Goal: Task Accomplishment & Management: Manage account settings

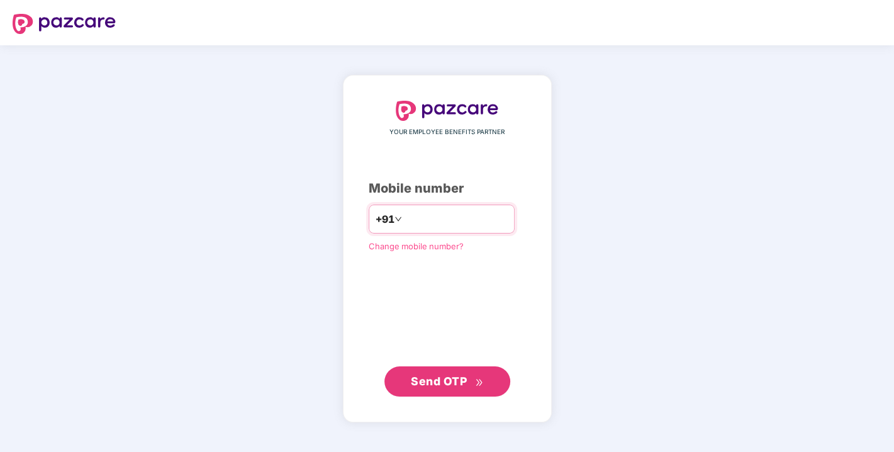
click at [438, 231] on div "+91" at bounding box center [442, 218] width 146 height 29
click at [422, 219] on input "number" at bounding box center [455, 219] width 103 height 20
type input "**********"
click at [436, 381] on span "Send OTP" at bounding box center [439, 380] width 56 height 13
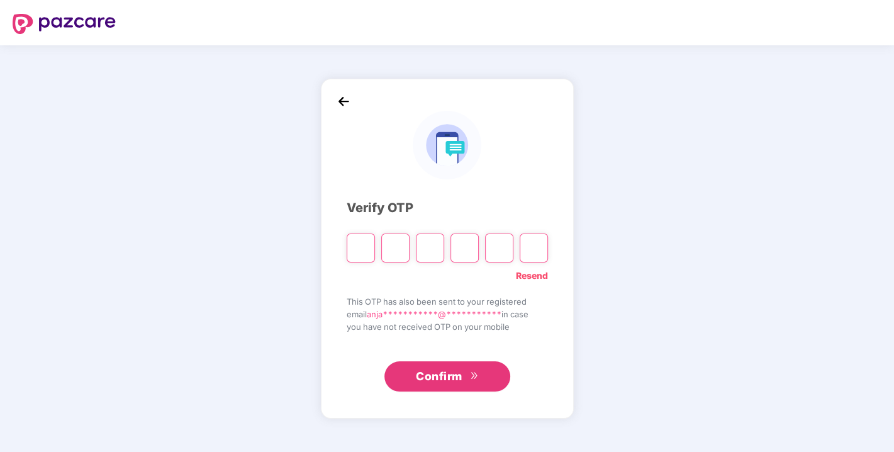
type input "*"
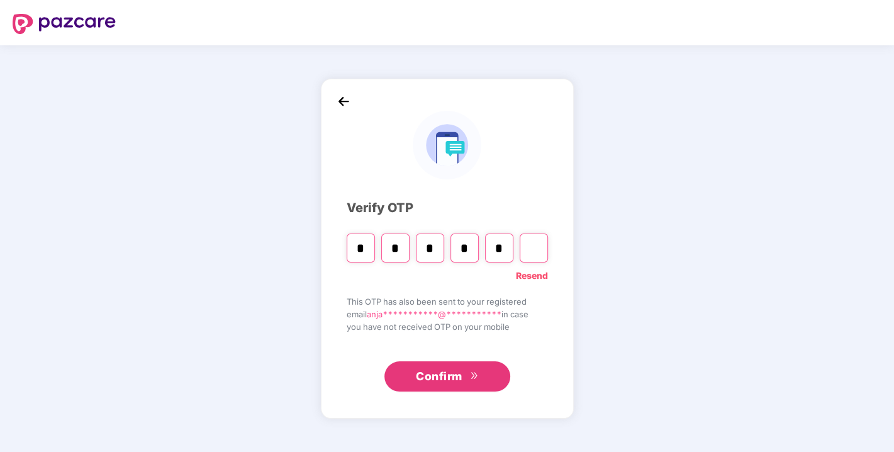
type input "*"
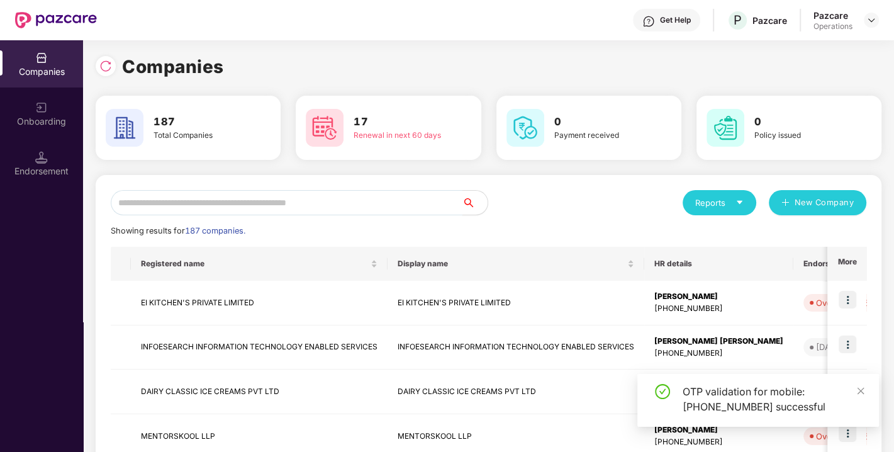
click at [274, 210] on input "text" at bounding box center [287, 202] width 352 height 25
click at [236, 198] on input "text" at bounding box center [287, 202] width 352 height 25
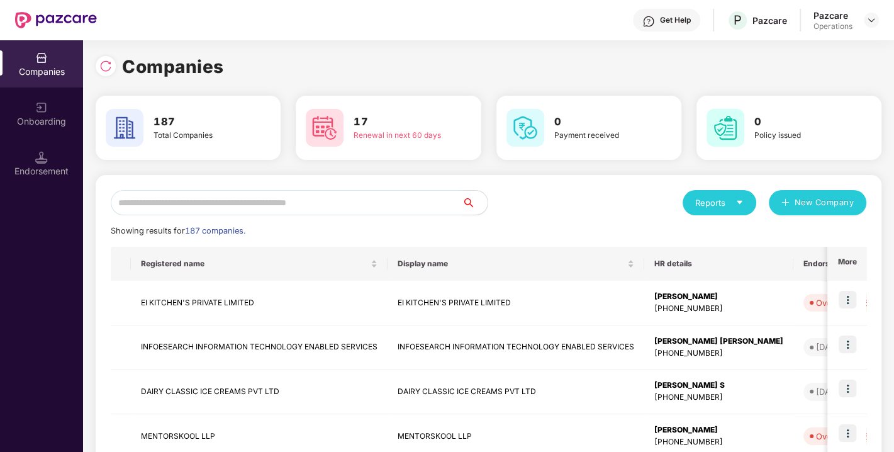
click at [253, 201] on input "text" at bounding box center [287, 202] width 352 height 25
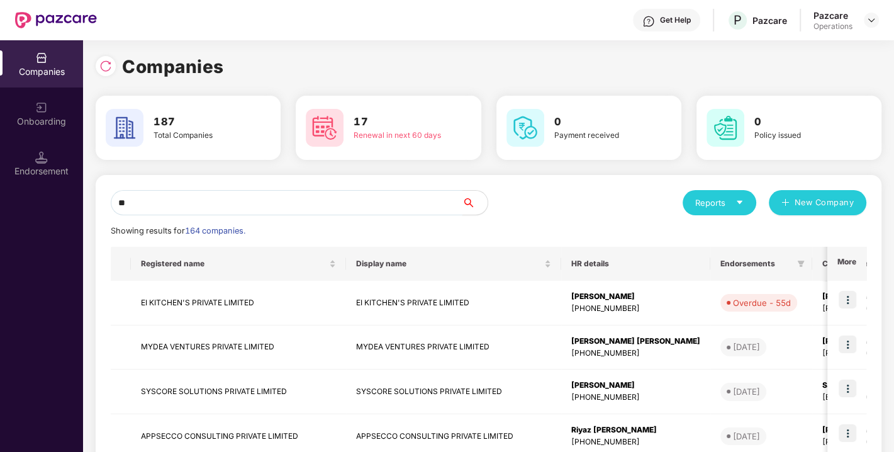
type input "*"
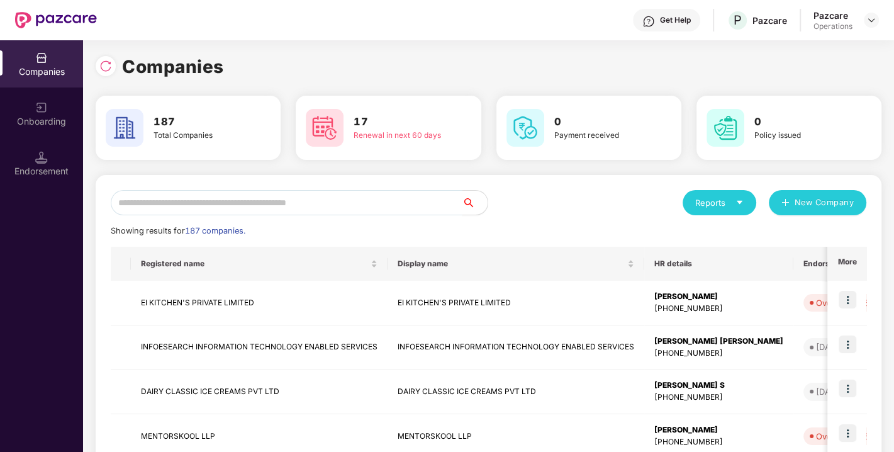
drag, startPoint x: 297, startPoint y: 201, endPoint x: 497, endPoint y: 216, distance: 200.5
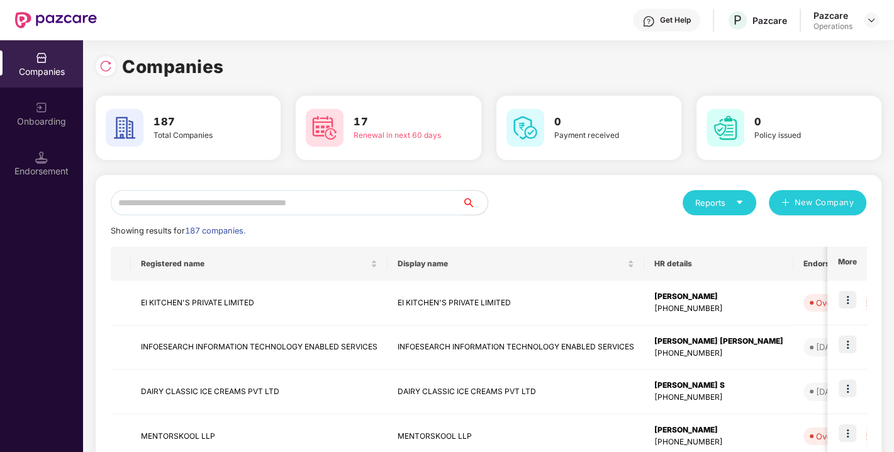
click at [302, 193] on input "text" at bounding box center [287, 202] width 352 height 25
click at [501, 208] on div "Reports New Company" at bounding box center [678, 202] width 378 height 25
click at [400, 197] on input "text" at bounding box center [287, 202] width 352 height 25
click at [366, 233] on div "Showing results for 187 companies." at bounding box center [488, 231] width 755 height 13
drag, startPoint x: 353, startPoint y: 242, endPoint x: 290, endPoint y: 196, distance: 77.9
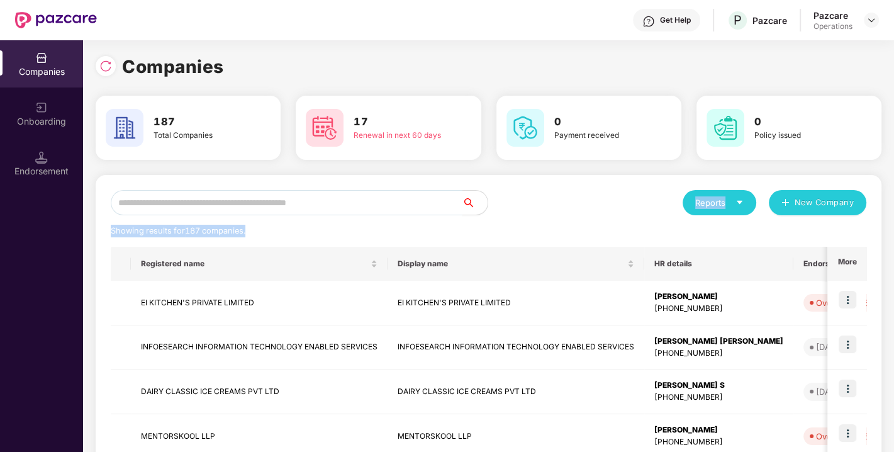
click at [290, 196] on input "text" at bounding box center [287, 202] width 352 height 25
click at [315, 195] on input "text" at bounding box center [287, 202] width 352 height 25
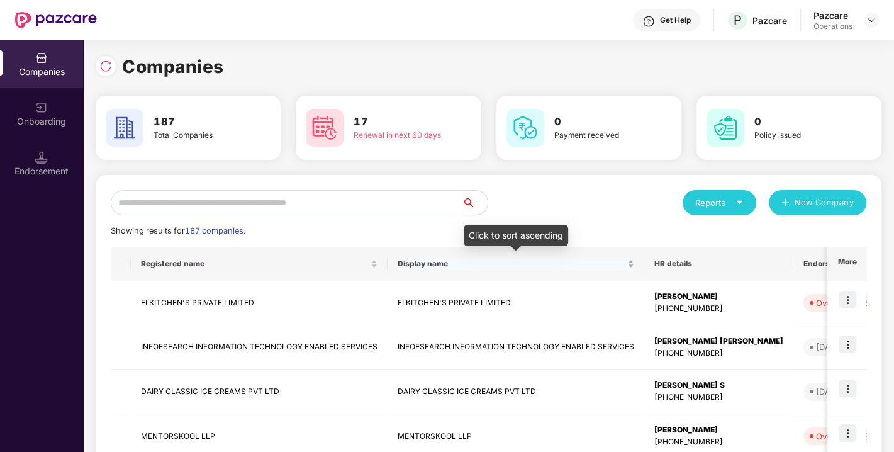
click at [582, 258] on div "Display name" at bounding box center [515, 264] width 236 height 12
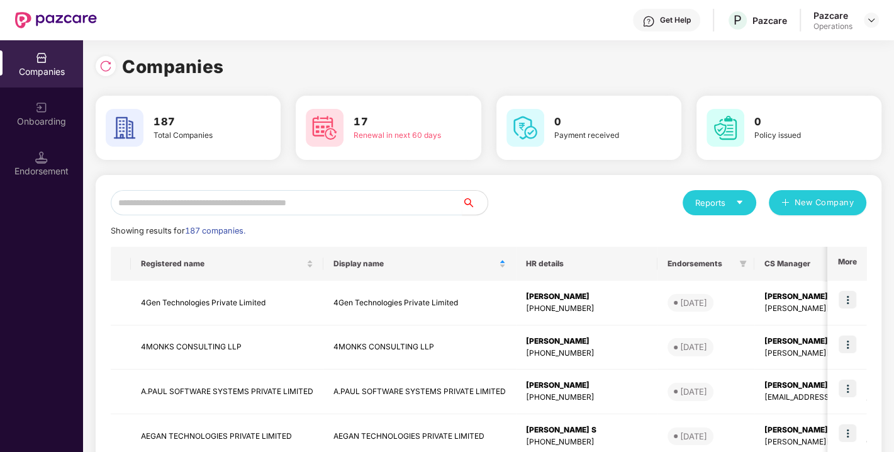
click at [645, 230] on div "Showing results for 187 companies." at bounding box center [488, 231] width 755 height 13
click at [499, 258] on div "Display name" at bounding box center [419, 264] width 172 height 12
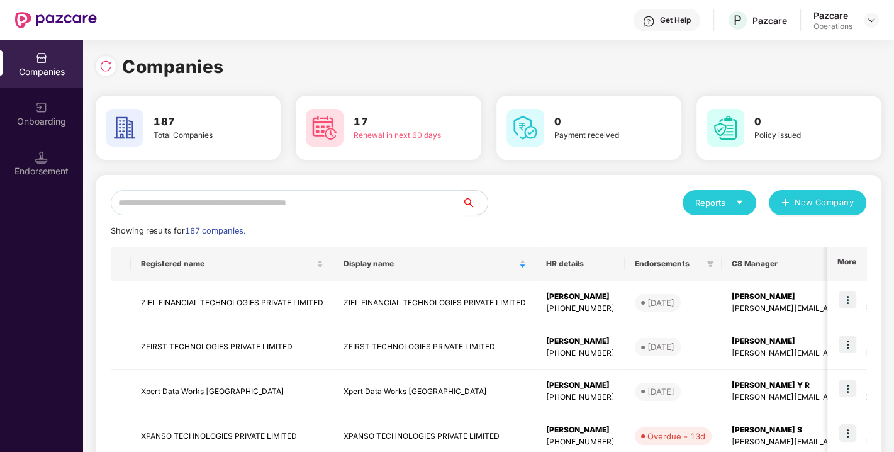
click at [218, 203] on input "text" at bounding box center [287, 202] width 352 height 25
click at [523, 260] on div "Display name" at bounding box center [434, 264] width 182 height 12
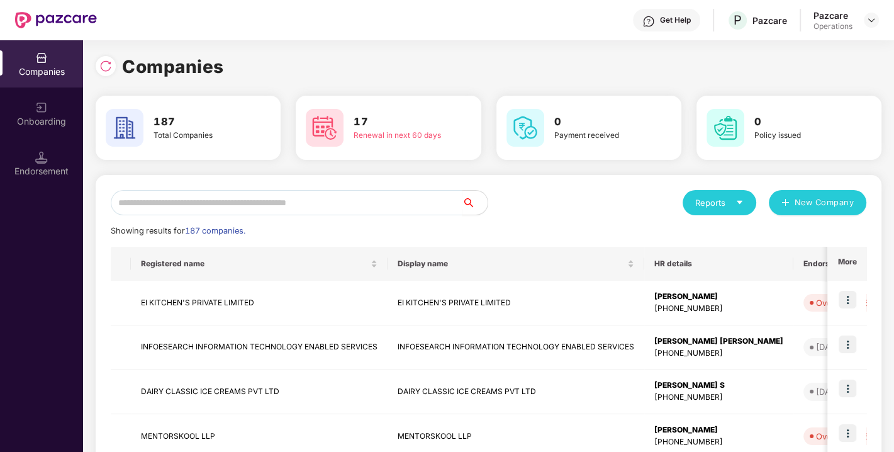
click at [267, 170] on div "Companies 187 Total Companies 17 Renewal in next 60 days 0 Payment received 0 P…" at bounding box center [488, 424] width 785 height 743
click at [256, 196] on input "text" at bounding box center [287, 202] width 352 height 25
click at [511, 197] on div "Reports New Company" at bounding box center [678, 202] width 378 height 25
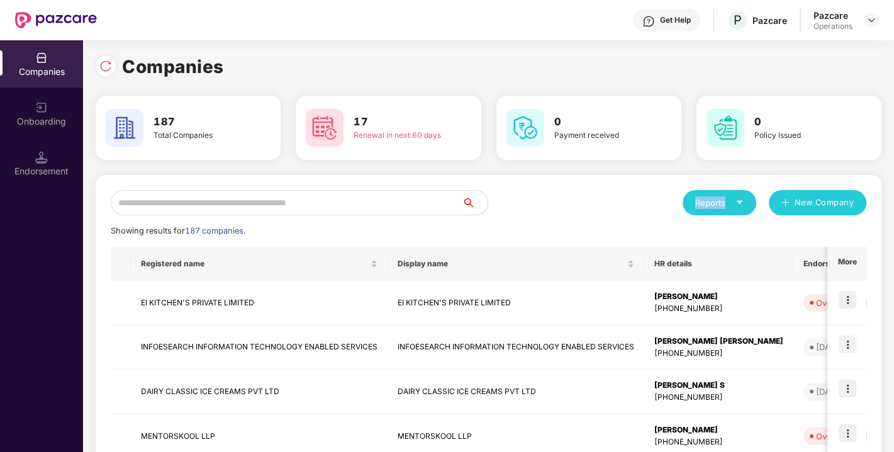
click at [511, 197] on div "Reports New Company" at bounding box center [678, 202] width 378 height 25
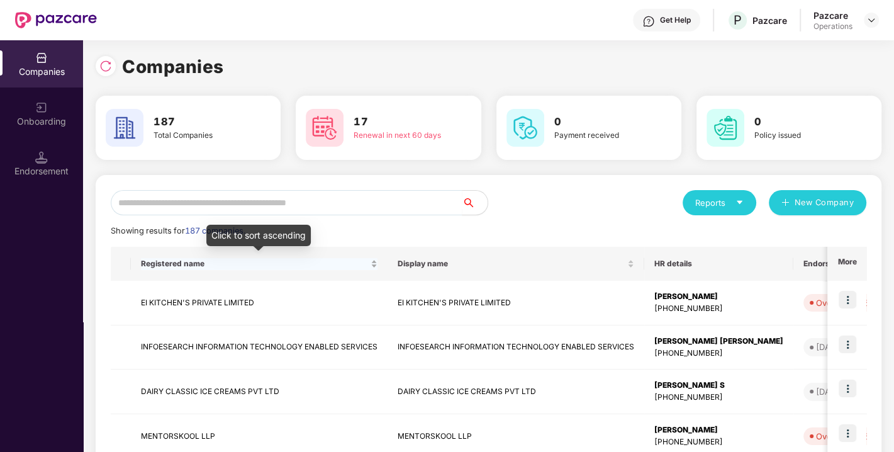
click at [235, 248] on div "Click to sort ascending" at bounding box center [258, 240] width 104 height 30
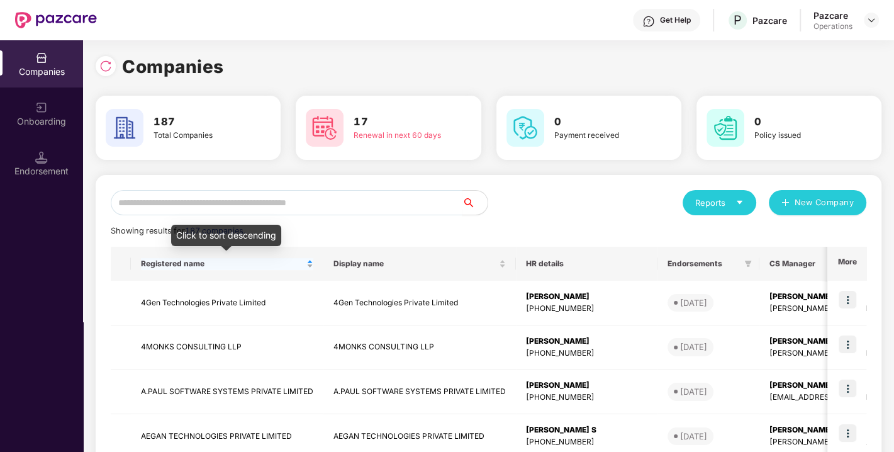
click at [309, 264] on div "Registered name" at bounding box center [227, 264] width 172 height 12
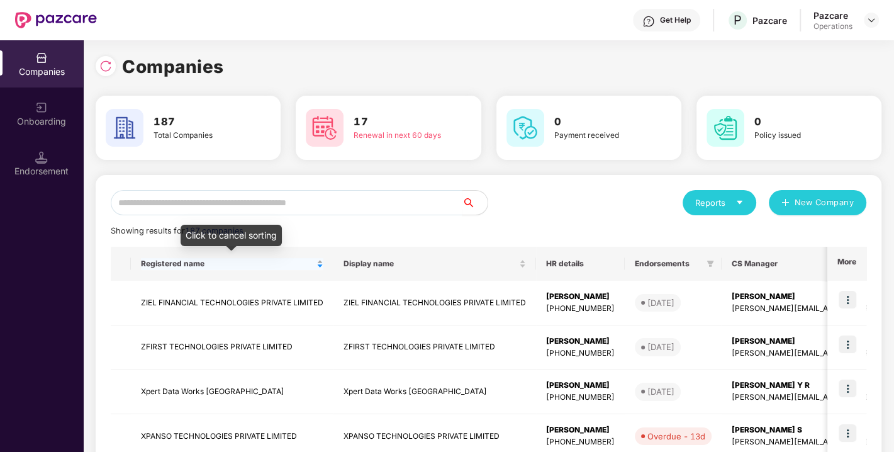
drag, startPoint x: 309, startPoint y: 264, endPoint x: 321, endPoint y: 262, distance: 12.1
click at [321, 262] on div "Registered name" at bounding box center [232, 264] width 182 height 12
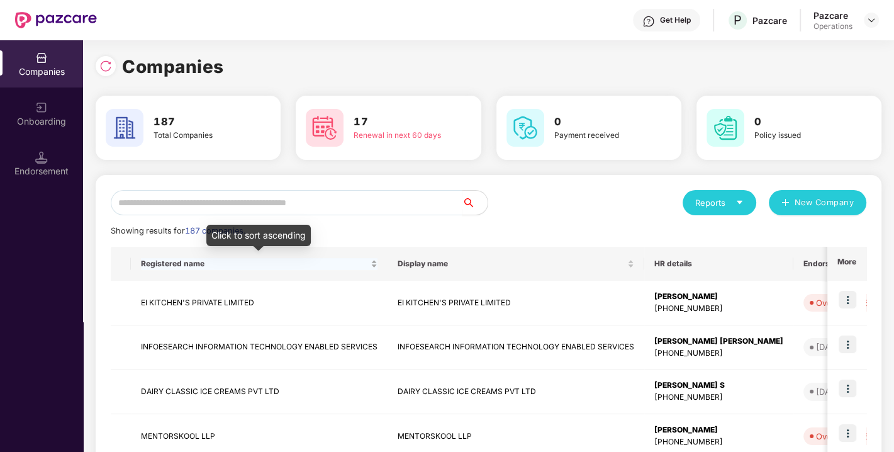
click at [321, 262] on span "Registered name" at bounding box center [254, 263] width 227 height 10
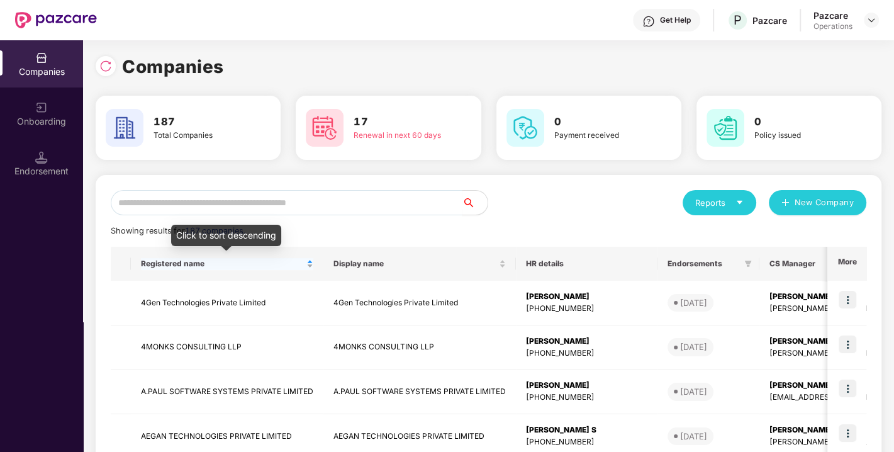
click at [309, 260] on div "Registered name" at bounding box center [227, 264] width 172 height 12
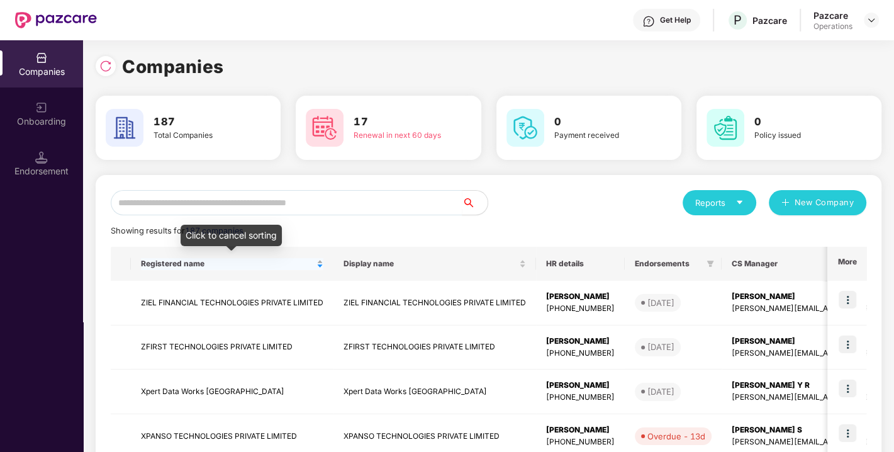
click at [309, 260] on span "Registered name" at bounding box center [227, 263] width 173 height 10
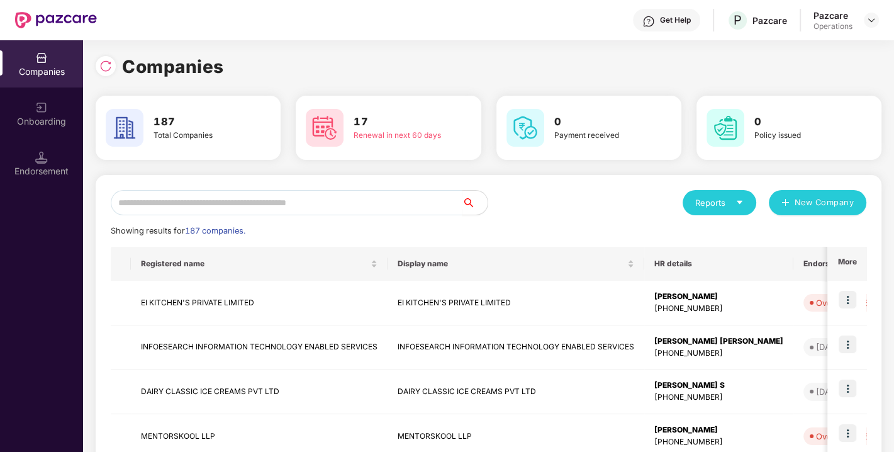
click at [550, 194] on div "Reports New Company" at bounding box center [678, 202] width 378 height 25
click at [374, 204] on input "text" at bounding box center [287, 202] width 352 height 25
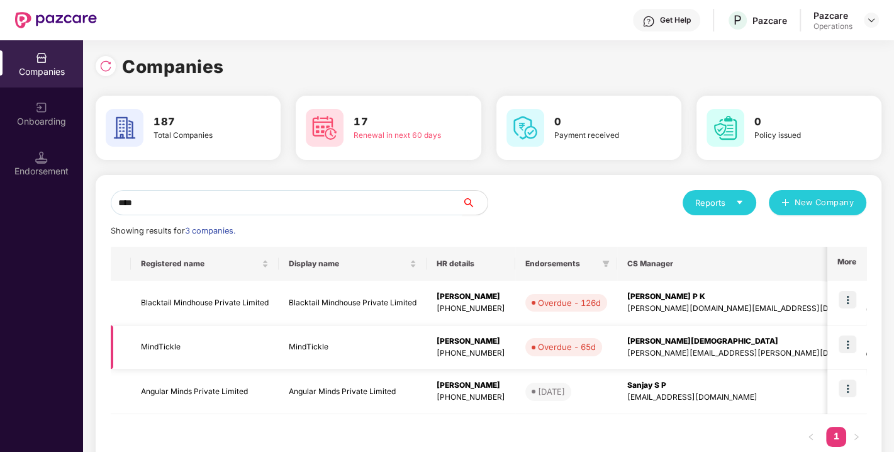
type input "****"
click at [848, 340] on img at bounding box center [847, 344] width 18 height 18
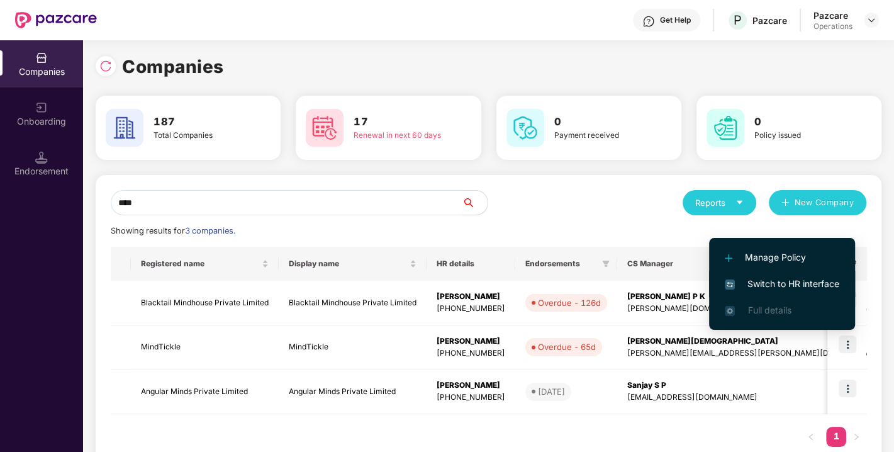
click at [775, 283] on span "Switch to HR interface" at bounding box center [781, 284] width 114 height 14
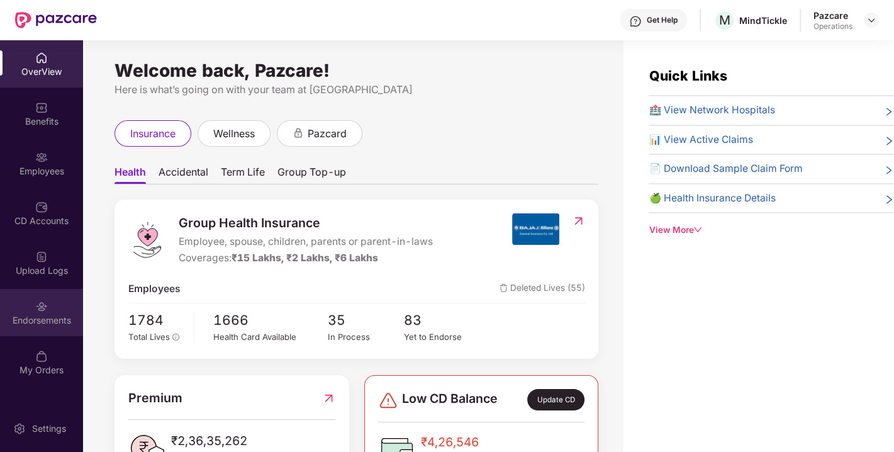
click at [25, 308] on div "Endorsements" at bounding box center [41, 312] width 83 height 47
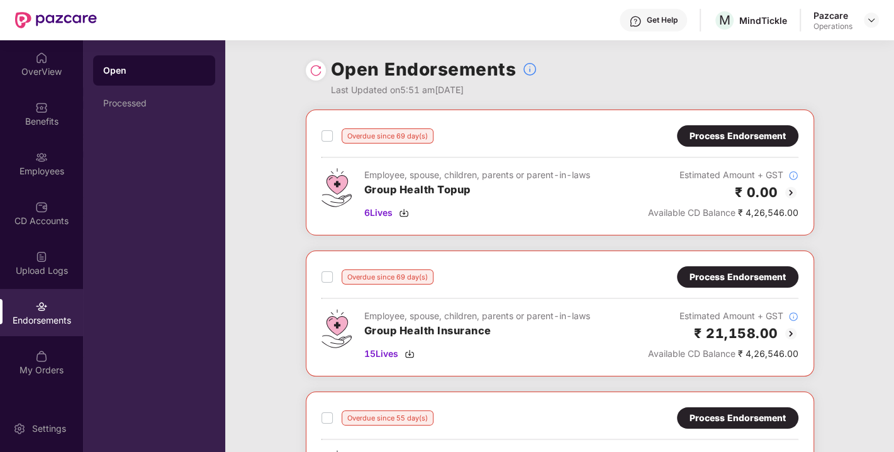
click at [314, 67] on img at bounding box center [315, 70] width 13 height 13
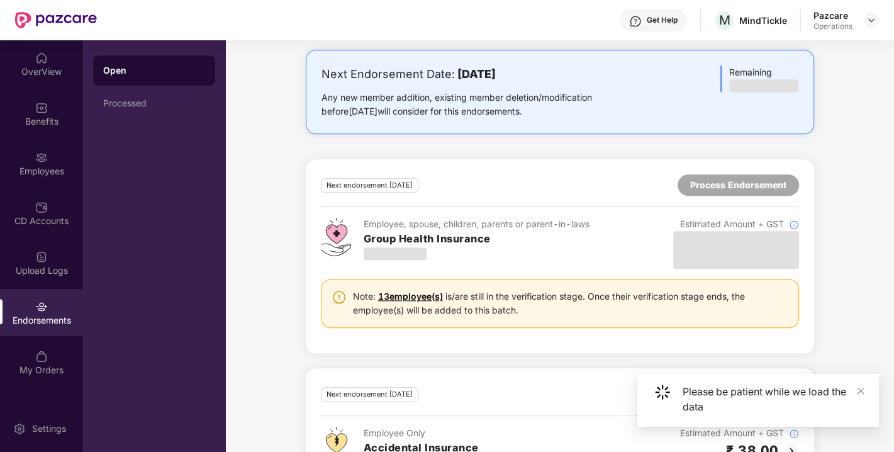
scroll to position [941, 0]
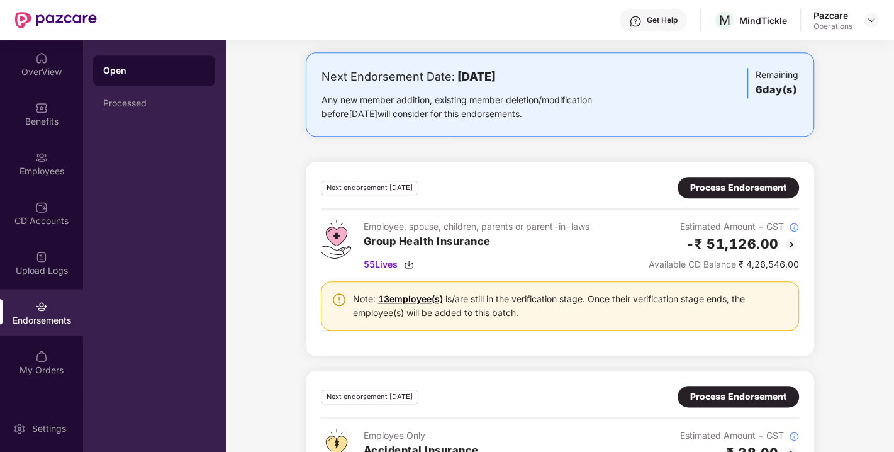
click at [752, 183] on div "Process Endorsement" at bounding box center [738, 187] width 96 height 14
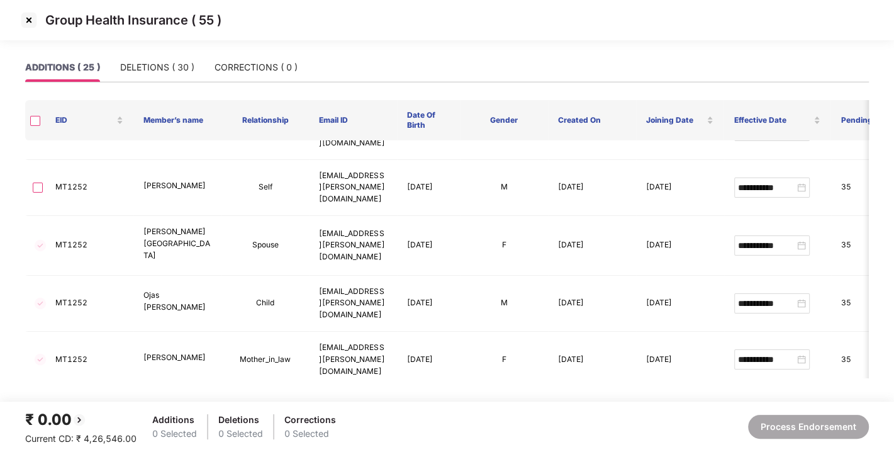
scroll to position [161, 0]
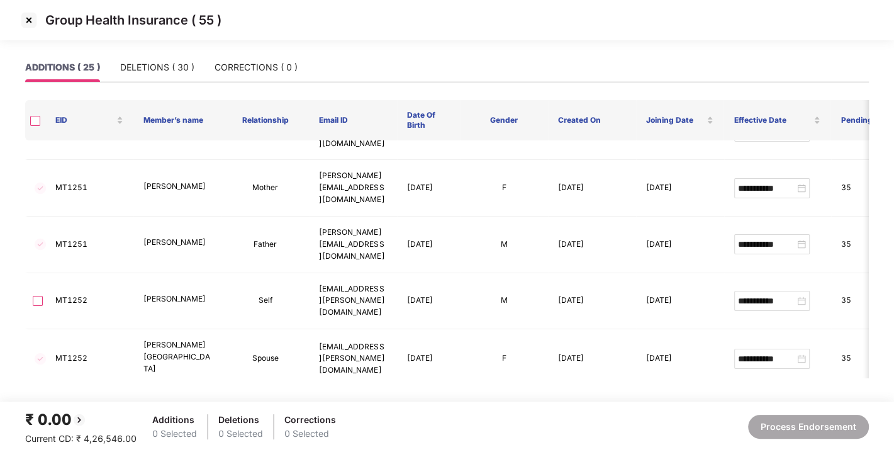
click at [27, 17] on img at bounding box center [29, 20] width 20 height 20
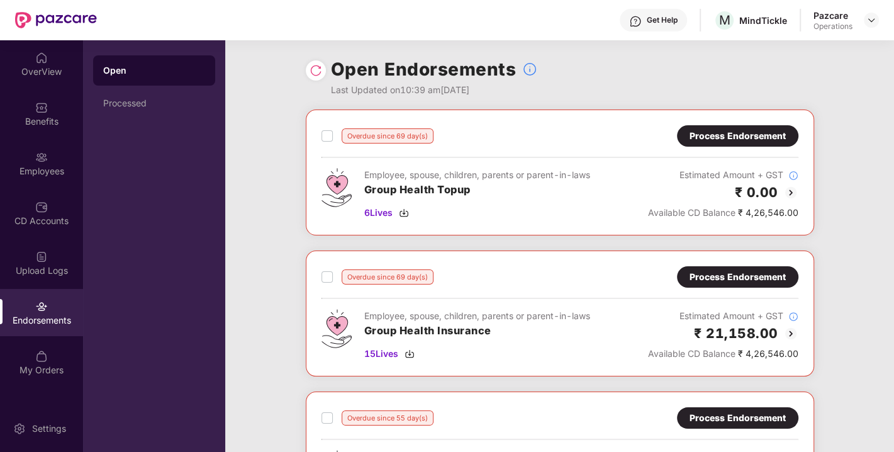
click at [873, 11] on div "Pazcare Operations" at bounding box center [845, 20] width 65 height 22
click at [872, 18] on img at bounding box center [871, 20] width 10 height 10
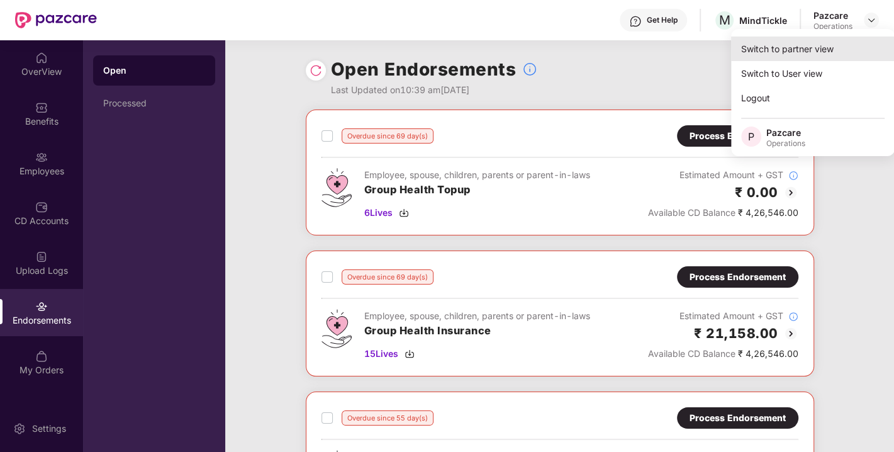
click at [768, 57] on div "Switch to partner view" at bounding box center [813, 48] width 164 height 25
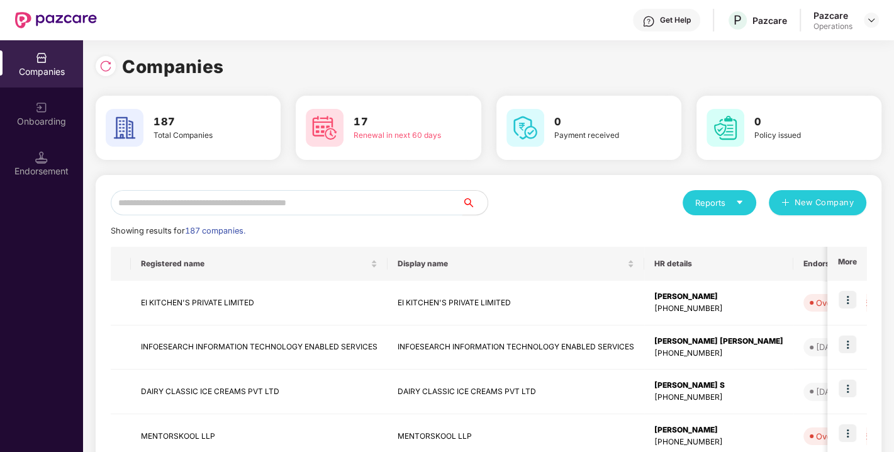
click at [359, 199] on input "text" at bounding box center [287, 202] width 352 height 25
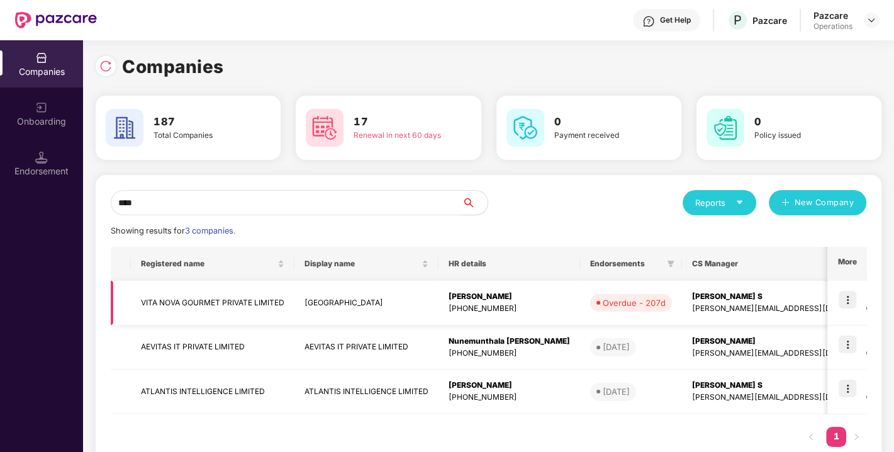
type input "****"
click at [846, 298] on img at bounding box center [847, 300] width 18 height 18
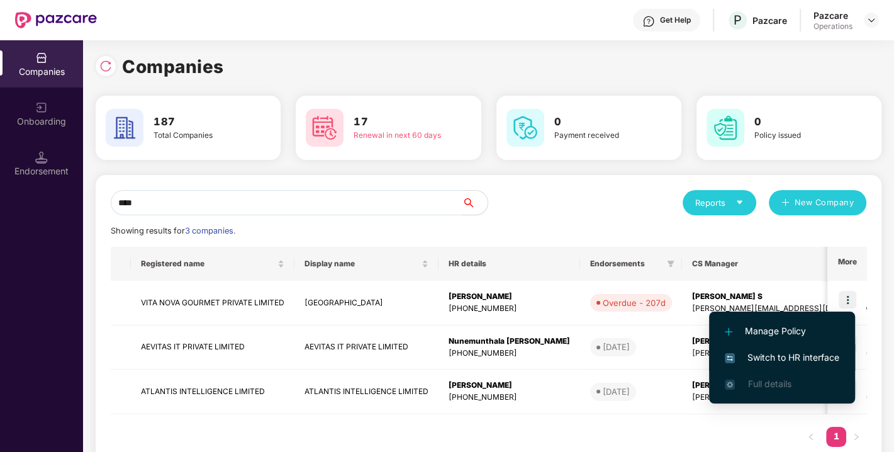
click at [791, 352] on span "Switch to HR interface" at bounding box center [781, 357] width 114 height 14
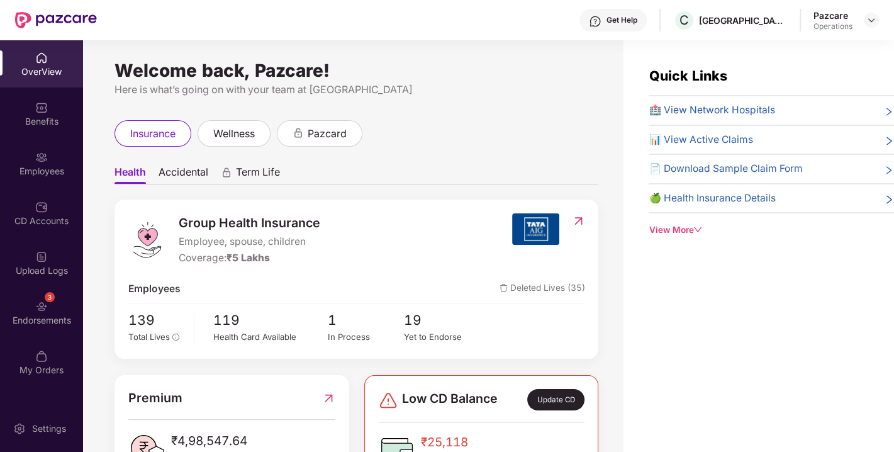
click at [55, 299] on div "3 Endorsements" at bounding box center [41, 312] width 83 height 47
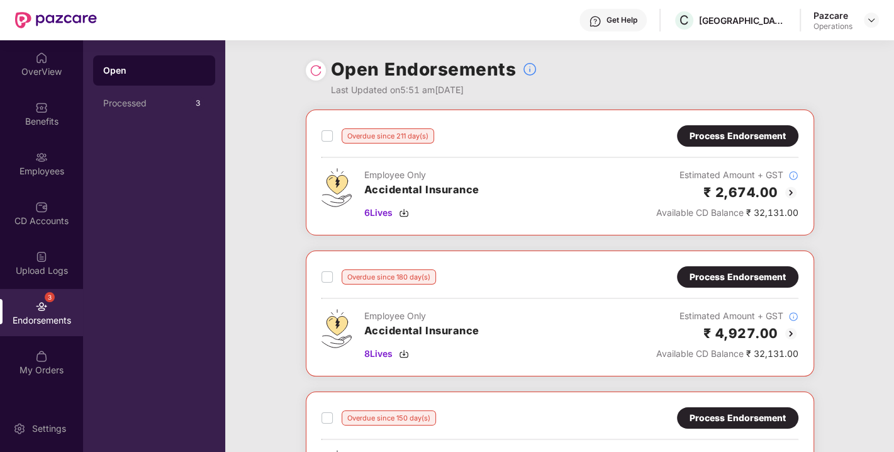
click at [313, 77] on div at bounding box center [316, 70] width 20 height 20
click at [314, 69] on img at bounding box center [315, 70] width 13 height 13
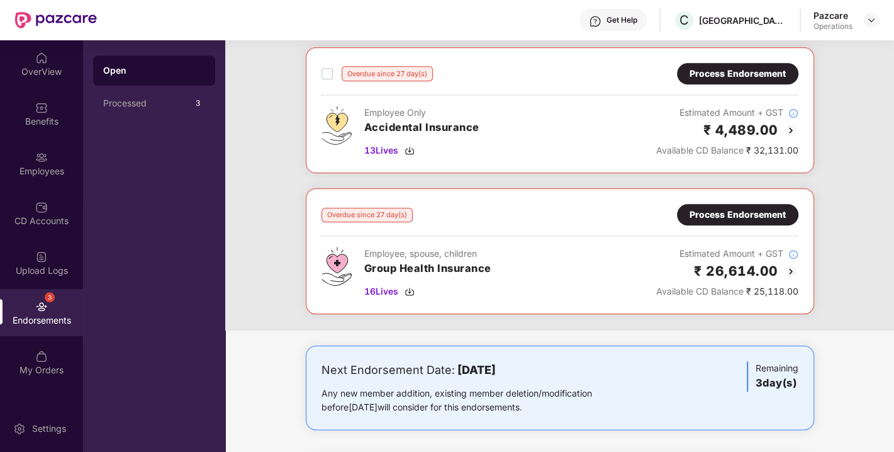
scroll to position [908, 0]
click at [731, 219] on div "Overdue since 27 day(s) Process Endorsement Employee, spouse, children Group He…" at bounding box center [559, 250] width 477 height 94
click at [724, 210] on div "Process Endorsement" at bounding box center [737, 214] width 96 height 14
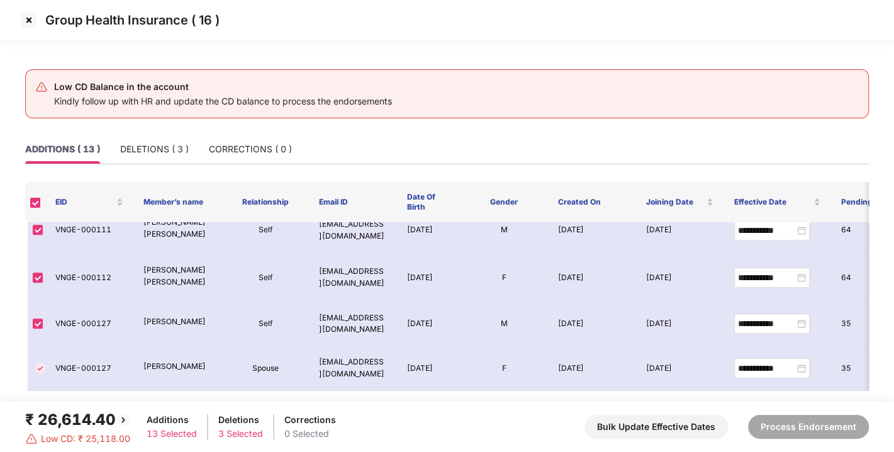
scroll to position [0, 0]
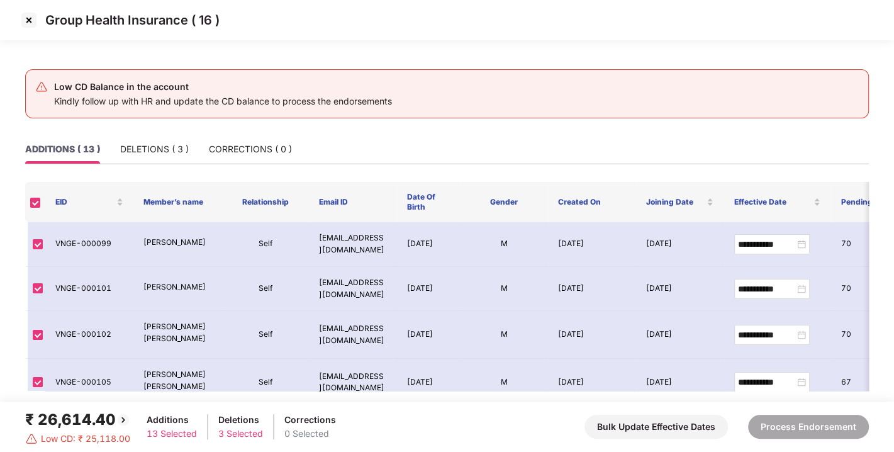
click at [26, 21] on img at bounding box center [29, 20] width 20 height 20
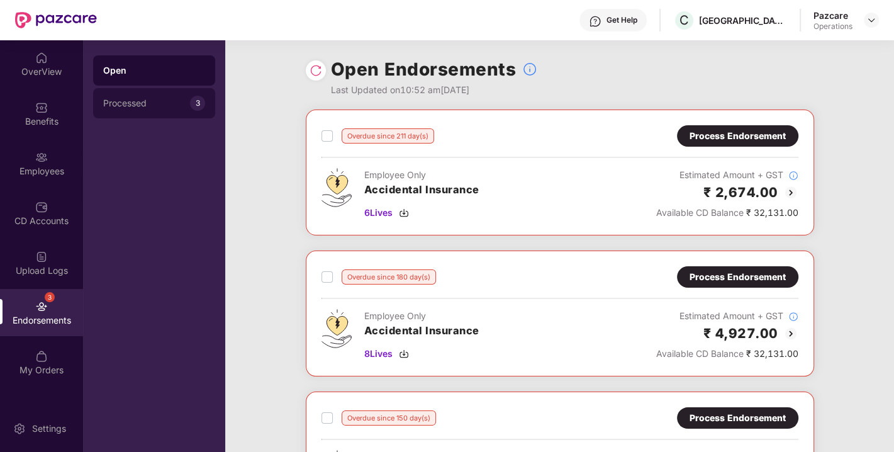
click at [147, 108] on div "Processed" at bounding box center [146, 103] width 87 height 10
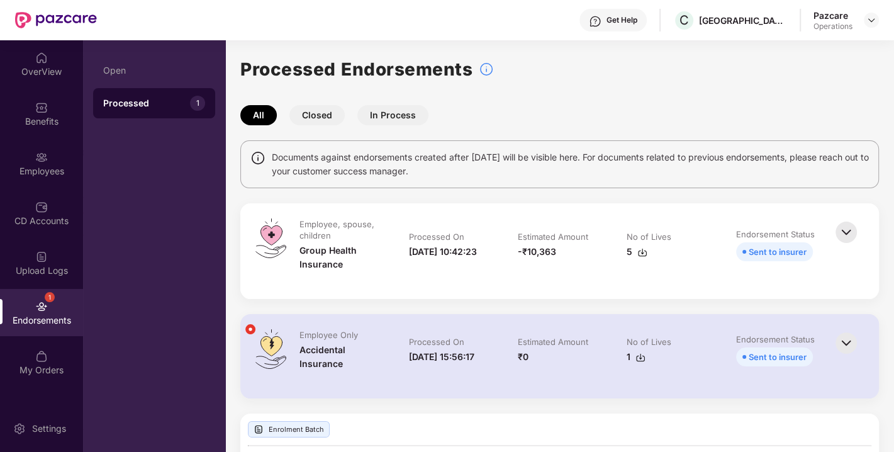
click at [317, 122] on button "Closed" at bounding box center [316, 115] width 55 height 20
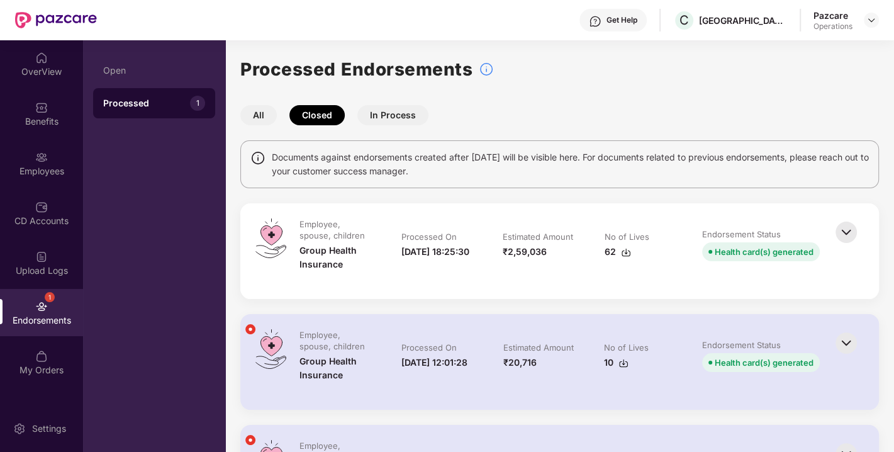
click at [393, 114] on button "In Process" at bounding box center [392, 115] width 71 height 20
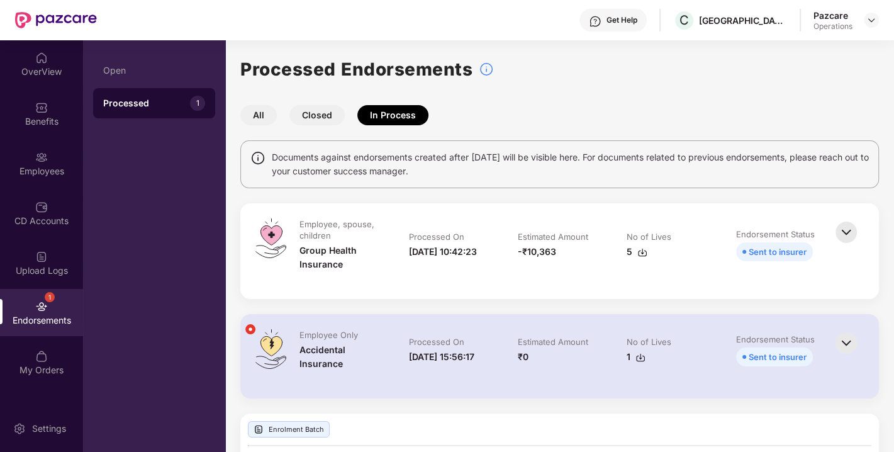
click at [331, 113] on button "Closed" at bounding box center [316, 115] width 55 height 20
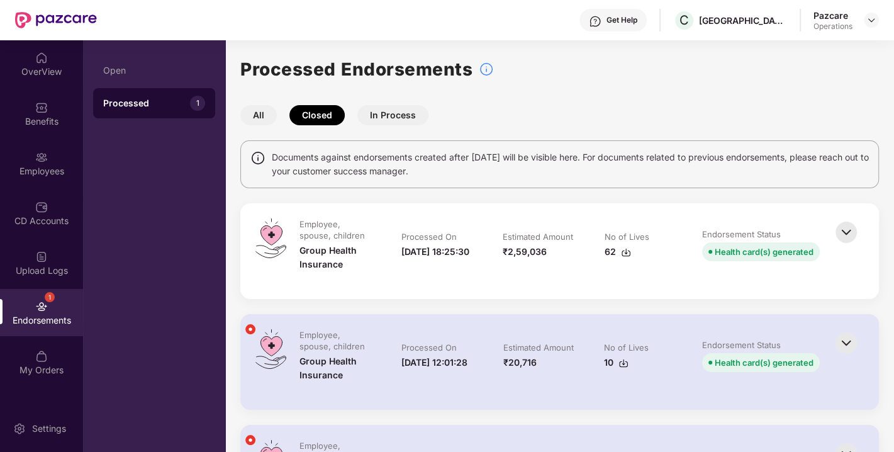
click at [257, 109] on button "All" at bounding box center [258, 115] width 36 height 20
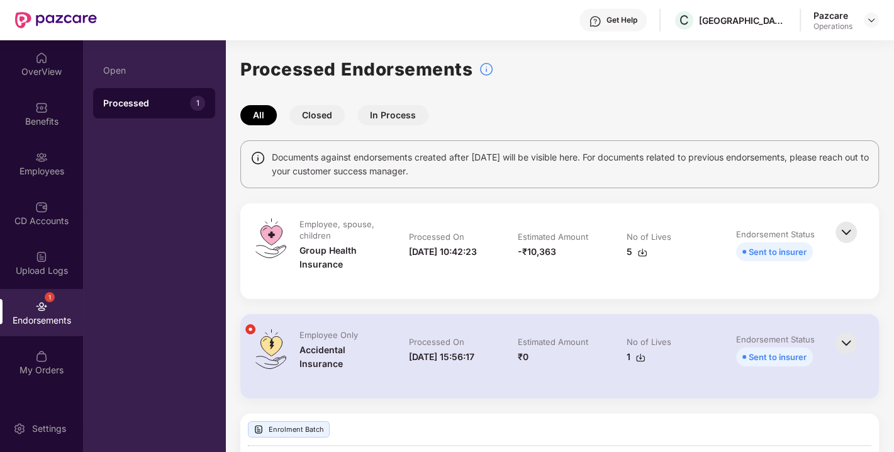
click at [56, 301] on div "1 Endorsements" at bounding box center [41, 312] width 83 height 47
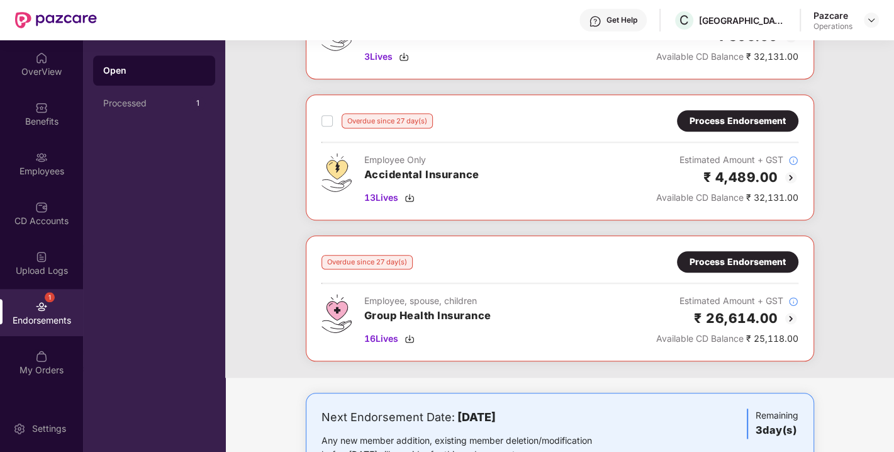
scroll to position [906, 0]
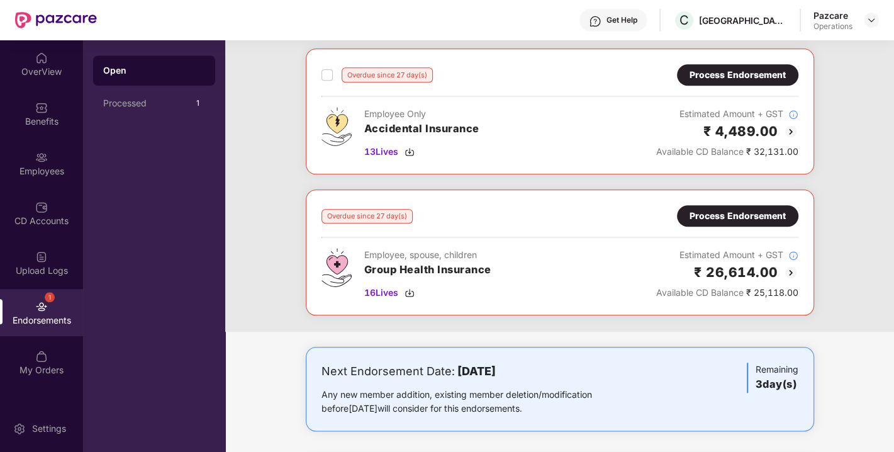
click at [708, 209] on div "Process Endorsement" at bounding box center [737, 216] width 96 height 14
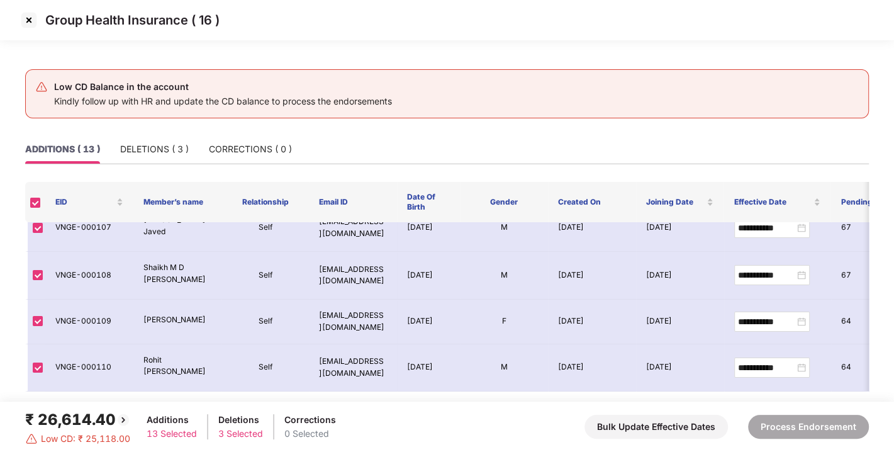
scroll to position [247, 0]
click at [169, 145] on div "DELETIONS ( 3 )" at bounding box center [154, 149] width 69 height 14
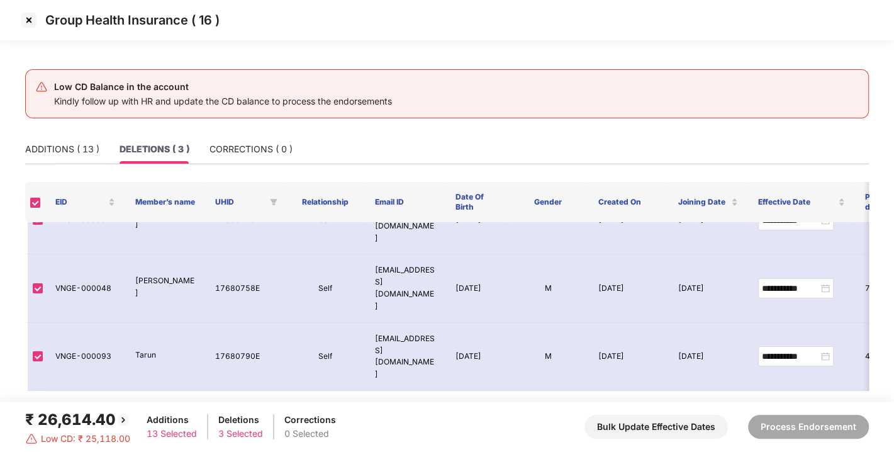
scroll to position [0, 0]
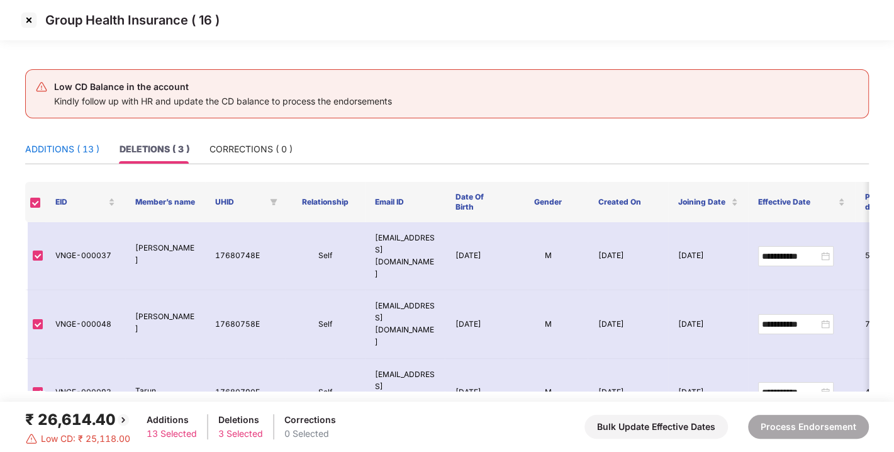
click at [88, 146] on div "ADDITIONS ( 13 )" at bounding box center [62, 149] width 74 height 14
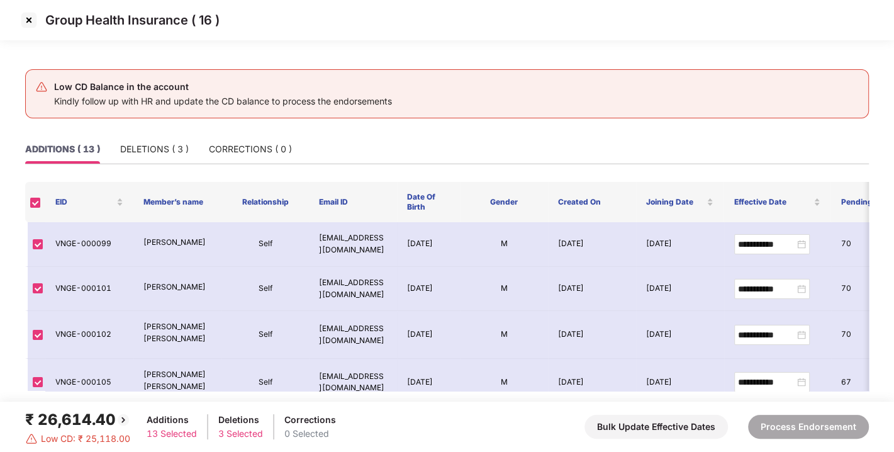
click at [28, 22] on img at bounding box center [29, 20] width 20 height 20
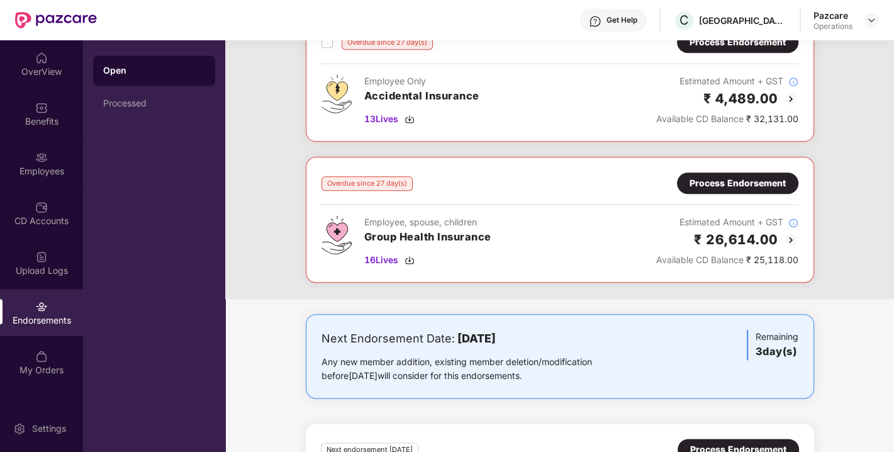
scroll to position [1183, 0]
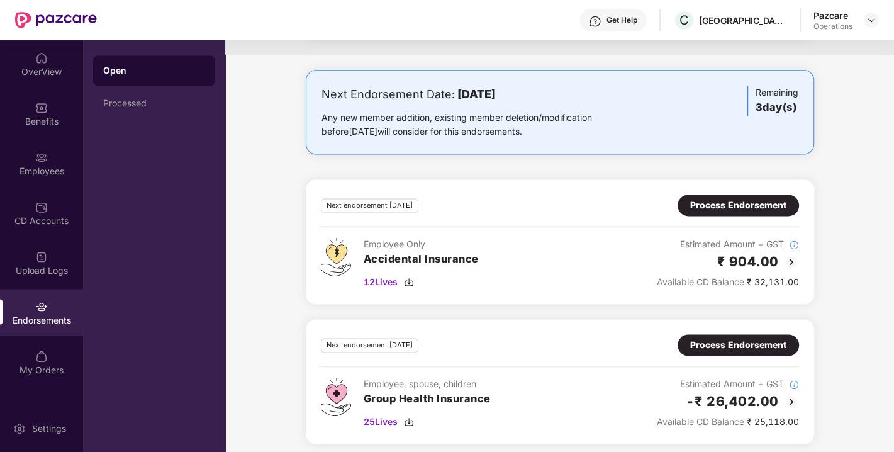
click at [750, 338] on div "Process Endorsement" at bounding box center [738, 345] width 96 height 14
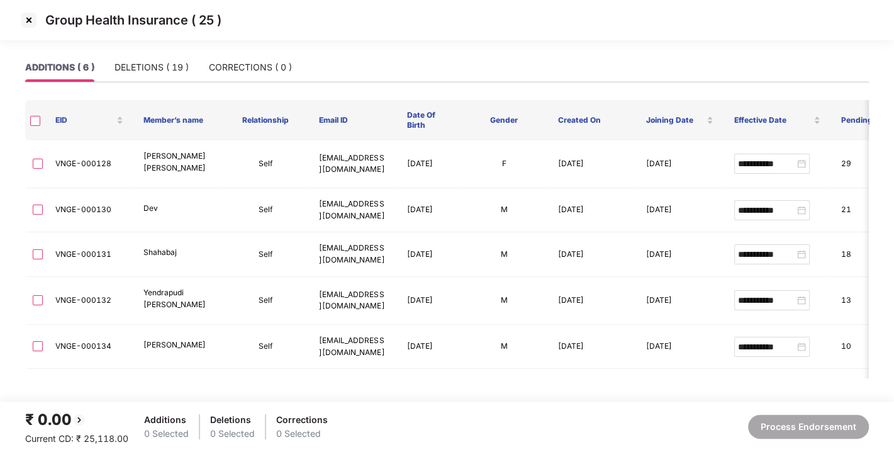
click at [25, 18] on img at bounding box center [29, 20] width 20 height 20
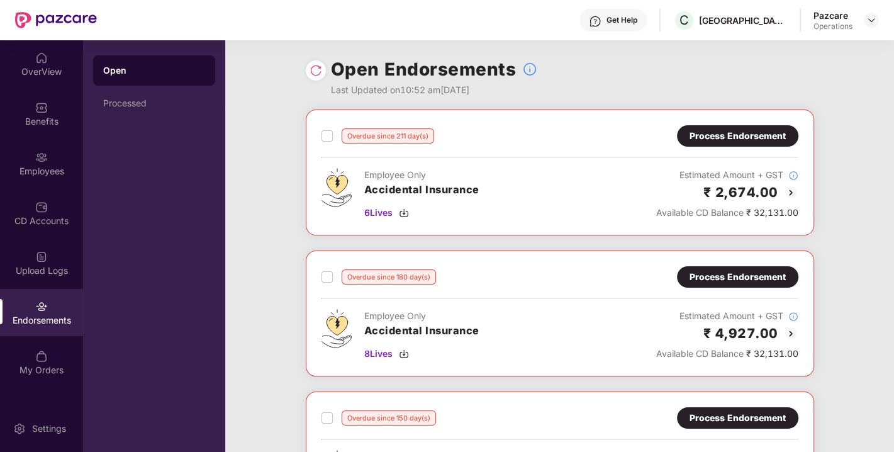
click at [314, 64] on img at bounding box center [315, 70] width 13 height 13
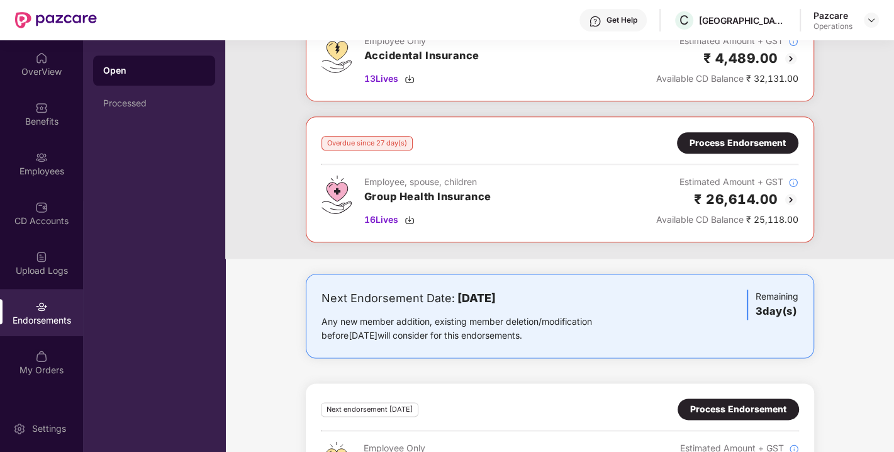
scroll to position [1021, 0]
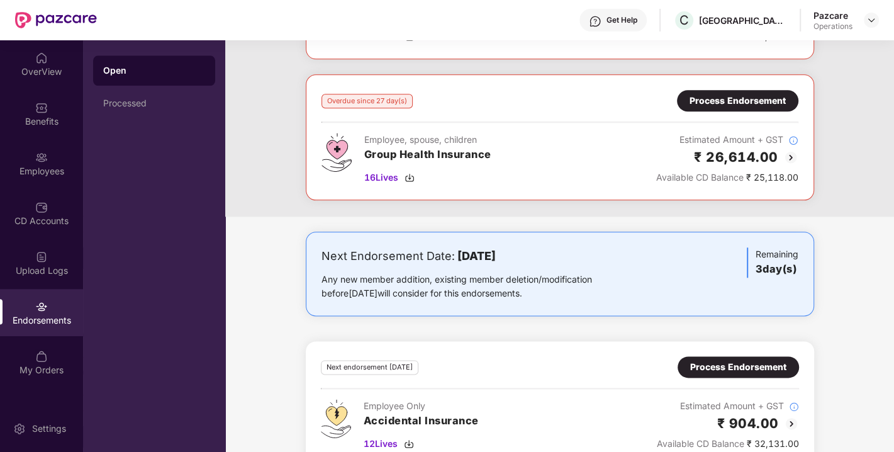
click at [728, 97] on div "Process Endorsement" at bounding box center [737, 101] width 96 height 14
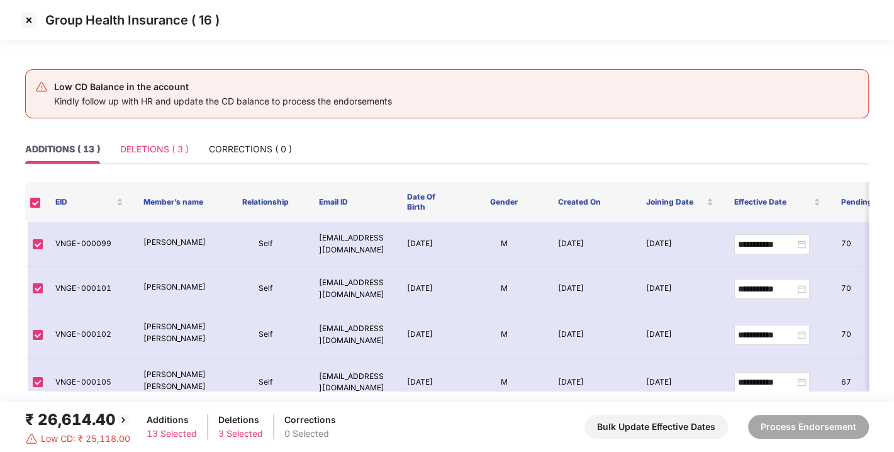
click at [155, 141] on div "DELETIONS ( 3 )" at bounding box center [154, 149] width 69 height 29
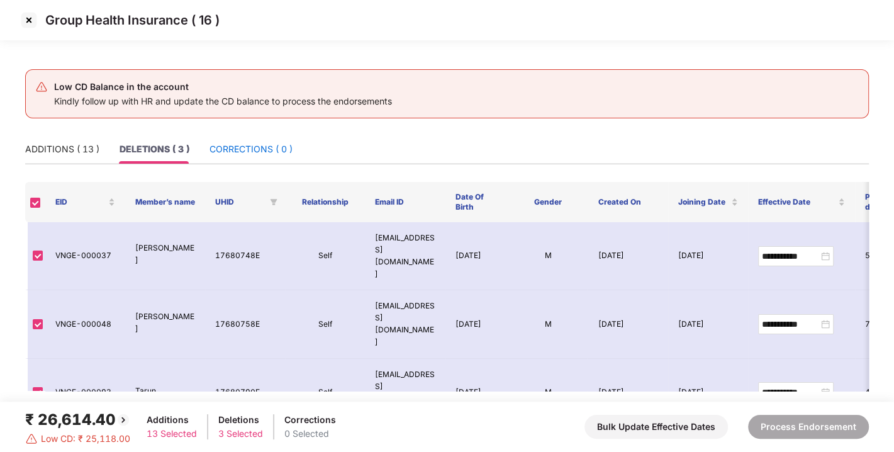
click at [245, 143] on div "CORRECTIONS ( 0 )" at bounding box center [250, 149] width 83 height 14
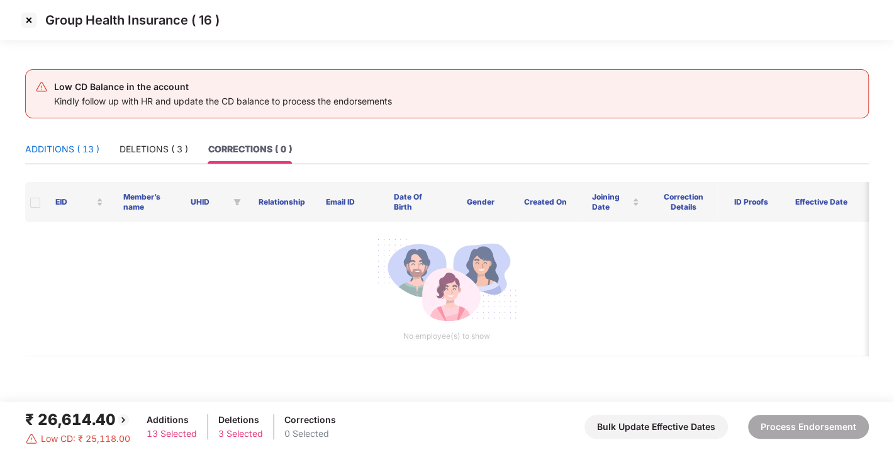
click at [27, 152] on div "ADDITIONS ( 13 )" at bounding box center [62, 149] width 74 height 14
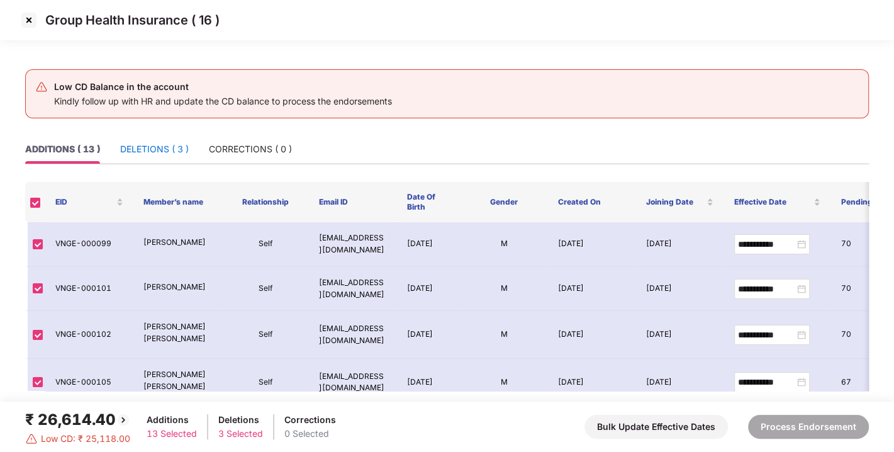
click at [130, 149] on div "DELETIONS ( 3 )" at bounding box center [154, 149] width 69 height 14
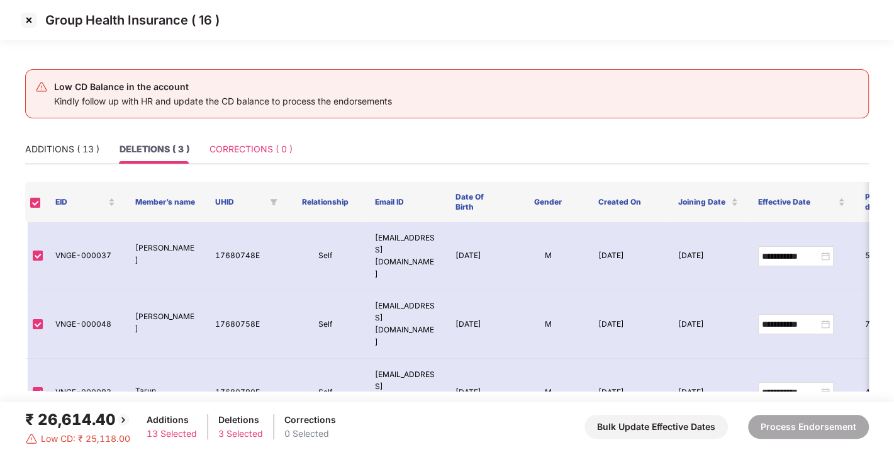
click at [246, 141] on div "CORRECTIONS ( 0 )" at bounding box center [250, 149] width 83 height 29
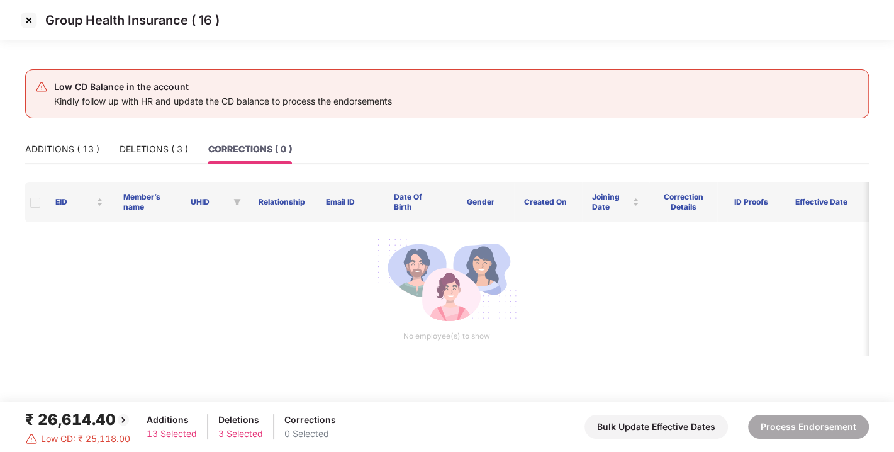
click at [25, 18] on img at bounding box center [29, 20] width 20 height 20
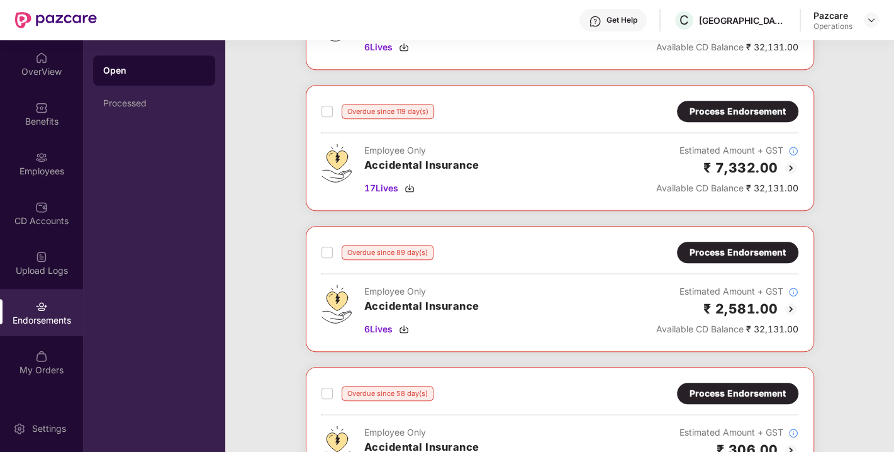
scroll to position [584, 0]
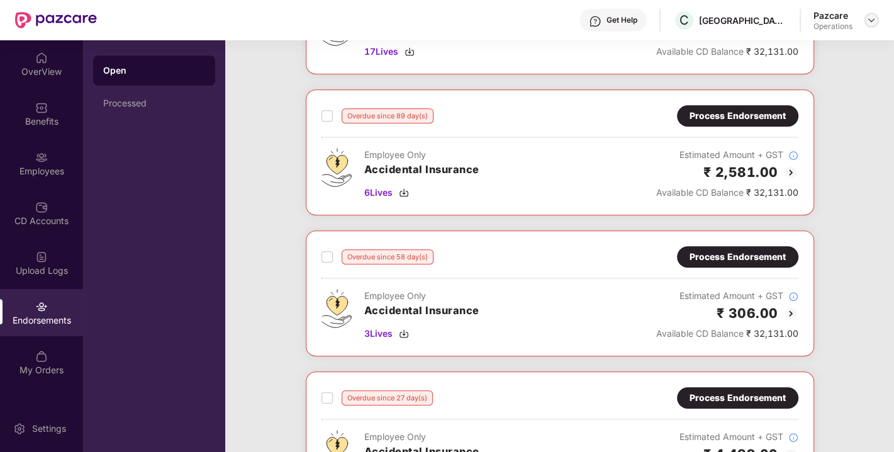
click at [868, 17] on img at bounding box center [871, 20] width 10 height 10
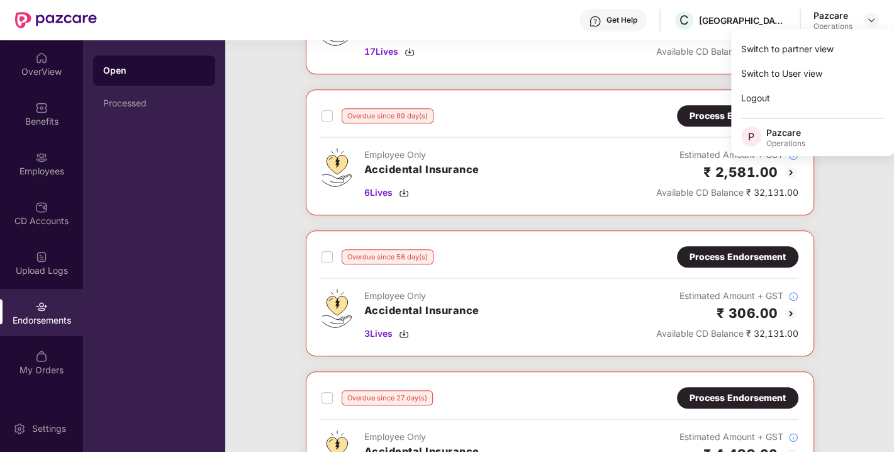
click at [646, 72] on div "Overdue since 211 day(s) Process Endorsement Employee Only Accidental Insurance…" at bounding box center [559, 90] width 669 height 1128
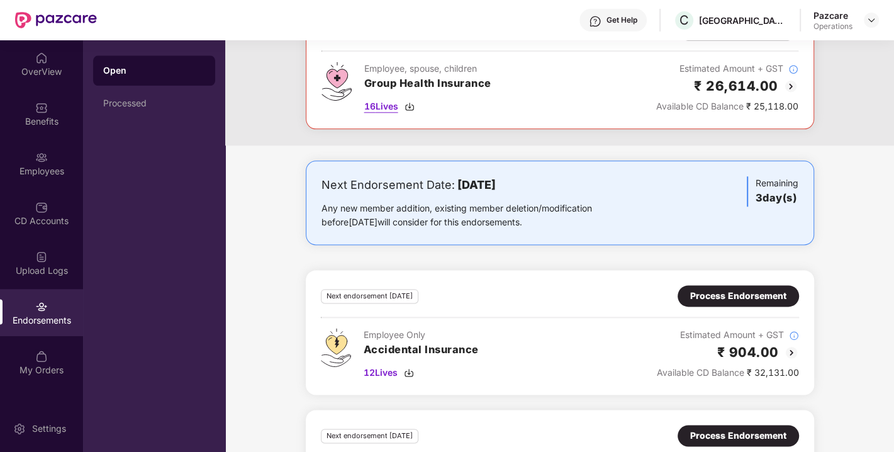
scroll to position [1183, 0]
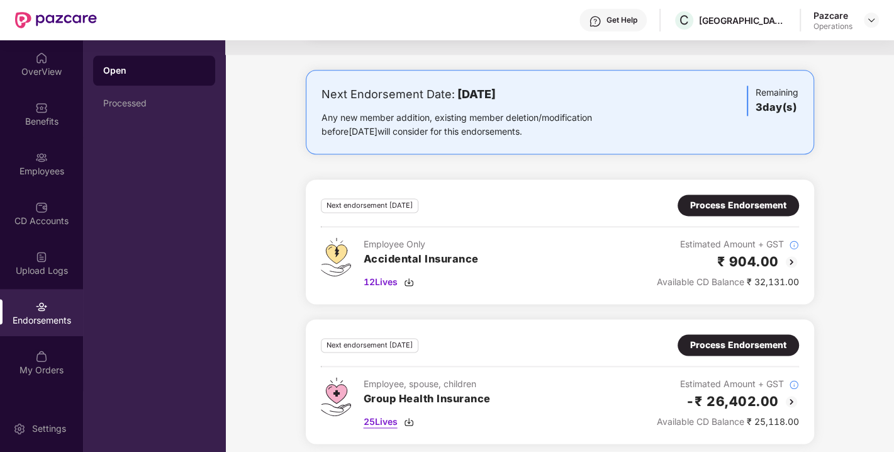
click at [409, 416] on img at bounding box center [409, 421] width 10 height 10
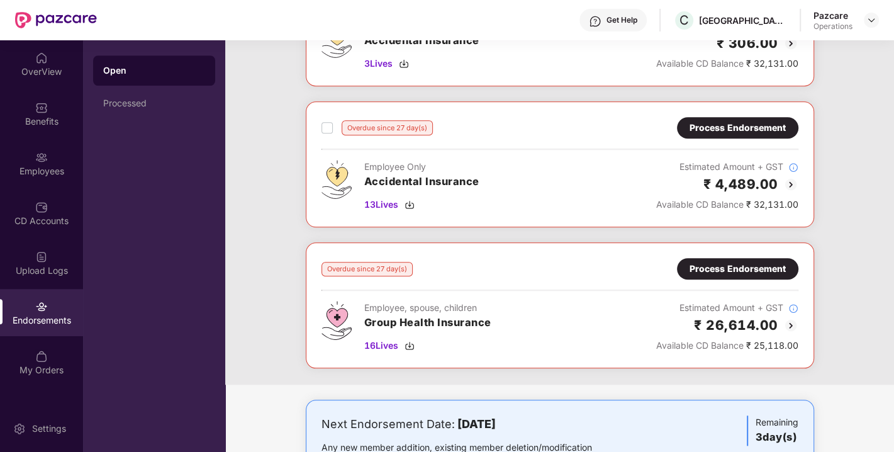
scroll to position [855, 0]
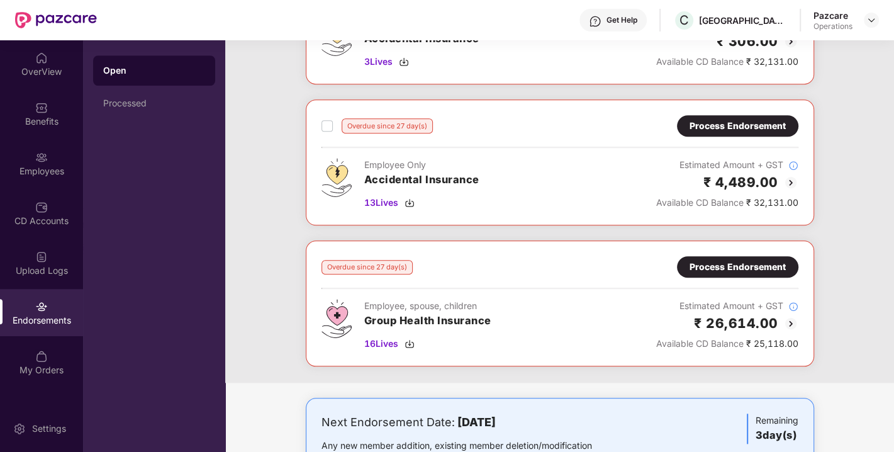
click at [733, 260] on div "Process Endorsement" at bounding box center [737, 267] width 96 height 14
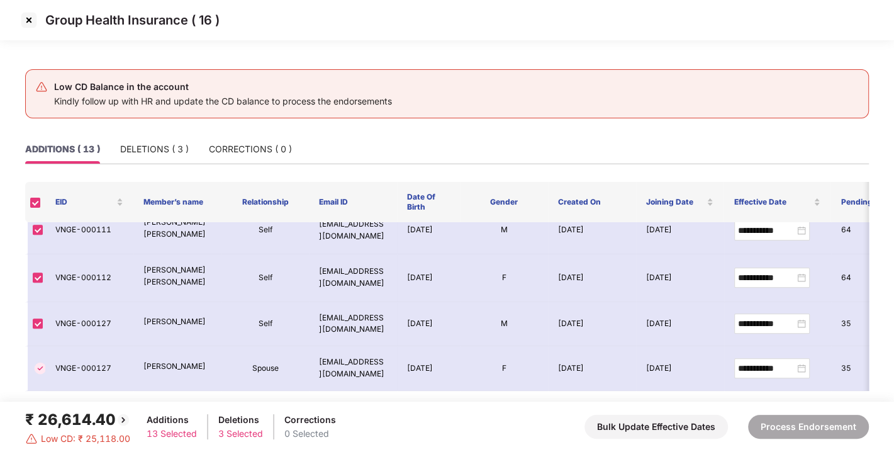
scroll to position [0, 0]
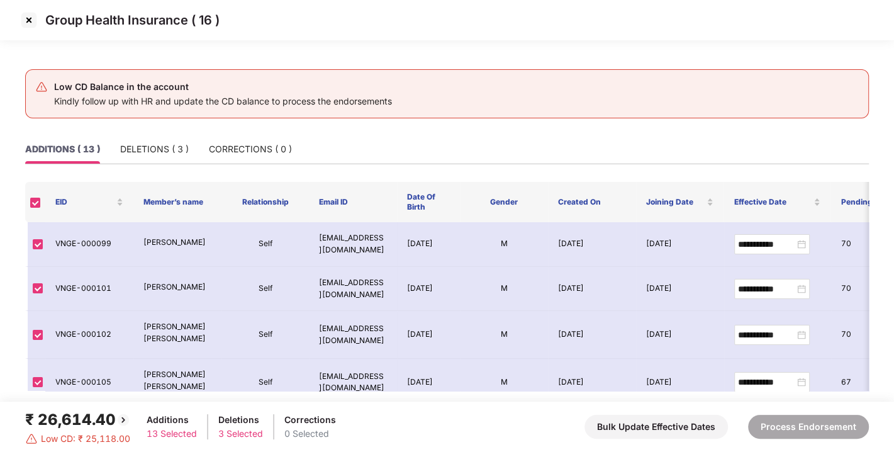
click at [28, 16] on img at bounding box center [29, 20] width 20 height 20
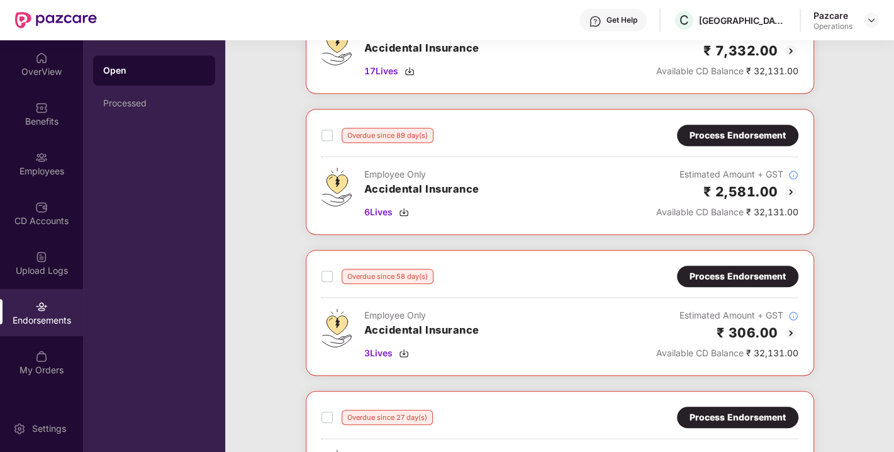
scroll to position [411, 0]
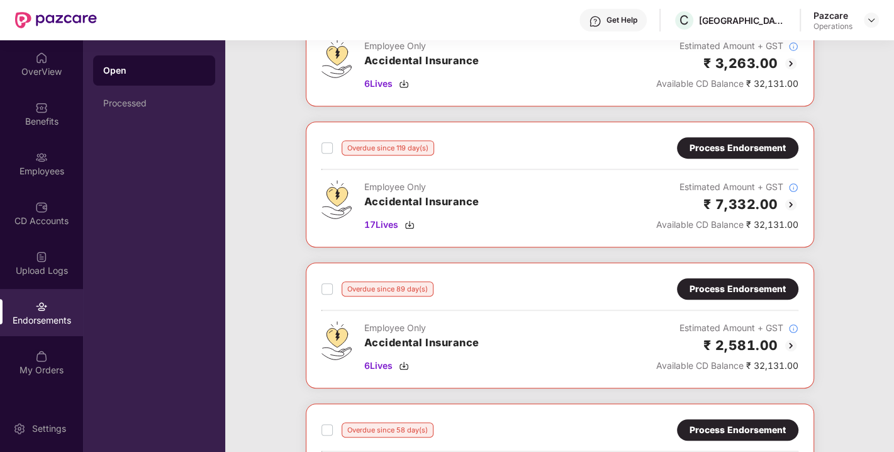
click at [862, 23] on div "Pazcare Operations" at bounding box center [845, 20] width 65 height 22
click at [863, 23] on div at bounding box center [870, 20] width 15 height 15
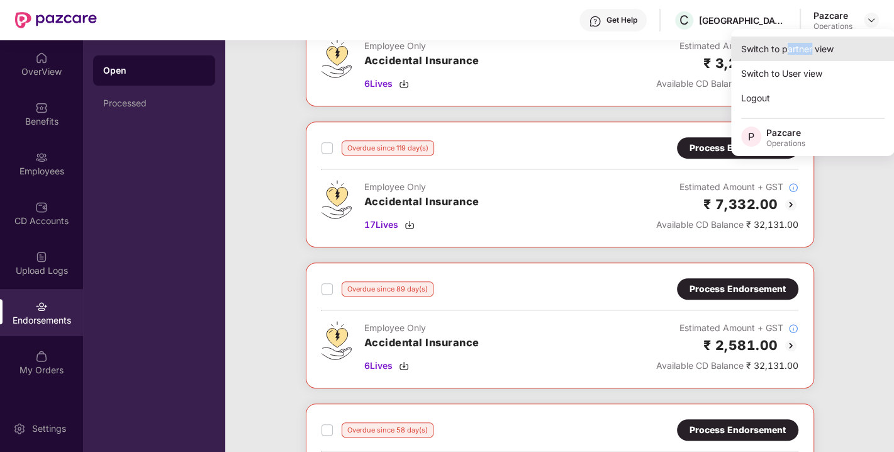
drag, startPoint x: 813, startPoint y: 36, endPoint x: 789, endPoint y: 55, distance: 30.0
click at [789, 55] on div "Switch to partner view Switch to User view Logout P Pazcare Operations" at bounding box center [813, 92] width 164 height 127
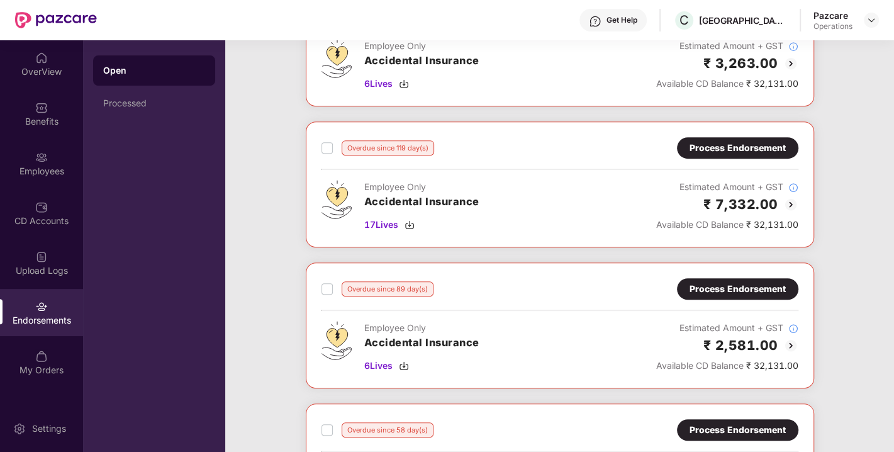
click at [789, 56] on img at bounding box center [790, 63] width 15 height 15
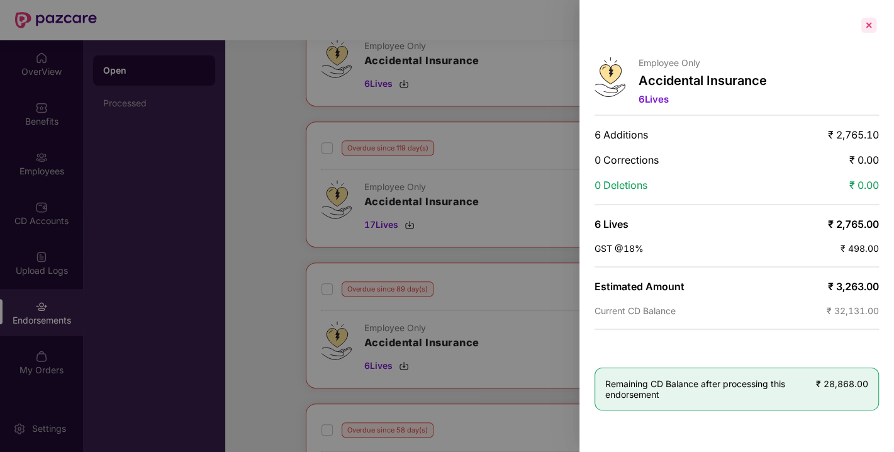
click at [864, 26] on div at bounding box center [868, 25] width 20 height 20
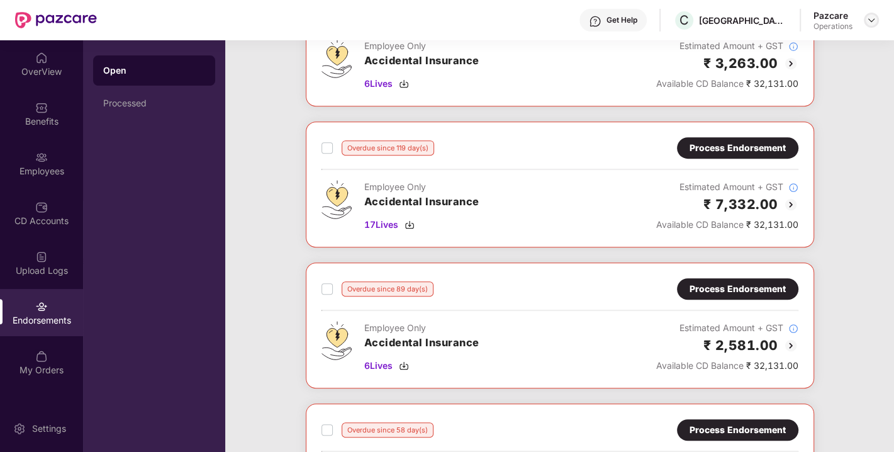
click at [869, 16] on img at bounding box center [871, 20] width 10 height 10
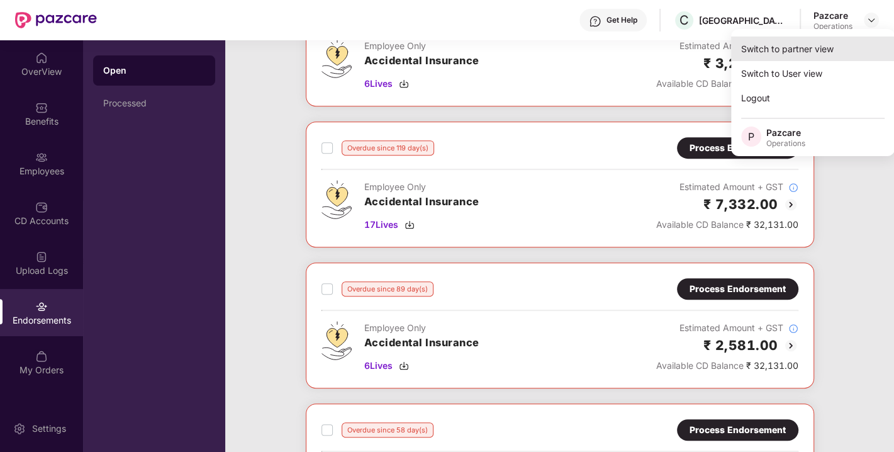
click at [812, 49] on div "Switch to partner view" at bounding box center [813, 48] width 164 height 25
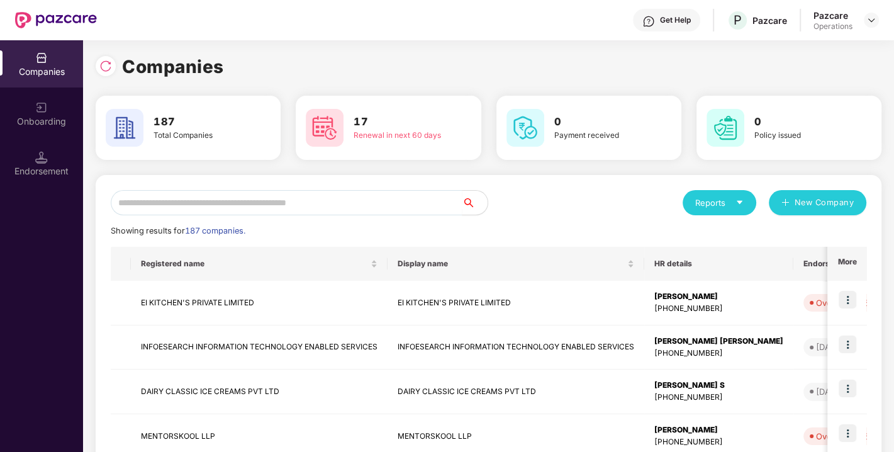
click at [47, 150] on div at bounding box center [41, 156] width 13 height 13
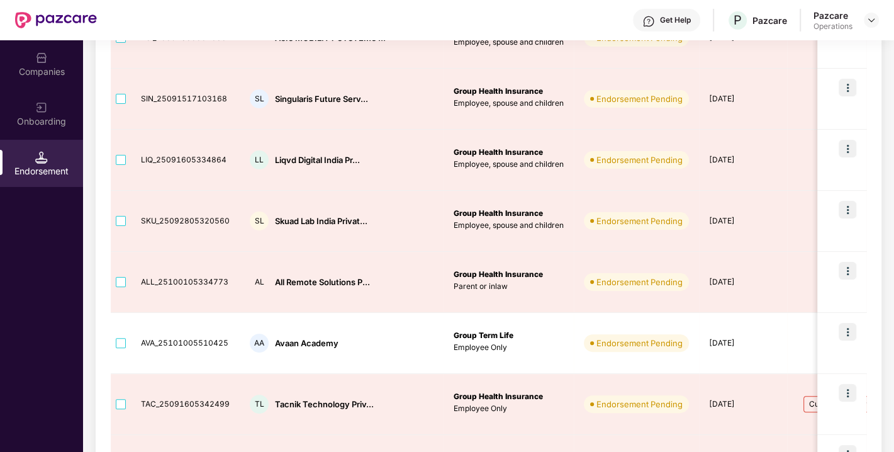
scroll to position [456, 0]
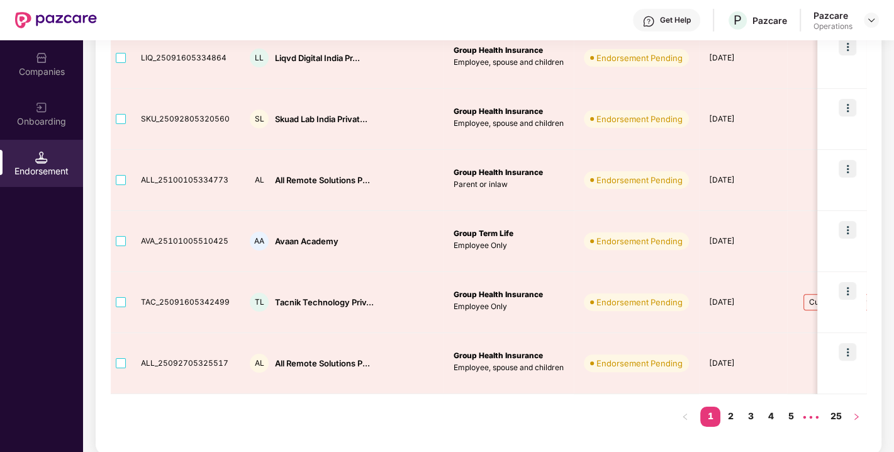
click at [858, 413] on icon "right" at bounding box center [856, 417] width 8 height 8
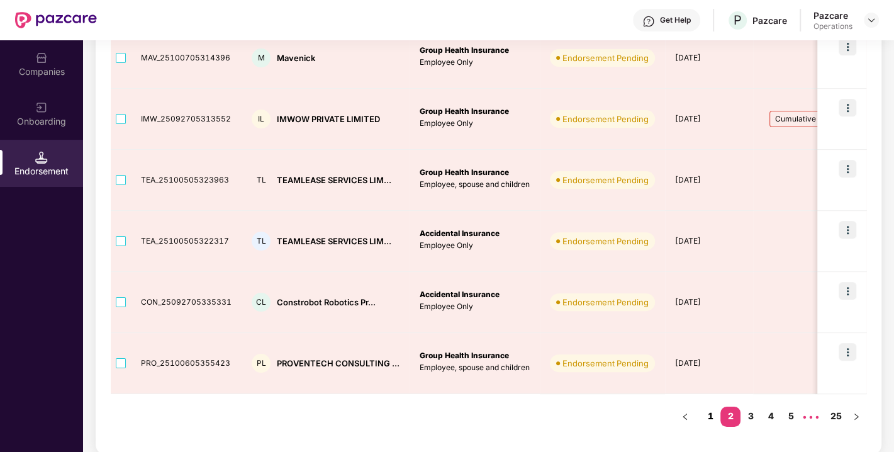
click at [707, 409] on link "1" at bounding box center [710, 415] width 20 height 19
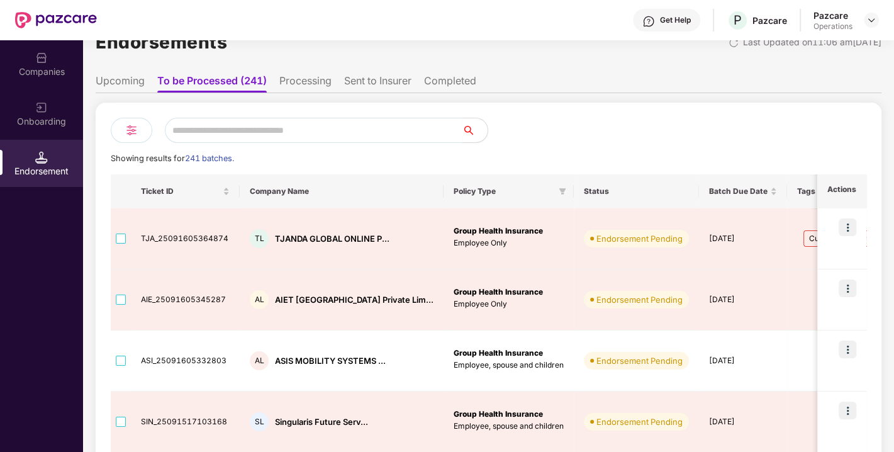
scroll to position [0, 0]
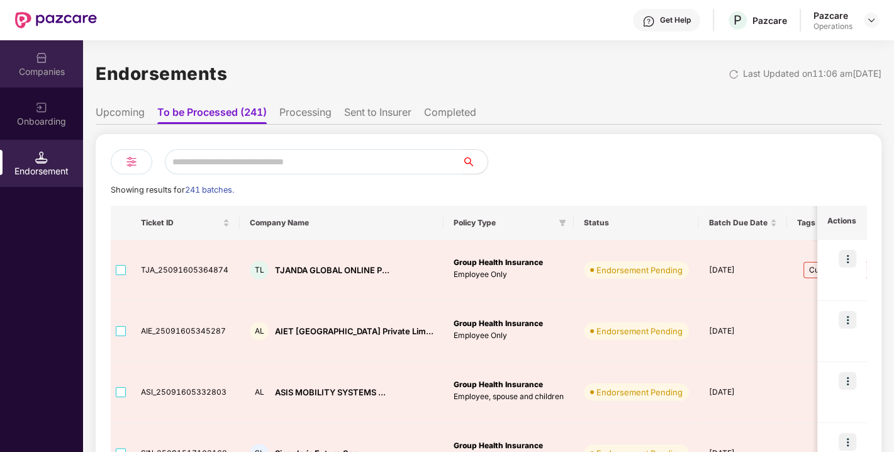
click at [24, 52] on div "Companies" at bounding box center [41, 63] width 83 height 47
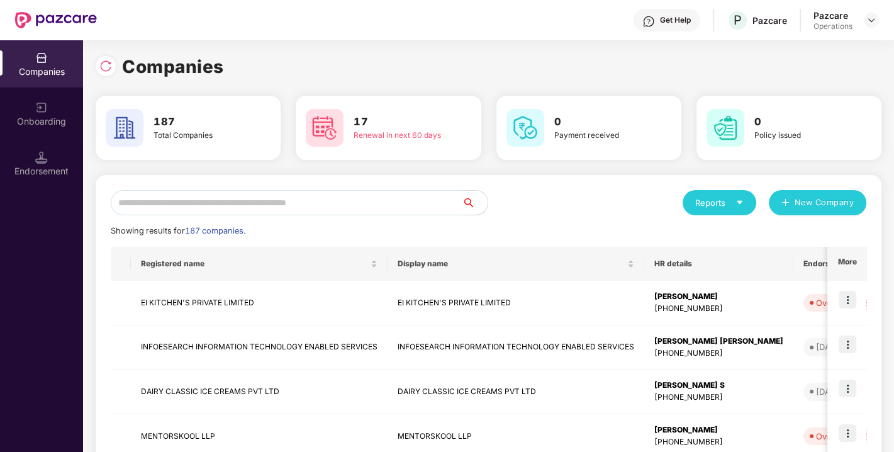
click at [192, 201] on input "text" at bounding box center [287, 202] width 352 height 25
click at [111, 65] on img at bounding box center [105, 66] width 13 height 13
click at [196, 194] on input "text" at bounding box center [287, 202] width 352 height 25
paste input "**********"
click at [232, 194] on input "text" at bounding box center [287, 202] width 352 height 25
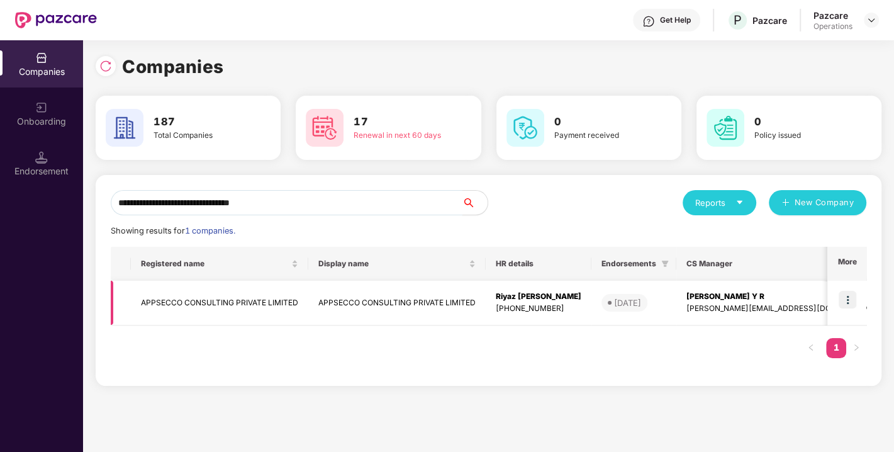
type input "**********"
click at [846, 296] on img at bounding box center [847, 300] width 18 height 18
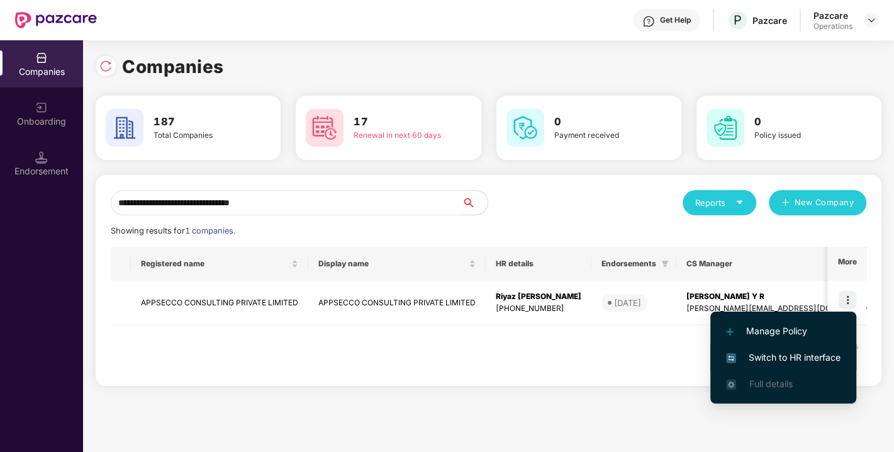
click at [806, 355] on span "Switch to HR interface" at bounding box center [783, 357] width 114 height 14
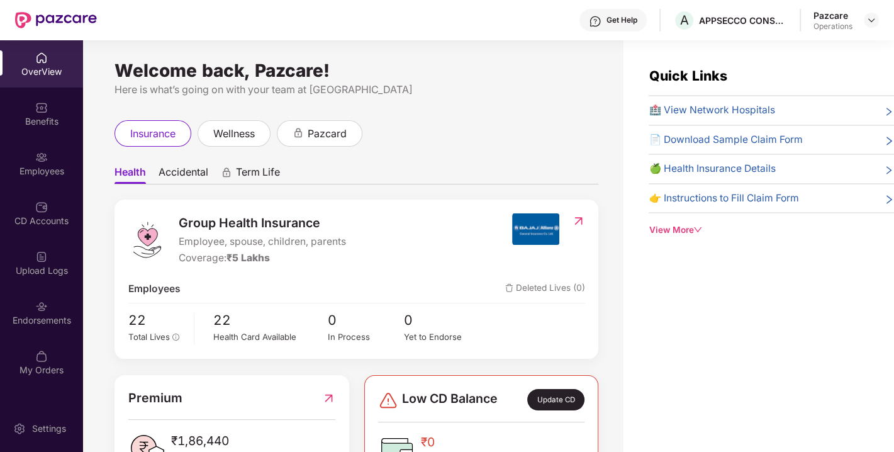
click at [41, 319] on div "Endorsements" at bounding box center [41, 320] width 83 height 13
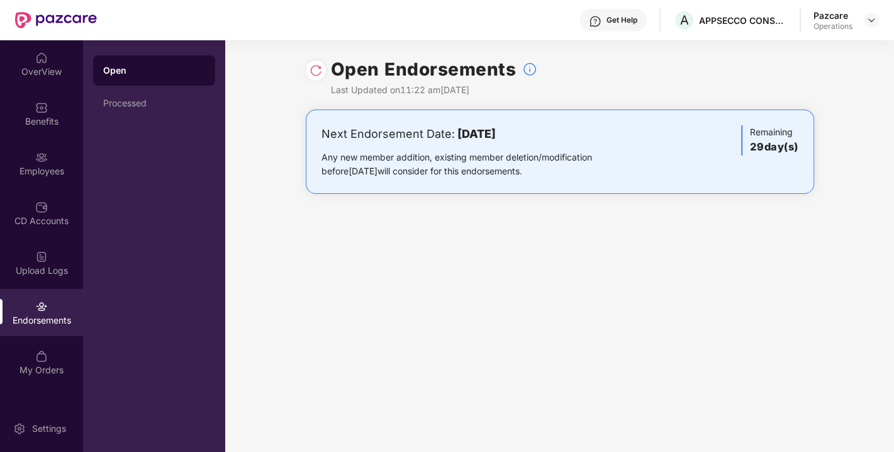
click at [311, 67] on img at bounding box center [315, 70] width 13 height 13
click at [871, 19] on img at bounding box center [871, 20] width 10 height 10
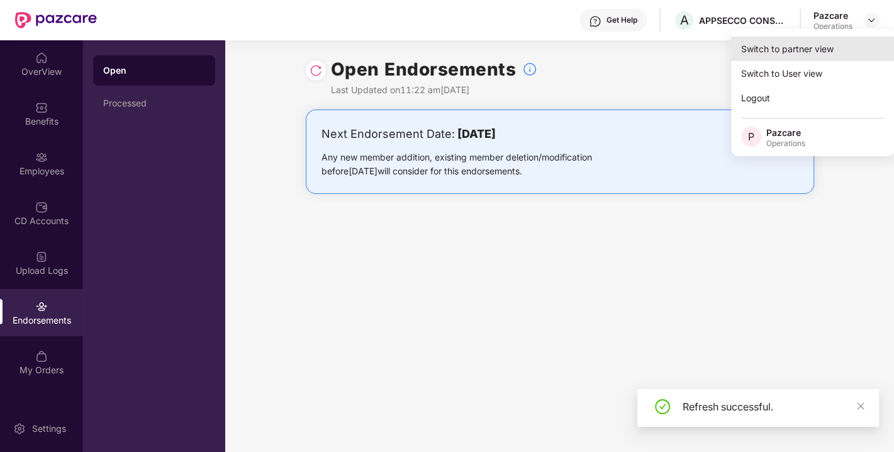
click at [774, 53] on div "Switch to partner view" at bounding box center [813, 48] width 164 height 25
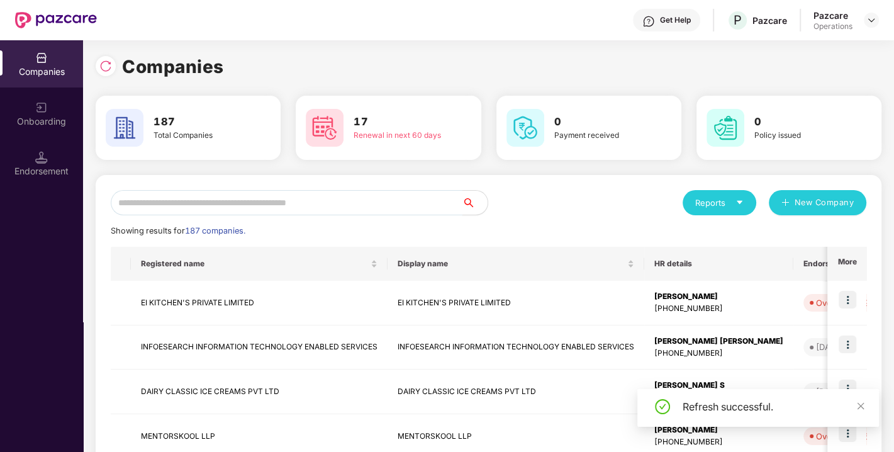
click at [309, 201] on input "text" at bounding box center [287, 202] width 352 height 25
paste input "**********"
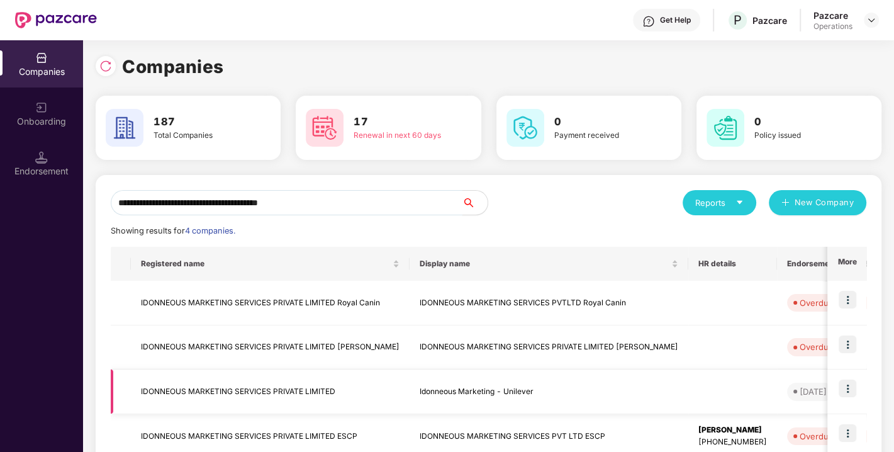
type input "**********"
click at [846, 384] on img at bounding box center [847, 388] width 18 height 18
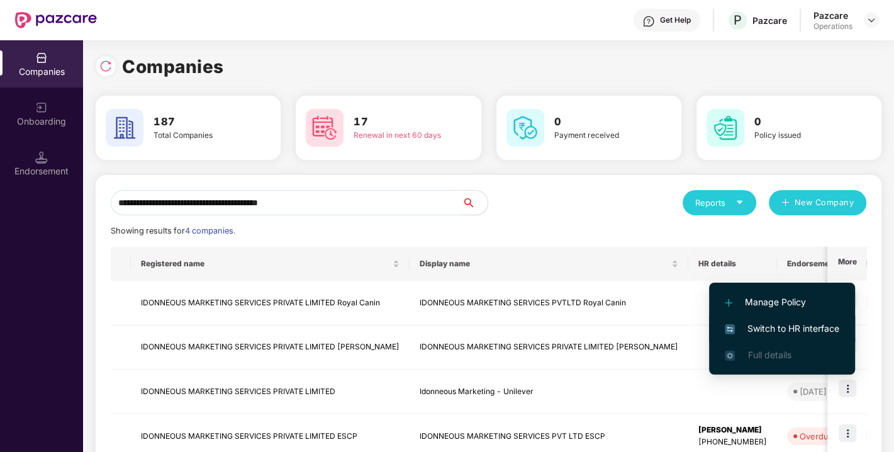
click at [770, 327] on span "Switch to HR interface" at bounding box center [781, 328] width 114 height 14
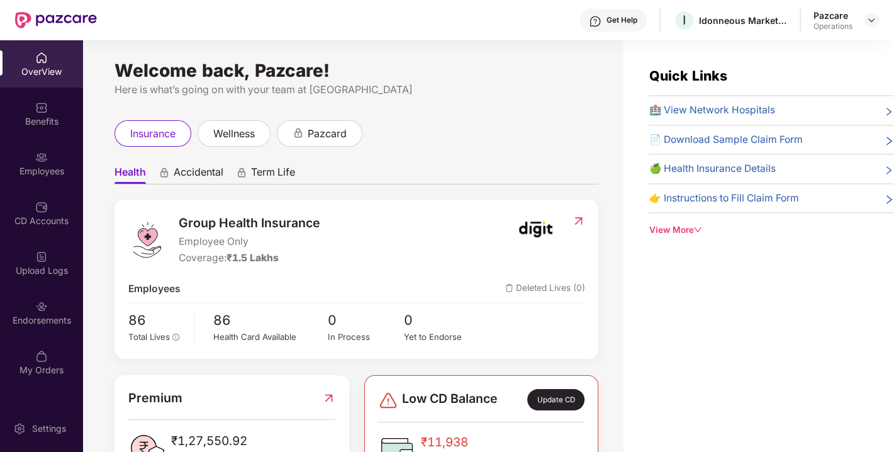
click at [47, 307] on img at bounding box center [41, 306] width 13 height 13
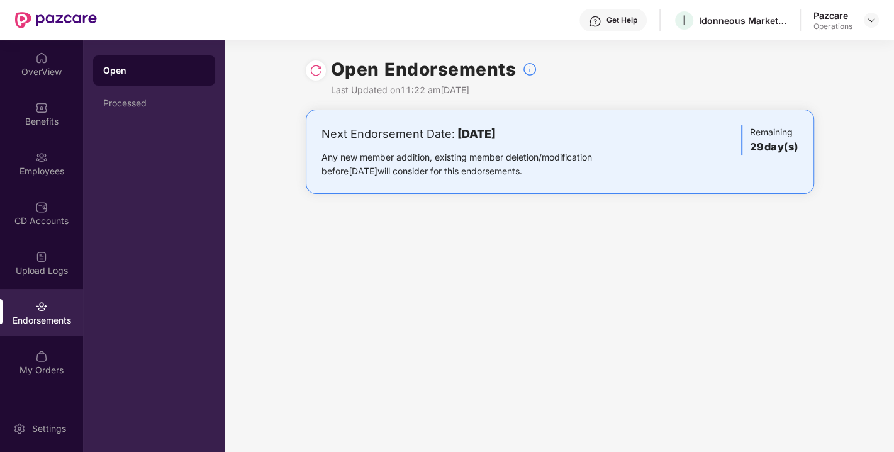
click at [311, 69] on img at bounding box center [315, 70] width 13 height 13
click at [873, 19] on img at bounding box center [871, 20] width 10 height 10
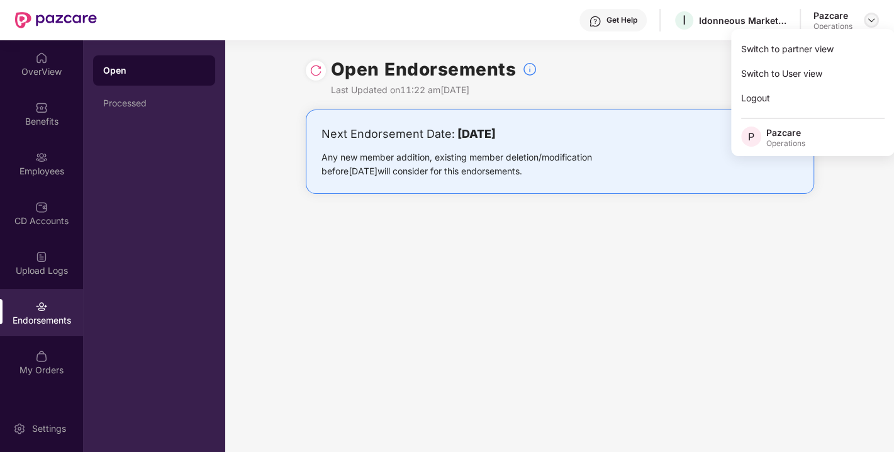
click at [873, 19] on img at bounding box center [871, 20] width 10 height 10
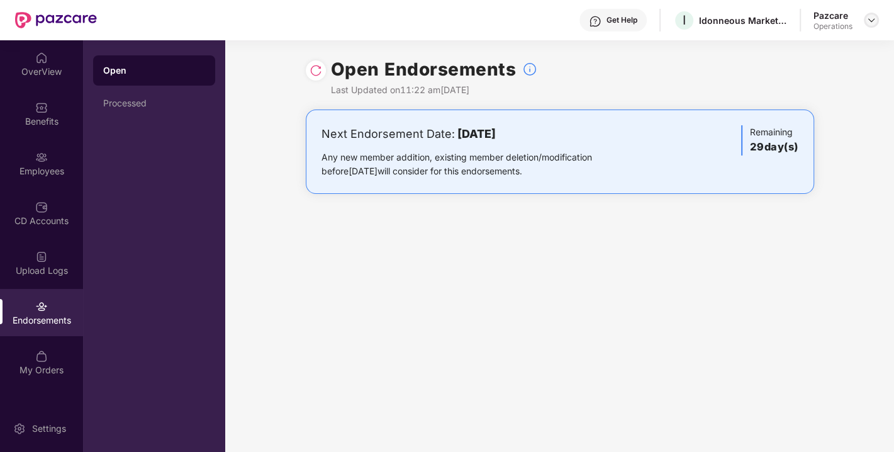
click at [867, 23] on img at bounding box center [871, 20] width 10 height 10
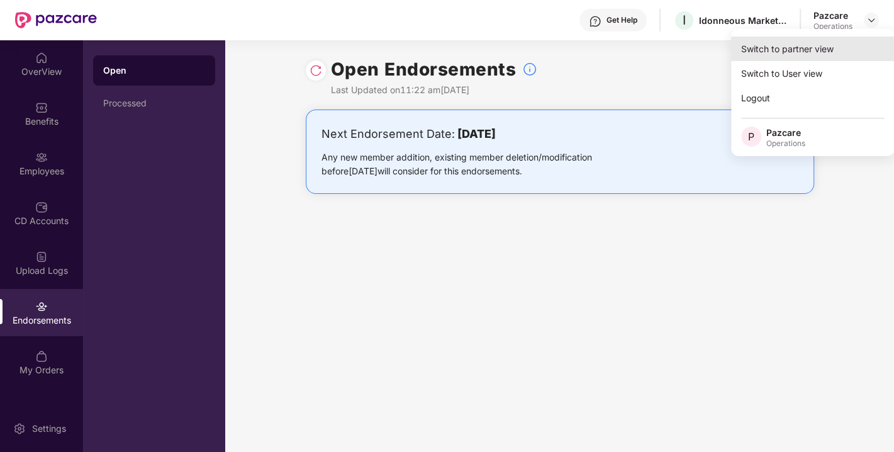
click at [806, 43] on div "Switch to partner view" at bounding box center [813, 48] width 164 height 25
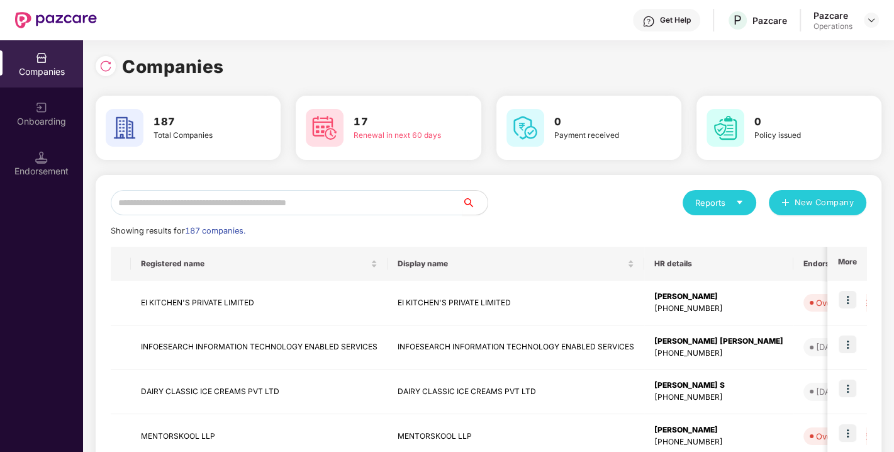
click at [57, 162] on div "Endorsement" at bounding box center [41, 163] width 83 height 47
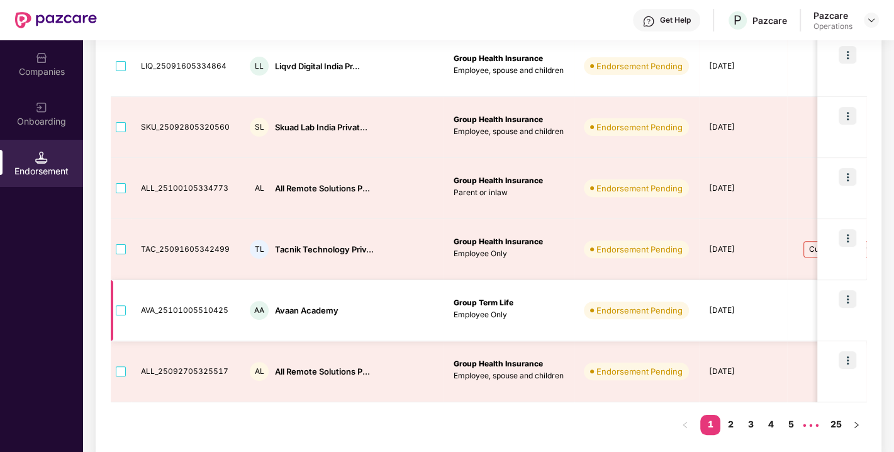
scroll to position [448, 0]
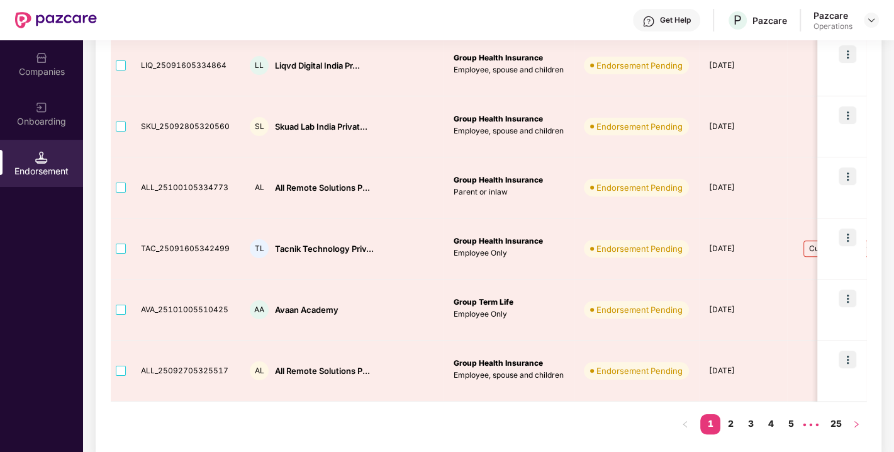
click at [852, 420] on icon "right" at bounding box center [856, 424] width 8 height 8
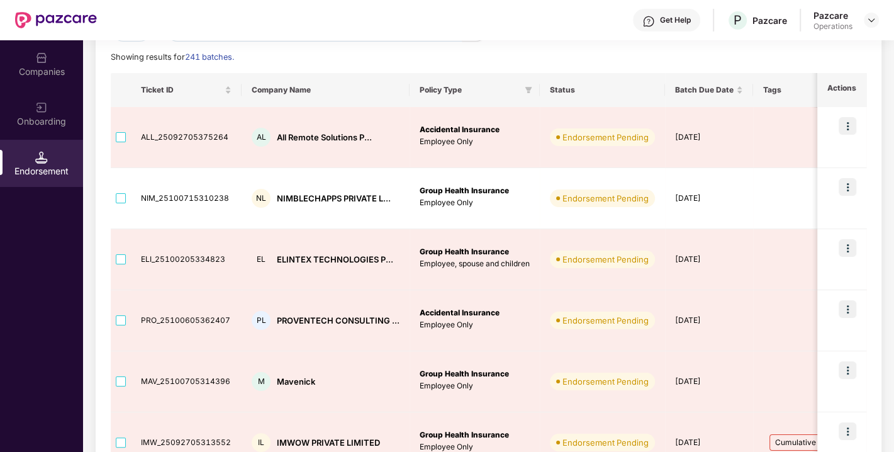
scroll to position [456, 0]
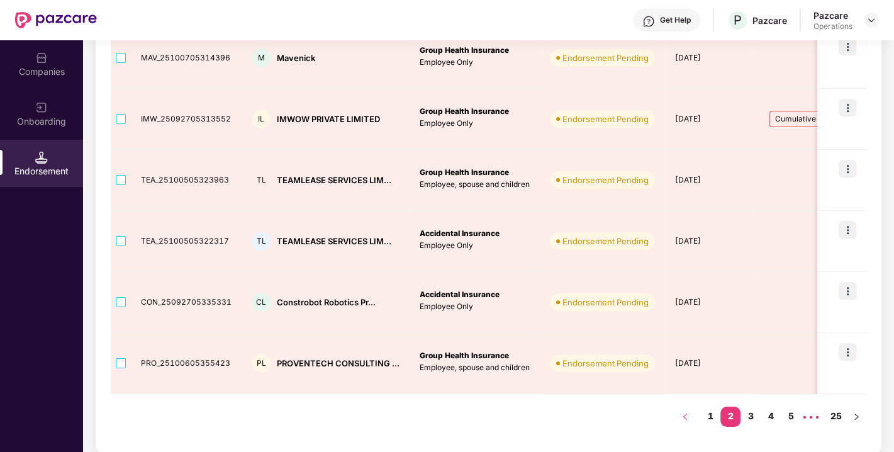
click at [685, 408] on button "button" at bounding box center [685, 416] width 20 height 20
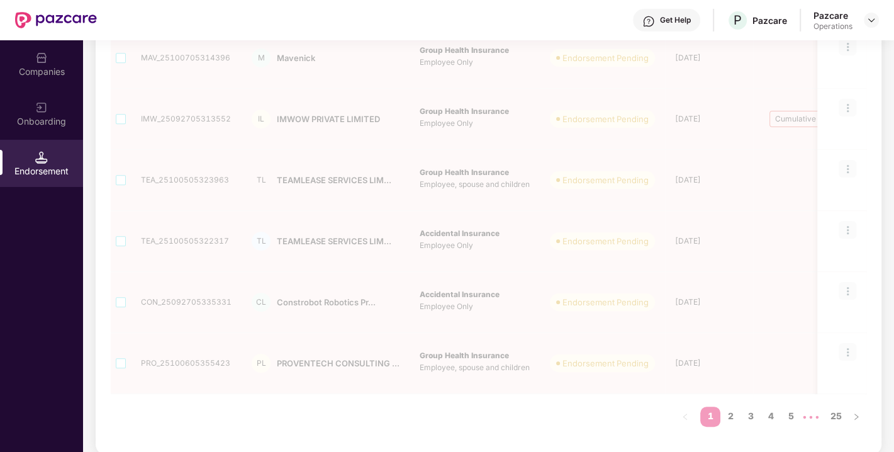
scroll to position [0, 0]
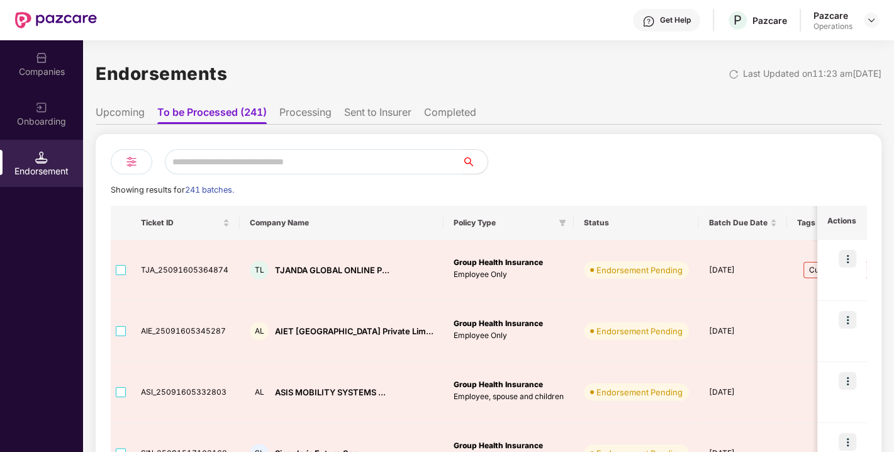
click at [36, 61] on img at bounding box center [41, 58] width 13 height 13
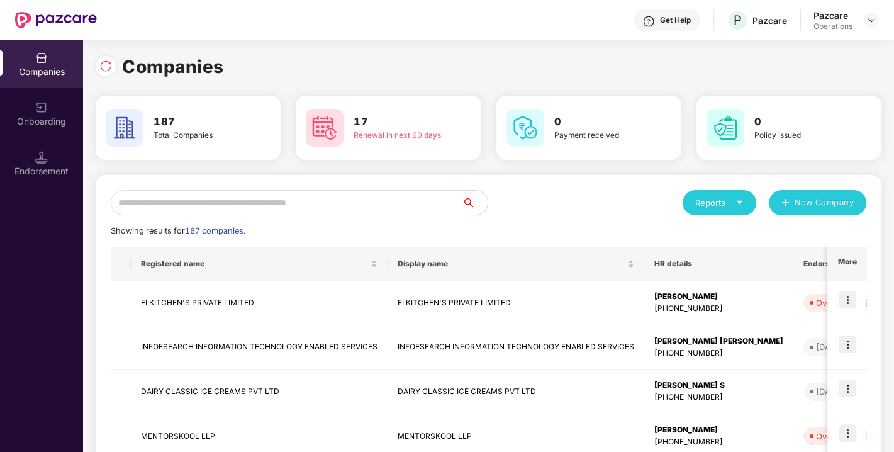
click at [304, 207] on input "text" at bounding box center [287, 202] width 352 height 25
click at [302, 190] on input "text" at bounding box center [287, 202] width 352 height 25
paste input "**********"
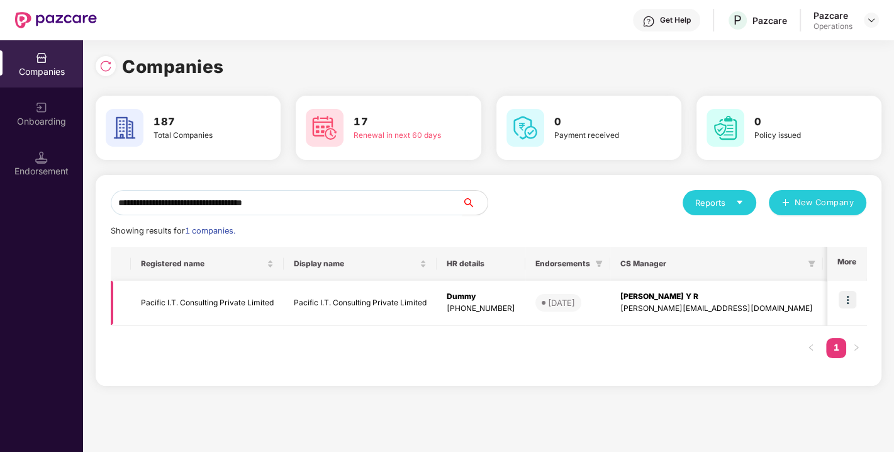
type input "**********"
click at [848, 291] on img at bounding box center [847, 300] width 18 height 18
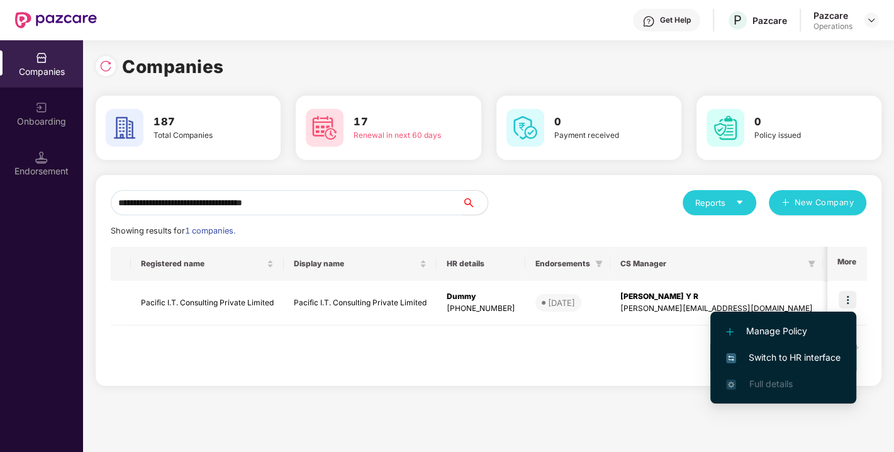
click at [801, 346] on li "Switch to HR interface" at bounding box center [783, 357] width 146 height 26
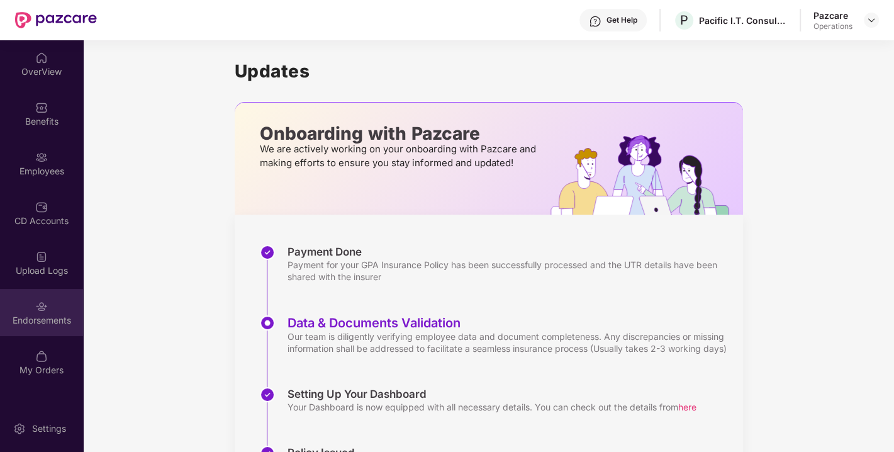
click at [31, 323] on div "Endorsements" at bounding box center [41, 320] width 83 height 13
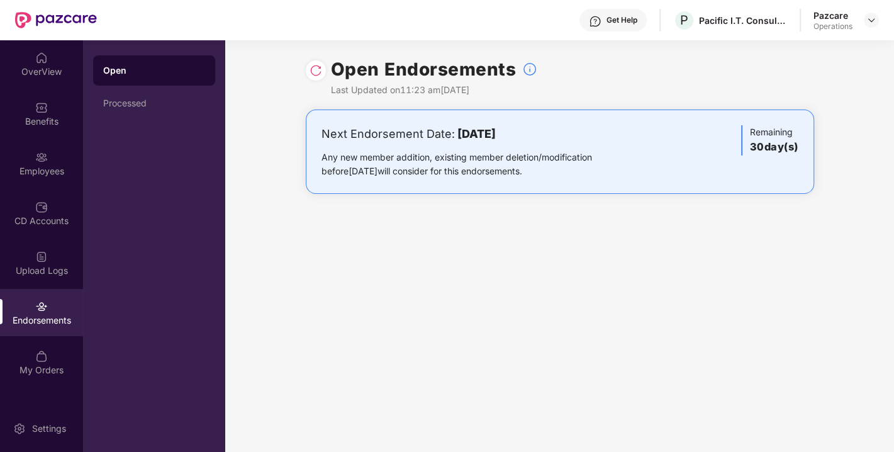
click at [311, 74] on img at bounding box center [315, 70] width 13 height 13
click at [872, 21] on img at bounding box center [871, 20] width 10 height 10
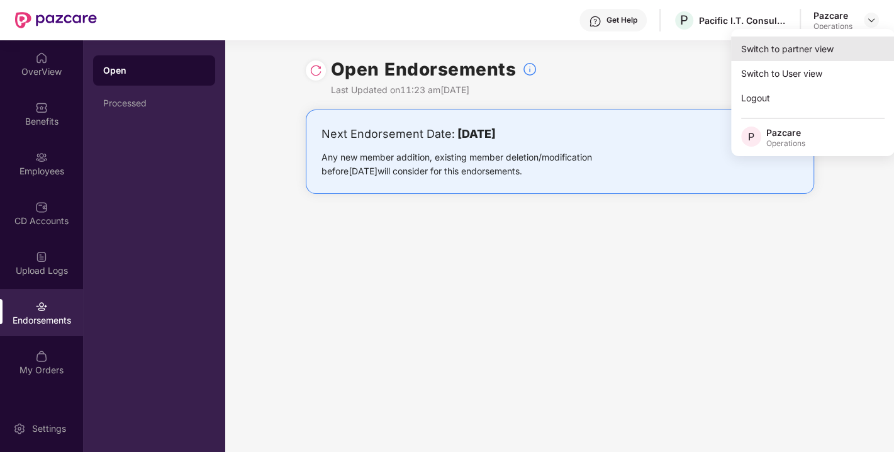
click at [776, 56] on div "Switch to partner view" at bounding box center [813, 48] width 164 height 25
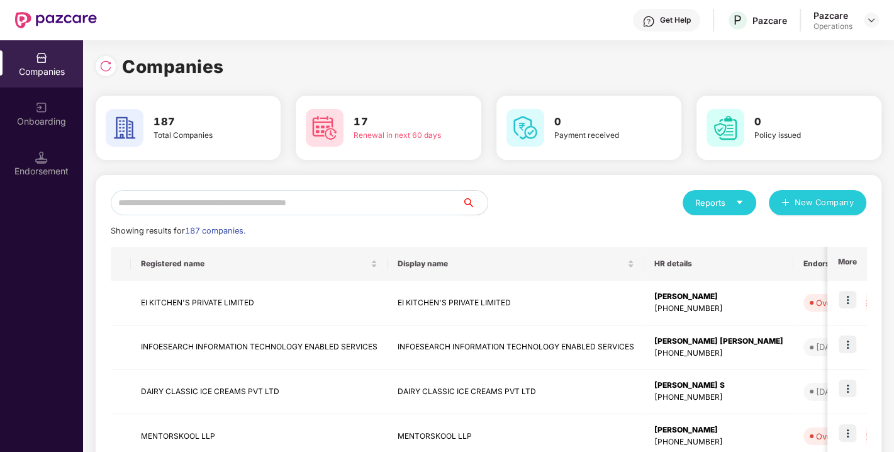
click at [54, 155] on div "Endorsement" at bounding box center [41, 163] width 83 height 47
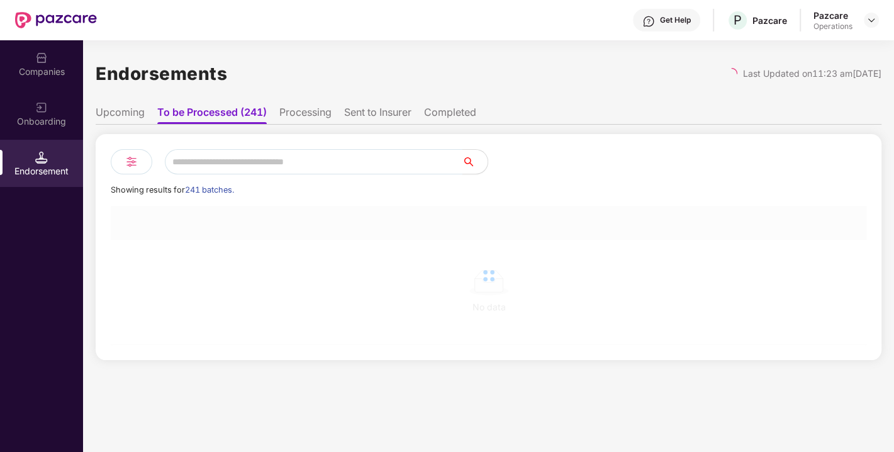
click at [253, 158] on input "text" at bounding box center [313, 161] width 297 height 25
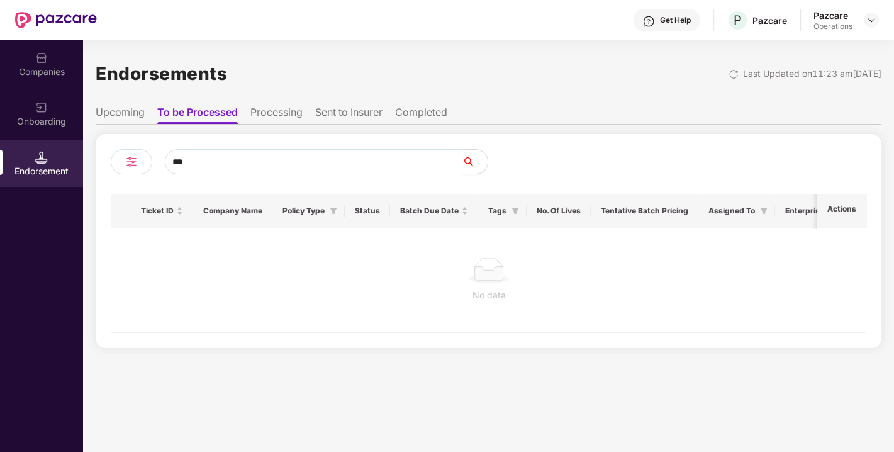
type input "***"
click at [42, 63] on img at bounding box center [41, 58] width 13 height 13
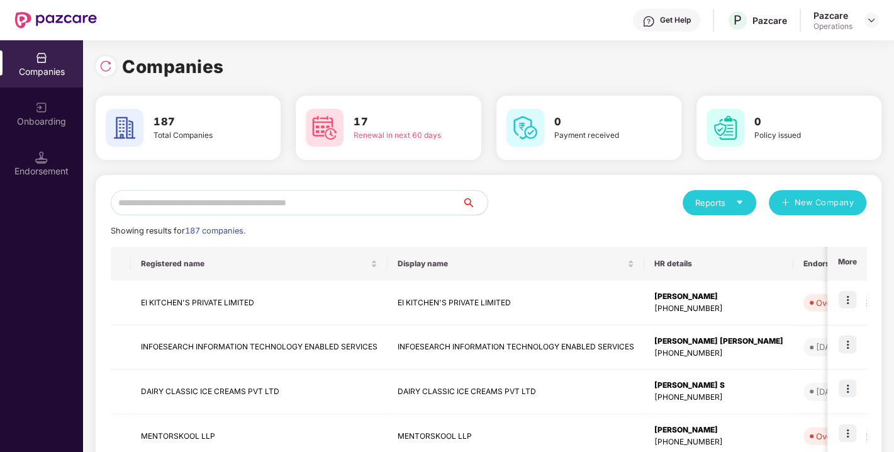
paste input "**********"
click at [187, 197] on input "text" at bounding box center [287, 202] width 352 height 25
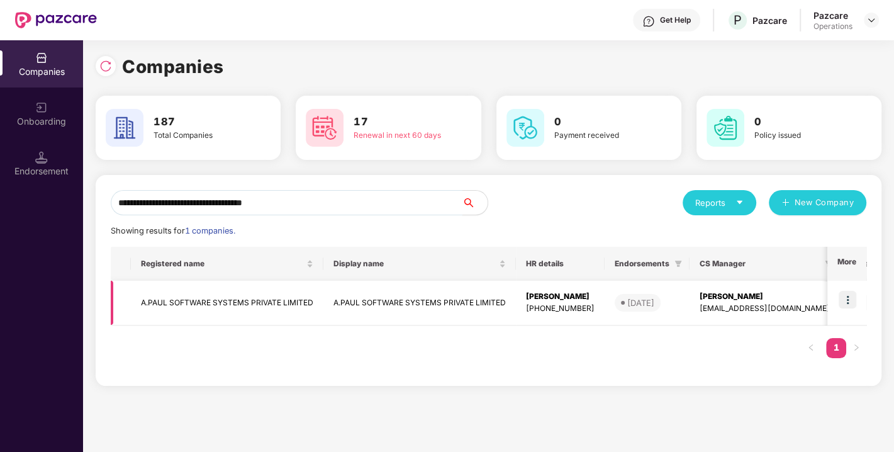
type input "**********"
click at [852, 299] on img at bounding box center [847, 300] width 18 height 18
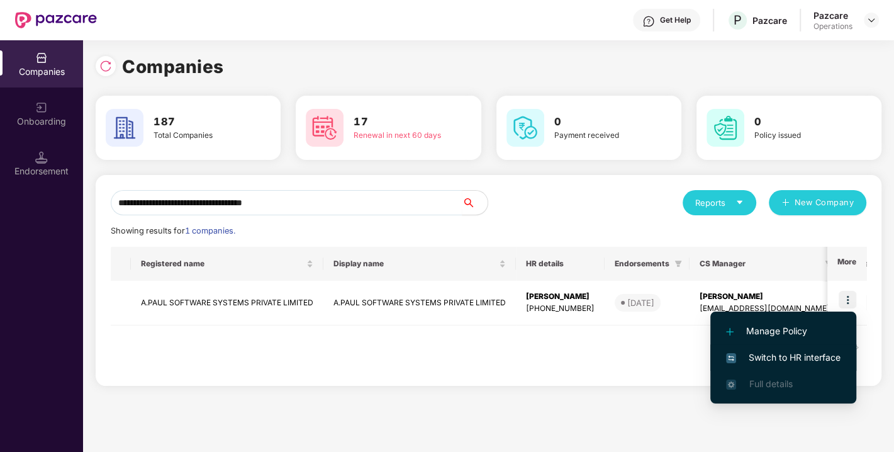
click at [785, 348] on li "Switch to HR interface" at bounding box center [783, 357] width 146 height 26
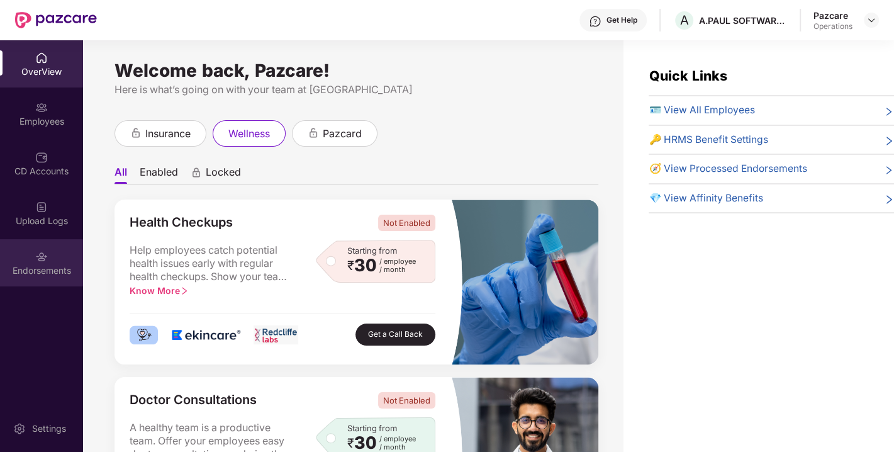
click at [55, 254] on div "Endorsements" at bounding box center [41, 262] width 83 height 47
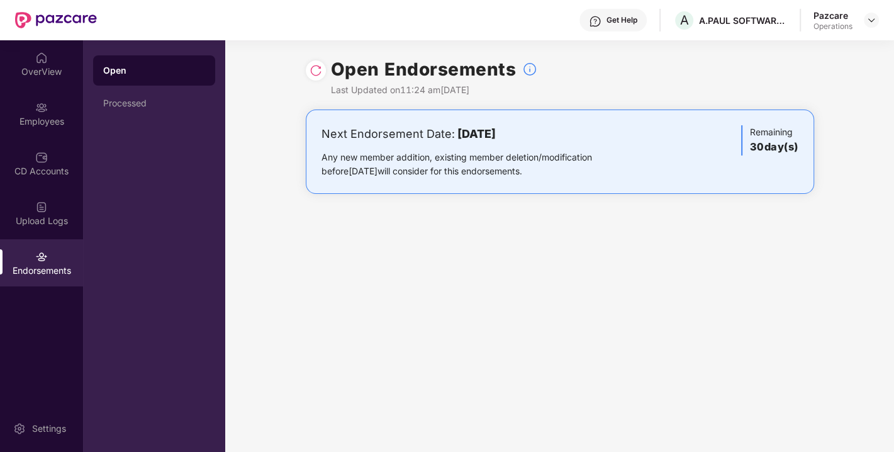
click at [309, 68] on img at bounding box center [315, 70] width 13 height 13
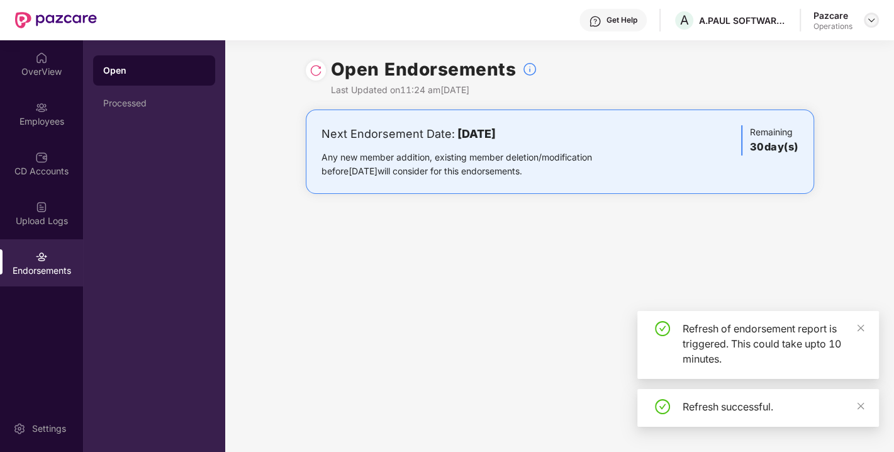
click at [877, 16] on div at bounding box center [870, 20] width 15 height 15
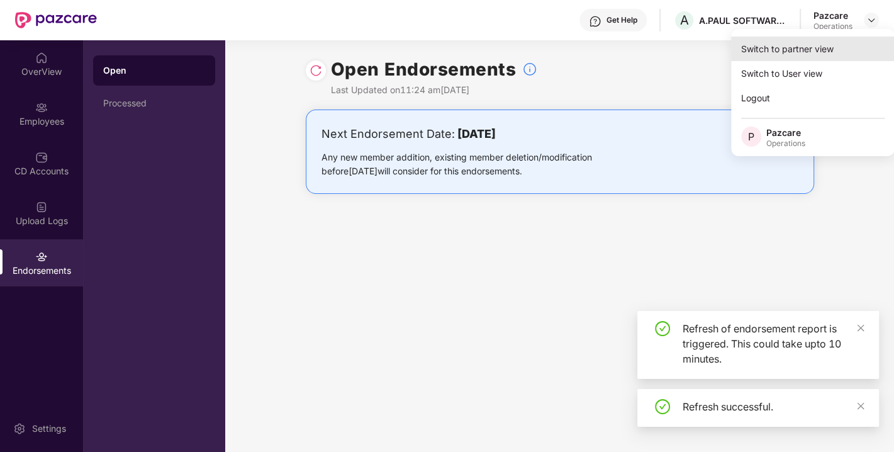
click at [781, 57] on div "Switch to partner view" at bounding box center [813, 48] width 164 height 25
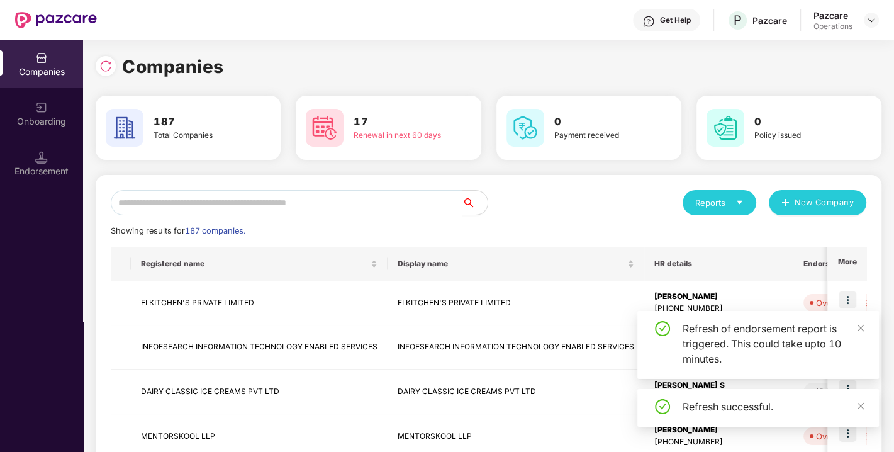
paste input "**********"
click at [275, 209] on input "text" at bounding box center [287, 202] width 352 height 25
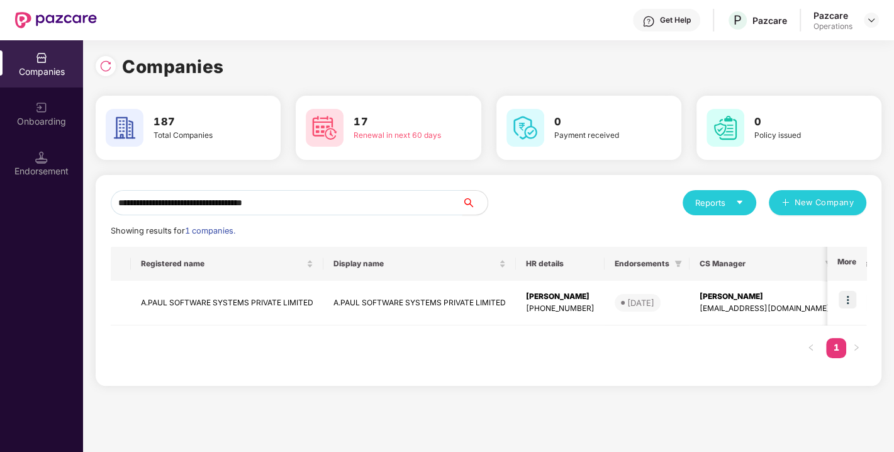
drag, startPoint x: 353, startPoint y: 206, endPoint x: 57, endPoint y: 236, distance: 298.3
click at [57, 236] on div "**********" at bounding box center [447, 245] width 894 height 411
paste input "****"
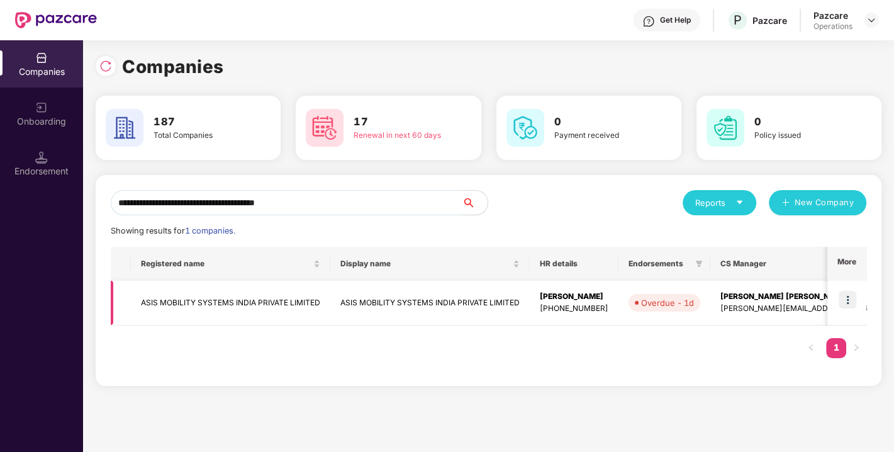
type input "**********"
click at [846, 296] on img at bounding box center [847, 300] width 18 height 18
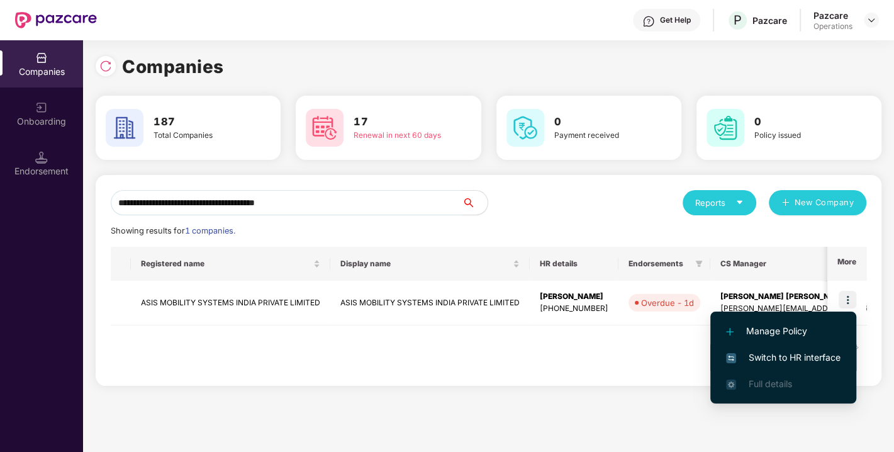
click at [792, 352] on span "Switch to HR interface" at bounding box center [783, 357] width 114 height 14
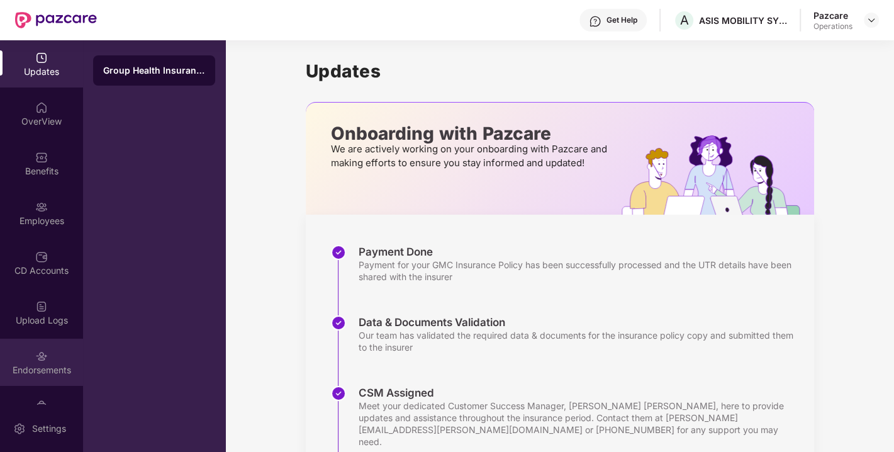
click at [37, 353] on img at bounding box center [41, 356] width 13 height 13
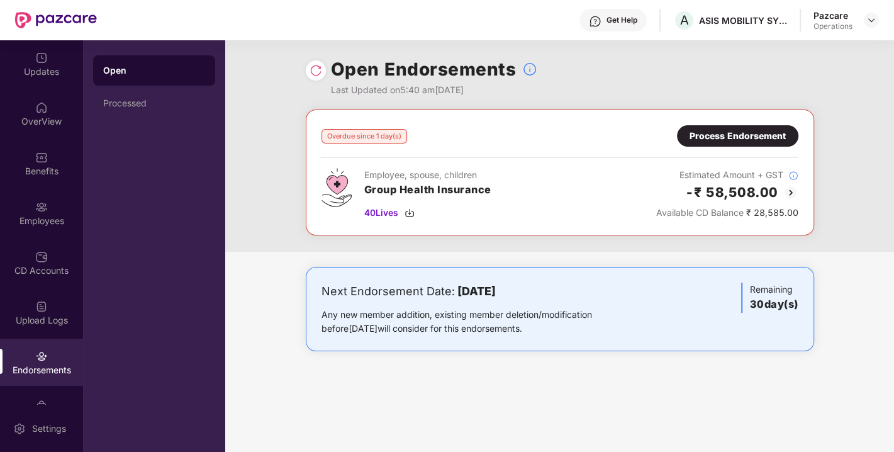
click at [695, 133] on div "Process Endorsement" at bounding box center [737, 136] width 96 height 14
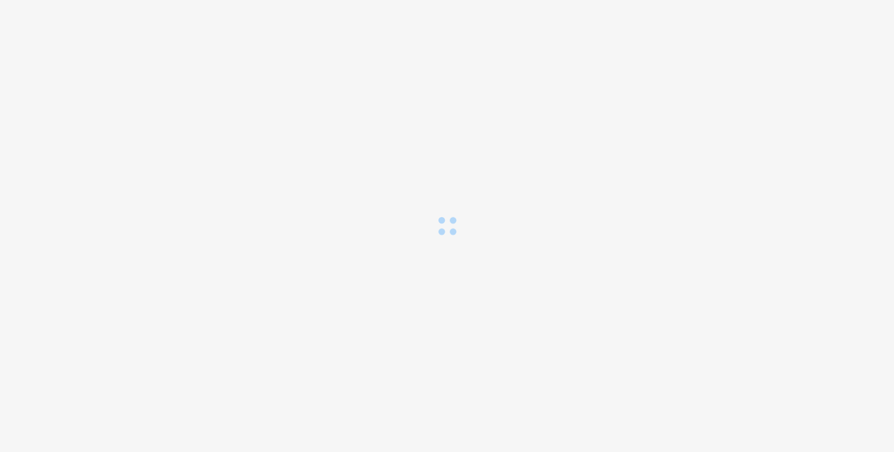
click at [695, 133] on div "Loading..." at bounding box center [447, 226] width 894 height 452
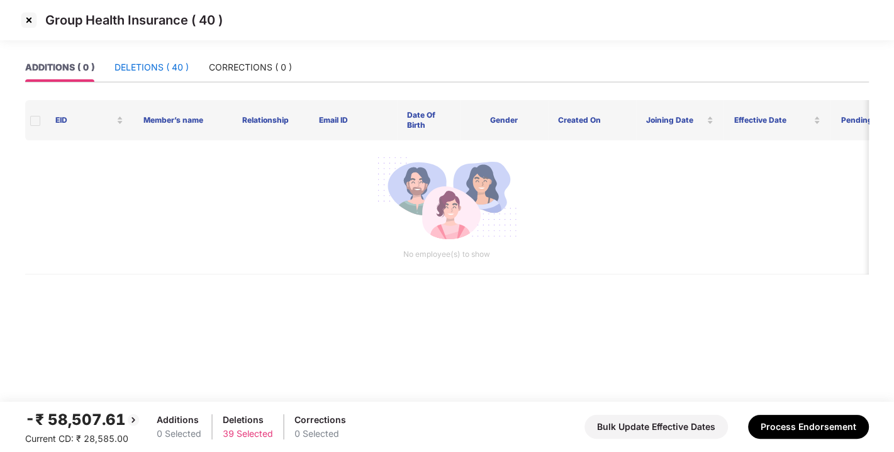
click at [169, 67] on div "DELETIONS ( 40 )" at bounding box center [151, 67] width 74 height 14
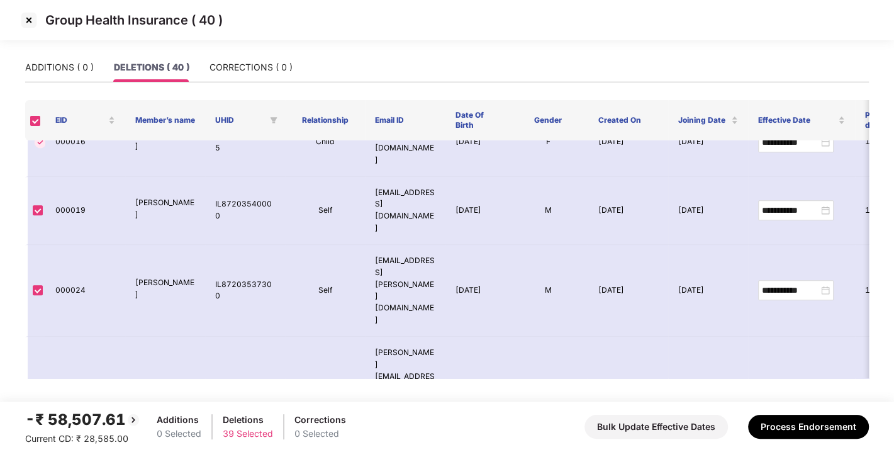
scroll to position [579, 0]
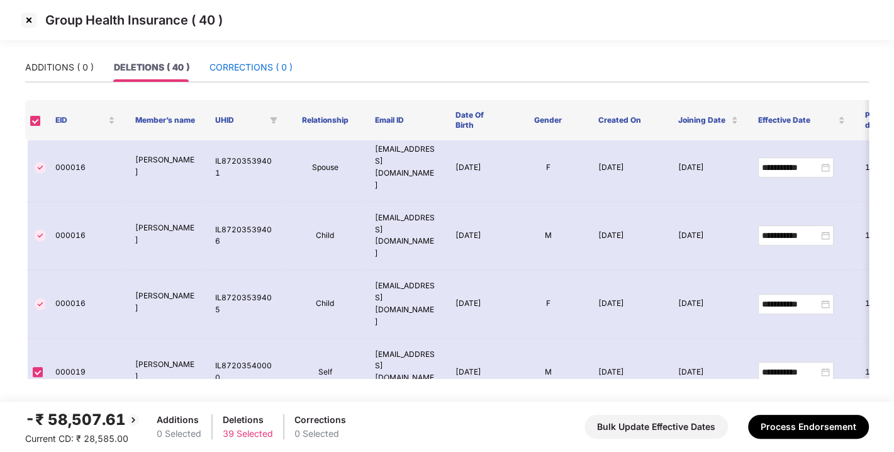
click at [247, 63] on div "CORRECTIONS ( 0 )" at bounding box center [250, 67] width 83 height 14
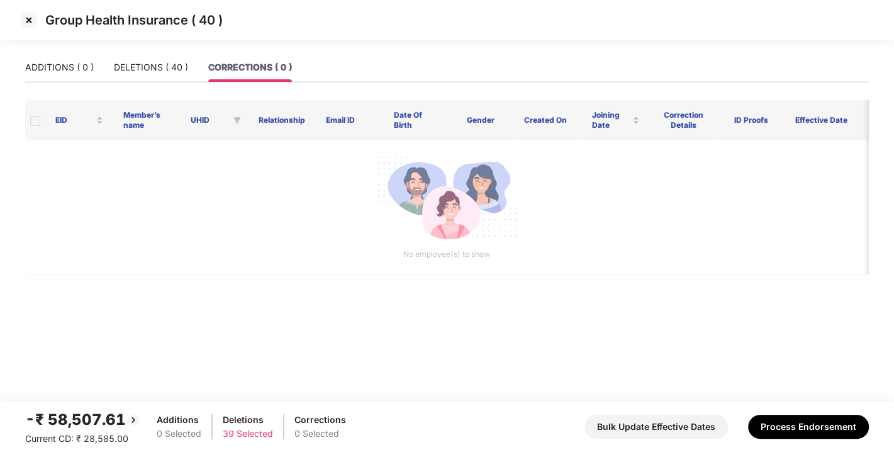
scroll to position [0, 0]
click at [93, 72] on div "ADDITIONS ( 0 ) DELETIONS ( 40 ) CORRECTIONS ( 0 )" at bounding box center [158, 67] width 267 height 29
click at [26, 14] on img at bounding box center [29, 20] width 20 height 20
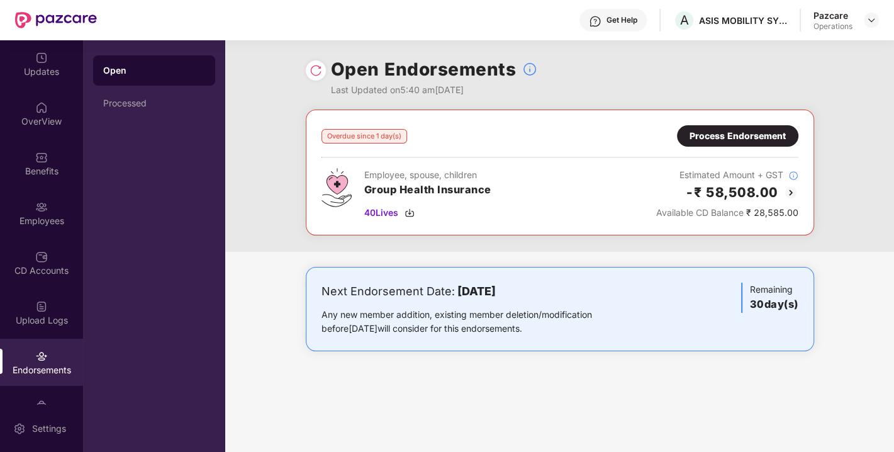
click at [713, 133] on div "Process Endorsement" at bounding box center [737, 136] width 96 height 14
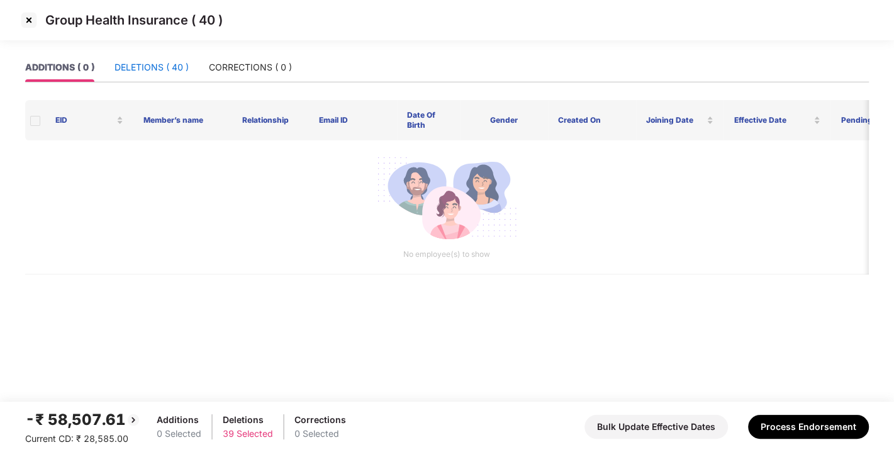
click at [151, 60] on div "DELETIONS ( 40 )" at bounding box center [151, 67] width 74 height 14
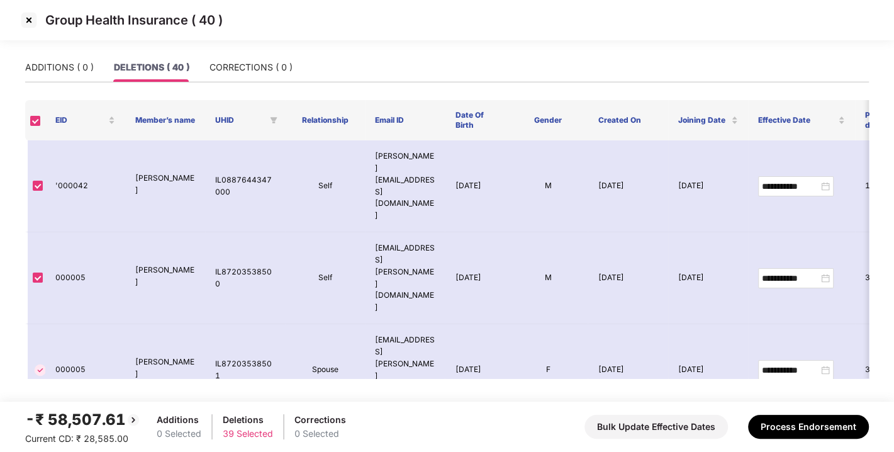
click at [32, 25] on img at bounding box center [29, 20] width 20 height 20
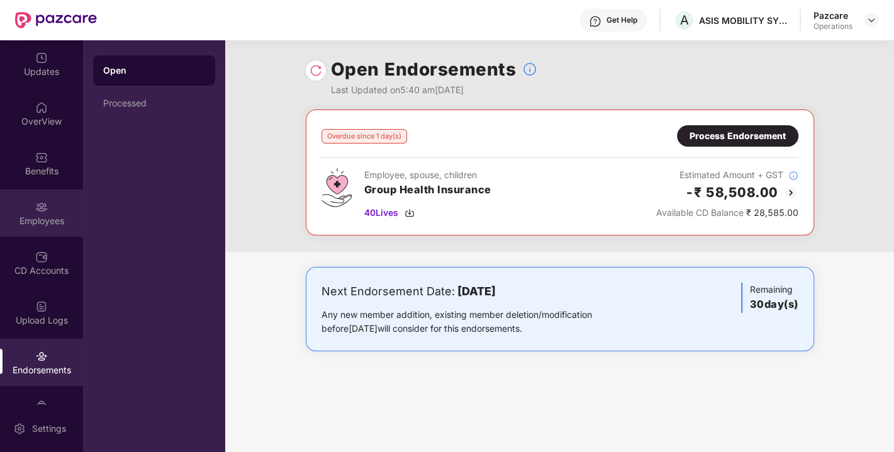
click at [58, 199] on div "Employees" at bounding box center [41, 212] width 83 height 47
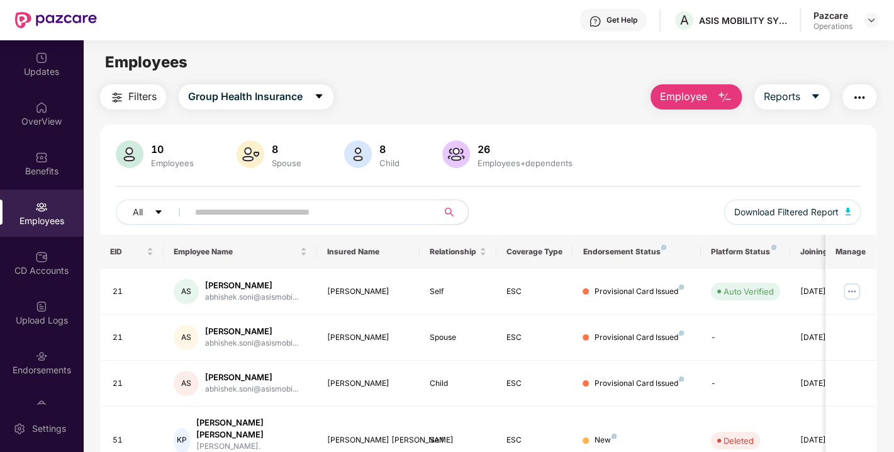
click at [135, 94] on span "Filters" at bounding box center [142, 97] width 28 height 16
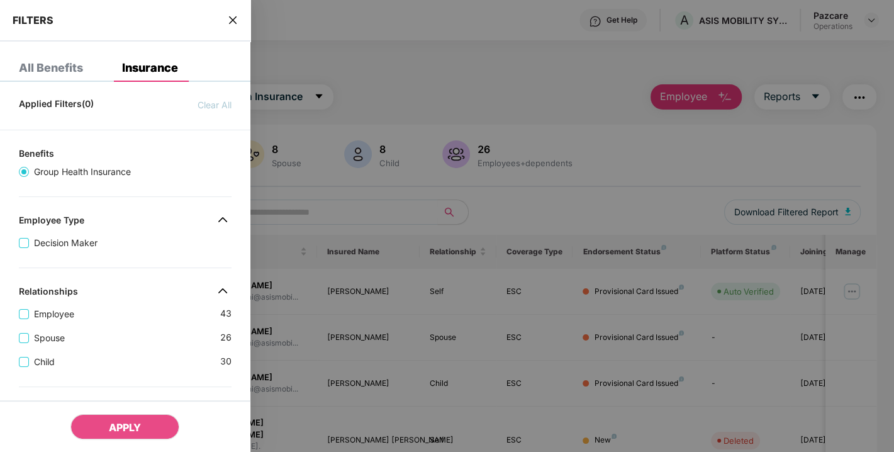
scroll to position [348, 0]
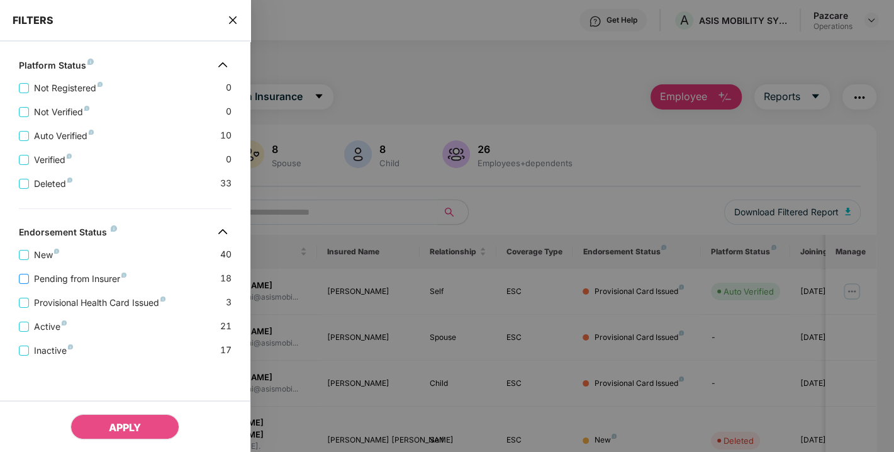
click at [62, 280] on span "Pending from Insurer" at bounding box center [80, 279] width 103 height 14
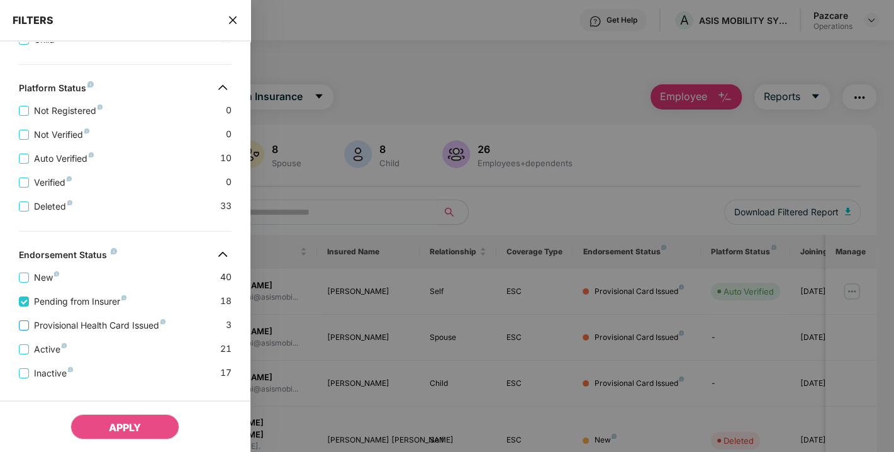
click at [82, 325] on span "Provisional Health Card Issued" at bounding box center [99, 325] width 141 height 14
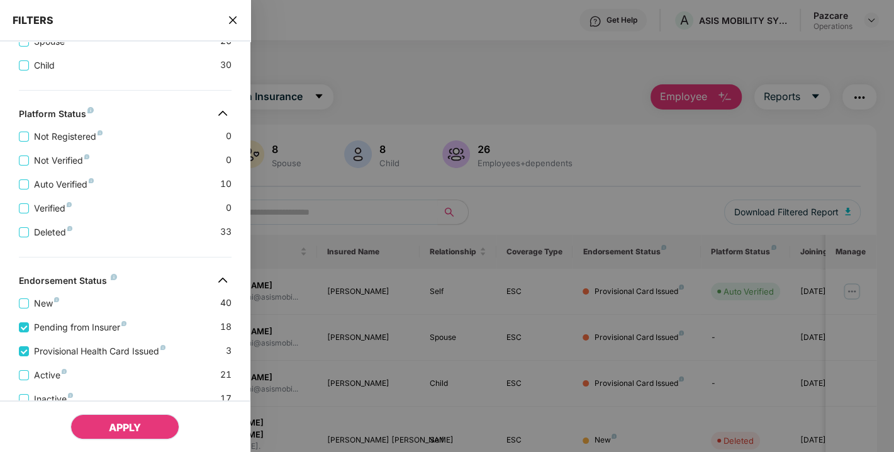
click at [118, 424] on span "APPLY" at bounding box center [125, 427] width 32 height 13
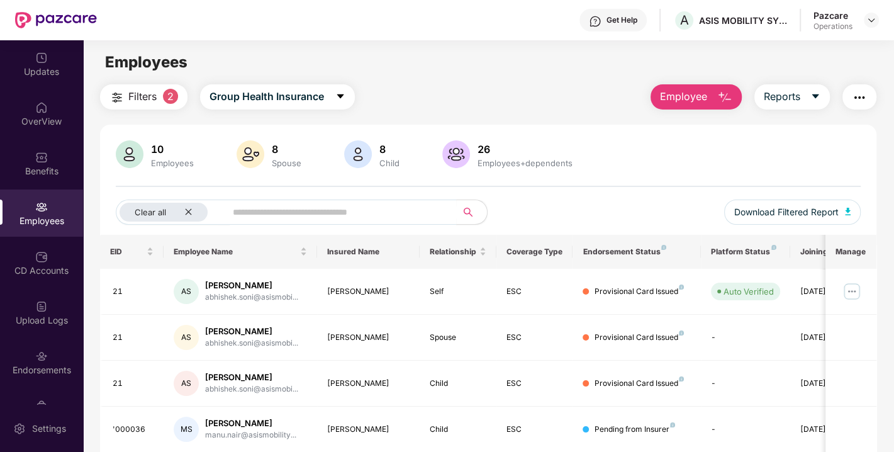
click at [164, 94] on span "2" at bounding box center [170, 96] width 15 height 15
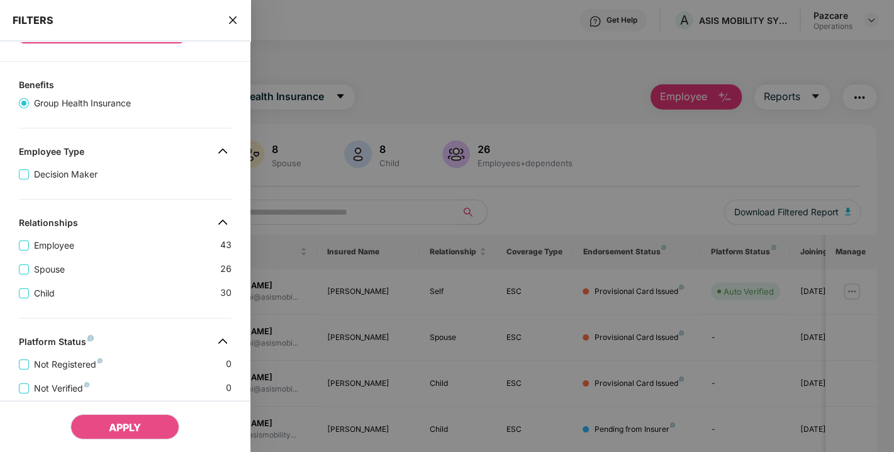
scroll to position [101, 0]
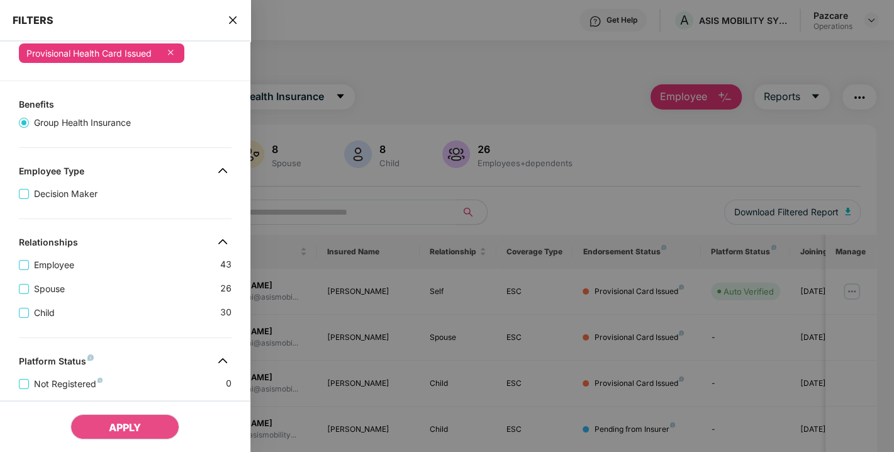
click at [230, 16] on icon "close" at bounding box center [233, 20] width 10 height 10
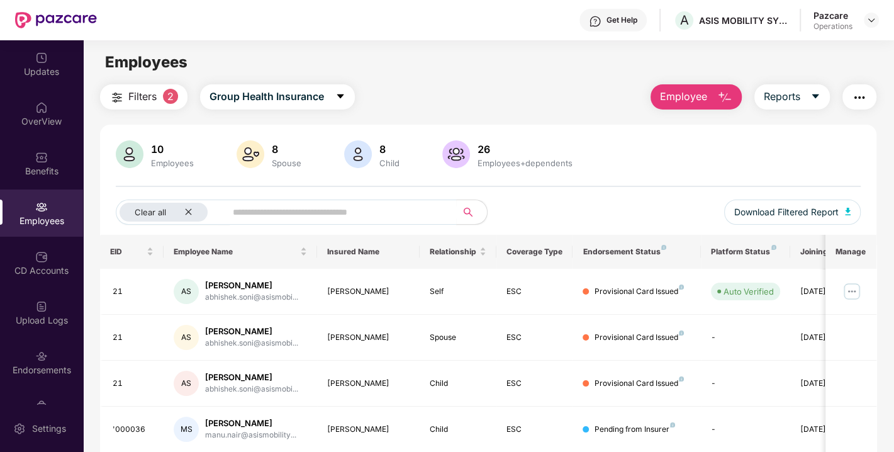
click at [143, 91] on span "Filters" at bounding box center [142, 97] width 28 height 16
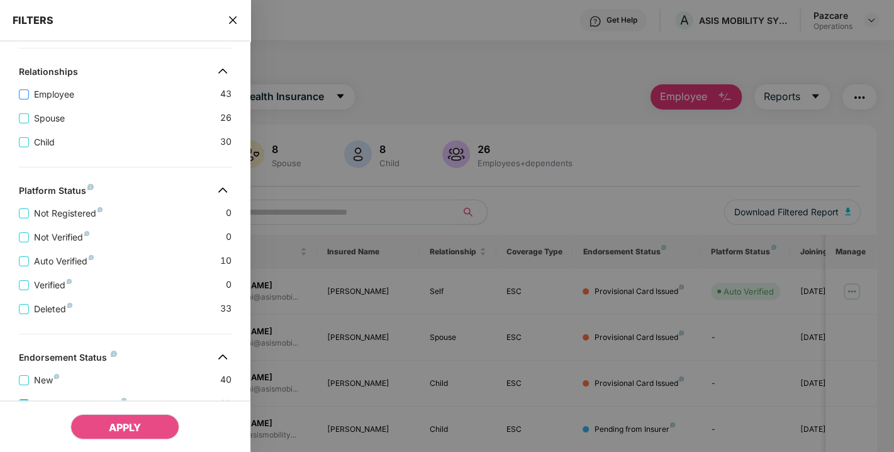
scroll to position [375, 0]
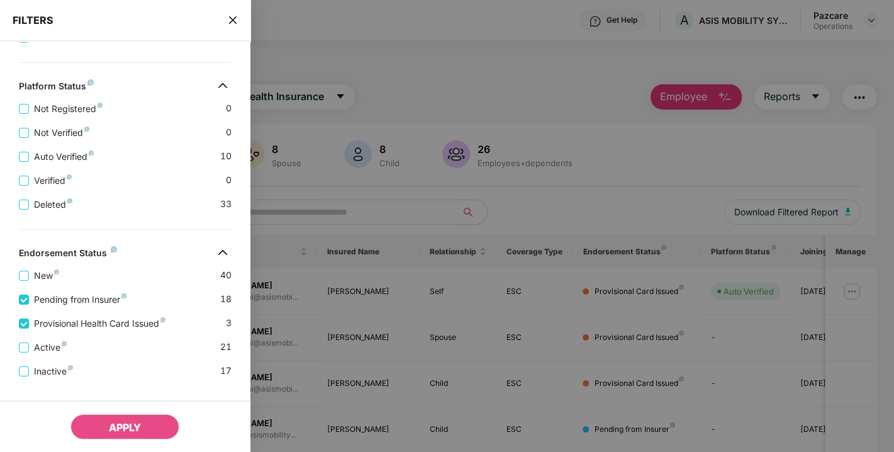
click at [230, 21] on icon "close" at bounding box center [233, 20] width 10 height 10
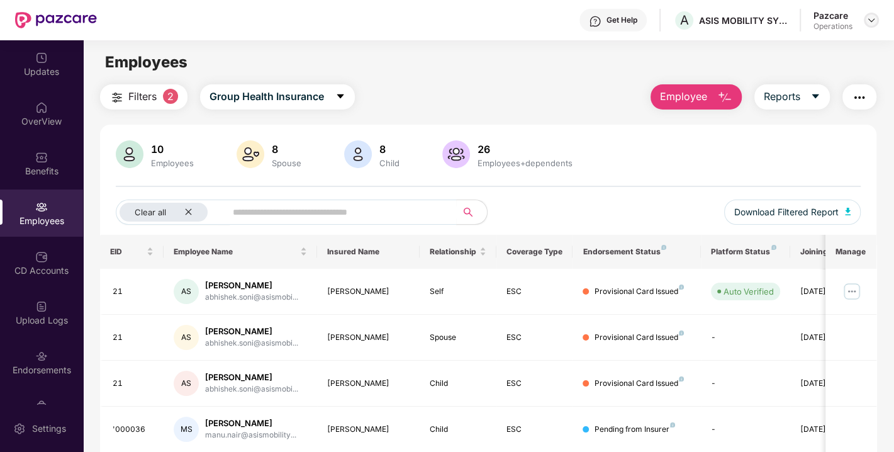
click at [870, 19] on img at bounding box center [871, 20] width 10 height 10
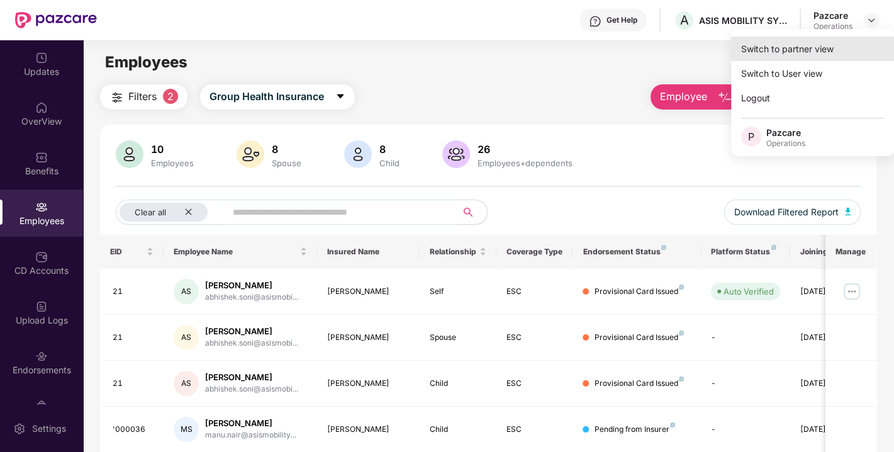
click at [770, 40] on div "Switch to partner view" at bounding box center [813, 48] width 164 height 25
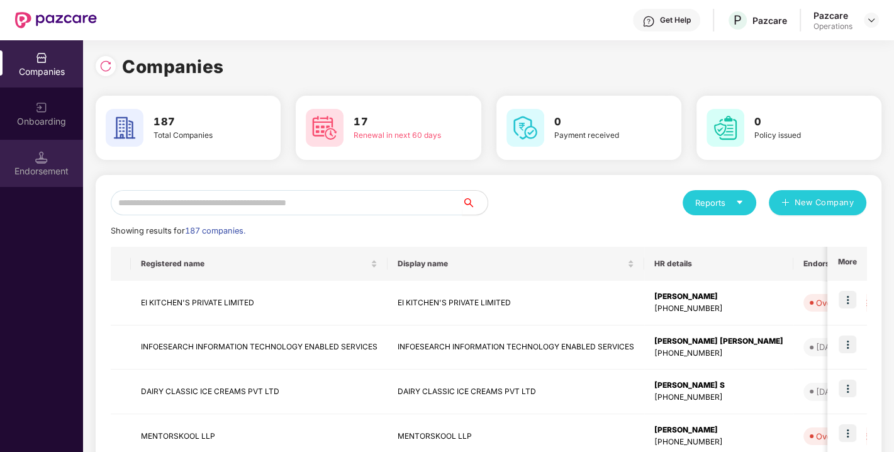
click at [24, 180] on div "Endorsement" at bounding box center [41, 163] width 83 height 47
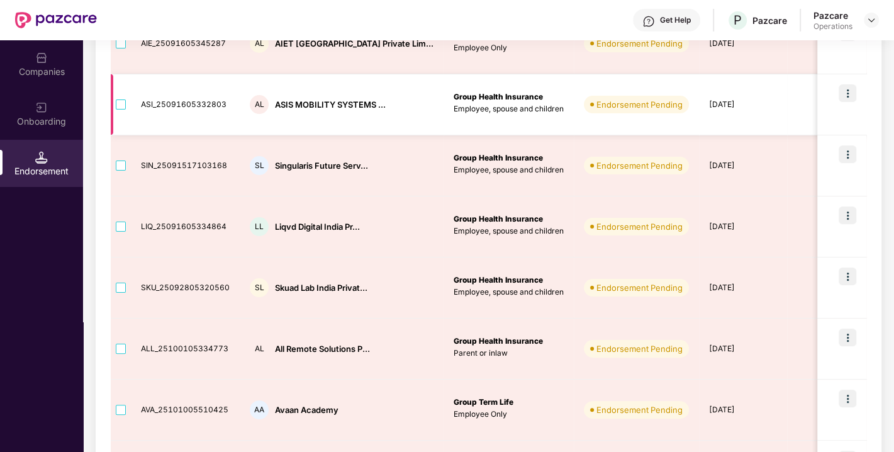
scroll to position [456, 0]
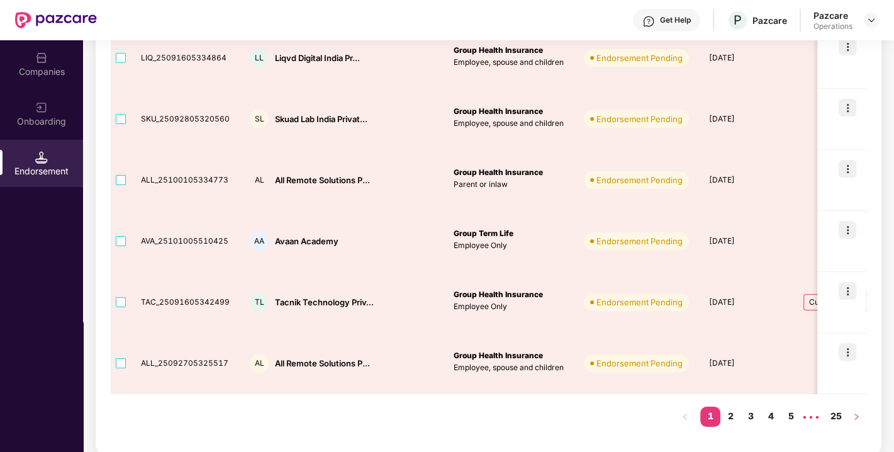
click at [855, 416] on icon "right" at bounding box center [856, 417] width 8 height 8
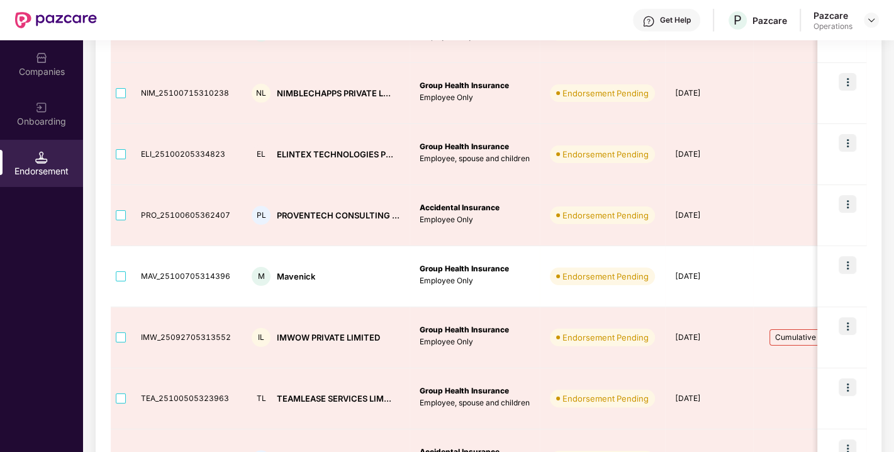
scroll to position [0, 0]
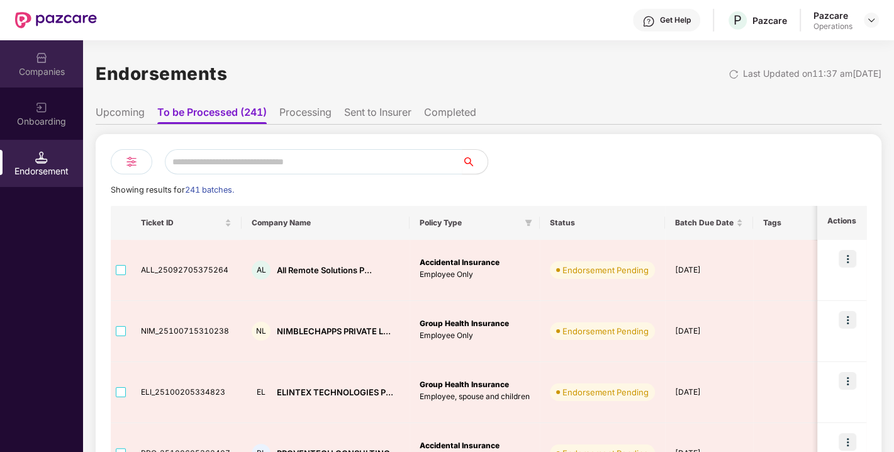
click at [45, 63] on img at bounding box center [41, 58] width 13 height 13
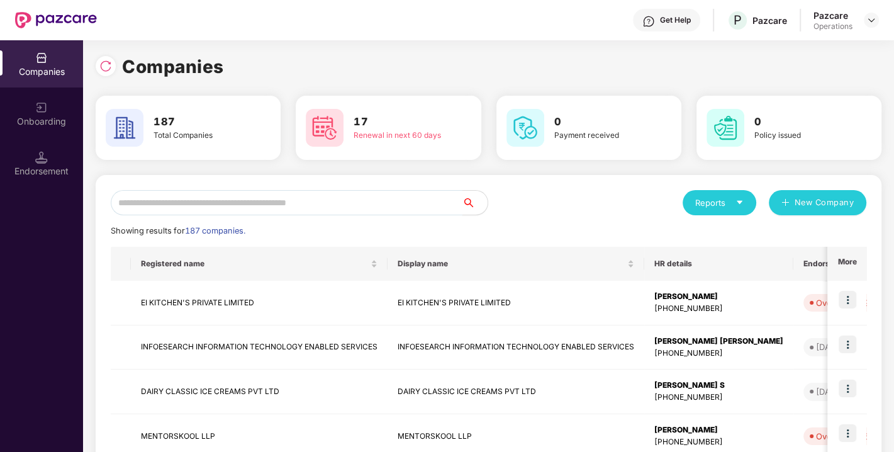
click at [233, 196] on input "text" at bounding box center [287, 202] width 352 height 25
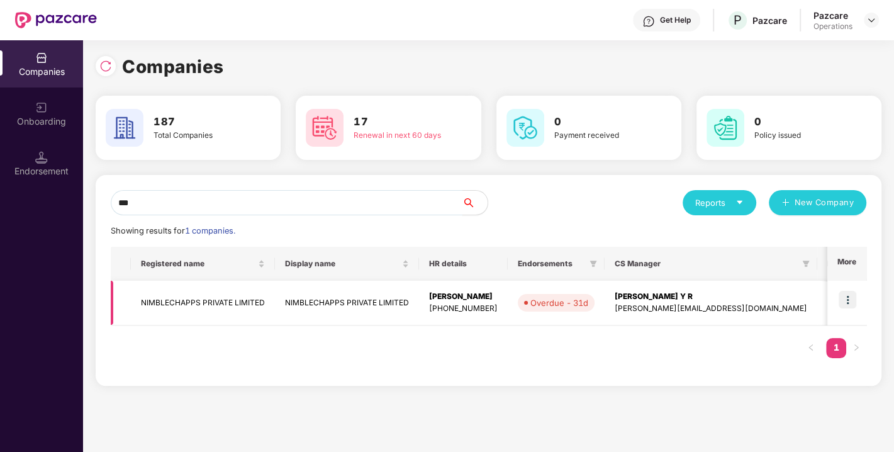
type input "***"
click at [850, 294] on img at bounding box center [847, 300] width 18 height 18
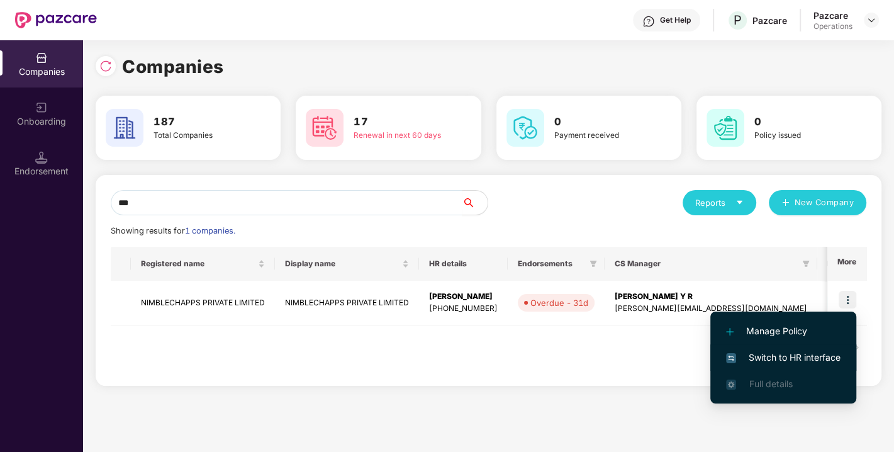
click at [776, 353] on span "Switch to HR interface" at bounding box center [783, 357] width 114 height 14
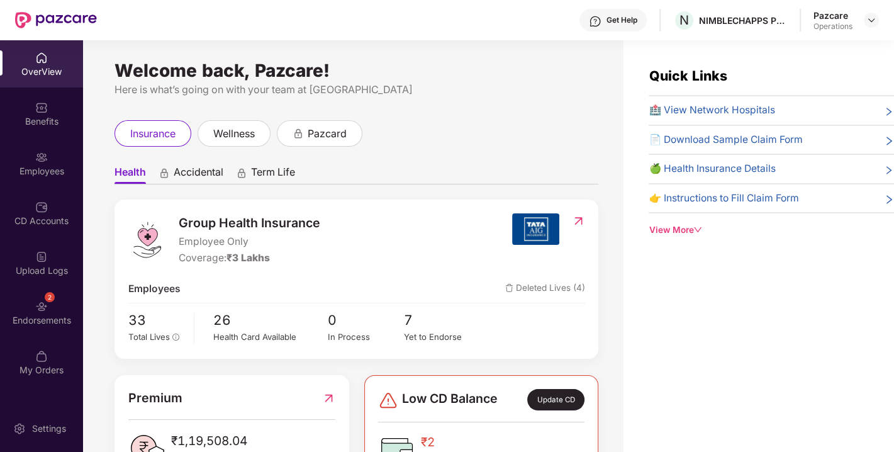
click at [40, 319] on div "Endorsements" at bounding box center [41, 320] width 83 height 13
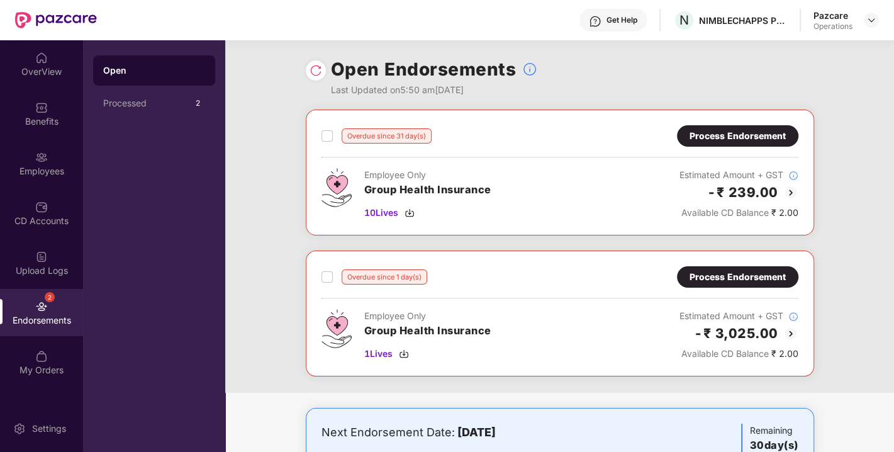
click at [315, 70] on img at bounding box center [315, 70] width 13 height 13
click at [714, 127] on div "Process Endorsement" at bounding box center [737, 135] width 121 height 21
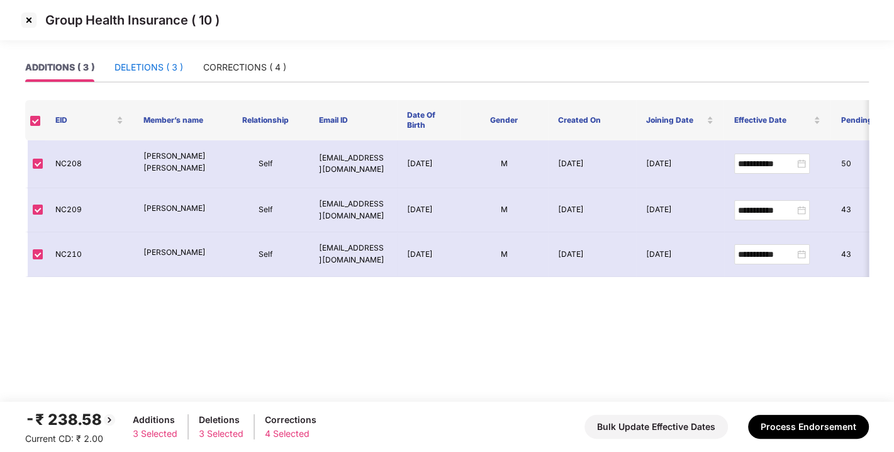
click at [149, 70] on div "DELETIONS ( 3 )" at bounding box center [148, 67] width 69 height 14
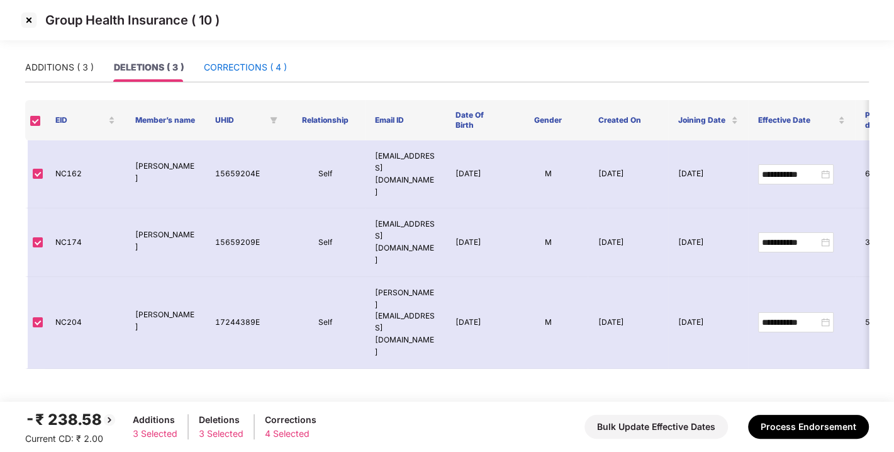
click at [239, 61] on div "CORRECTIONS ( 4 )" at bounding box center [245, 67] width 83 height 14
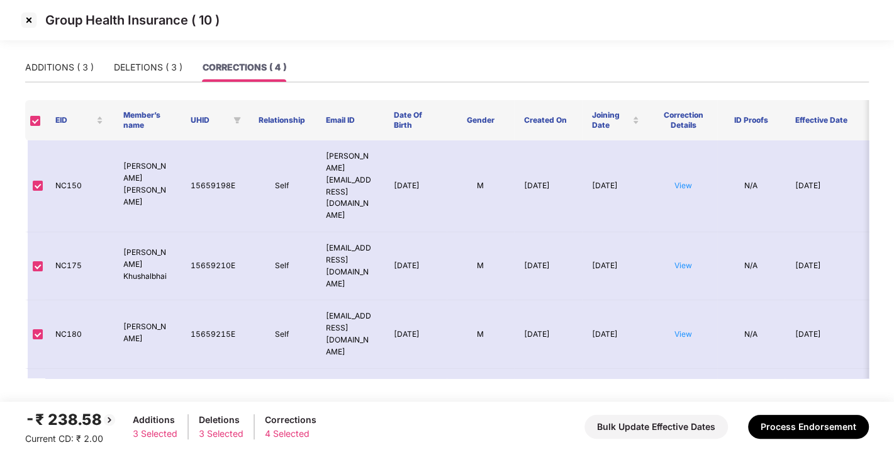
click at [28, 16] on img at bounding box center [29, 20] width 20 height 20
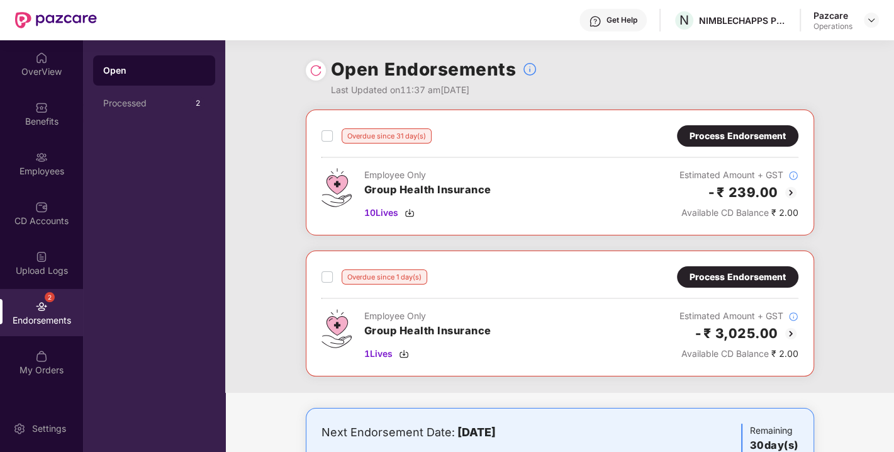
click at [314, 70] on img at bounding box center [315, 70] width 13 height 13
click at [413, 208] on img at bounding box center [409, 213] width 10 height 10
click at [404, 353] on img at bounding box center [404, 353] width 10 height 10
click at [747, 131] on div "Process Endorsement" at bounding box center [737, 136] width 96 height 14
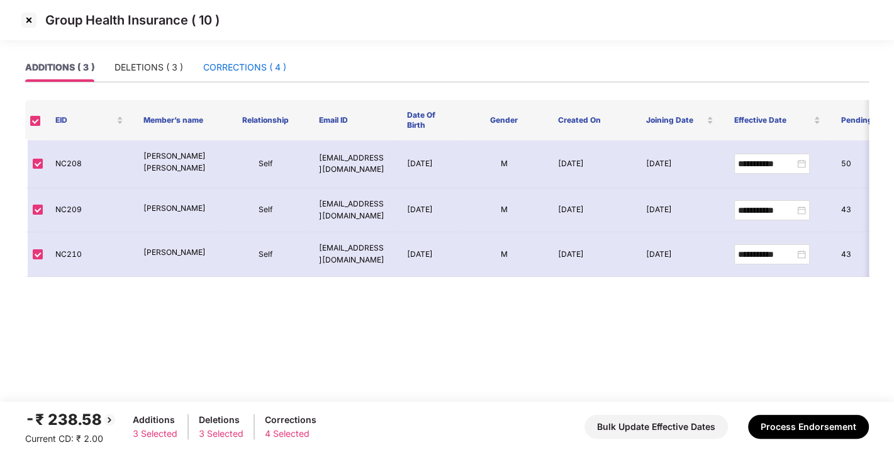
click at [247, 70] on div "CORRECTIONS ( 4 )" at bounding box center [244, 67] width 83 height 14
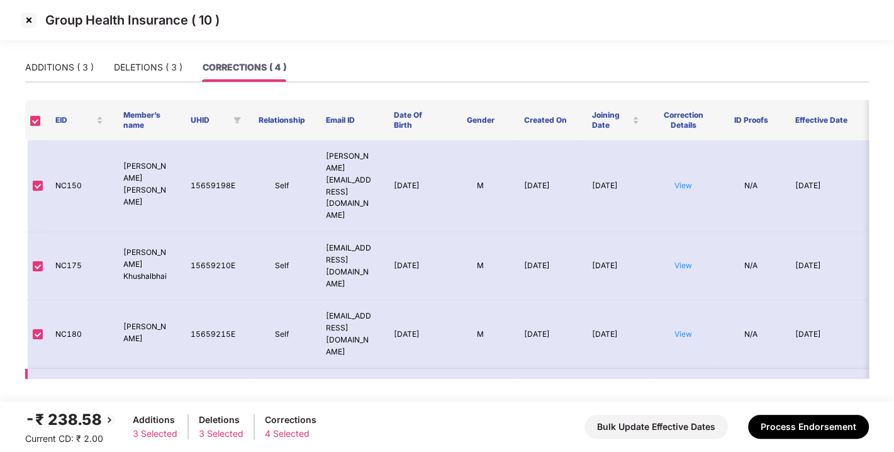
click at [679, 409] on link "View" at bounding box center [683, 413] width 18 height 9
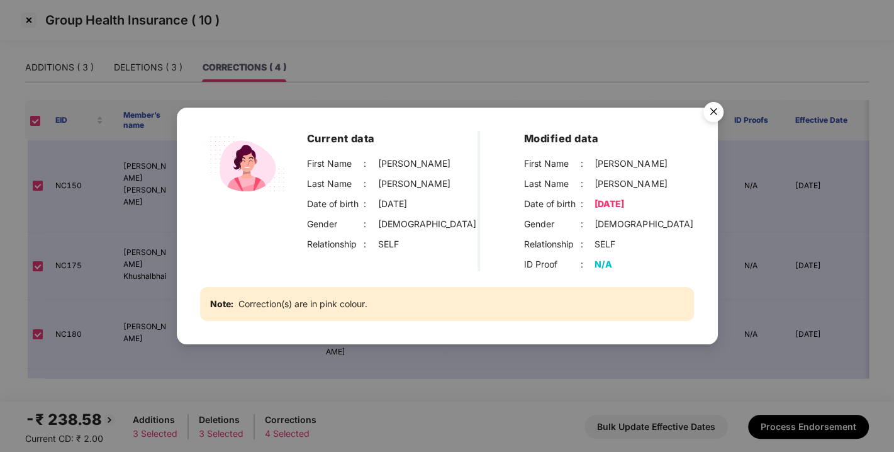
click at [720, 111] on img "Close" at bounding box center [713, 113] width 35 height 35
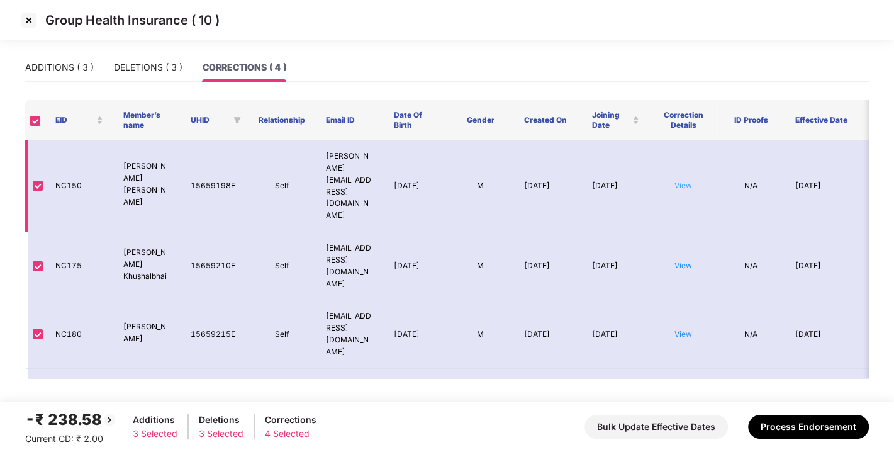
click at [679, 180] on link "View" at bounding box center [683, 184] width 18 height 9
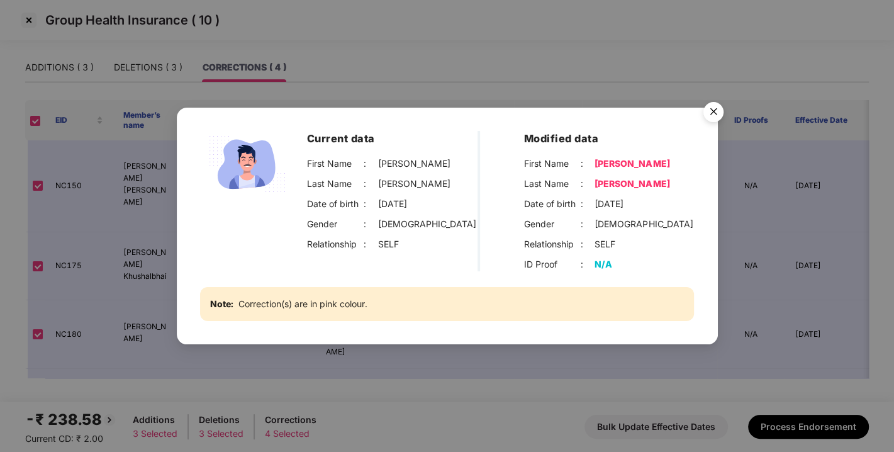
click at [717, 111] on img "Close" at bounding box center [713, 113] width 35 height 35
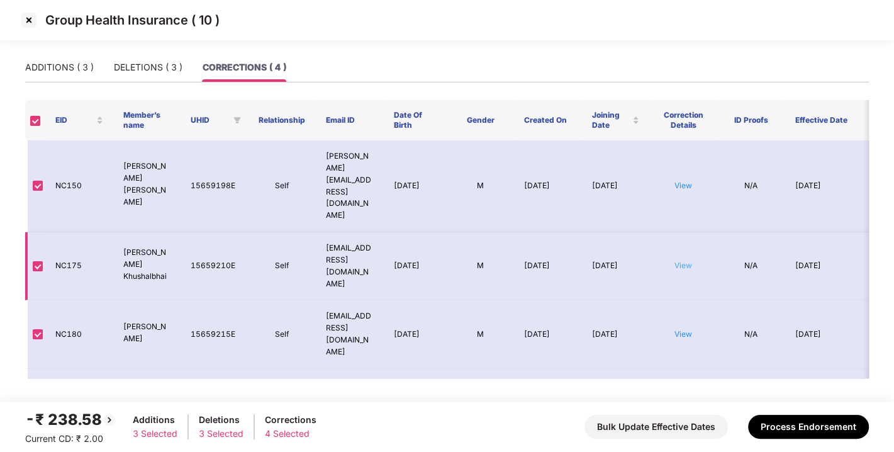
click at [682, 260] on link "View" at bounding box center [683, 264] width 18 height 9
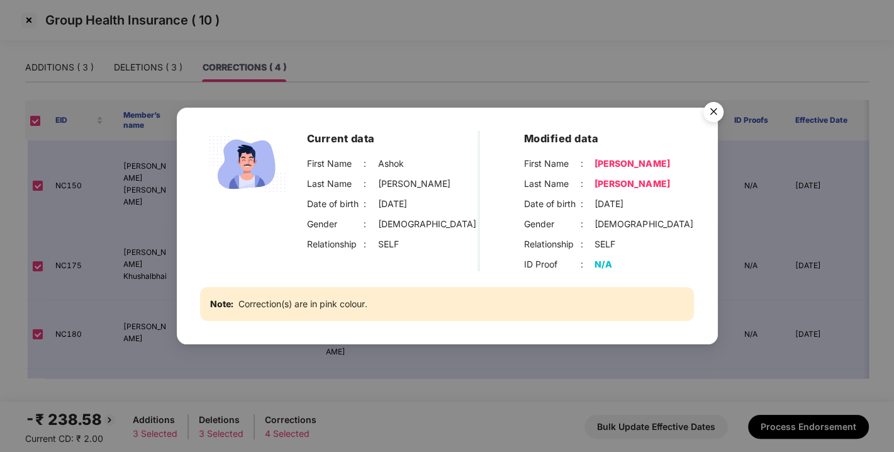
click at [713, 111] on img "Close" at bounding box center [713, 113] width 35 height 35
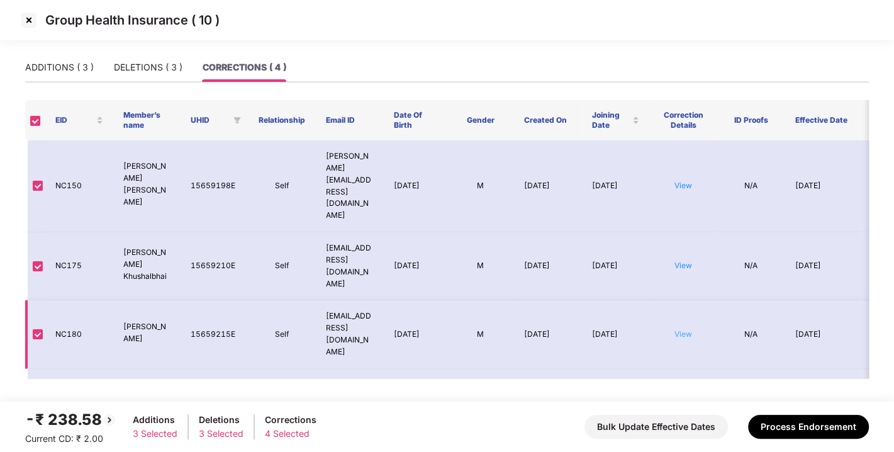
click at [679, 329] on link "View" at bounding box center [683, 333] width 18 height 9
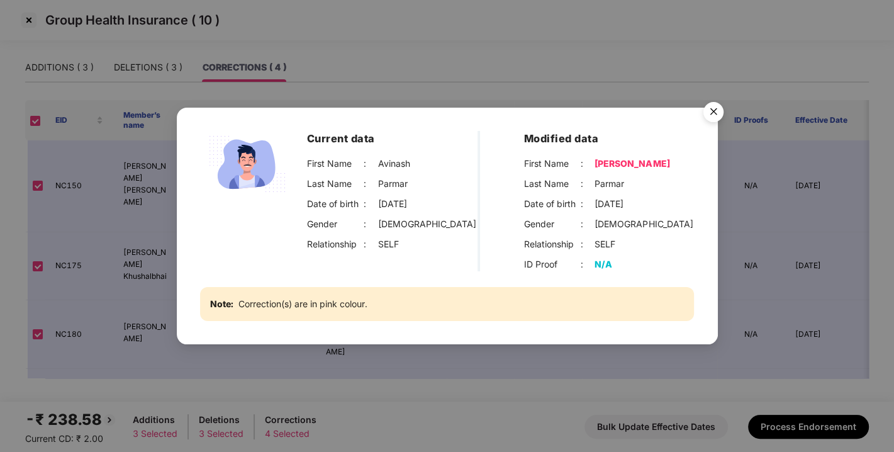
click at [704, 111] on img "Close" at bounding box center [713, 113] width 35 height 35
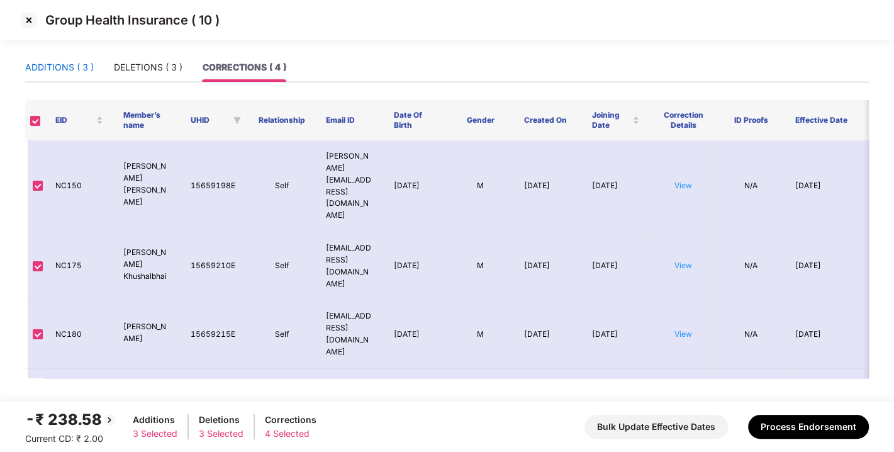
click at [40, 64] on div "ADDITIONS ( 3 )" at bounding box center [59, 67] width 69 height 14
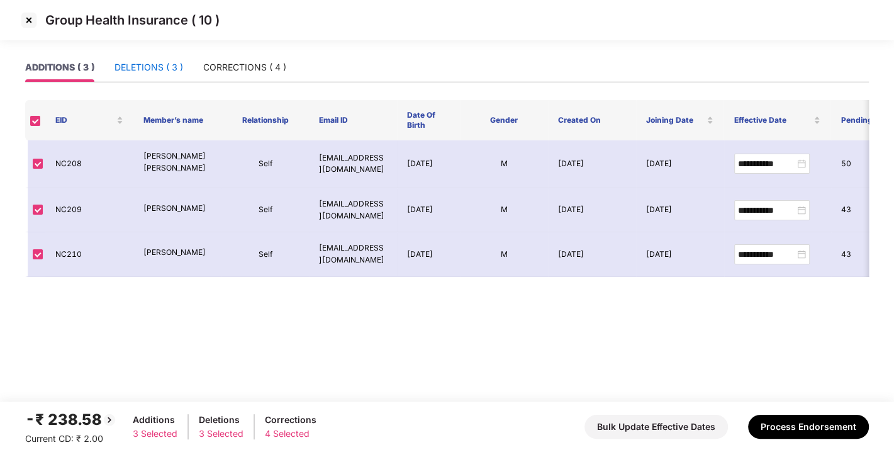
click at [131, 67] on div "DELETIONS ( 3 )" at bounding box center [148, 67] width 69 height 14
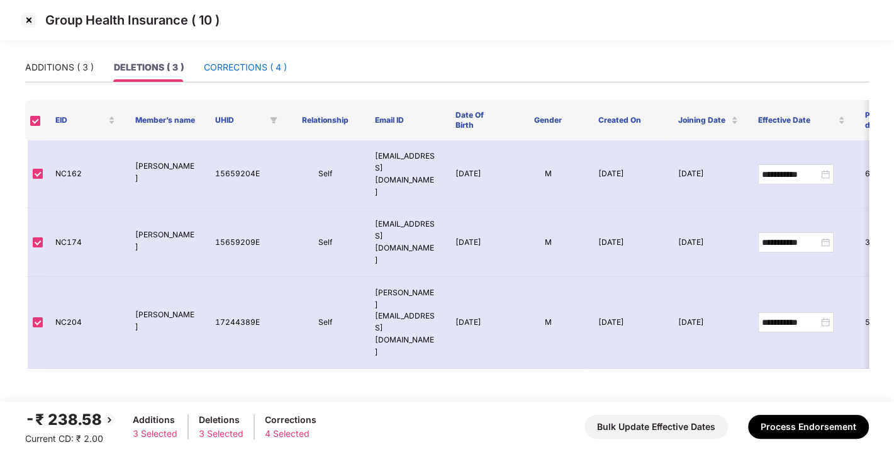
click at [210, 65] on div "CORRECTIONS ( 4 )" at bounding box center [245, 67] width 83 height 14
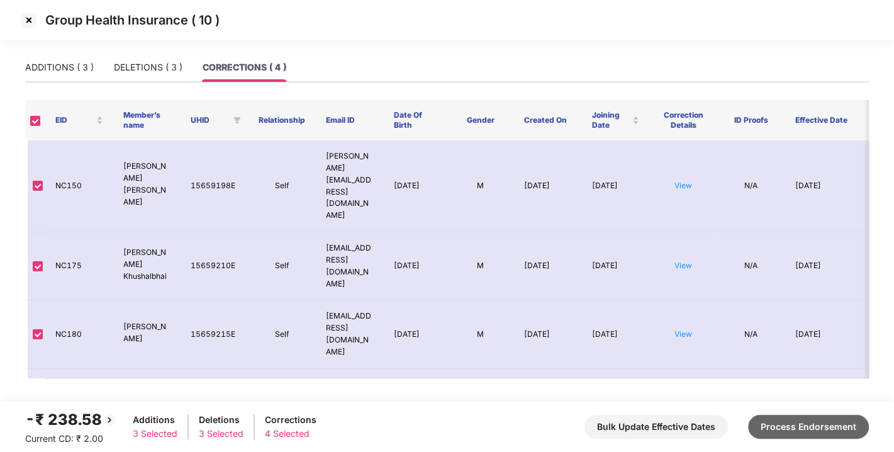
click at [790, 422] on button "Process Endorsement" at bounding box center [808, 426] width 121 height 24
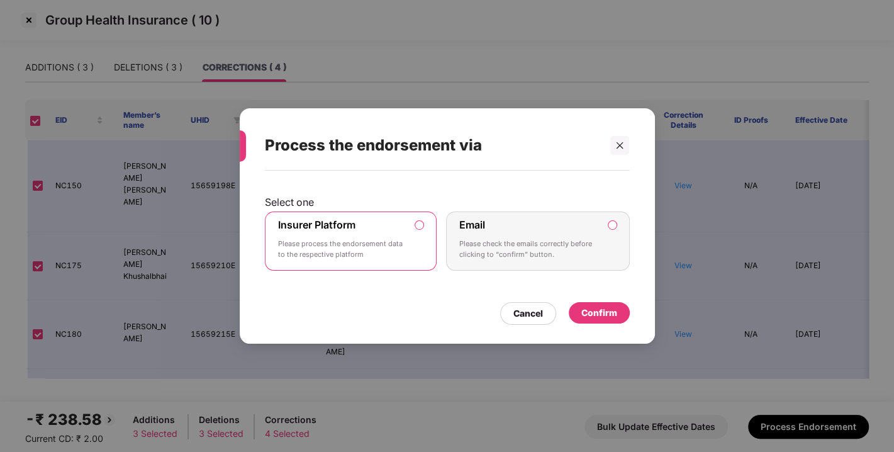
click at [587, 314] on div "Confirm" at bounding box center [599, 313] width 36 height 14
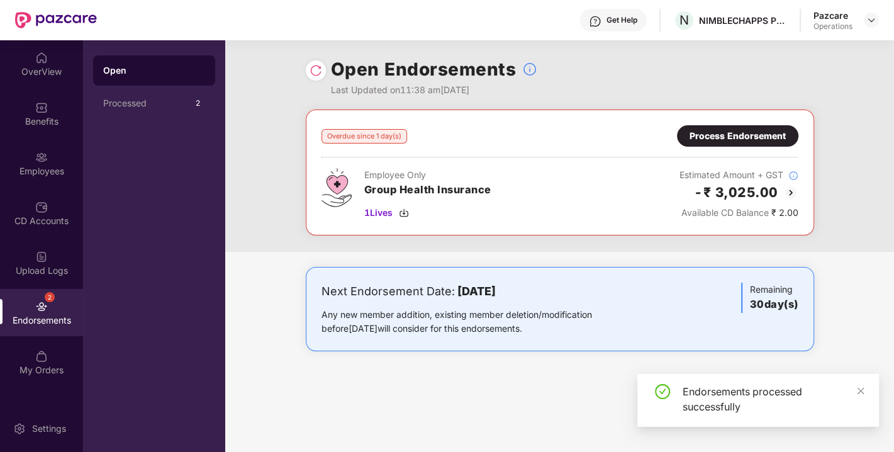
click at [767, 127] on div "Process Endorsement" at bounding box center [737, 135] width 121 height 21
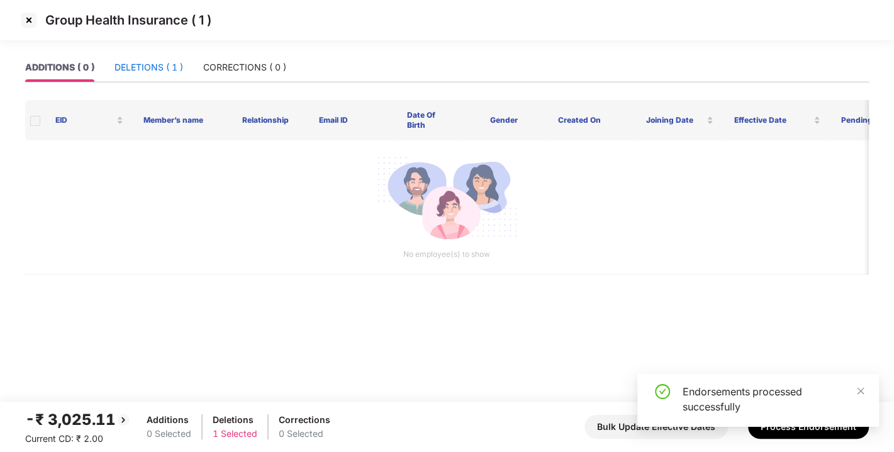
click at [156, 64] on div "DELETIONS ( 1 )" at bounding box center [148, 67] width 69 height 14
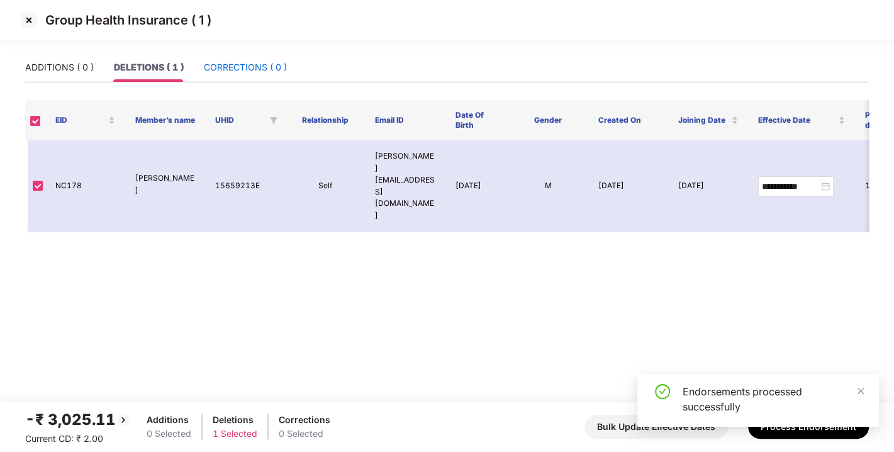
click at [237, 70] on div "CORRECTIONS ( 0 )" at bounding box center [245, 67] width 83 height 14
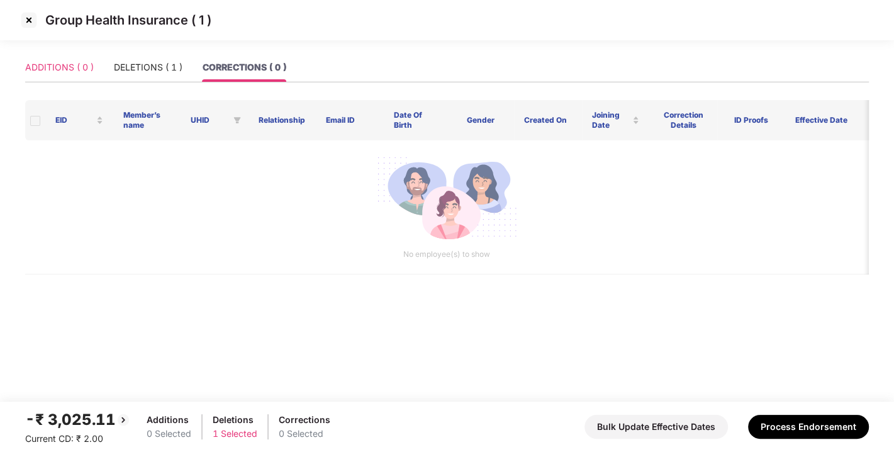
click at [55, 53] on div "ADDITIONS ( 0 )" at bounding box center [59, 67] width 69 height 29
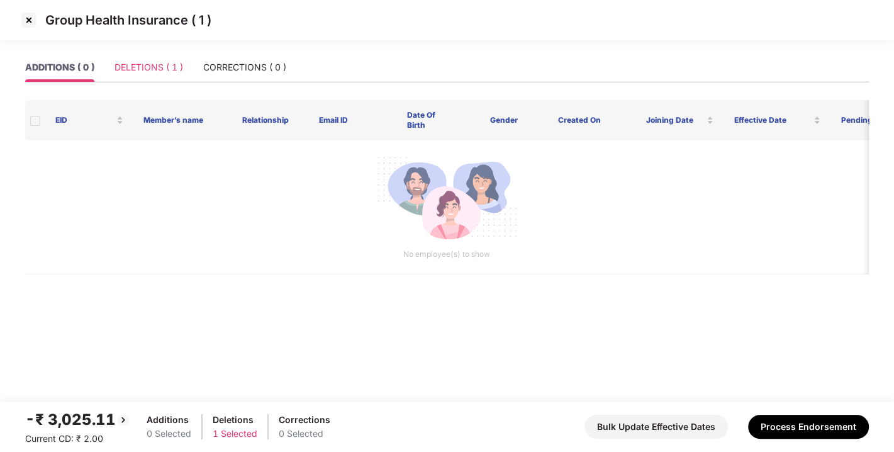
click at [141, 74] on div "DELETIONS ( 1 )" at bounding box center [148, 67] width 69 height 29
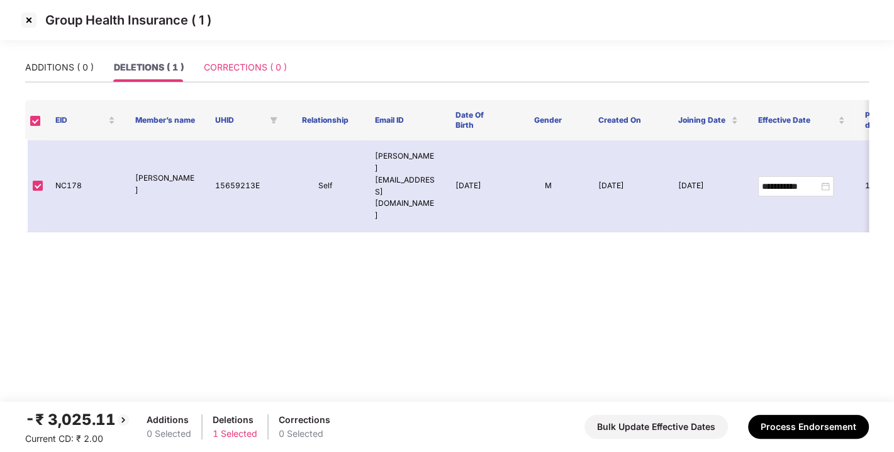
click at [241, 75] on div "CORRECTIONS ( 0 )" at bounding box center [245, 67] width 83 height 29
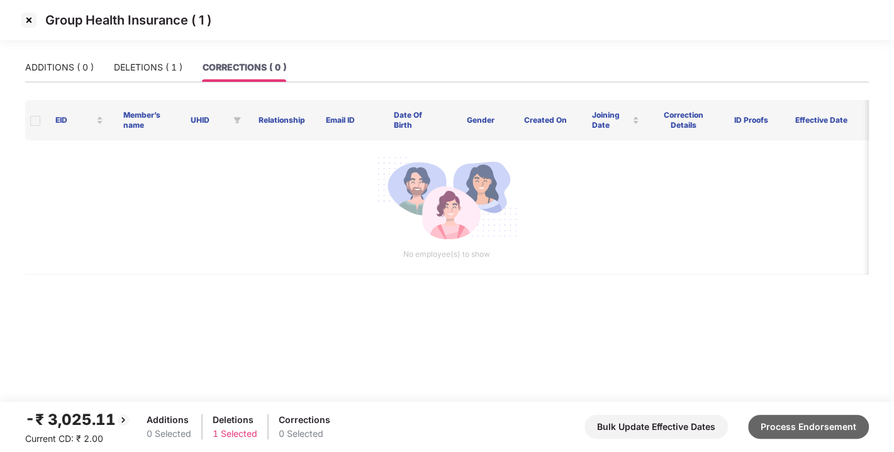
click at [784, 432] on button "Process Endorsement" at bounding box center [808, 426] width 121 height 24
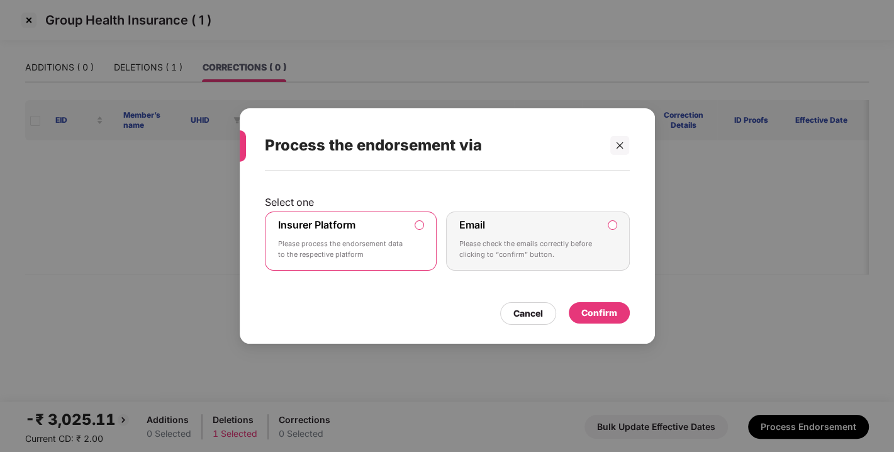
click at [602, 311] on div "Confirm" at bounding box center [599, 313] width 36 height 14
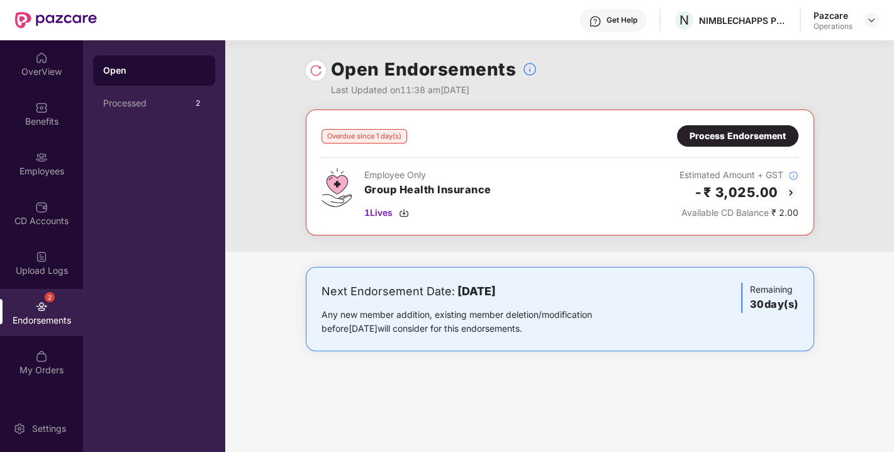
click at [316, 79] on div at bounding box center [316, 70] width 20 height 20
click at [314, 74] on img at bounding box center [315, 70] width 13 height 13
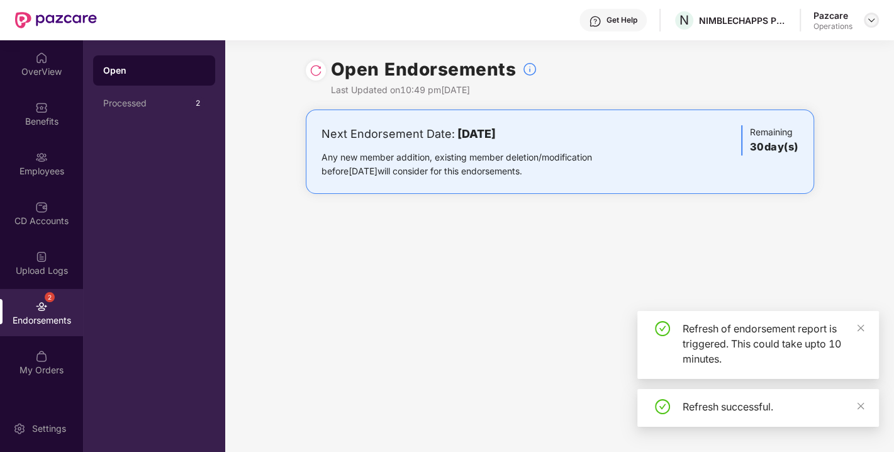
click at [873, 18] on img at bounding box center [871, 20] width 10 height 10
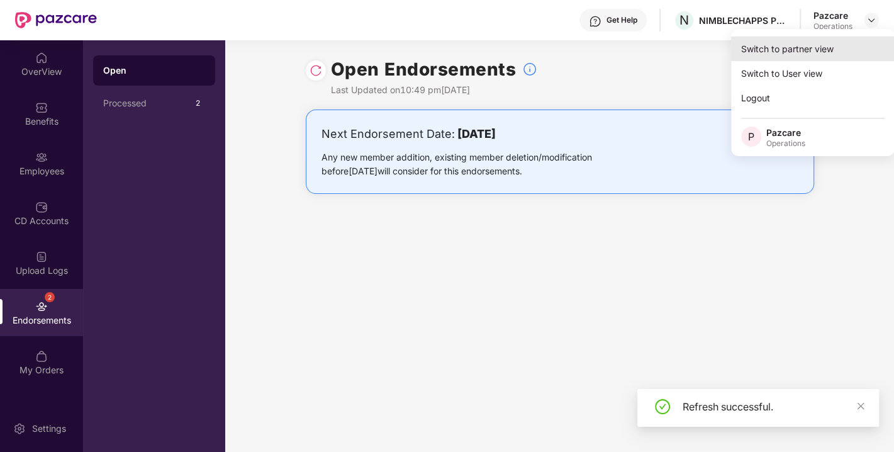
click at [796, 43] on div "Switch to partner view" at bounding box center [813, 48] width 164 height 25
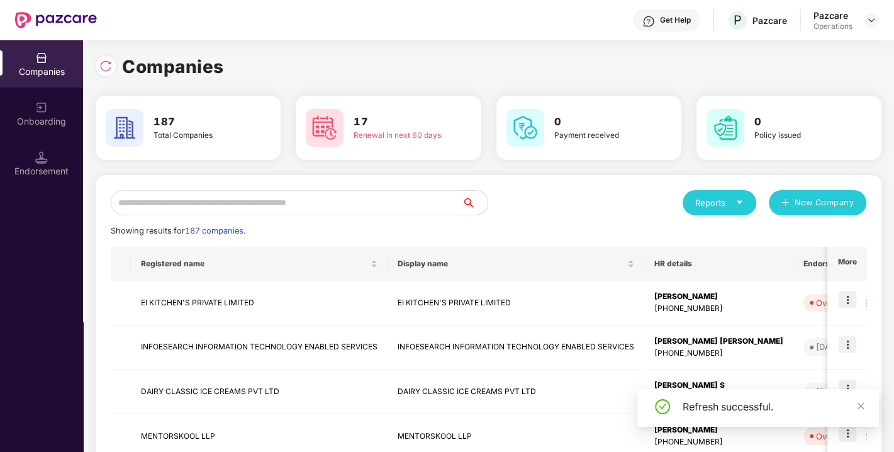
click at [65, 172] on div "Endorsement" at bounding box center [41, 171] width 83 height 13
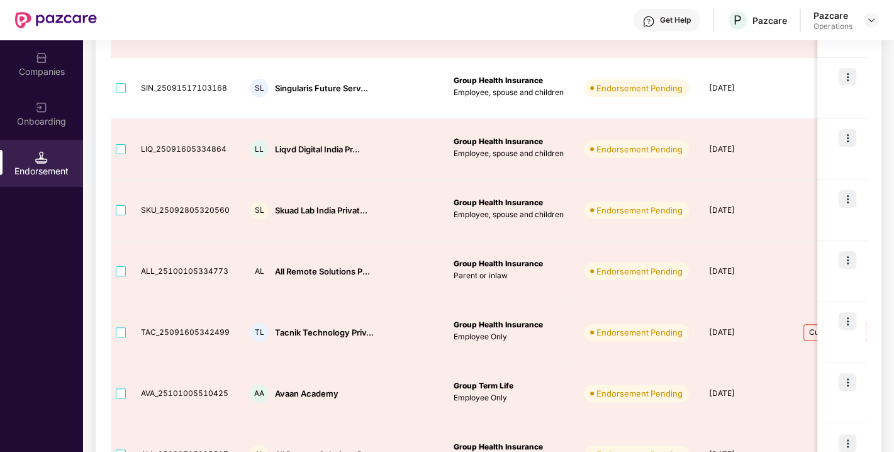
scroll to position [456, 0]
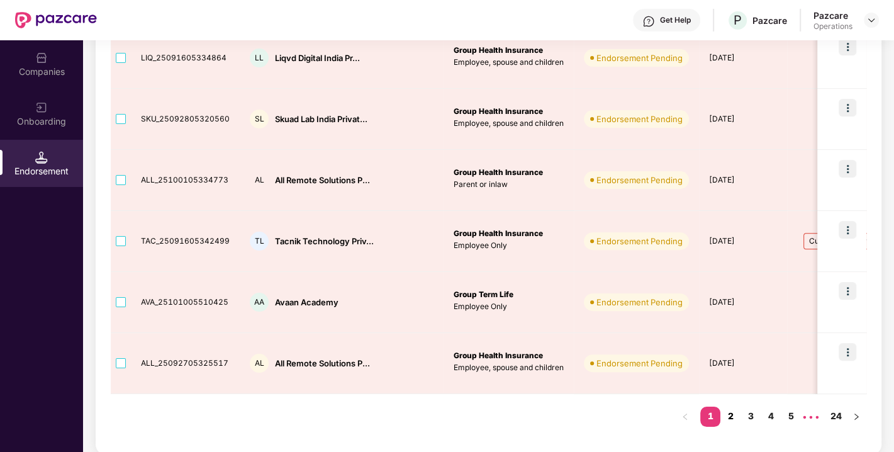
click at [732, 409] on link "2" at bounding box center [730, 415] width 20 height 19
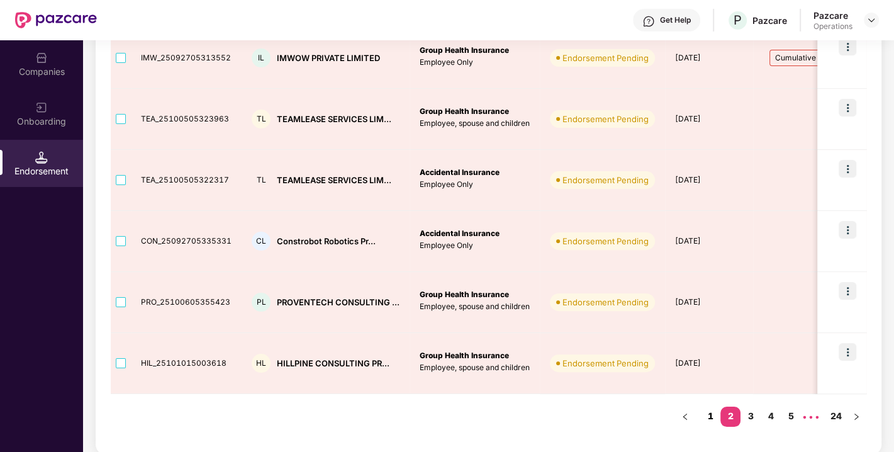
click at [707, 413] on link "1" at bounding box center [710, 415] width 20 height 19
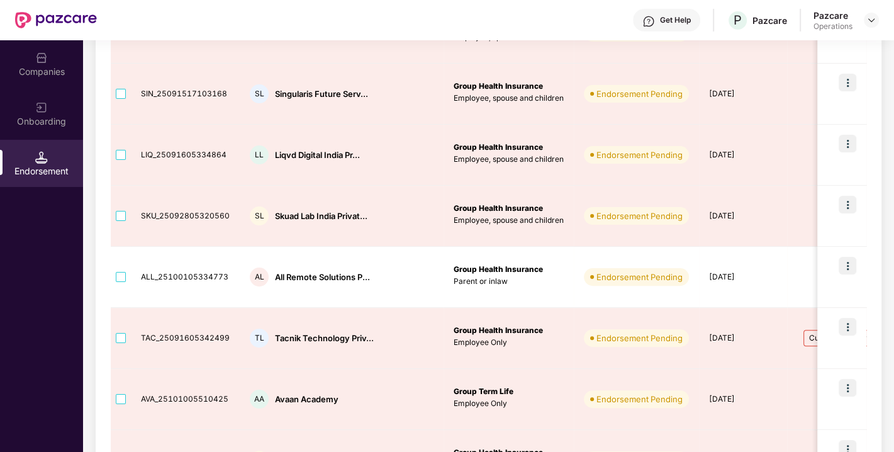
scroll to position [0, 0]
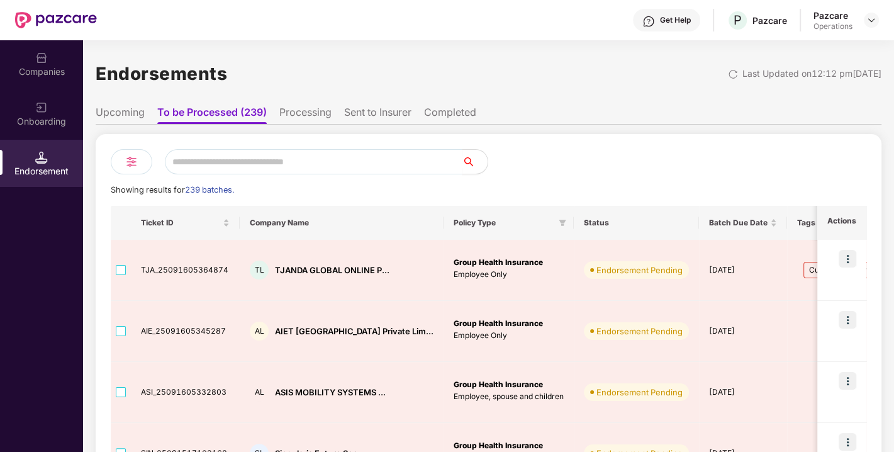
click at [31, 57] on div "Companies" at bounding box center [41, 63] width 83 height 47
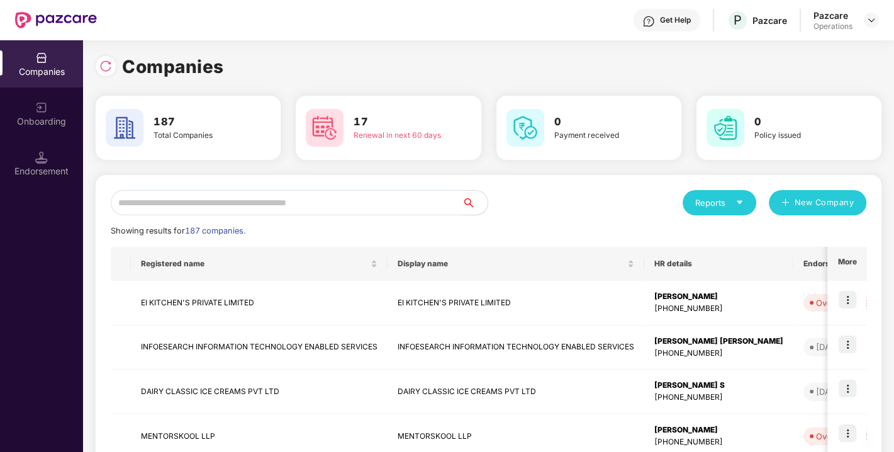
paste input "**********"
click at [199, 197] on input "**********" at bounding box center [287, 202] width 352 height 25
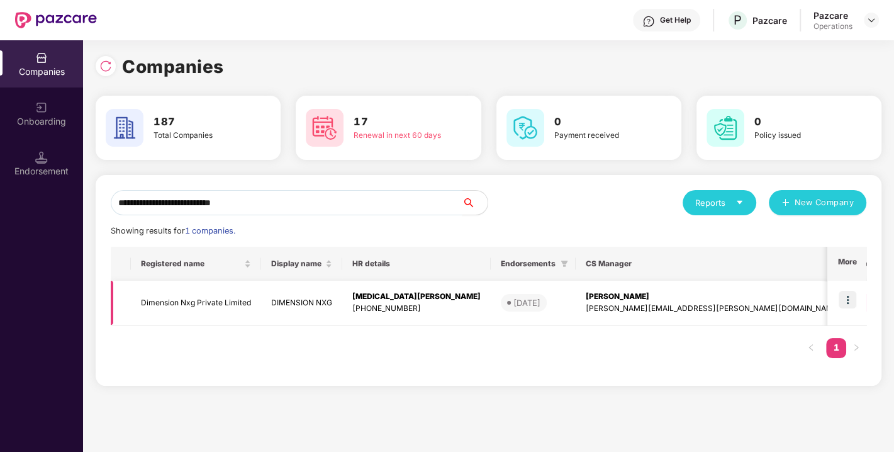
type input "**********"
click at [848, 293] on img at bounding box center [847, 300] width 18 height 18
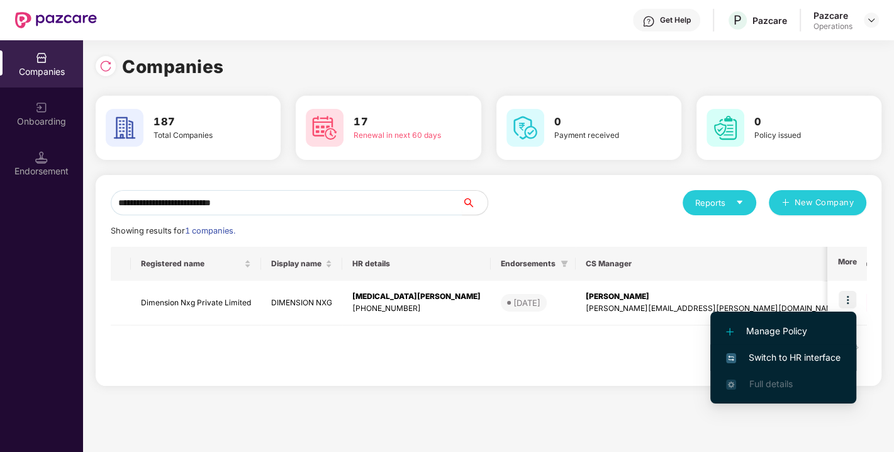
click at [786, 350] on span "Switch to HR interface" at bounding box center [783, 357] width 114 height 14
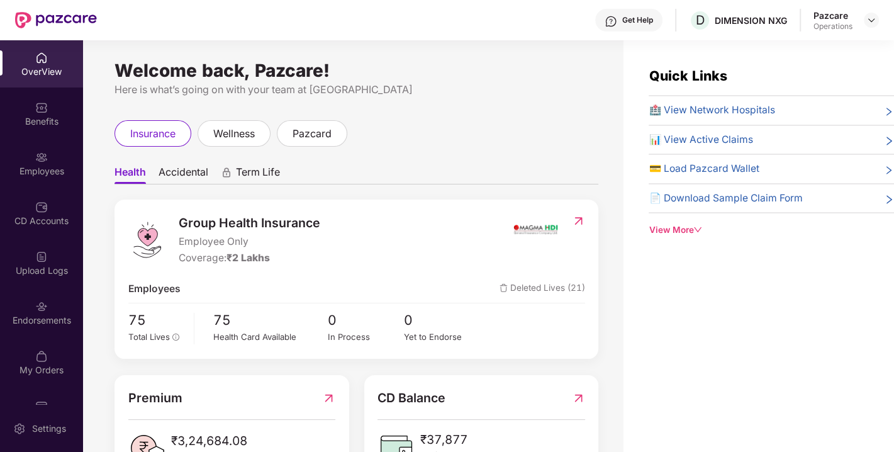
click at [45, 328] on div "Endorsements" at bounding box center [41, 312] width 83 height 47
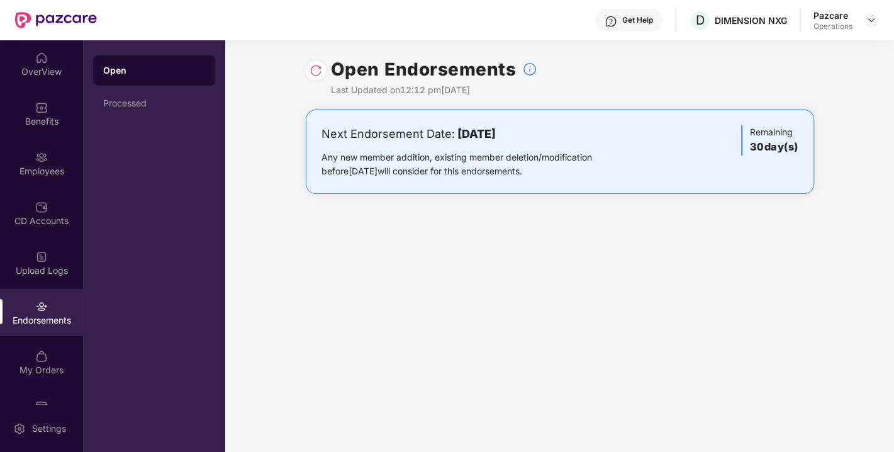
click at [314, 64] on img at bounding box center [315, 70] width 13 height 13
click at [869, 18] on img at bounding box center [871, 20] width 10 height 10
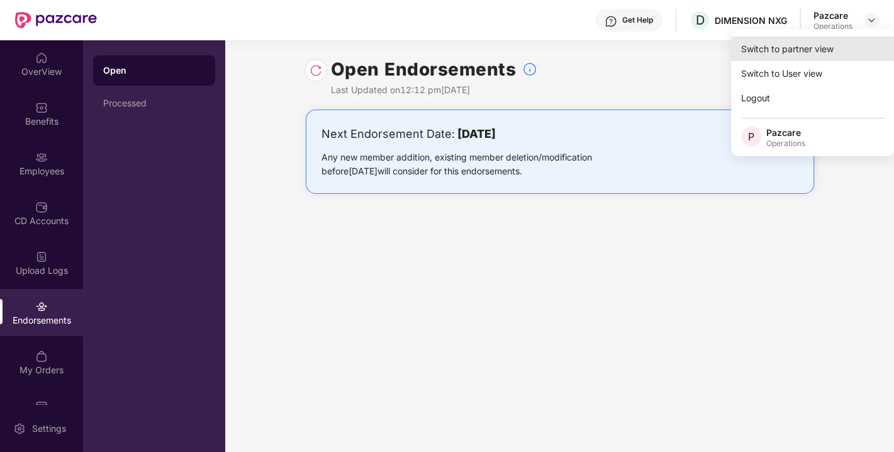
click at [756, 55] on div "Switch to partner view" at bounding box center [813, 48] width 164 height 25
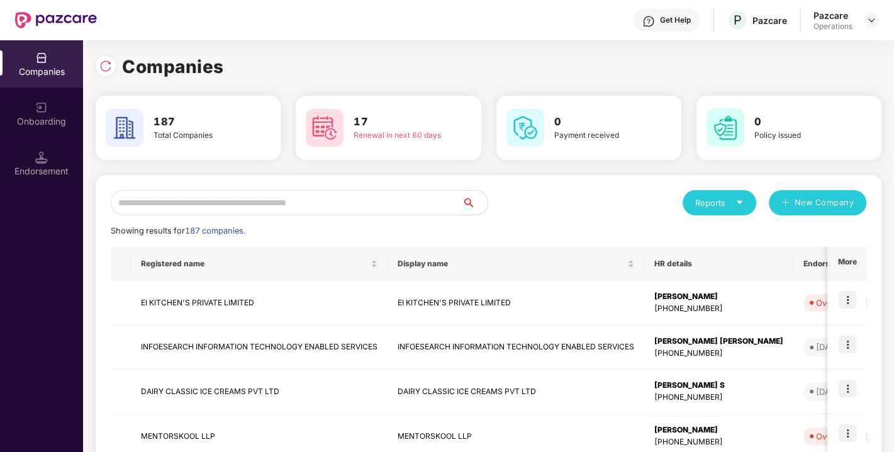
click at [196, 207] on input "text" at bounding box center [287, 202] width 352 height 25
paste input "**********"
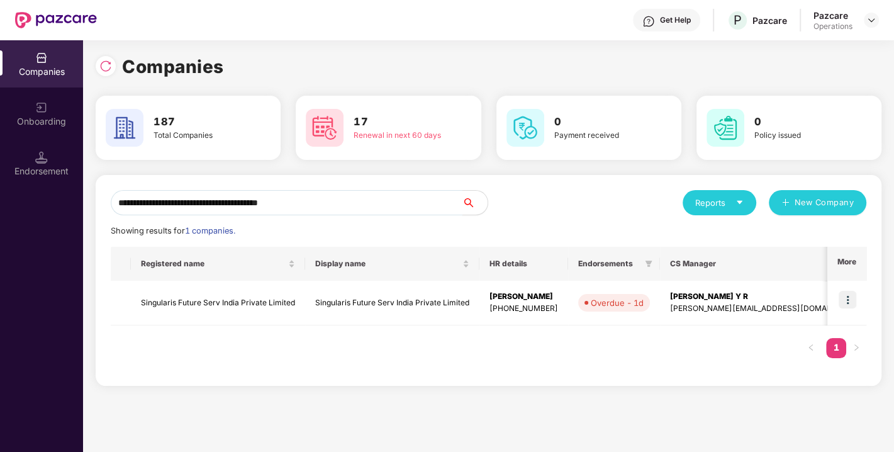
type input "**********"
click at [42, 175] on div "Endorsement" at bounding box center [41, 171] width 83 height 13
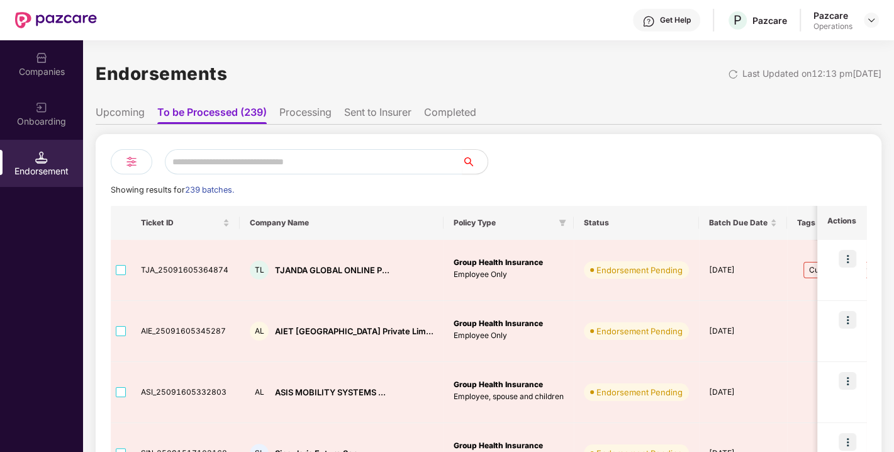
click at [43, 56] on img at bounding box center [41, 58] width 13 height 13
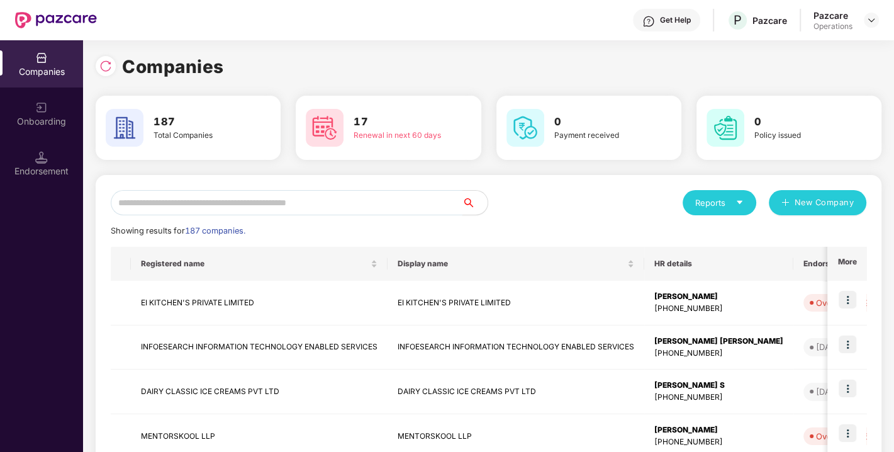
click at [219, 196] on input "text" at bounding box center [287, 202] width 352 height 25
paste input "**********"
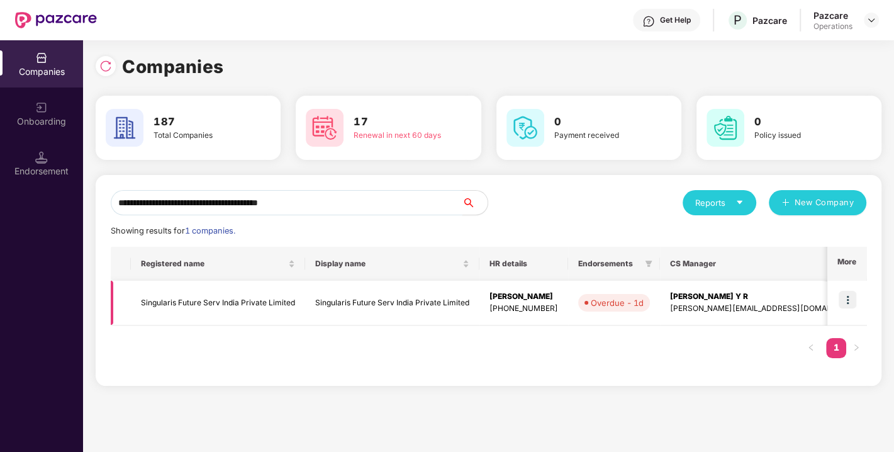
type input "**********"
click at [849, 300] on img at bounding box center [847, 300] width 18 height 18
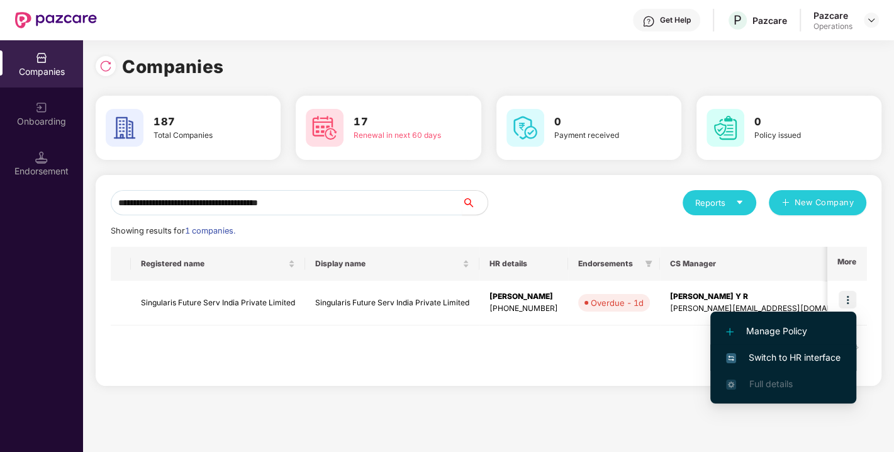
click at [780, 353] on span "Switch to HR interface" at bounding box center [783, 357] width 114 height 14
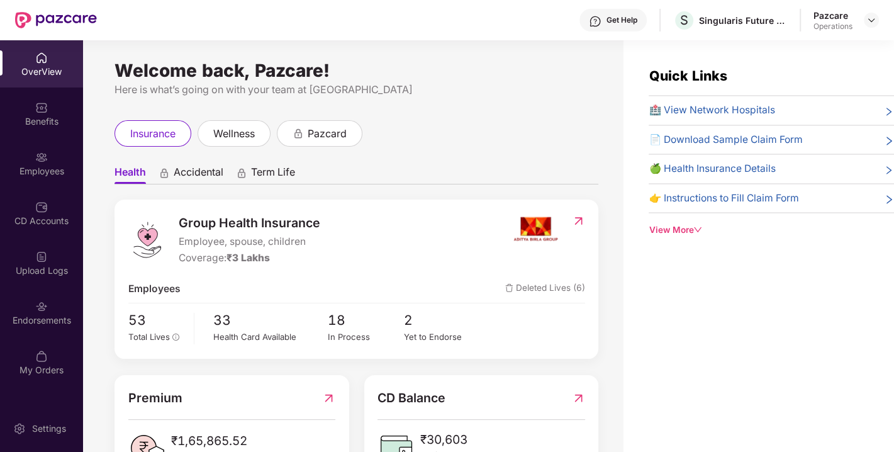
click at [26, 304] on div "Endorsements" at bounding box center [41, 312] width 83 height 47
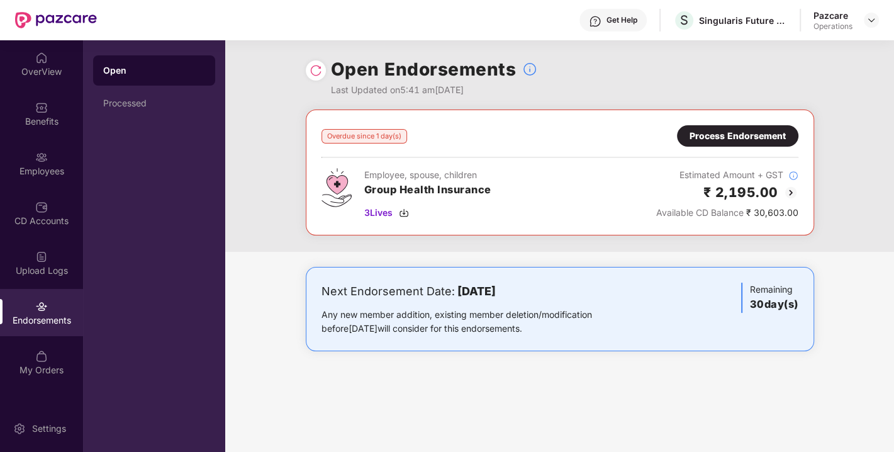
click at [749, 141] on div "Process Endorsement" at bounding box center [737, 136] width 96 height 14
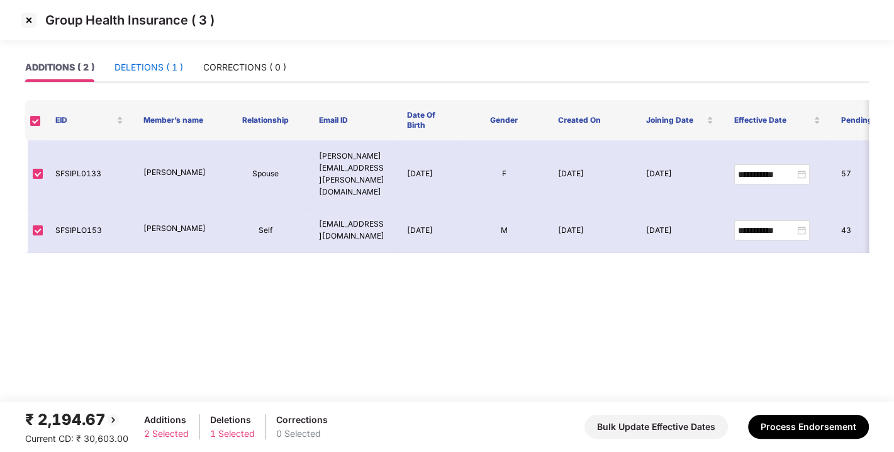
click at [168, 71] on div "DELETIONS ( 1 )" at bounding box center [148, 67] width 69 height 14
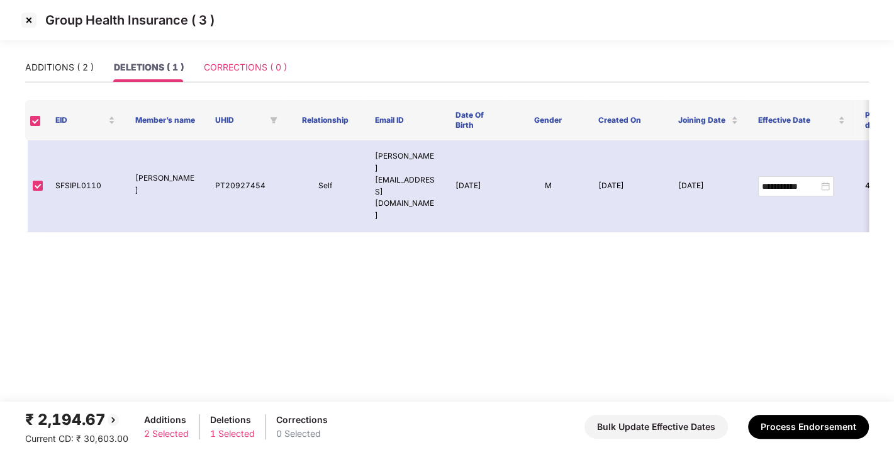
click at [252, 75] on div "CORRECTIONS ( 0 )" at bounding box center [245, 67] width 83 height 29
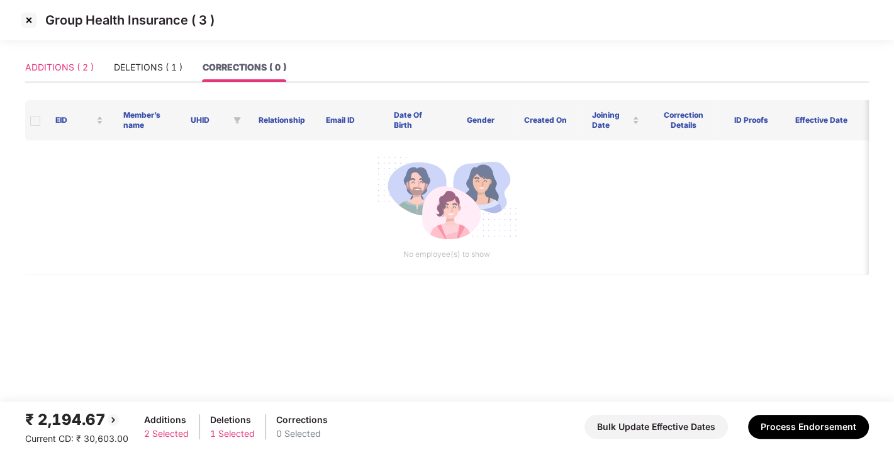
click at [35, 58] on div "ADDITIONS ( 2 )" at bounding box center [59, 67] width 69 height 29
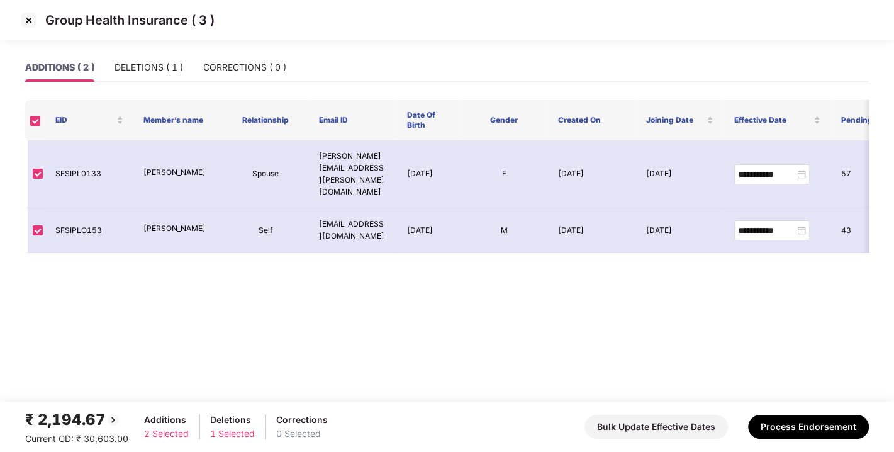
click at [28, 21] on img at bounding box center [29, 20] width 20 height 20
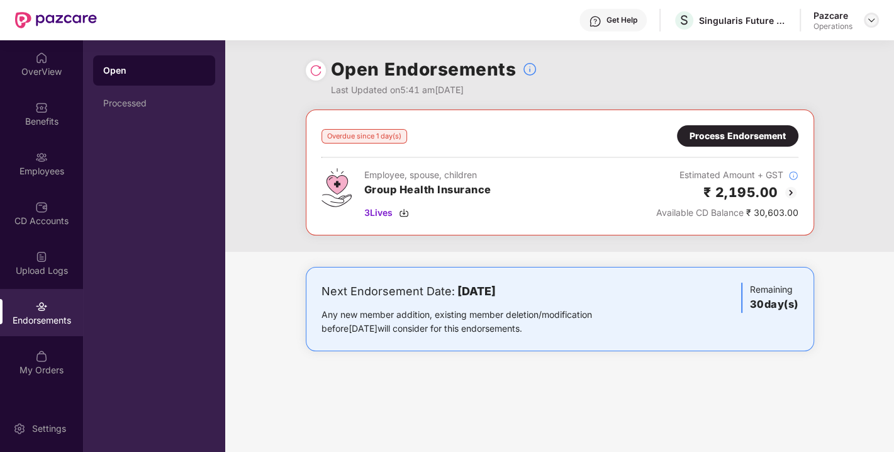
click at [870, 23] on img at bounding box center [871, 20] width 10 height 10
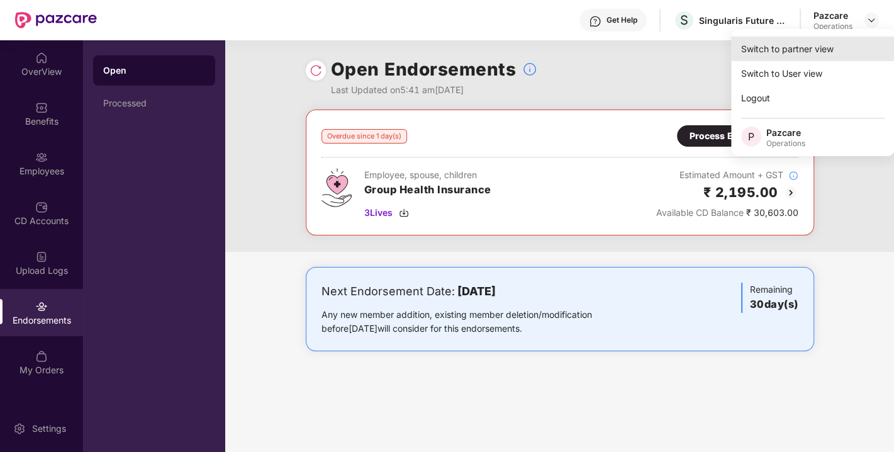
click at [787, 40] on div "Switch to partner view" at bounding box center [813, 48] width 164 height 25
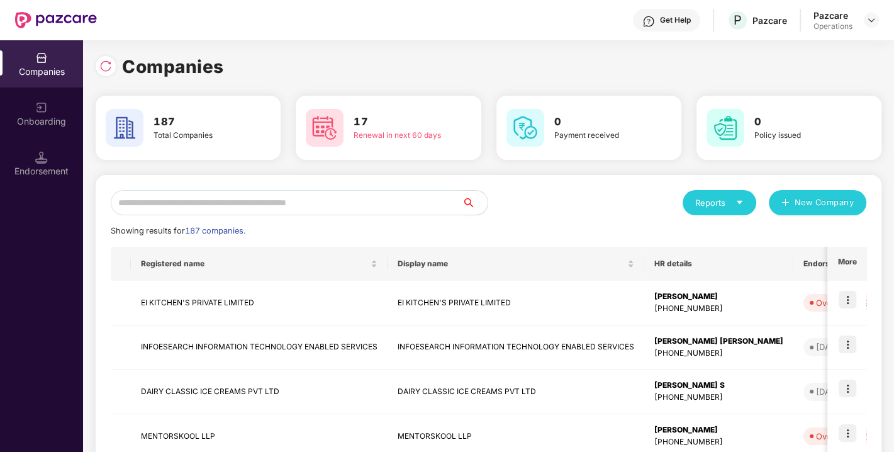
paste input "**********"
click at [312, 194] on input "text" at bounding box center [287, 202] width 352 height 25
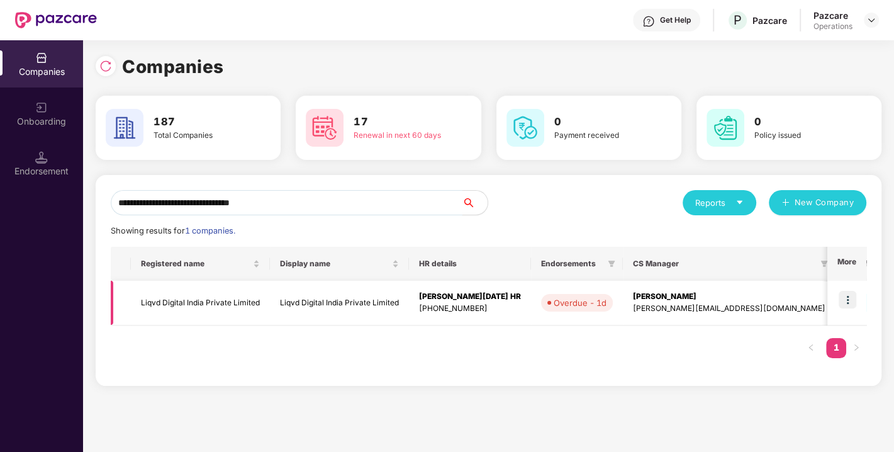
type input "**********"
click at [852, 294] on img at bounding box center [847, 300] width 18 height 18
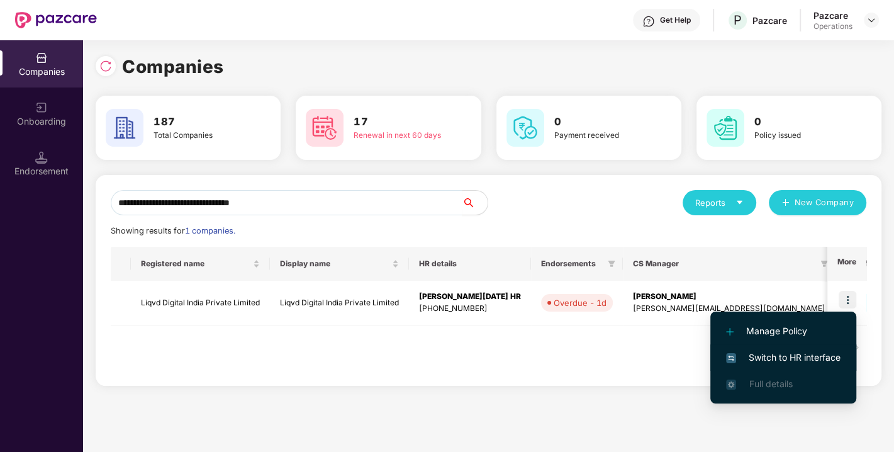
click at [777, 351] on span "Switch to HR interface" at bounding box center [783, 357] width 114 height 14
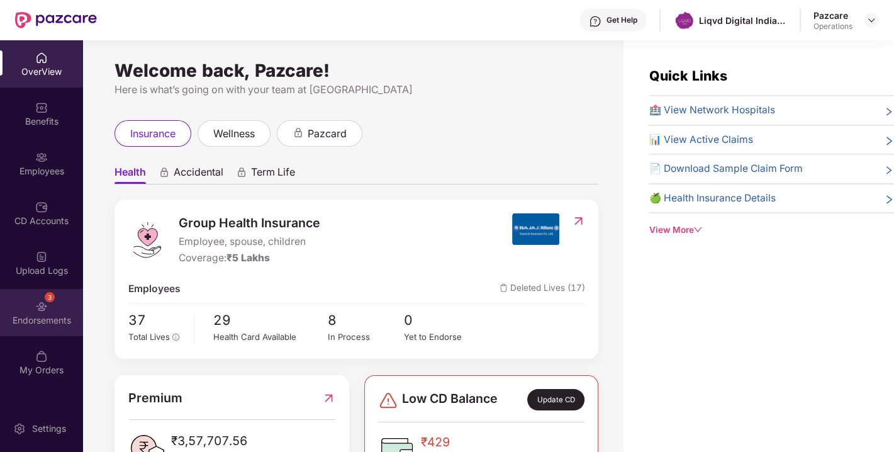
click at [43, 305] on img at bounding box center [41, 306] width 13 height 13
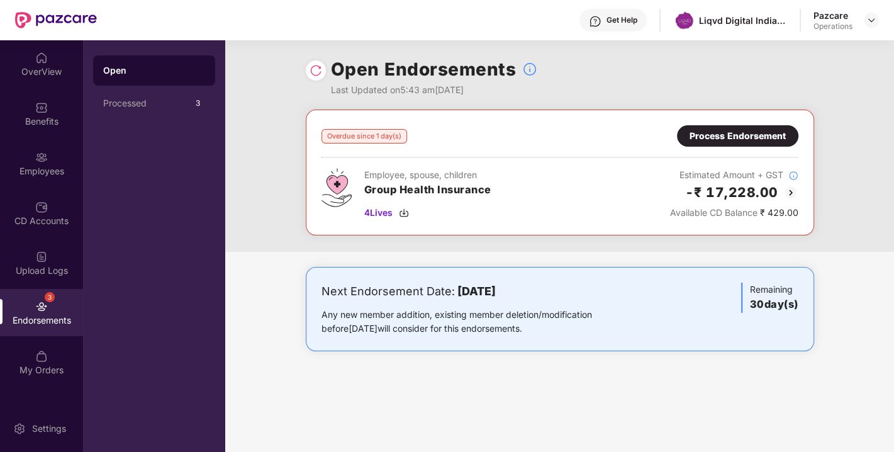
click at [732, 150] on div "Overdue since 1 day(s) Process Endorsement Employee, spouse, children Group Hea…" at bounding box center [559, 172] width 477 height 94
click at [718, 135] on div "Process Endorsement" at bounding box center [737, 136] width 96 height 14
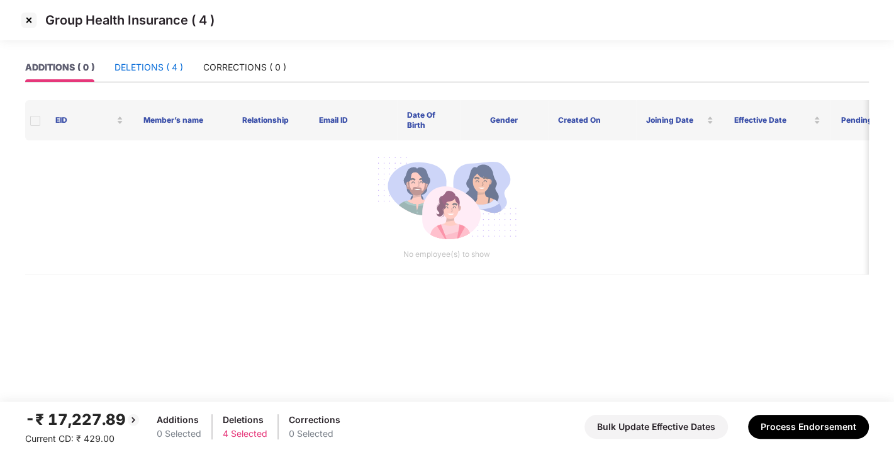
click at [149, 71] on div "DELETIONS ( 4 )" at bounding box center [148, 67] width 69 height 14
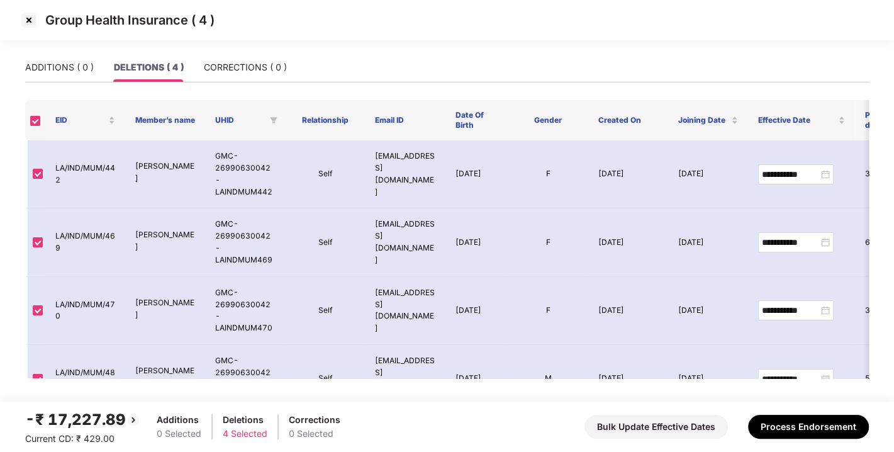
click at [19, 17] on img at bounding box center [29, 20] width 20 height 20
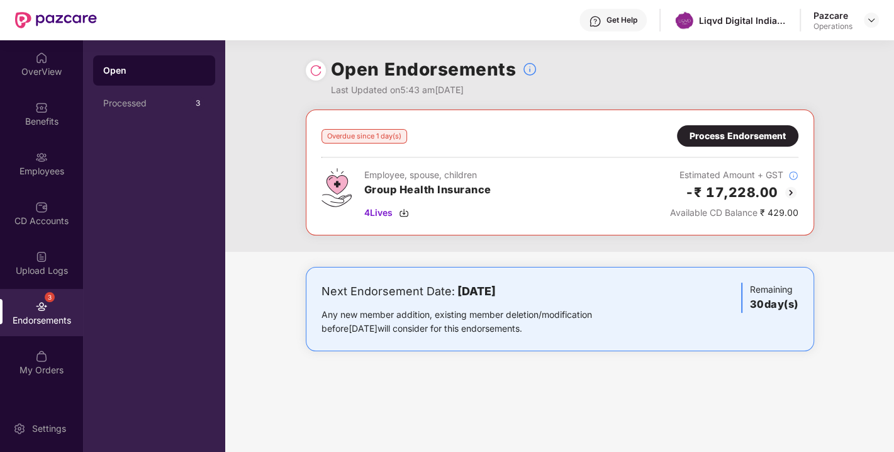
click at [310, 77] on div at bounding box center [316, 70] width 20 height 20
click at [308, 61] on div "Open Endorsements Last Updated on 5:43 am[DATE]" at bounding box center [560, 74] width 508 height 69
click at [313, 70] on img at bounding box center [315, 70] width 13 height 13
click at [406, 210] on img at bounding box center [404, 213] width 10 height 10
click at [738, 129] on div "Process Endorsement" at bounding box center [737, 136] width 96 height 14
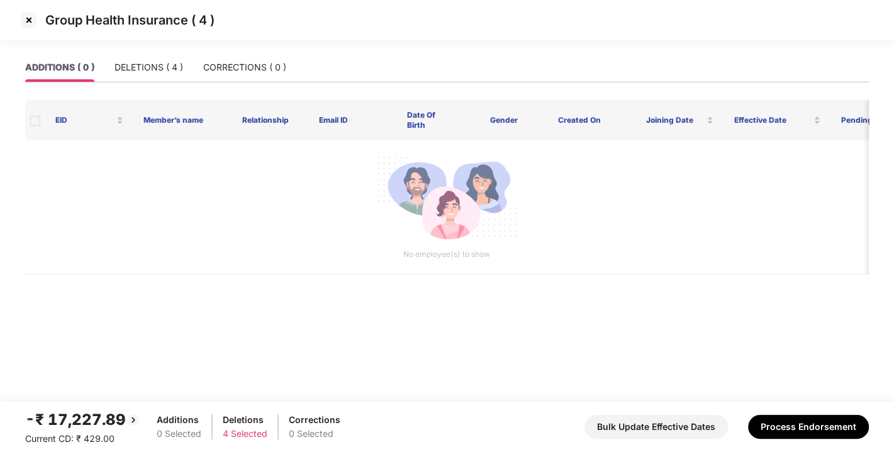
click at [163, 84] on div "ADDITIONS ( 0 ) DELETIONS ( 4 ) CORRECTIONS ( 0 )" at bounding box center [446, 73] width 843 height 40
click at [154, 70] on div "DELETIONS ( 4 )" at bounding box center [148, 67] width 69 height 14
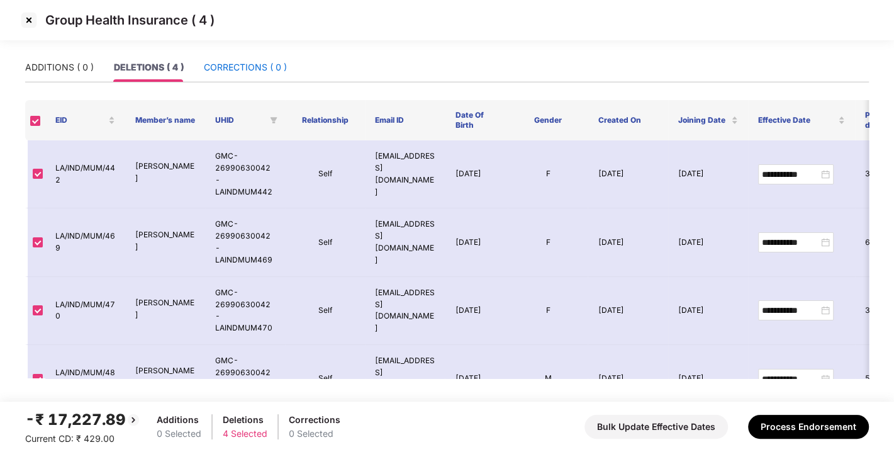
click at [252, 67] on div "CORRECTIONS ( 0 )" at bounding box center [245, 67] width 83 height 14
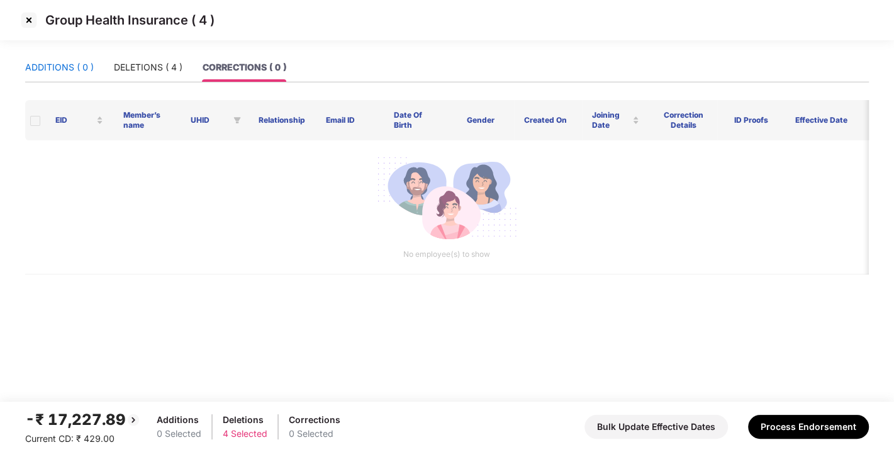
click at [69, 68] on div "ADDITIONS ( 0 )" at bounding box center [59, 67] width 69 height 14
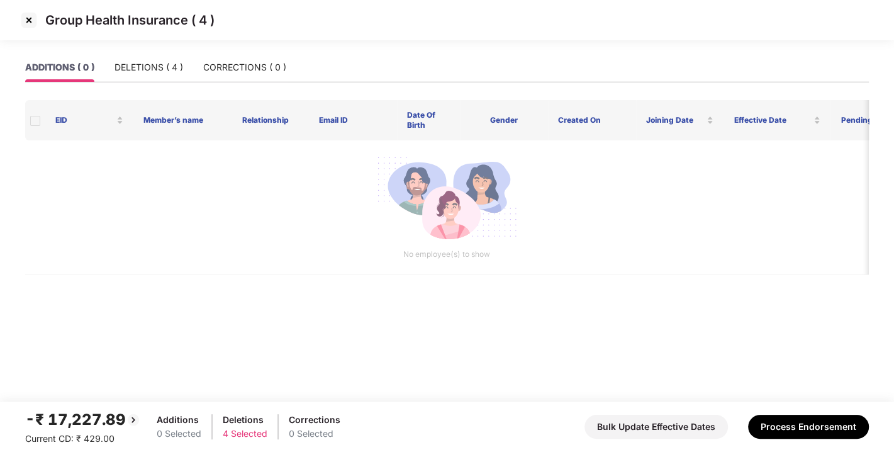
click at [184, 60] on div "ADDITIONS ( 0 ) DELETIONS ( 4 ) CORRECTIONS ( 0 )" at bounding box center [155, 67] width 261 height 29
click at [136, 72] on div "DELETIONS ( 4 )" at bounding box center [148, 67] width 69 height 14
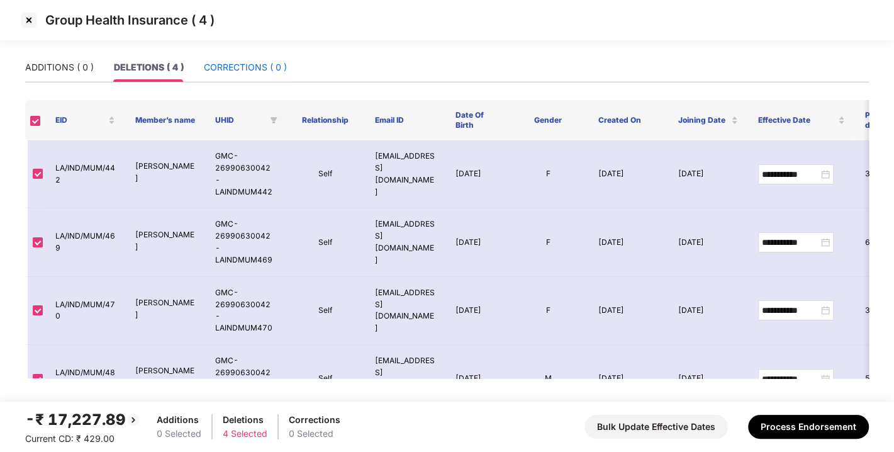
click at [221, 65] on div "CORRECTIONS ( 0 )" at bounding box center [245, 67] width 83 height 14
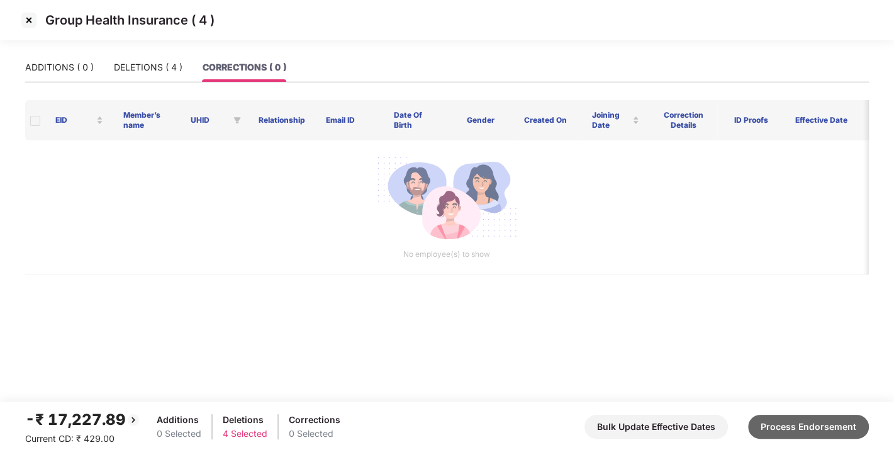
click at [778, 424] on button "Process Endorsement" at bounding box center [808, 426] width 121 height 24
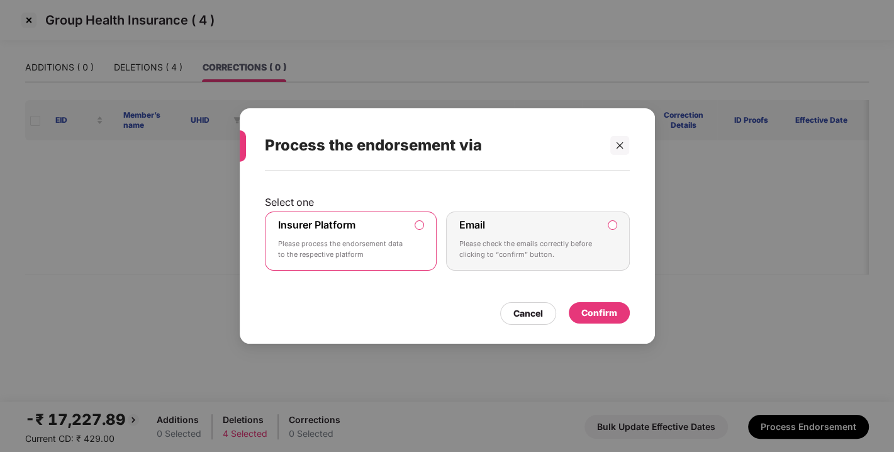
click at [606, 302] on div "Confirm" at bounding box center [599, 312] width 61 height 21
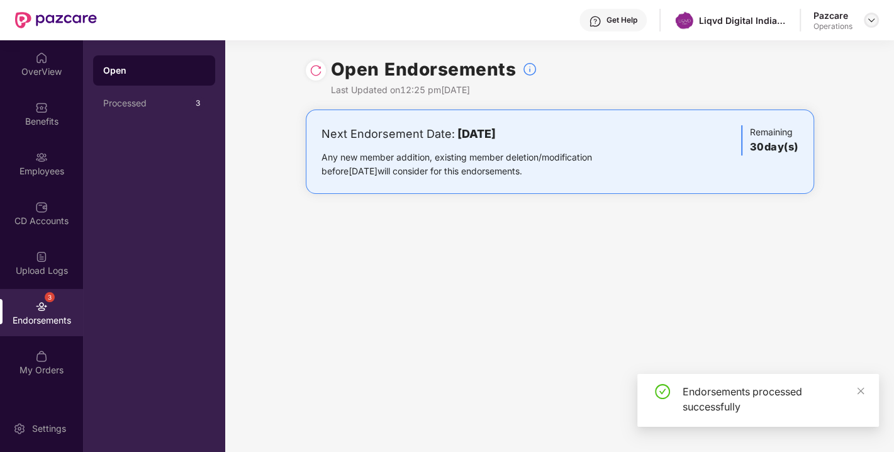
click at [866, 21] on img at bounding box center [871, 20] width 10 height 10
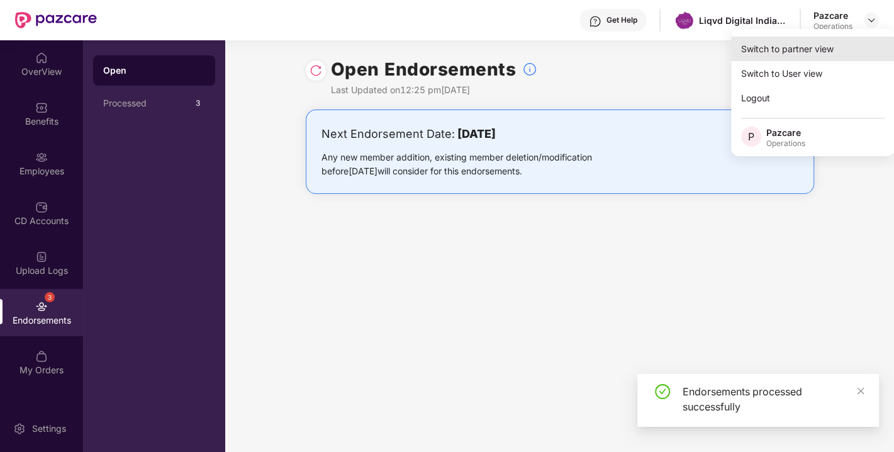
click at [777, 43] on div "Switch to partner view" at bounding box center [813, 48] width 164 height 25
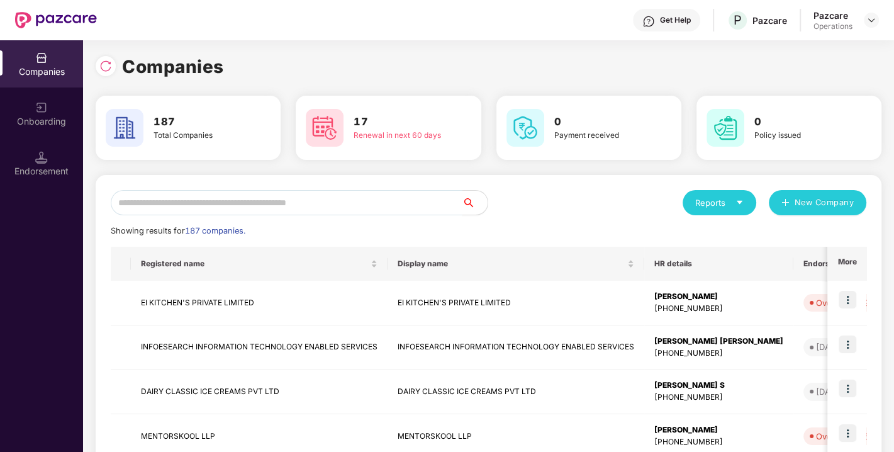
click at [135, 199] on input "text" at bounding box center [287, 202] width 352 height 25
paste input "**********"
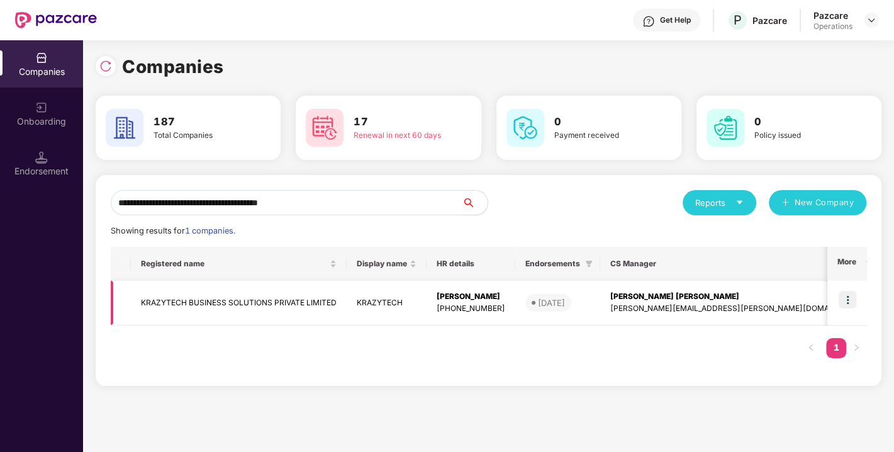
type input "**********"
click at [841, 299] on img at bounding box center [847, 300] width 18 height 18
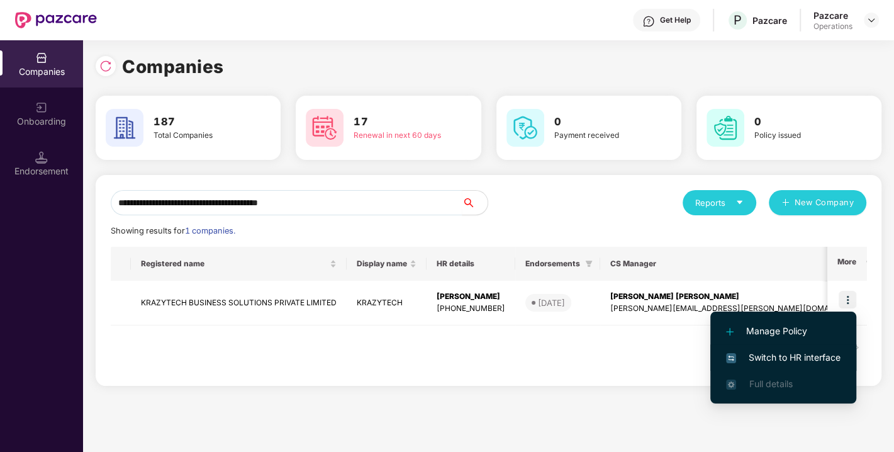
click at [780, 360] on span "Switch to HR interface" at bounding box center [783, 357] width 114 height 14
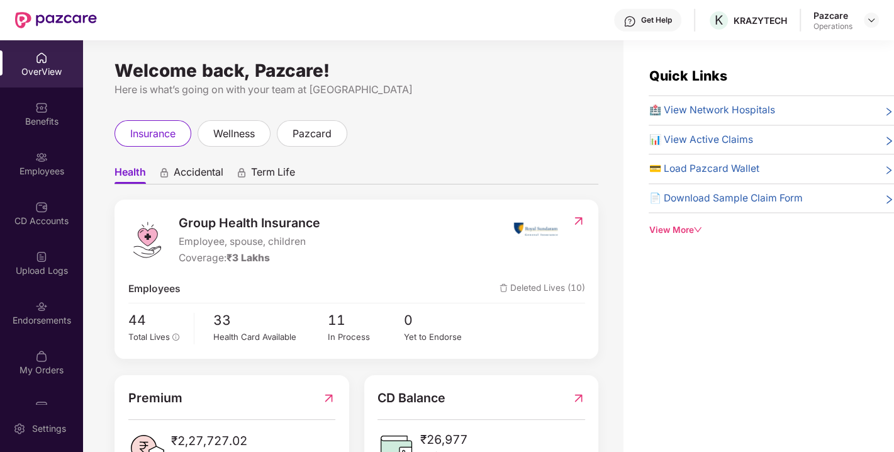
click at [36, 318] on div "Endorsements" at bounding box center [41, 320] width 83 height 13
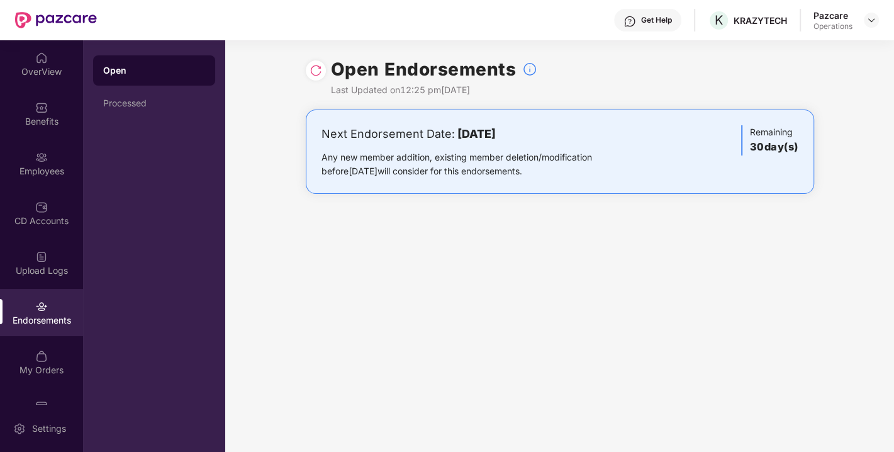
click at [306, 67] on div at bounding box center [316, 70] width 20 height 20
click at [318, 70] on img at bounding box center [315, 70] width 13 height 13
click at [867, 21] on img at bounding box center [871, 20] width 10 height 10
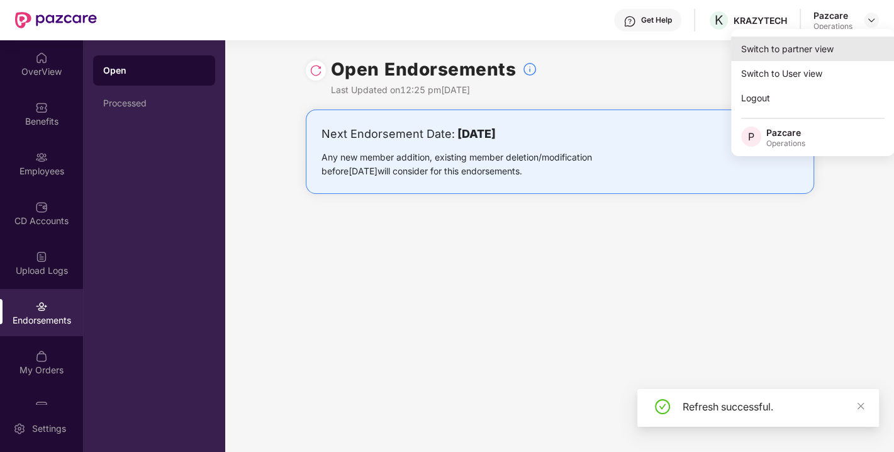
click at [777, 43] on div "Switch to partner view" at bounding box center [813, 48] width 164 height 25
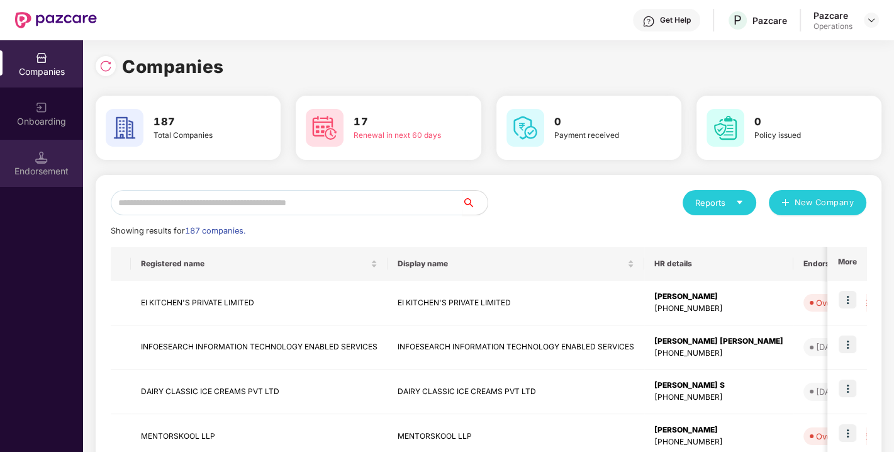
click at [25, 170] on div "Endorsement" at bounding box center [41, 171] width 83 height 13
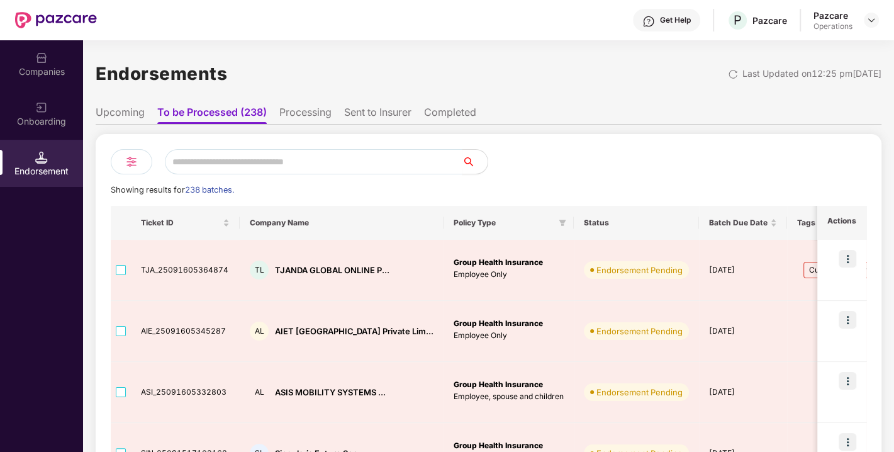
click at [257, 172] on input "text" at bounding box center [313, 161] width 297 height 25
paste input "**********"
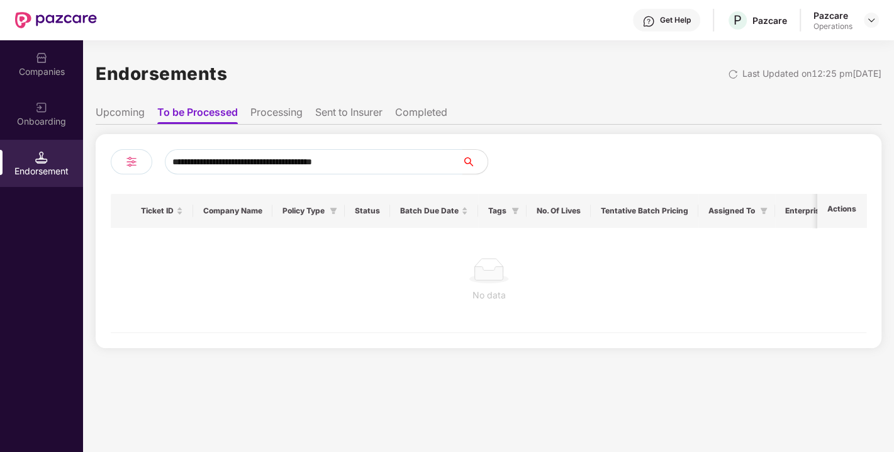
type input "**********"
click at [379, 160] on input "**********" at bounding box center [313, 161] width 297 height 25
drag, startPoint x: 379, startPoint y: 160, endPoint x: 368, endPoint y: 160, distance: 11.3
click at [368, 160] on input "**********" at bounding box center [313, 161] width 297 height 25
drag, startPoint x: 212, startPoint y: 147, endPoint x: 218, endPoint y: 156, distance: 11.3
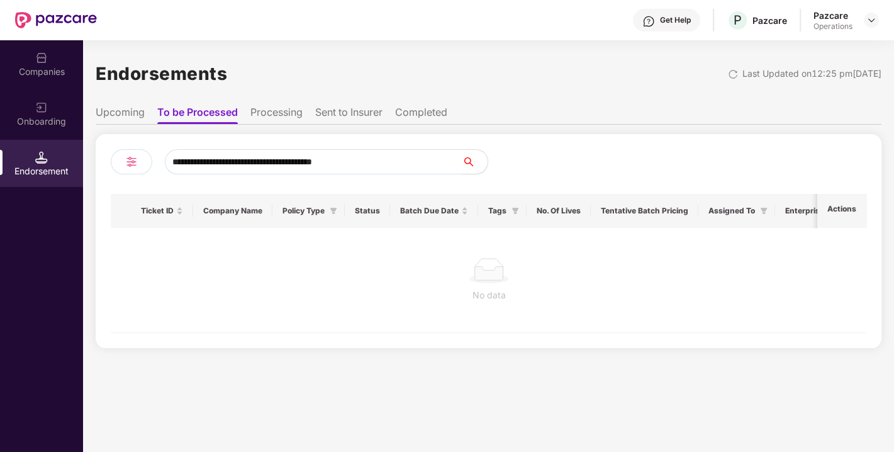
click at [218, 156] on div "**********" at bounding box center [488, 241] width 785 height 214
click at [218, 156] on input "**********" at bounding box center [313, 161] width 297 height 25
paste input "**********"
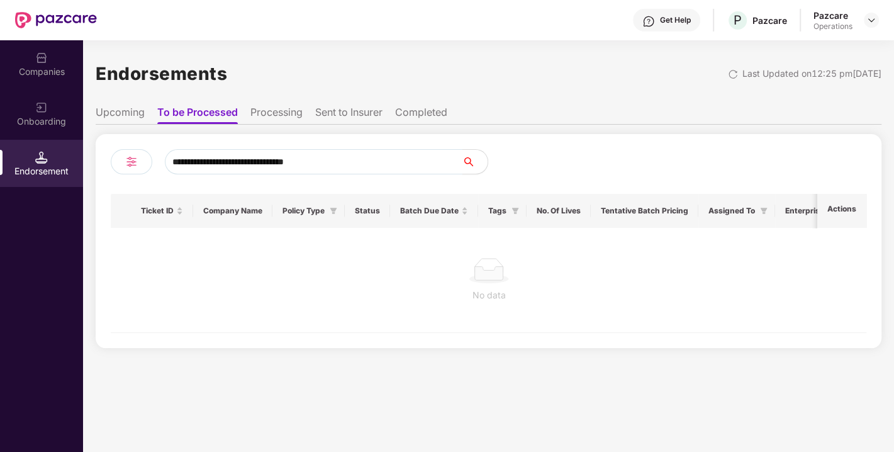
type input "**********"
click at [38, 68] on div "Companies" at bounding box center [41, 71] width 83 height 13
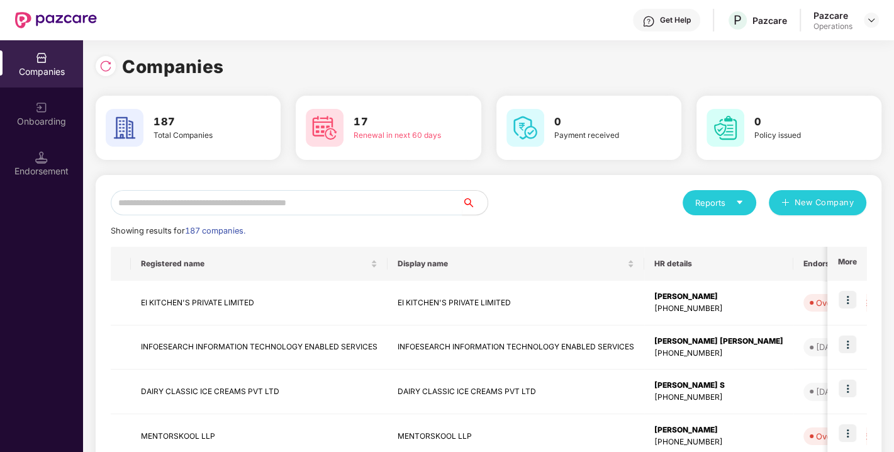
click at [291, 161] on div "Companies 187 Total Companies 17 Renewal in next 60 days 0 Payment received 0 P…" at bounding box center [488, 424] width 785 height 743
click at [274, 194] on input "text" at bounding box center [287, 202] width 352 height 25
paste input "**********"
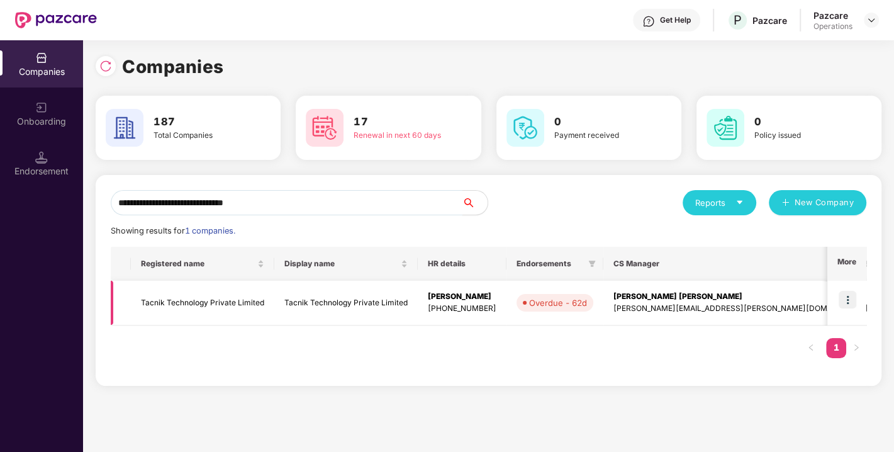
type input "**********"
click at [841, 286] on td at bounding box center [846, 302] width 39 height 45
click at [847, 308] on td at bounding box center [846, 302] width 39 height 45
click at [850, 296] on img at bounding box center [847, 300] width 18 height 18
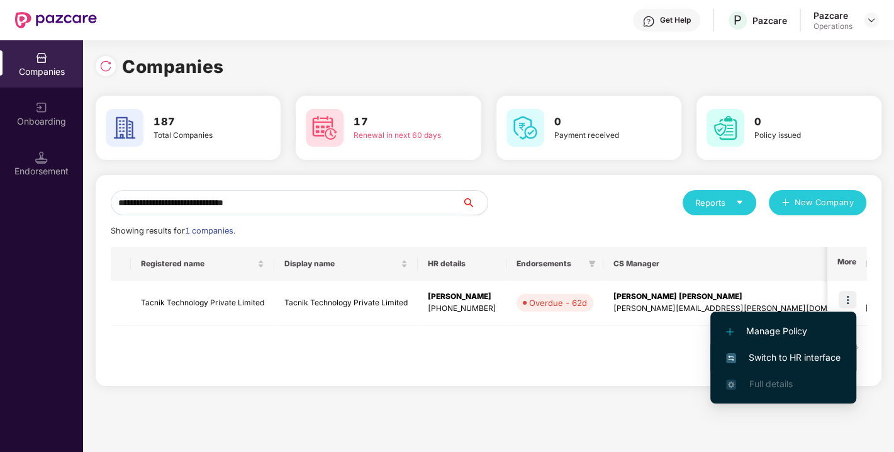
click at [774, 356] on span "Switch to HR interface" at bounding box center [783, 357] width 114 height 14
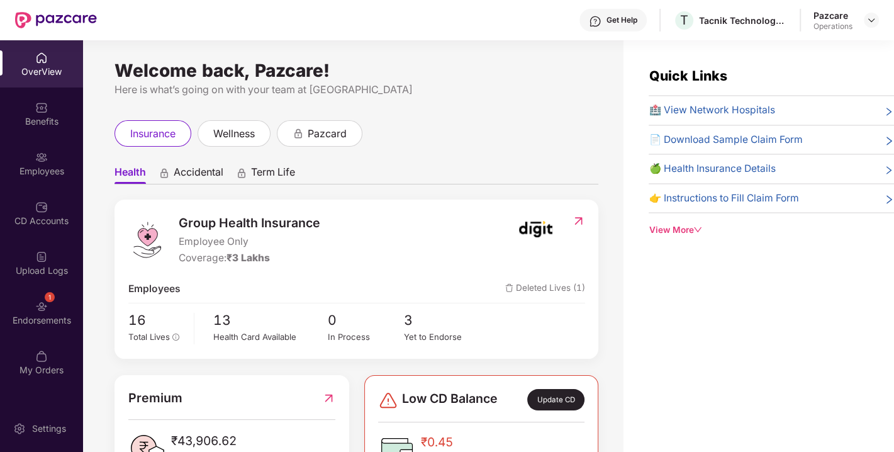
click at [31, 313] on div "1 Endorsements" at bounding box center [41, 312] width 83 height 47
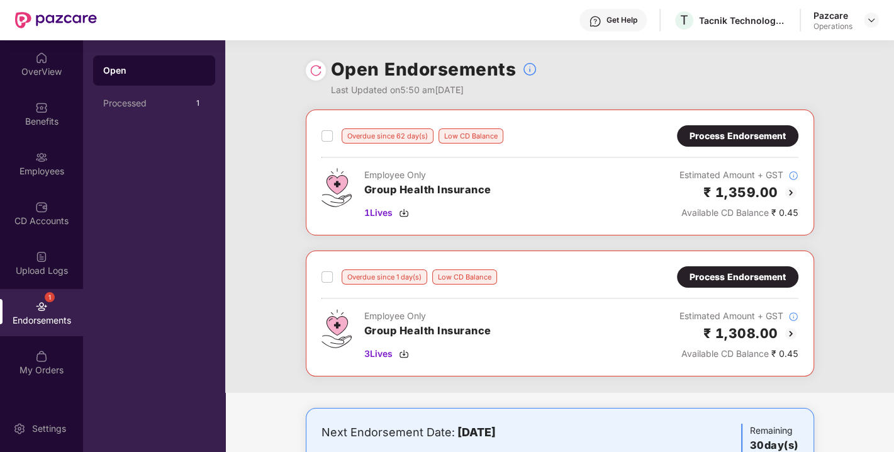
click at [724, 139] on div "Process Endorsement" at bounding box center [737, 136] width 96 height 14
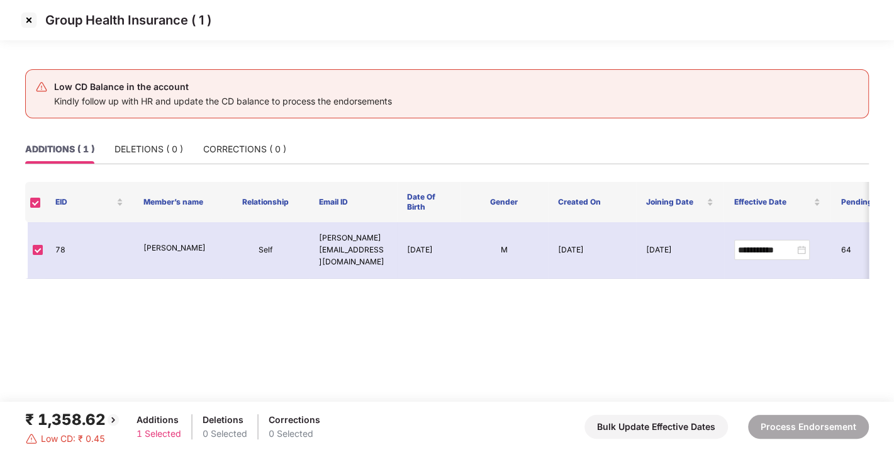
click at [23, 20] on img at bounding box center [29, 20] width 20 height 20
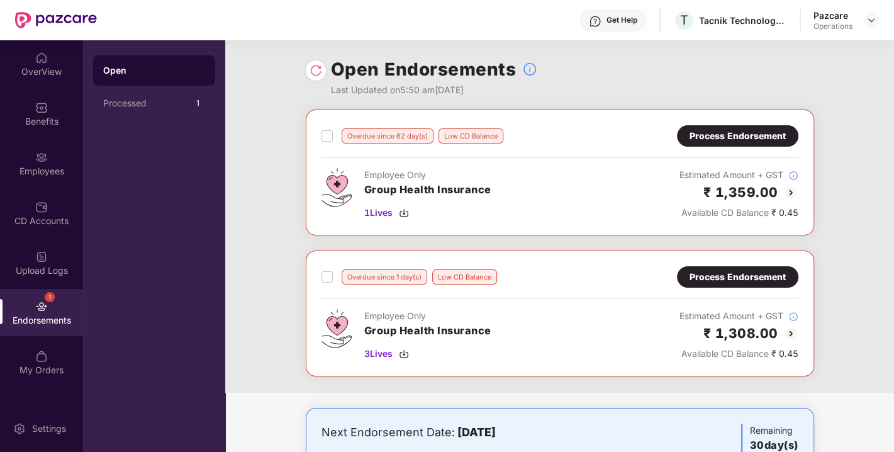
click at [740, 271] on div "Process Endorsement" at bounding box center [737, 277] width 96 height 14
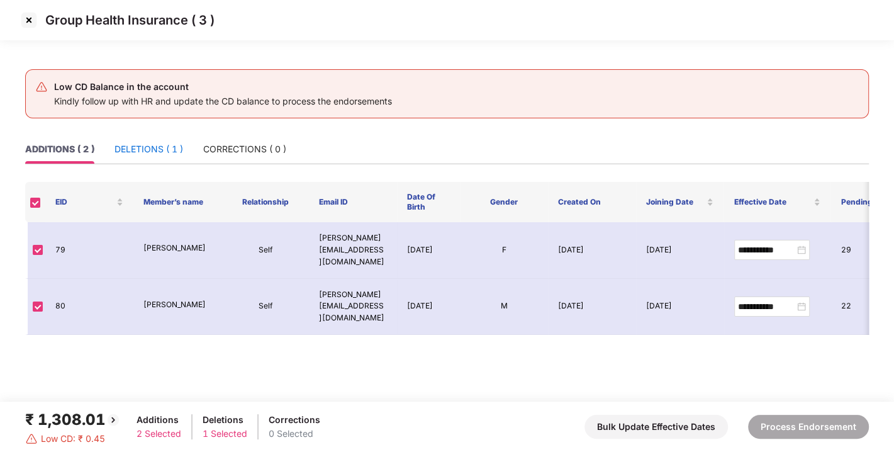
click at [133, 151] on div "DELETIONS ( 1 )" at bounding box center [148, 149] width 69 height 14
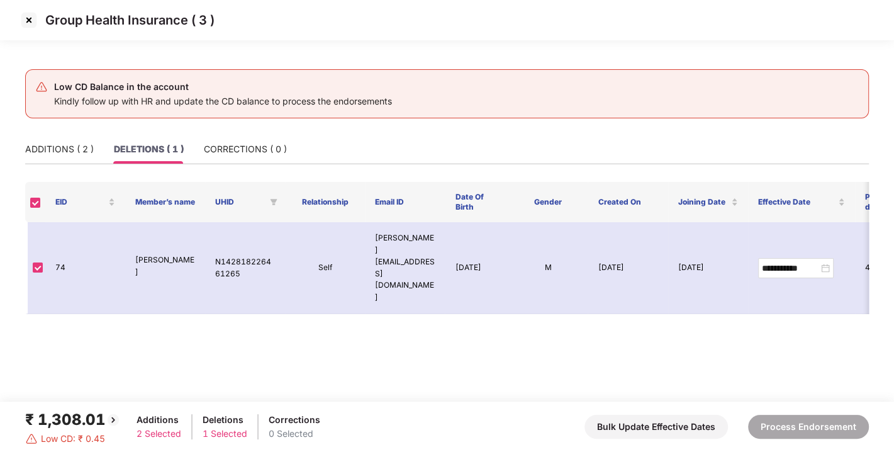
click at [28, 26] on img at bounding box center [29, 20] width 20 height 20
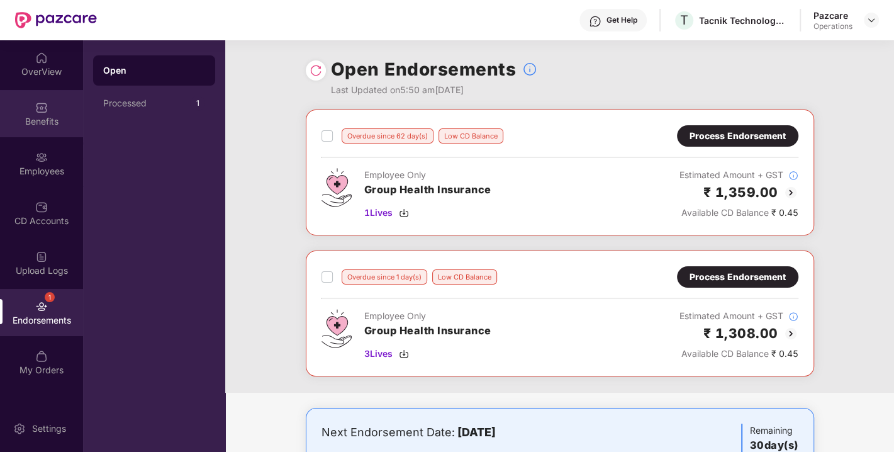
click at [26, 124] on div "Benefits" at bounding box center [41, 121] width 83 height 13
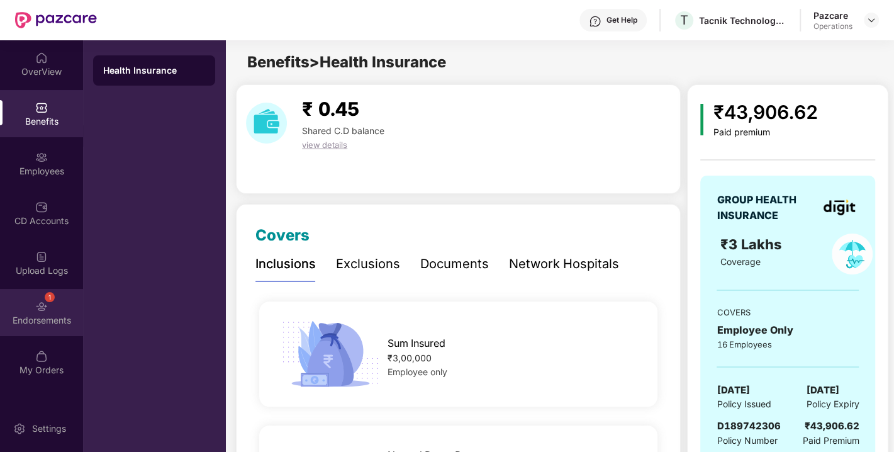
click at [40, 310] on img at bounding box center [41, 306] width 13 height 13
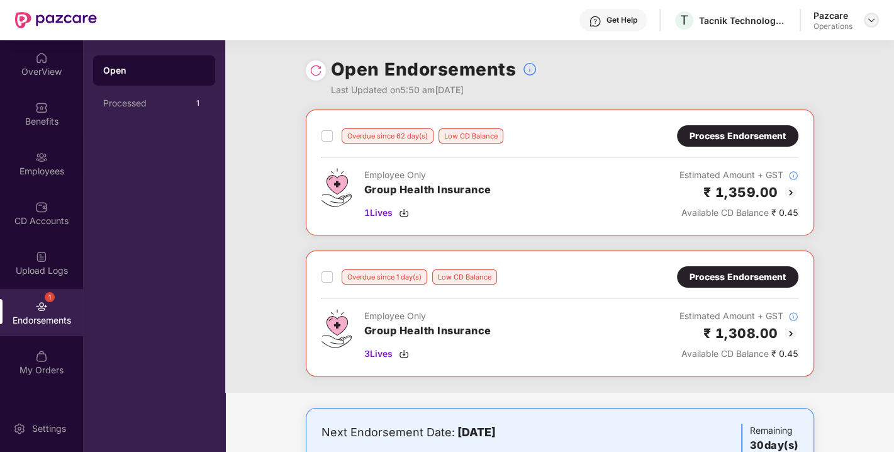
click at [867, 19] on img at bounding box center [871, 20] width 10 height 10
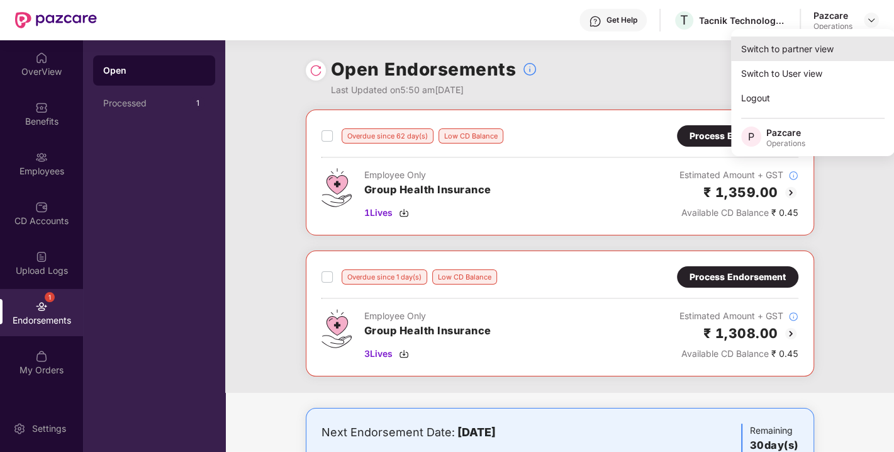
click at [776, 47] on div "Switch to partner view" at bounding box center [813, 48] width 164 height 25
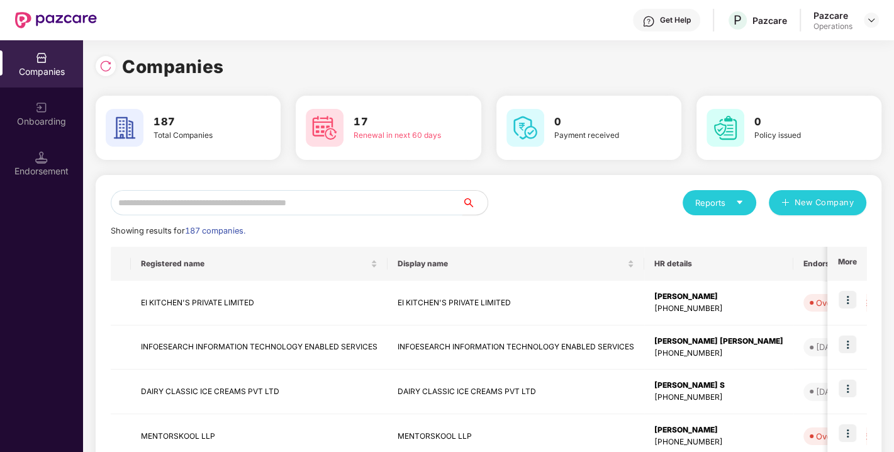
click at [261, 208] on input "text" at bounding box center [287, 202] width 352 height 25
paste input "**********"
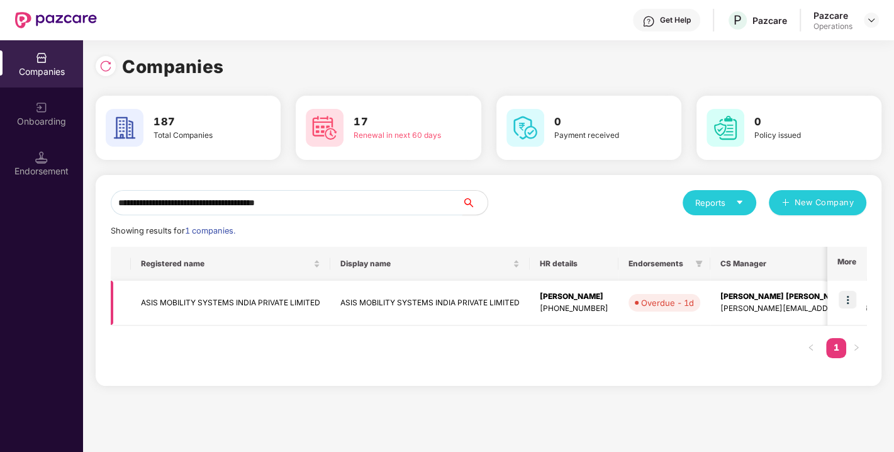
type input "**********"
click at [846, 299] on img at bounding box center [847, 300] width 18 height 18
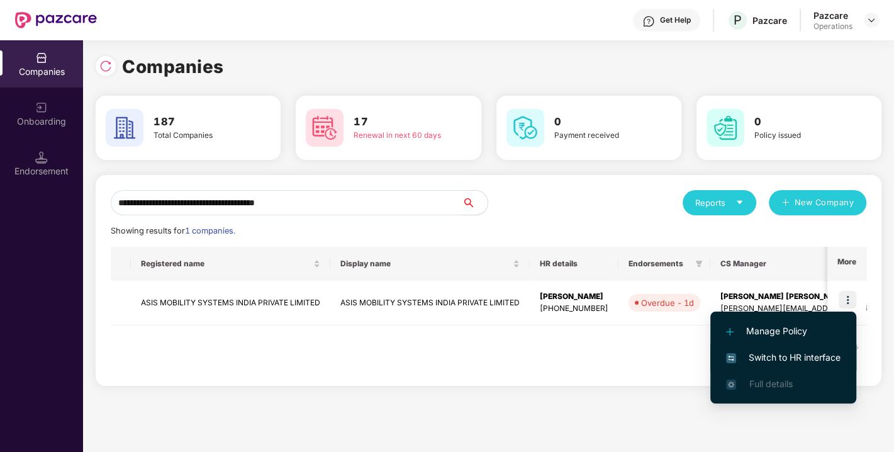
click at [778, 355] on span "Switch to HR interface" at bounding box center [783, 357] width 114 height 14
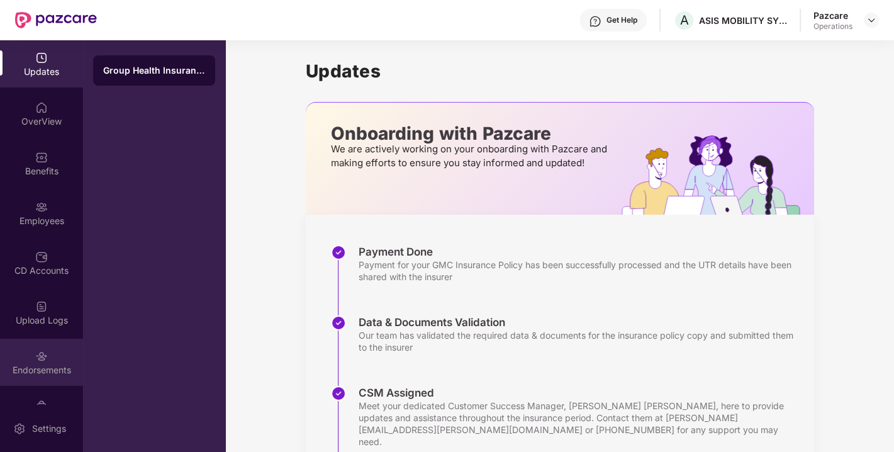
click at [44, 362] on div "Endorsements" at bounding box center [41, 361] width 83 height 47
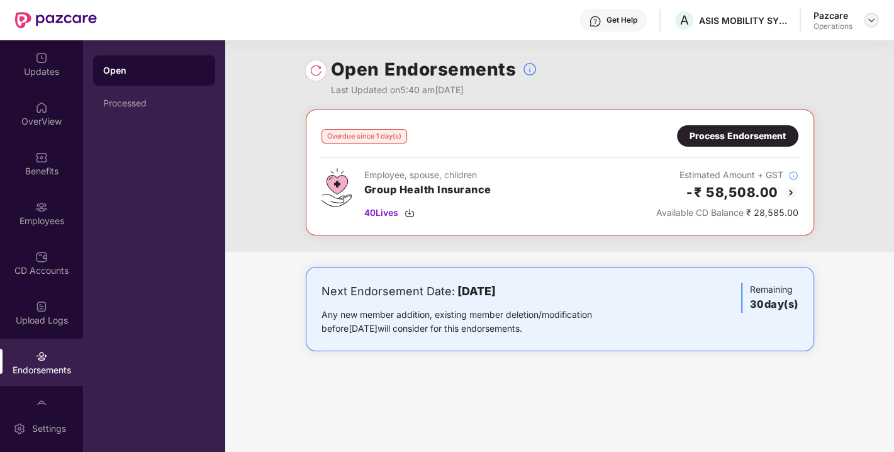
click at [866, 24] on img at bounding box center [871, 20] width 10 height 10
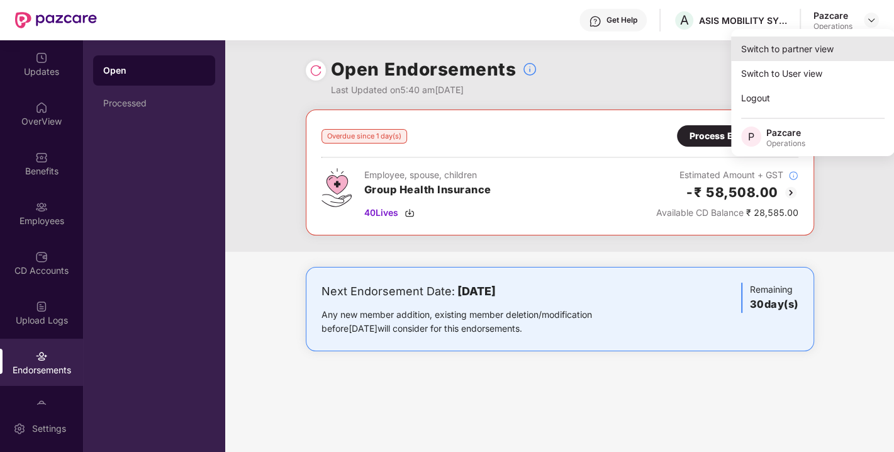
click at [822, 41] on div "Switch to partner view" at bounding box center [813, 48] width 164 height 25
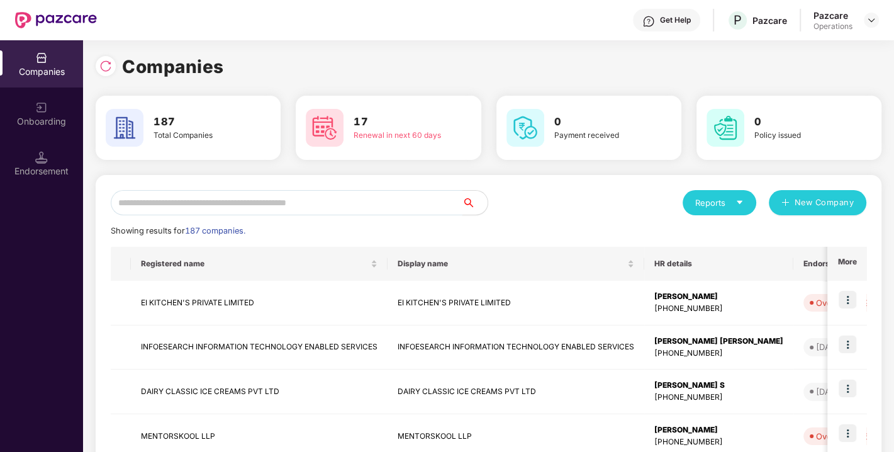
click at [402, 190] on input "text" at bounding box center [287, 202] width 352 height 25
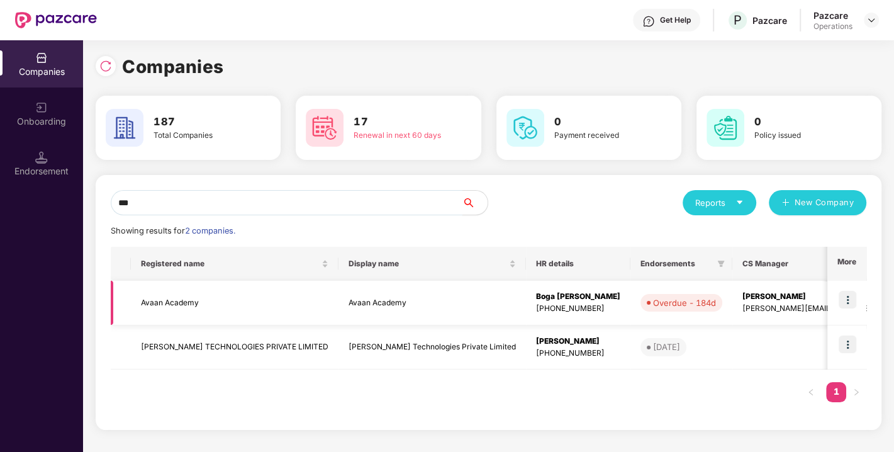
type input "***"
click at [848, 297] on img at bounding box center [847, 300] width 18 height 18
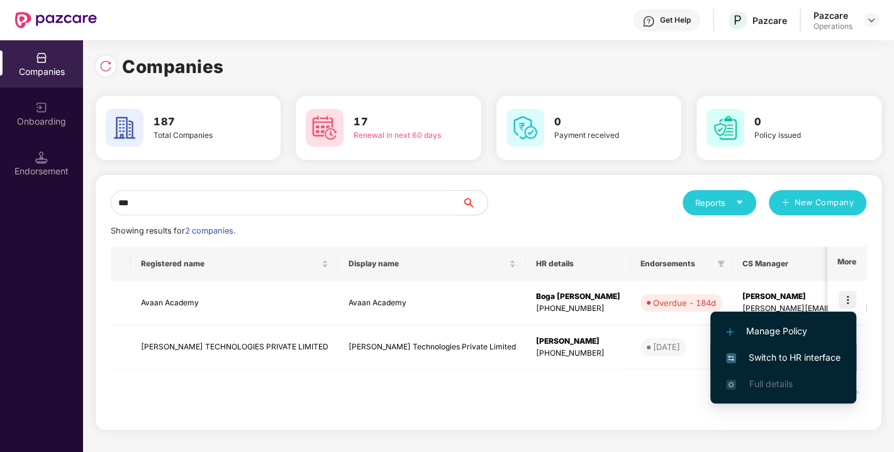
click at [772, 361] on span "Switch to HR interface" at bounding box center [783, 357] width 114 height 14
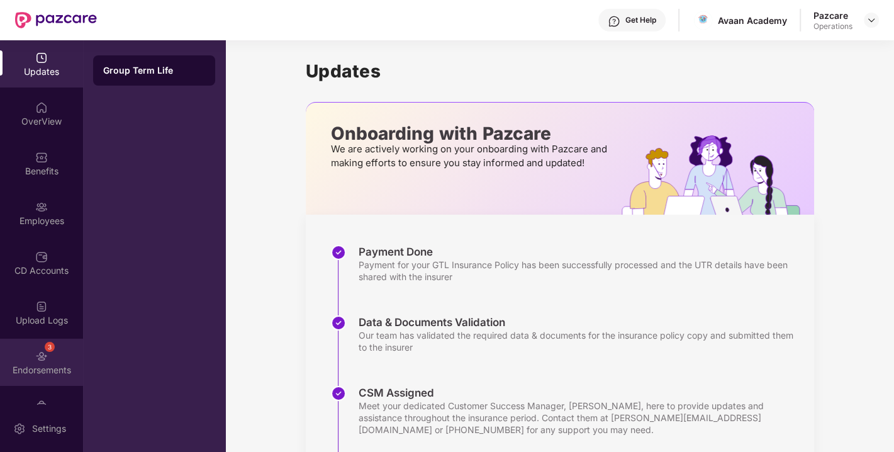
click at [45, 348] on div "3" at bounding box center [50, 346] width 10 height 10
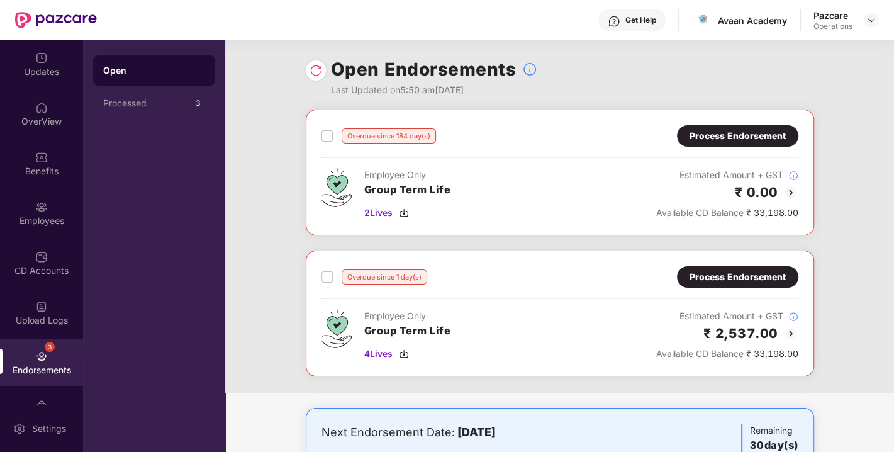
click at [730, 129] on div "Process Endorsement" at bounding box center [737, 136] width 96 height 14
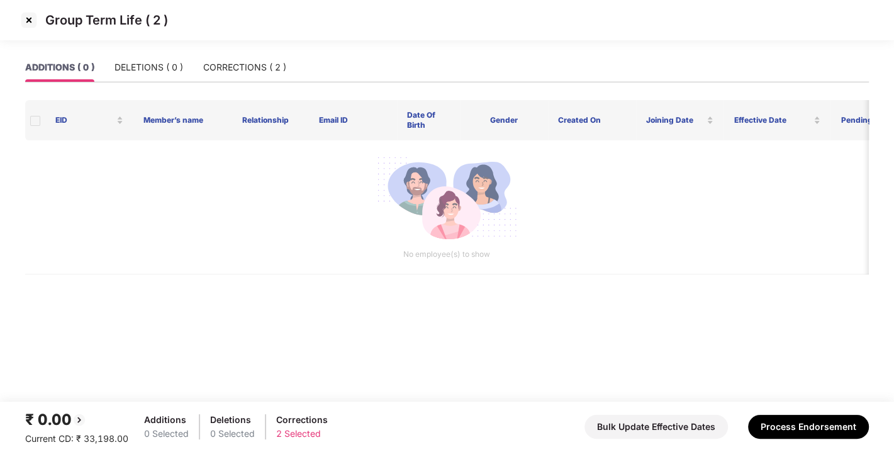
click at [31, 15] on img at bounding box center [29, 20] width 20 height 20
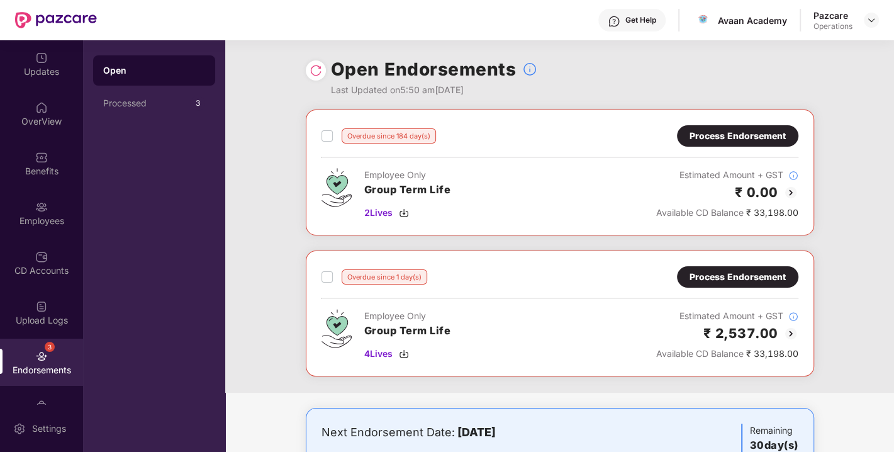
click at [318, 68] on img at bounding box center [315, 70] width 13 height 13
click at [402, 348] on img at bounding box center [404, 353] width 10 height 10
click at [708, 277] on div "Process Endorsement" at bounding box center [737, 277] width 96 height 14
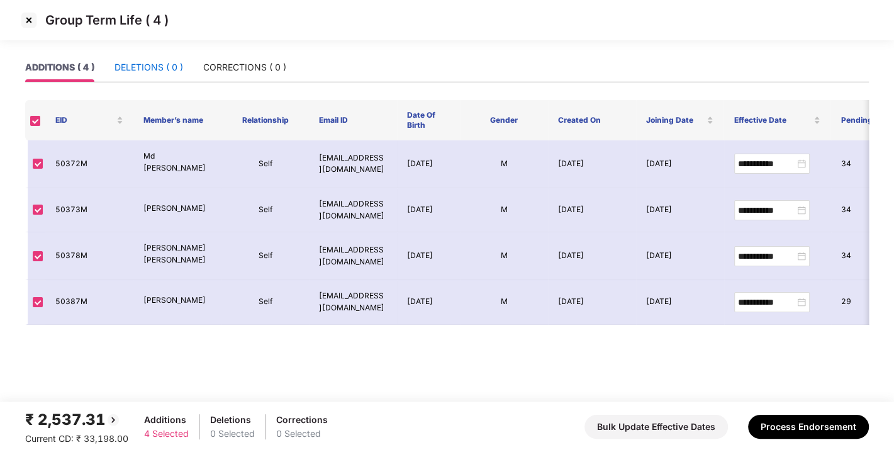
click at [150, 69] on div "DELETIONS ( 0 )" at bounding box center [148, 67] width 69 height 14
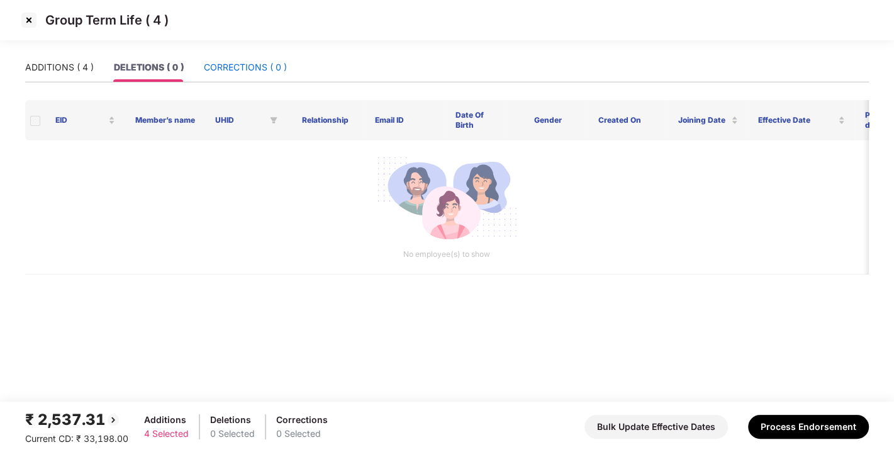
click at [226, 60] on div "CORRECTIONS ( 0 )" at bounding box center [245, 67] width 83 height 14
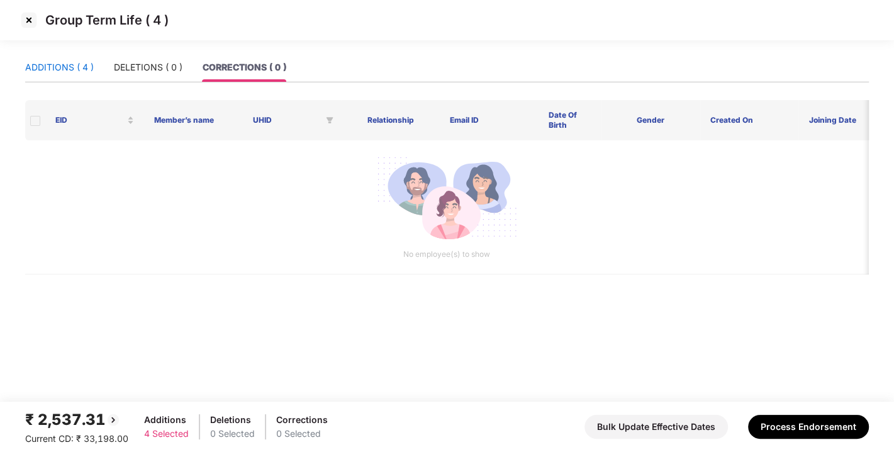
click at [29, 64] on div "ADDITIONS ( 4 )" at bounding box center [59, 67] width 69 height 14
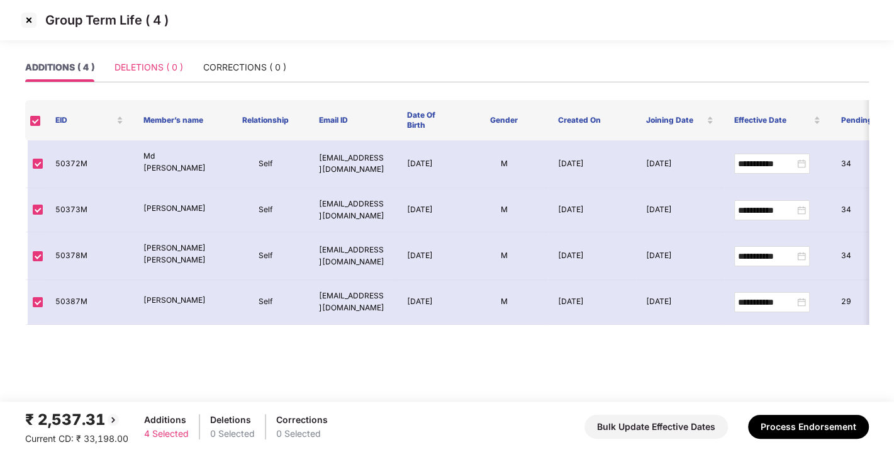
click at [127, 57] on div "DELETIONS ( 0 )" at bounding box center [148, 67] width 69 height 29
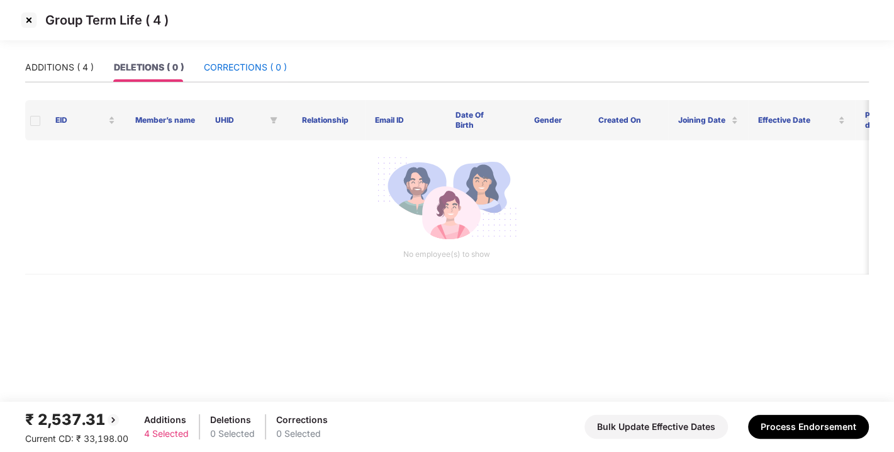
click at [251, 70] on div "CORRECTIONS ( 0 )" at bounding box center [245, 67] width 83 height 14
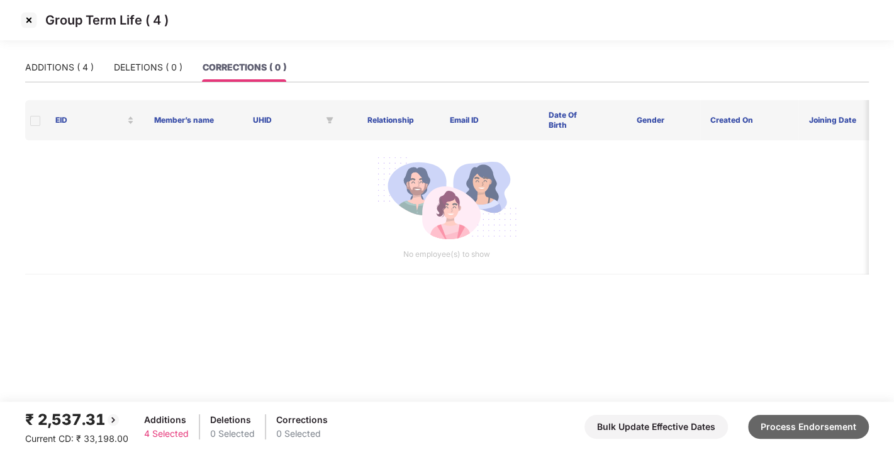
click at [805, 421] on button "Process Endorsement" at bounding box center [808, 426] width 121 height 24
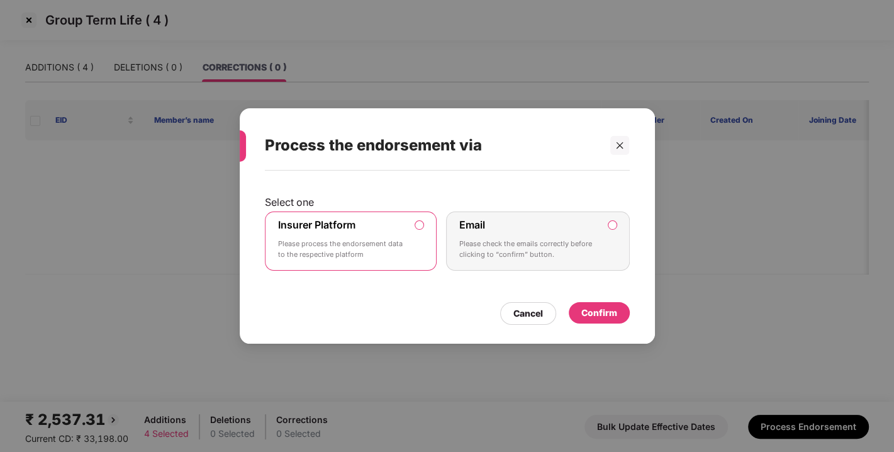
click at [616, 319] on div "Confirm" at bounding box center [599, 312] width 61 height 21
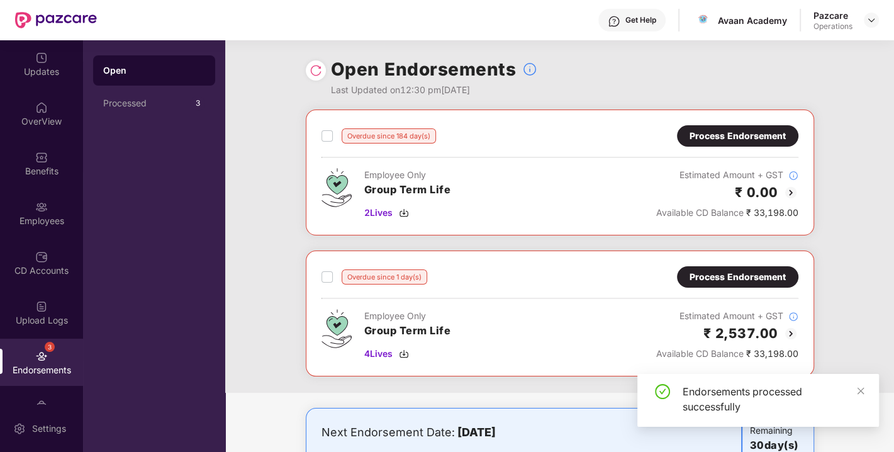
click at [312, 69] on img at bounding box center [315, 70] width 13 height 13
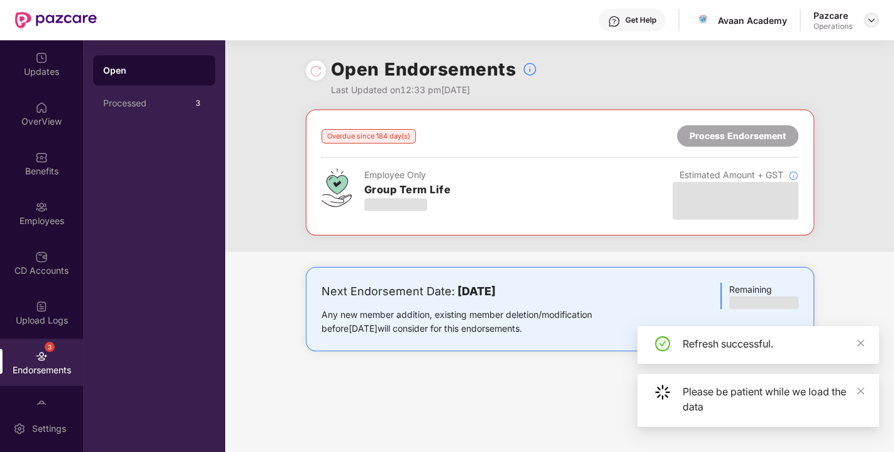
click at [870, 16] on img at bounding box center [871, 20] width 10 height 10
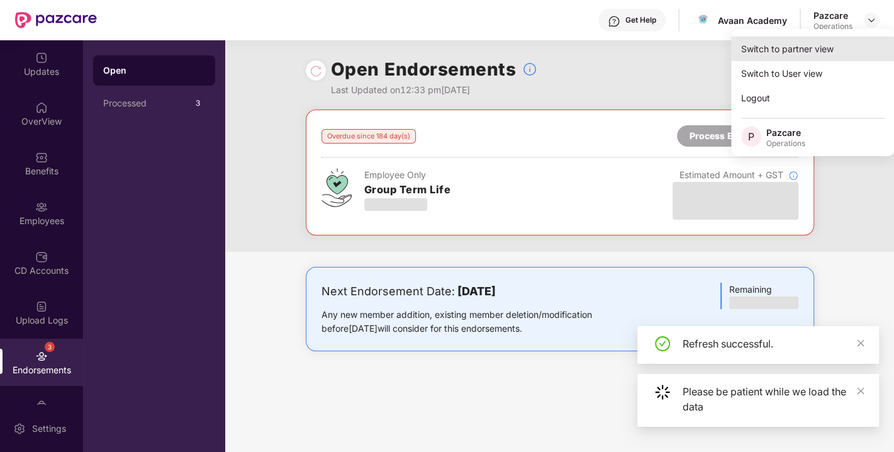
click at [788, 50] on div "Switch to partner view" at bounding box center [813, 48] width 164 height 25
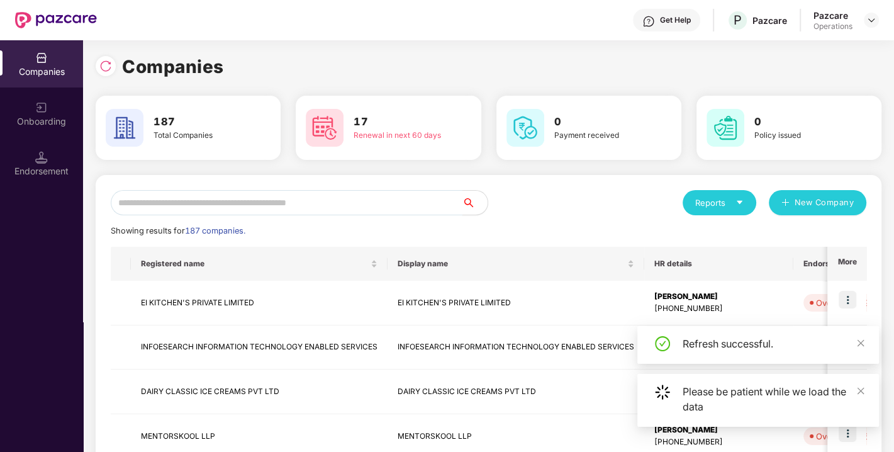
click at [284, 199] on input "text" at bounding box center [287, 202] width 352 height 25
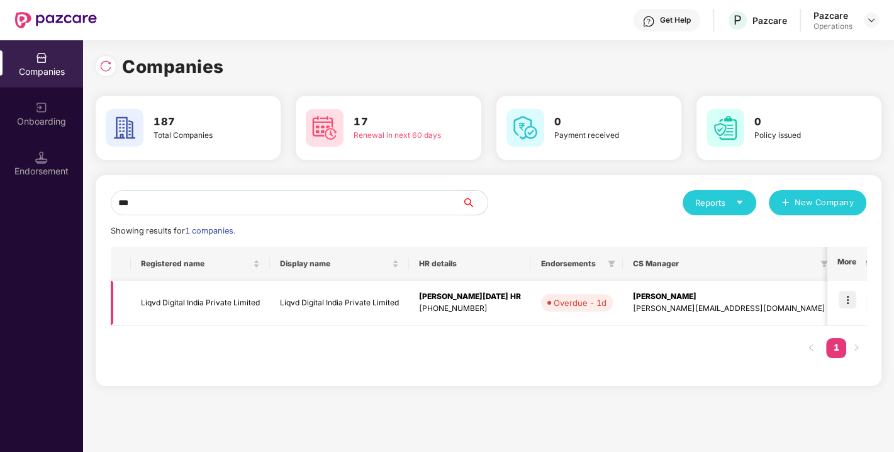
type input "***"
click at [175, 301] on td "Liqvd Digital India Private Limited" at bounding box center [200, 302] width 139 height 45
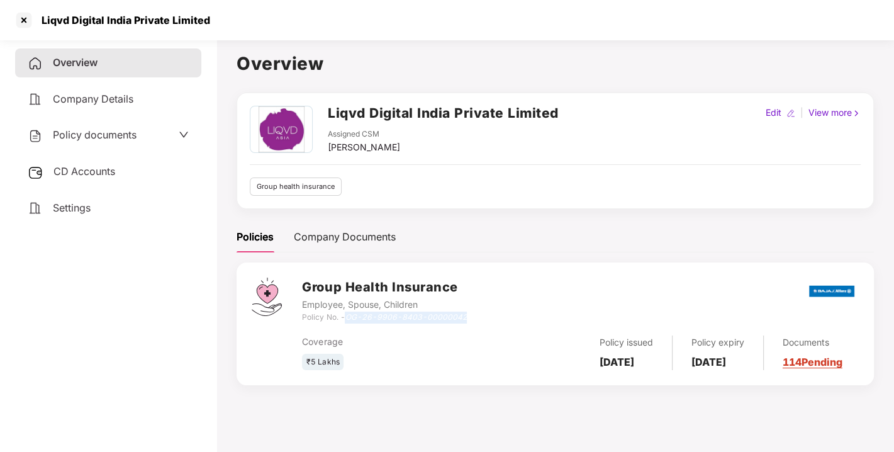
drag, startPoint x: 350, startPoint y: 319, endPoint x: 485, endPoint y: 316, distance: 135.2
click at [485, 316] on div "Group Health Insurance Employee, Spouse, Children Policy No. - OG-26-9906-8403-…" at bounding box center [580, 299] width 557 height 45
copy icon "OG-26-9906-8403-00000042"
click at [393, 354] on div "Coverage ₹5 Lakhs" at bounding box center [395, 353] width 186 height 36
drag, startPoint x: 348, startPoint y: 318, endPoint x: 472, endPoint y: 313, distance: 124.0
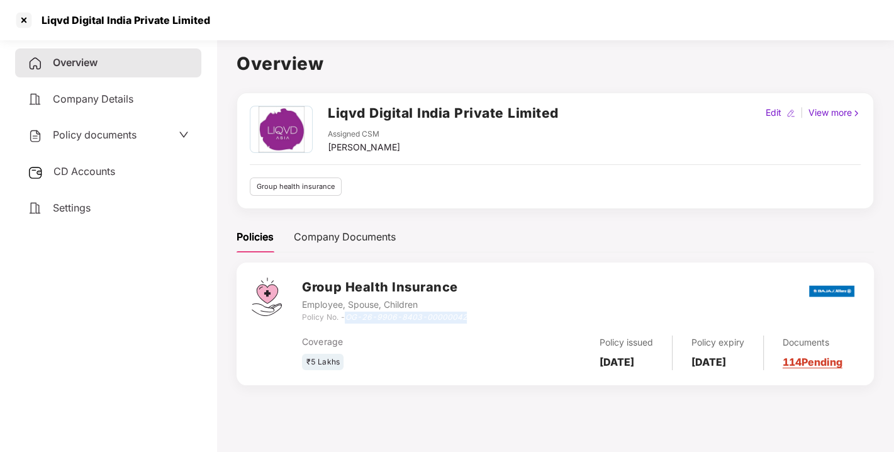
click at [472, 313] on div "Group Health Insurance Employee, Spouse, Children Policy No. - OG-26-9906-8403-…" at bounding box center [580, 299] width 557 height 45
copy icon "OG-26-9906-8403-00000042"
click at [19, 14] on div at bounding box center [24, 20] width 20 height 20
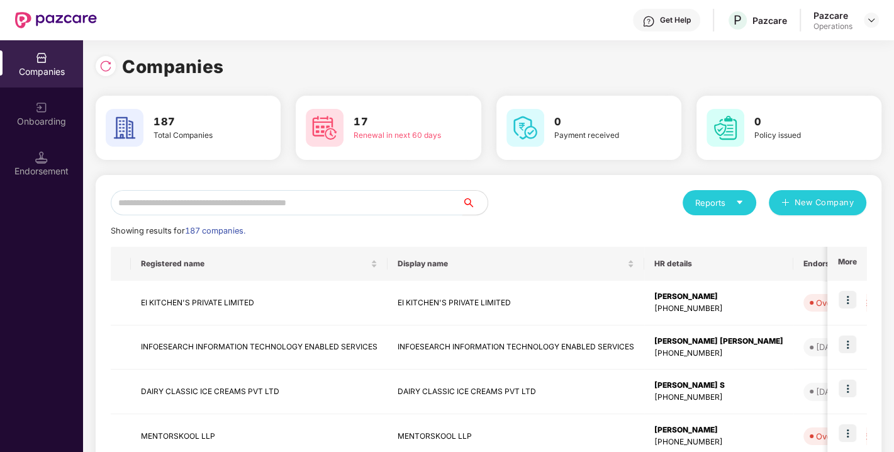
click at [307, 197] on input "text" at bounding box center [287, 202] width 352 height 25
paste input "**********"
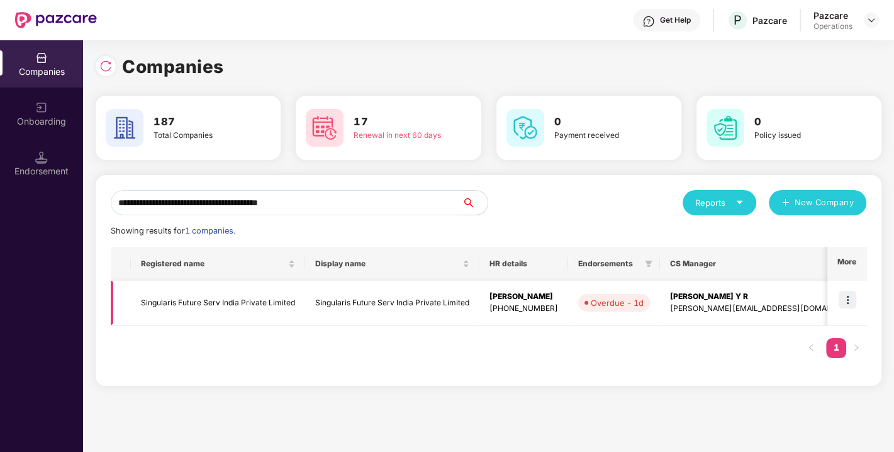
type input "**********"
click at [841, 296] on img at bounding box center [847, 300] width 18 height 18
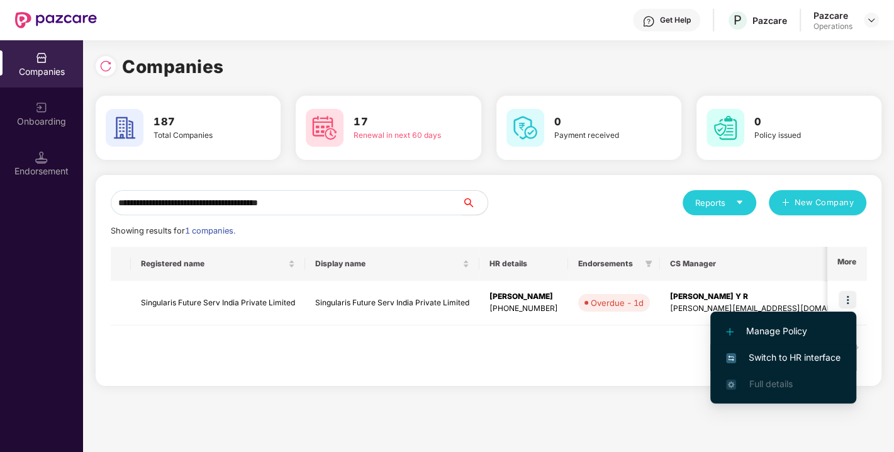
click at [772, 353] on span "Switch to HR interface" at bounding box center [783, 357] width 114 height 14
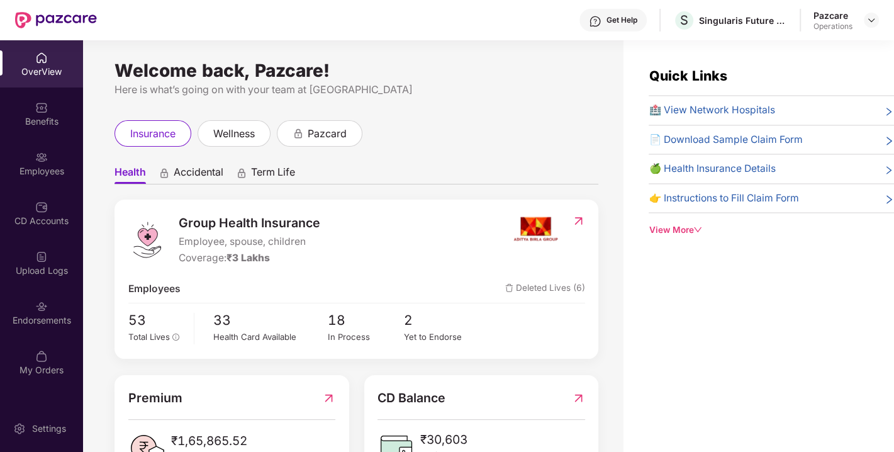
click at [49, 322] on div "Endorsements" at bounding box center [41, 320] width 83 height 13
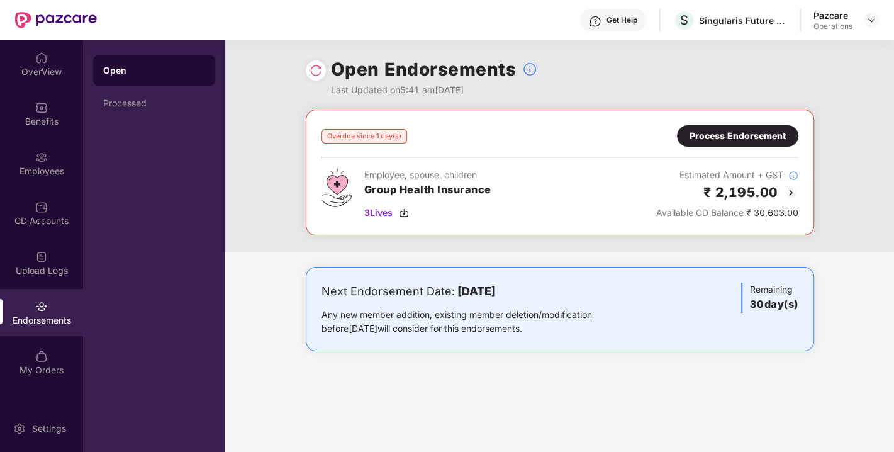
click at [309, 67] on img at bounding box center [315, 70] width 13 height 13
click at [405, 214] on img at bounding box center [404, 213] width 10 height 10
click at [745, 123] on div "Overdue since 1 day(s) Process Endorsement Employee, spouse, children Group Hea…" at bounding box center [560, 172] width 508 height 126
click at [699, 143] on div "Process Endorsement" at bounding box center [737, 135] width 121 height 21
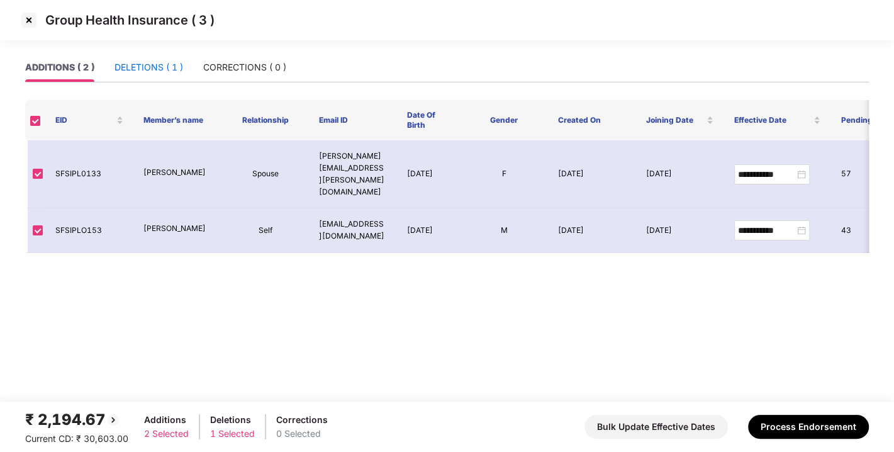
click at [150, 68] on div "DELETIONS ( 1 )" at bounding box center [148, 67] width 69 height 14
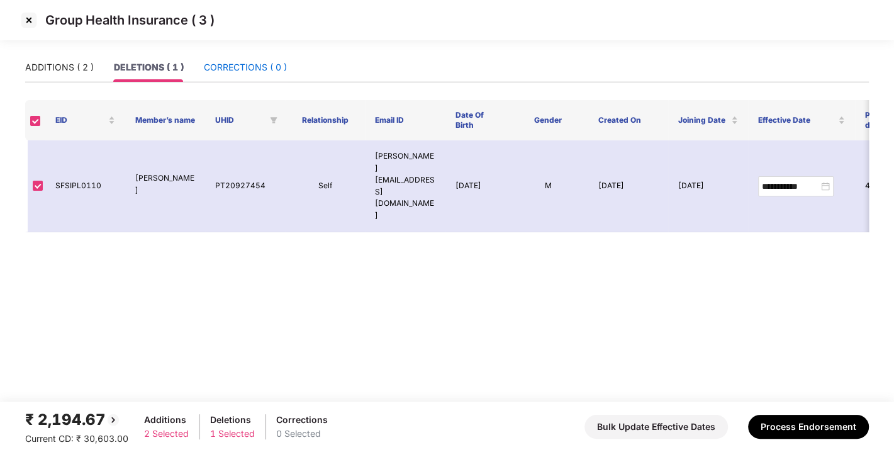
click at [277, 64] on div "CORRECTIONS ( 0 )" at bounding box center [245, 67] width 83 height 14
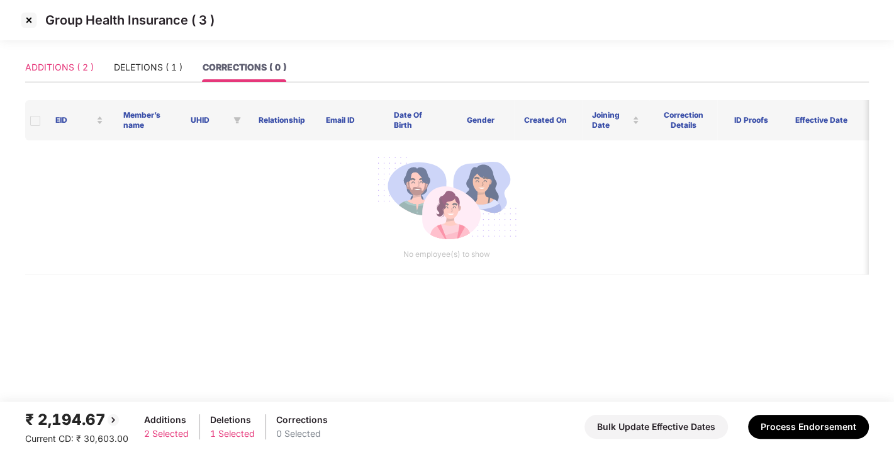
click at [55, 55] on div "ADDITIONS ( 2 )" at bounding box center [59, 67] width 69 height 29
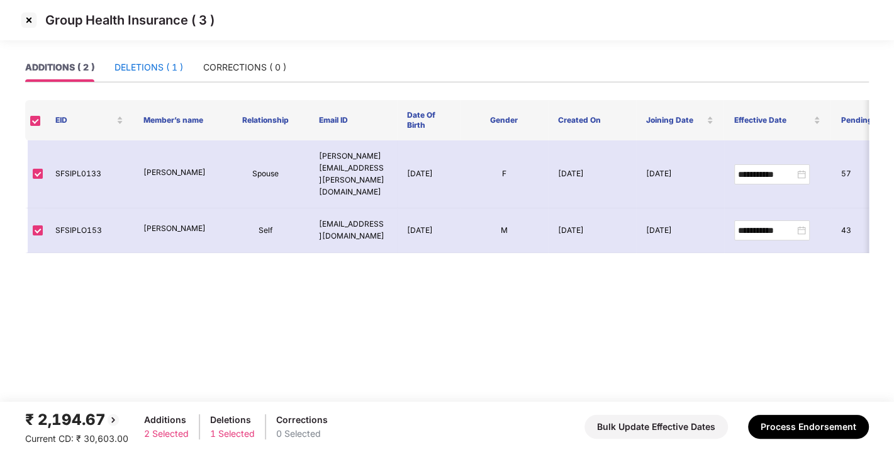
click at [152, 72] on div "DELETIONS ( 1 )" at bounding box center [148, 67] width 69 height 14
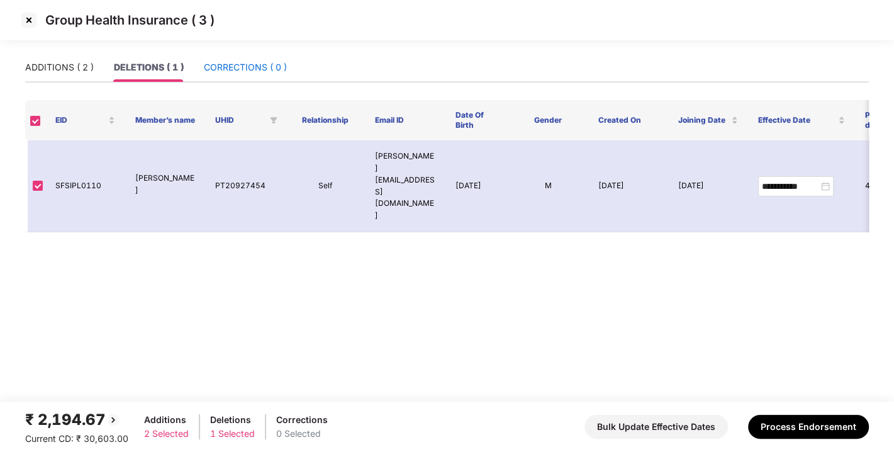
click at [206, 67] on div "CORRECTIONS ( 0 )" at bounding box center [245, 67] width 83 height 14
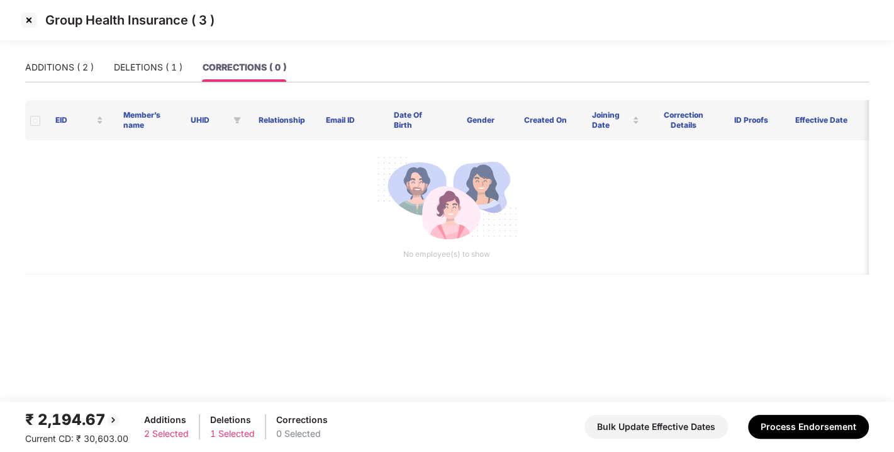
click at [793, 409] on div "₹ 2,194.67 Current CD: ₹ 30,603.00 Additions 2 Selected Deletions 1 Selected Co…" at bounding box center [446, 427] width 843 height 38
click at [799, 431] on button "Process Endorsement" at bounding box center [808, 426] width 121 height 24
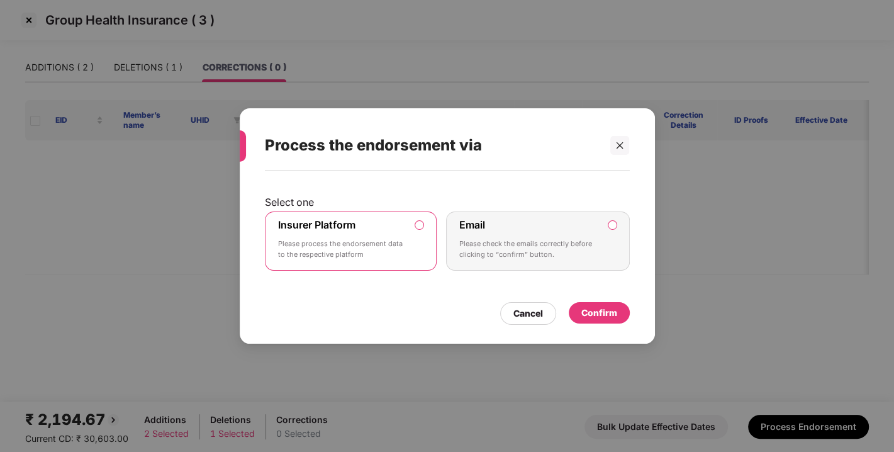
click at [582, 306] on div "Confirm" at bounding box center [599, 313] width 36 height 14
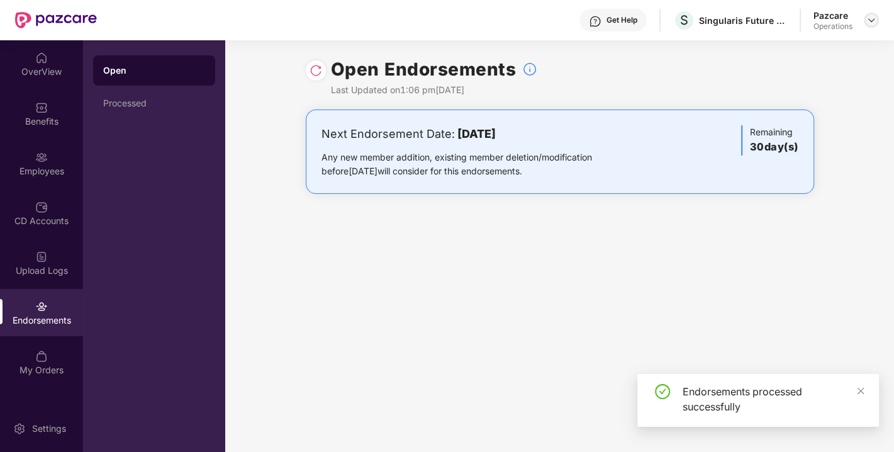
click at [868, 23] on img at bounding box center [871, 20] width 10 height 10
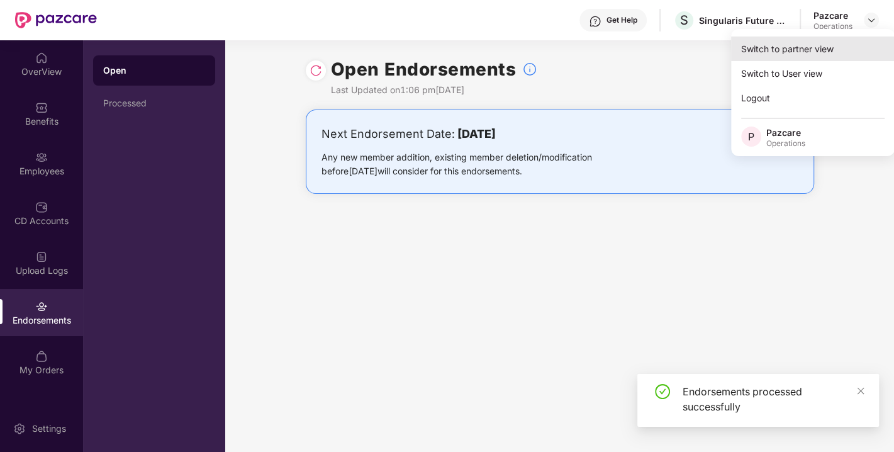
click at [791, 48] on div "Switch to partner view" at bounding box center [813, 48] width 164 height 25
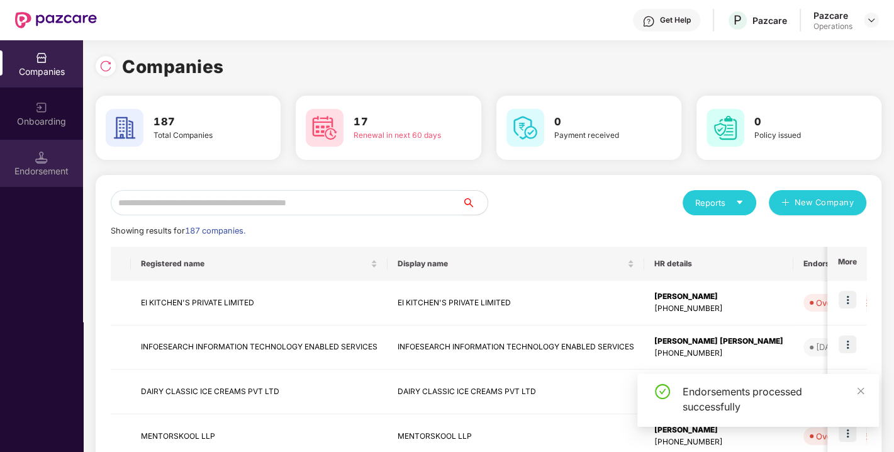
click at [15, 158] on div "Endorsement" at bounding box center [41, 163] width 83 height 47
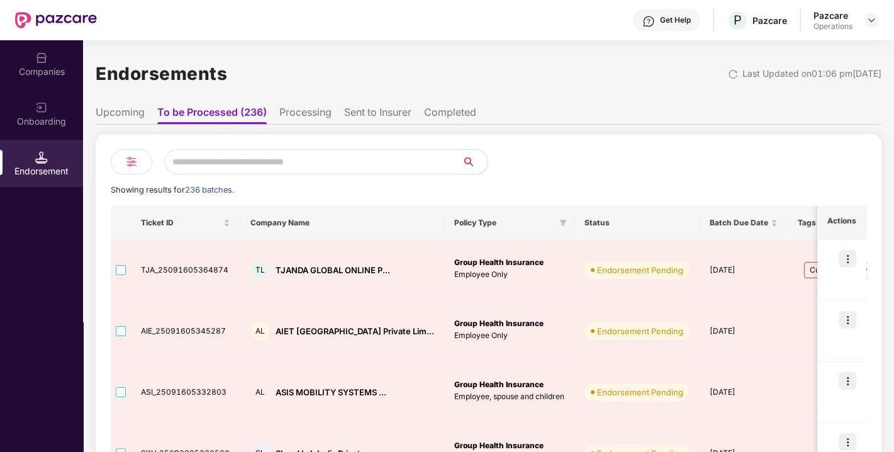
click at [30, 56] on div "Companies" at bounding box center [41, 63] width 83 height 47
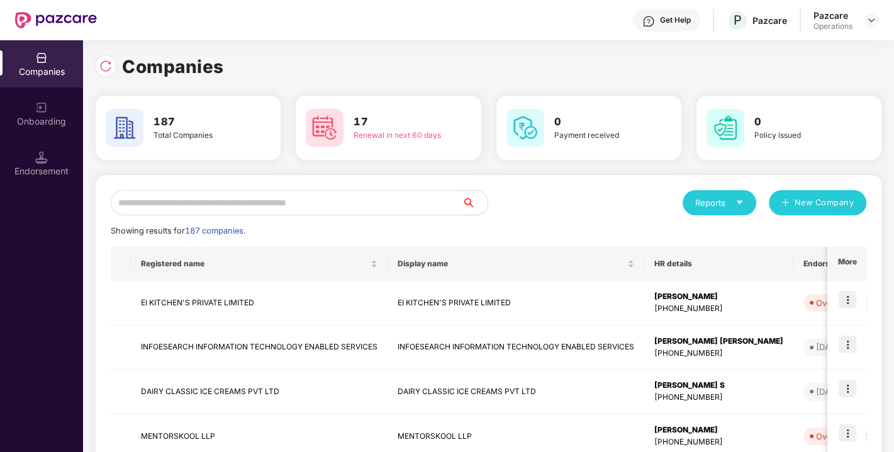
click at [235, 199] on input "text" at bounding box center [287, 202] width 352 height 25
paste input "**********"
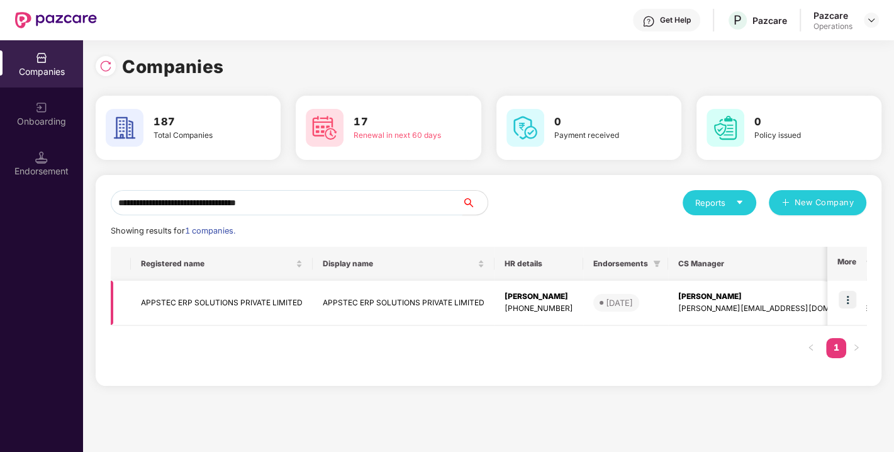
type input "**********"
click at [845, 302] on img at bounding box center [847, 300] width 18 height 18
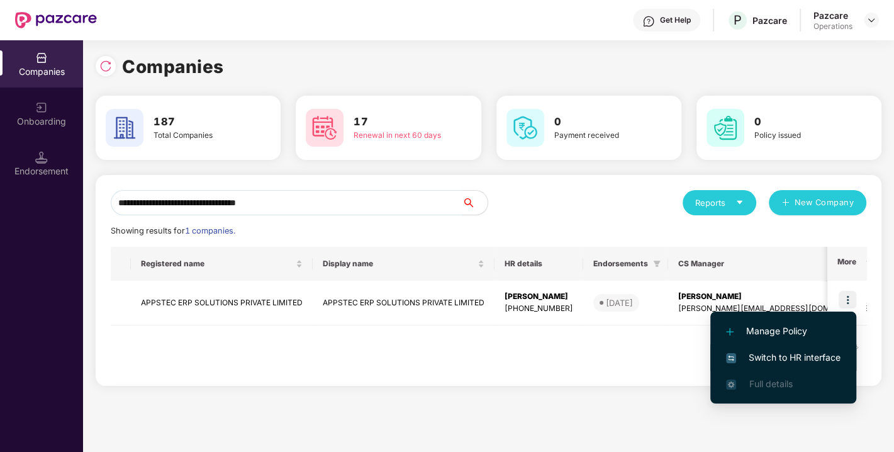
click at [798, 350] on span "Switch to HR interface" at bounding box center [783, 357] width 114 height 14
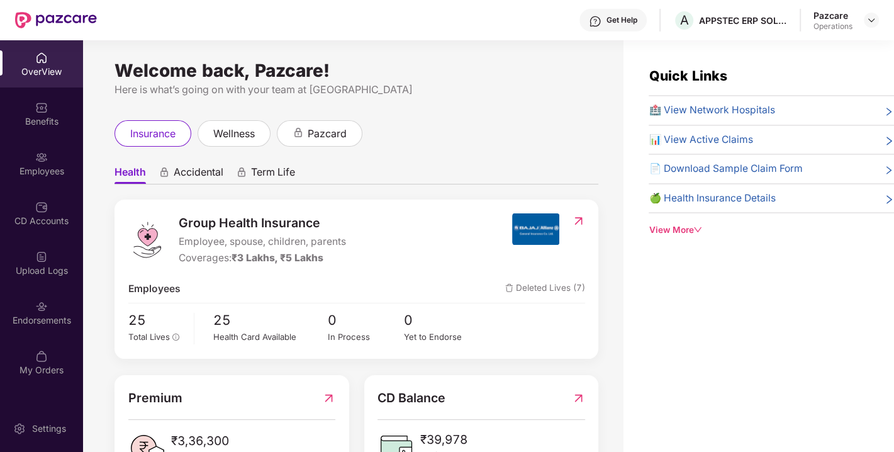
click at [41, 303] on img at bounding box center [41, 306] width 13 height 13
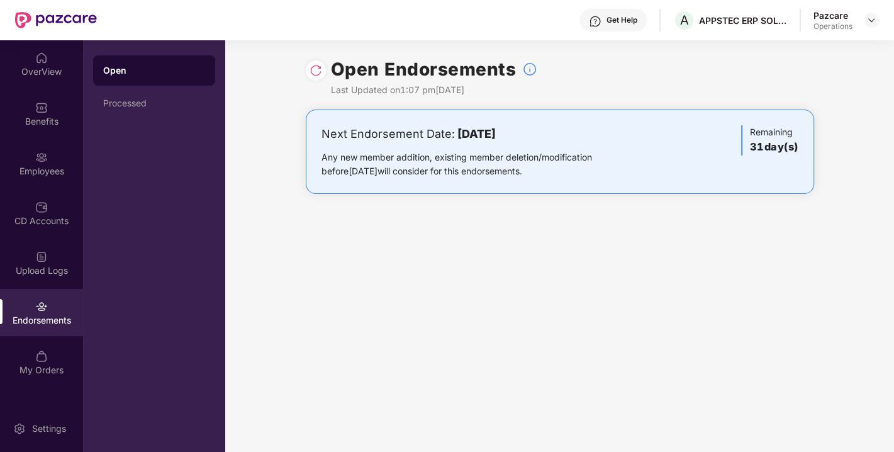
click at [315, 66] on img at bounding box center [315, 70] width 13 height 13
click at [862, 16] on div "Pazcare Operations" at bounding box center [845, 20] width 65 height 22
click at [866, 18] on img at bounding box center [871, 20] width 10 height 10
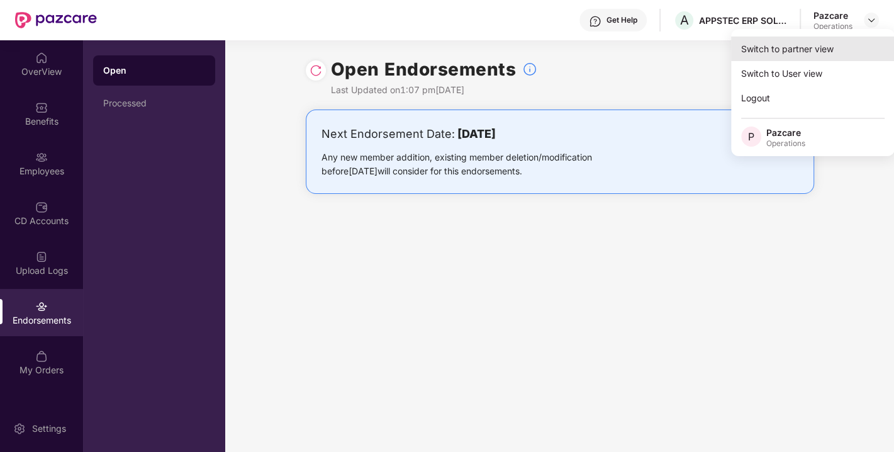
click at [807, 45] on div "Switch to partner view" at bounding box center [813, 48] width 164 height 25
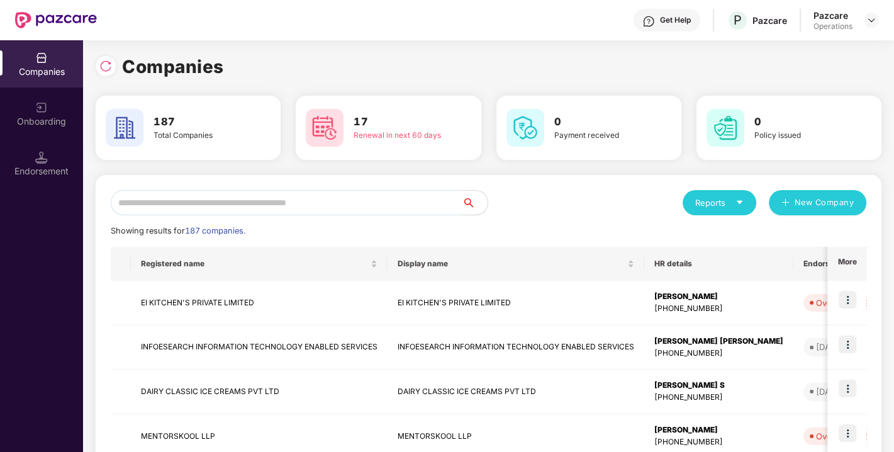
paste input "**********"
click at [230, 208] on input "**********" at bounding box center [287, 202] width 352 height 25
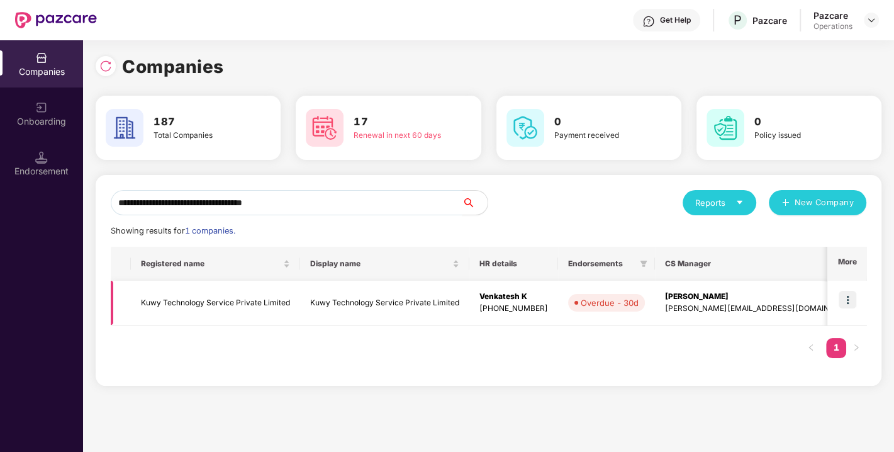
type input "**********"
click at [852, 300] on img at bounding box center [847, 300] width 18 height 18
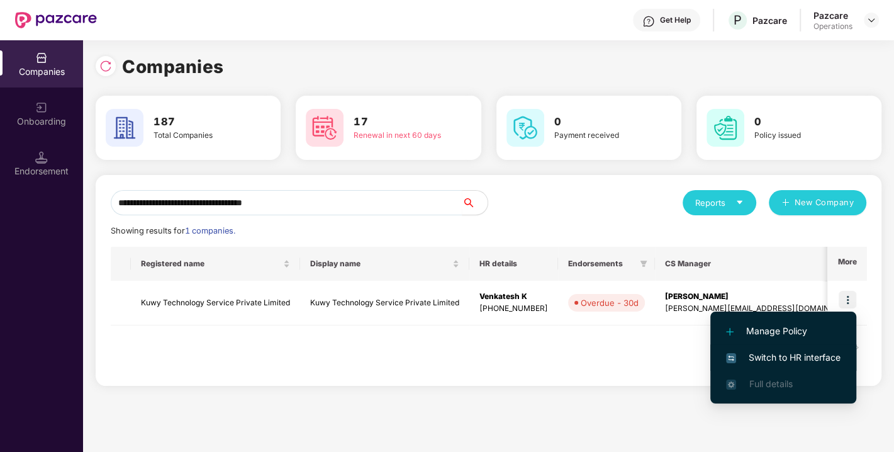
click at [789, 354] on span "Switch to HR interface" at bounding box center [783, 357] width 114 height 14
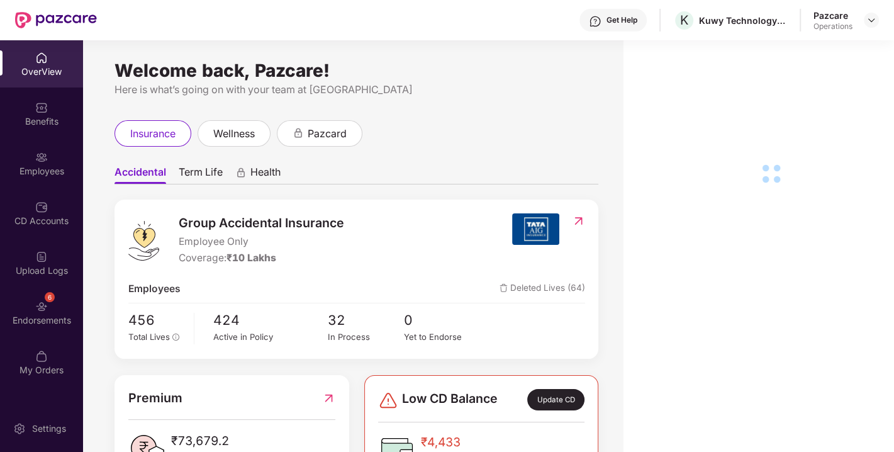
click at [68, 304] on div "6 Endorsements" at bounding box center [41, 312] width 83 height 47
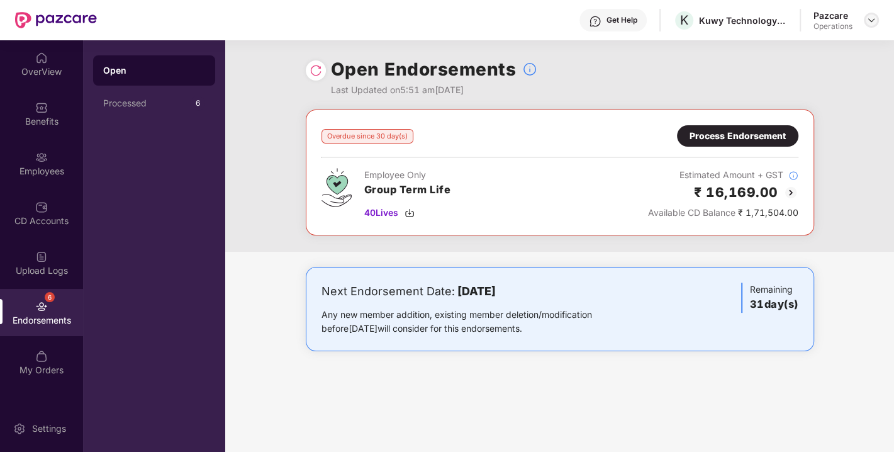
click at [871, 18] on img at bounding box center [871, 20] width 10 height 10
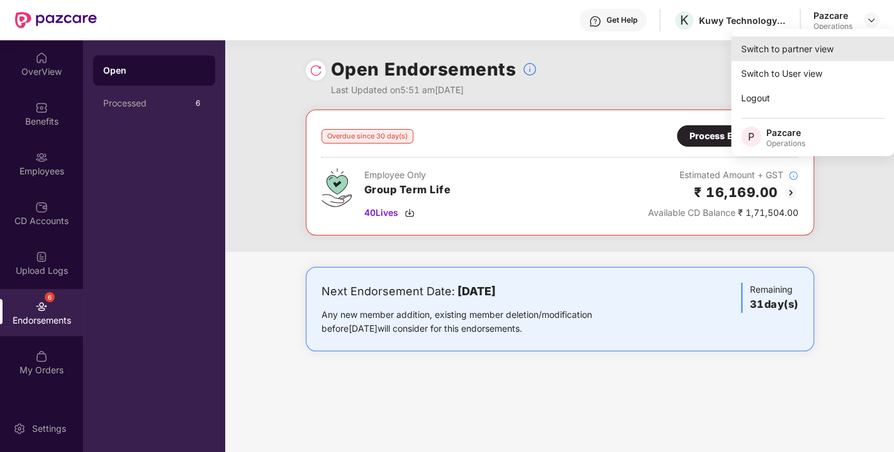
click at [798, 43] on div "Switch to partner view" at bounding box center [813, 48] width 164 height 25
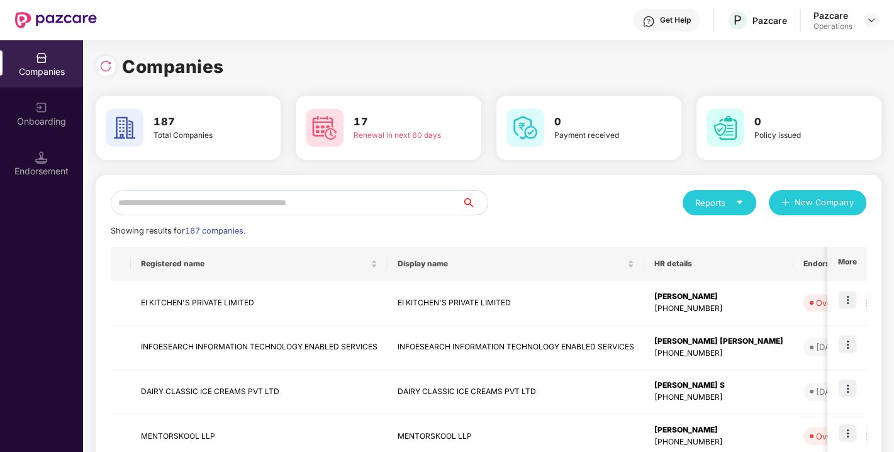
click at [345, 204] on input "text" at bounding box center [287, 202] width 352 height 25
paste input "**********"
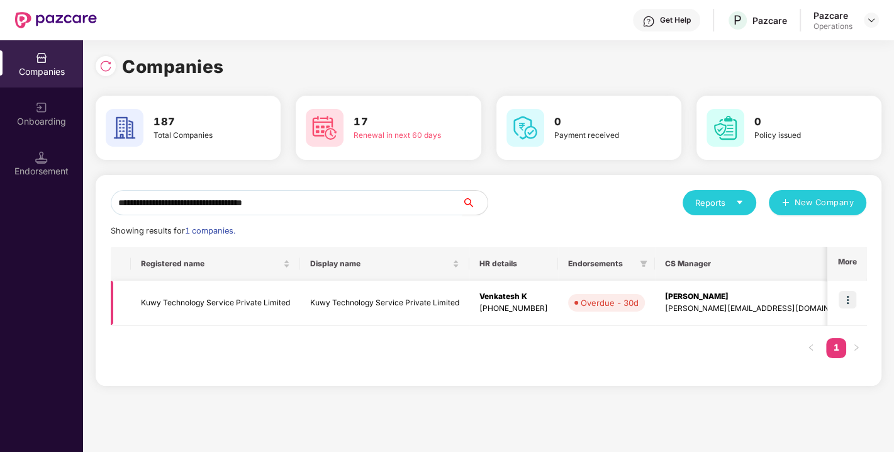
type input "**********"
click at [848, 300] on img at bounding box center [847, 300] width 18 height 18
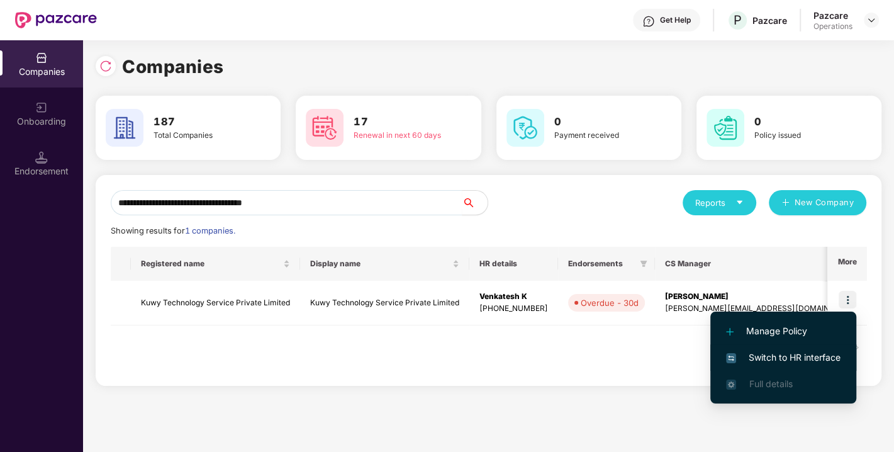
click at [781, 350] on span "Switch to HR interface" at bounding box center [783, 357] width 114 height 14
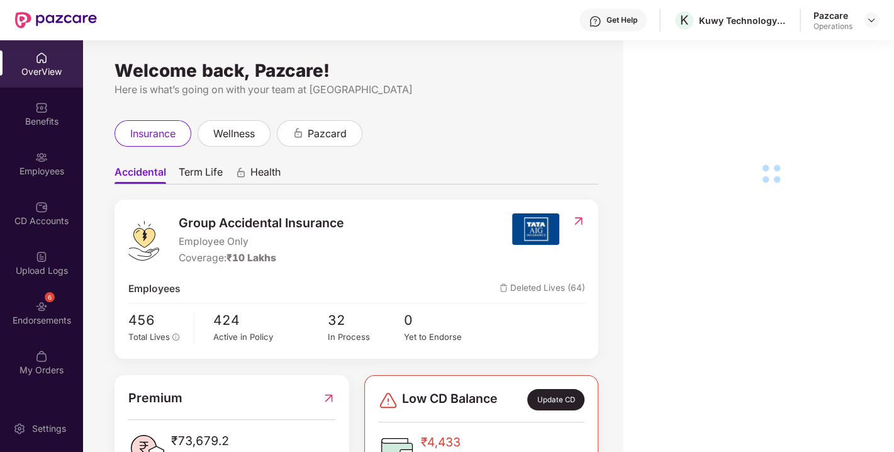
click at [57, 314] on div "Endorsements" at bounding box center [41, 320] width 83 height 13
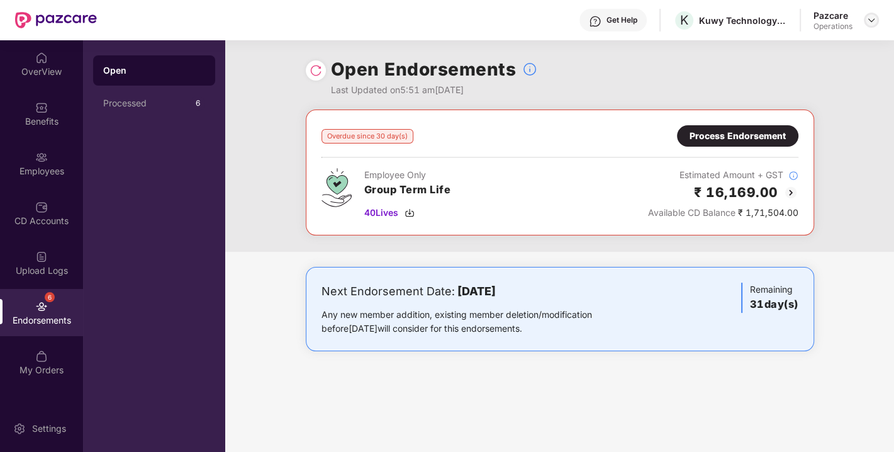
click at [875, 23] on img at bounding box center [871, 20] width 10 height 10
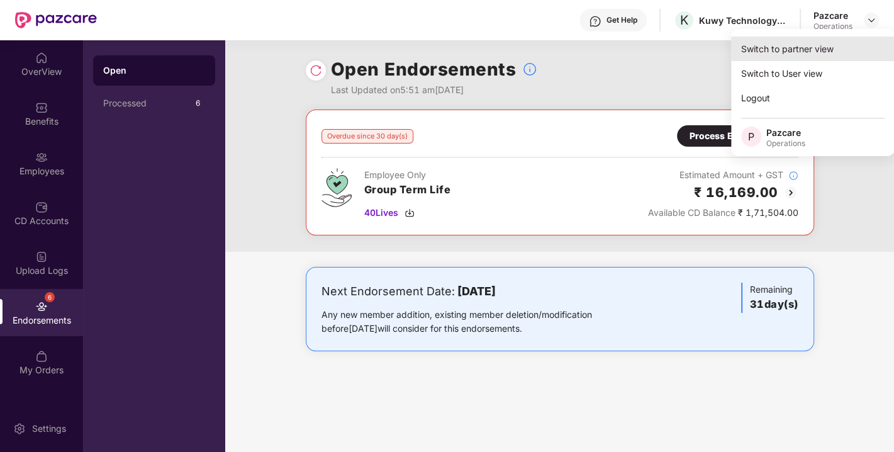
click at [812, 43] on div "Switch to partner view" at bounding box center [813, 48] width 164 height 25
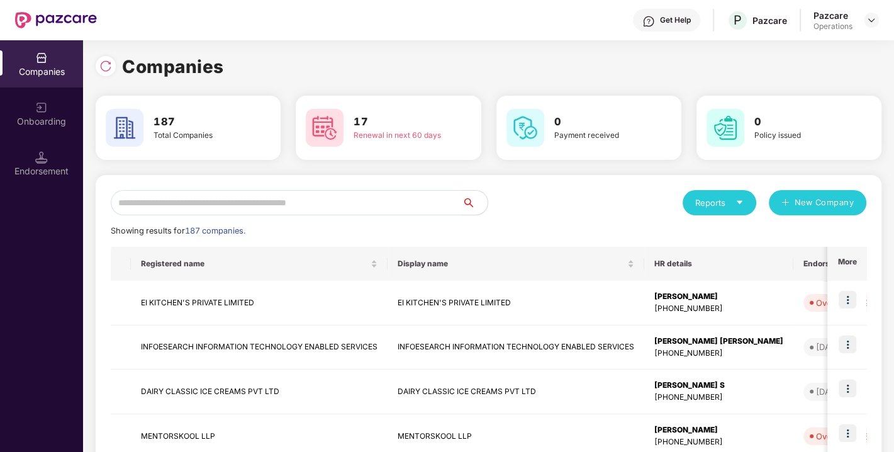
paste input "**********"
click at [283, 214] on input "**********" at bounding box center [287, 202] width 352 height 25
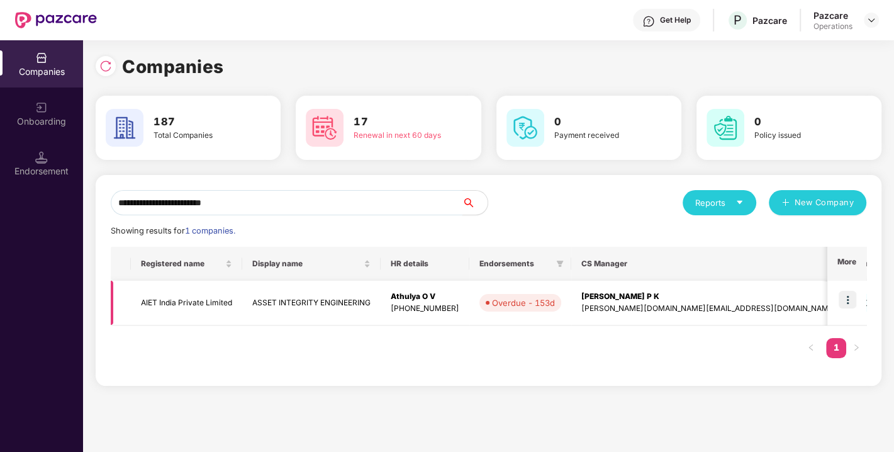
type input "**********"
click at [844, 292] on img at bounding box center [847, 300] width 18 height 18
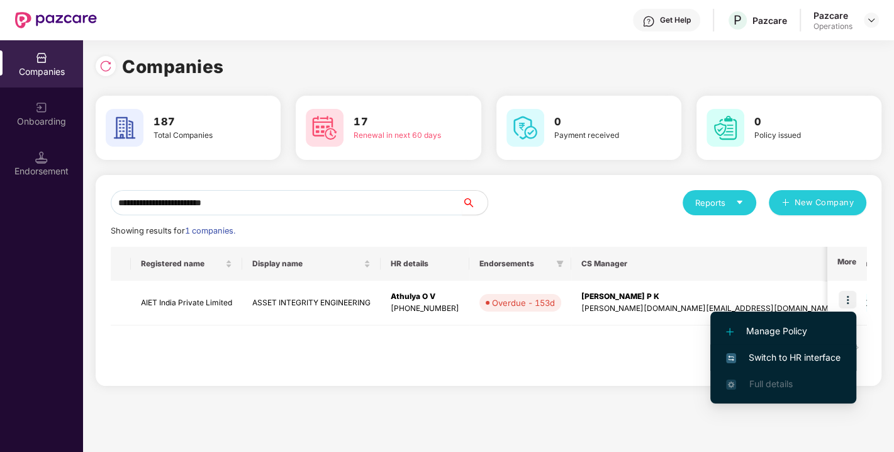
click at [809, 354] on span "Switch to HR interface" at bounding box center [783, 357] width 114 height 14
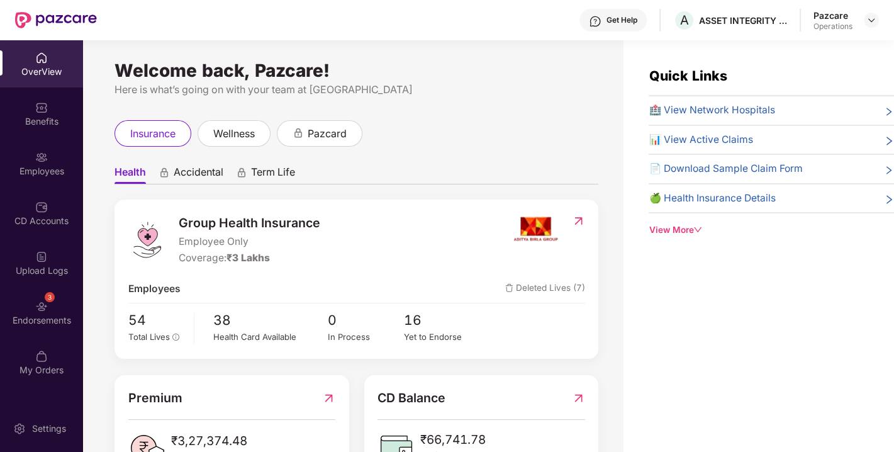
click at [23, 311] on div "3 Endorsements" at bounding box center [41, 312] width 83 height 47
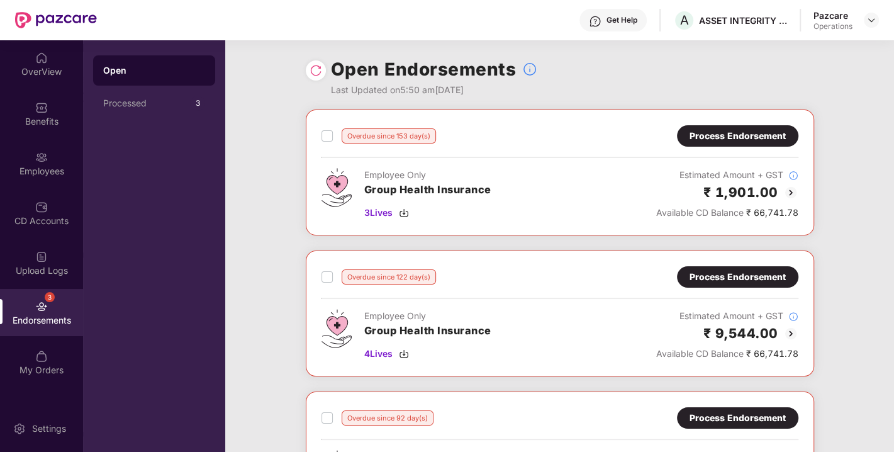
click at [748, 140] on div "Process Endorsement" at bounding box center [737, 136] width 96 height 14
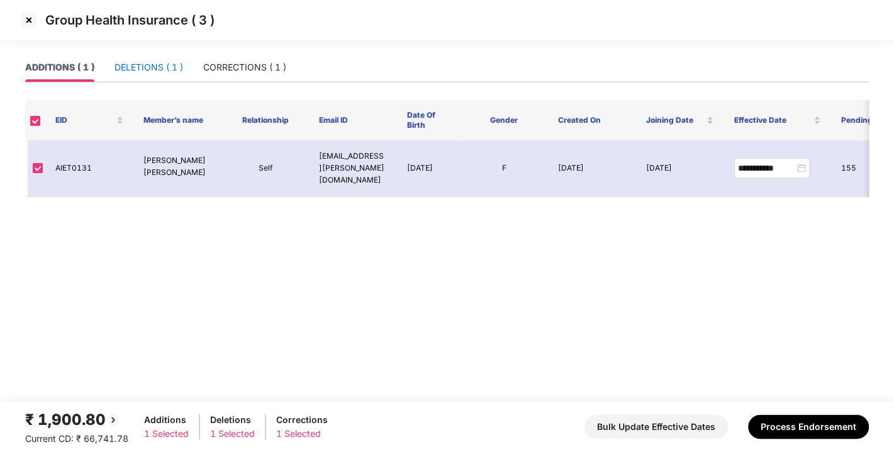
click at [145, 66] on div "DELETIONS ( 1 )" at bounding box center [148, 67] width 69 height 14
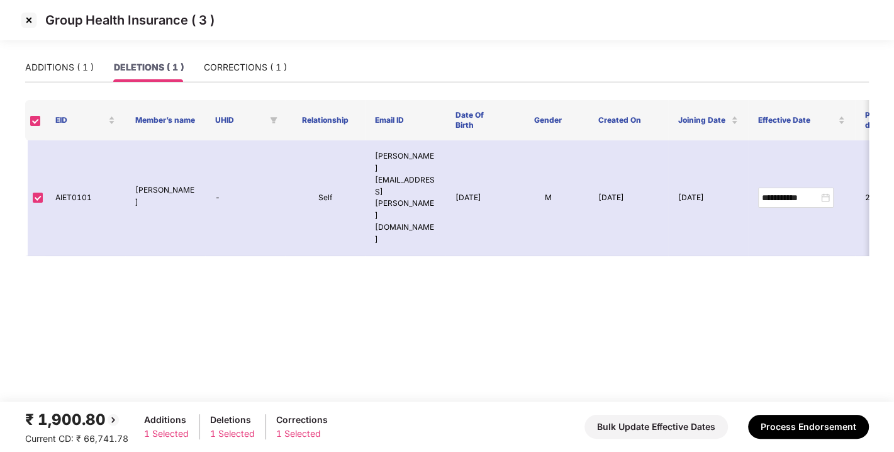
click at [29, 19] on img at bounding box center [29, 20] width 20 height 20
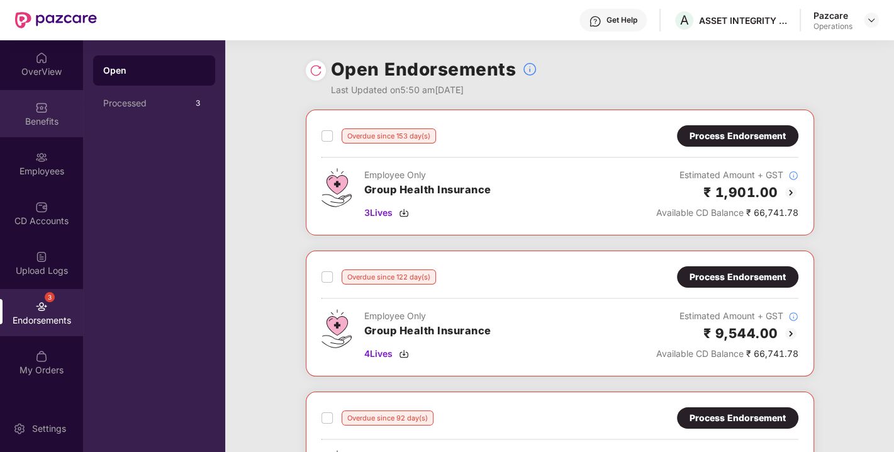
click at [36, 108] on img at bounding box center [41, 107] width 13 height 13
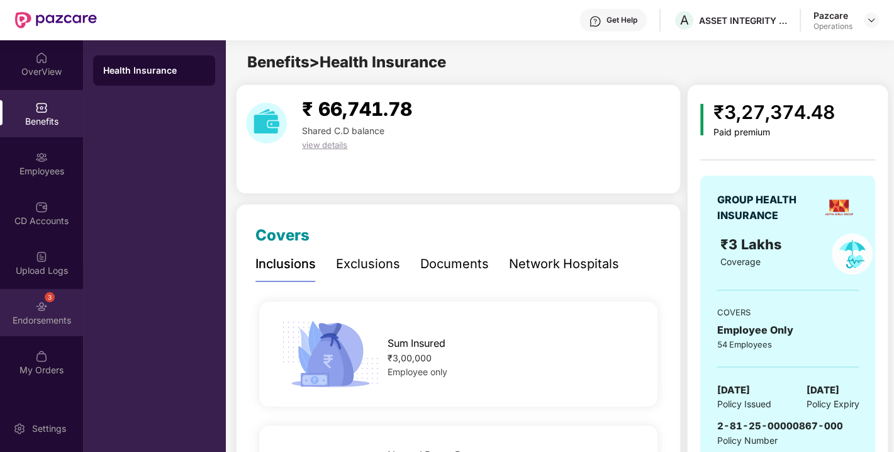
click at [36, 311] on img at bounding box center [41, 306] width 13 height 13
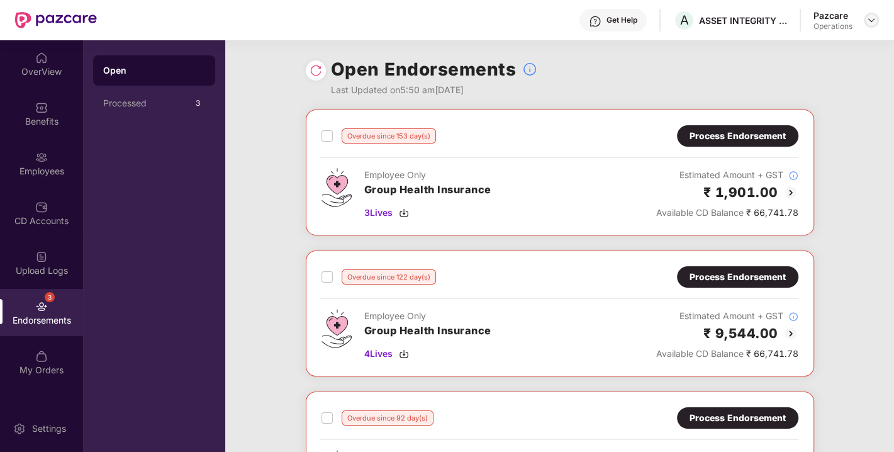
click at [867, 19] on img at bounding box center [871, 20] width 10 height 10
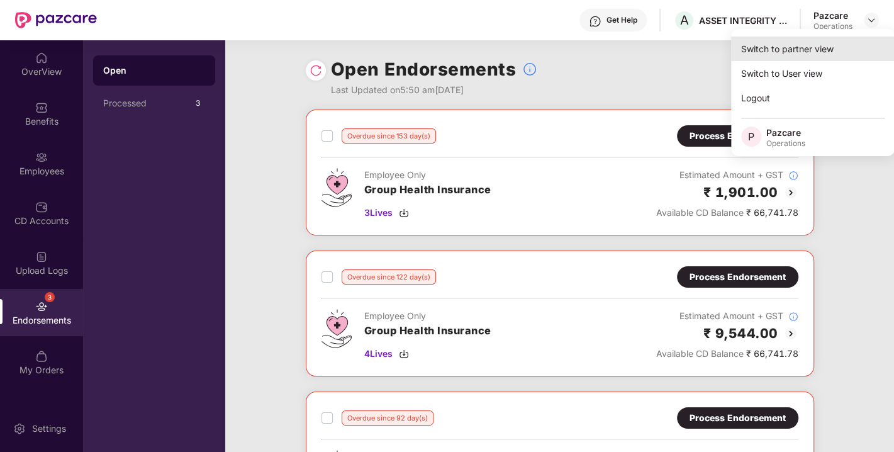
click at [785, 52] on div "Switch to partner view" at bounding box center [813, 48] width 164 height 25
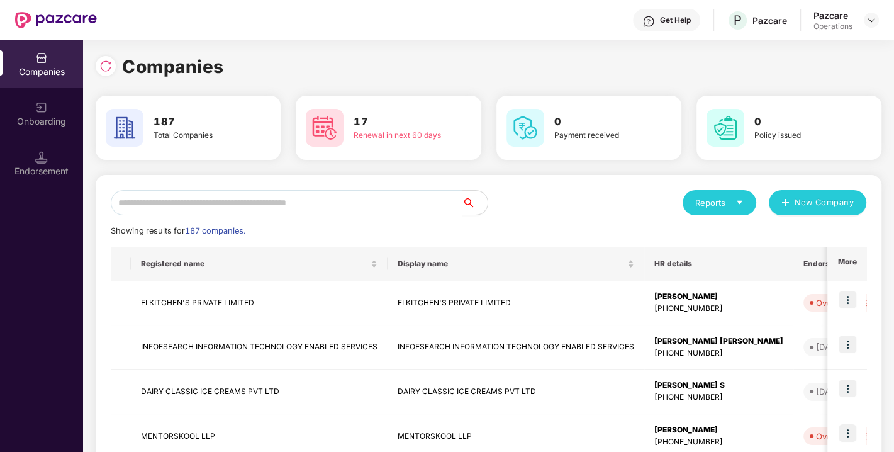
click at [268, 209] on input "text" at bounding box center [287, 202] width 352 height 25
paste input "**********"
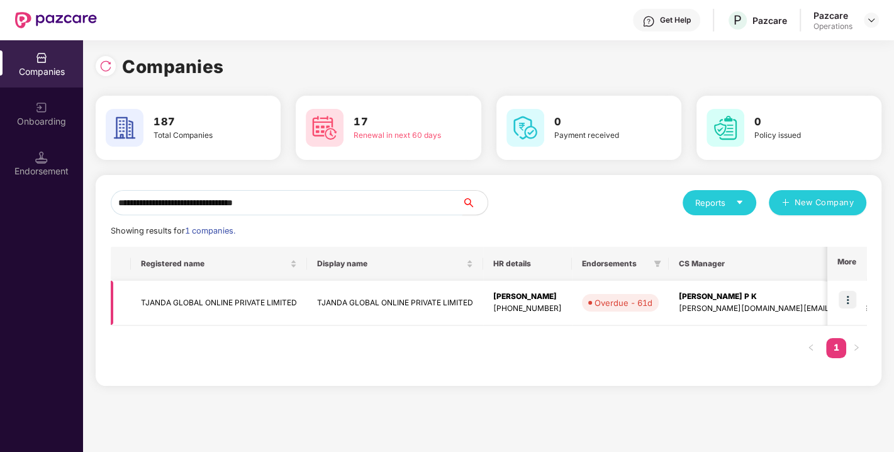
type input "**********"
click at [841, 294] on img at bounding box center [847, 300] width 18 height 18
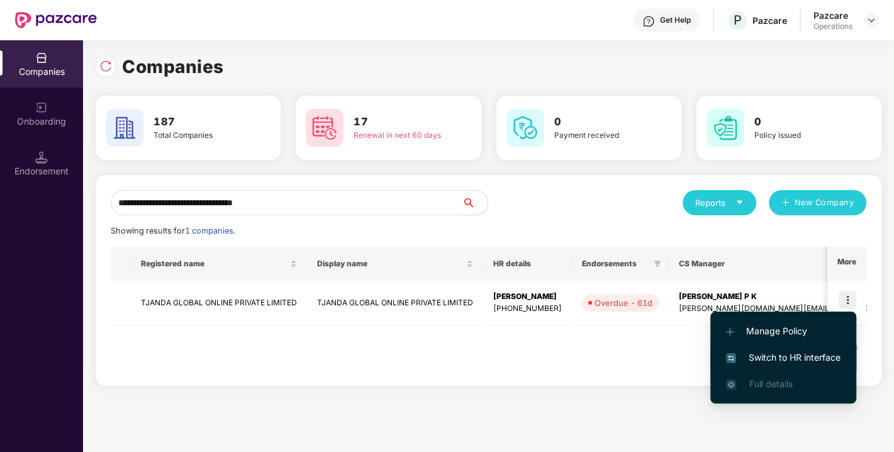
click at [770, 365] on li "Switch to HR interface" at bounding box center [783, 357] width 146 height 26
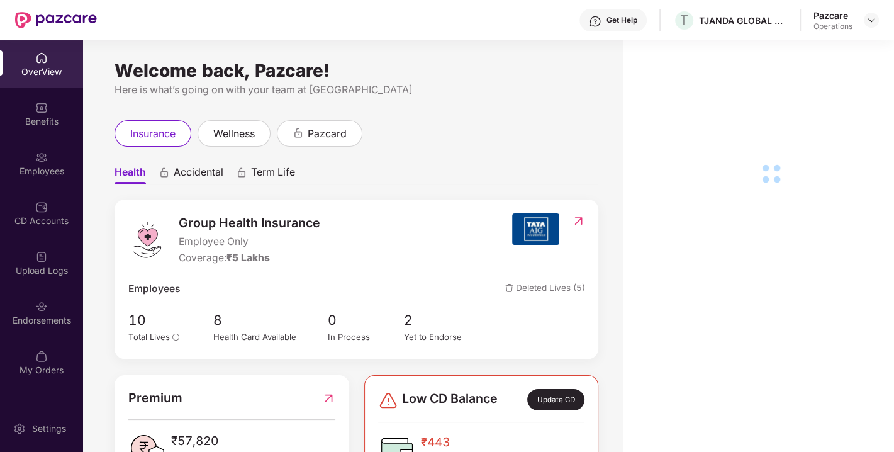
click at [44, 319] on div "Endorsements" at bounding box center [41, 320] width 83 height 13
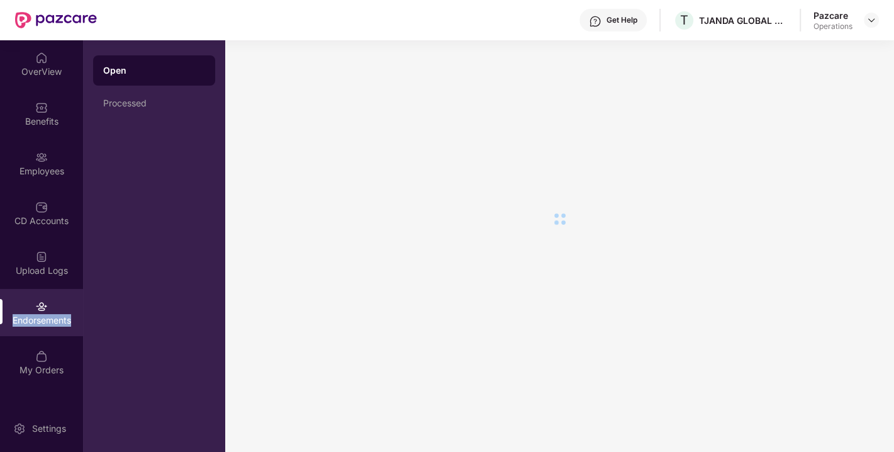
click at [44, 319] on div "Endorsements" at bounding box center [41, 320] width 83 height 13
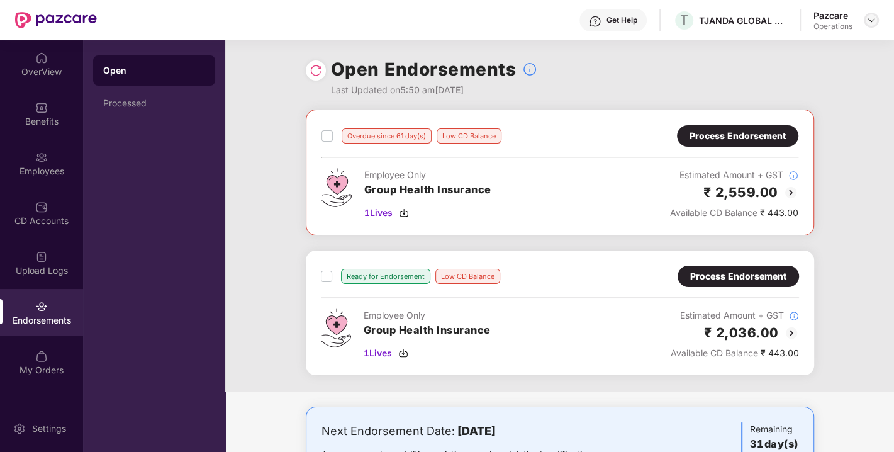
click at [873, 26] on div at bounding box center [870, 20] width 15 height 15
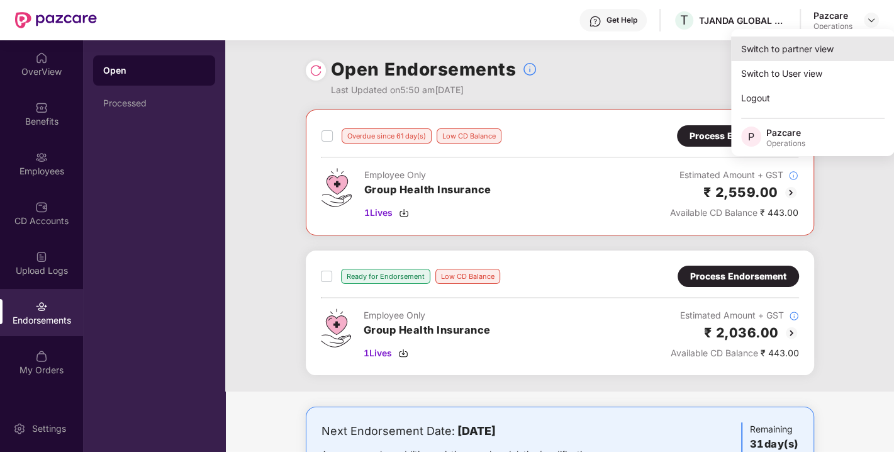
click at [806, 47] on div "Switch to partner view" at bounding box center [813, 48] width 164 height 25
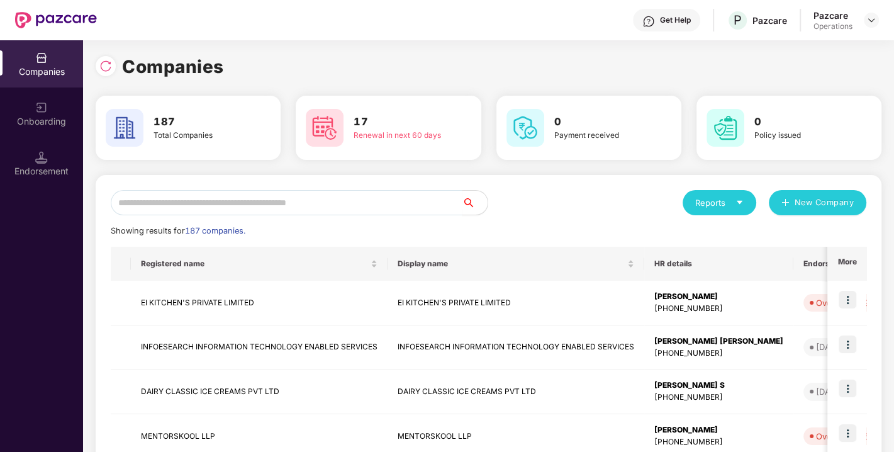
click at [45, 180] on div "Endorsement" at bounding box center [41, 163] width 83 height 47
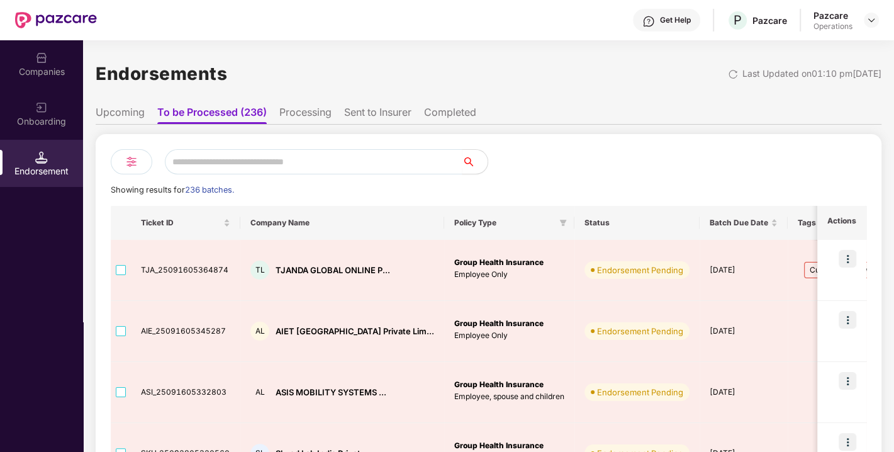
click at [20, 61] on div "Companies" at bounding box center [41, 63] width 83 height 47
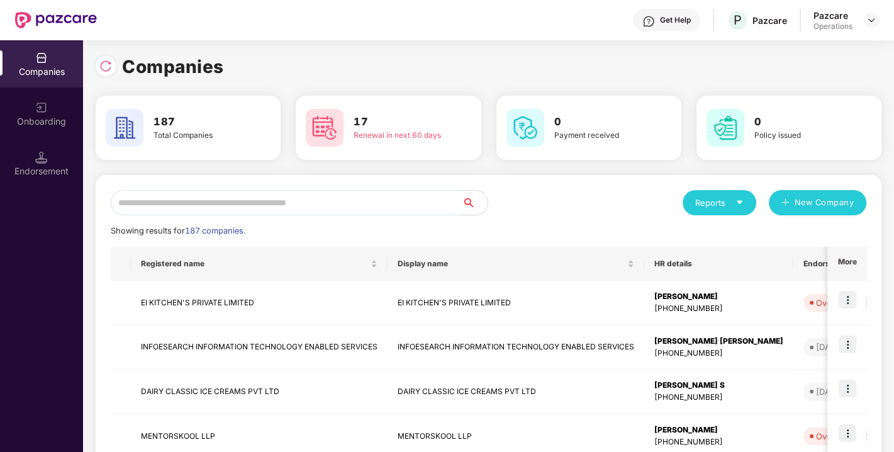
drag, startPoint x: 213, startPoint y: 217, endPoint x: 192, endPoint y: 203, distance: 25.3
click at [192, 203] on input "text" at bounding box center [287, 202] width 352 height 25
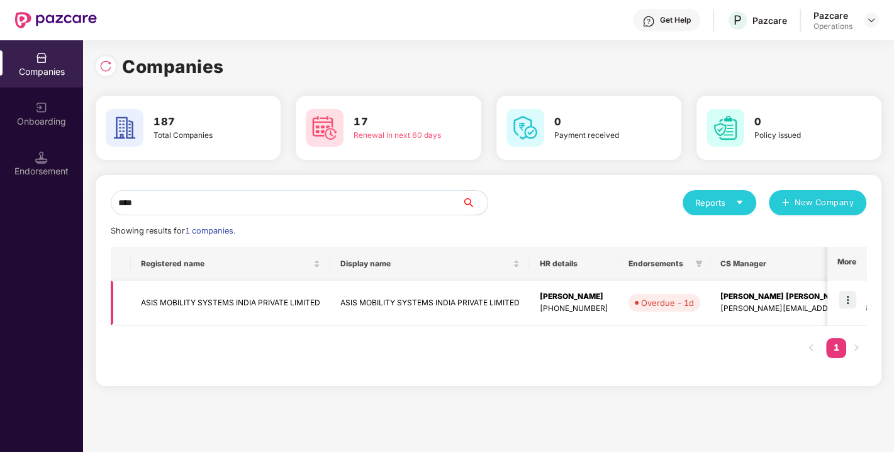
type input "****"
click at [850, 294] on img at bounding box center [847, 300] width 18 height 18
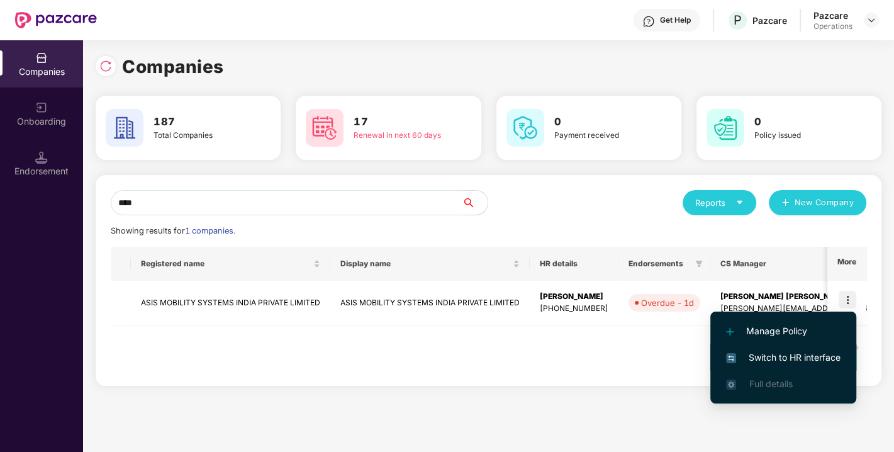
click at [788, 353] on span "Switch to HR interface" at bounding box center [783, 357] width 114 height 14
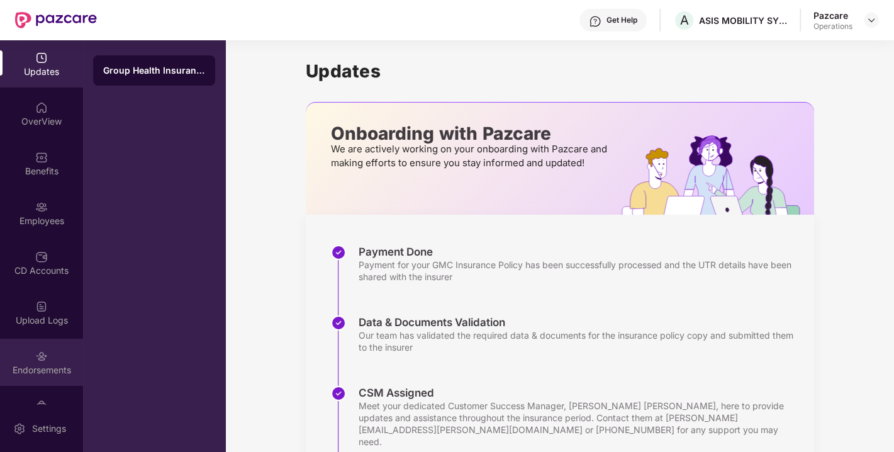
click at [36, 352] on img at bounding box center [41, 356] width 13 height 13
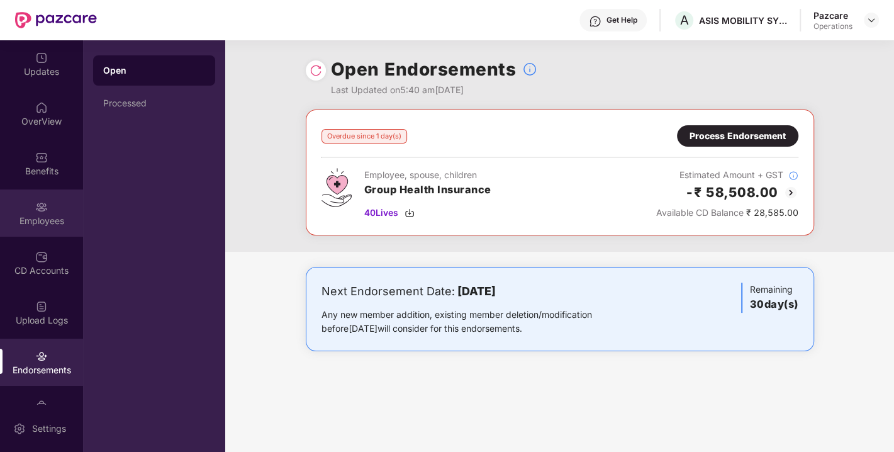
click at [42, 209] on img at bounding box center [41, 207] width 13 height 13
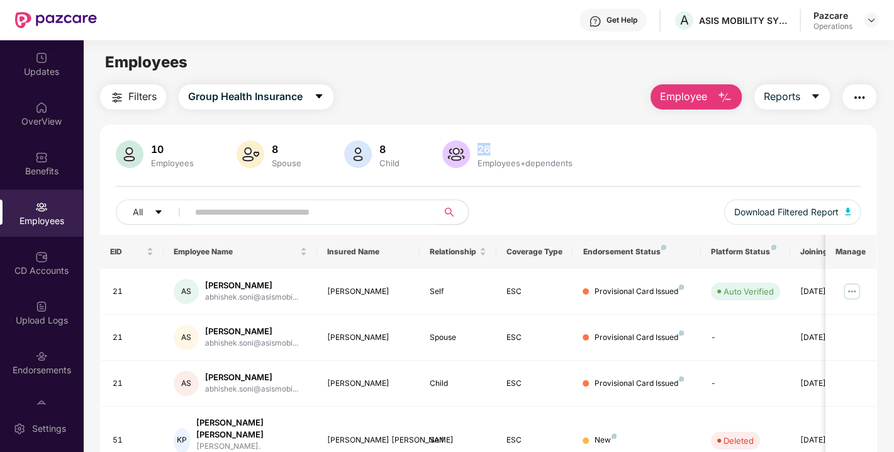
drag, startPoint x: 477, startPoint y: 145, endPoint x: 511, endPoint y: 145, distance: 34.0
click at [511, 145] on div "26" at bounding box center [525, 149] width 100 height 13
click at [554, 179] on div "10 Employees 8 Spouse 8 Child [DEMOGRAPHIC_DATA] Employees+dependents All Downl…" at bounding box center [488, 187] width 776 height 94
drag, startPoint x: 474, startPoint y: 148, endPoint x: 514, endPoint y: 143, distance: 39.9
click at [514, 143] on div "26" at bounding box center [525, 149] width 100 height 13
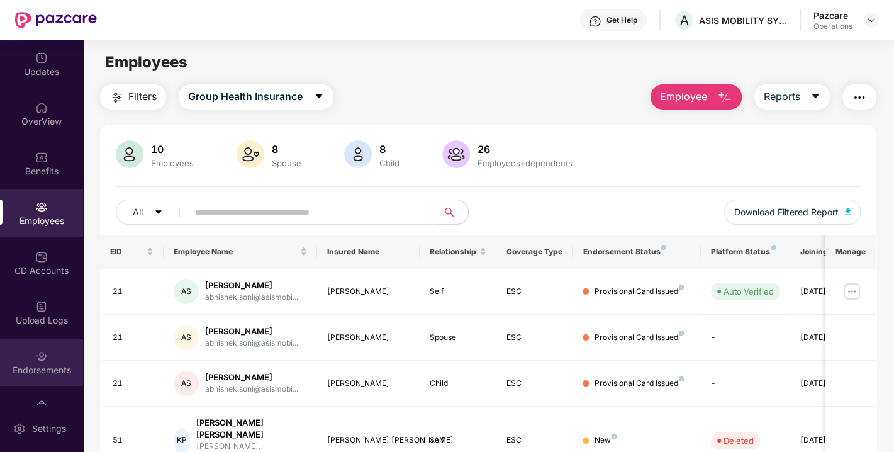
click at [52, 346] on div "Endorsements" at bounding box center [41, 361] width 83 height 47
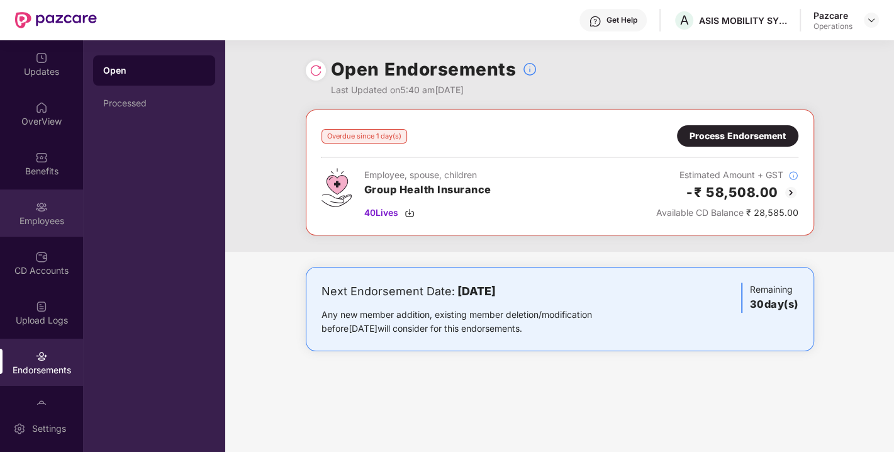
click at [35, 199] on div at bounding box center [41, 205] width 13 height 13
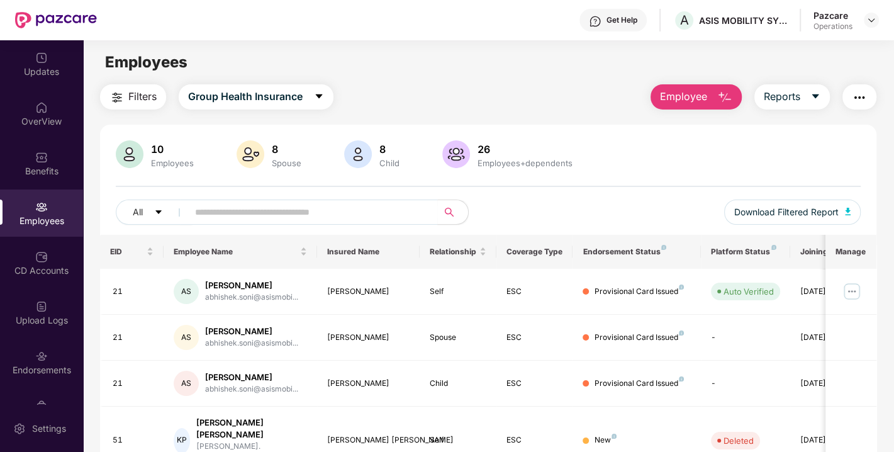
click at [120, 96] on img "button" at bounding box center [116, 97] width 15 height 15
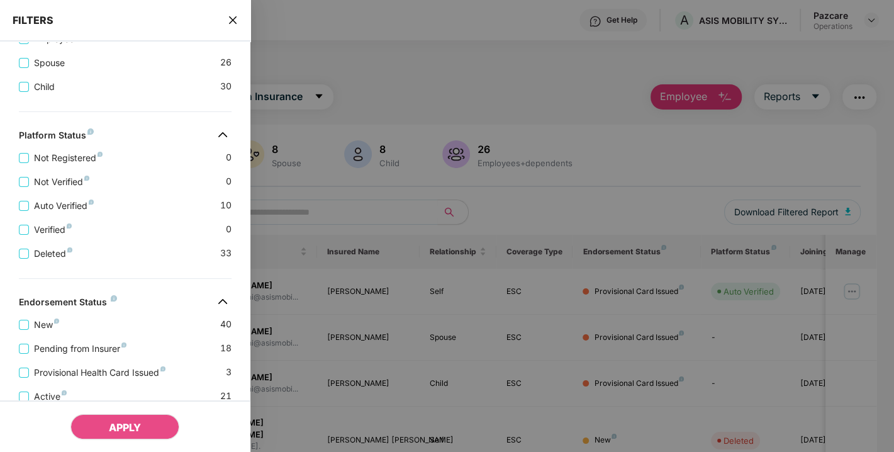
scroll to position [348, 0]
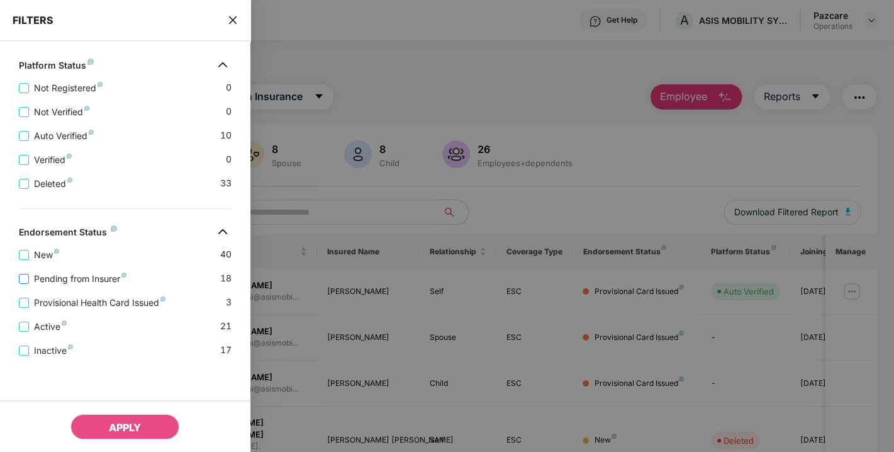
click at [69, 282] on span "Pending from Insurer" at bounding box center [80, 279] width 103 height 14
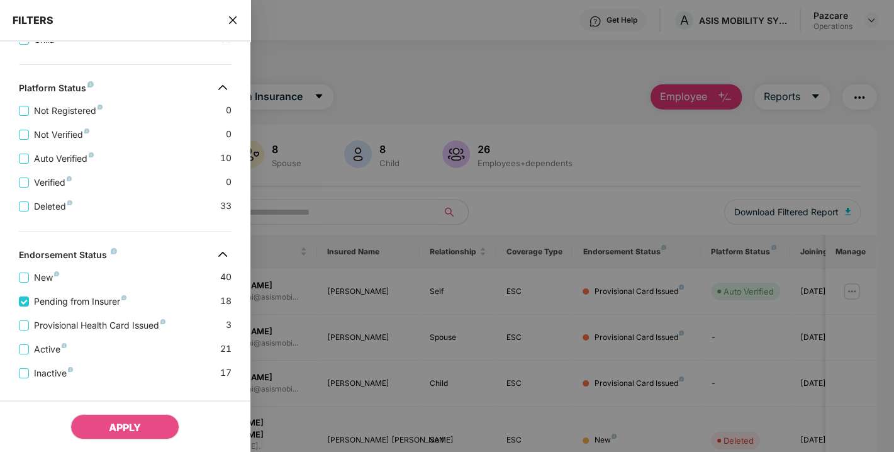
click at [69, 335] on div "Active 21" at bounding box center [125, 344] width 213 height 24
click at [84, 329] on span "Provisional Health Card Issued" at bounding box center [99, 325] width 141 height 14
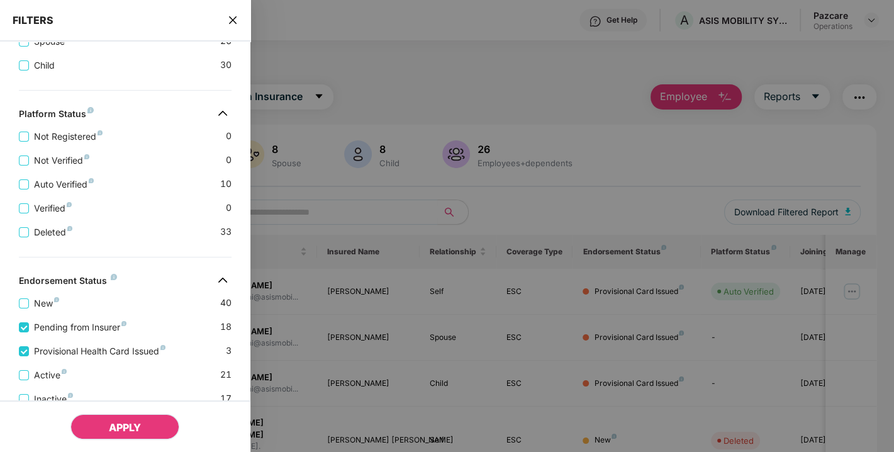
click at [137, 430] on span "APPLY" at bounding box center [125, 427] width 32 height 13
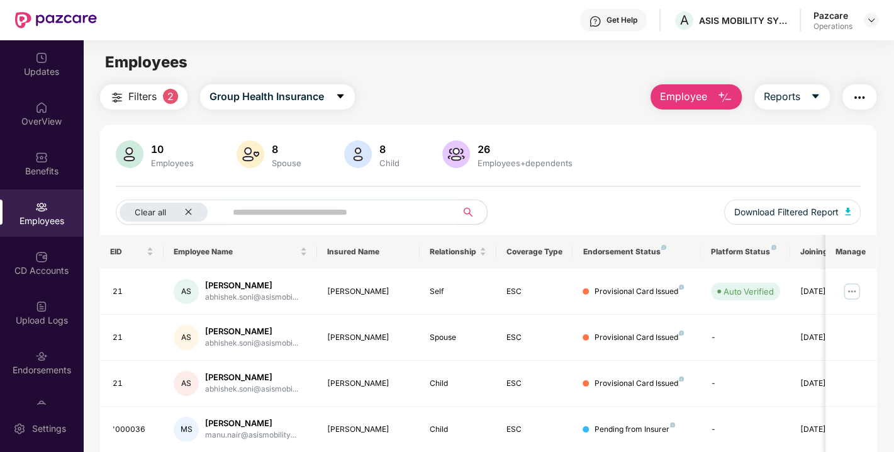
click at [858, 91] on img "button" at bounding box center [859, 97] width 15 height 15
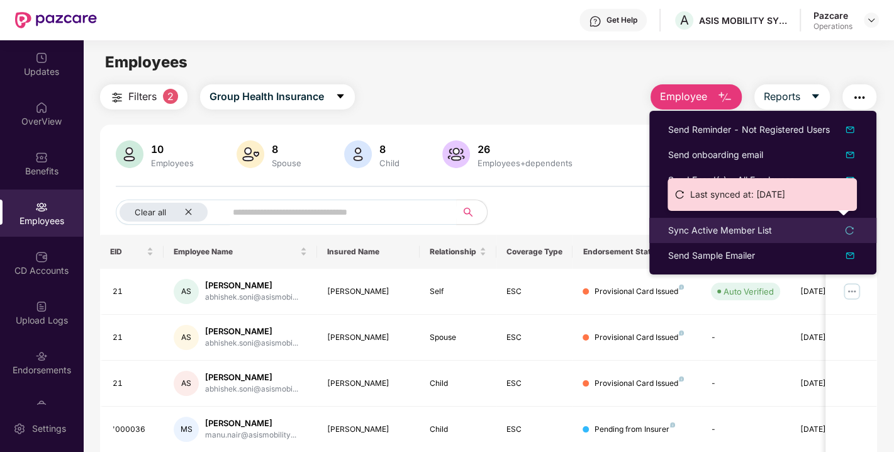
click at [707, 231] on div "Sync Active Member List" at bounding box center [720, 230] width 104 height 14
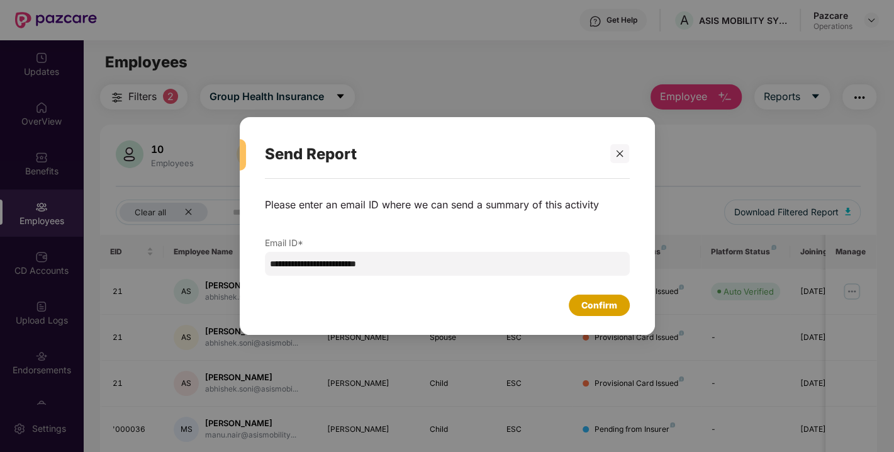
click at [602, 300] on div "Confirm" at bounding box center [599, 305] width 36 height 14
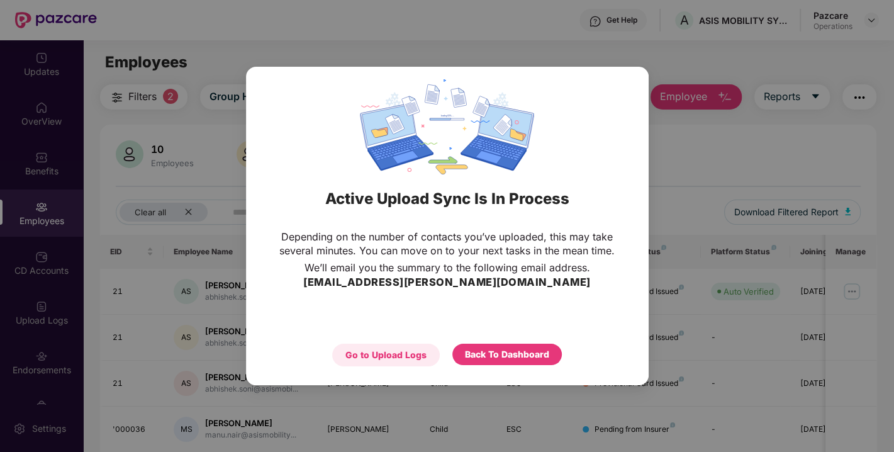
click at [385, 357] on div "Go to Upload Logs" at bounding box center [385, 355] width 81 height 14
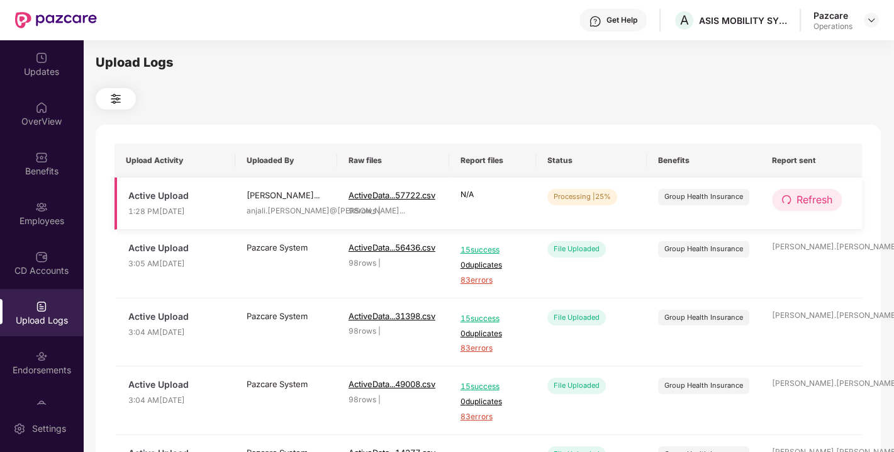
click at [803, 201] on span "Refresh" at bounding box center [814, 200] width 36 height 16
click at [803, 201] on span "Refresh" at bounding box center [815, 200] width 36 height 16
click at [812, 197] on span "Refresh" at bounding box center [814, 200] width 36 height 16
click at [776, 204] on button "Refresh" at bounding box center [807, 200] width 70 height 22
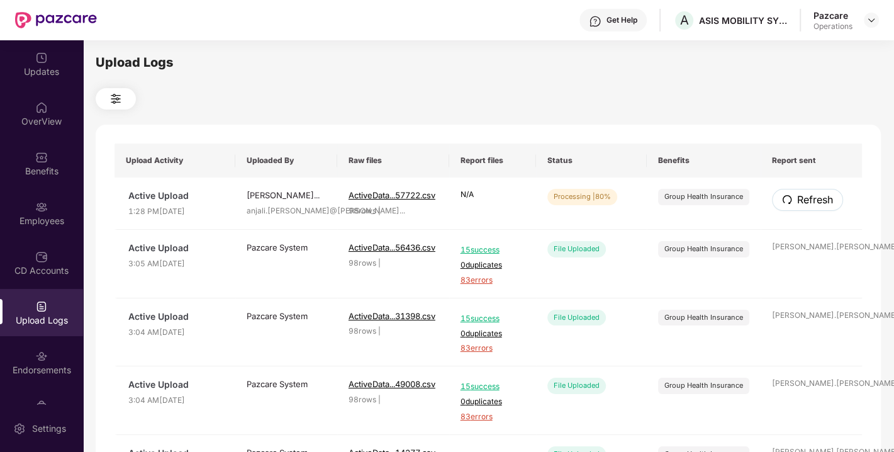
click at [797, 203] on span "Refresh" at bounding box center [815, 200] width 36 height 16
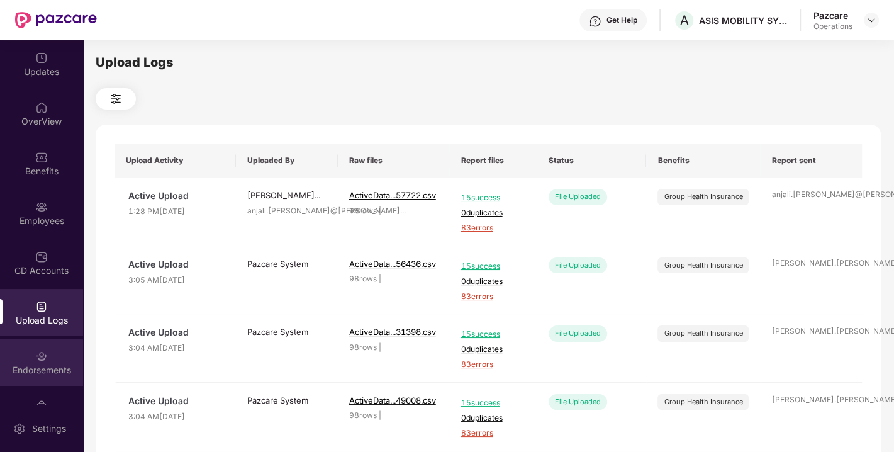
click at [50, 360] on div "Endorsements" at bounding box center [41, 361] width 83 height 47
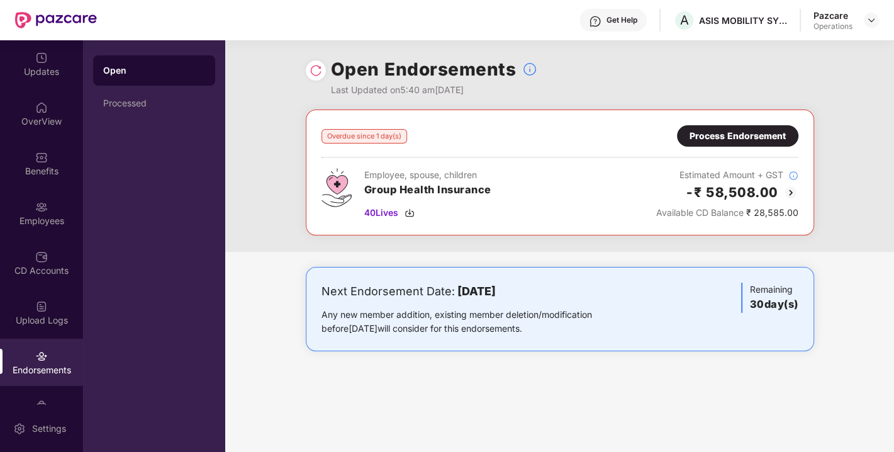
click at [717, 133] on div "Process Endorsement" at bounding box center [737, 136] width 96 height 14
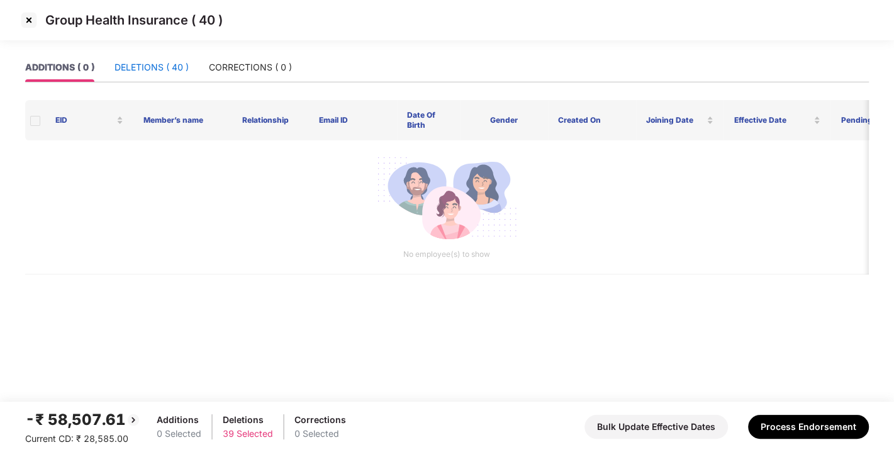
click at [136, 64] on div "DELETIONS ( 40 )" at bounding box center [151, 67] width 74 height 14
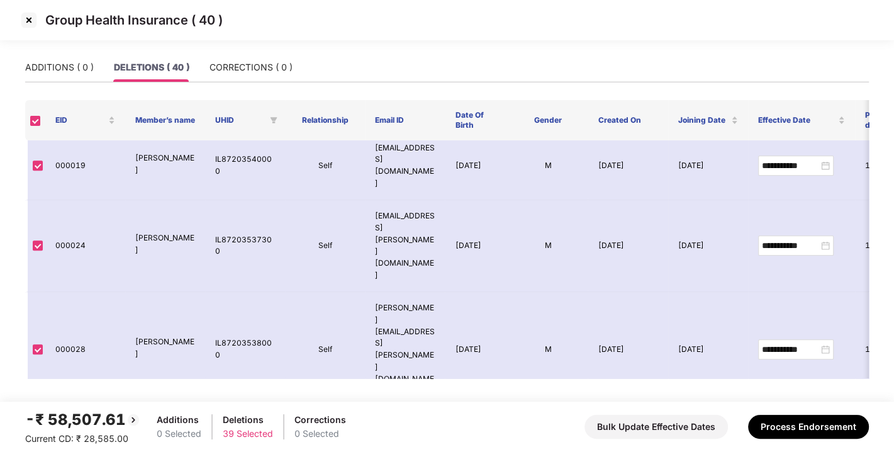
scroll to position [760, 0]
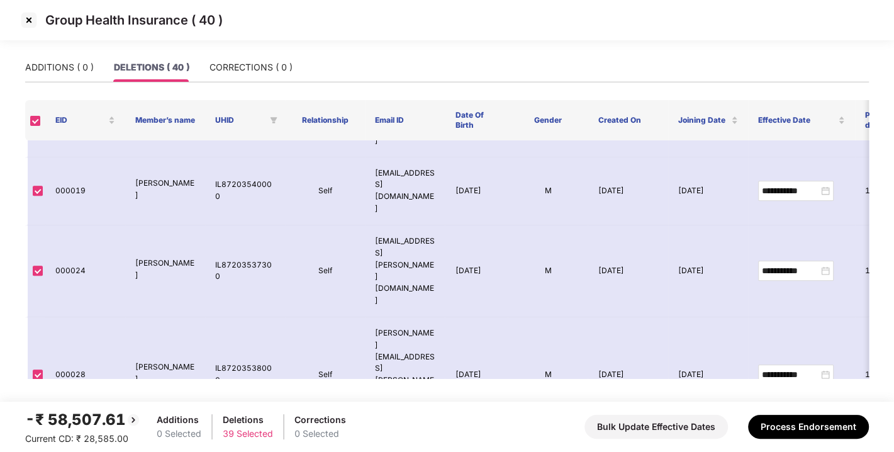
click at [25, 23] on img at bounding box center [29, 20] width 20 height 20
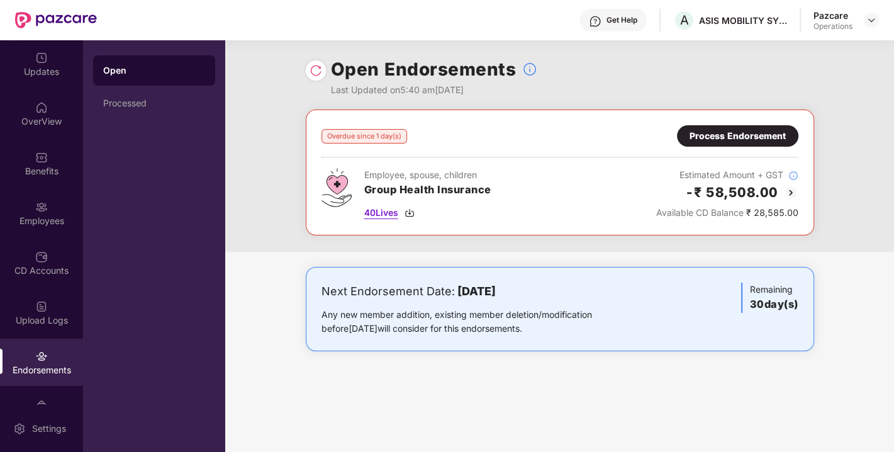
click at [409, 213] on img at bounding box center [409, 213] width 10 height 10
click at [409, 206] on div "40 Lives" at bounding box center [427, 213] width 127 height 14
click at [48, 207] on div "Employees" at bounding box center [41, 212] width 83 height 47
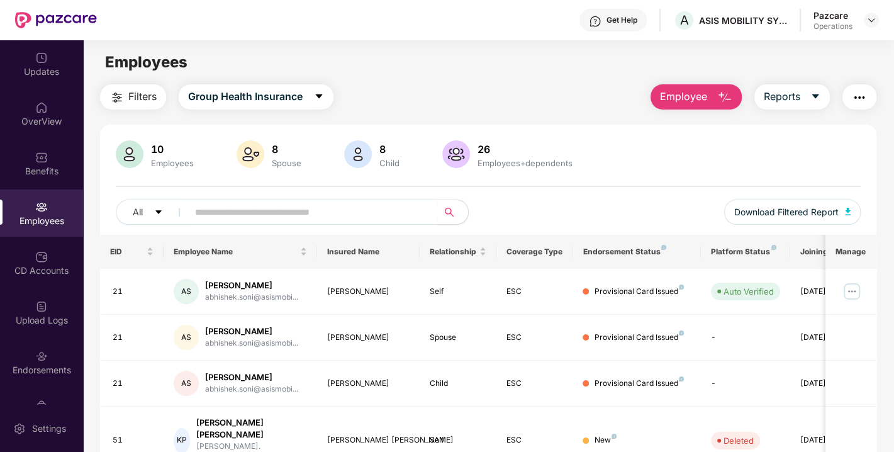
click at [145, 99] on span "Filters" at bounding box center [142, 97] width 28 height 16
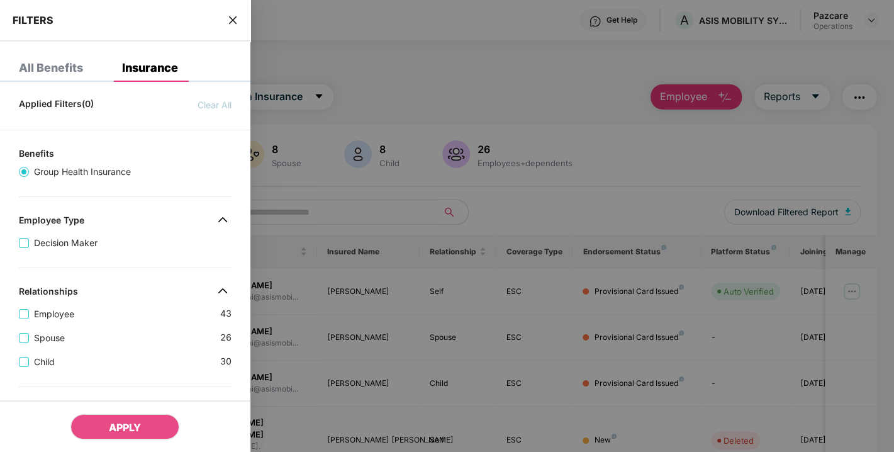
scroll to position [348, 0]
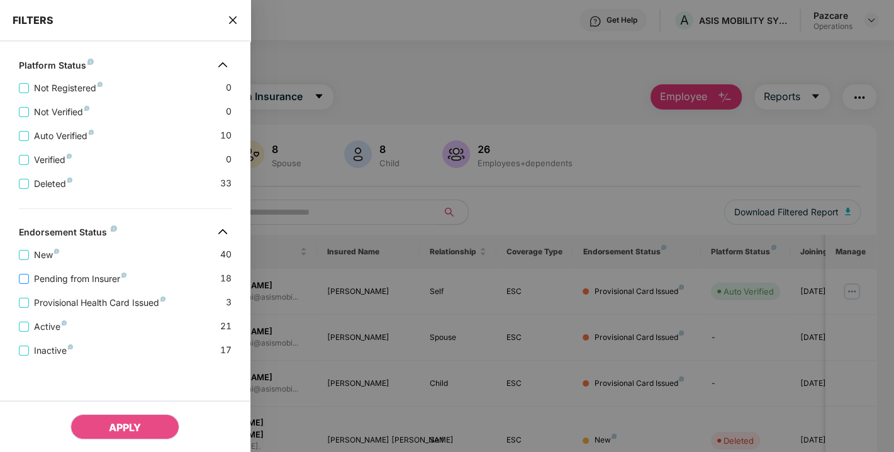
click at [70, 275] on span "Pending from Insurer" at bounding box center [80, 279] width 103 height 14
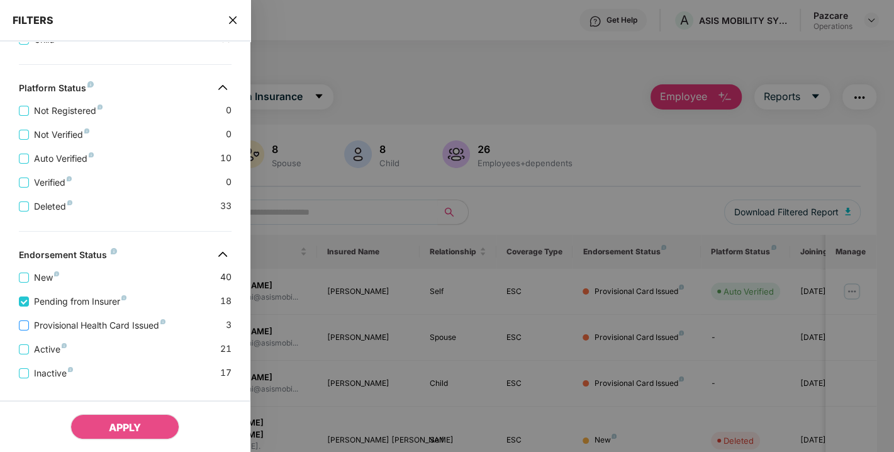
click at [64, 322] on span "Provisional Health Card Issued" at bounding box center [99, 325] width 141 height 14
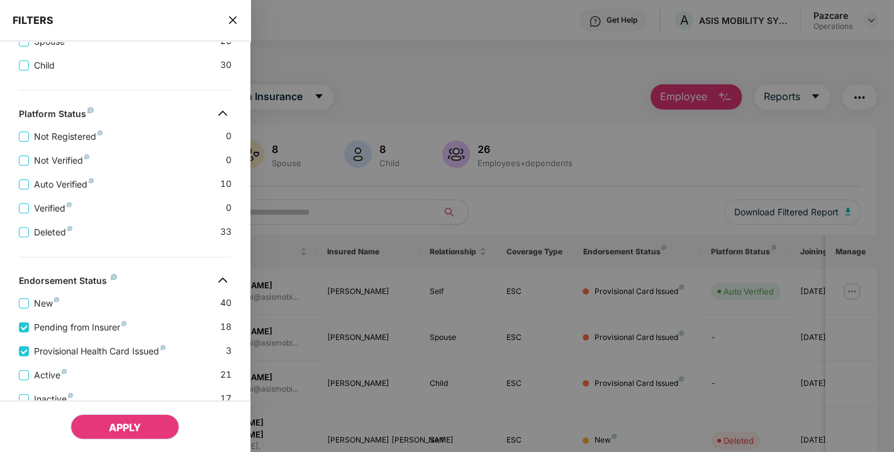
click at [111, 429] on span "APPLY" at bounding box center [125, 427] width 32 height 13
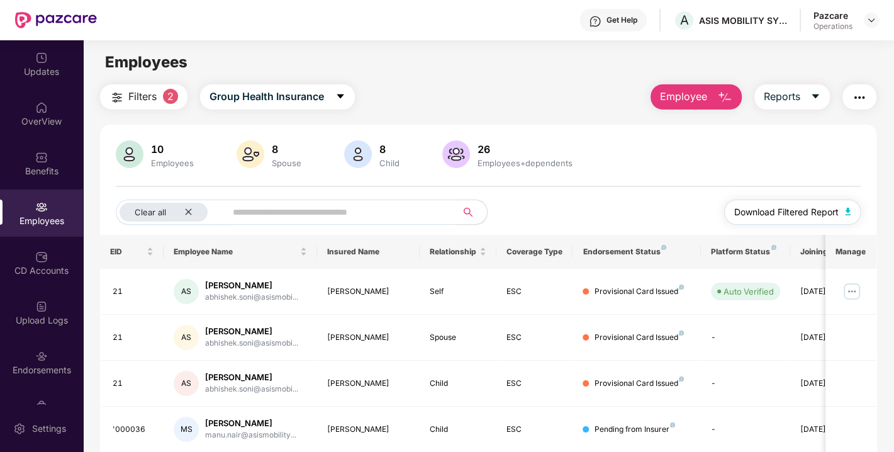
click at [844, 209] on button "Download Filtered Report" at bounding box center [792, 211] width 137 height 25
click at [858, 97] on img "button" at bounding box center [859, 97] width 15 height 15
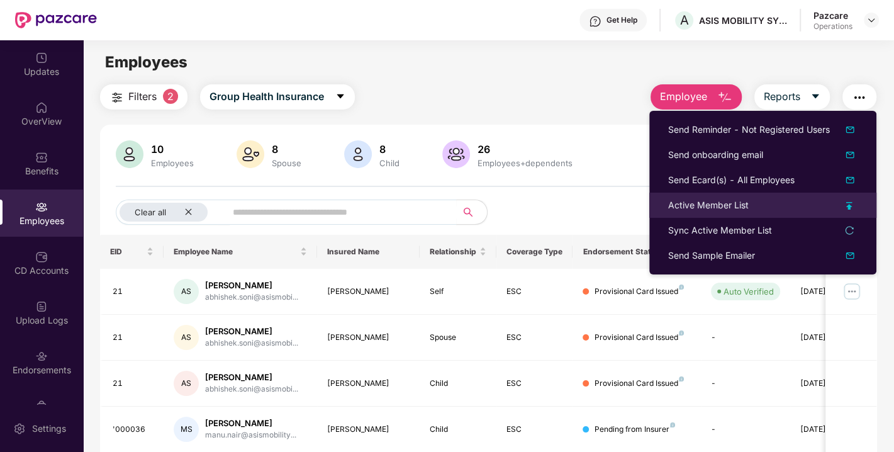
click at [696, 208] on div "Active Member List" at bounding box center [708, 205] width 80 height 14
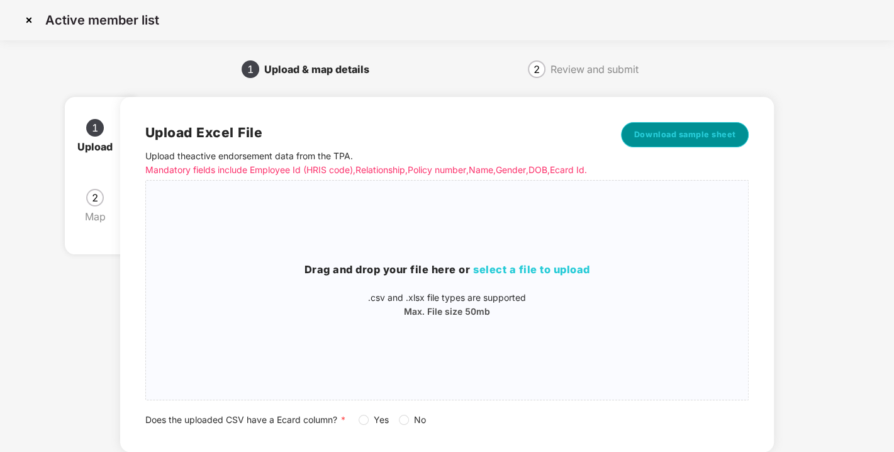
click at [674, 132] on span "Download sample sheet" at bounding box center [685, 134] width 102 height 13
click at [31, 13] on img at bounding box center [29, 20] width 20 height 20
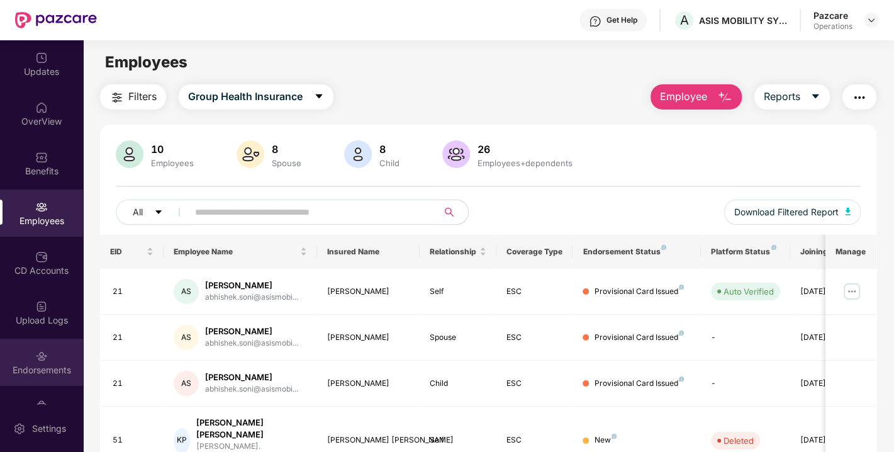
click at [60, 359] on div "Endorsements" at bounding box center [41, 361] width 83 height 47
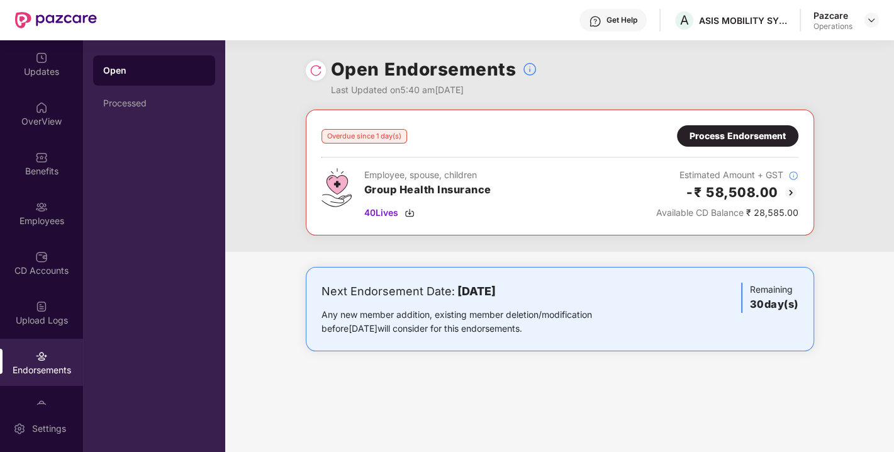
click at [704, 126] on div "Process Endorsement" at bounding box center [737, 135] width 121 height 21
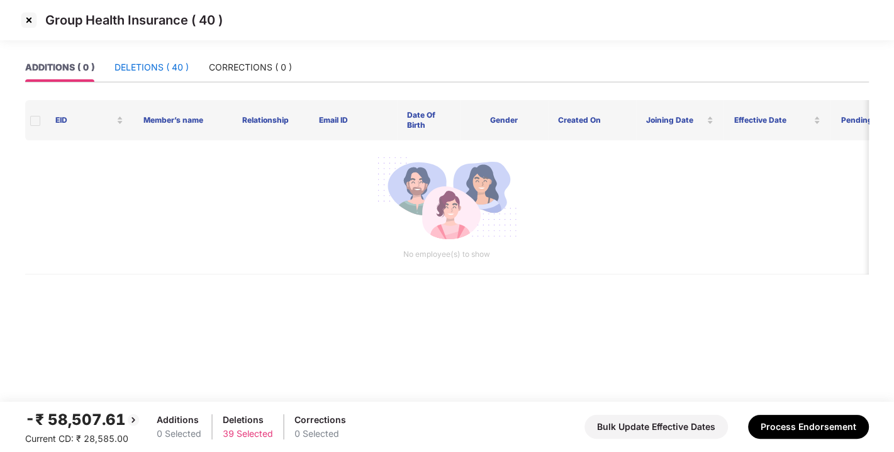
click at [140, 66] on div "DELETIONS ( 40 )" at bounding box center [151, 67] width 74 height 14
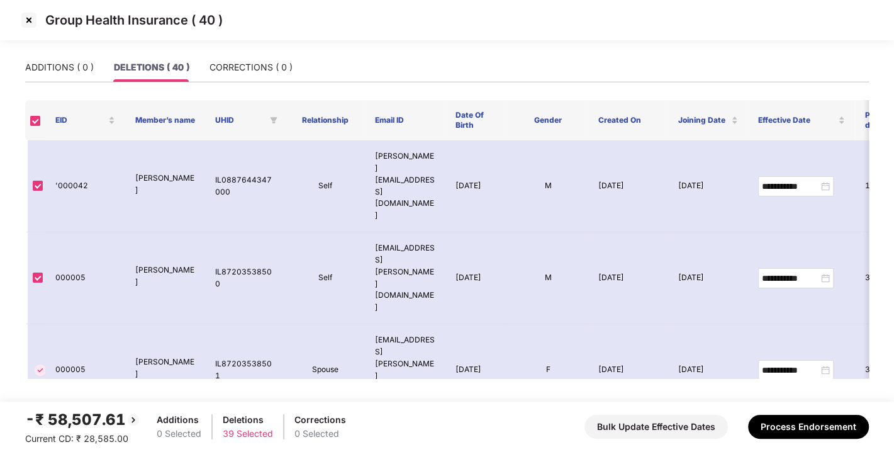
click at [22, 11] on img at bounding box center [29, 20] width 20 height 20
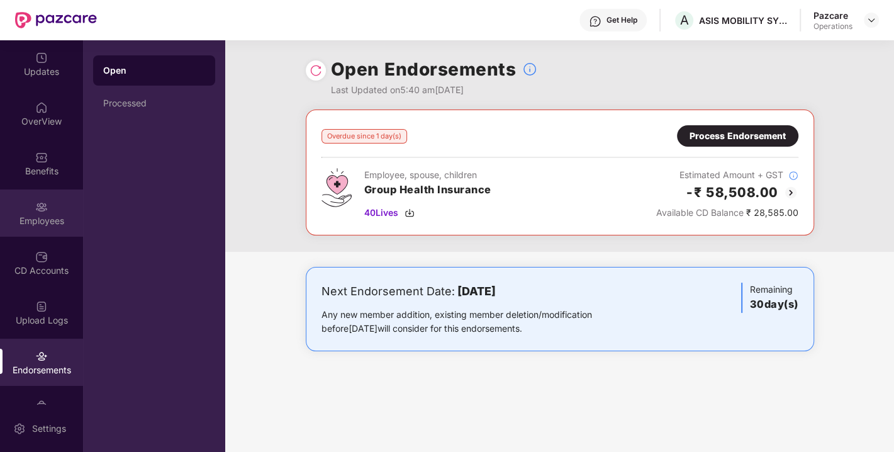
click at [40, 198] on div "Employees" at bounding box center [41, 212] width 83 height 47
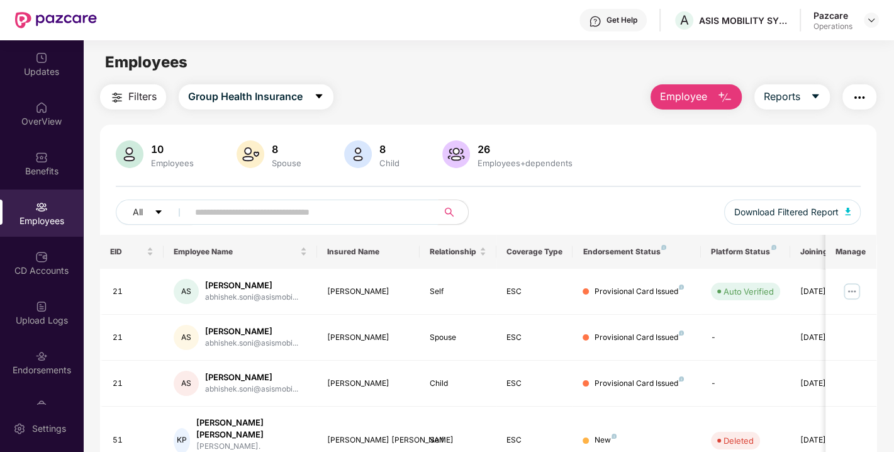
click at [275, 216] on input "text" at bounding box center [308, 212] width 226 height 19
click at [262, 207] on input "text" at bounding box center [308, 212] width 226 height 19
paste input "**"
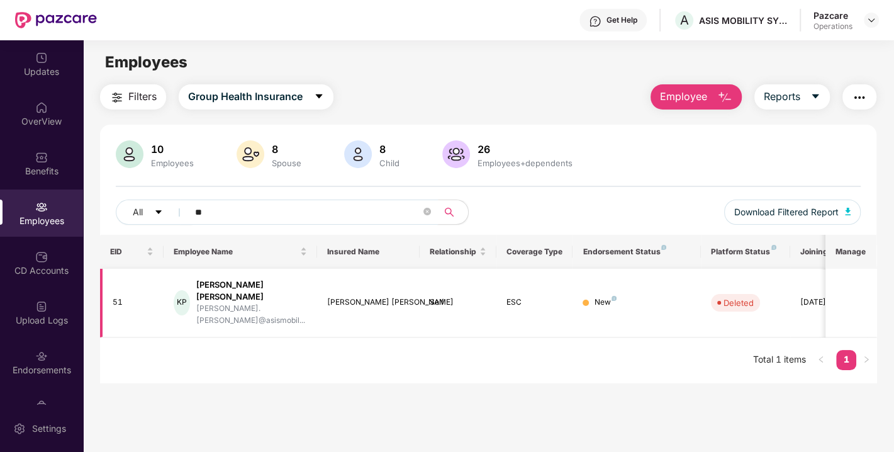
type input "**"
click at [59, 336] on div "Updates OverView Benefits Employees CD Accounts Upload Logs Endorsements My Ord…" at bounding box center [41, 222] width 83 height 364
click at [43, 362] on div "Endorsements" at bounding box center [41, 361] width 83 height 47
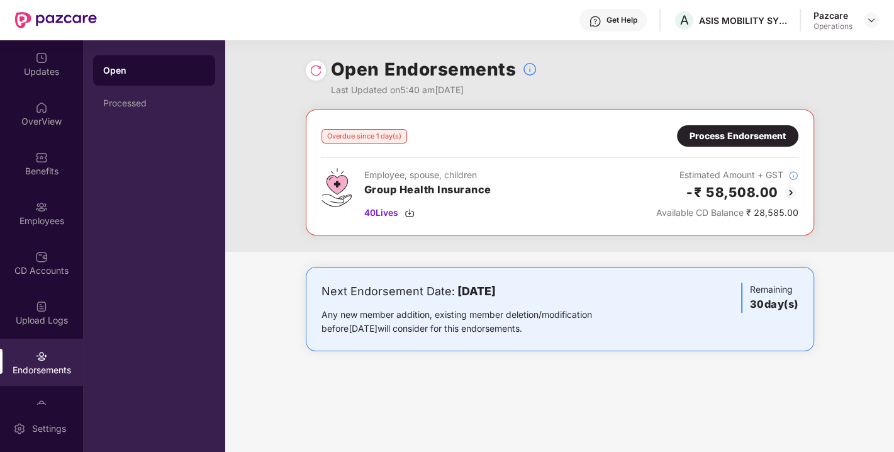
click at [714, 128] on div "Process Endorsement" at bounding box center [737, 135] width 121 height 21
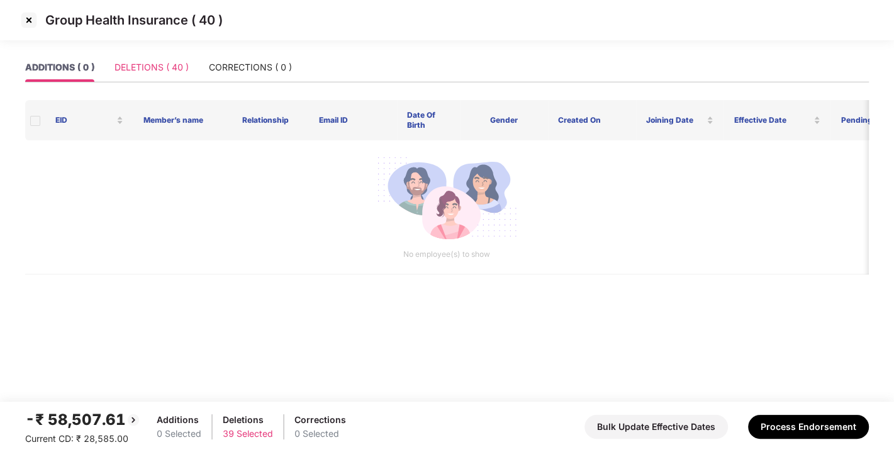
click at [163, 80] on div "DELETIONS ( 40 )" at bounding box center [151, 67] width 74 height 29
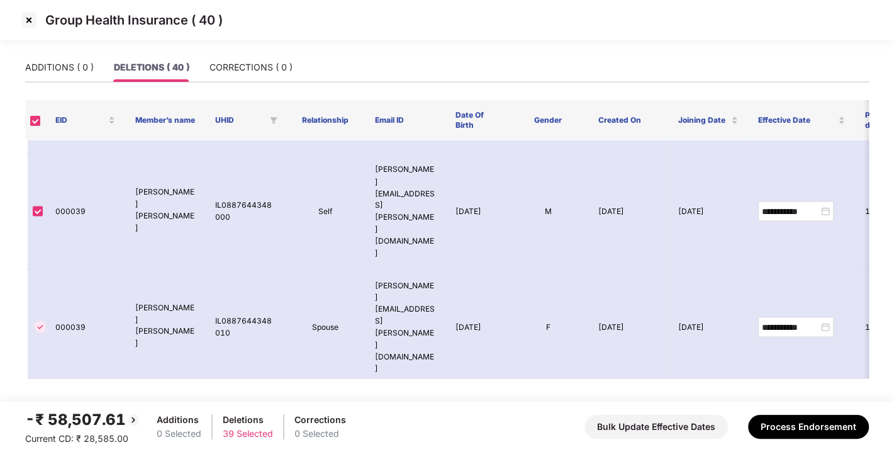
scroll to position [1685, 0]
click at [31, 23] on img at bounding box center [29, 20] width 20 height 20
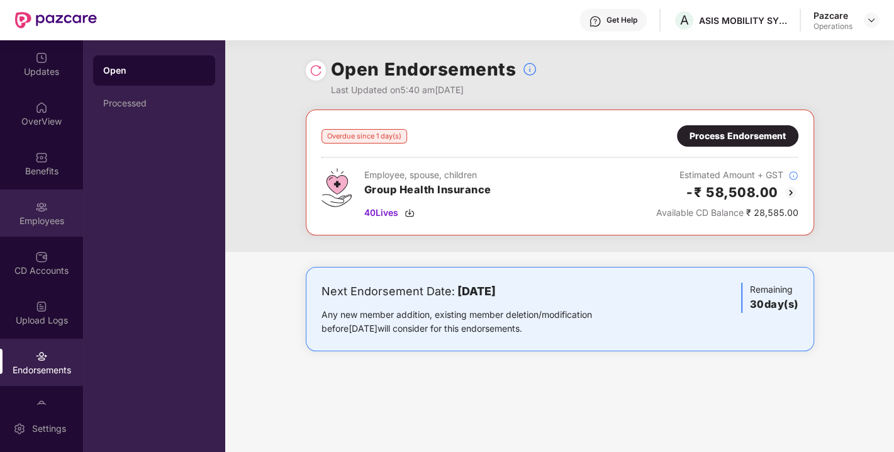
click at [43, 214] on div "Employees" at bounding box center [41, 220] width 83 height 13
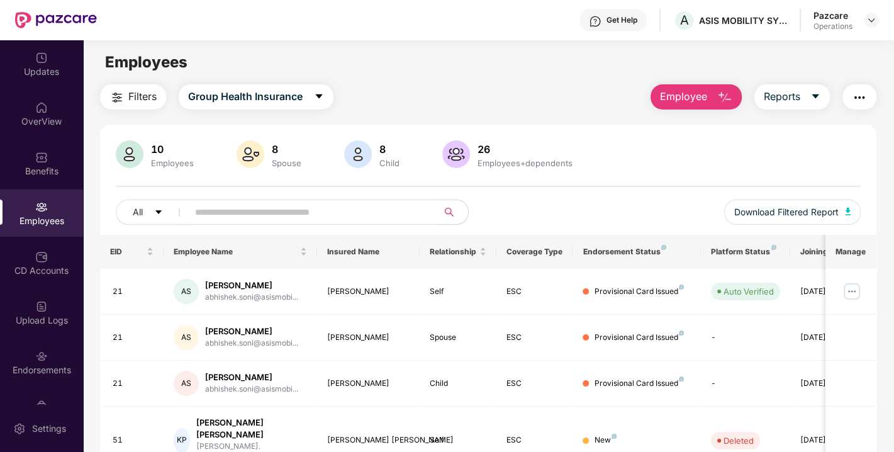
click at [257, 205] on input "text" at bounding box center [308, 212] width 226 height 19
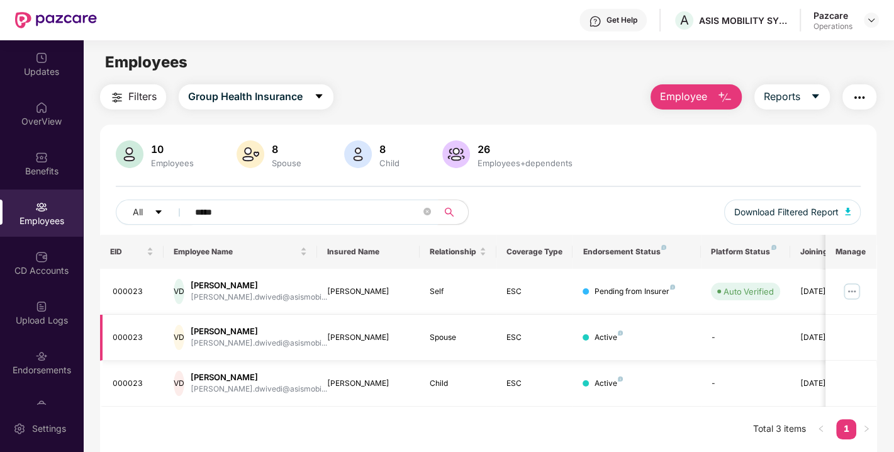
type input "*****"
click at [40, 357] on img at bounding box center [41, 356] width 13 height 13
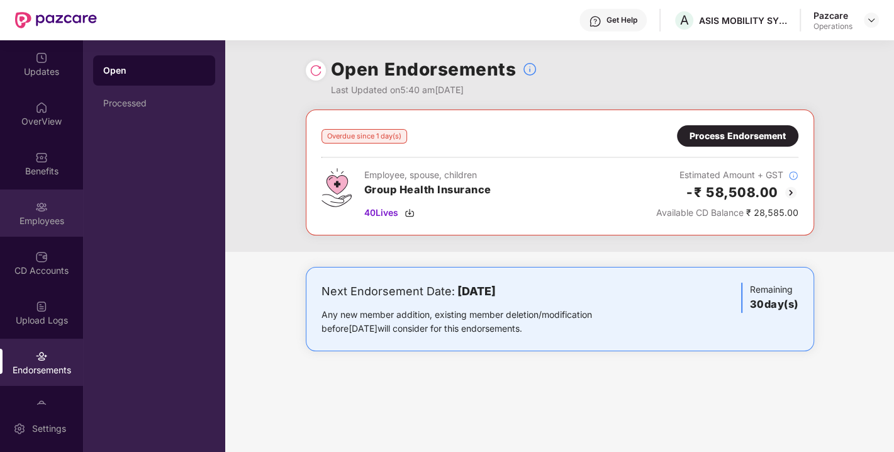
click at [41, 212] on img at bounding box center [41, 207] width 13 height 13
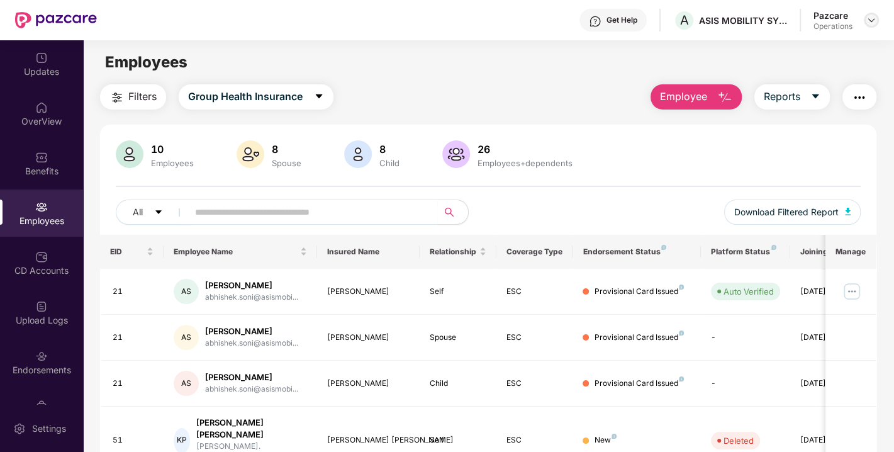
click at [874, 19] on img at bounding box center [871, 20] width 10 height 10
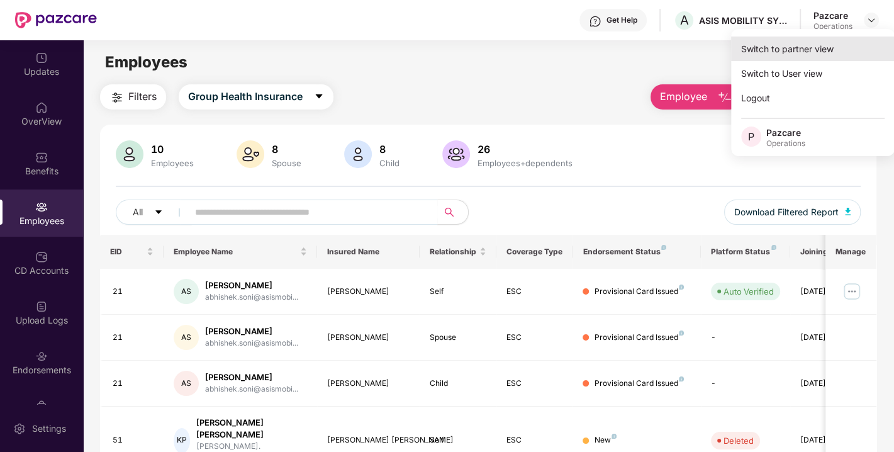
click at [791, 56] on div "Switch to partner view" at bounding box center [813, 48] width 164 height 25
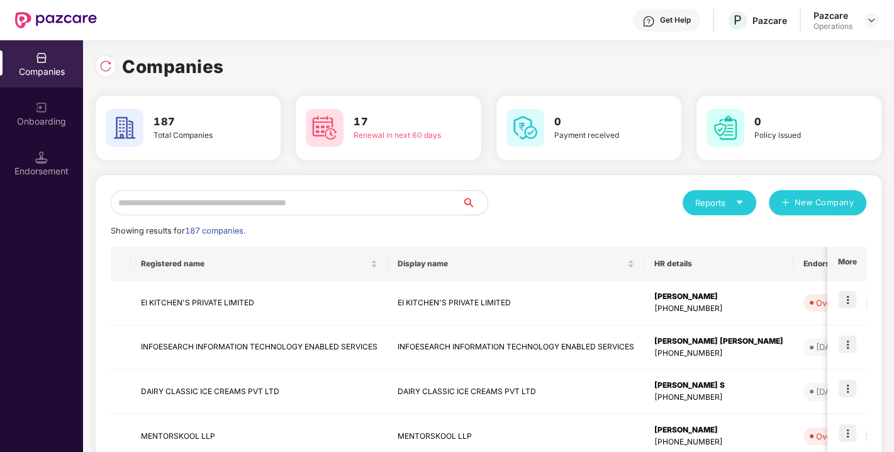
click at [161, 203] on input "text" at bounding box center [287, 202] width 352 height 25
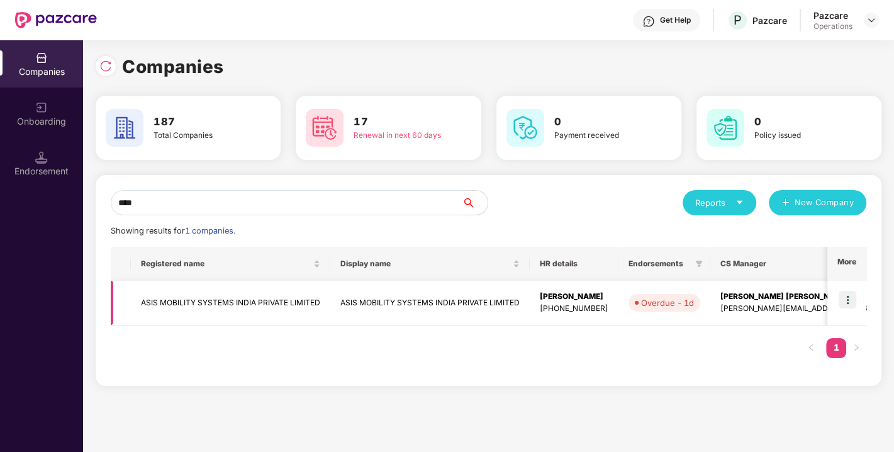
type input "****"
click at [845, 301] on img at bounding box center [847, 300] width 18 height 18
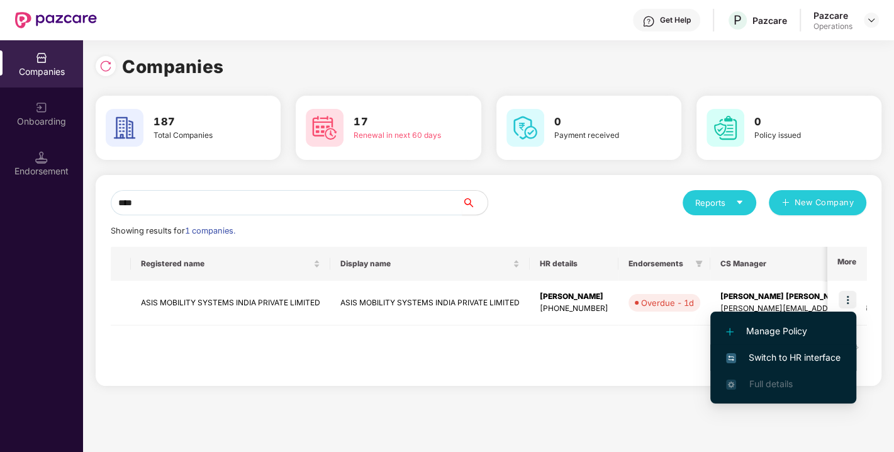
click at [784, 357] on span "Switch to HR interface" at bounding box center [783, 357] width 114 height 14
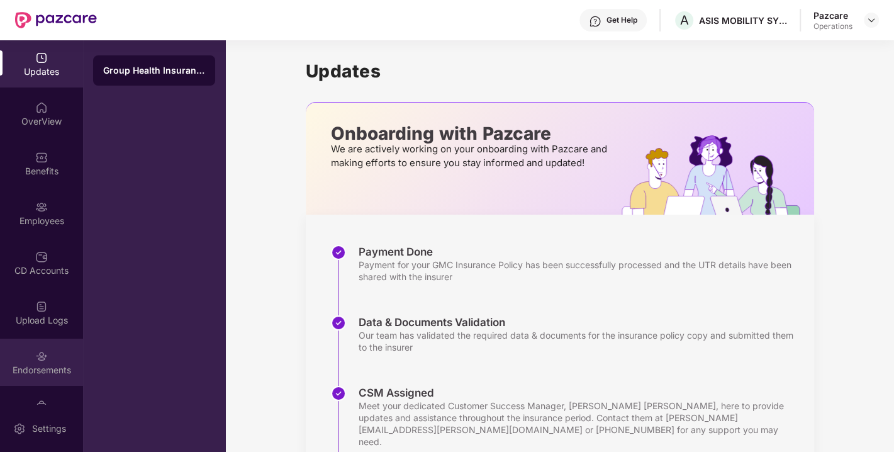
click at [30, 366] on div "Endorsements" at bounding box center [41, 369] width 83 height 13
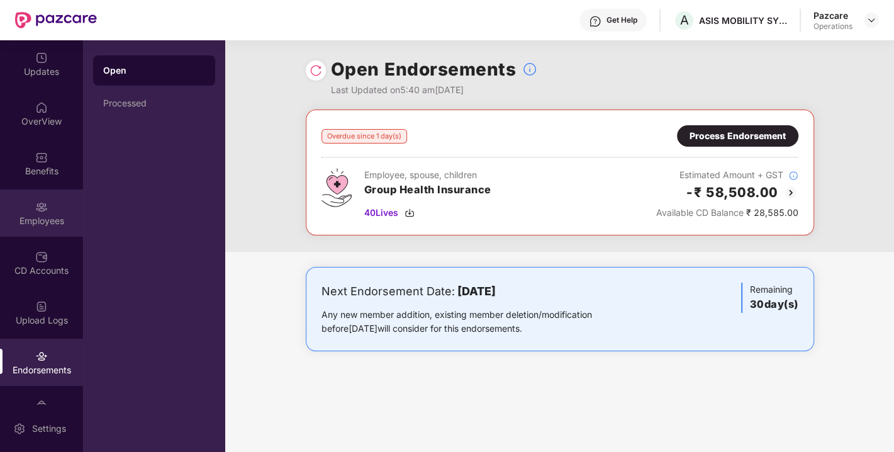
click at [39, 206] on img at bounding box center [41, 207] width 13 height 13
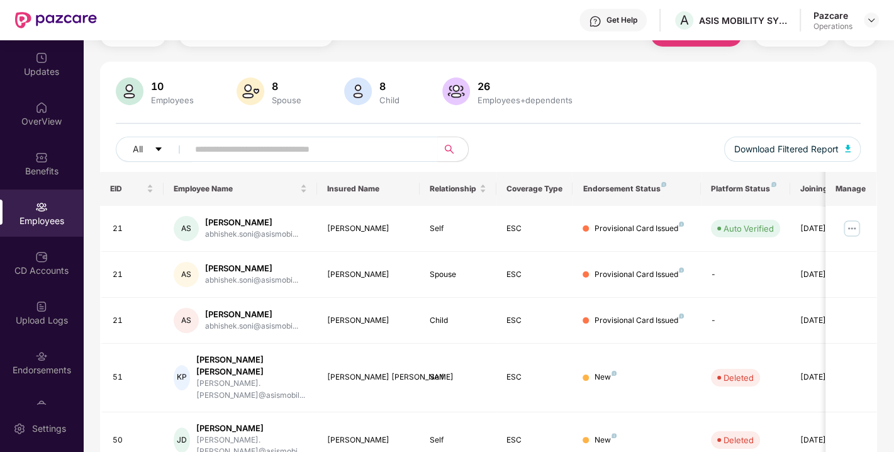
click at [629, 138] on div "All Download Filtered Report" at bounding box center [488, 153] width 745 height 35
click at [43, 363] on div "Endorsements" at bounding box center [41, 369] width 83 height 13
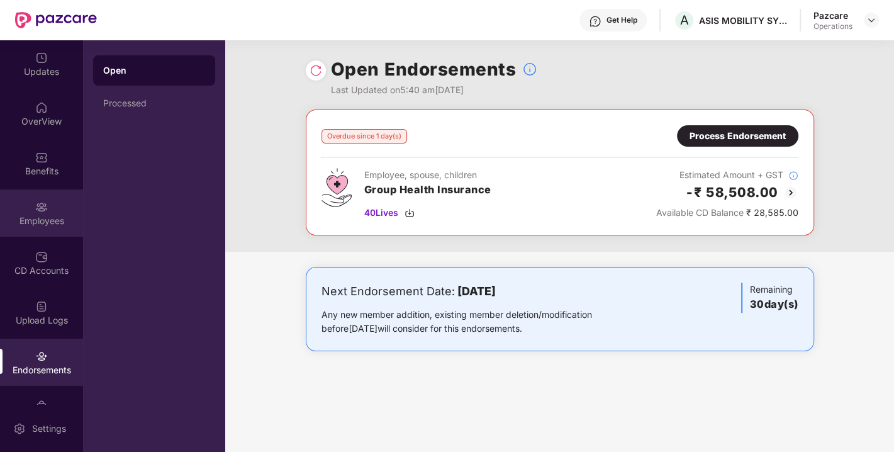
click at [35, 208] on img at bounding box center [41, 207] width 13 height 13
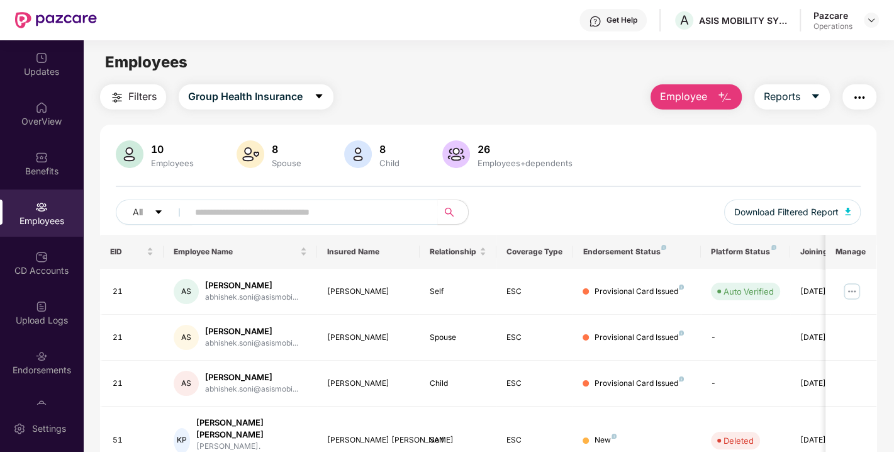
click at [140, 97] on span "Filters" at bounding box center [142, 97] width 28 height 16
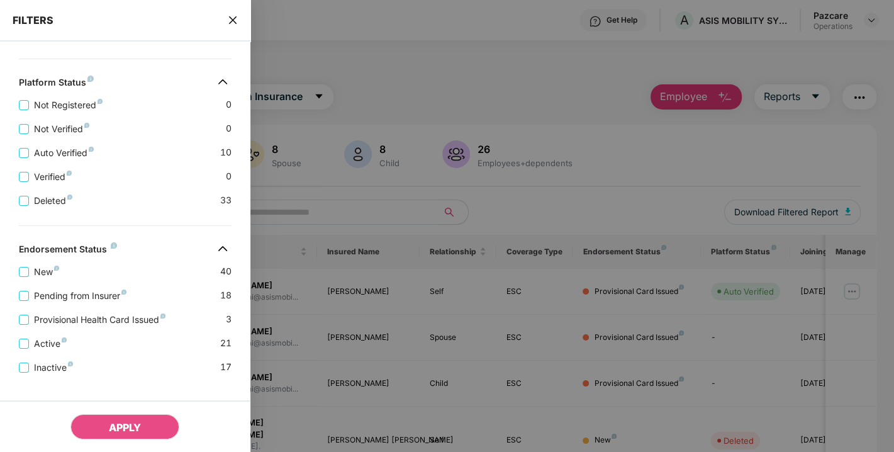
scroll to position [348, 0]
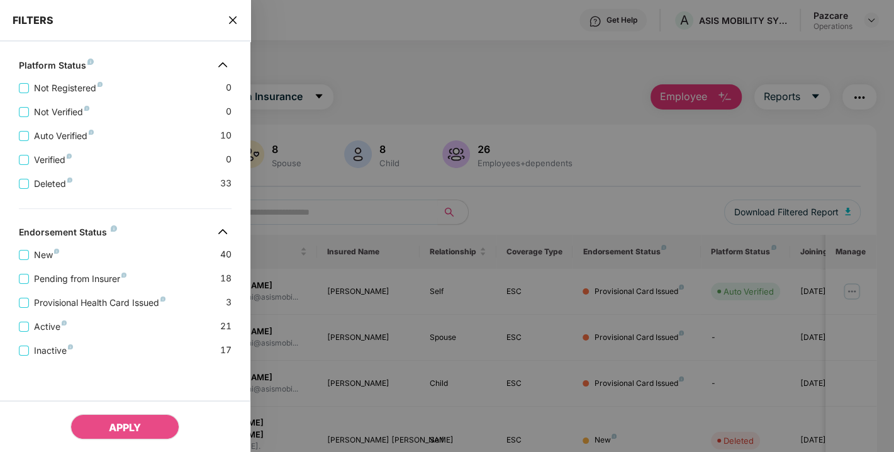
click at [220, 21] on div "FILTERS" at bounding box center [125, 21] width 250 height 42
click at [226, 21] on div "FILTERS" at bounding box center [125, 21] width 250 height 42
click at [233, 16] on icon "close" at bounding box center [233, 20] width 10 height 10
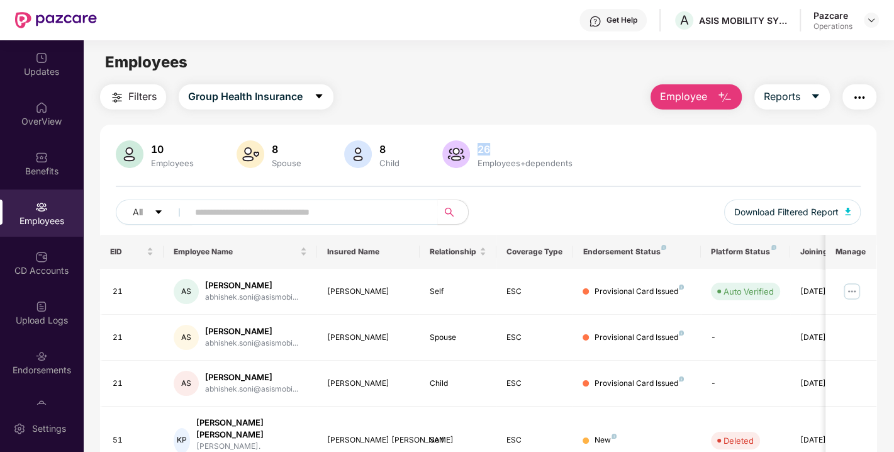
drag, startPoint x: 478, startPoint y: 147, endPoint x: 503, endPoint y: 147, distance: 25.2
click at [503, 147] on div "26" at bounding box center [525, 149] width 100 height 13
click at [512, 184] on div "10 Employees 8 Spouse 8 Child [DEMOGRAPHIC_DATA] Employees+dependents All Downl…" at bounding box center [488, 187] width 776 height 94
click at [48, 377] on div "Endorsements" at bounding box center [41, 361] width 83 height 47
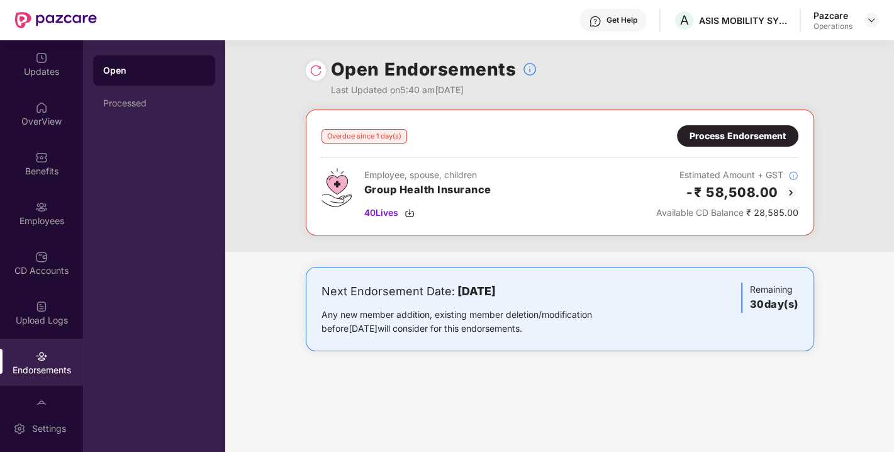
click at [740, 134] on div "Process Endorsement" at bounding box center [737, 136] width 96 height 14
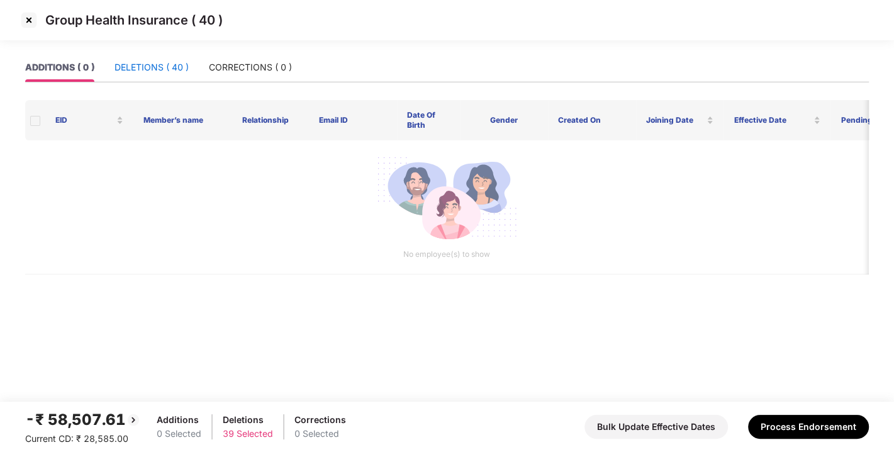
click at [151, 68] on div "DELETIONS ( 40 )" at bounding box center [151, 67] width 74 height 14
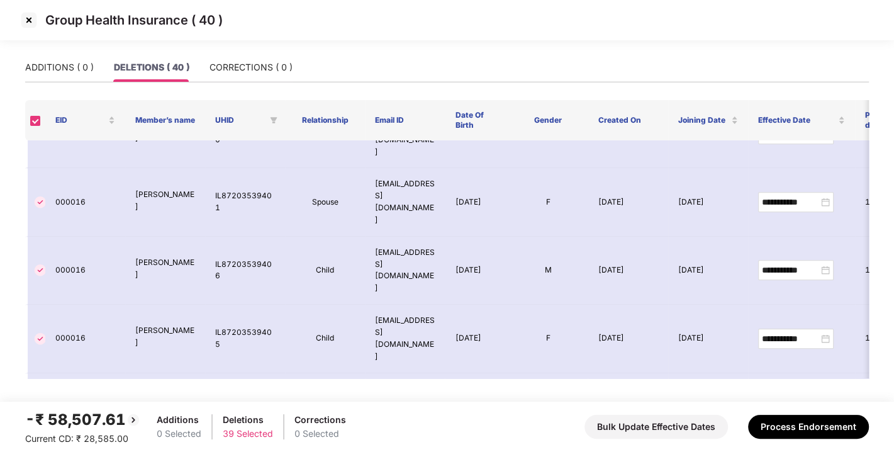
scroll to position [0, 0]
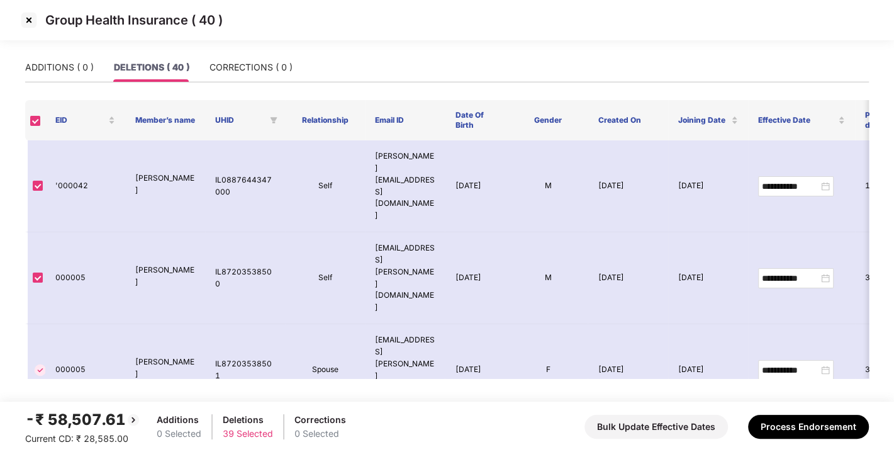
click at [27, 19] on img at bounding box center [29, 20] width 20 height 20
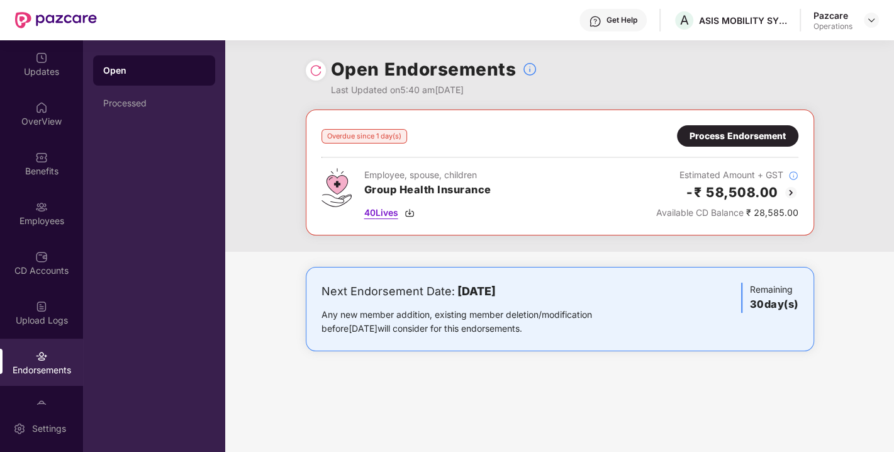
click at [411, 214] on img at bounding box center [409, 213] width 10 height 10
click at [749, 129] on div "Process Endorsement" at bounding box center [737, 136] width 96 height 14
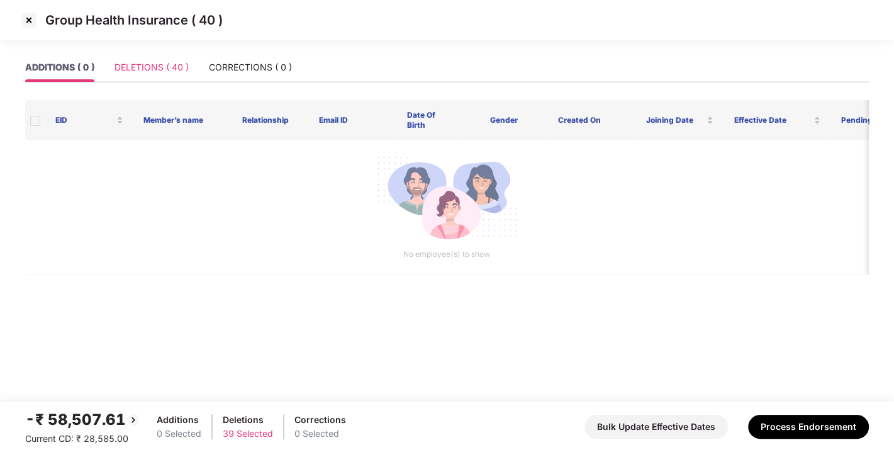
click at [122, 77] on div "DELETIONS ( 40 )" at bounding box center [151, 67] width 74 height 29
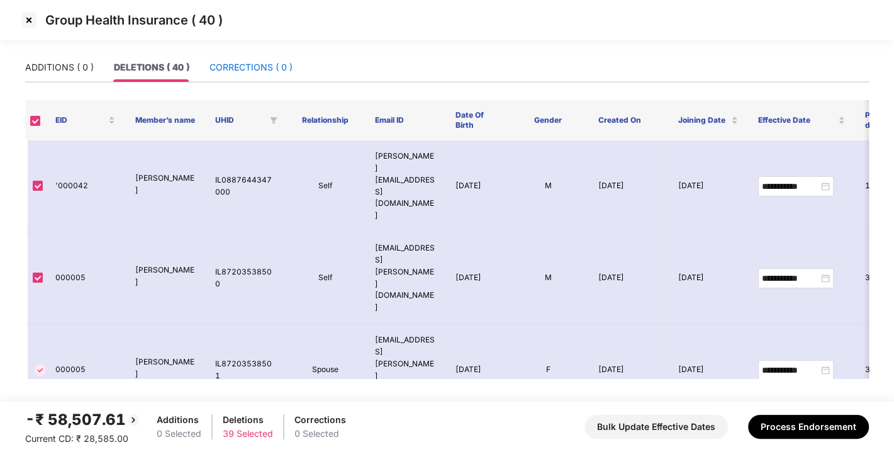
click at [211, 72] on div "CORRECTIONS ( 0 )" at bounding box center [250, 67] width 83 height 14
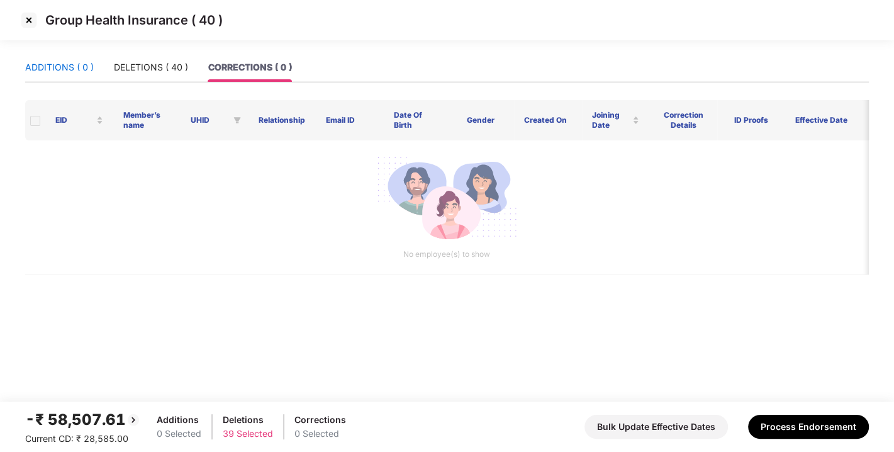
click at [68, 70] on div "ADDITIONS ( 0 )" at bounding box center [59, 67] width 69 height 14
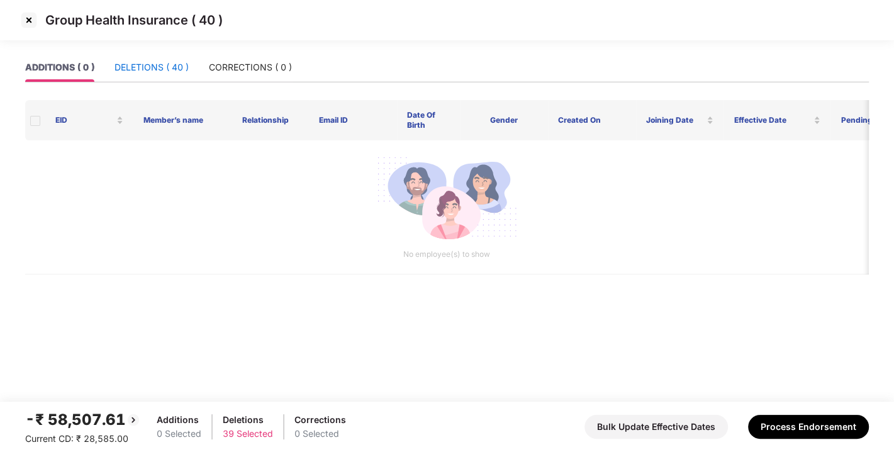
click at [158, 66] on div "DELETIONS ( 40 )" at bounding box center [151, 67] width 74 height 14
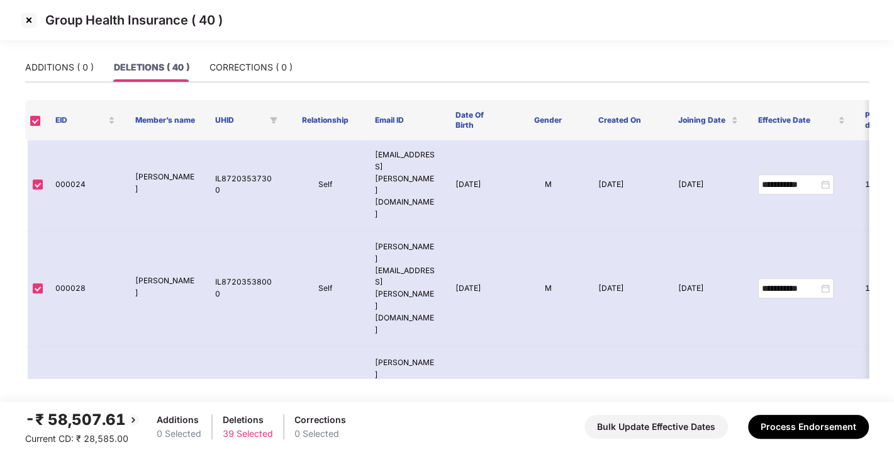
scroll to position [902, 0]
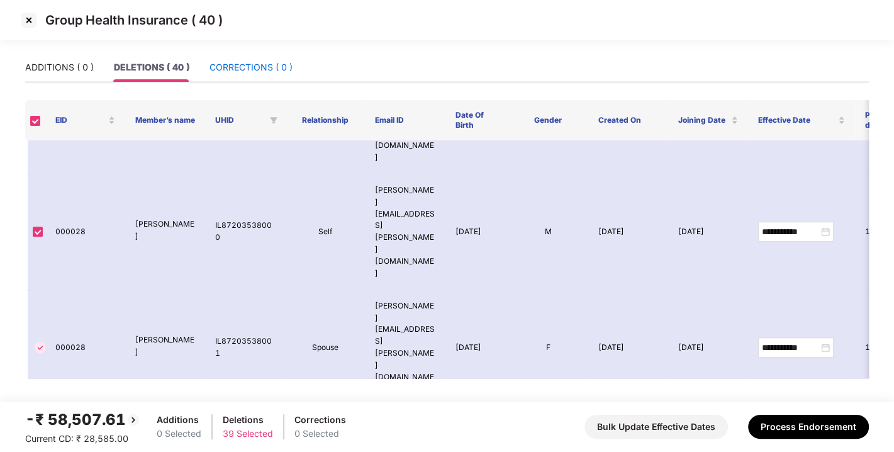
click at [248, 66] on div "CORRECTIONS ( 0 )" at bounding box center [250, 67] width 83 height 14
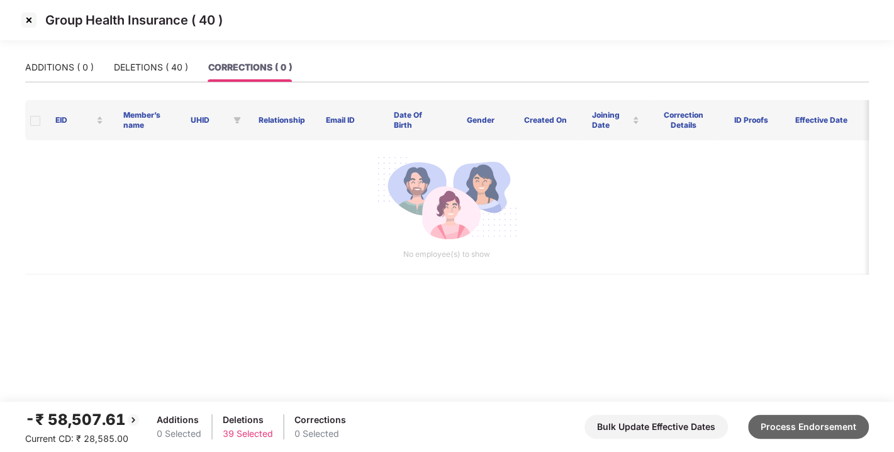
click at [806, 424] on button "Process Endorsement" at bounding box center [808, 426] width 121 height 24
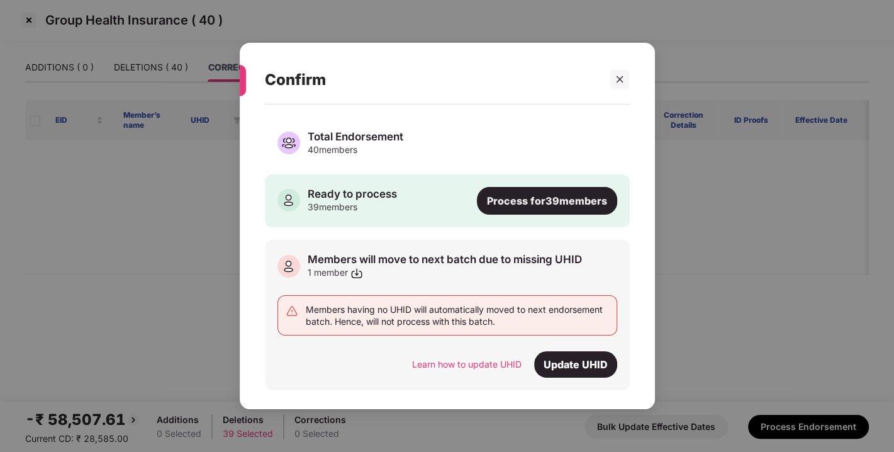
click at [538, 206] on div "Process for 39 members" at bounding box center [547, 201] width 140 height 28
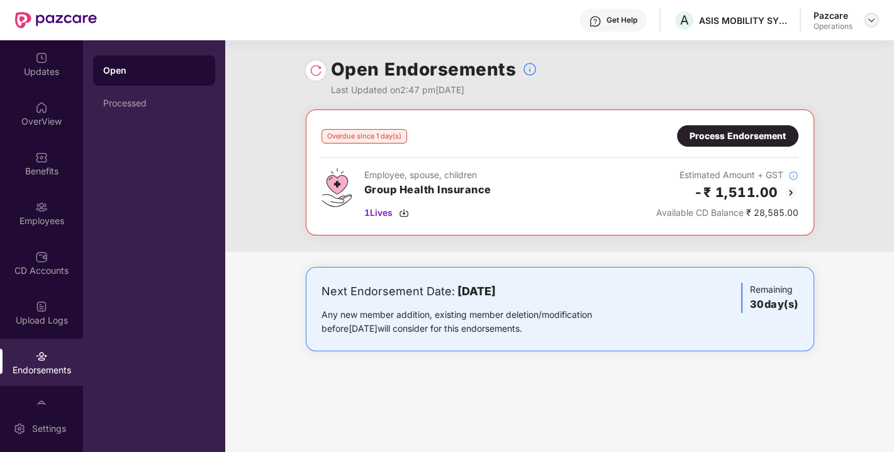
click at [868, 18] on img at bounding box center [871, 20] width 10 height 10
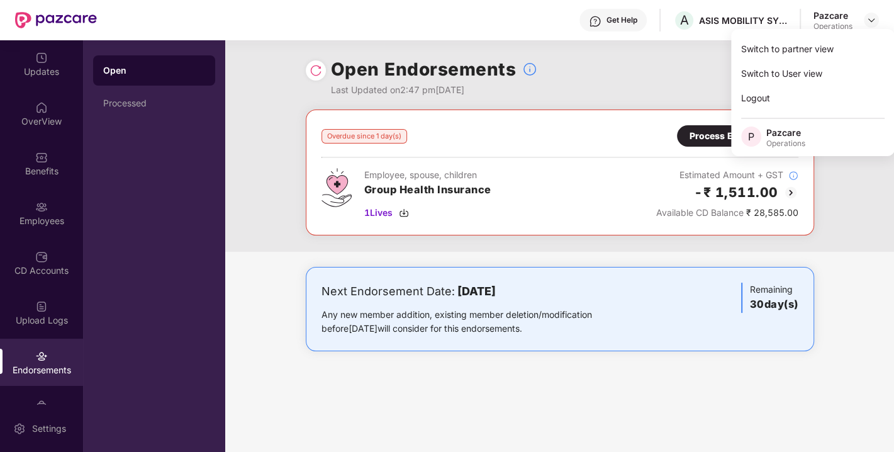
click at [630, 59] on div "Open Endorsements Last Updated on 2:47 pm, 13 Oct 2025" at bounding box center [560, 74] width 508 height 69
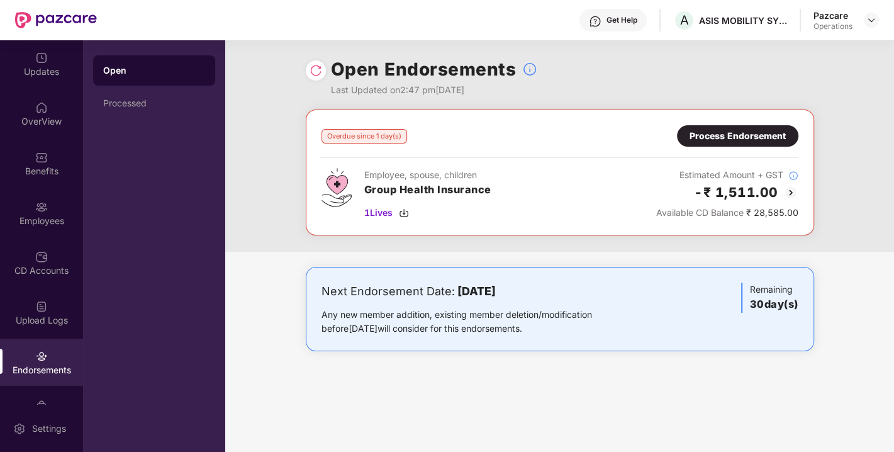
click at [791, 189] on img at bounding box center [790, 192] width 15 height 15
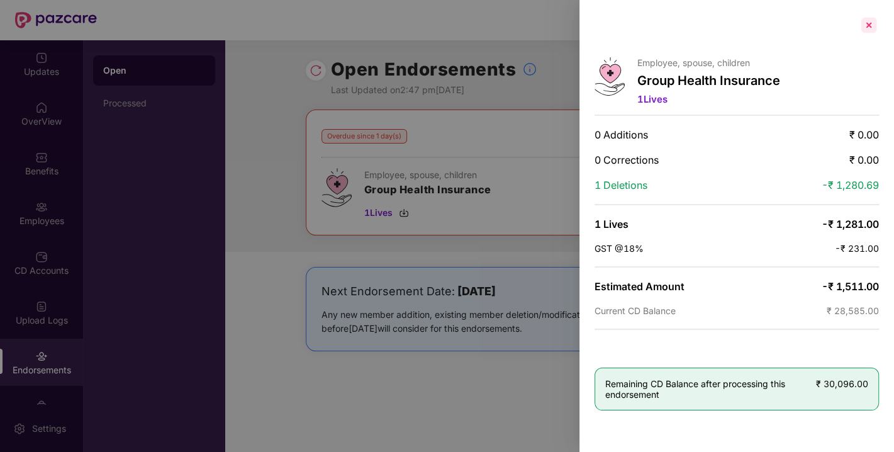
click at [873, 20] on div at bounding box center [868, 25] width 20 height 20
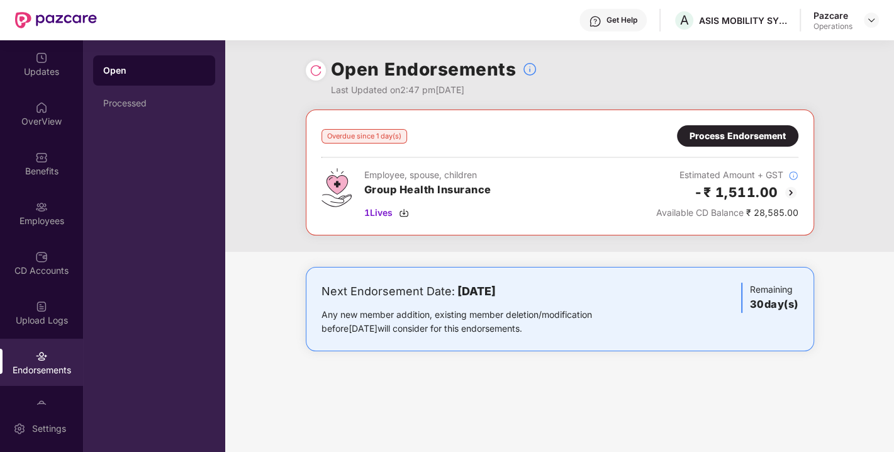
drag, startPoint x: 726, startPoint y: 122, endPoint x: 726, endPoint y: 129, distance: 6.9
click at [726, 129] on div "Overdue since 1 day(s) Process Endorsement Employee, spouse, children Group Hea…" at bounding box center [560, 172] width 508 height 126
click at [726, 129] on div "Process Endorsement" at bounding box center [737, 136] width 96 height 14
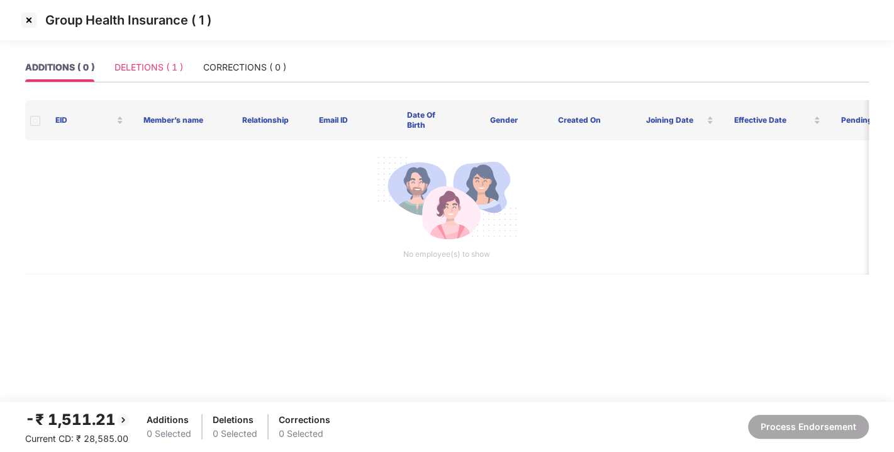
click at [158, 76] on div "DELETIONS ( 1 )" at bounding box center [148, 67] width 69 height 29
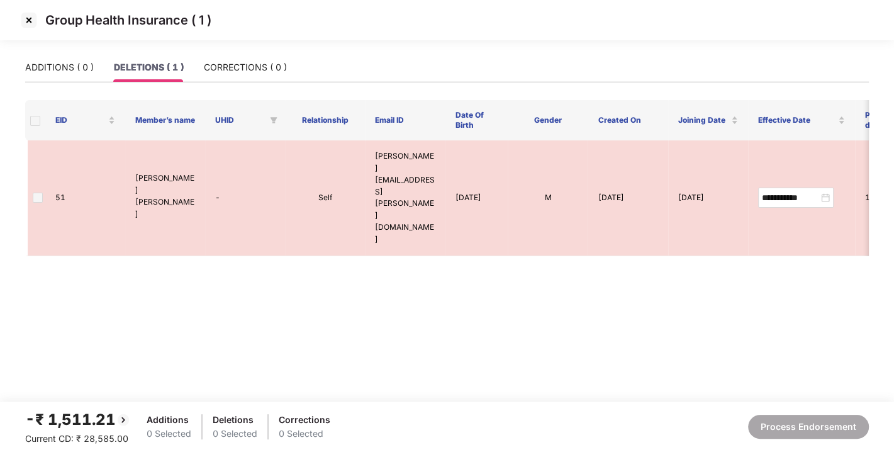
click at [25, 23] on img at bounding box center [29, 20] width 20 height 20
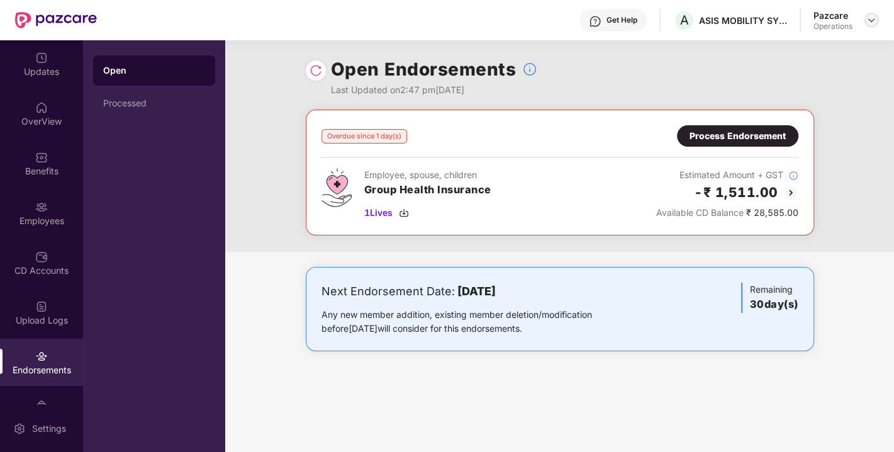
click at [873, 19] on img at bounding box center [871, 20] width 10 height 10
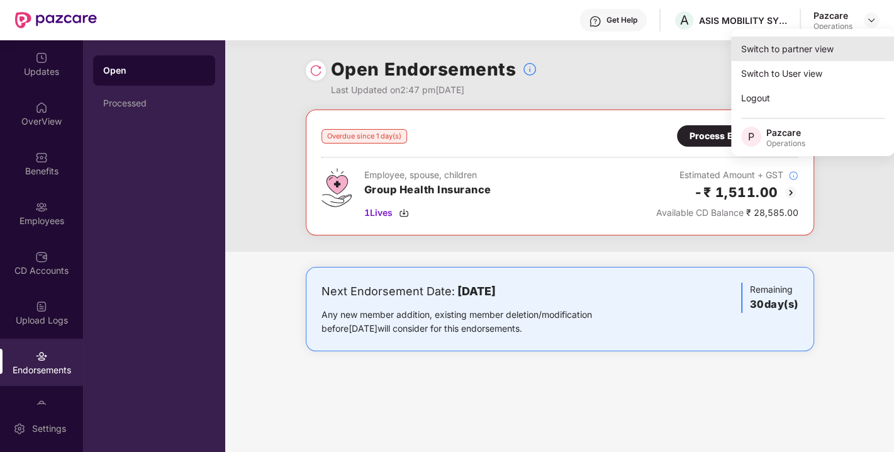
click at [803, 40] on div "Switch to partner view" at bounding box center [813, 48] width 164 height 25
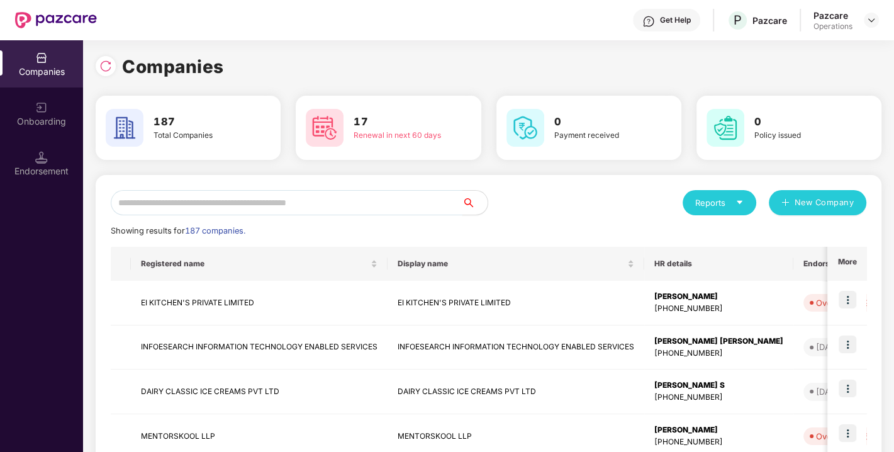
paste input "**********"
click at [345, 192] on input "text" at bounding box center [287, 202] width 352 height 25
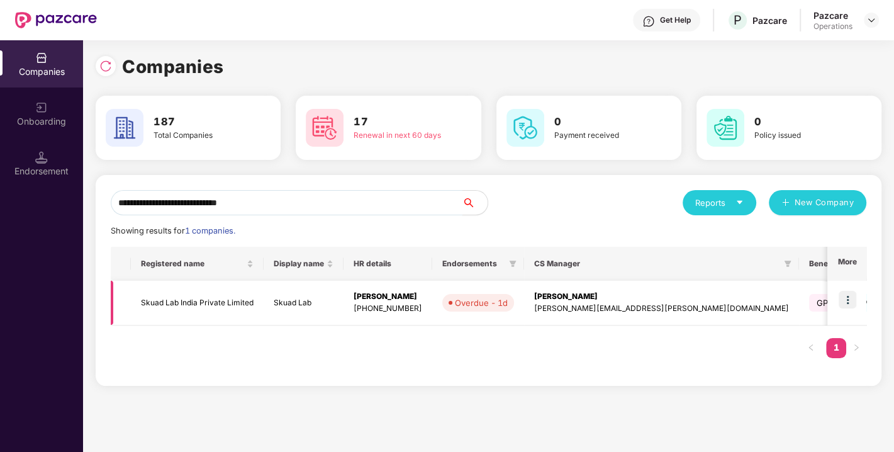
type input "**********"
click at [846, 297] on img at bounding box center [847, 300] width 18 height 18
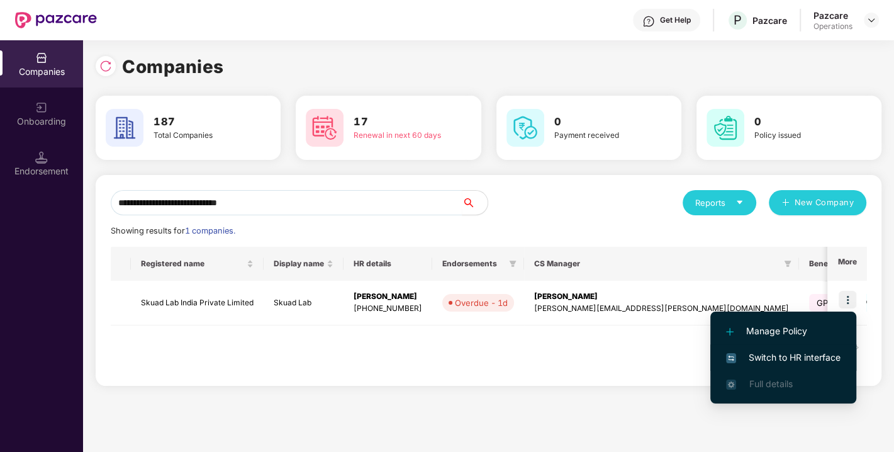
click at [779, 361] on span "Switch to HR interface" at bounding box center [783, 357] width 114 height 14
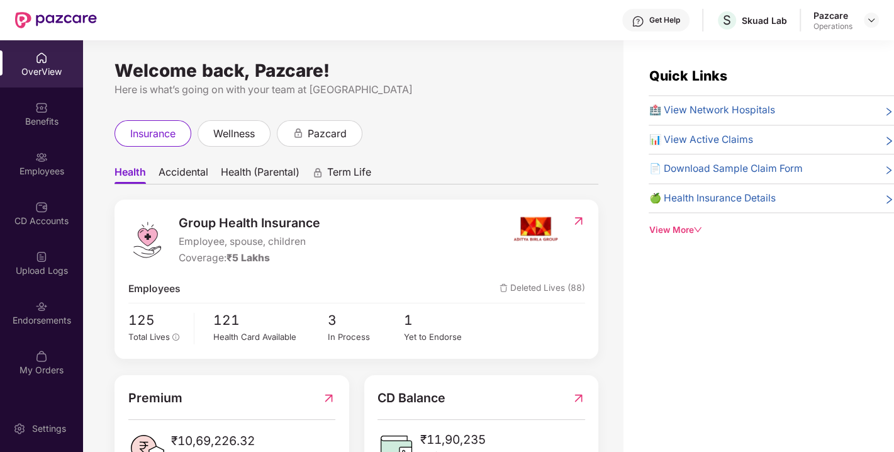
click at [55, 321] on div "Endorsements" at bounding box center [41, 320] width 83 height 13
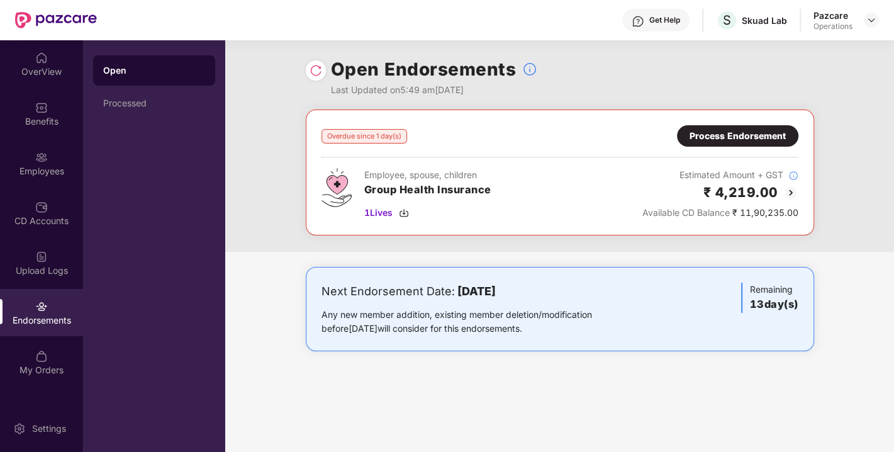
click at [314, 72] on img at bounding box center [315, 70] width 13 height 13
click at [866, 17] on img at bounding box center [871, 20] width 10 height 10
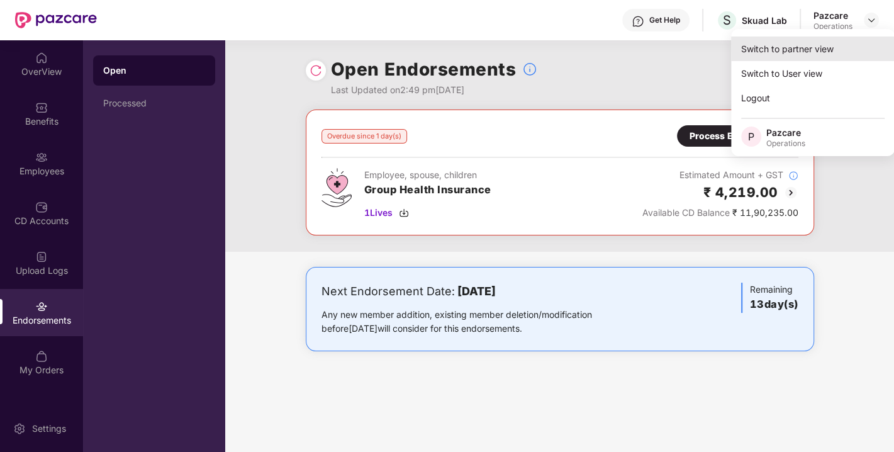
click at [805, 48] on div "Switch to partner view" at bounding box center [813, 48] width 164 height 25
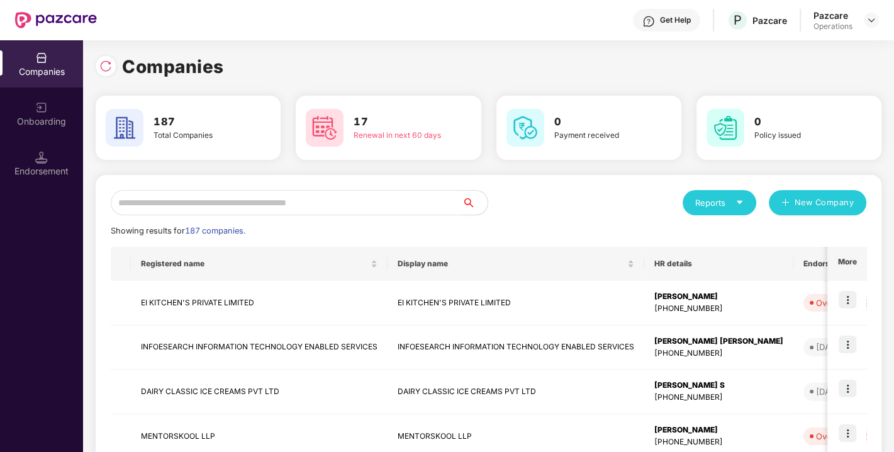
click at [61, 165] on div "Endorsement" at bounding box center [41, 171] width 83 height 13
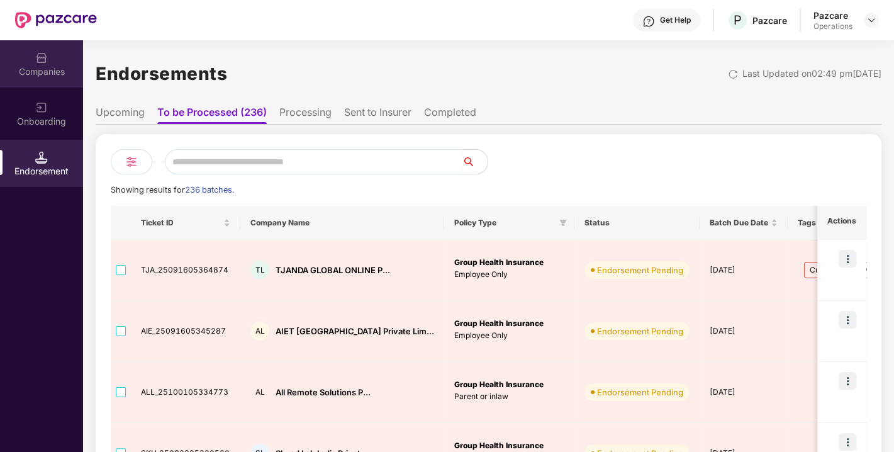
click at [40, 70] on div "Companies" at bounding box center [41, 71] width 83 height 13
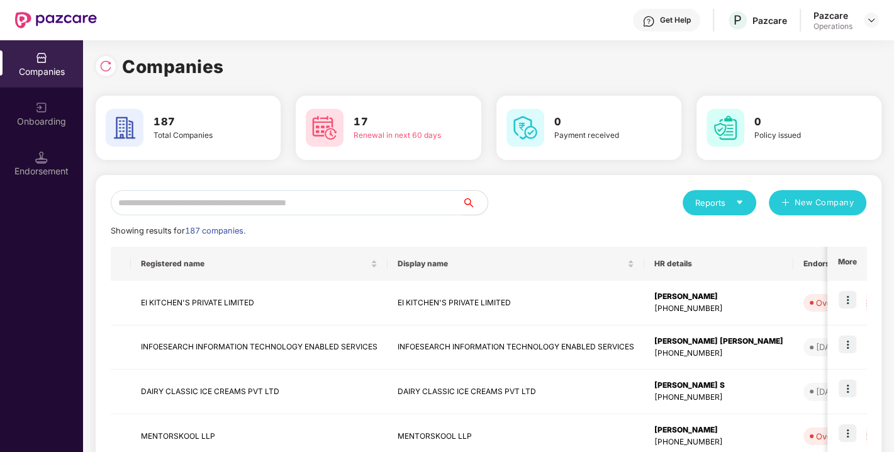
click at [230, 199] on input "text" at bounding box center [287, 202] width 352 height 25
paste input "**********"
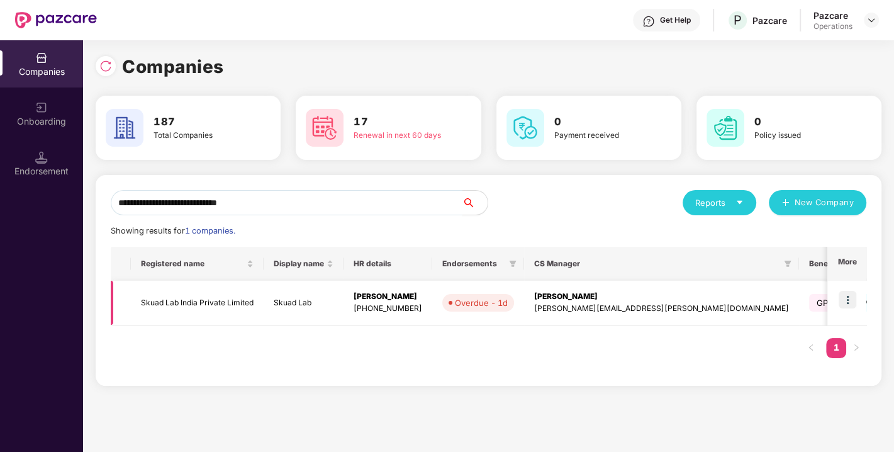
type input "**********"
click at [844, 298] on img at bounding box center [847, 300] width 18 height 18
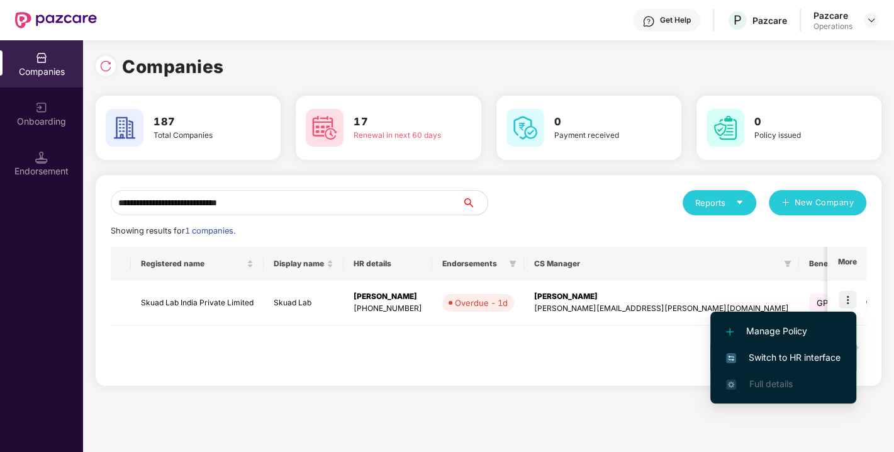
click at [804, 347] on li "Switch to HR interface" at bounding box center [783, 357] width 146 height 26
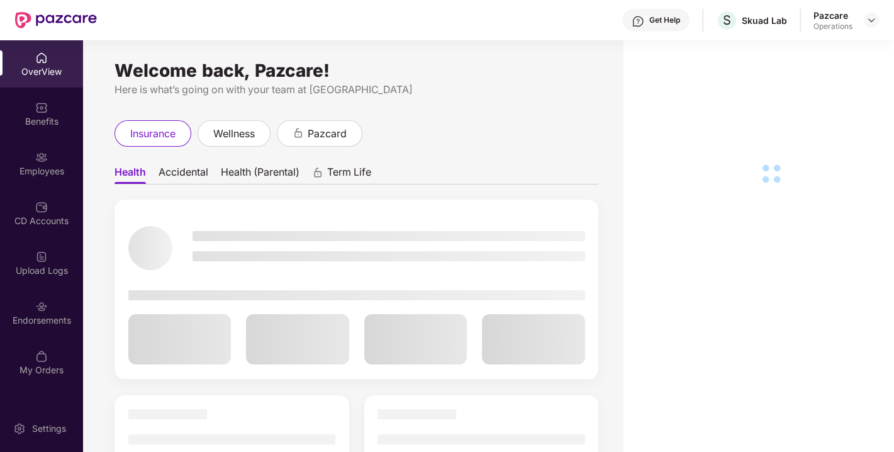
click at [45, 336] on div "OverView Benefits Employees CD Accounts Upload Logs Endorsements My Orders" at bounding box center [41, 214] width 83 height 348
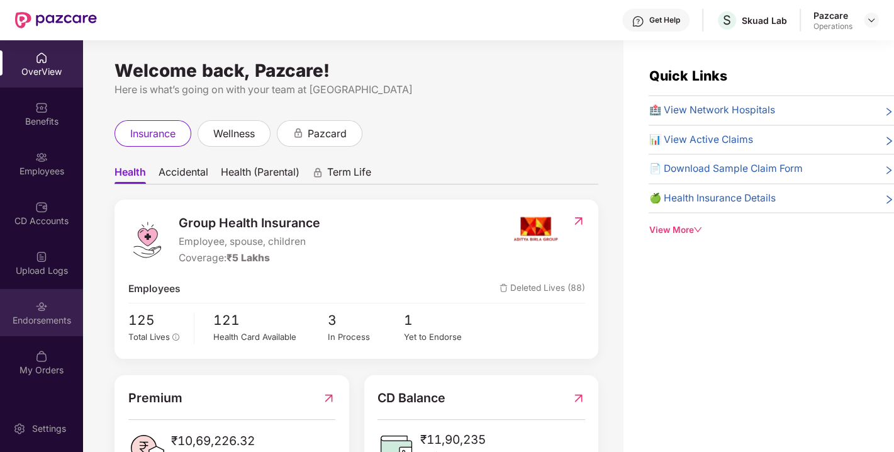
click at [38, 322] on div "Endorsements" at bounding box center [41, 320] width 83 height 13
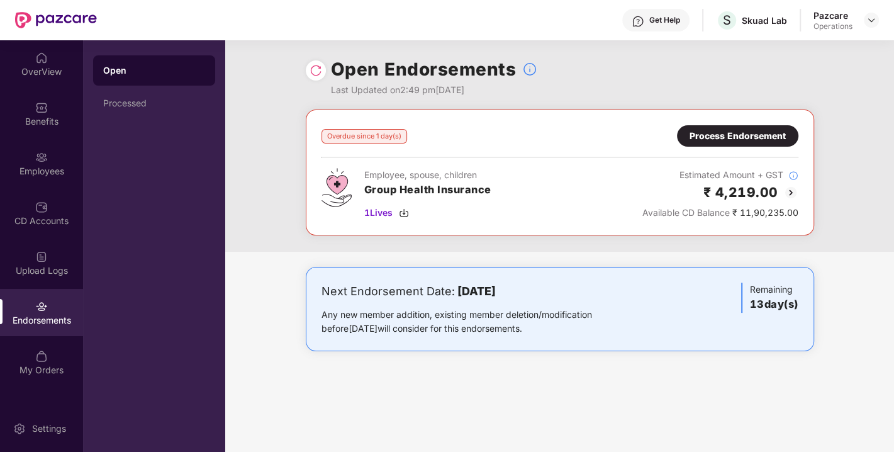
click at [714, 128] on div "Process Endorsement" at bounding box center [737, 135] width 121 height 21
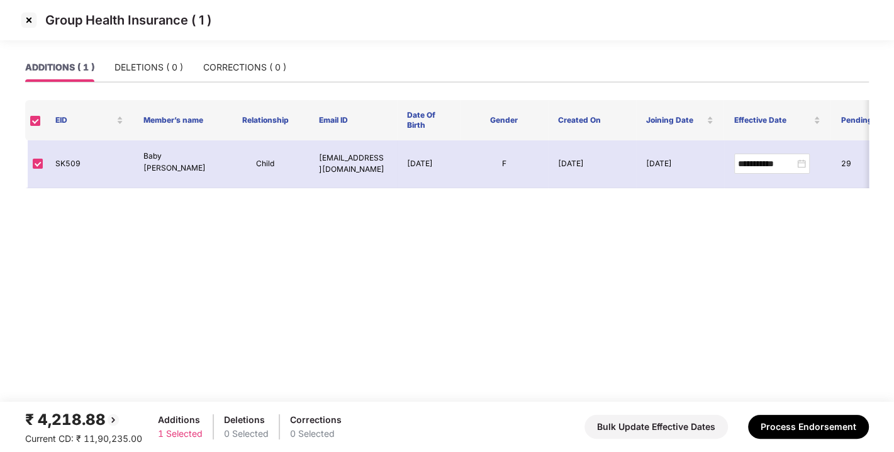
click at [30, 21] on img at bounding box center [29, 20] width 20 height 20
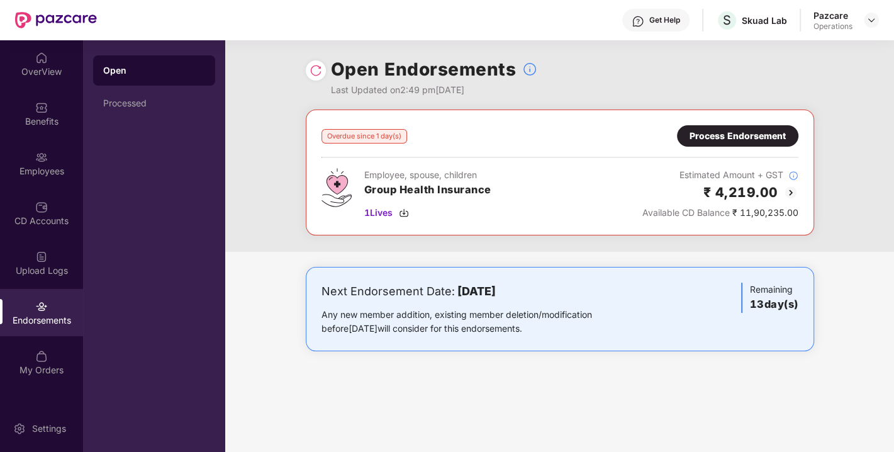
click at [318, 70] on img at bounding box center [315, 70] width 13 height 13
click at [402, 212] on img at bounding box center [404, 213] width 10 height 10
click at [749, 142] on div "Process Endorsement" at bounding box center [737, 136] width 96 height 14
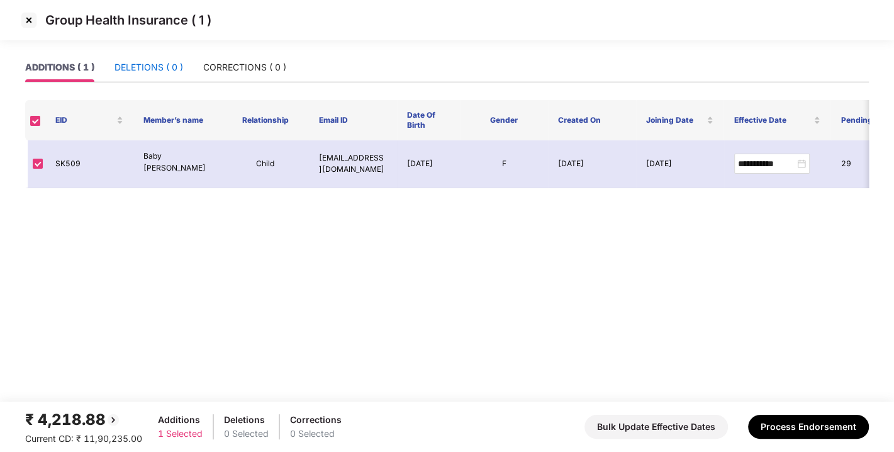
click at [142, 69] on div "DELETIONS ( 0 )" at bounding box center [148, 67] width 69 height 14
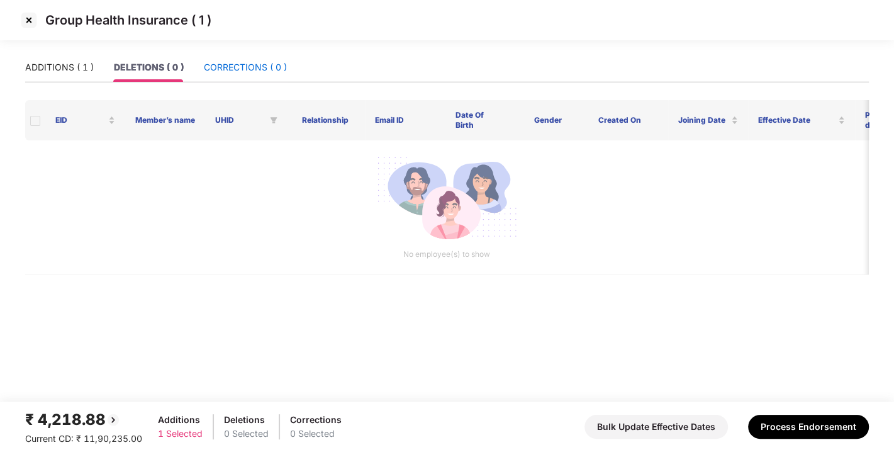
click at [236, 64] on div "CORRECTIONS ( 0 )" at bounding box center [245, 67] width 83 height 14
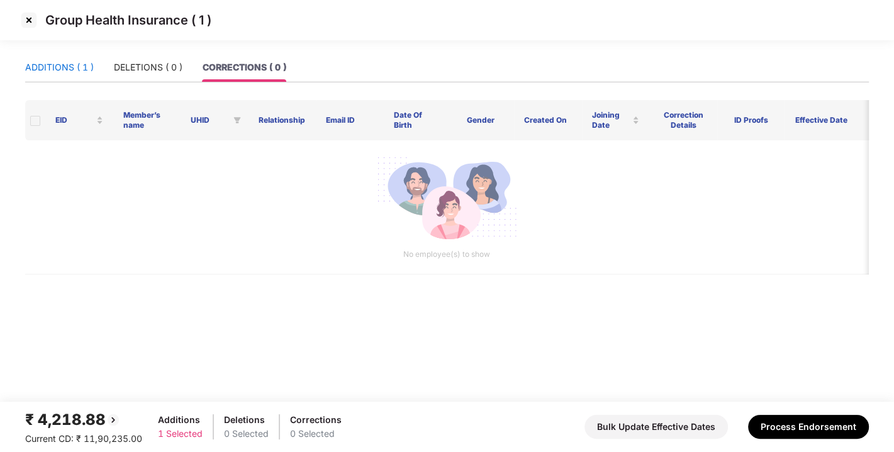
click at [57, 65] on div "ADDITIONS ( 1 )" at bounding box center [59, 67] width 69 height 14
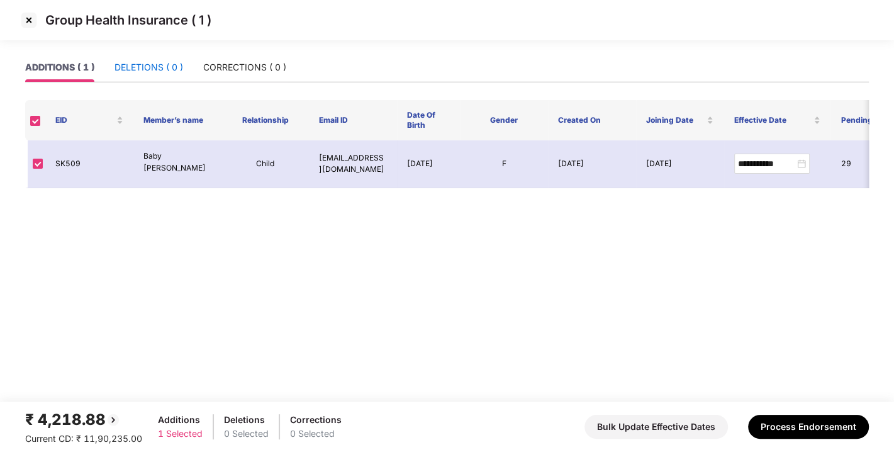
click at [131, 70] on div "DELETIONS ( 0 )" at bounding box center [148, 67] width 69 height 14
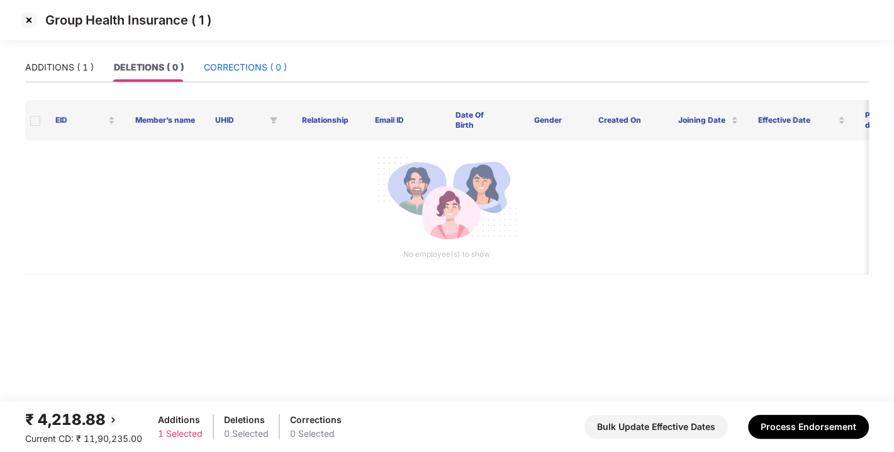
click at [218, 66] on div "CORRECTIONS ( 0 )" at bounding box center [245, 67] width 83 height 14
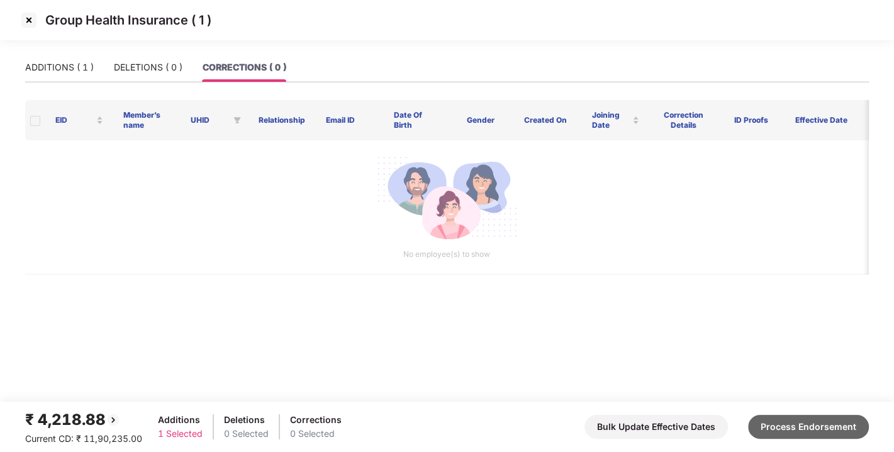
click at [788, 421] on button "Process Endorsement" at bounding box center [808, 426] width 121 height 24
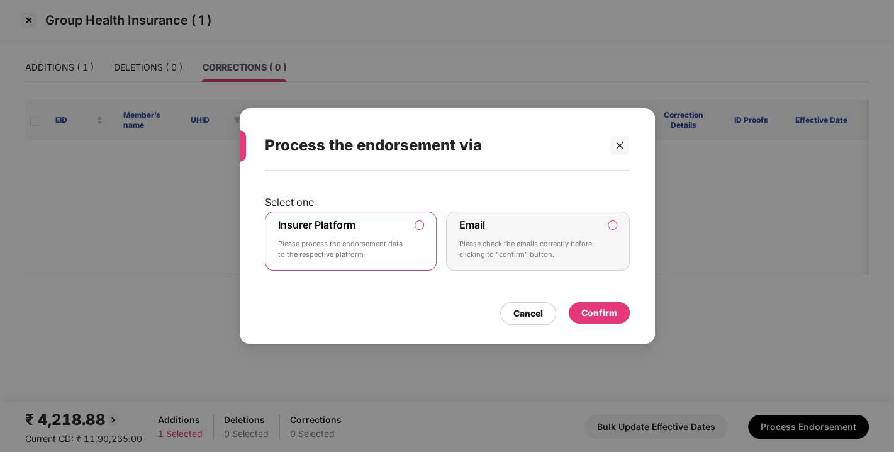
click at [599, 313] on div "Confirm" at bounding box center [599, 313] width 36 height 14
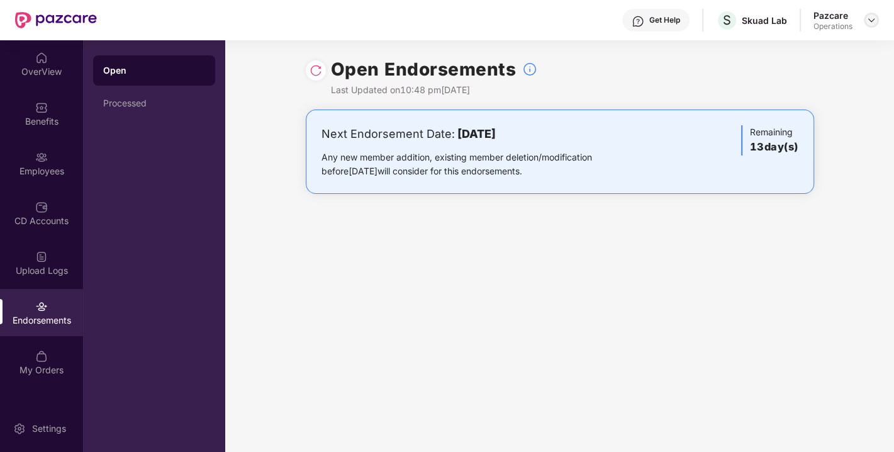
click at [866, 25] on img at bounding box center [871, 20] width 10 height 10
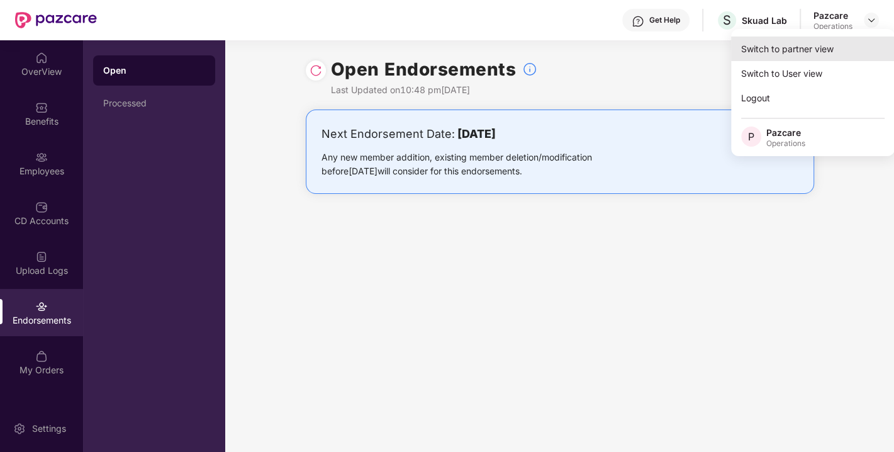
click at [777, 53] on div "Switch to partner view" at bounding box center [813, 48] width 164 height 25
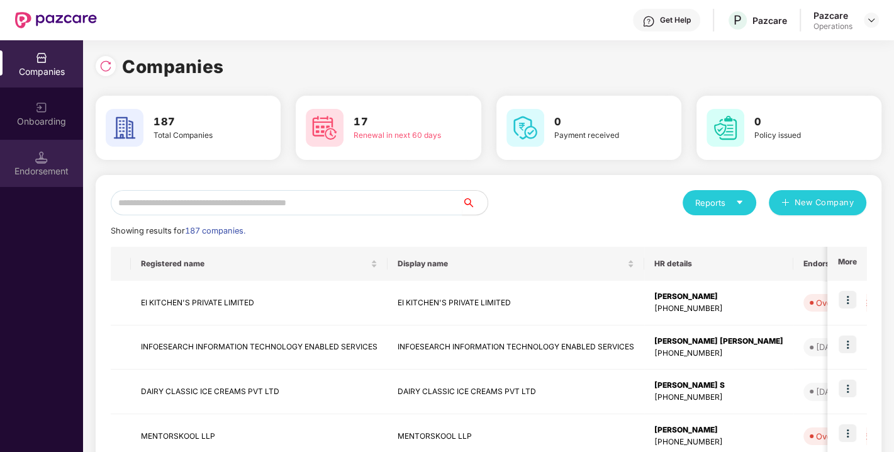
click at [19, 176] on div "Endorsement" at bounding box center [41, 171] width 83 height 13
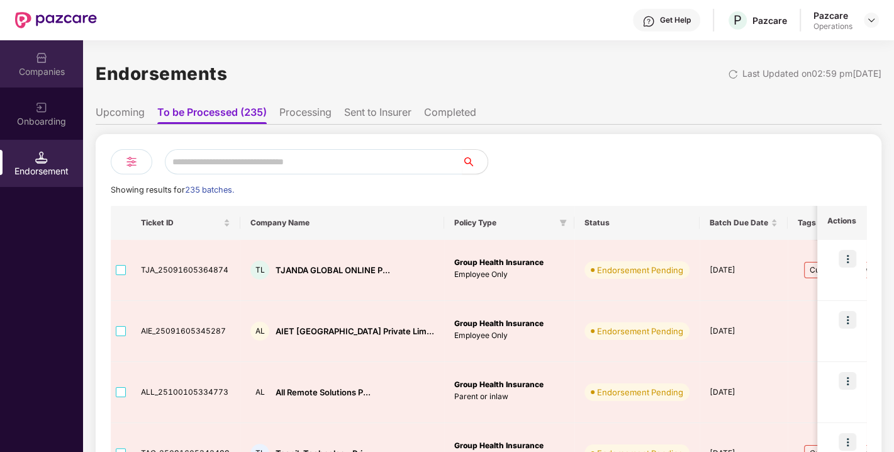
click at [42, 62] on img at bounding box center [41, 58] width 13 height 13
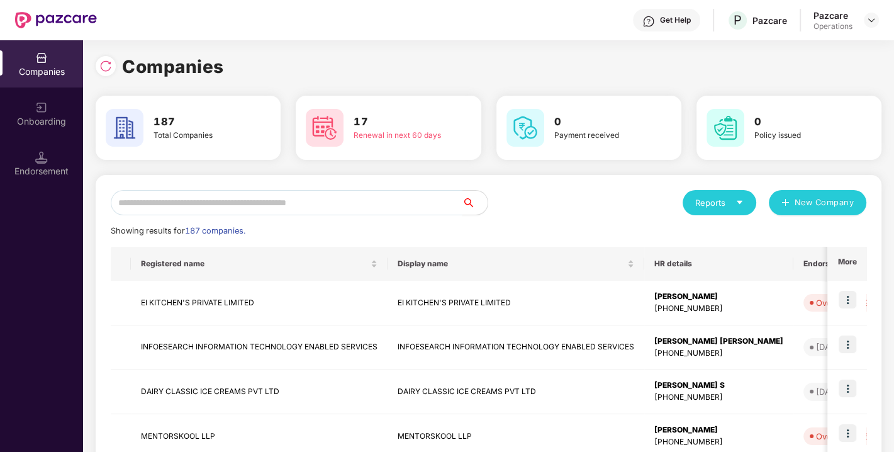
click at [224, 197] on input "text" at bounding box center [287, 202] width 352 height 25
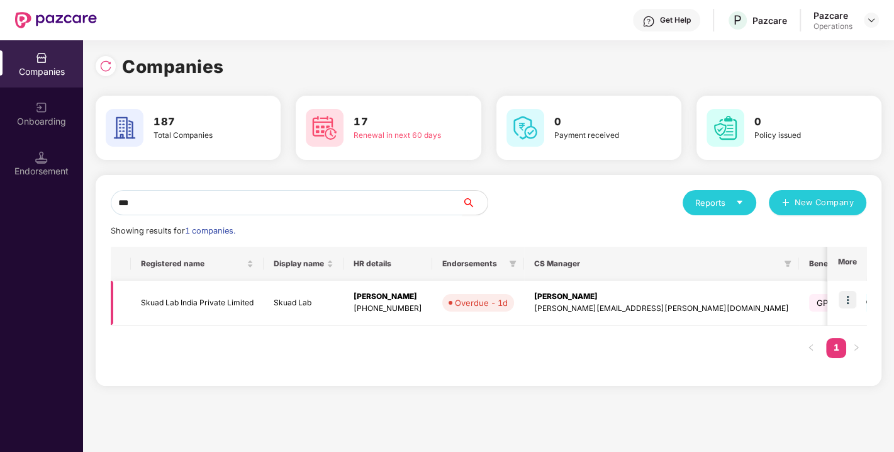
type input "***"
click at [845, 297] on img at bounding box center [847, 300] width 18 height 18
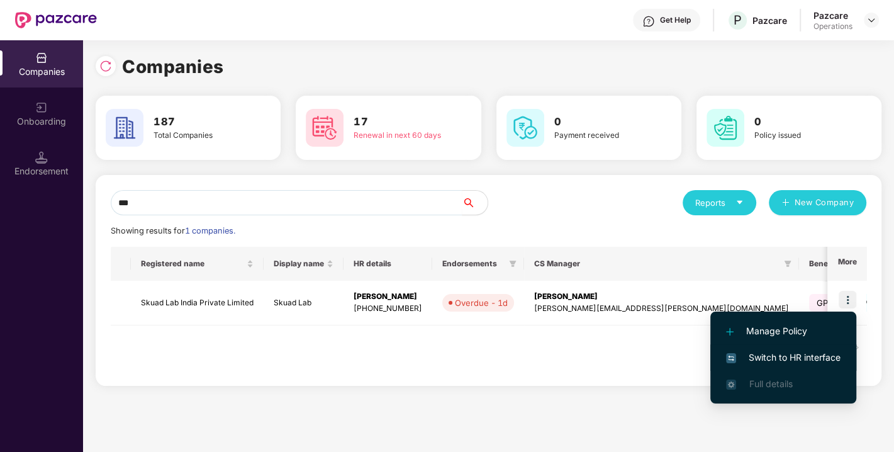
click at [792, 345] on li "Switch to HR interface" at bounding box center [783, 357] width 146 height 26
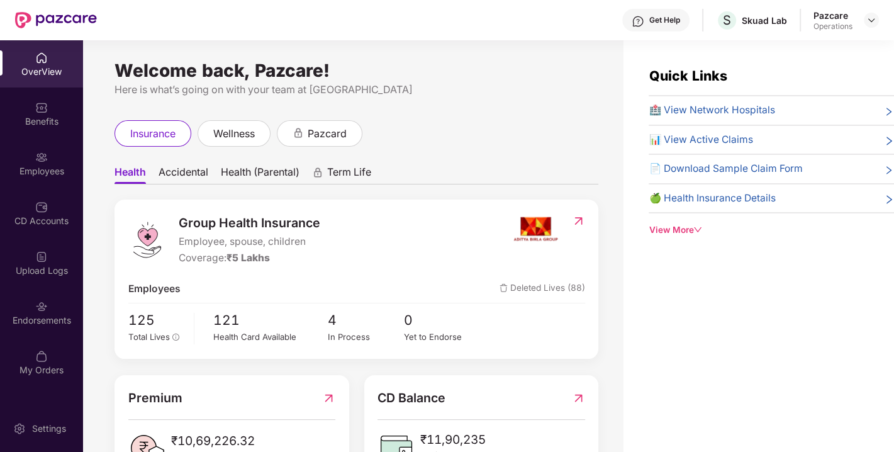
click at [34, 323] on div "Endorsements" at bounding box center [41, 320] width 83 height 13
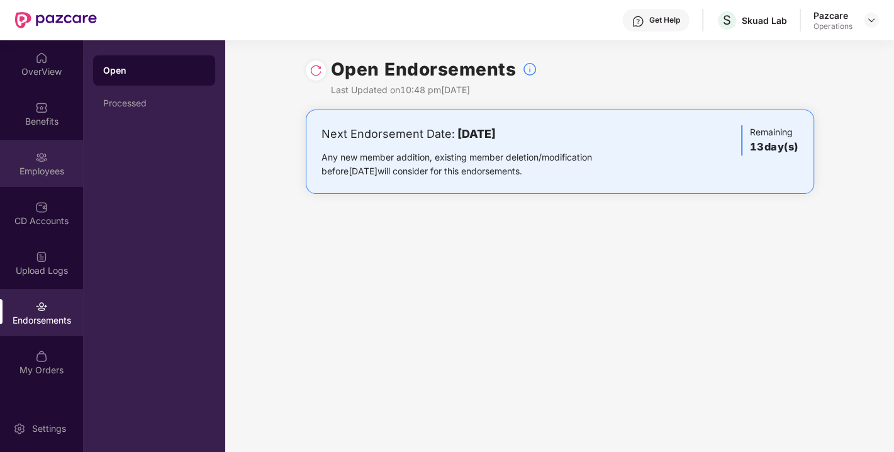
click at [31, 163] on div "Employees" at bounding box center [41, 163] width 83 height 47
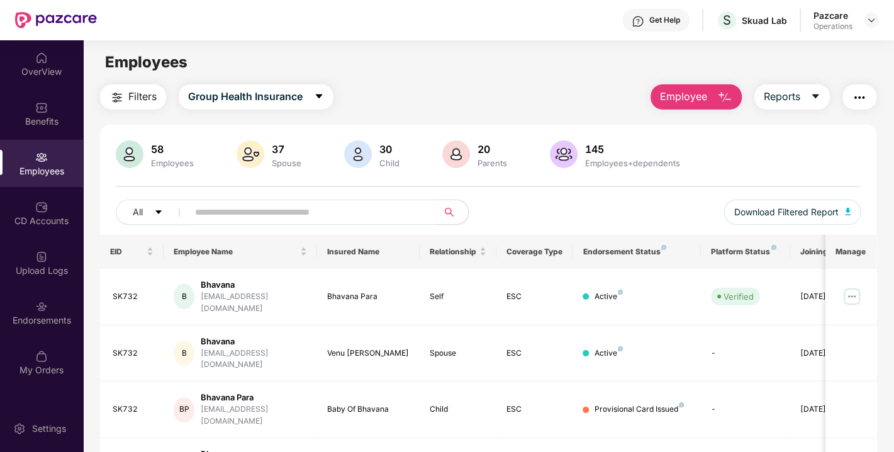
click at [140, 89] on span "Filters" at bounding box center [142, 97] width 28 height 16
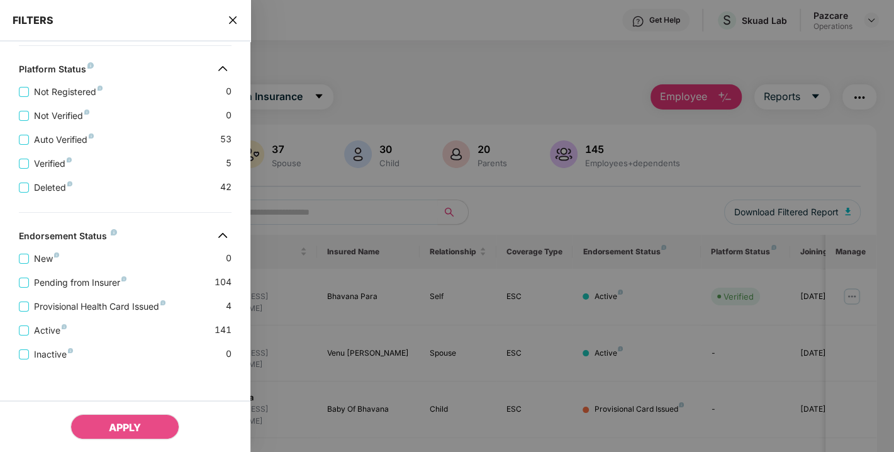
scroll to position [463, 0]
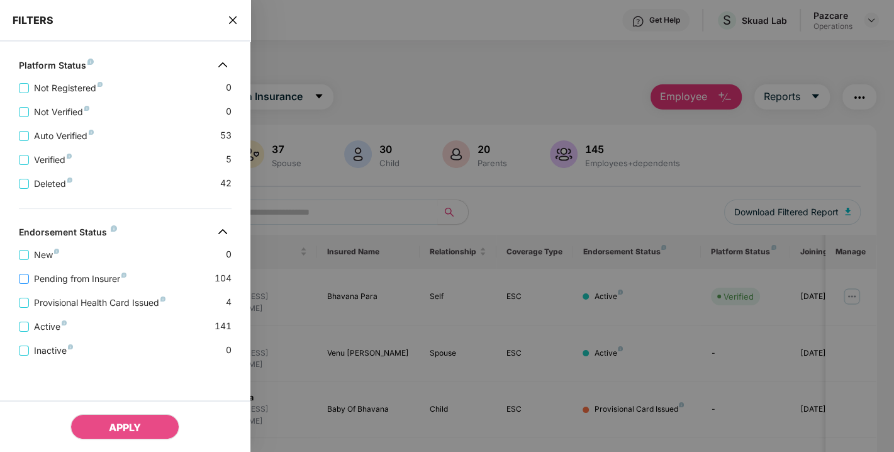
click at [77, 273] on span "Pending from Insurer" at bounding box center [80, 279] width 103 height 14
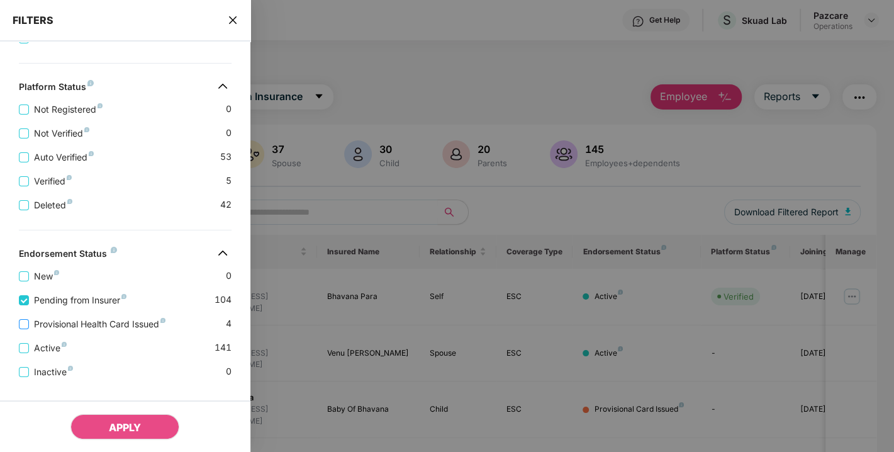
click at [82, 331] on span "Provisional Health Card Issued" at bounding box center [99, 324] width 141 height 14
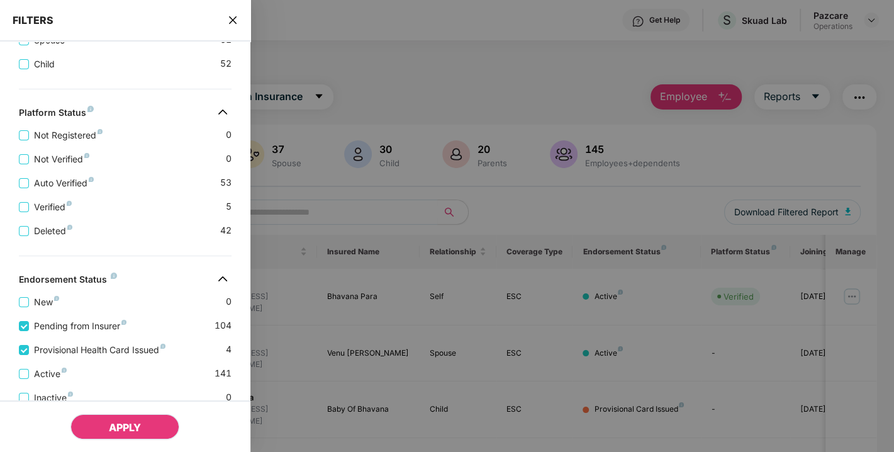
click at [113, 418] on button "APPLY" at bounding box center [124, 426] width 109 height 25
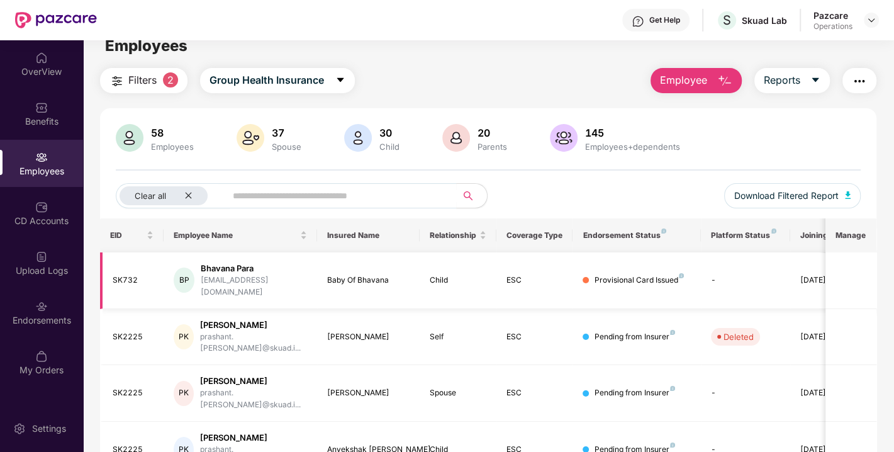
scroll to position [0, 0]
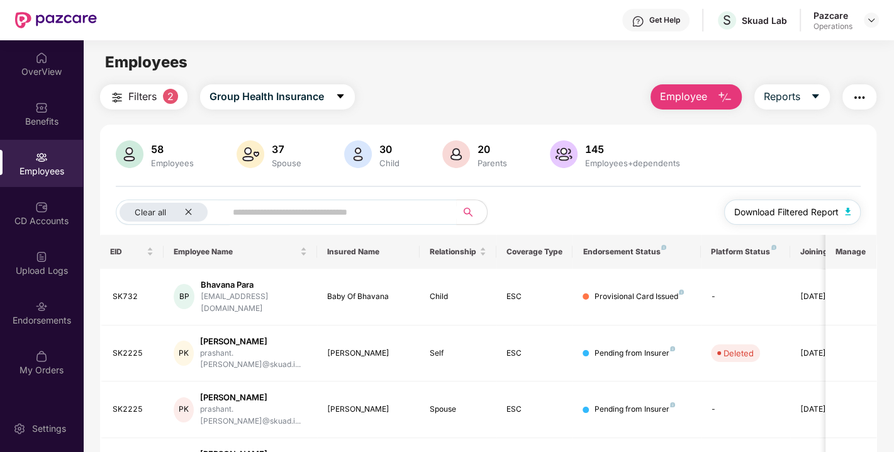
click at [848, 205] on button "Download Filtered Report" at bounding box center [792, 211] width 137 height 25
click at [860, 99] on img "button" at bounding box center [859, 97] width 15 height 15
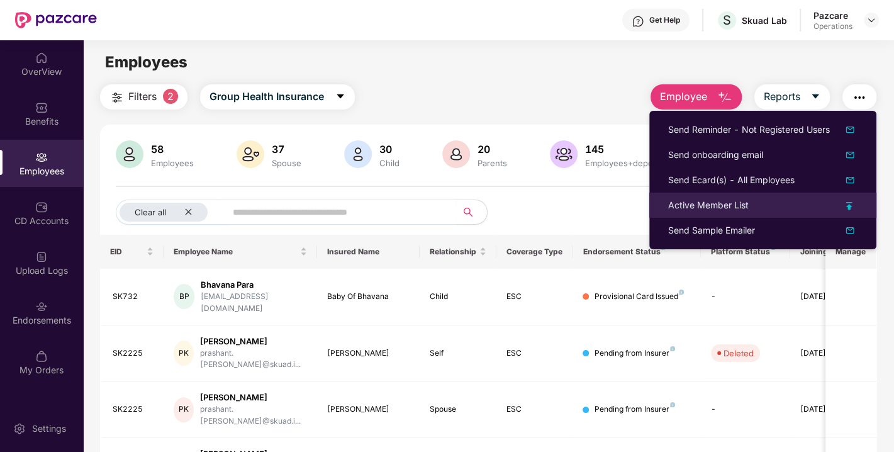
click at [702, 202] on div "Active Member List" at bounding box center [708, 205] width 80 height 14
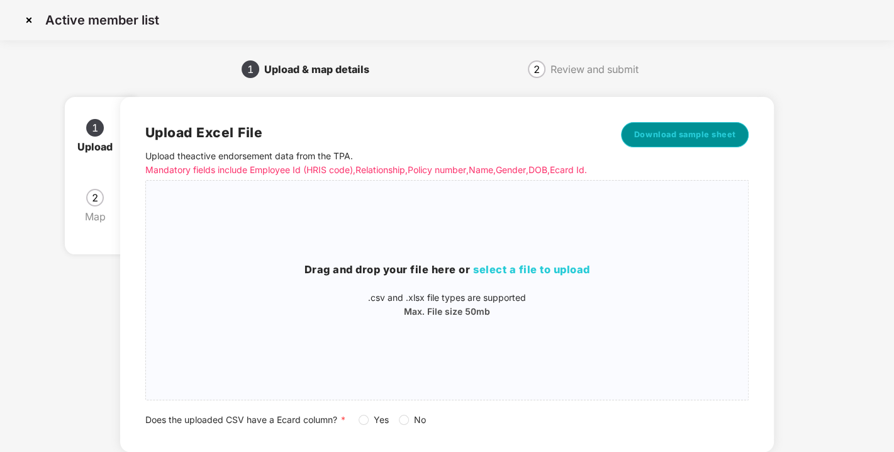
click at [688, 138] on span "Download sample sheet" at bounding box center [685, 134] width 102 height 13
click at [26, 15] on img at bounding box center [29, 20] width 20 height 20
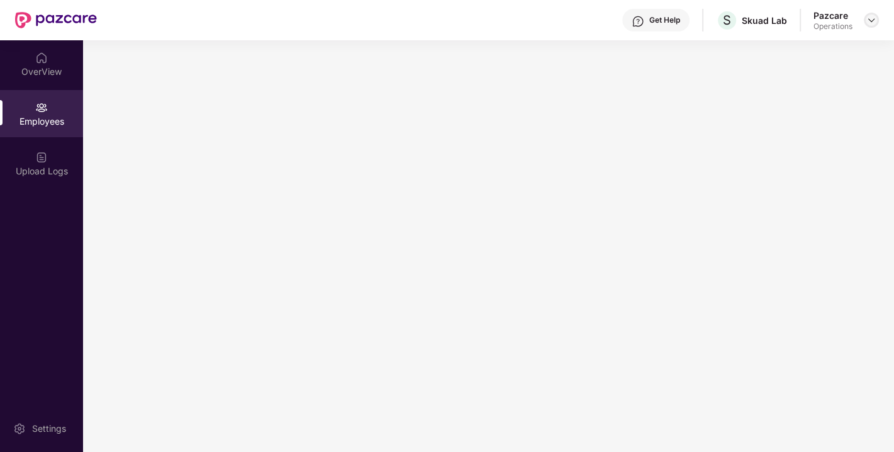
click at [875, 19] on img at bounding box center [871, 20] width 10 height 10
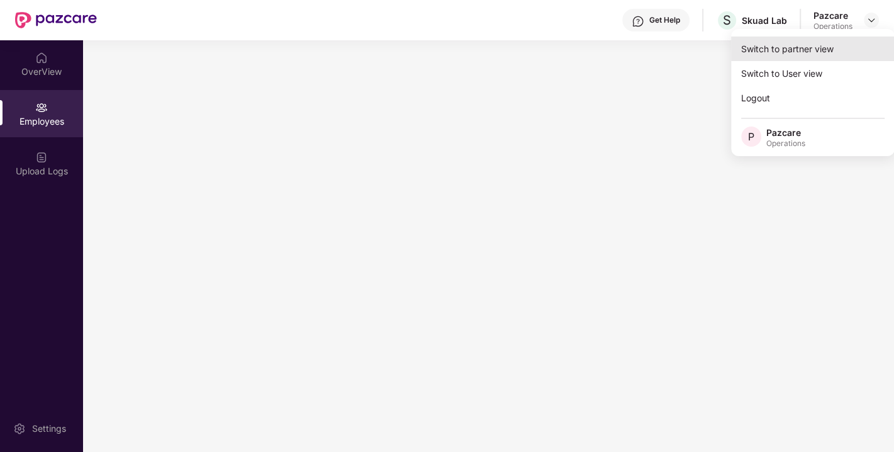
click at [774, 53] on div "Switch to partner view" at bounding box center [813, 48] width 164 height 25
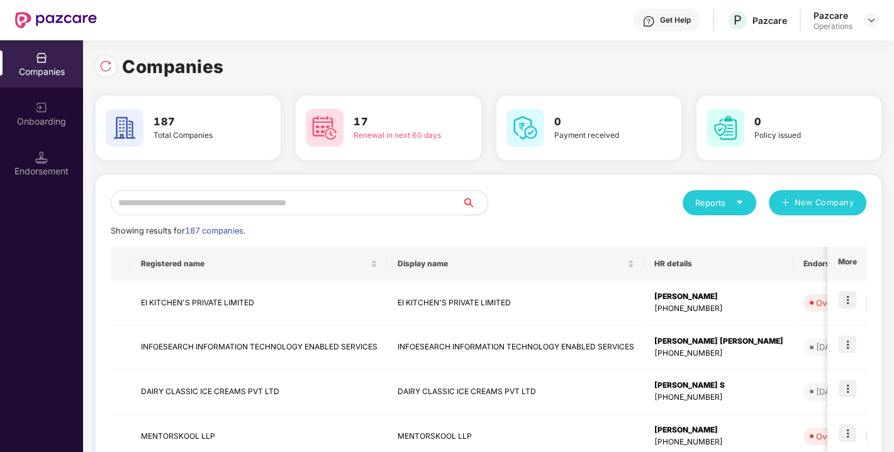
click at [214, 200] on input "text" at bounding box center [287, 202] width 352 height 25
click at [66, 148] on div "Endorsement" at bounding box center [41, 163] width 83 height 47
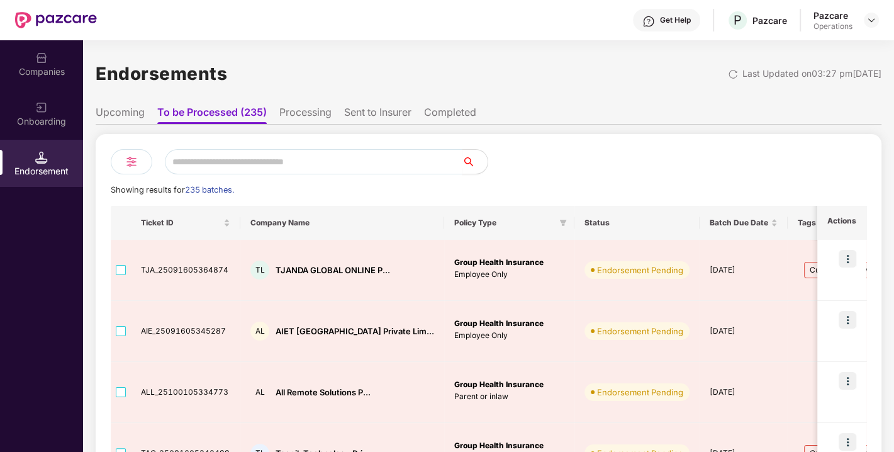
click at [43, 77] on div "Companies" at bounding box center [41, 71] width 83 height 13
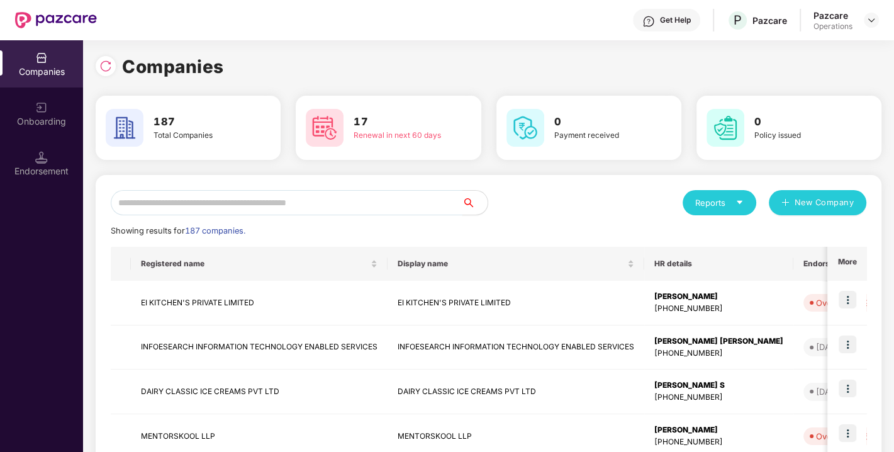
click at [255, 206] on input "text" at bounding box center [287, 202] width 352 height 25
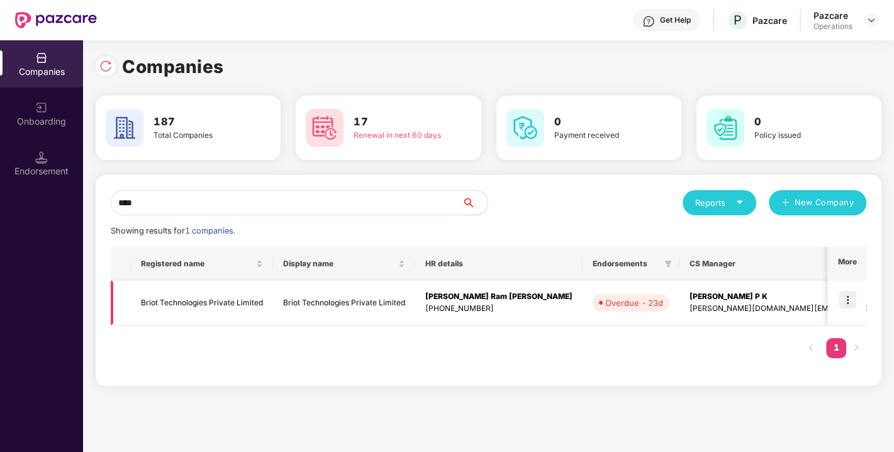
type input "****"
click at [847, 296] on img at bounding box center [847, 300] width 18 height 18
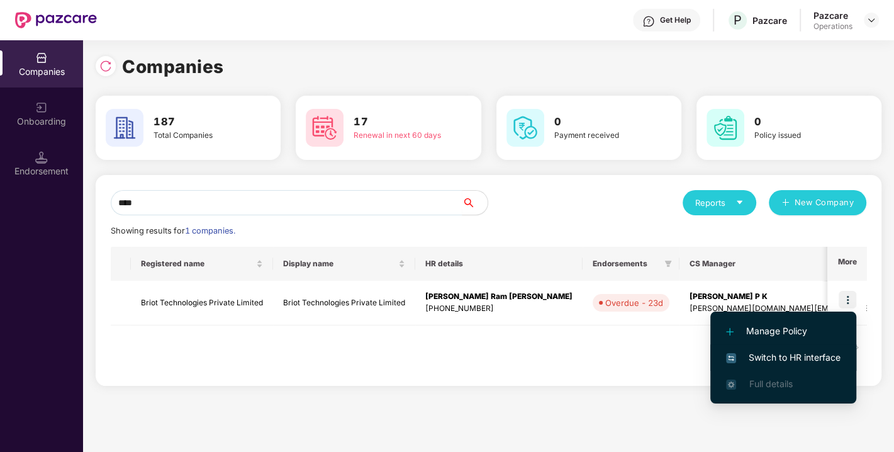
click at [779, 353] on span "Switch to HR interface" at bounding box center [783, 357] width 114 height 14
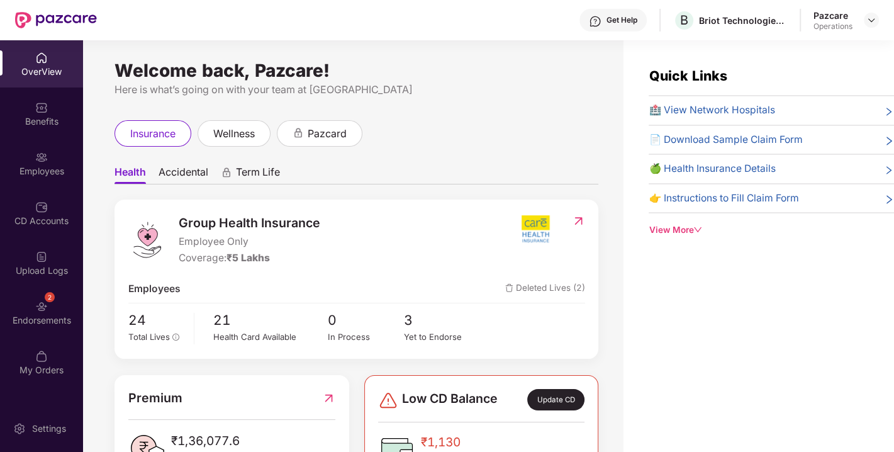
click at [50, 319] on div "Endorsements" at bounding box center [41, 320] width 83 height 13
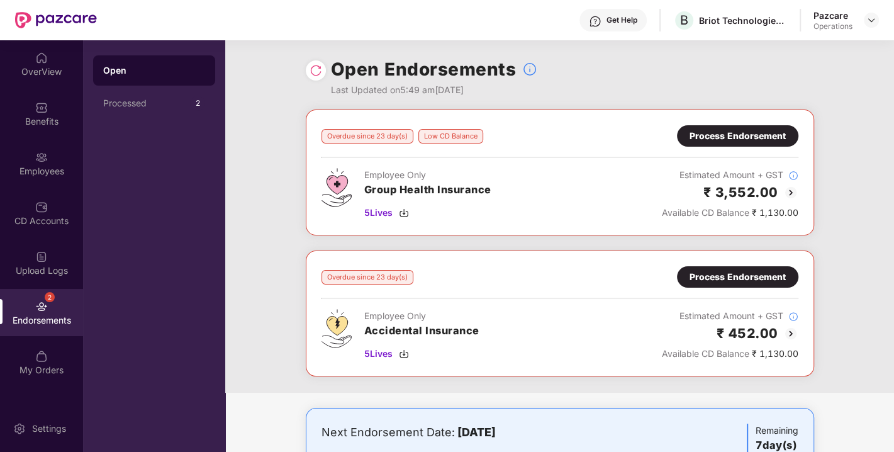
click at [311, 67] on img at bounding box center [315, 70] width 13 height 13
click at [313, 66] on img at bounding box center [315, 70] width 13 height 13
click at [873, 19] on img at bounding box center [871, 20] width 10 height 10
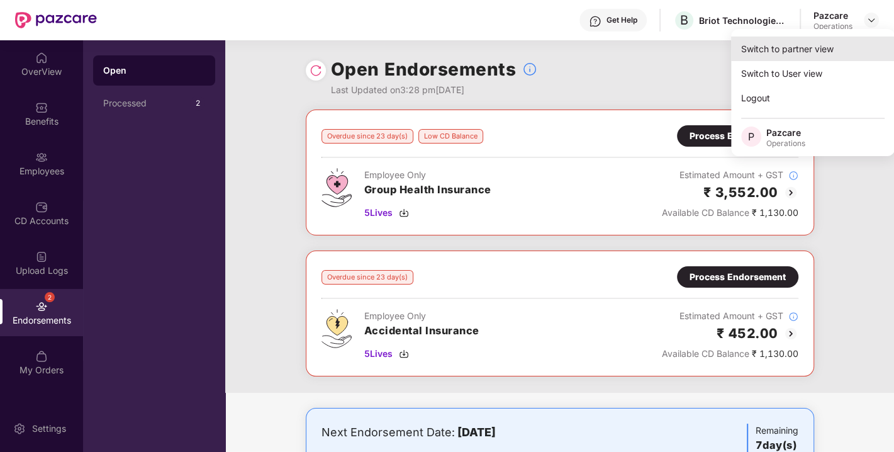
click at [796, 41] on div "Switch to partner view" at bounding box center [813, 48] width 164 height 25
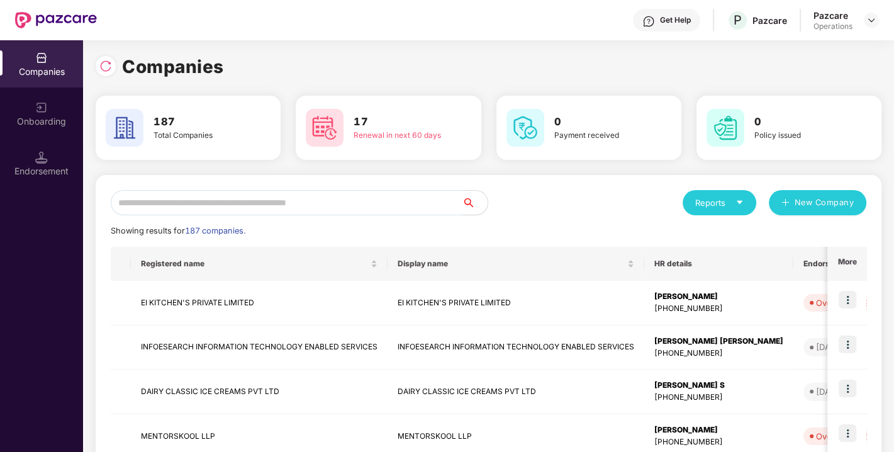
click at [269, 206] on input "text" at bounding box center [287, 202] width 352 height 25
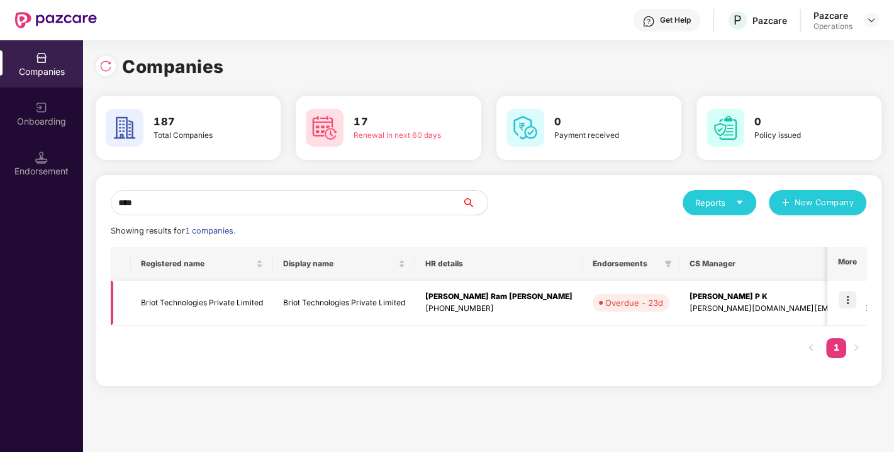
type input "****"
click at [187, 298] on td "Briot Technologies Private Limited" at bounding box center [202, 302] width 142 height 45
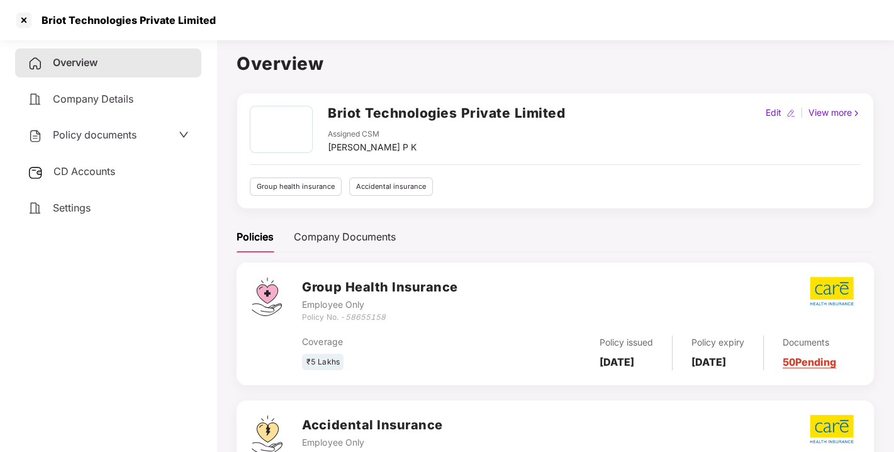
scroll to position [108, 0]
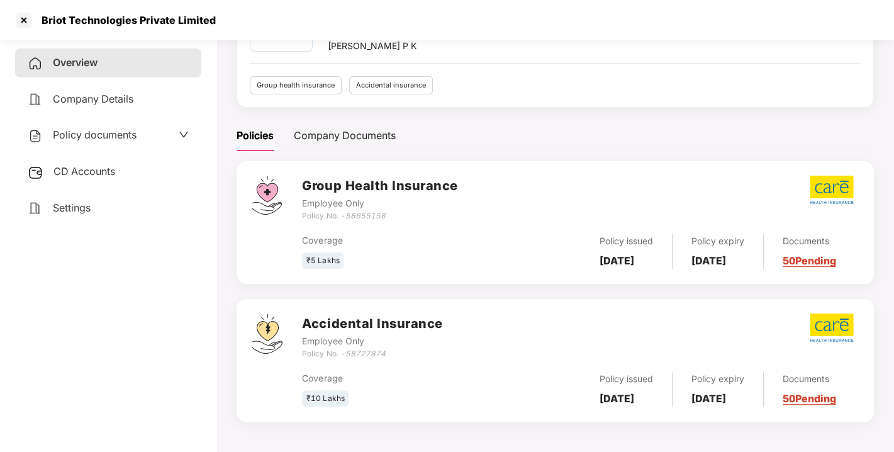
click at [363, 350] on icon "58727874" at bounding box center [365, 352] width 40 height 9
copy icon "58727874"
click at [363, 350] on icon "58727874" at bounding box center [365, 352] width 40 height 9
click at [25, 17] on div at bounding box center [24, 20] width 20 height 20
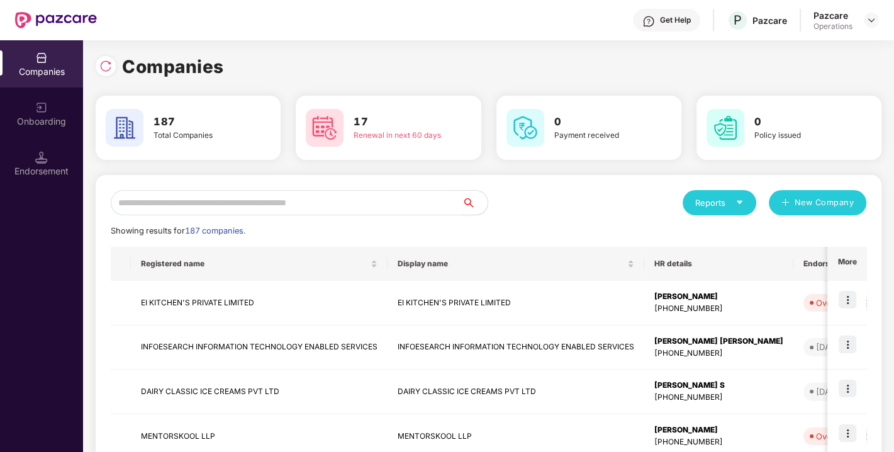
scroll to position [0, 0]
click at [262, 201] on input "text" at bounding box center [287, 202] width 352 height 25
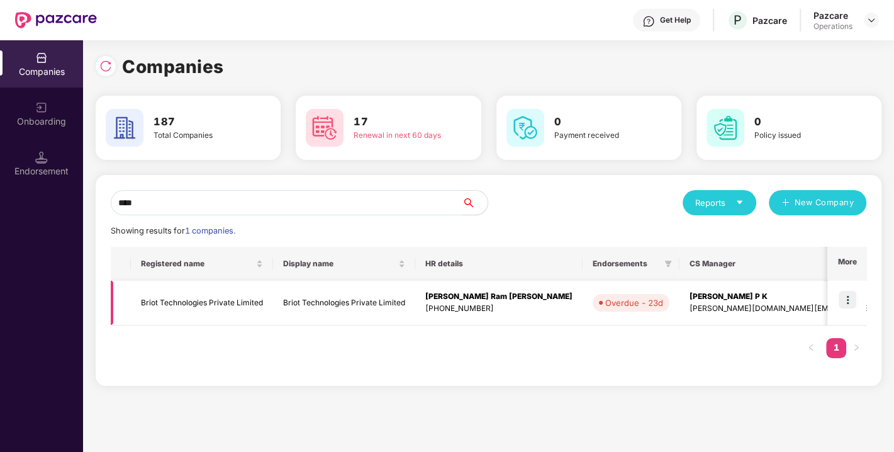
type input "****"
click at [208, 294] on td "Briot Technologies Private Limited" at bounding box center [202, 302] width 142 height 45
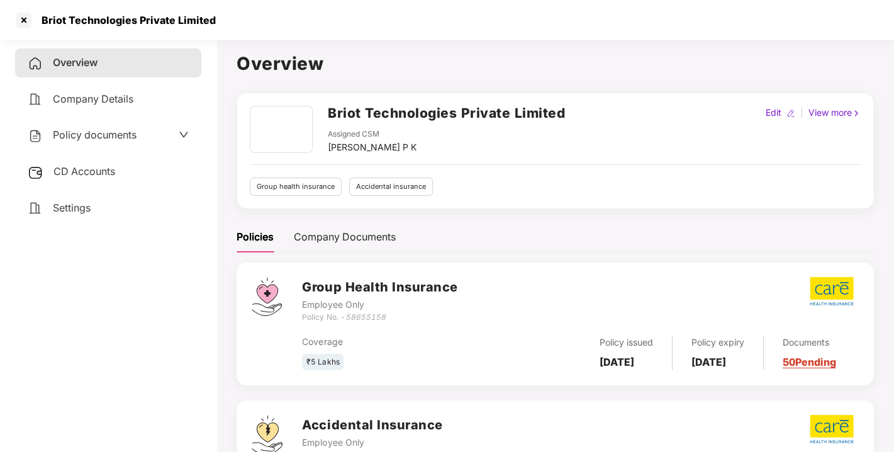
click at [93, 170] on span "CD Accounts" at bounding box center [84, 171] width 62 height 13
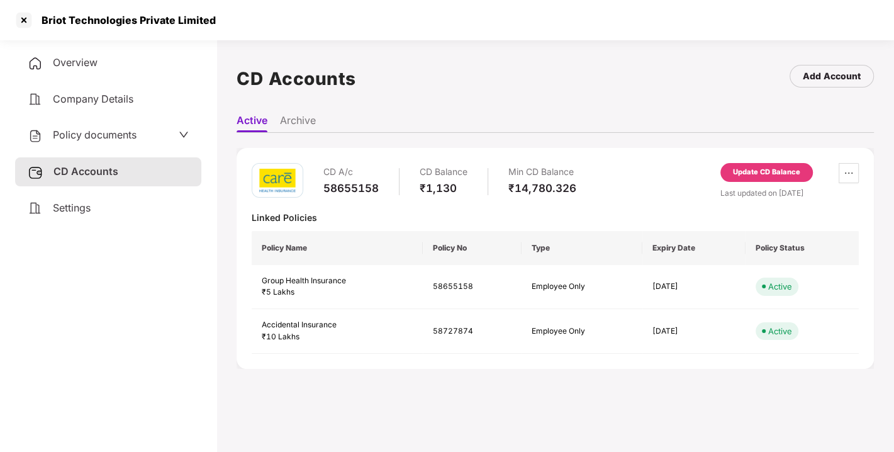
click at [358, 183] on div "58655158" at bounding box center [350, 188] width 55 height 14
copy div "58655158"
click at [358, 183] on div "58655158" at bounding box center [350, 188] width 55 height 14
click at [69, 62] on span "Overview" at bounding box center [75, 62] width 45 height 13
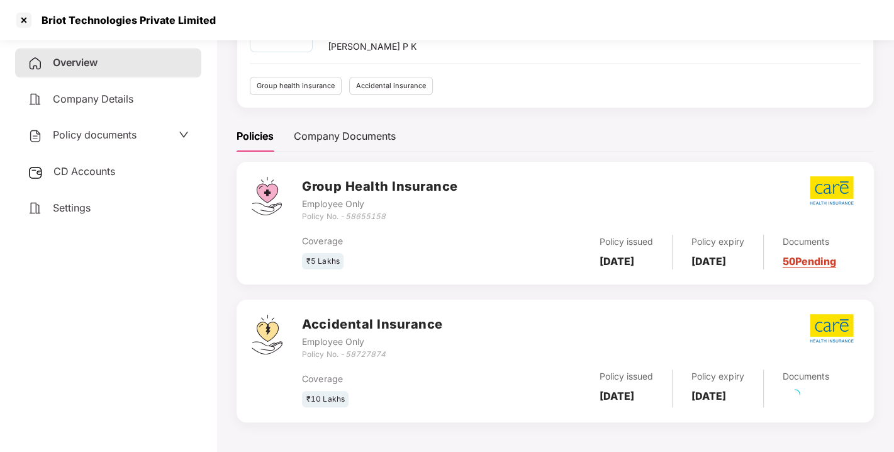
scroll to position [108, 0]
click at [363, 354] on div "Policy No. - 58727874" at bounding box center [372, 354] width 140 height 12
copy icon "58727874"
drag, startPoint x: 363, startPoint y: 354, endPoint x: 351, endPoint y: 341, distance: 18.2
click at [351, 341] on div "Accidental Insurance Employee Only Policy No. - 58727874" at bounding box center [372, 336] width 140 height 45
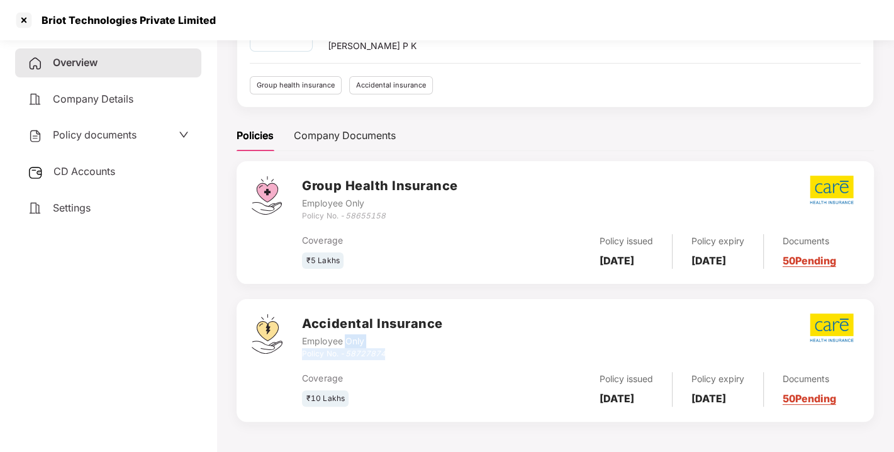
copy div "Only Policy No. - 58727874"
click at [407, 367] on div "Coverage ₹10 Lakhs Policy issued 04 Aug 2025 Policy expiry 03 Aug 2026 Document…" at bounding box center [580, 383] width 557 height 47
click at [366, 351] on icon "58727874" at bounding box center [365, 352] width 40 height 9
copy icon "58727874"
click at [366, 351] on icon "58727874" at bounding box center [365, 352] width 40 height 9
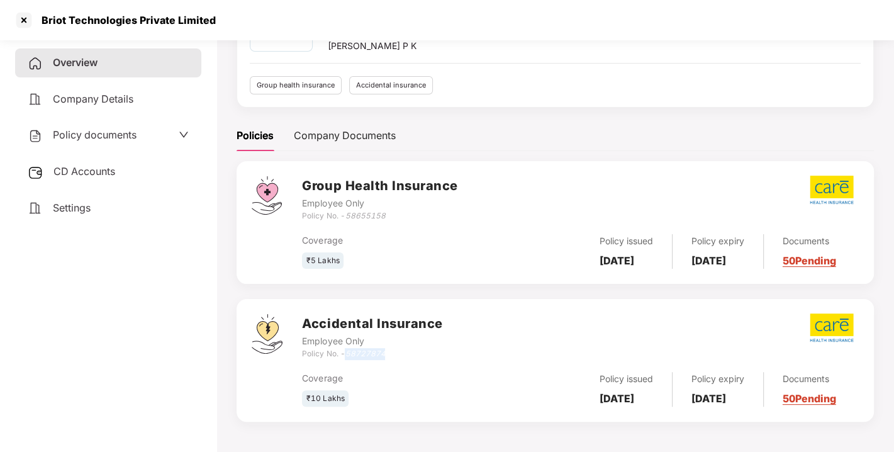
scroll to position [0, 0]
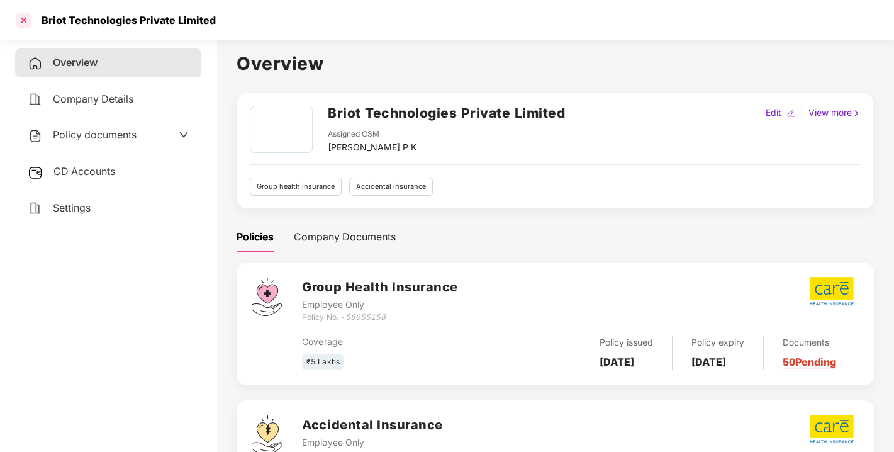
click at [22, 13] on div at bounding box center [24, 20] width 20 height 20
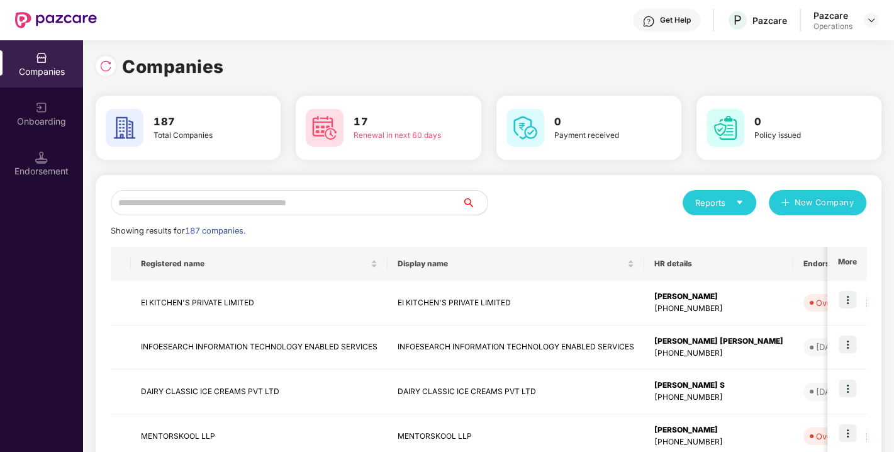
click at [286, 195] on input "text" at bounding box center [287, 202] width 352 height 25
type input "*"
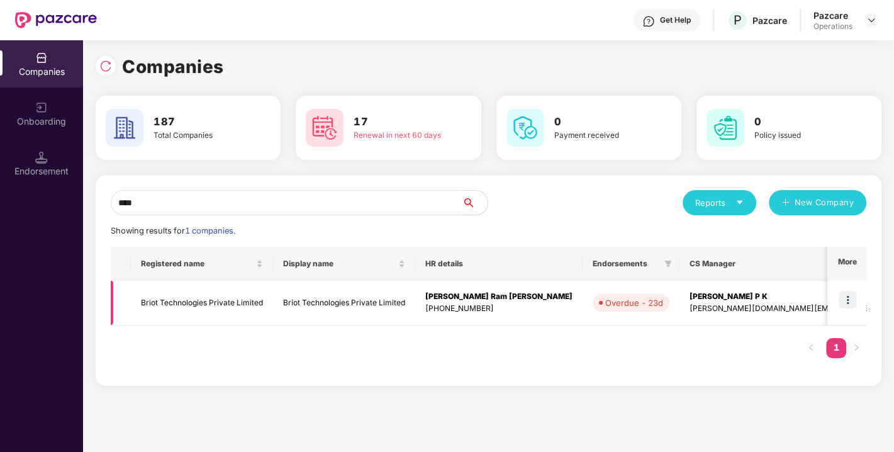
type input "****"
click at [206, 291] on td "Briot Technologies Private Limited" at bounding box center [202, 302] width 142 height 45
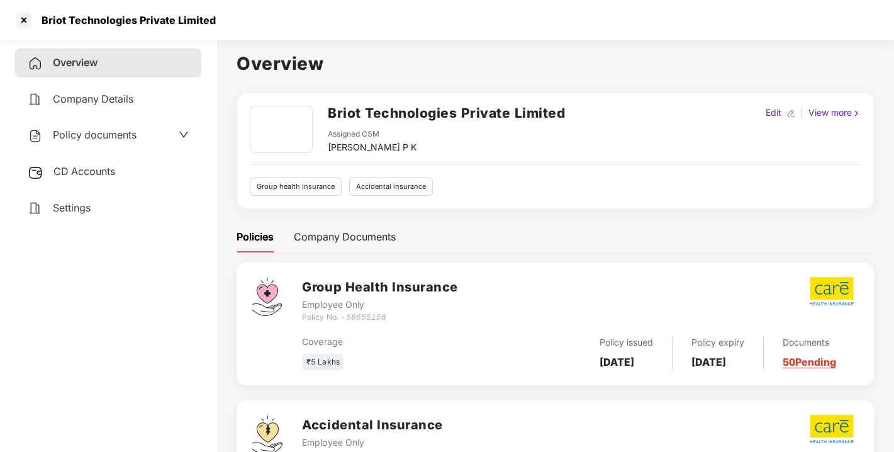
click at [102, 167] on span "CD Accounts" at bounding box center [84, 171] width 62 height 13
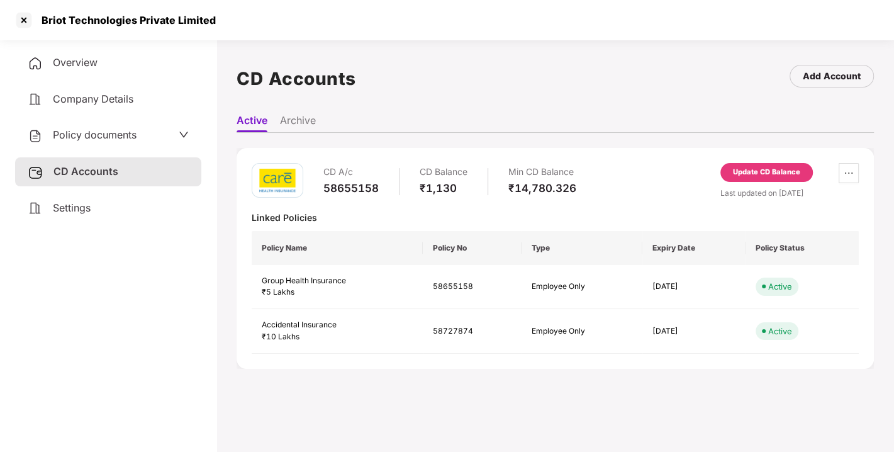
click at [763, 179] on div "Update CD Balance" at bounding box center [766, 172] width 92 height 19
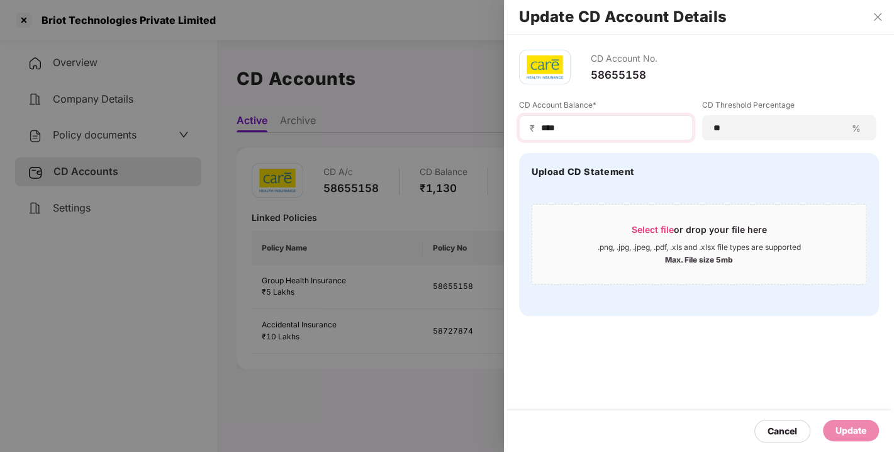
drag, startPoint x: 587, startPoint y: 138, endPoint x: 573, endPoint y: 124, distance: 19.6
click at [573, 124] on div "₹ ****" at bounding box center [606, 127] width 174 height 25
drag, startPoint x: 573, startPoint y: 124, endPoint x: 481, endPoint y: 137, distance: 92.8
click at [481, 137] on div "Update CD Account Details CD Account No. 58655158 CD Account Balance* ₹ **** CD…" at bounding box center [447, 226] width 894 height 452
type input "*****"
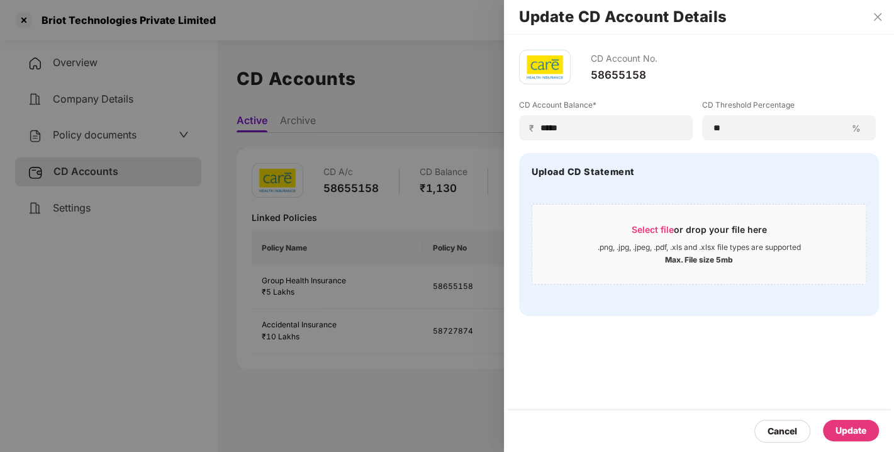
click at [836, 439] on div "Update" at bounding box center [851, 429] width 56 height 21
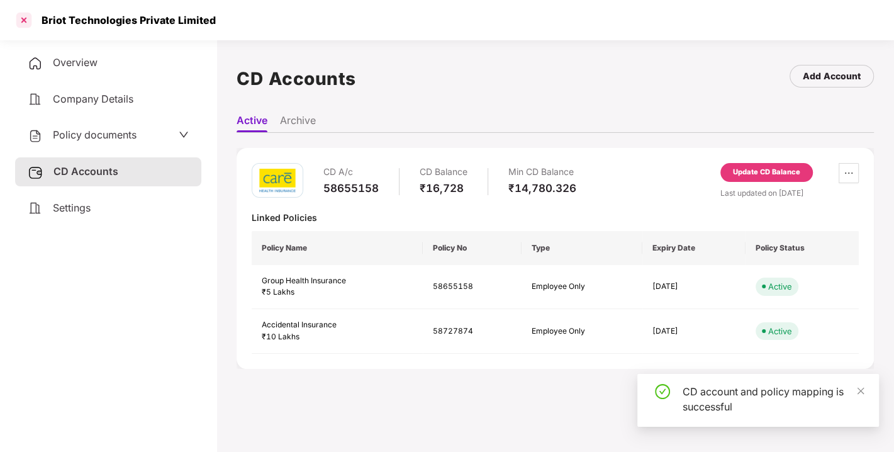
click at [22, 18] on div at bounding box center [24, 20] width 20 height 20
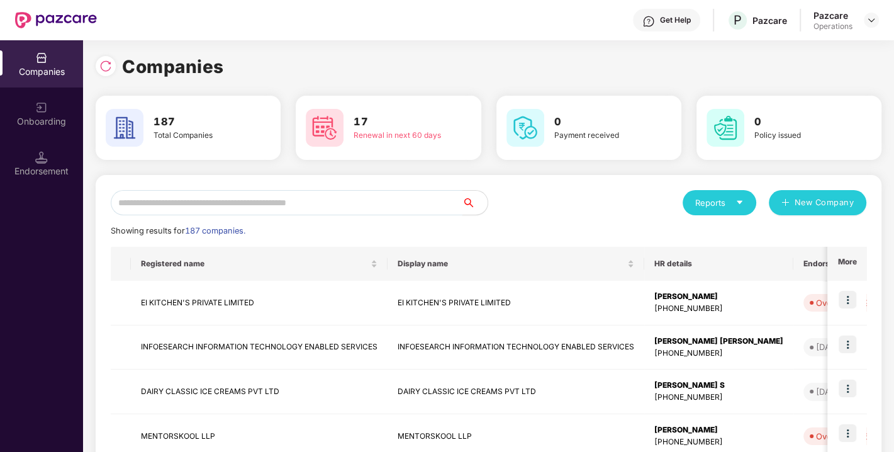
click at [184, 196] on input "text" at bounding box center [287, 202] width 352 height 25
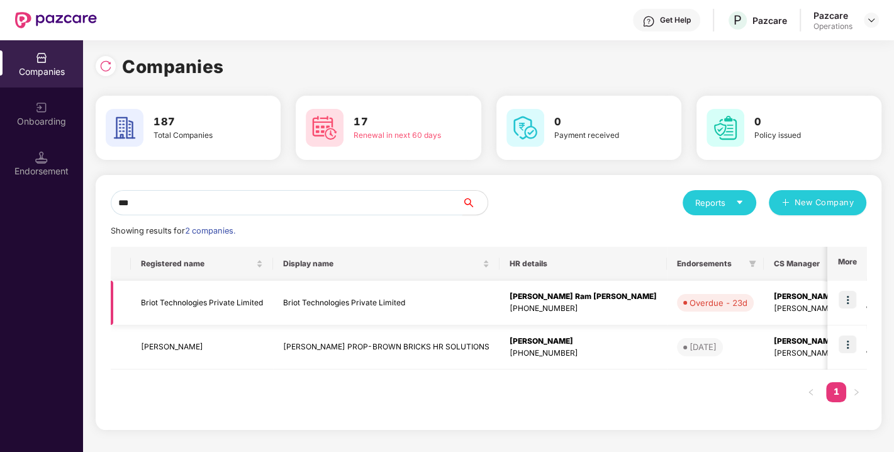
type input "***"
click at [837, 291] on td at bounding box center [846, 302] width 39 height 45
click at [852, 303] on img at bounding box center [847, 300] width 18 height 18
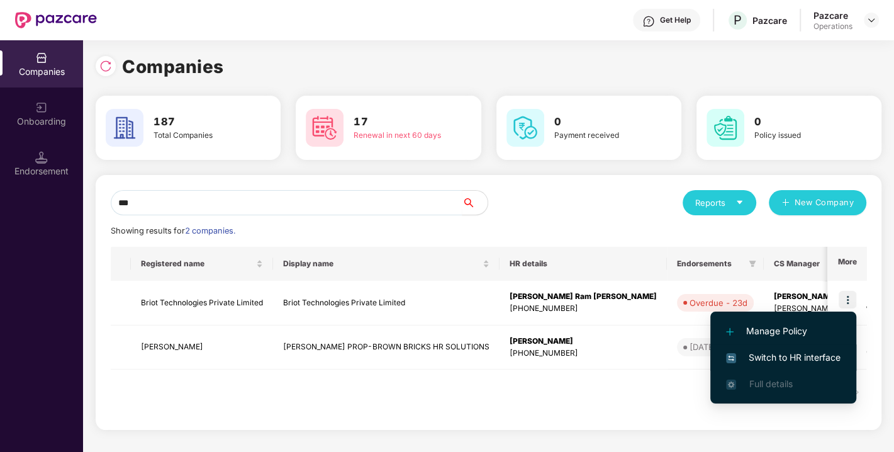
click at [760, 363] on span "Switch to HR interface" at bounding box center [783, 357] width 114 height 14
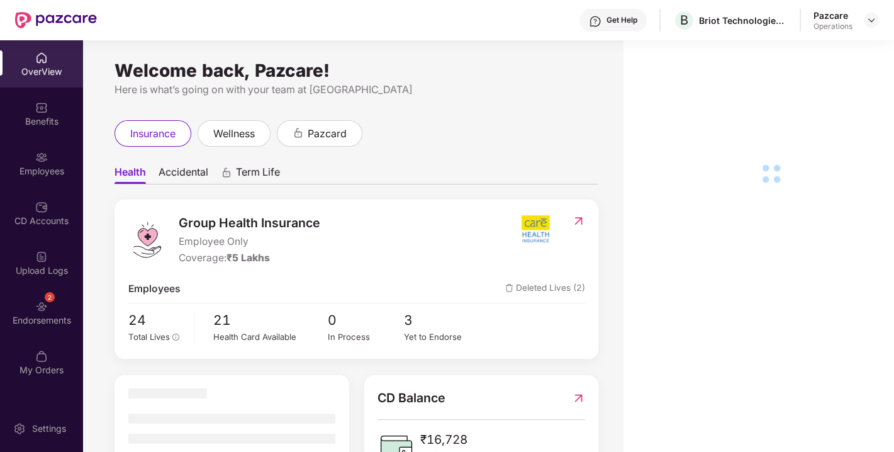
click at [32, 314] on div "Endorsements" at bounding box center [41, 320] width 83 height 13
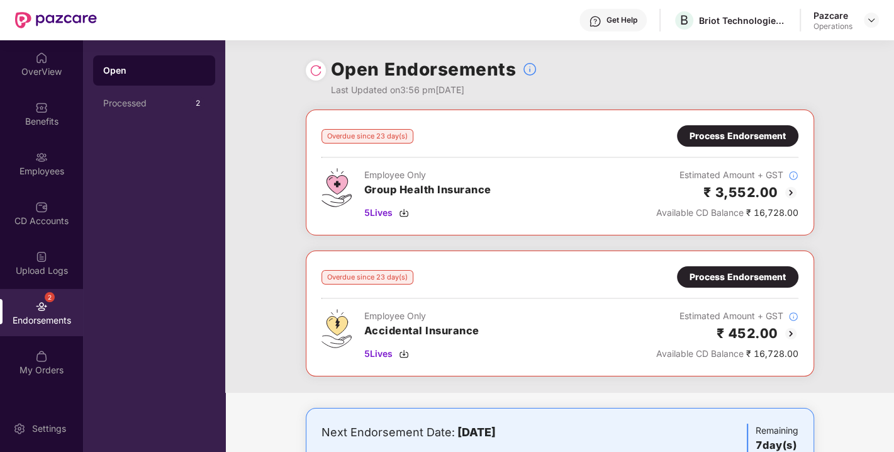
click at [306, 66] on div at bounding box center [316, 70] width 20 height 20
click at [309, 70] on img at bounding box center [315, 70] width 13 height 13
click at [709, 136] on div "Process Endorsement" at bounding box center [737, 136] width 96 height 14
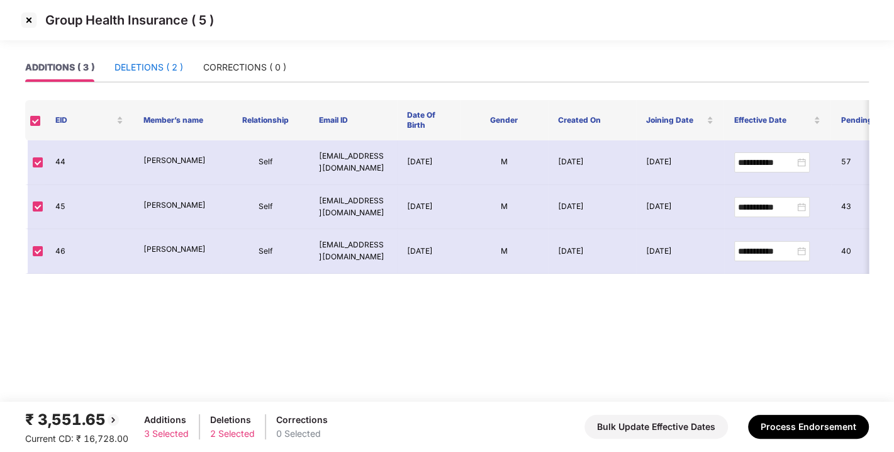
click at [141, 66] on div "DELETIONS ( 2 )" at bounding box center [148, 67] width 69 height 14
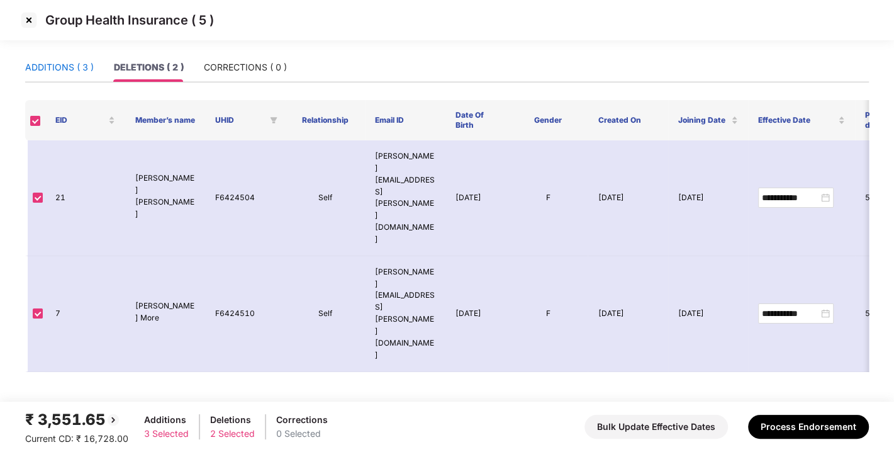
click at [74, 63] on div "ADDITIONS ( 3 )" at bounding box center [59, 67] width 69 height 14
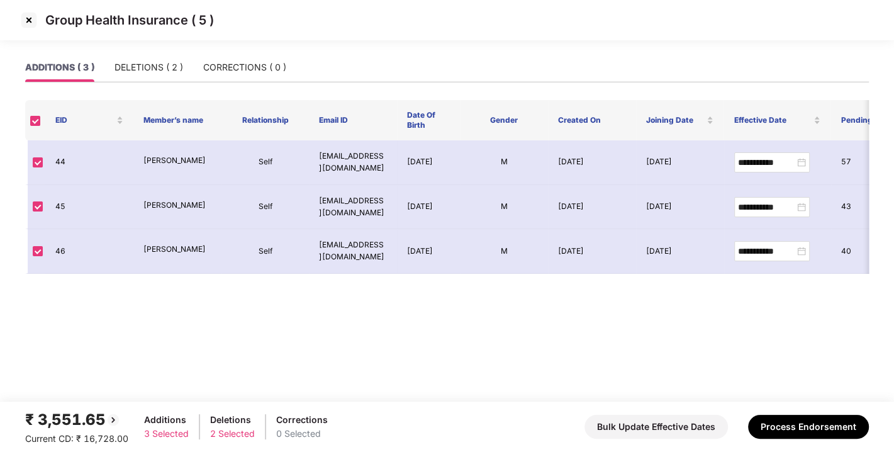
click at [33, 18] on img at bounding box center [29, 20] width 20 height 20
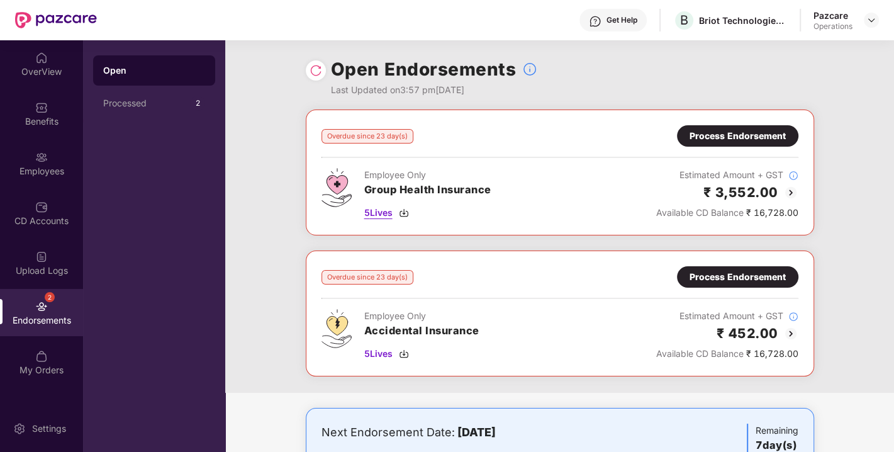
click at [406, 208] on img at bounding box center [404, 213] width 10 height 10
click at [404, 353] on img at bounding box center [404, 353] width 10 height 10
click at [750, 282] on div "Process Endorsement" at bounding box center [737, 276] width 121 height 21
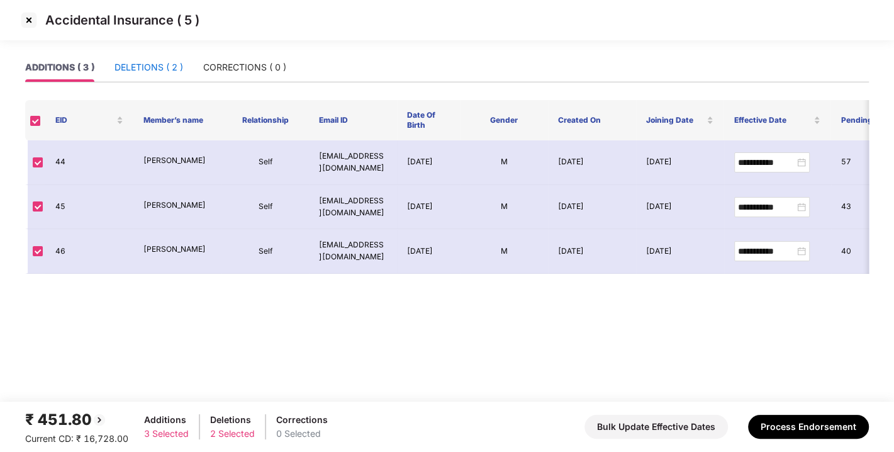
click at [149, 72] on div "DELETIONS ( 2 )" at bounding box center [148, 67] width 69 height 14
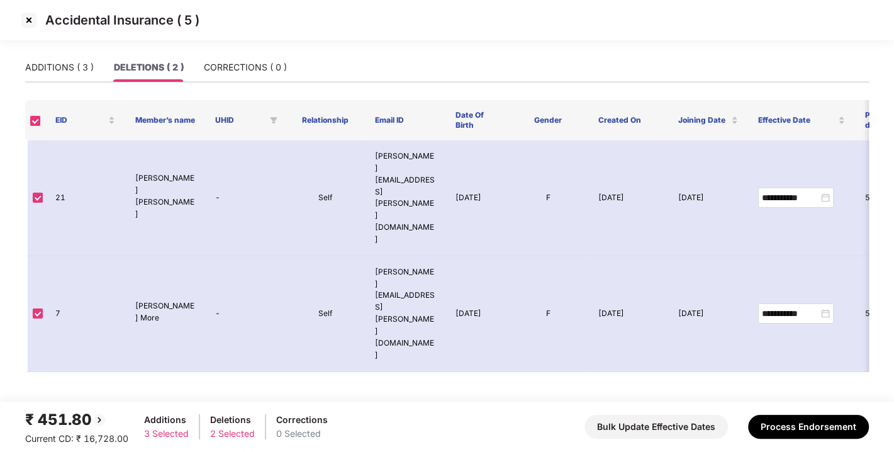
click at [29, 20] on img at bounding box center [29, 20] width 20 height 20
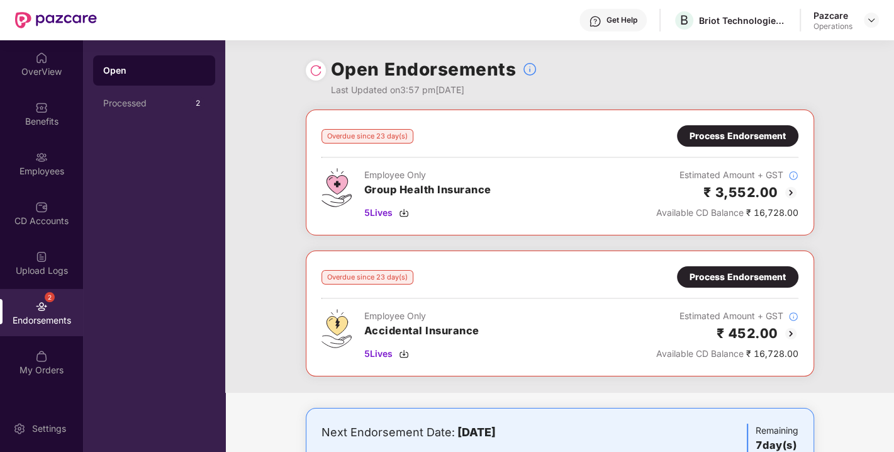
click at [701, 141] on div "Process Endorsement" at bounding box center [737, 136] width 96 height 14
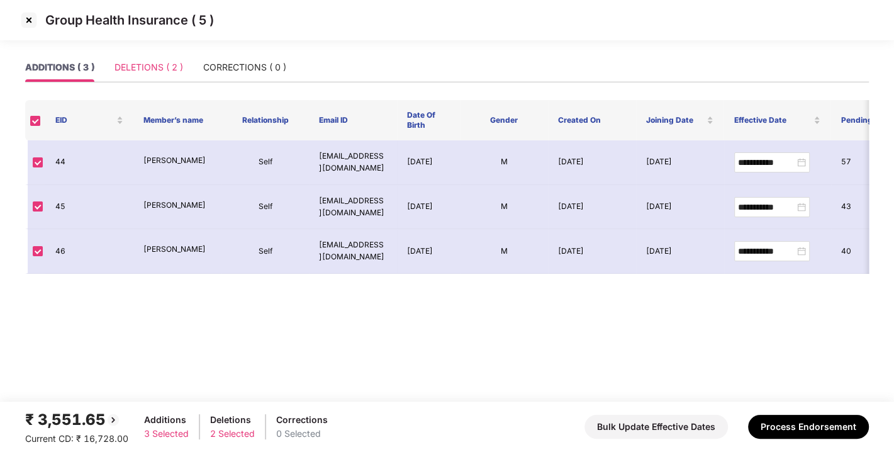
click at [154, 80] on div "DELETIONS ( 2 )" at bounding box center [148, 67] width 69 height 29
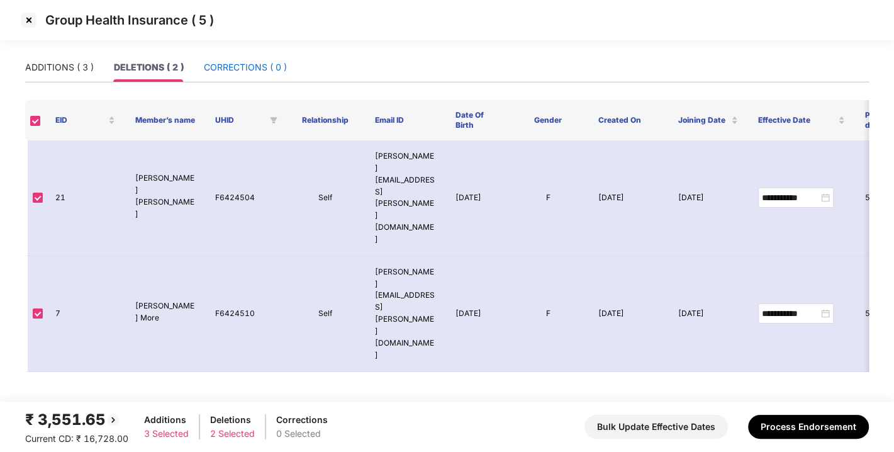
click at [231, 69] on div "CORRECTIONS ( 0 )" at bounding box center [245, 67] width 83 height 14
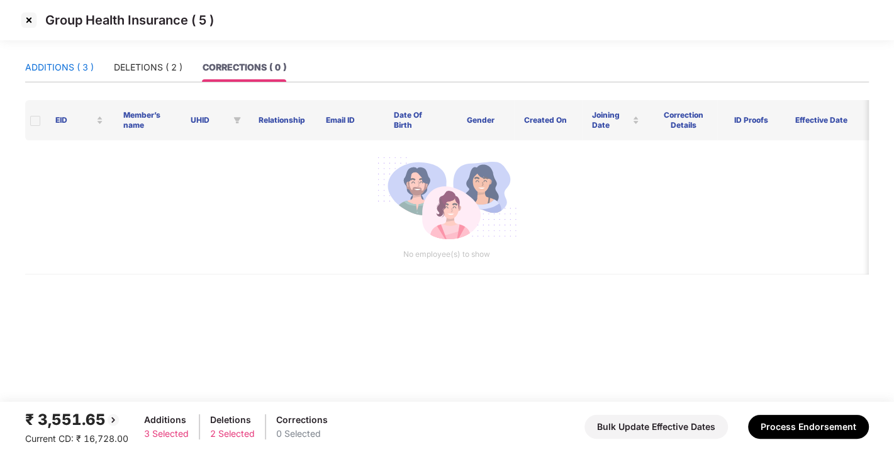
click at [66, 68] on div "ADDITIONS ( 3 )" at bounding box center [59, 67] width 69 height 14
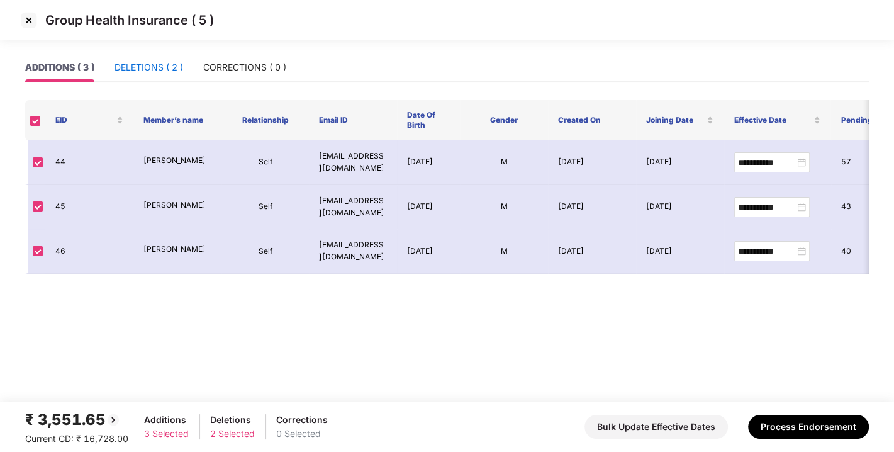
click at [150, 65] on div "DELETIONS ( 2 )" at bounding box center [148, 67] width 69 height 14
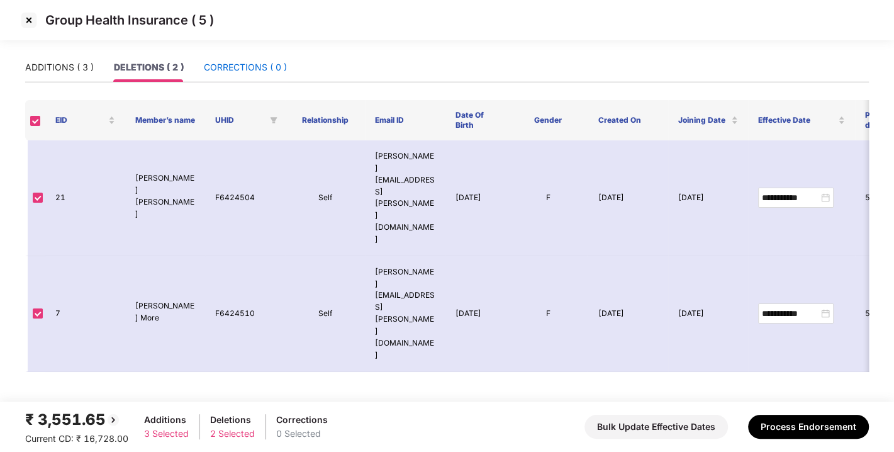
click at [245, 62] on div "CORRECTIONS ( 0 )" at bounding box center [245, 67] width 83 height 14
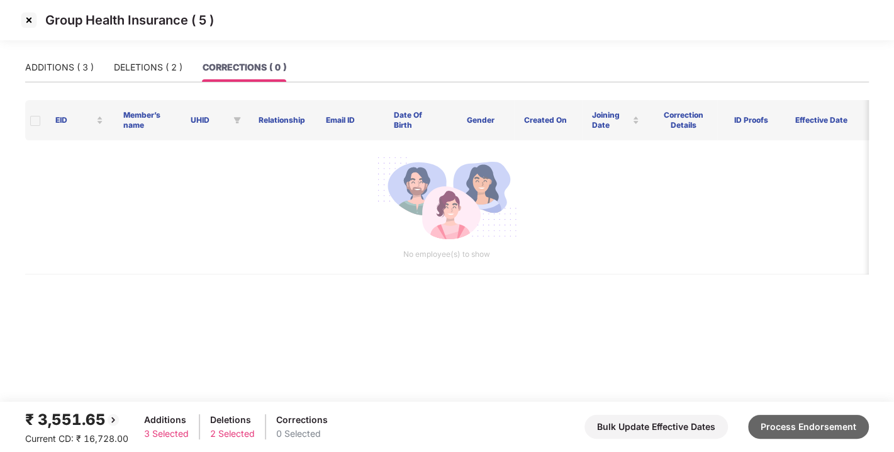
click at [841, 429] on button "Process Endorsement" at bounding box center [808, 426] width 121 height 24
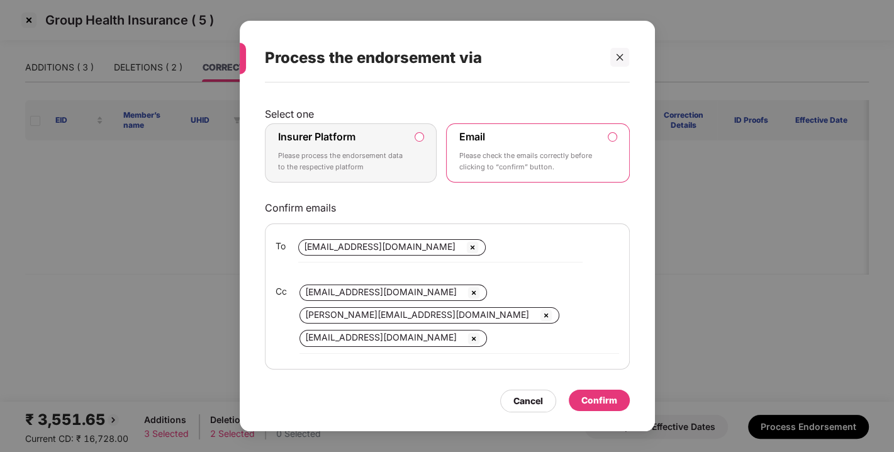
click at [419, 130] on label "Insurer Platform Please process the endorsement data to the respective platform" at bounding box center [351, 152] width 172 height 59
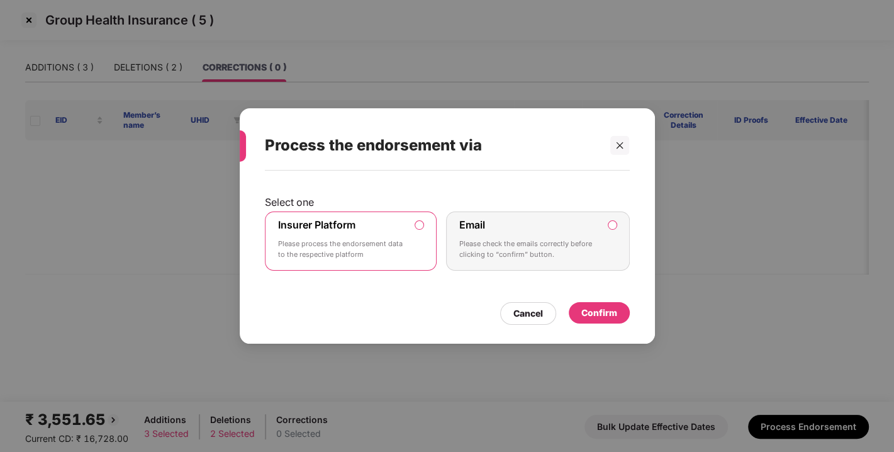
click at [592, 312] on div "Confirm" at bounding box center [599, 313] width 36 height 14
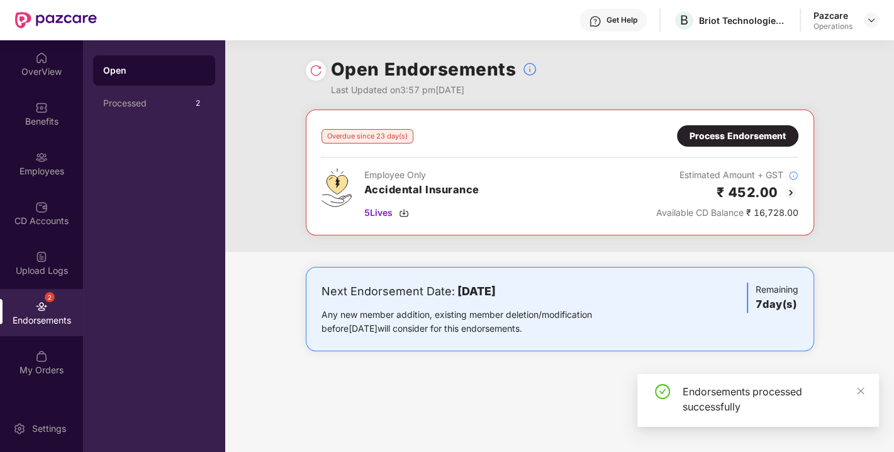
click at [742, 148] on div "Overdue since 23 day(s) Process Endorsement Employee Only Accidental Insurance …" at bounding box center [559, 172] width 477 height 94
click at [711, 130] on div "Process Endorsement" at bounding box center [737, 136] width 96 height 14
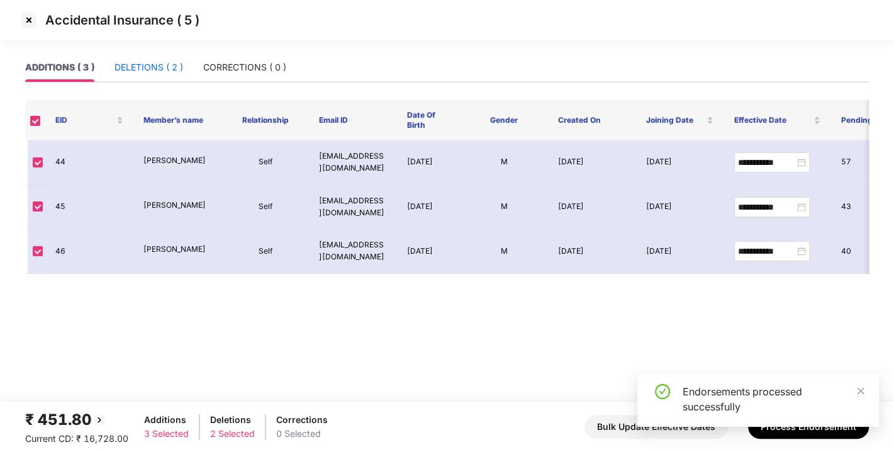
click at [134, 69] on div "DELETIONS ( 2 )" at bounding box center [148, 67] width 69 height 14
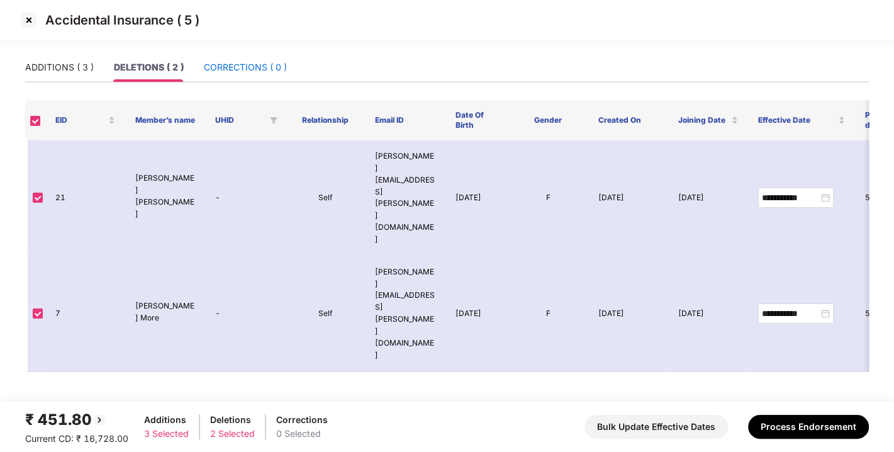
click at [241, 68] on div "CORRECTIONS ( 0 )" at bounding box center [245, 67] width 83 height 14
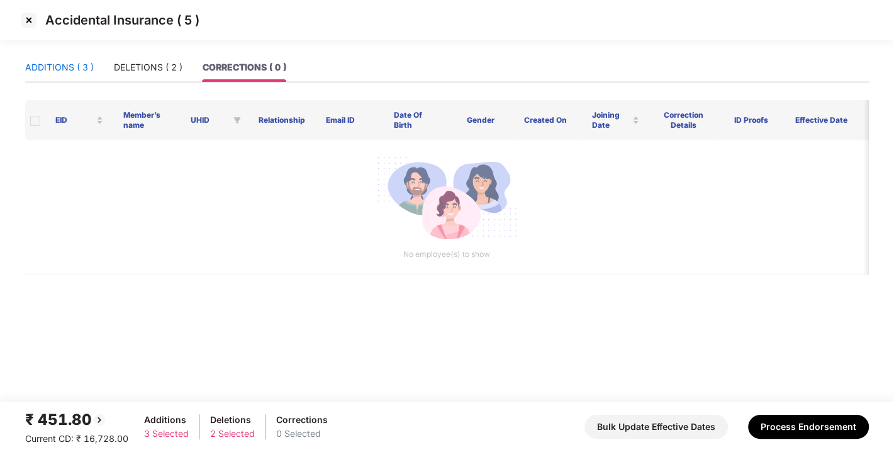
click at [38, 66] on div "ADDITIONS ( 3 )" at bounding box center [59, 67] width 69 height 14
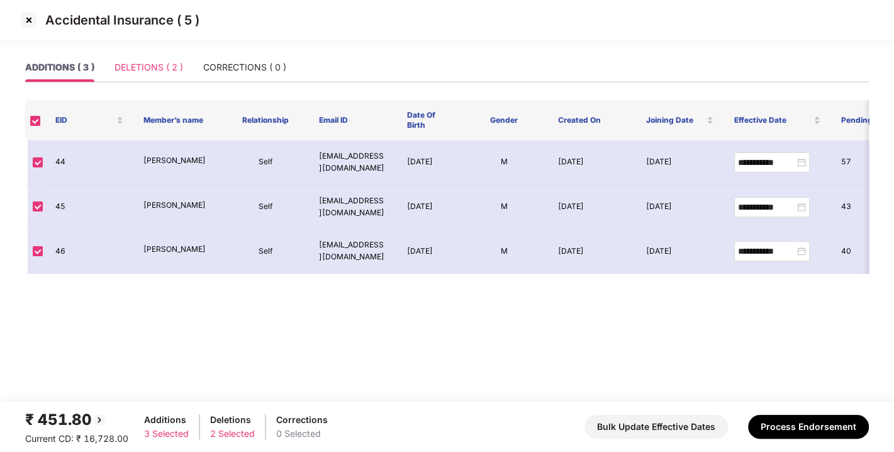
click at [170, 59] on div "DELETIONS ( 2 )" at bounding box center [148, 67] width 69 height 29
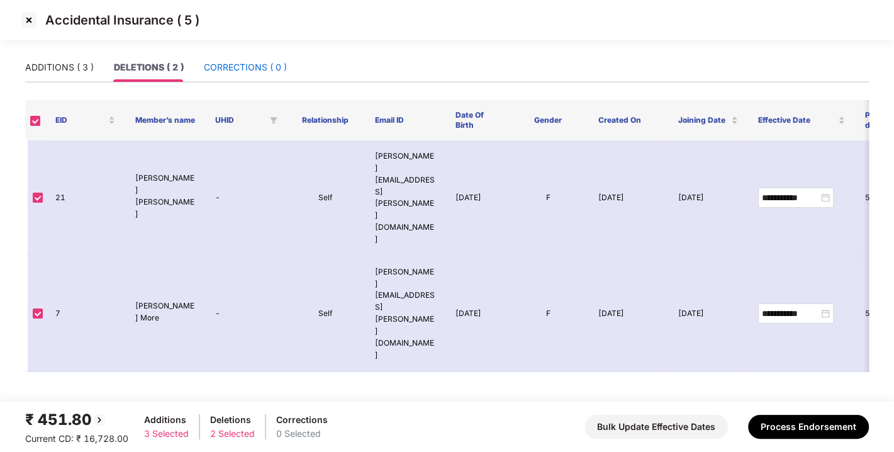
click at [230, 62] on div "CORRECTIONS ( 0 )" at bounding box center [245, 67] width 83 height 14
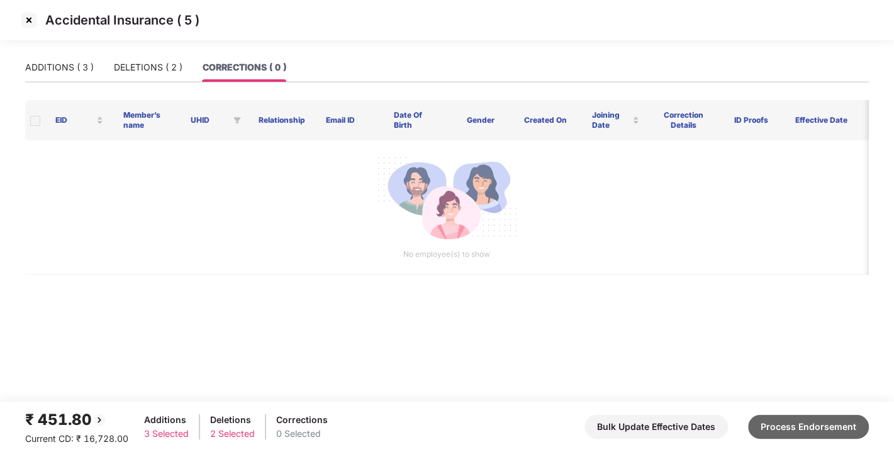
click at [785, 433] on button "Process Endorsement" at bounding box center [808, 426] width 121 height 24
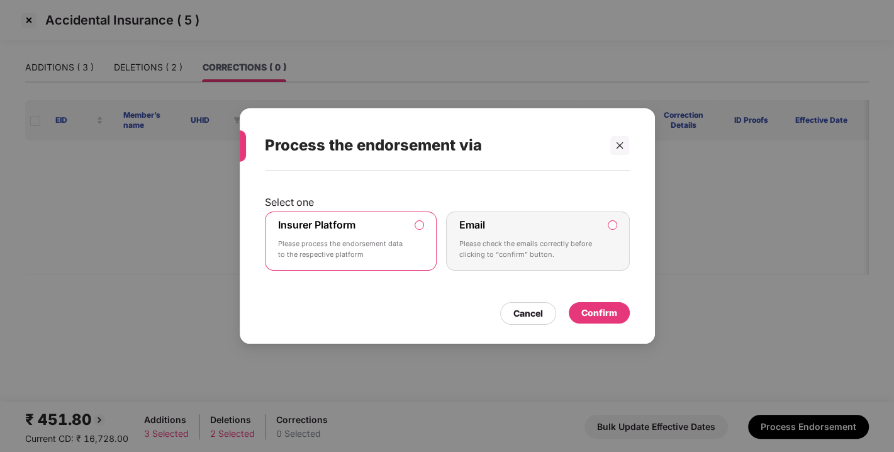
click at [592, 308] on div "Confirm" at bounding box center [599, 313] width 36 height 14
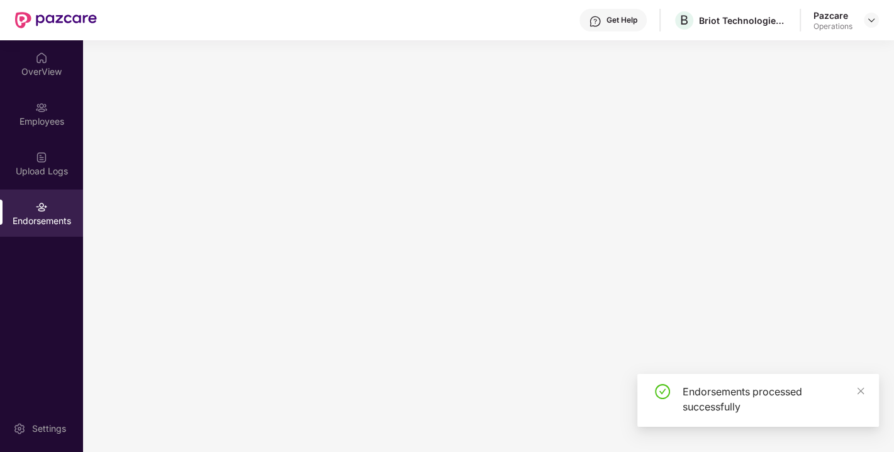
click at [569, 304] on main at bounding box center [488, 245] width 811 height 411
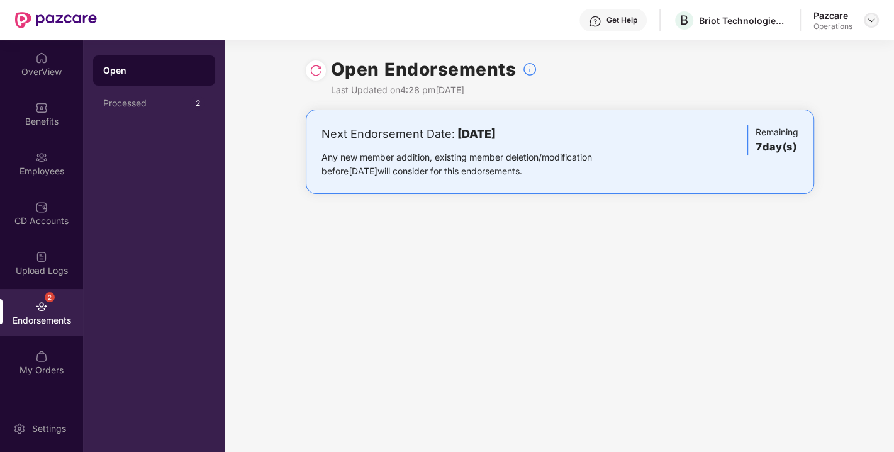
click at [871, 13] on div at bounding box center [870, 20] width 15 height 15
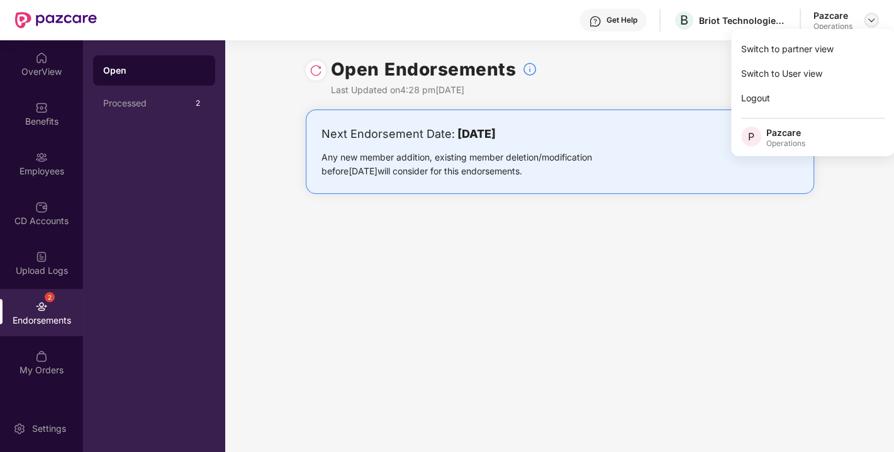
click at [870, 16] on img at bounding box center [871, 20] width 10 height 10
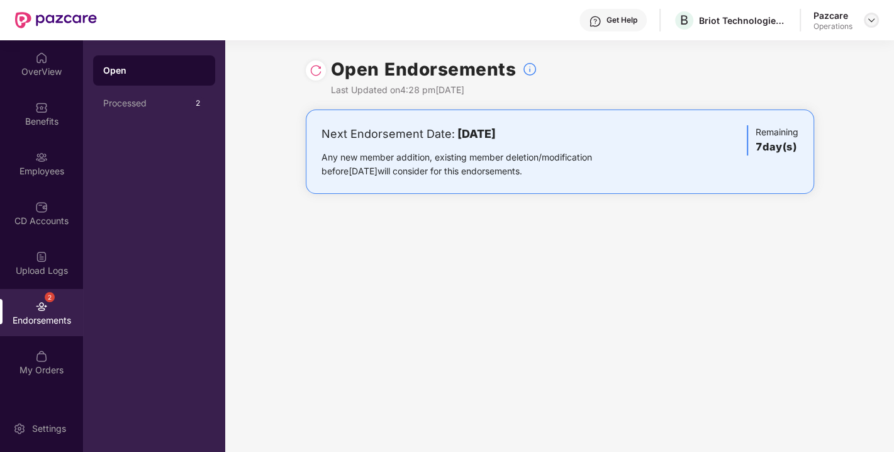
click at [872, 19] on img at bounding box center [871, 20] width 10 height 10
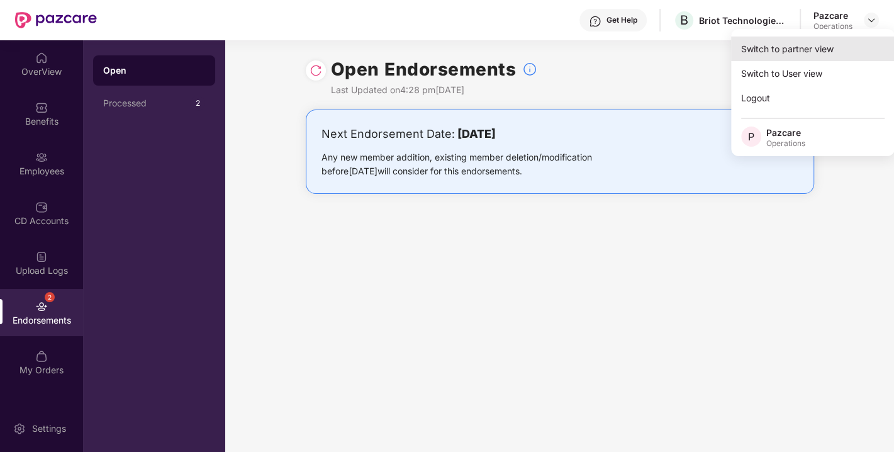
click at [800, 43] on div "Switch to partner view" at bounding box center [813, 48] width 164 height 25
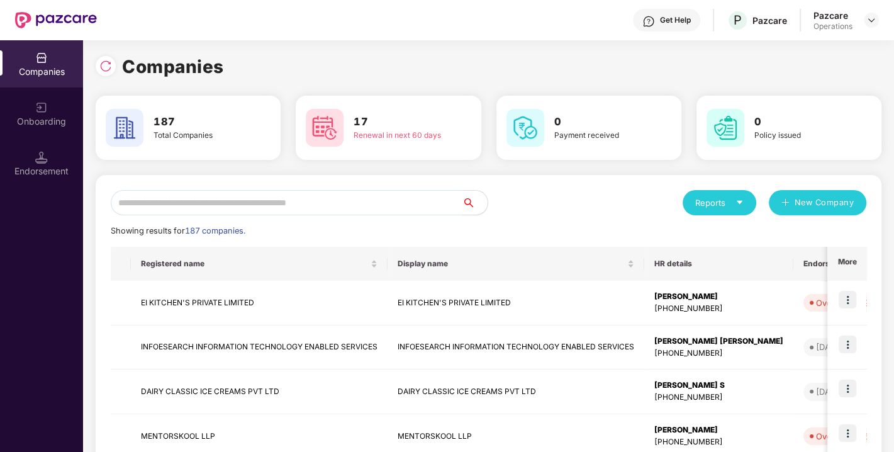
click at [307, 204] on input "text" at bounding box center [287, 202] width 352 height 25
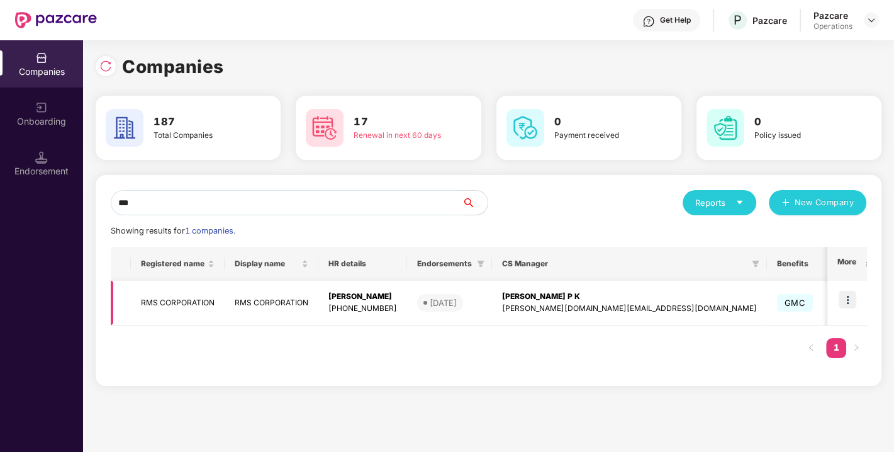
type input "***"
click at [166, 295] on td "RMS CORPORATION" at bounding box center [178, 302] width 94 height 45
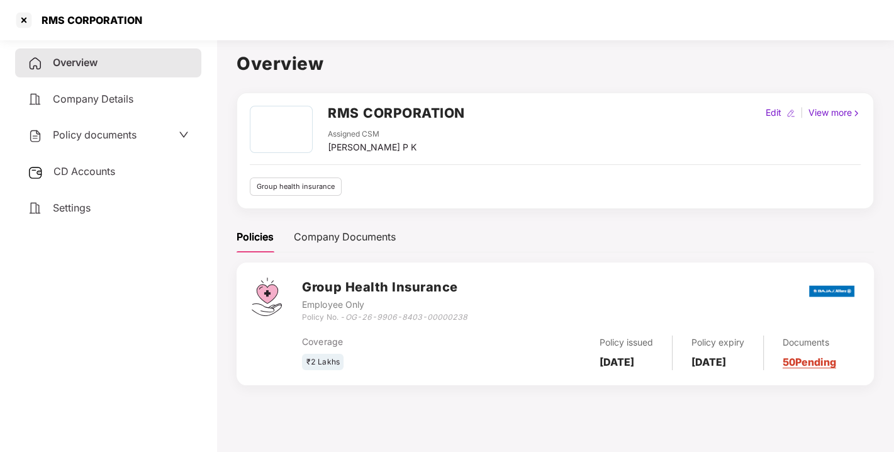
click at [82, 135] on span "Policy documents" at bounding box center [95, 134] width 84 height 13
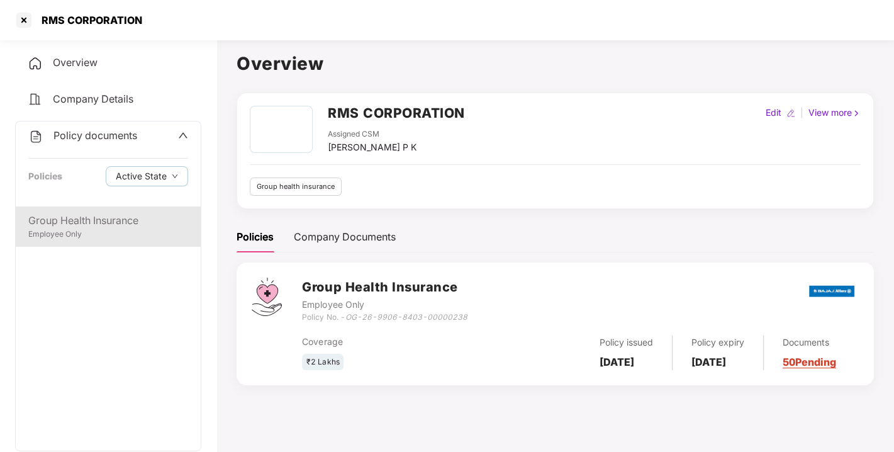
click at [98, 217] on div "Group Health Insurance" at bounding box center [108, 221] width 160 height 16
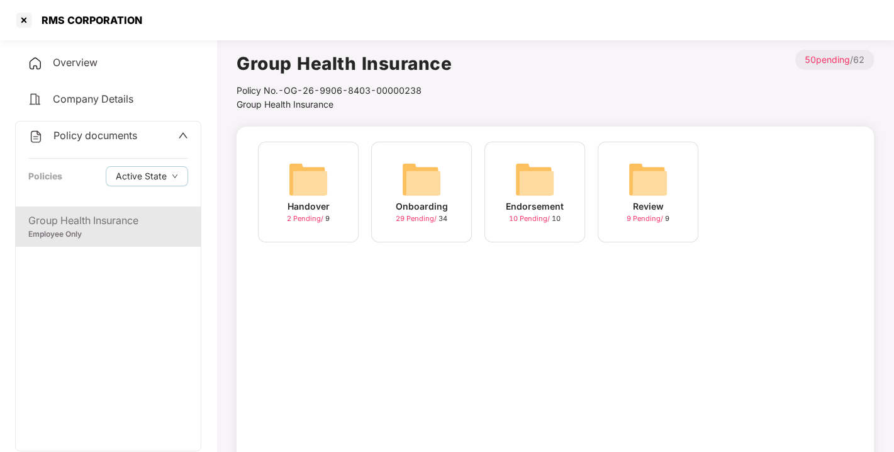
click at [456, 170] on div "Onboarding 29 Pending / 34" at bounding box center [421, 191] width 101 height 101
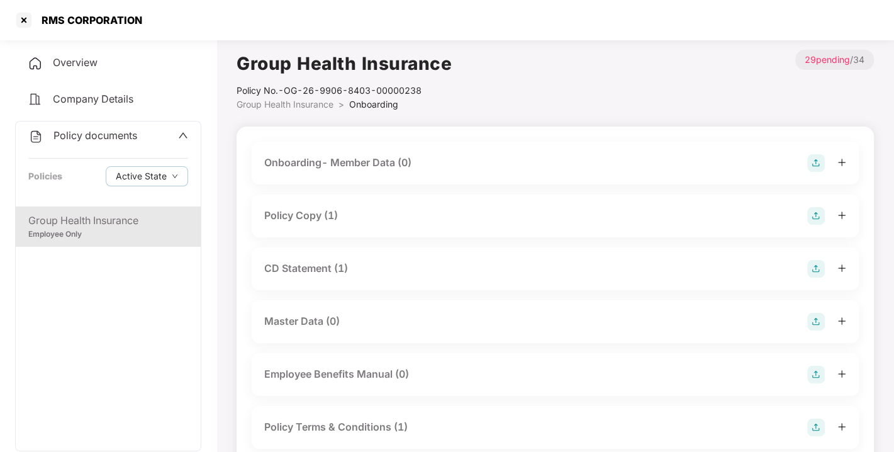
click at [291, 212] on div "Policy Copy (1)" at bounding box center [301, 216] width 74 height 16
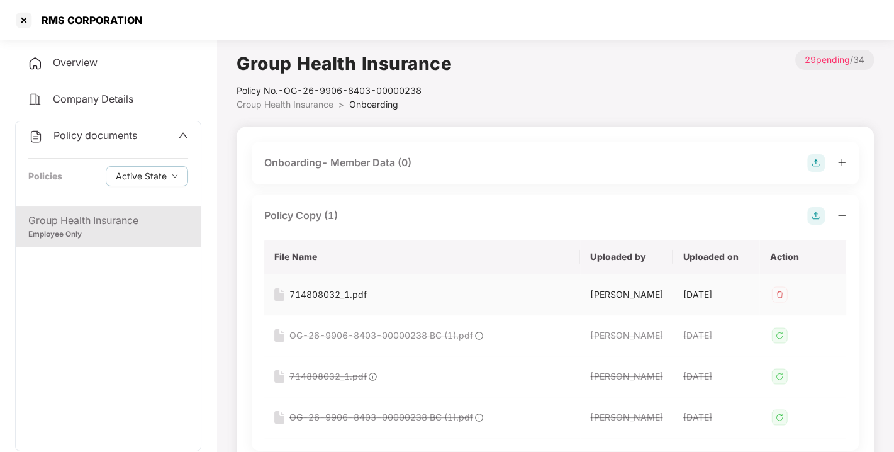
scroll to position [110, 0]
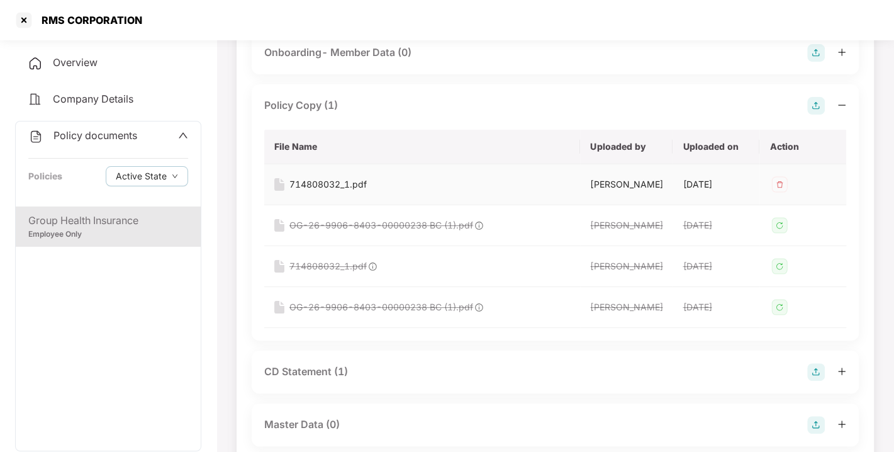
click at [315, 179] on div "714808032_1.pdf" at bounding box center [327, 184] width 77 height 14
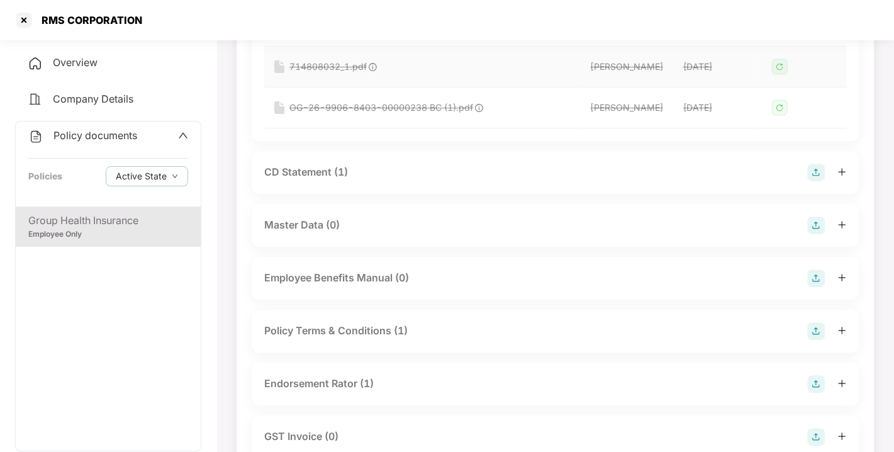
scroll to position [310, 0]
click at [302, 179] on div "CD Statement (1)" at bounding box center [306, 172] width 84 height 16
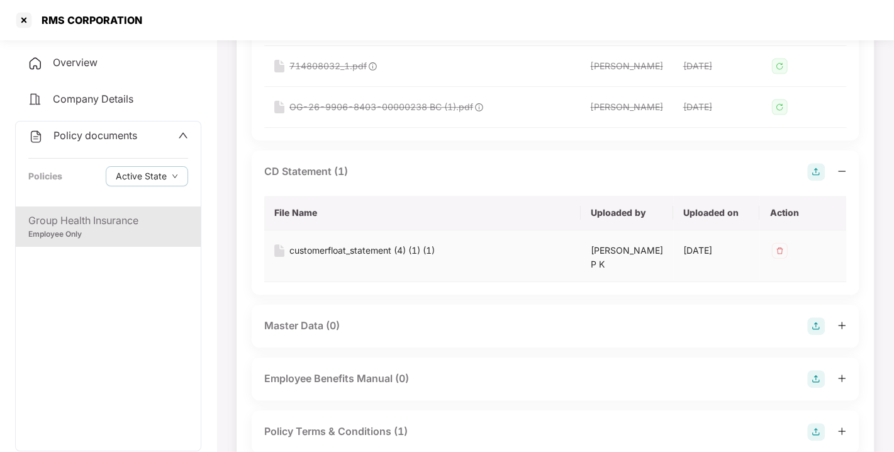
click at [326, 257] on div "customerfloat_statement (4) (1) (1)" at bounding box center [361, 250] width 145 height 14
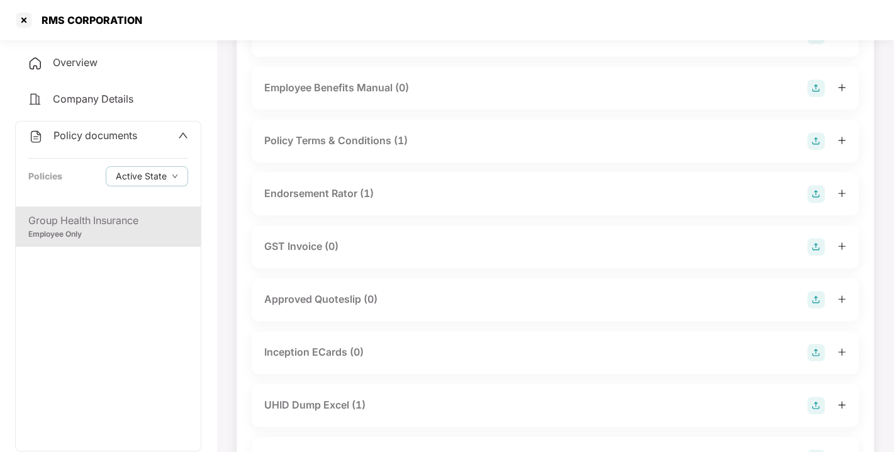
scroll to position [602, 0]
click at [313, 200] on div "Endorsement Rator (1)" at bounding box center [318, 192] width 109 height 16
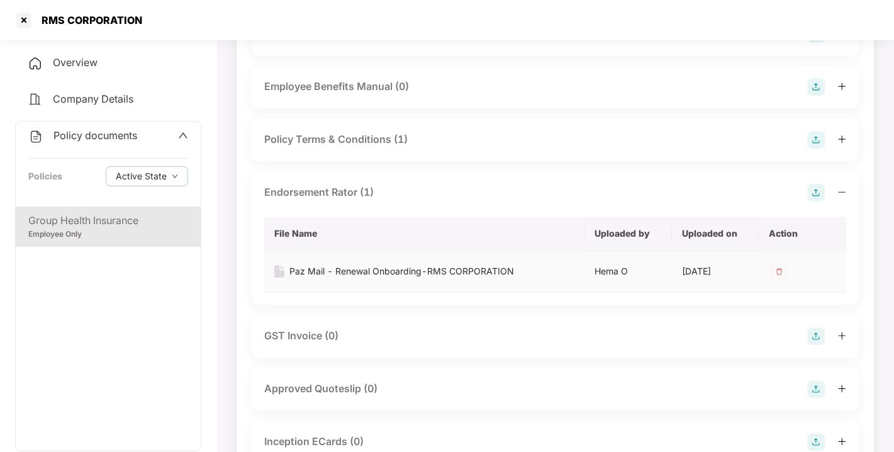
click at [345, 278] on div "Paz Mail - Renewal Onboarding-RMS CORPORATION" at bounding box center [401, 271] width 225 height 14
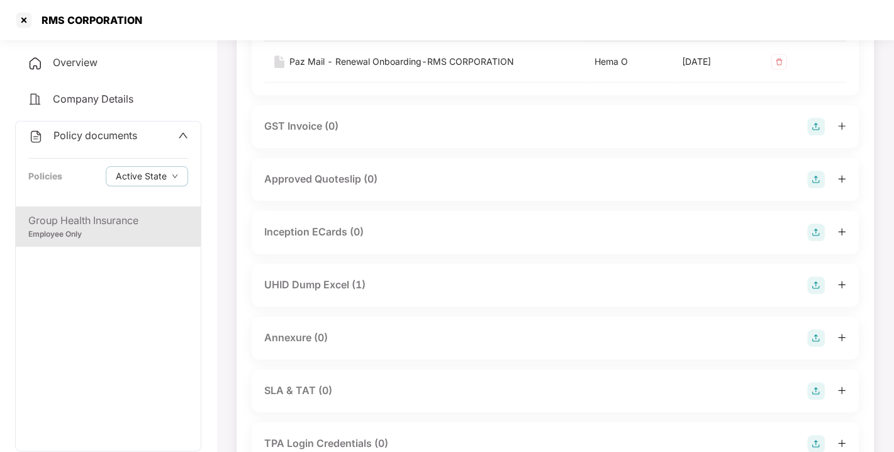
scroll to position [872, 0]
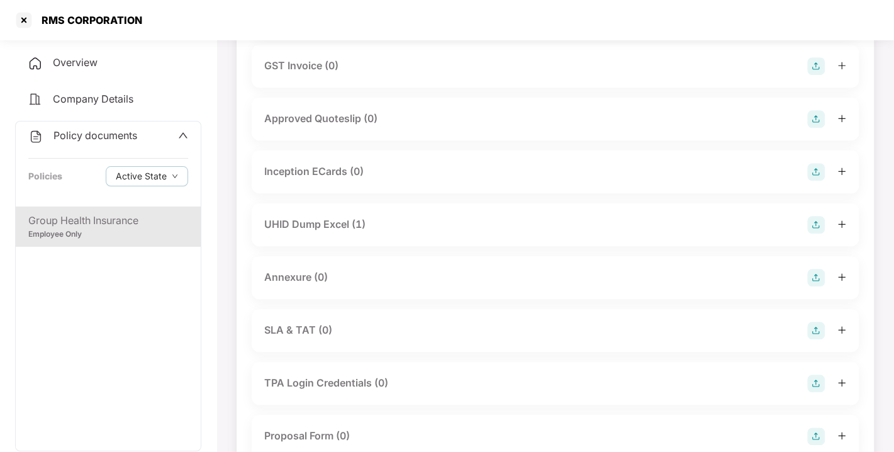
click at [313, 232] on div "UHID Dump Excel (1)" at bounding box center [314, 224] width 101 height 16
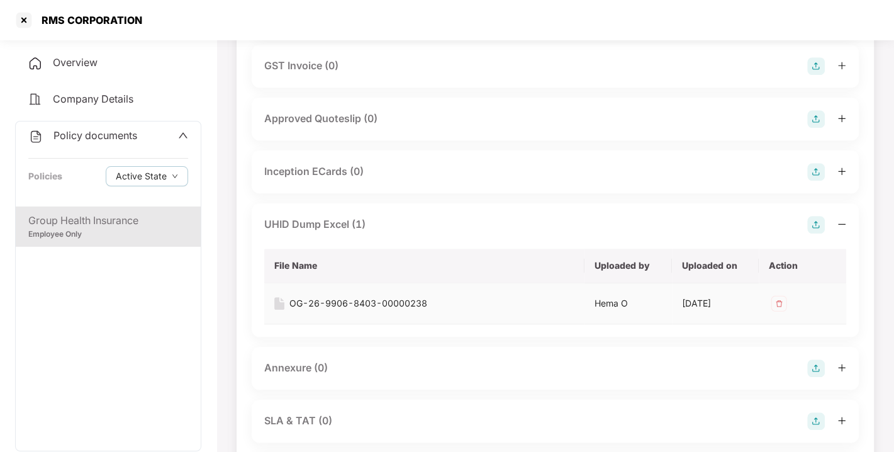
click at [338, 310] on div "OG-26-9906-8403-00000238" at bounding box center [358, 303] width 138 height 14
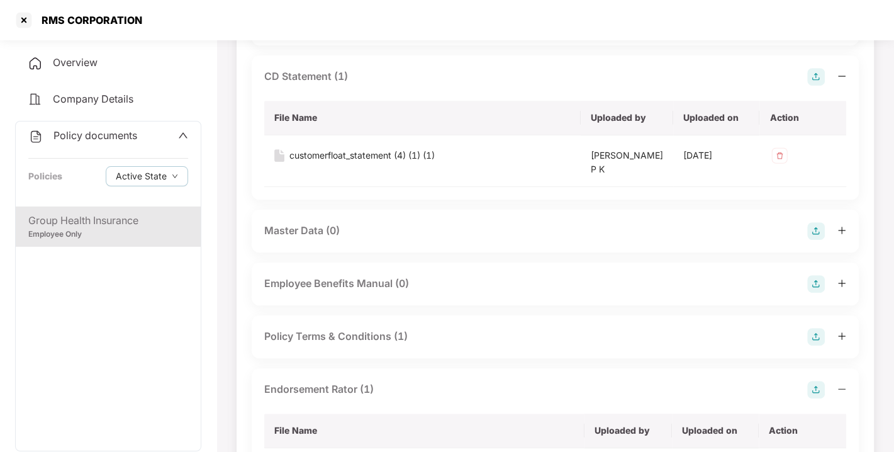
scroll to position [0, 0]
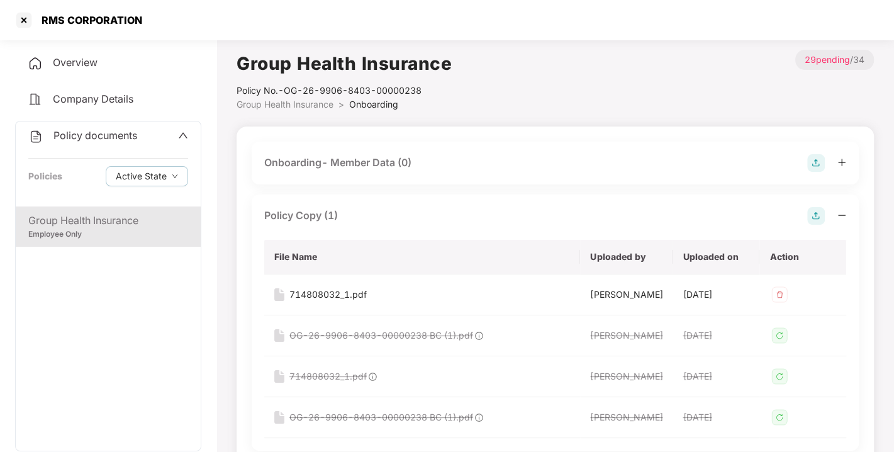
click at [70, 65] on span "Overview" at bounding box center [75, 62] width 45 height 13
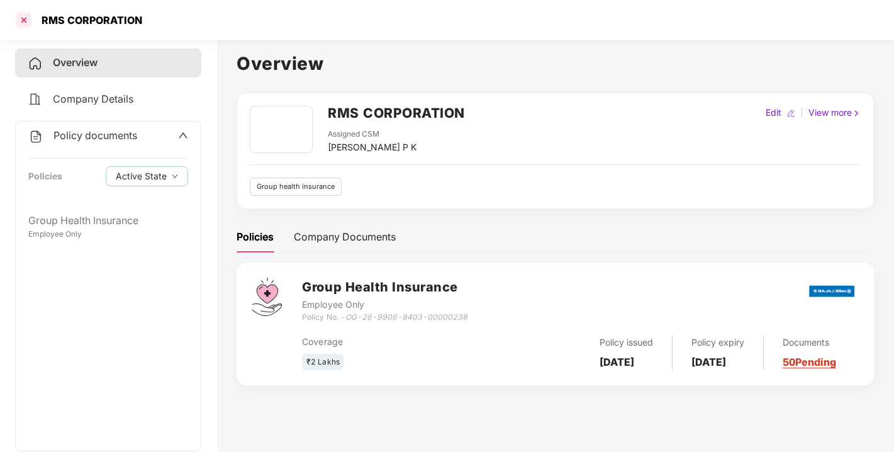
click at [25, 23] on div at bounding box center [24, 20] width 20 height 20
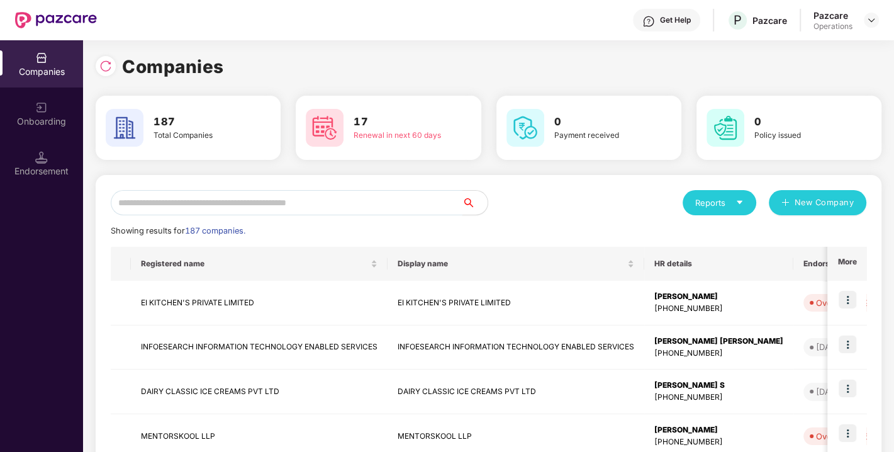
click at [217, 190] on input "text" at bounding box center [287, 202] width 352 height 25
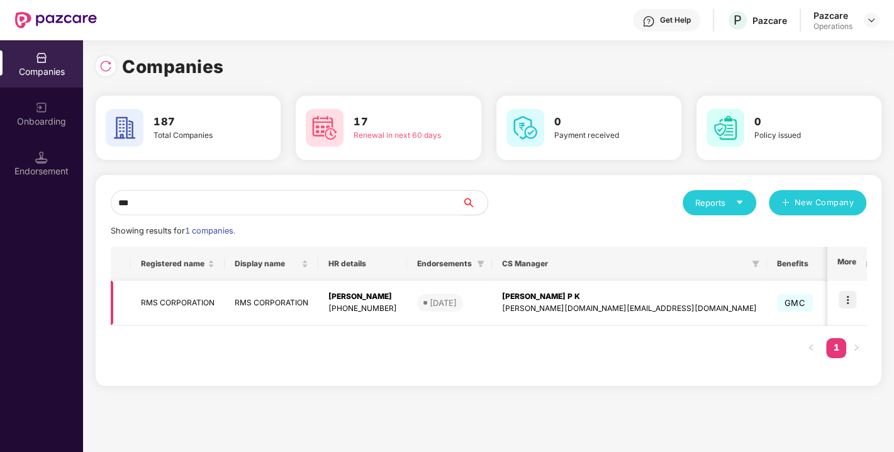
type input "***"
click at [833, 296] on td at bounding box center [846, 302] width 39 height 45
click at [844, 299] on img at bounding box center [847, 300] width 18 height 18
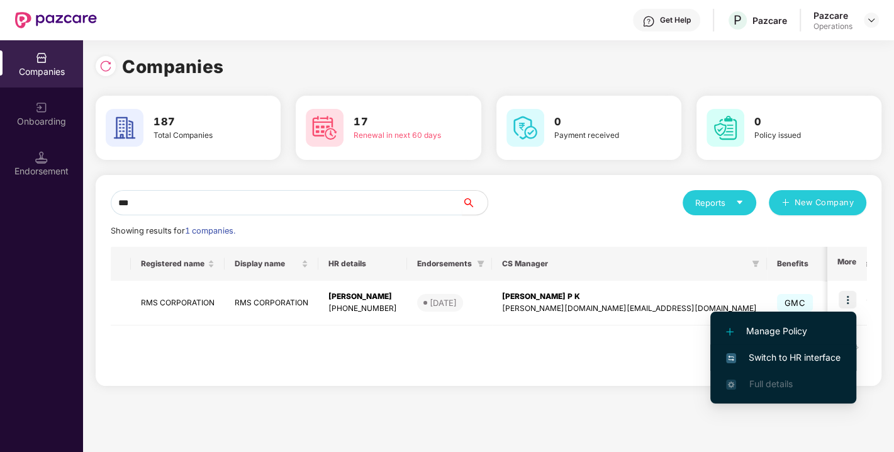
click at [803, 347] on li "Switch to HR interface" at bounding box center [783, 357] width 146 height 26
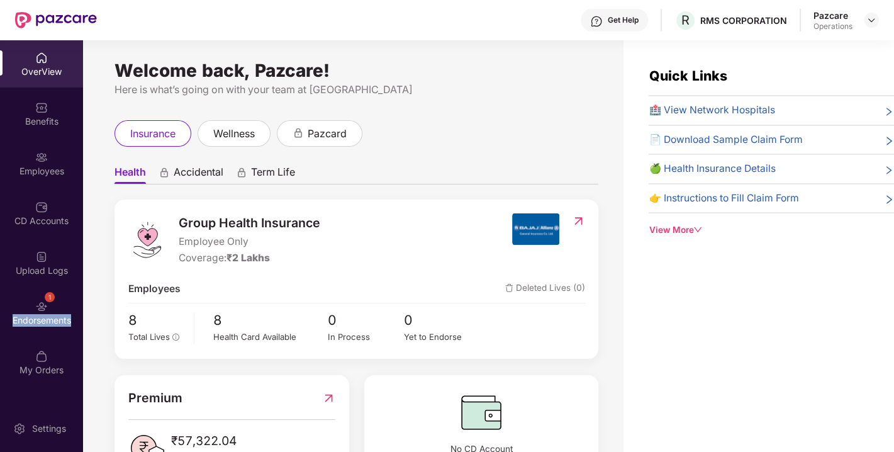
click at [39, 314] on div "Endorsements" at bounding box center [41, 320] width 83 height 13
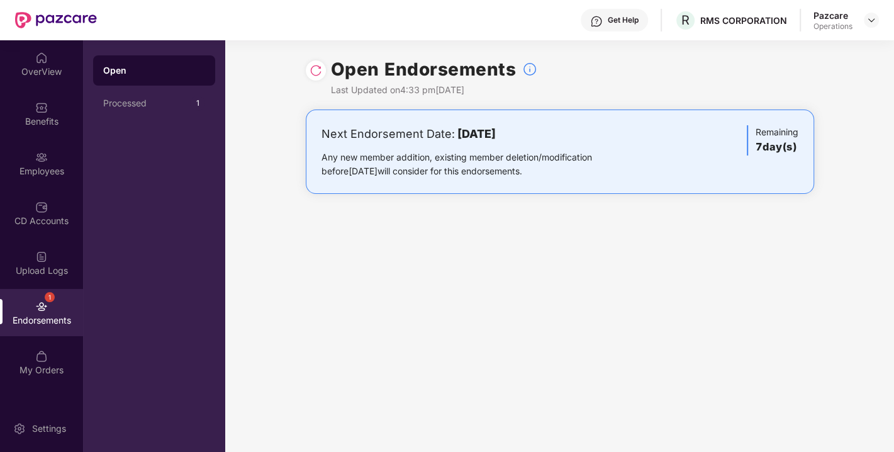
click at [313, 75] on img at bounding box center [315, 70] width 13 height 13
click at [873, 18] on img at bounding box center [871, 20] width 10 height 10
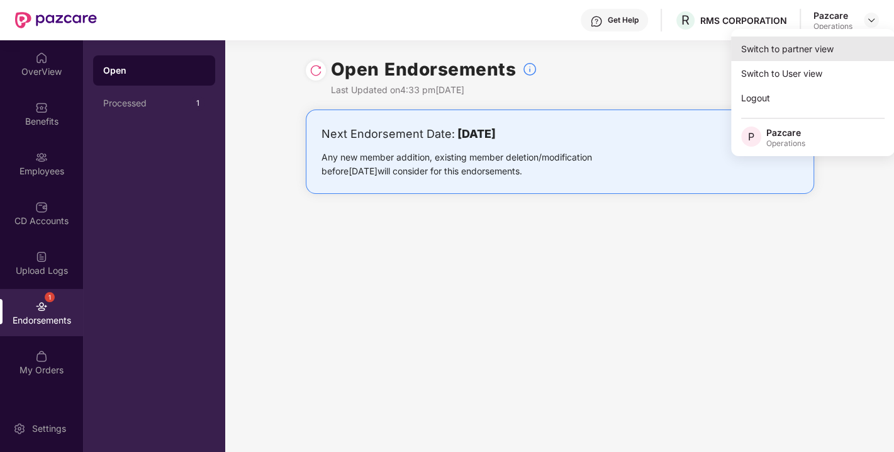
click at [799, 46] on div "Switch to partner view" at bounding box center [813, 48] width 164 height 25
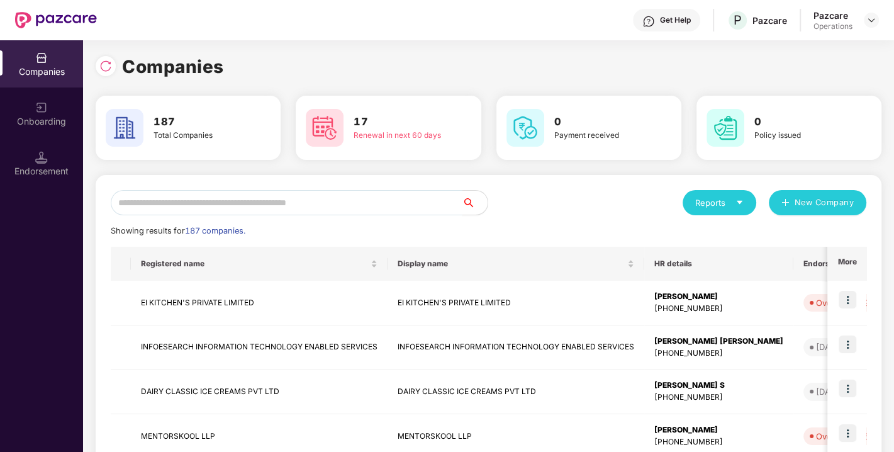
click at [335, 201] on input "text" at bounding box center [287, 202] width 352 height 25
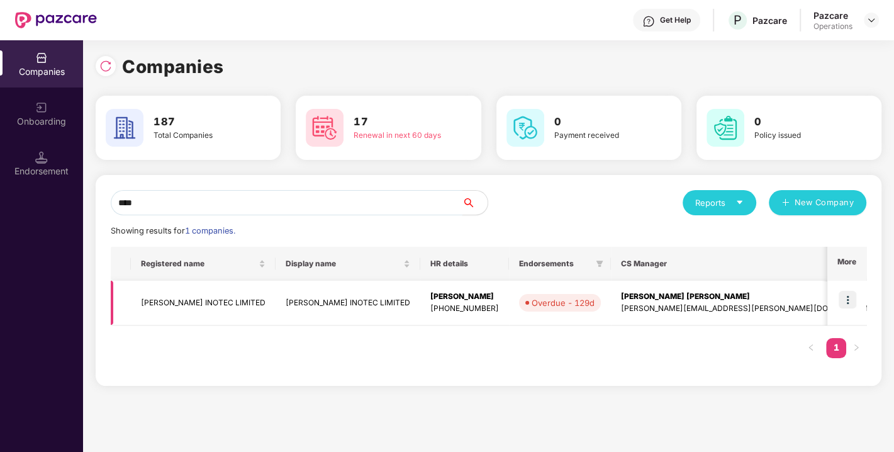
type input "****"
click at [848, 298] on img at bounding box center [847, 300] width 18 height 18
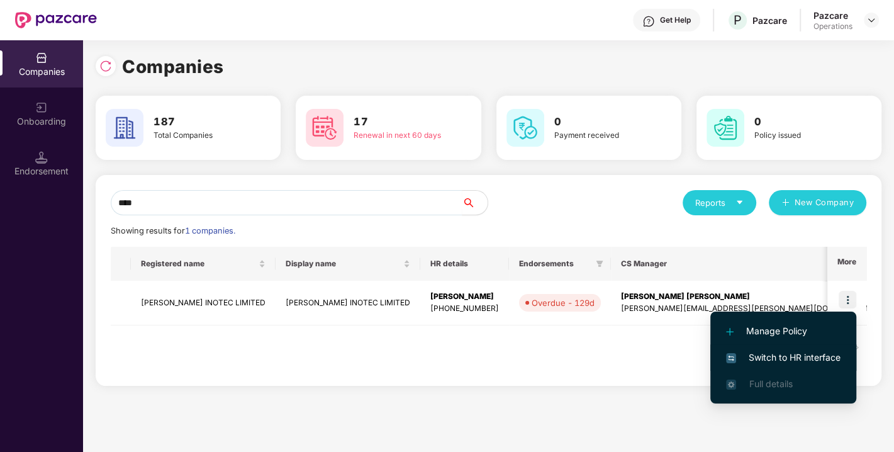
click at [796, 353] on span "Switch to HR interface" at bounding box center [783, 357] width 114 height 14
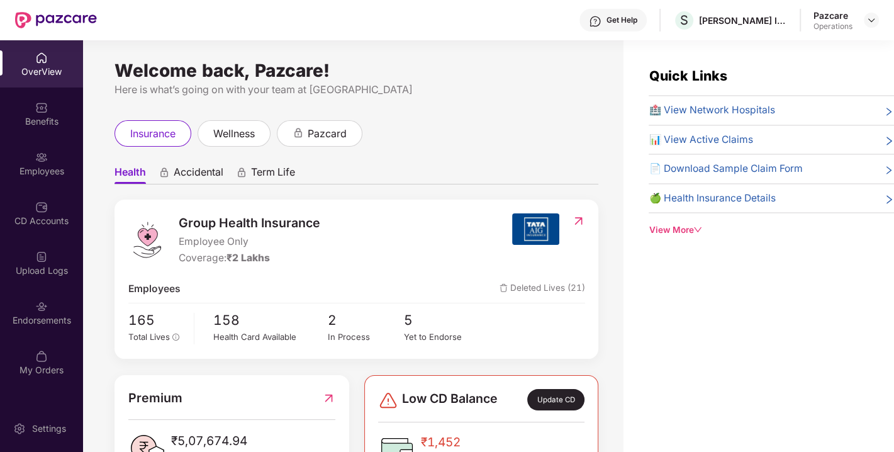
click at [50, 311] on div "Endorsements" at bounding box center [41, 312] width 83 height 47
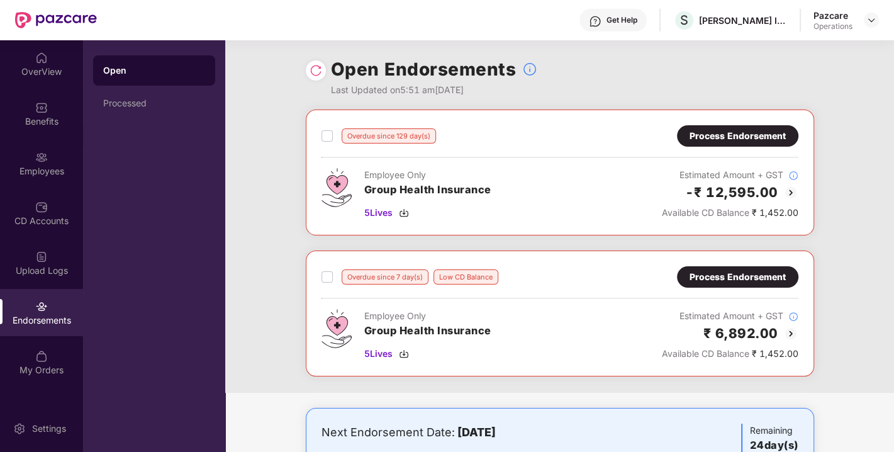
click at [740, 273] on div "Process Endorsement" at bounding box center [737, 277] width 96 height 14
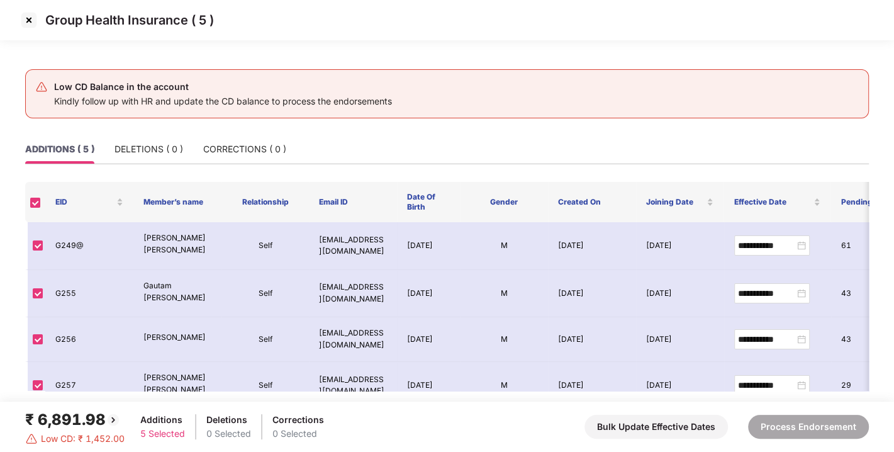
click at [26, 20] on img at bounding box center [29, 20] width 20 height 20
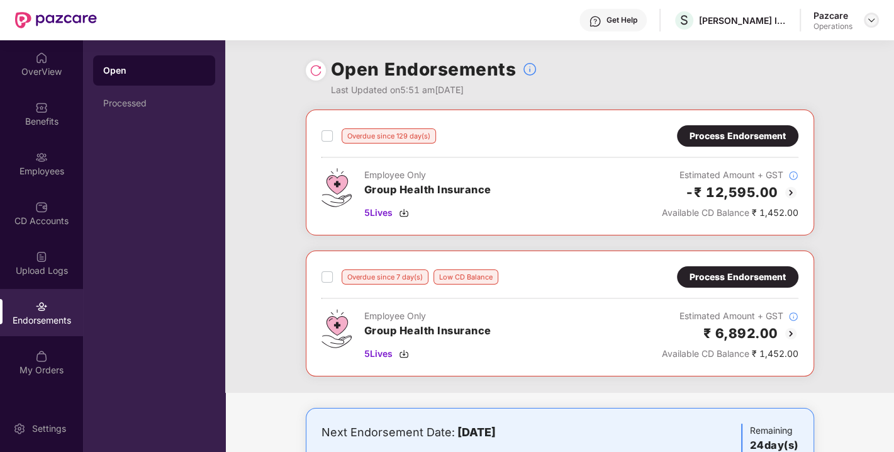
click at [868, 18] on img at bounding box center [871, 20] width 10 height 10
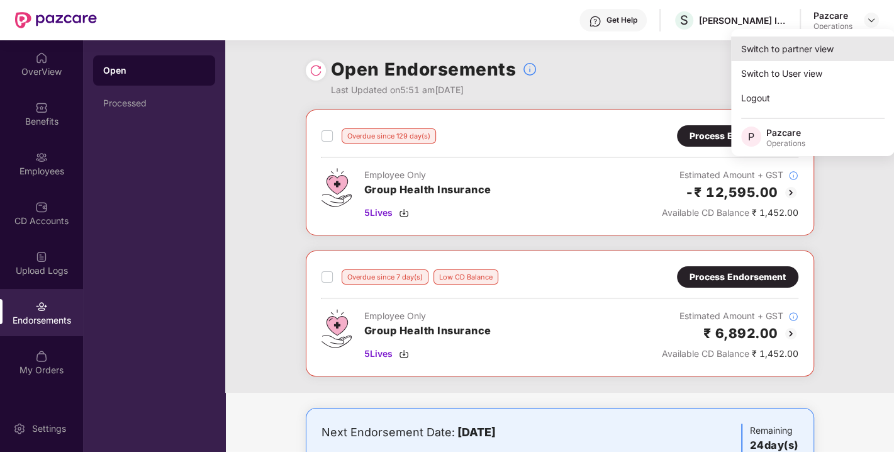
click at [803, 50] on div "Switch to partner view" at bounding box center [813, 48] width 164 height 25
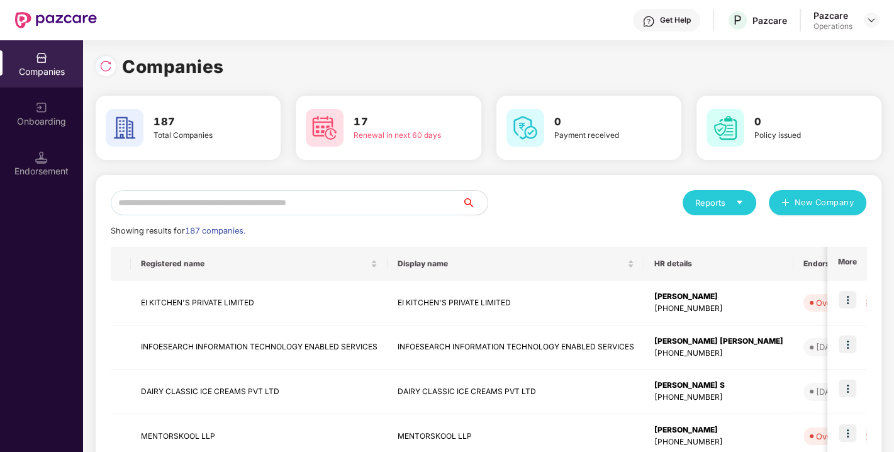
click at [311, 204] on input "text" at bounding box center [287, 202] width 352 height 25
paste input "**********"
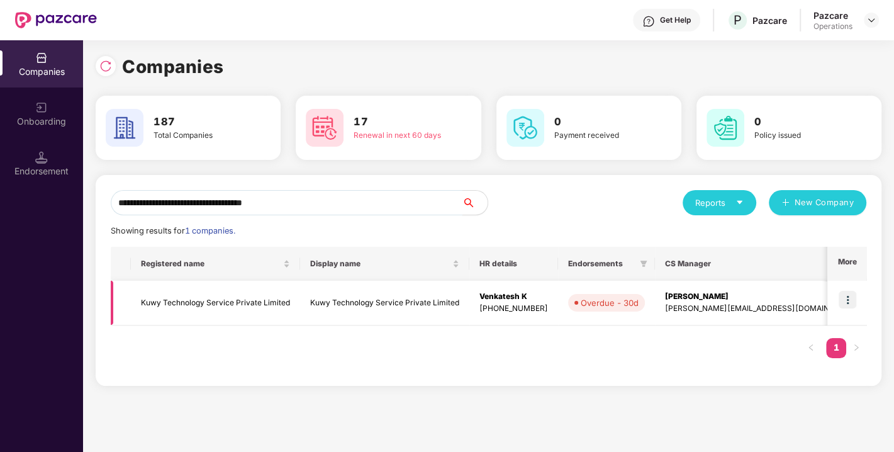
type input "**********"
click at [233, 296] on td "Kuwy Technology Service Private Limited" at bounding box center [215, 302] width 169 height 45
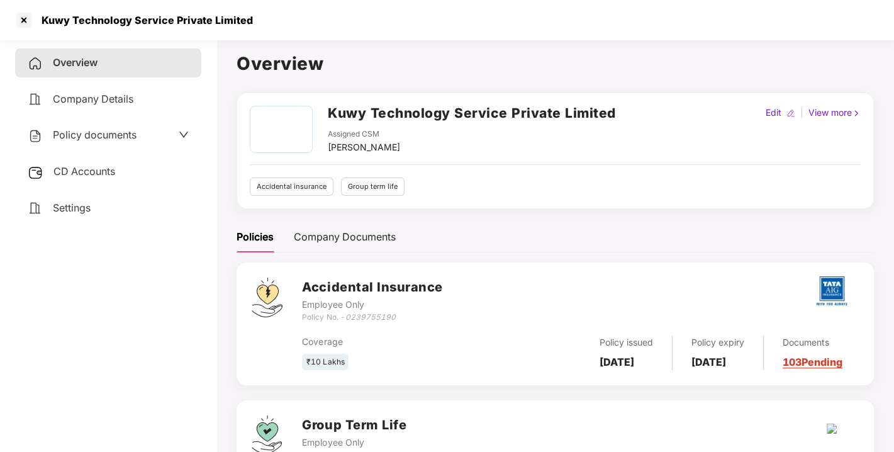
click at [65, 127] on div "Policy documents" at bounding box center [82, 135] width 109 height 16
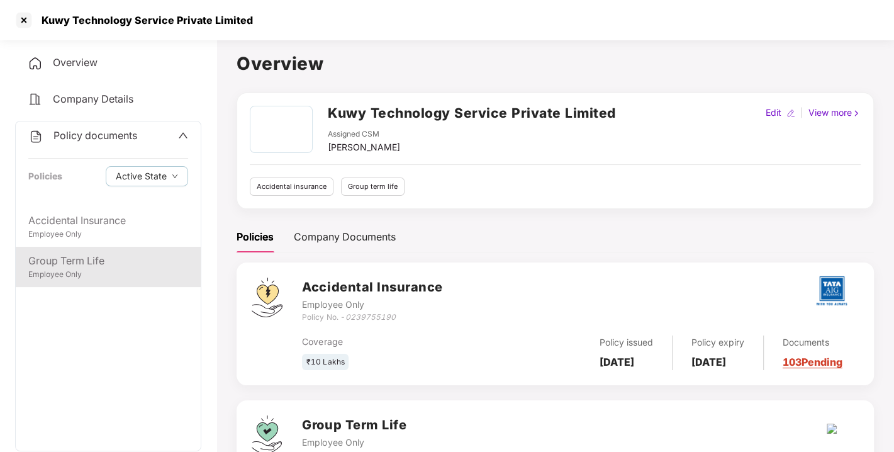
click at [70, 276] on div "Employee Only" at bounding box center [108, 275] width 160 height 12
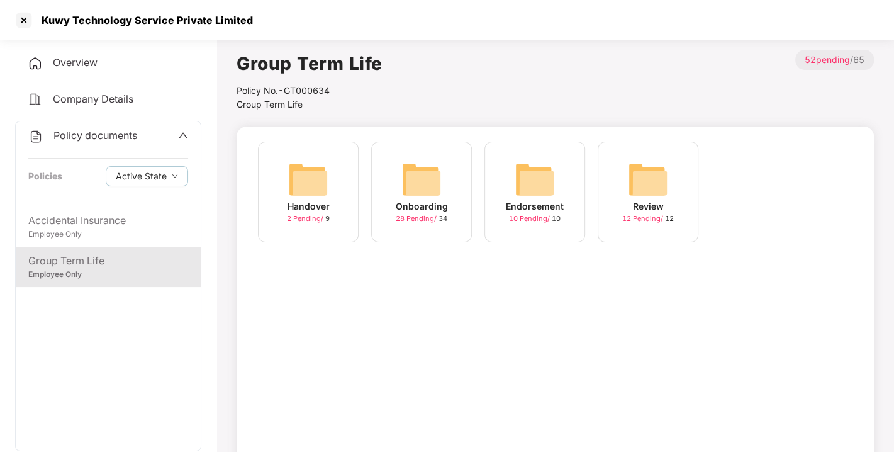
click at [530, 174] on img at bounding box center [534, 179] width 40 height 40
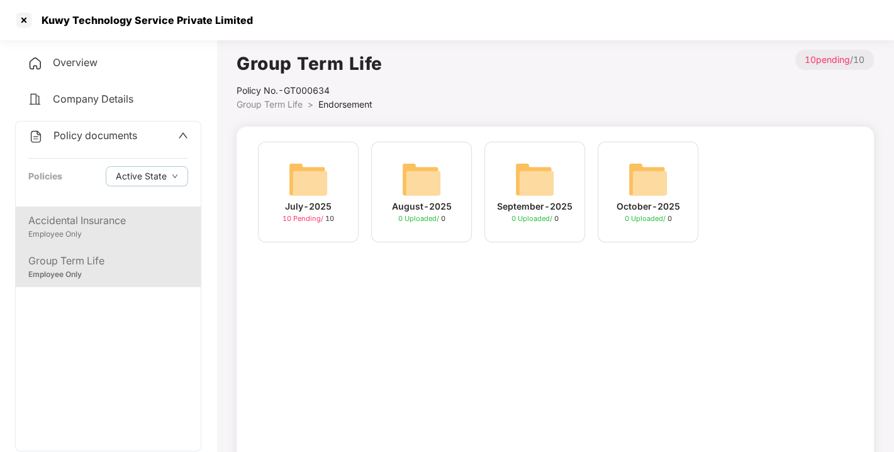
click at [92, 223] on div "Accidental Insurance" at bounding box center [108, 221] width 160 height 16
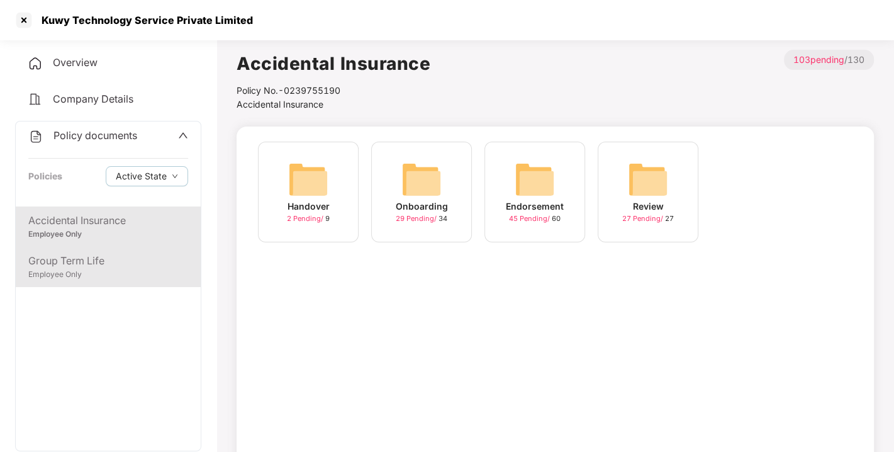
click at [89, 265] on div "Group Term Life" at bounding box center [108, 261] width 160 height 16
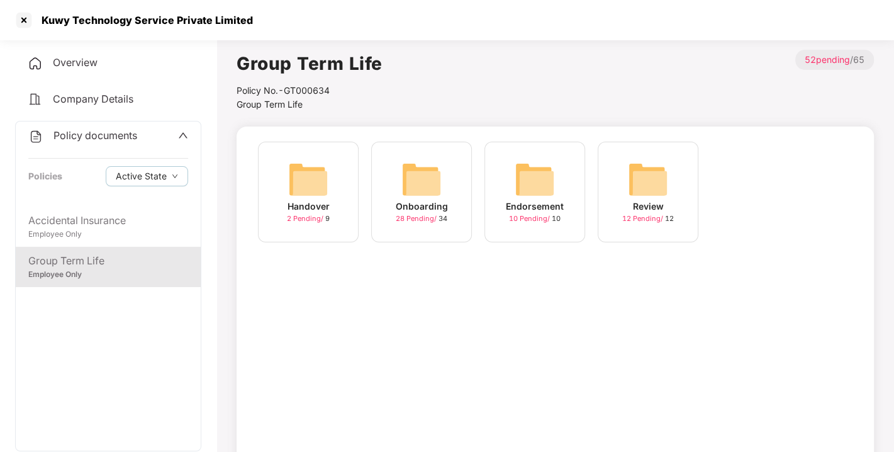
click at [411, 170] on img at bounding box center [421, 179] width 40 height 40
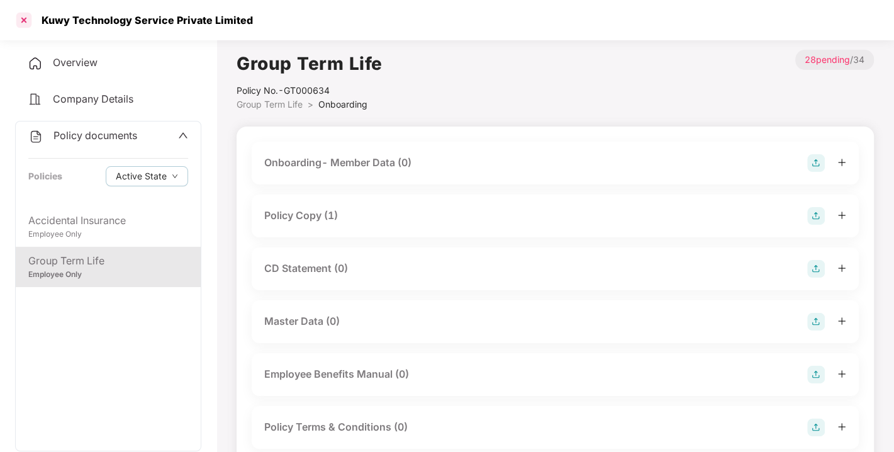
click at [22, 18] on div at bounding box center [24, 20] width 20 height 20
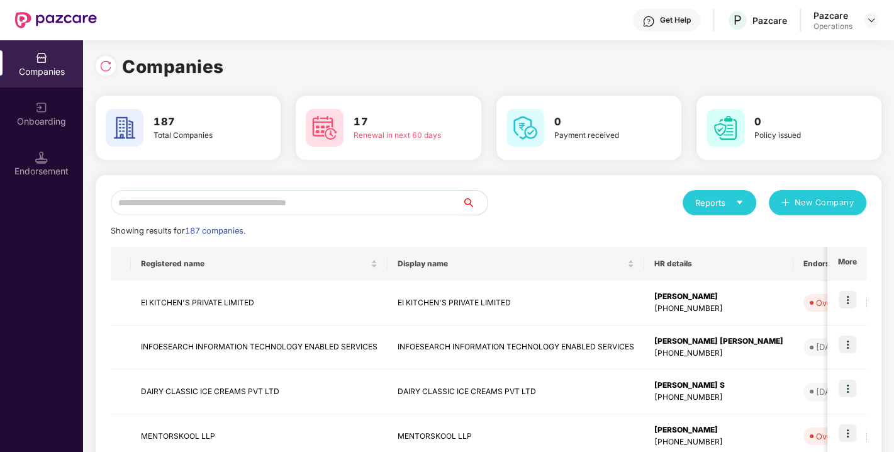
click at [270, 208] on input "text" at bounding box center [287, 202] width 352 height 25
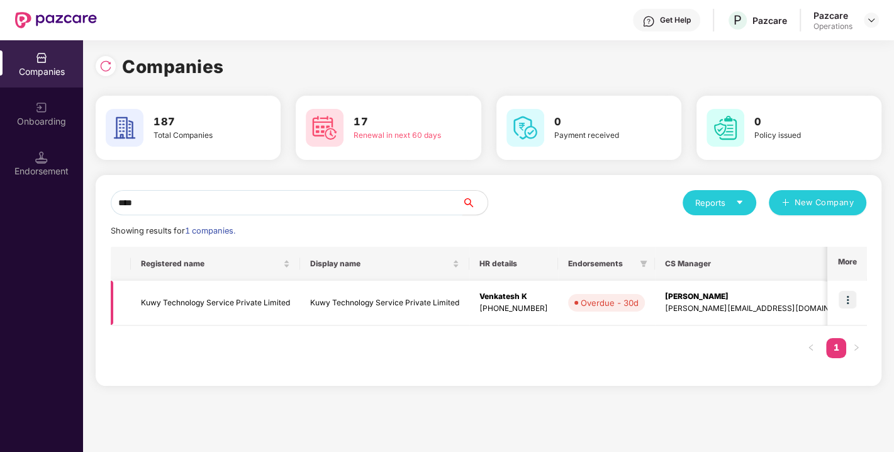
type input "****"
click at [189, 306] on td "Kuwy Technology Service Private Limited" at bounding box center [215, 302] width 169 height 45
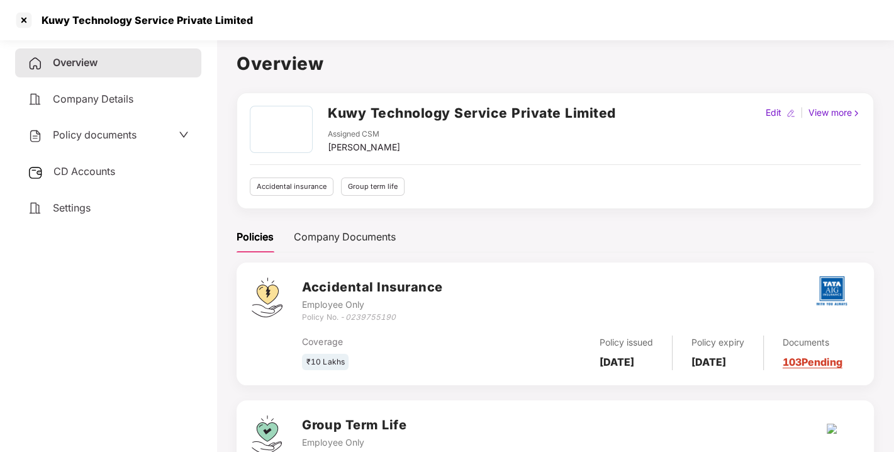
click at [91, 128] on span "Policy documents" at bounding box center [95, 134] width 84 height 13
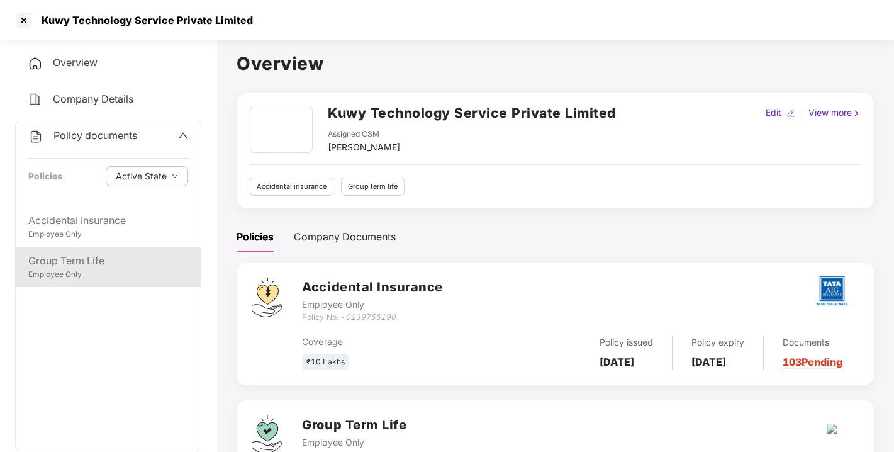
click at [76, 269] on div "Employee Only" at bounding box center [108, 275] width 160 height 12
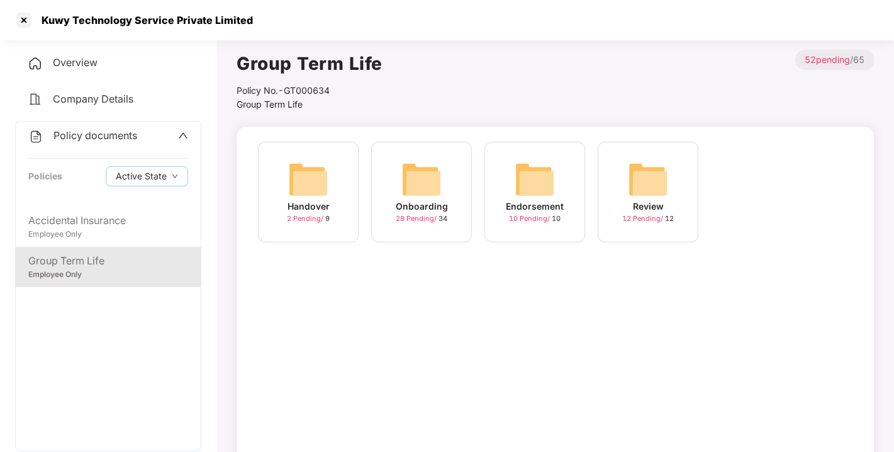
click at [458, 165] on div "Onboarding 28 Pending / 34" at bounding box center [421, 191] width 101 height 101
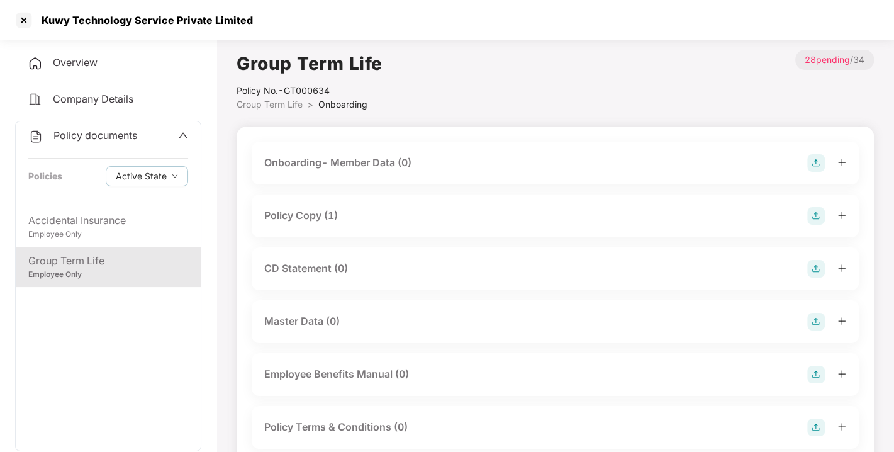
click at [319, 206] on div "Policy Copy (1)" at bounding box center [555, 215] width 607 height 43
click at [301, 211] on div "Policy Copy (1)" at bounding box center [301, 216] width 74 height 16
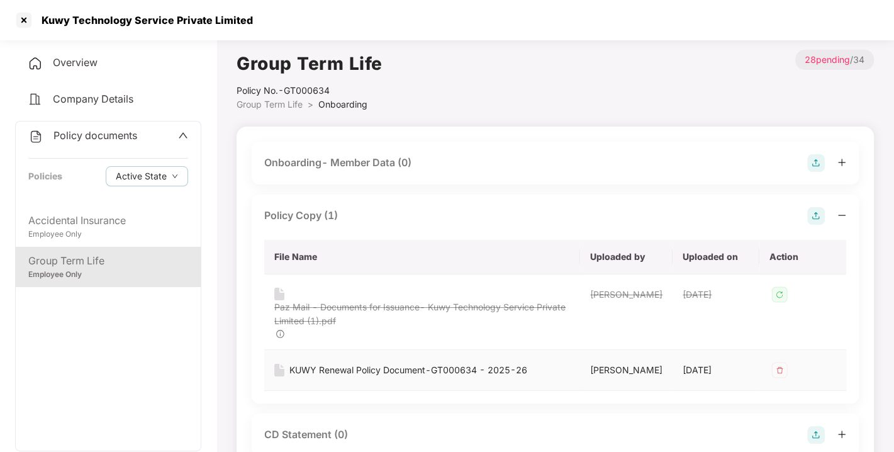
click at [362, 370] on div "KUWY Renewal Policy Document-GT000634 - 2025-26" at bounding box center [408, 370] width 238 height 14
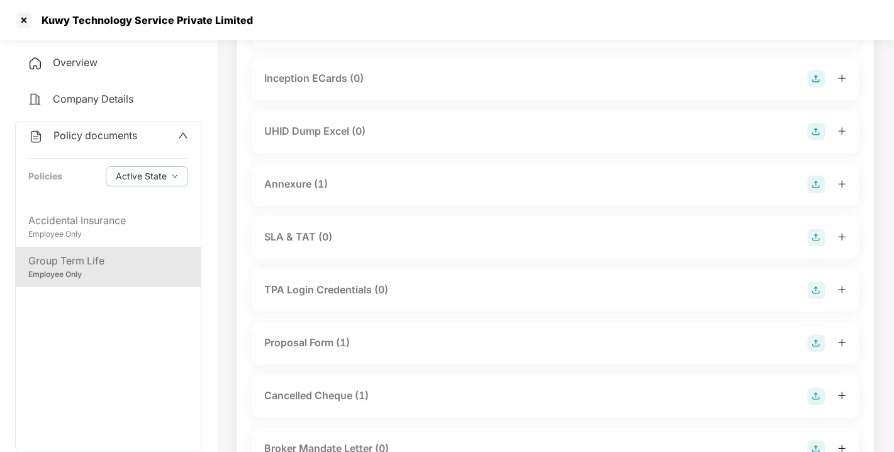
scroll to position [730, 0]
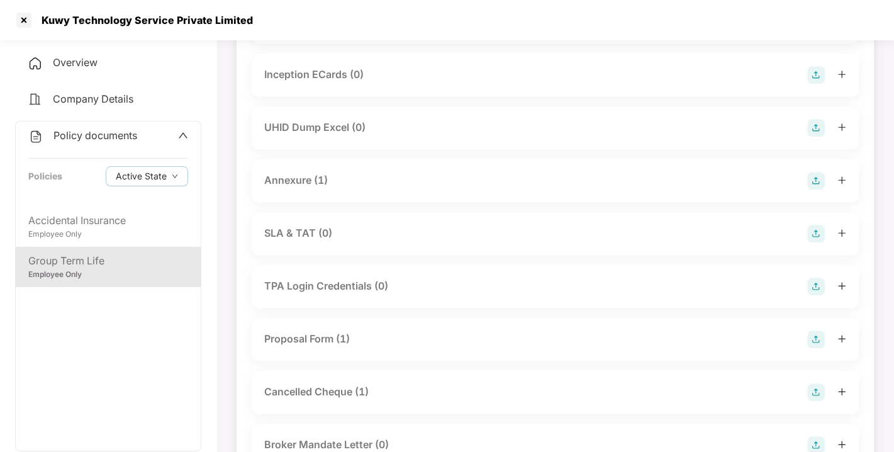
click at [280, 172] on div "Annexure (1)" at bounding box center [296, 180] width 64 height 16
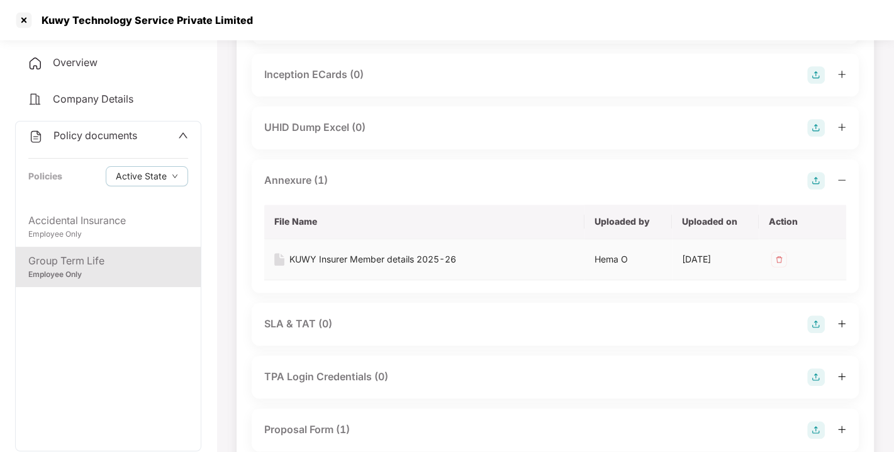
click at [327, 254] on div "KUWY Insurer Member details 2025-26" at bounding box center [372, 259] width 167 height 14
click at [21, 21] on div at bounding box center [24, 20] width 20 height 20
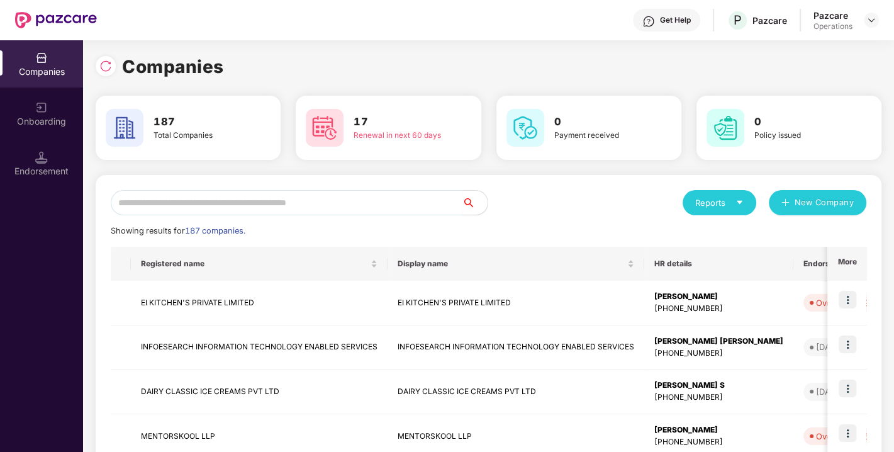
scroll to position [0, 0]
click at [252, 197] on input "text" at bounding box center [287, 202] width 352 height 25
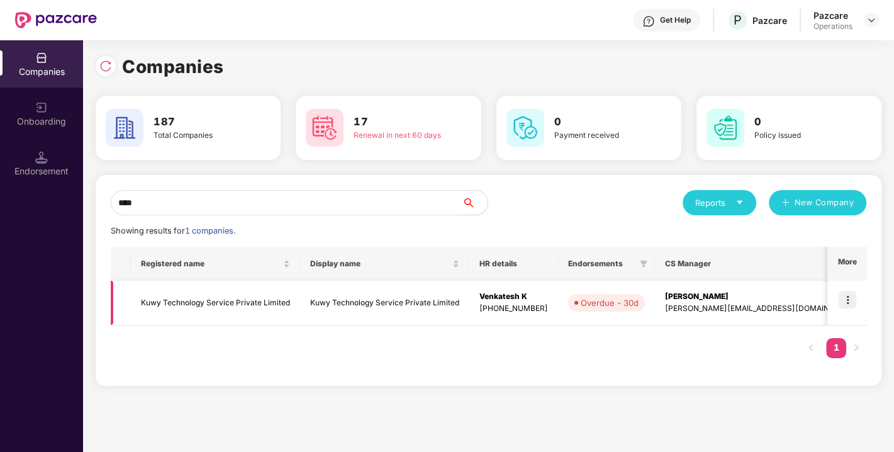
type input "****"
click at [194, 309] on td "Kuwy Technology Service Private Limited" at bounding box center [215, 302] width 169 height 45
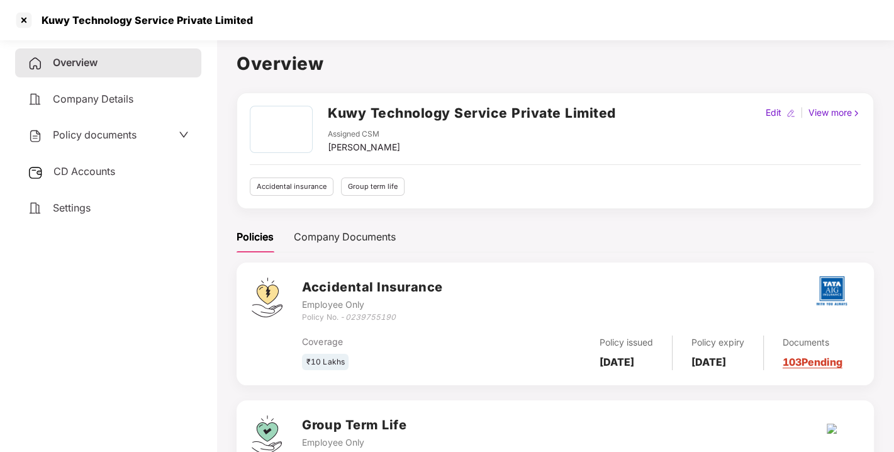
click at [83, 167] on span "CD Accounts" at bounding box center [84, 171] width 62 height 13
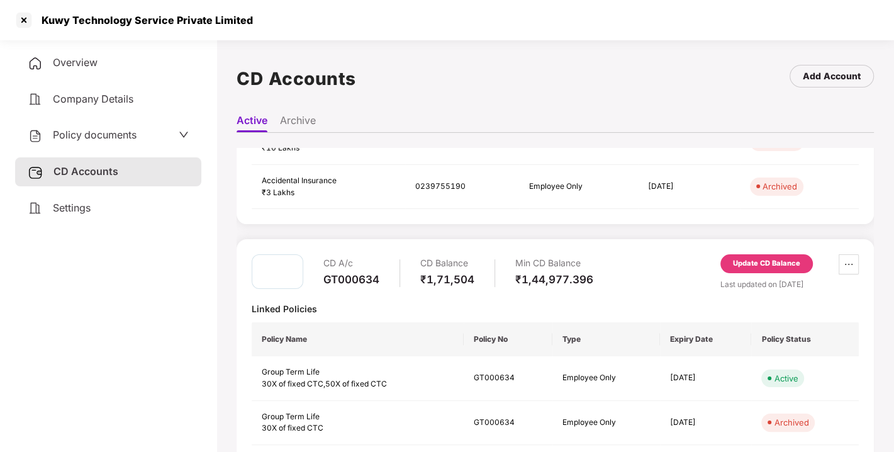
scroll to position [296, 0]
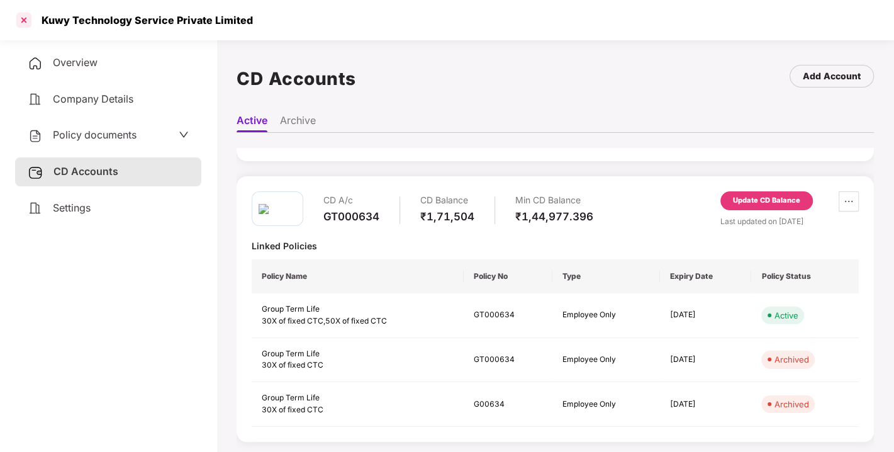
click at [28, 16] on div at bounding box center [24, 20] width 20 height 20
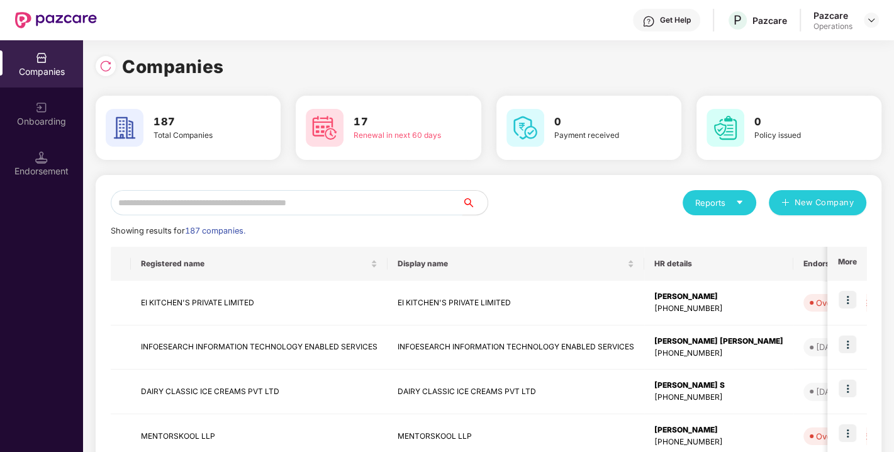
click at [237, 196] on input "text" at bounding box center [287, 202] width 352 height 25
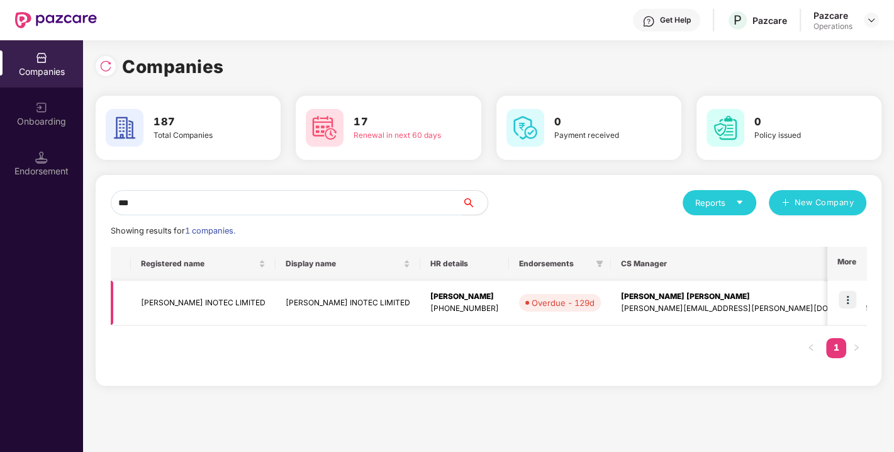
type input "***"
click at [850, 298] on img at bounding box center [847, 300] width 18 height 18
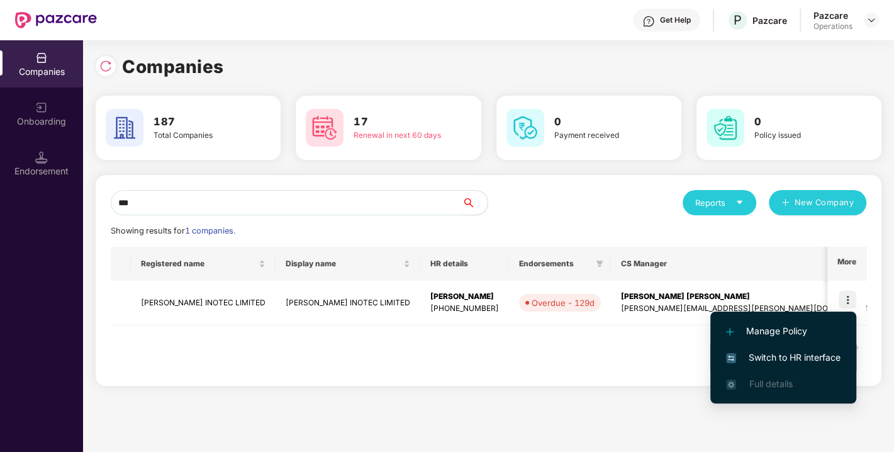
click at [779, 353] on span "Switch to HR interface" at bounding box center [783, 357] width 114 height 14
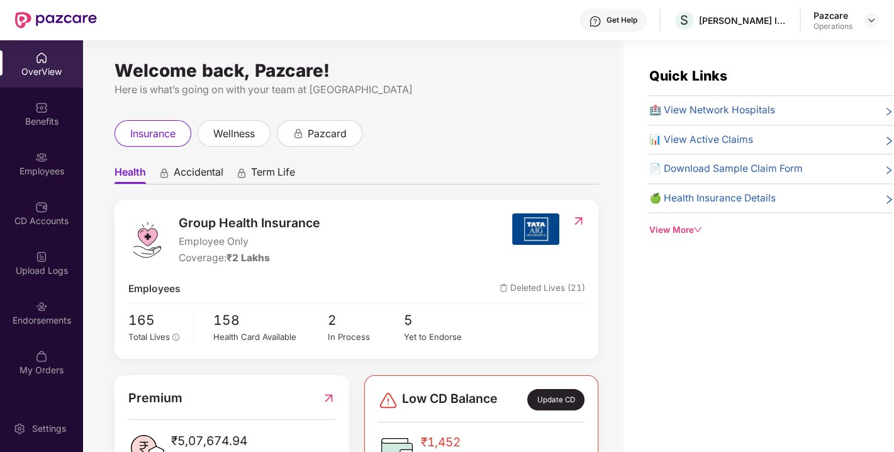
click at [43, 308] on img at bounding box center [41, 306] width 13 height 13
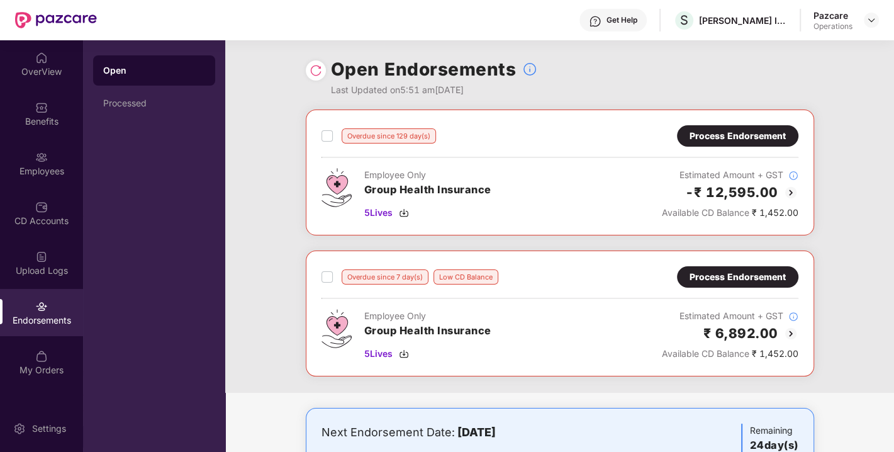
scroll to position [44, 0]
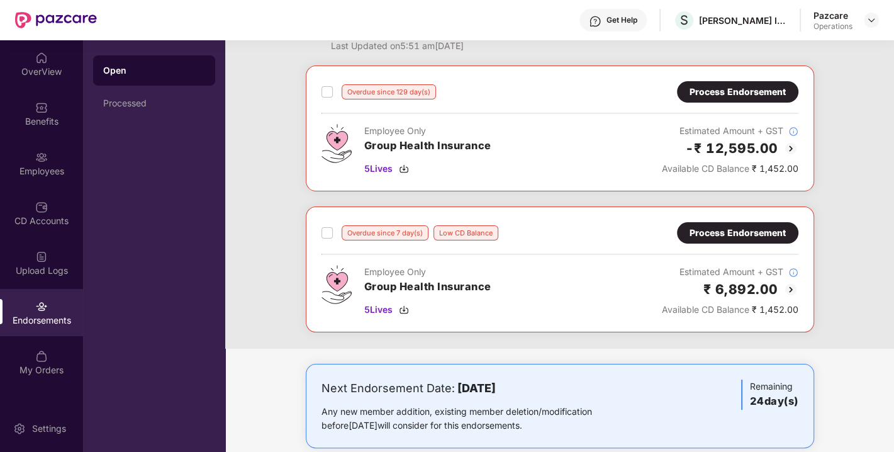
click at [739, 222] on div "Process Endorsement" at bounding box center [737, 232] width 121 height 21
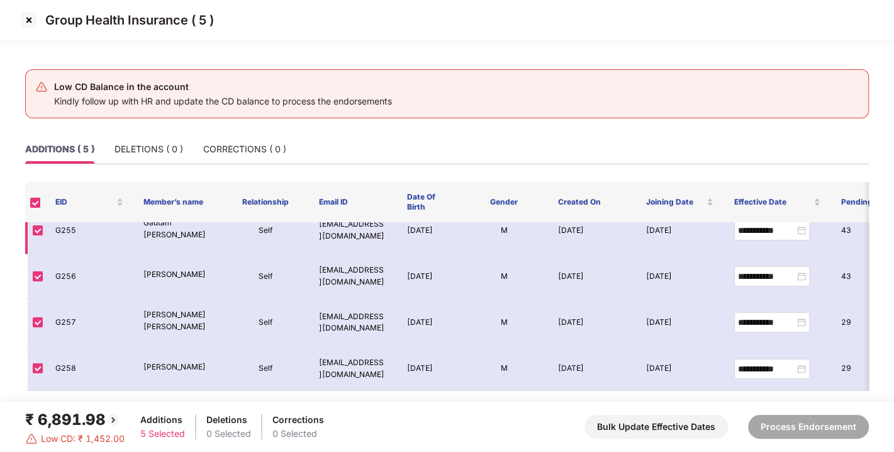
scroll to position [0, 0]
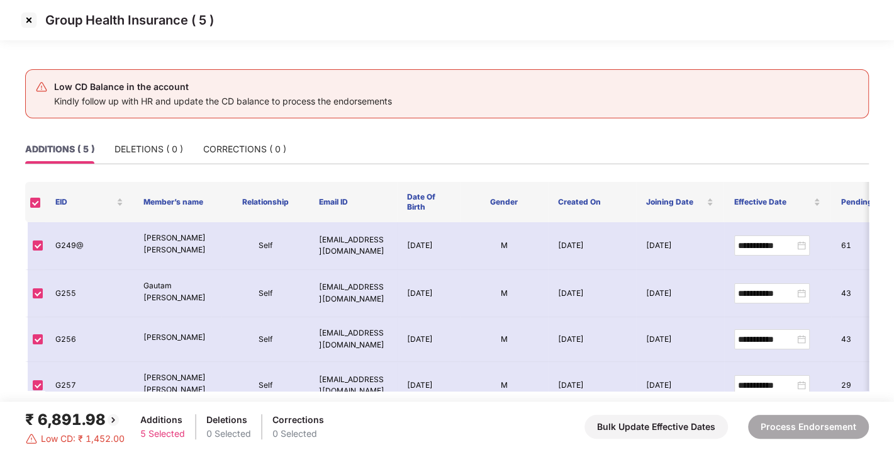
click at [25, 20] on img at bounding box center [29, 20] width 20 height 20
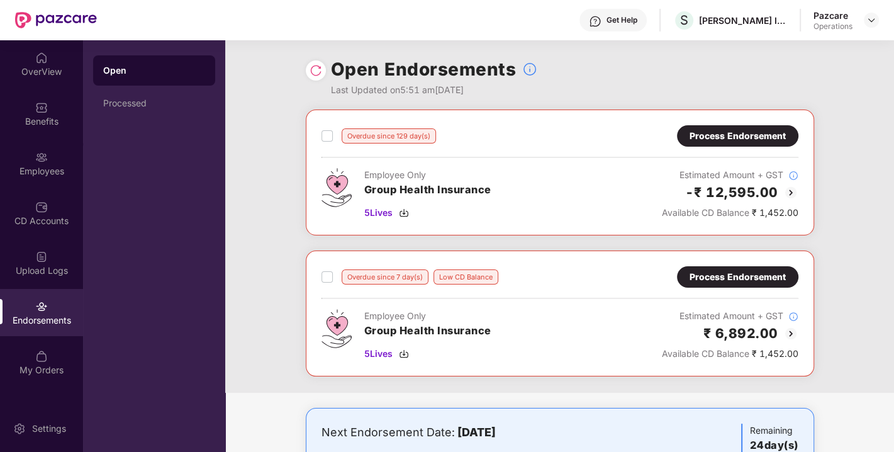
drag, startPoint x: 306, startPoint y: 55, endPoint x: 318, endPoint y: 72, distance: 20.4
click at [318, 72] on div "Open Endorsements Last Updated on 5:51 am, 13 Oct 2025" at bounding box center [560, 74] width 508 height 69
click at [318, 72] on img at bounding box center [315, 70] width 13 height 13
click at [729, 136] on div "Process Endorsement" at bounding box center [737, 136] width 96 height 14
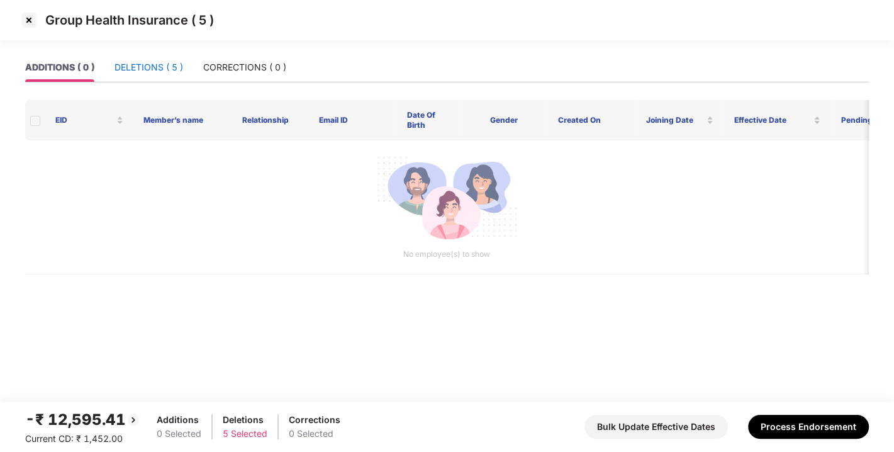
click at [138, 71] on div "DELETIONS ( 5 )" at bounding box center [148, 67] width 69 height 14
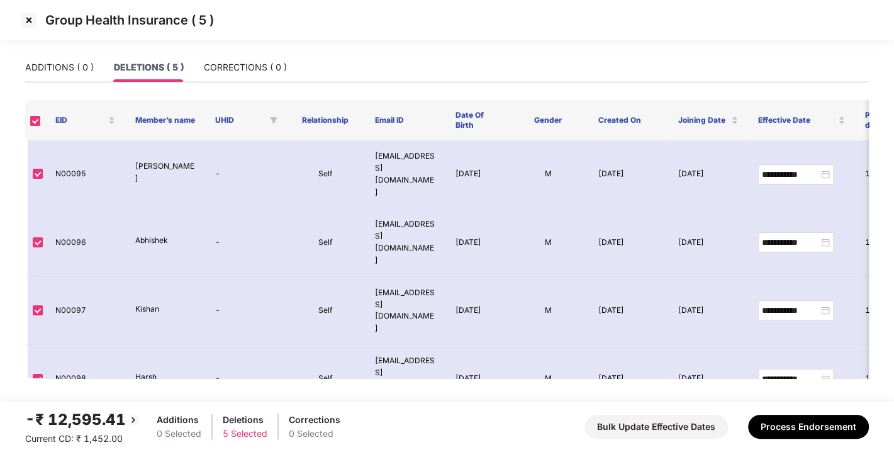
click at [26, 21] on img at bounding box center [29, 20] width 20 height 20
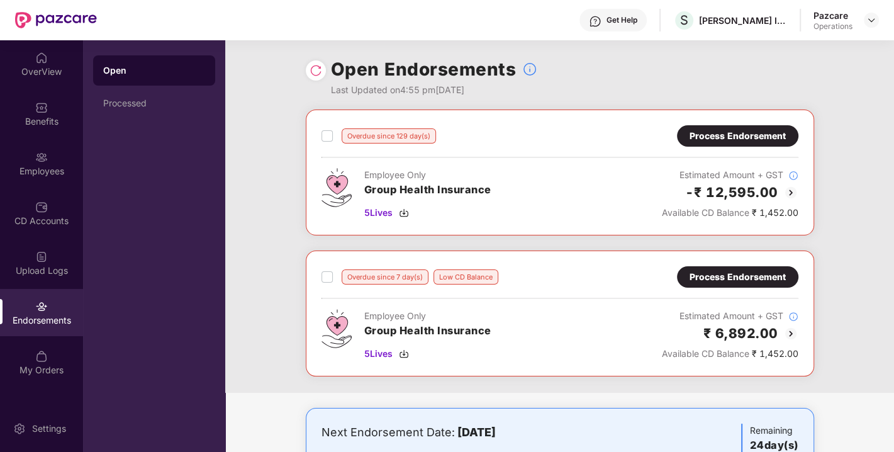
click at [735, 141] on div "Process Endorsement" at bounding box center [737, 136] width 96 height 14
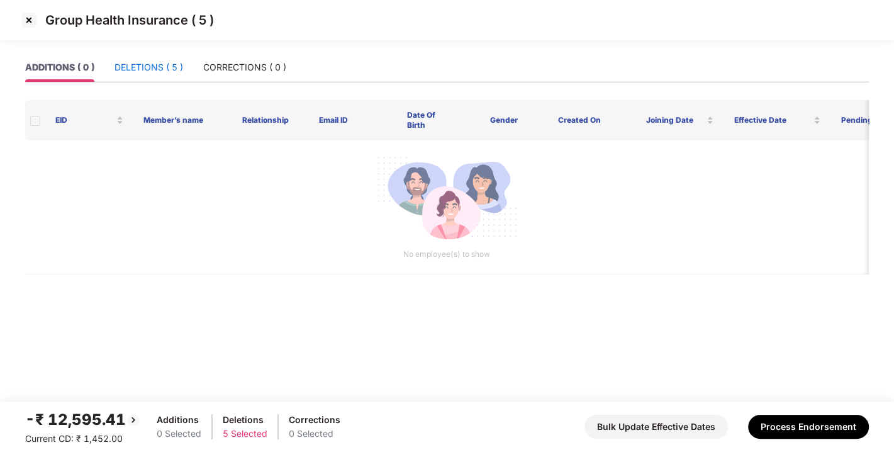
click at [150, 69] on div "DELETIONS ( 5 )" at bounding box center [148, 67] width 69 height 14
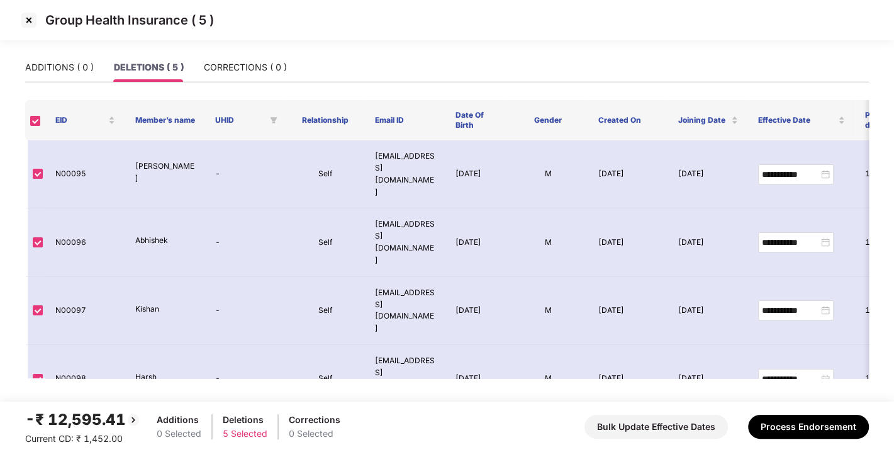
click at [30, 16] on img at bounding box center [29, 20] width 20 height 20
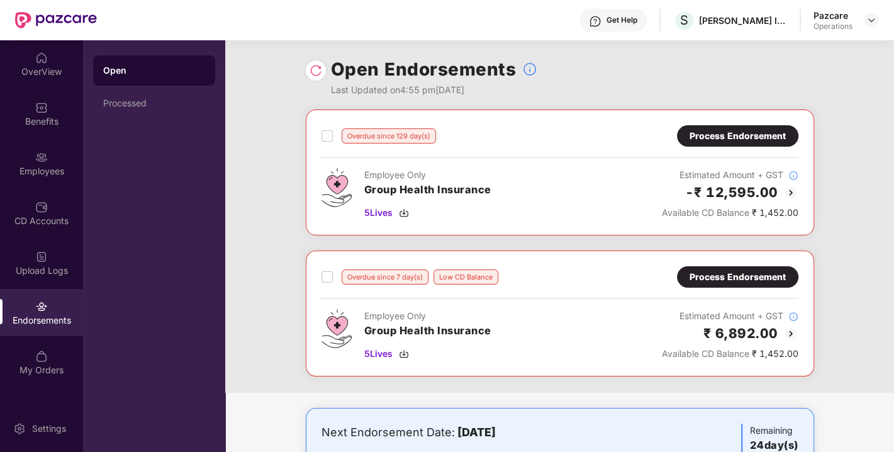
click at [720, 290] on div "Overdue since 7 day(s) Low CD Balance Process Endorsement Employee Only Group H…" at bounding box center [559, 313] width 477 height 94
click at [739, 264] on div "Overdue since 7 day(s) Low CD Balance Process Endorsement Employee Only Group H…" at bounding box center [560, 313] width 508 height 126
click at [687, 275] on div "Process Endorsement" at bounding box center [737, 276] width 121 height 21
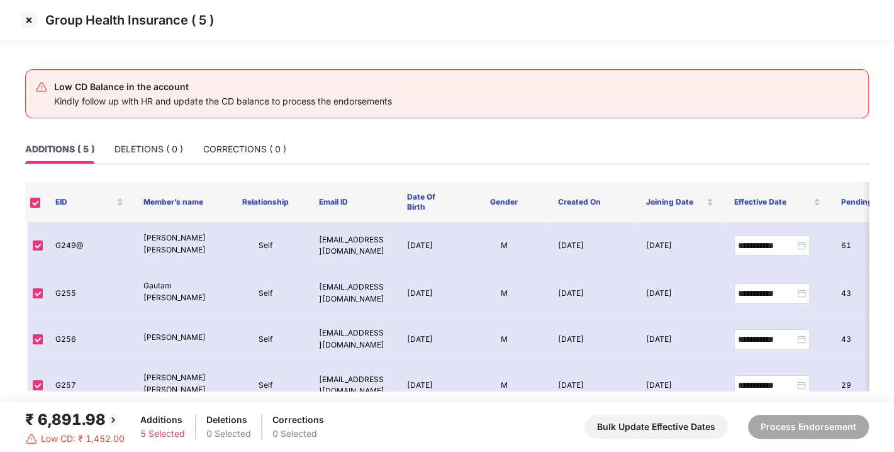
click at [23, 21] on img at bounding box center [29, 20] width 20 height 20
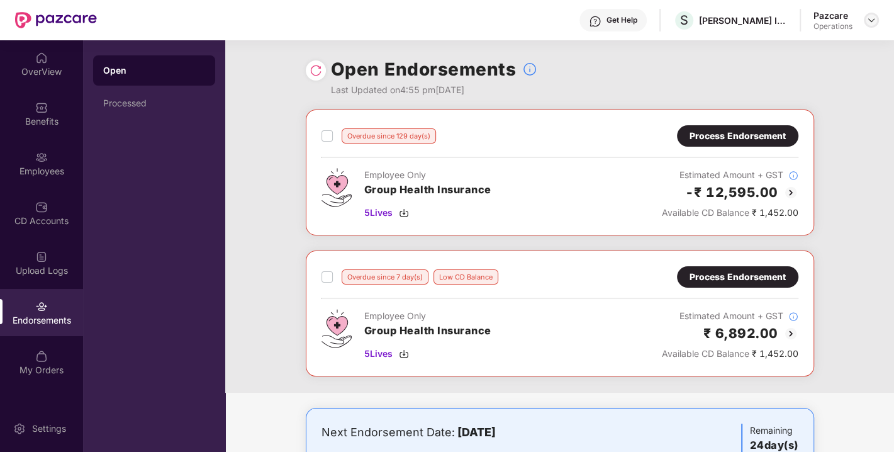
click at [863, 23] on div at bounding box center [870, 20] width 15 height 15
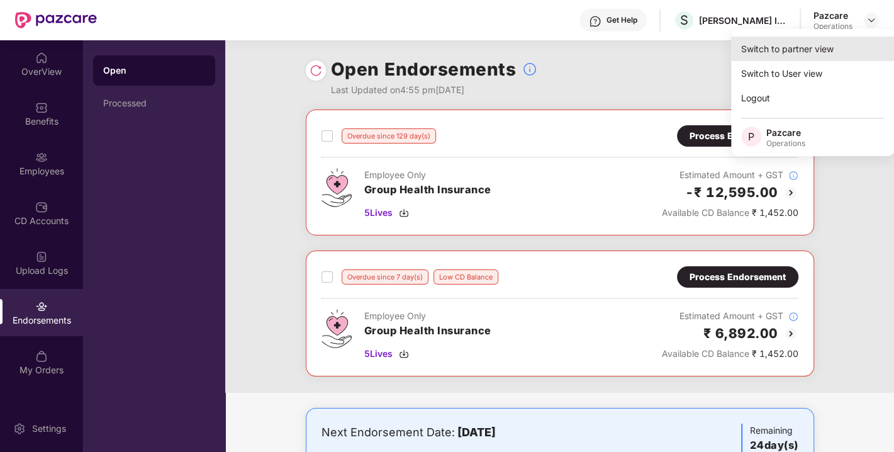
click at [800, 47] on div "Switch to partner view" at bounding box center [813, 48] width 164 height 25
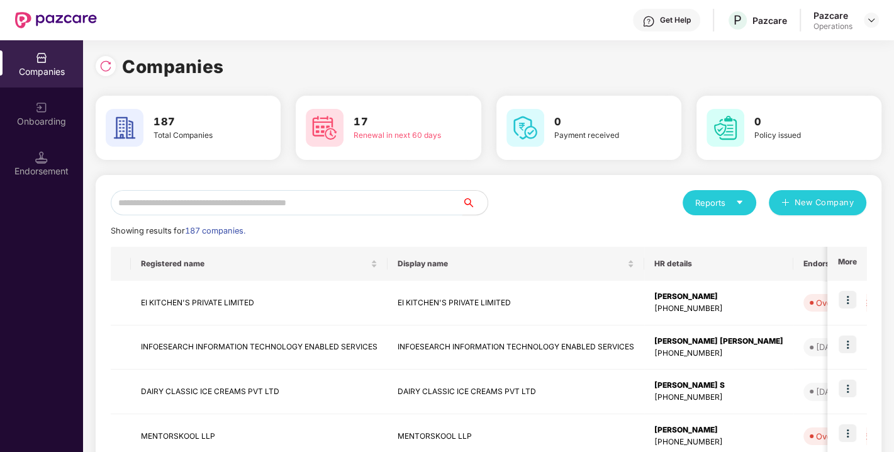
click at [316, 203] on input "text" at bounding box center [287, 202] width 352 height 25
paste input "**********"
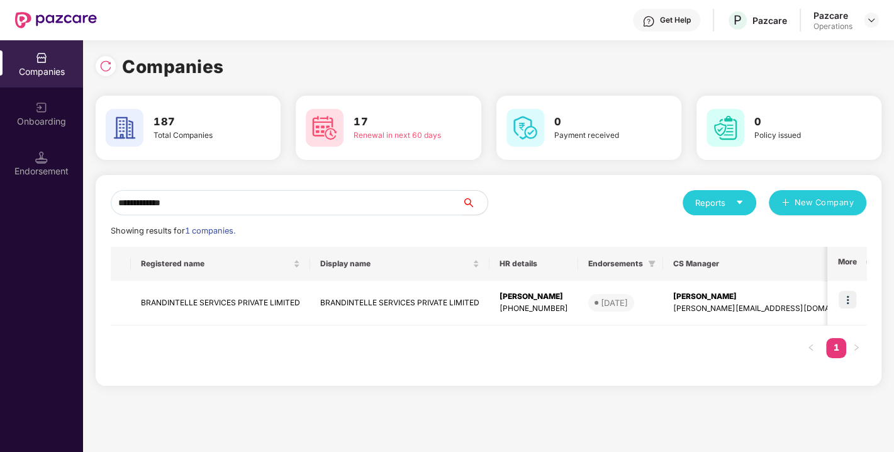
type input "**********"
drag, startPoint x: 253, startPoint y: 201, endPoint x: 0, endPoint y: 253, distance: 258.3
click at [0, 253] on div "**********" at bounding box center [447, 245] width 894 height 411
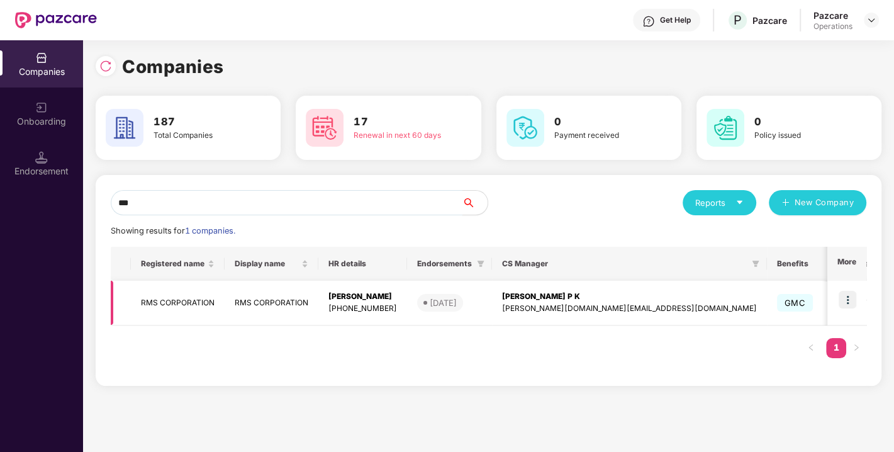
type input "***"
click at [167, 302] on td "RMS CORPORATION" at bounding box center [178, 302] width 94 height 45
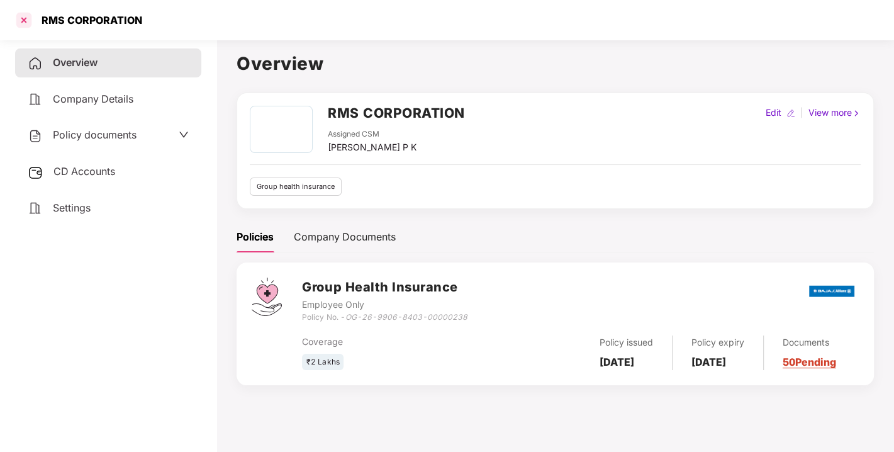
click at [26, 16] on div at bounding box center [24, 20] width 20 height 20
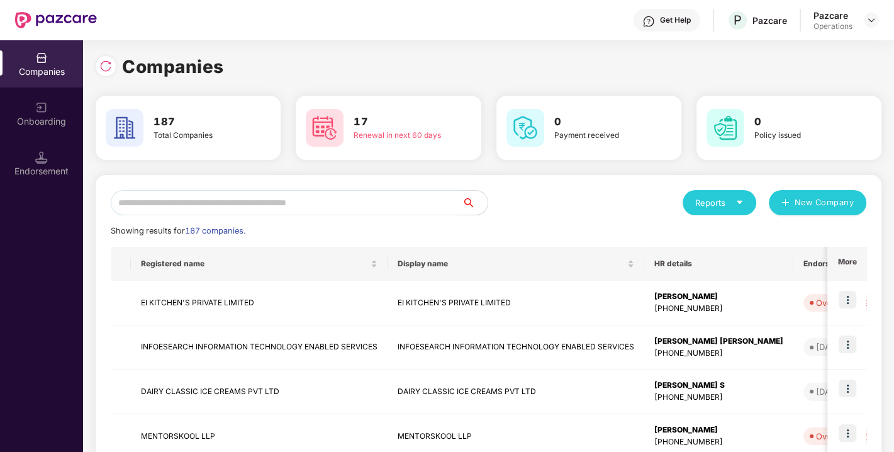
click at [212, 199] on input "text" at bounding box center [287, 202] width 352 height 25
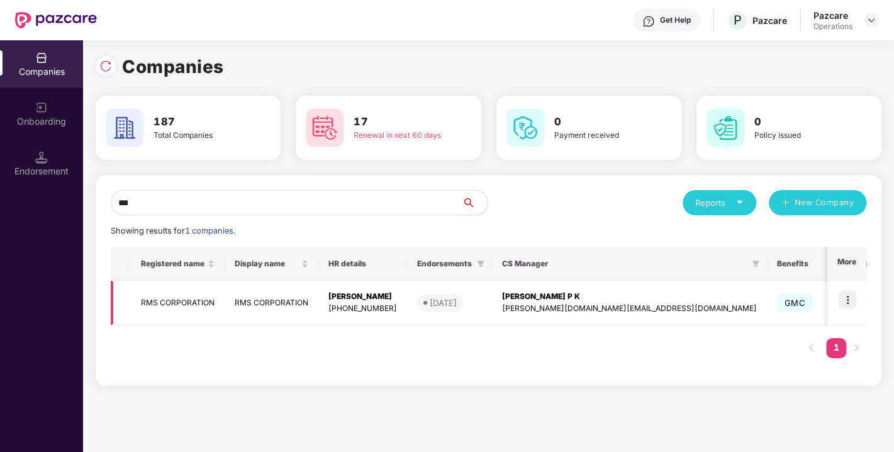
type input "***"
click at [850, 299] on img at bounding box center [847, 300] width 18 height 18
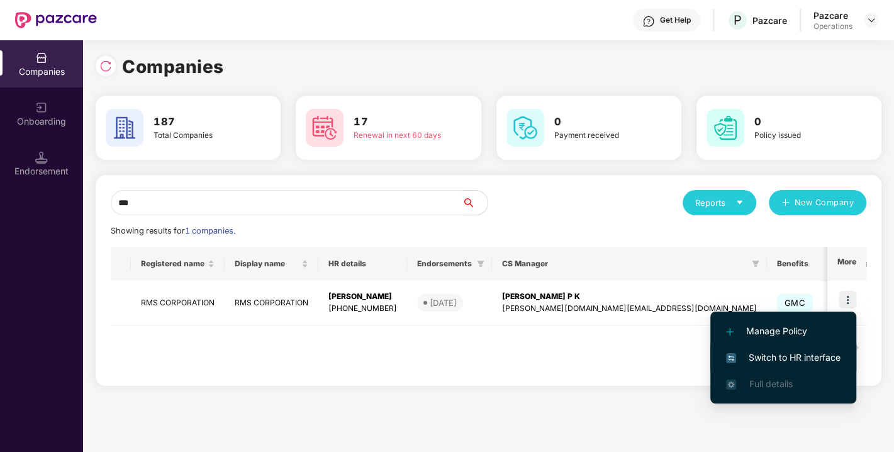
click at [795, 355] on span "Switch to HR interface" at bounding box center [783, 357] width 114 height 14
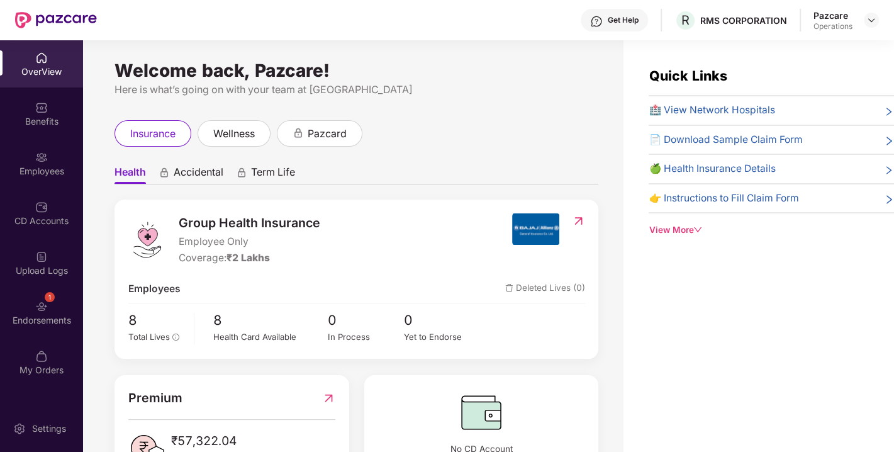
click at [32, 309] on div "1 Endorsements" at bounding box center [41, 312] width 83 height 47
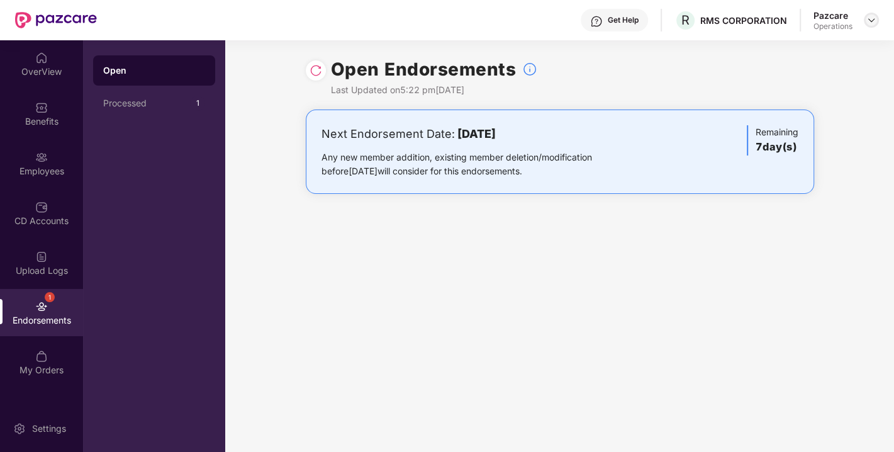
click at [875, 15] on img at bounding box center [871, 20] width 10 height 10
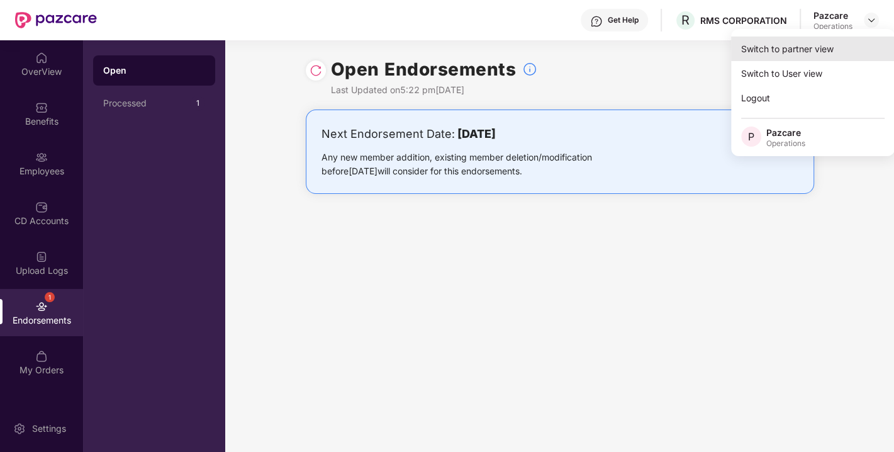
click at [789, 51] on div "Switch to partner view" at bounding box center [813, 48] width 164 height 25
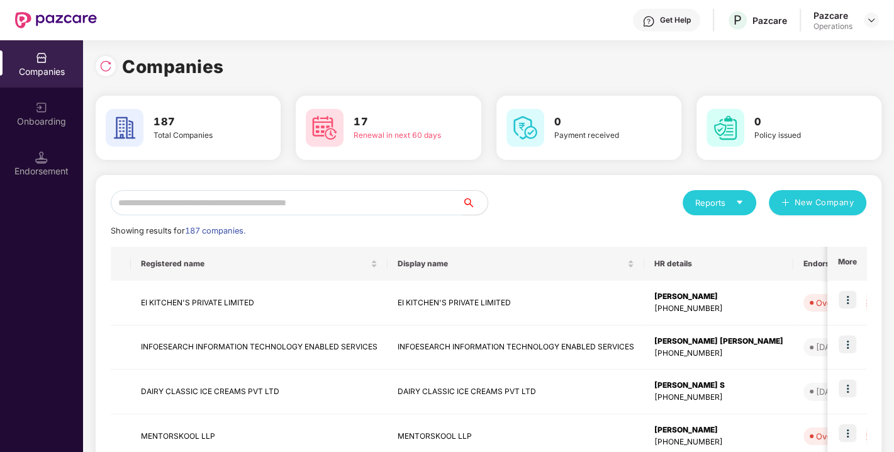
click at [368, 190] on input "text" at bounding box center [287, 202] width 352 height 25
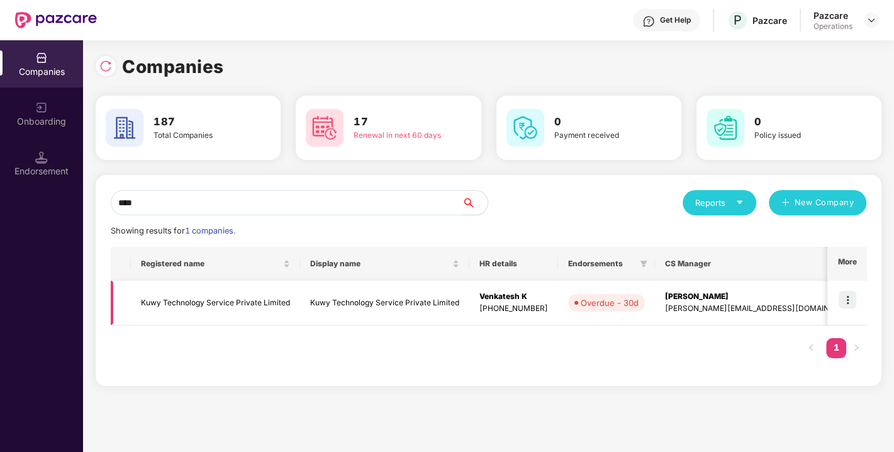
type input "****"
click at [846, 298] on img at bounding box center [847, 300] width 18 height 18
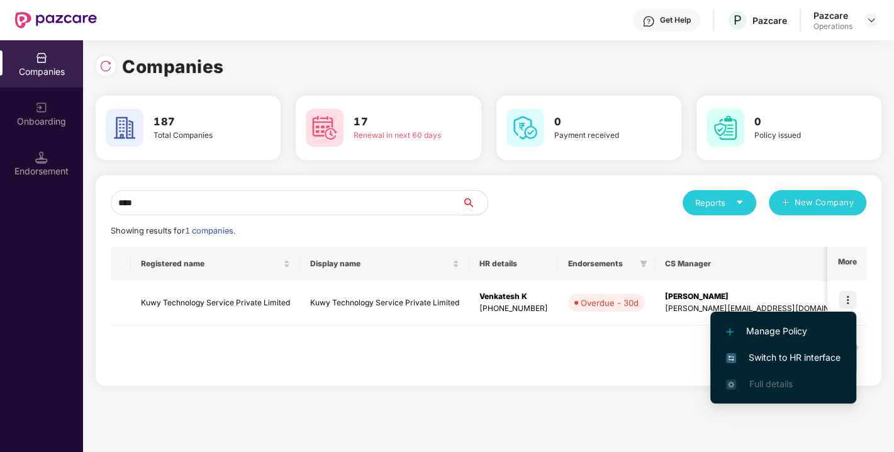
click at [765, 357] on span "Switch to HR interface" at bounding box center [783, 357] width 114 height 14
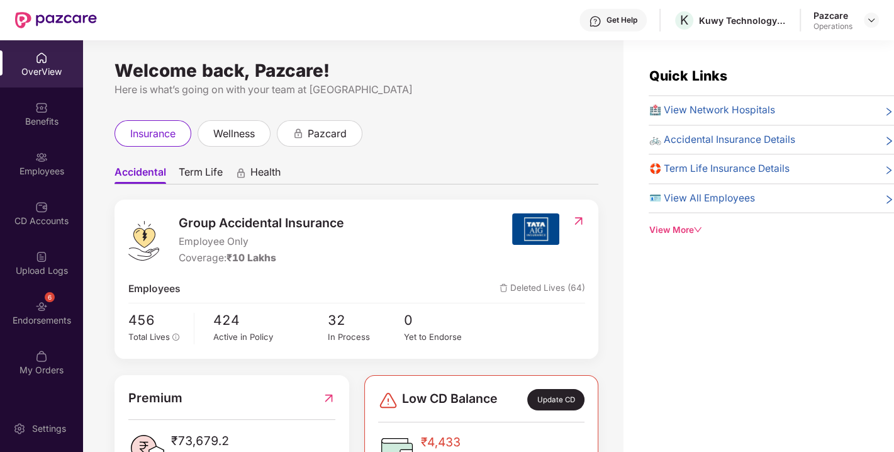
click at [38, 319] on div "Endorsements" at bounding box center [41, 320] width 83 height 13
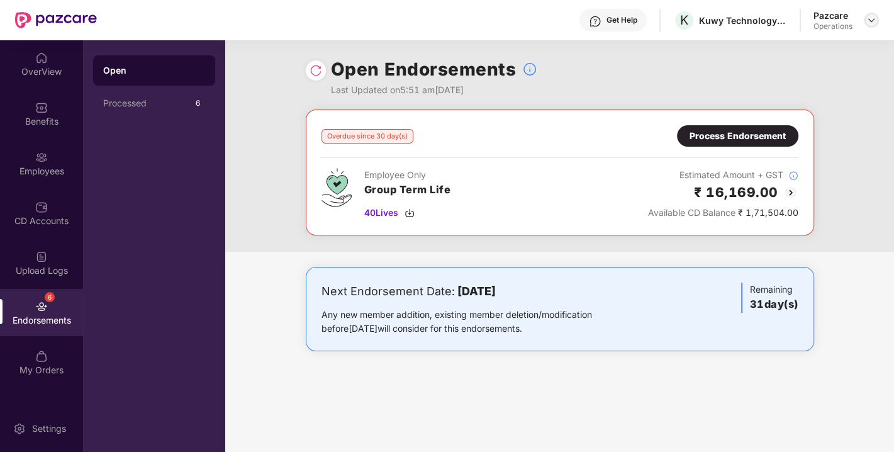
click at [866, 22] on img at bounding box center [871, 20] width 10 height 10
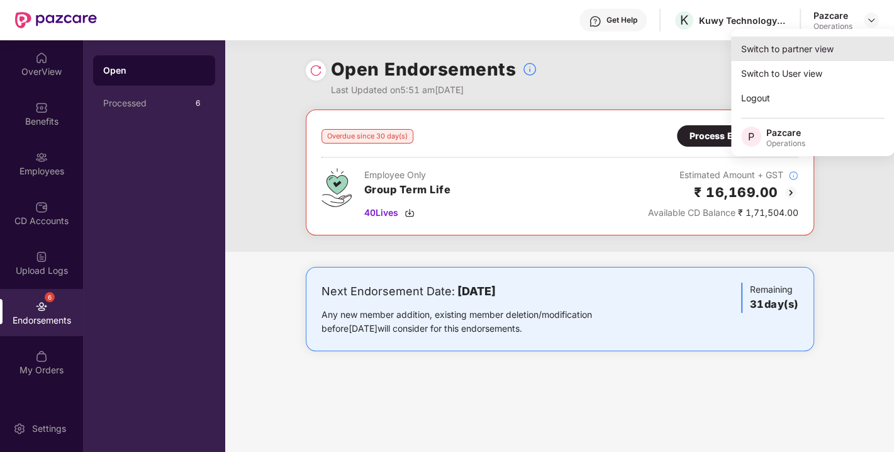
click at [814, 38] on div "Switch to partner view" at bounding box center [813, 48] width 164 height 25
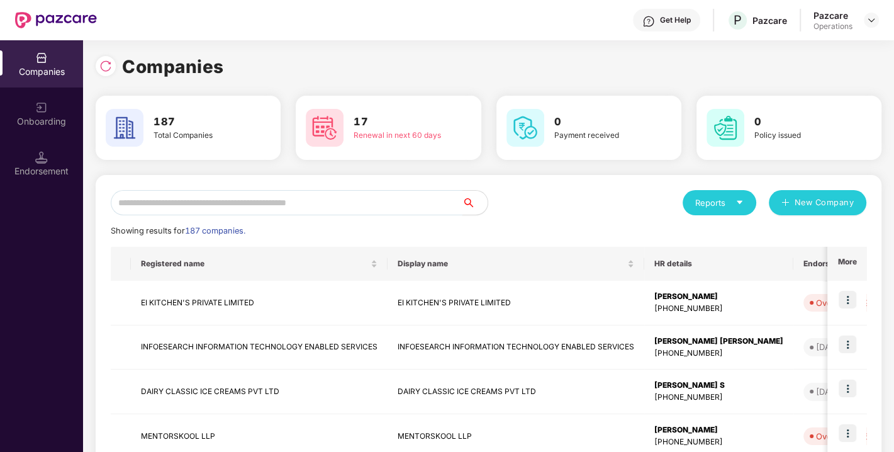
click at [199, 210] on input "text" at bounding box center [287, 202] width 352 height 25
paste input "**********"
click at [252, 203] on input "**********" at bounding box center [287, 202] width 352 height 25
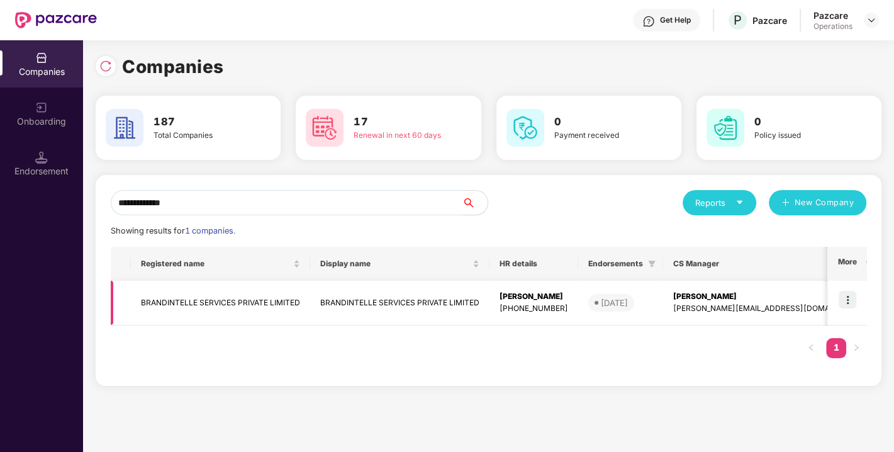
type input "**********"
click at [225, 300] on td "BRANDINTELLE SERVICES PRIVATE LIMITED" at bounding box center [220, 302] width 179 height 45
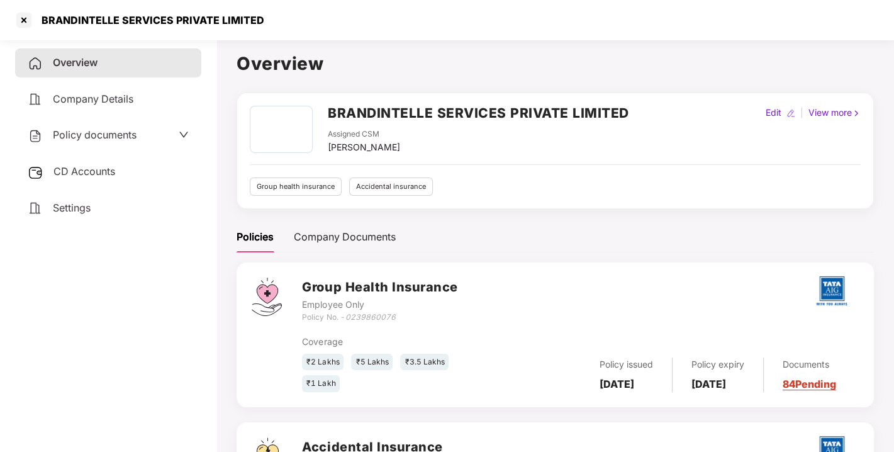
click at [97, 135] on span "Policy documents" at bounding box center [95, 134] width 84 height 13
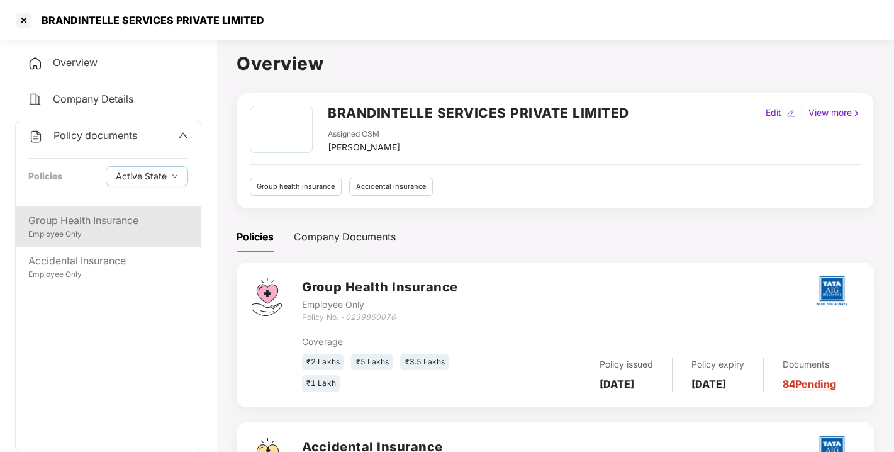
click at [94, 210] on div "Group Health Insurance Employee Only" at bounding box center [108, 226] width 185 height 40
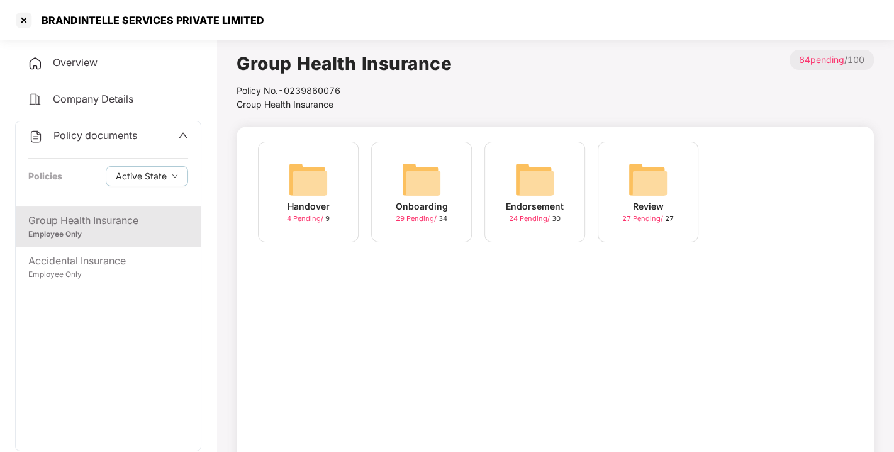
click at [423, 186] on img at bounding box center [421, 179] width 40 height 40
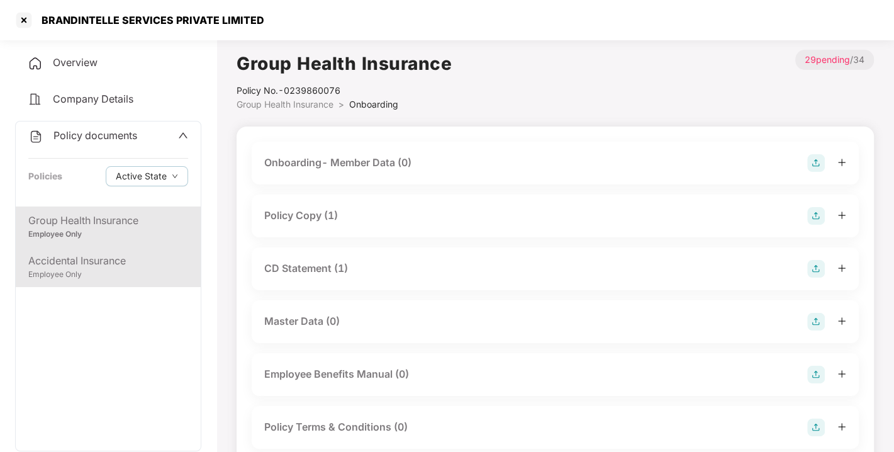
click at [91, 265] on div "Accidental Insurance" at bounding box center [108, 261] width 160 height 16
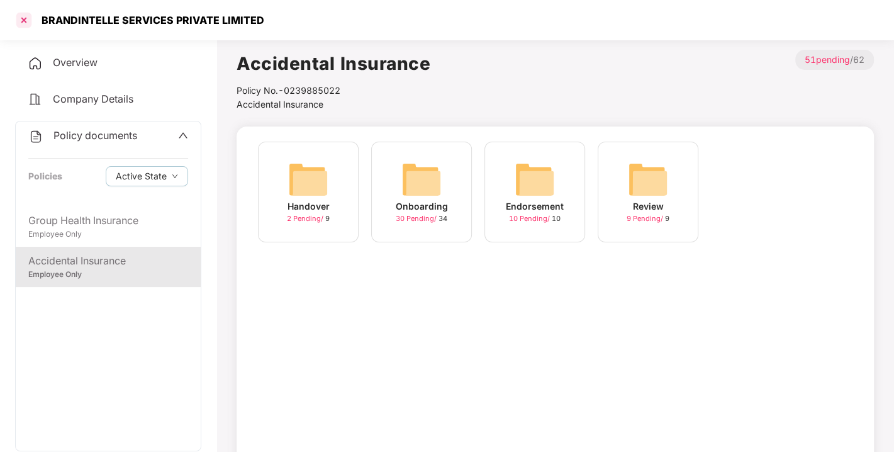
click at [19, 19] on div at bounding box center [24, 20] width 20 height 20
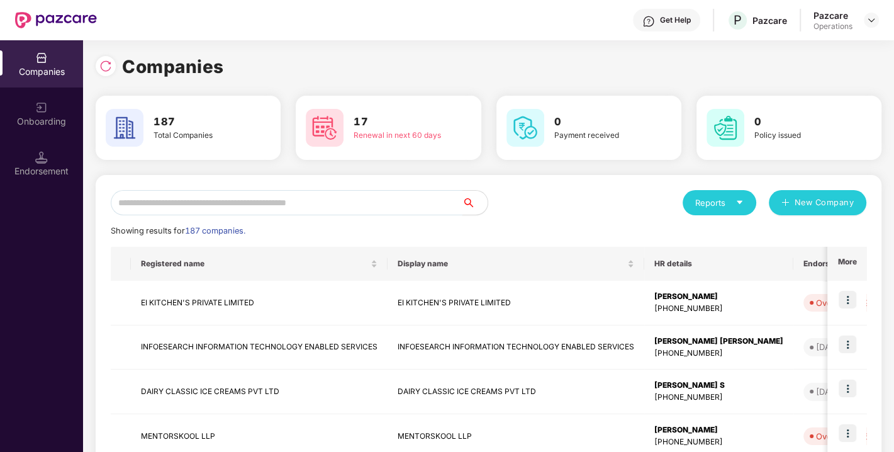
click at [306, 201] on input "text" at bounding box center [287, 202] width 352 height 25
paste input "**********"
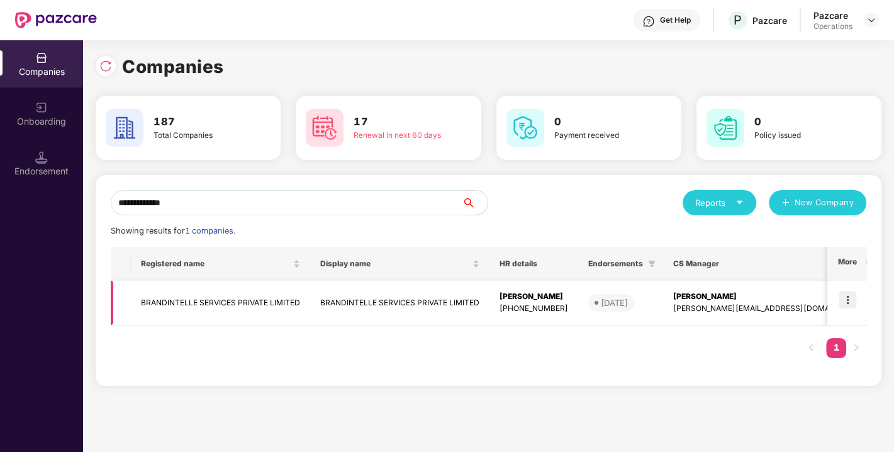
type input "**********"
click at [851, 297] on img at bounding box center [847, 300] width 18 height 18
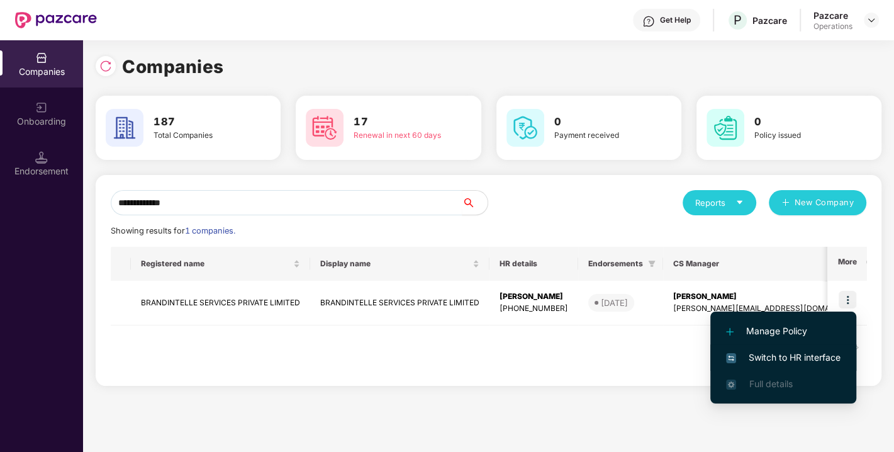
click at [777, 353] on span "Switch to HR interface" at bounding box center [783, 357] width 114 height 14
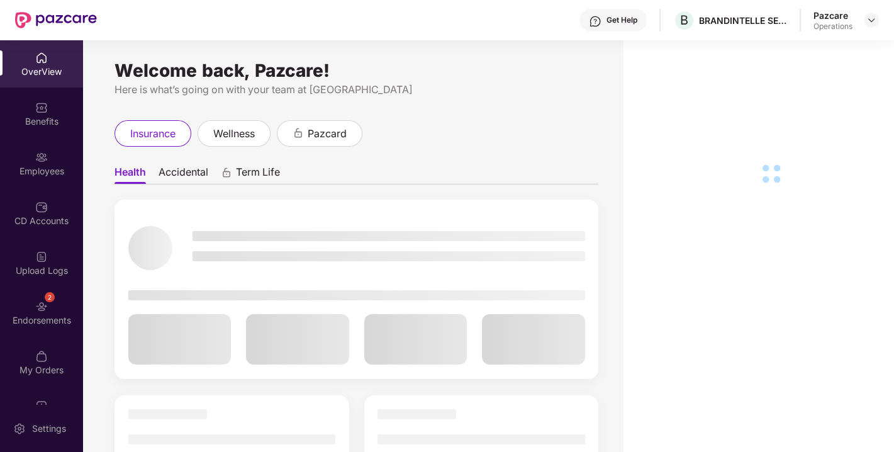
click at [41, 309] on img at bounding box center [41, 306] width 13 height 13
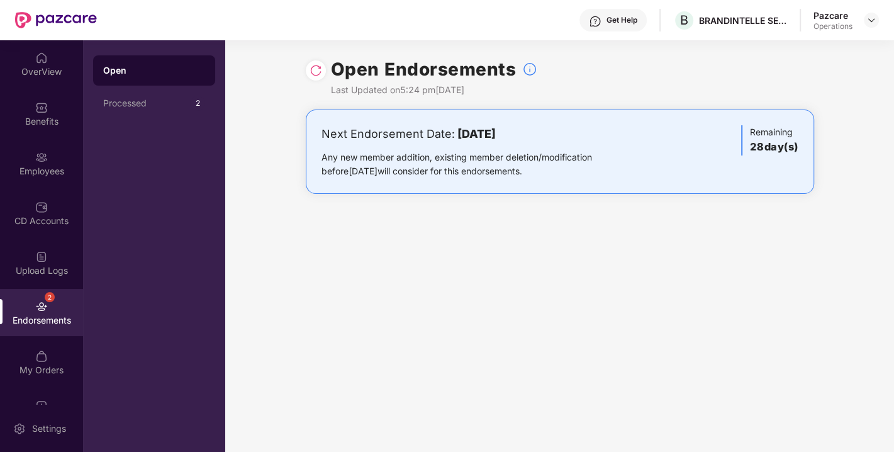
click at [318, 64] on img at bounding box center [315, 70] width 13 height 13
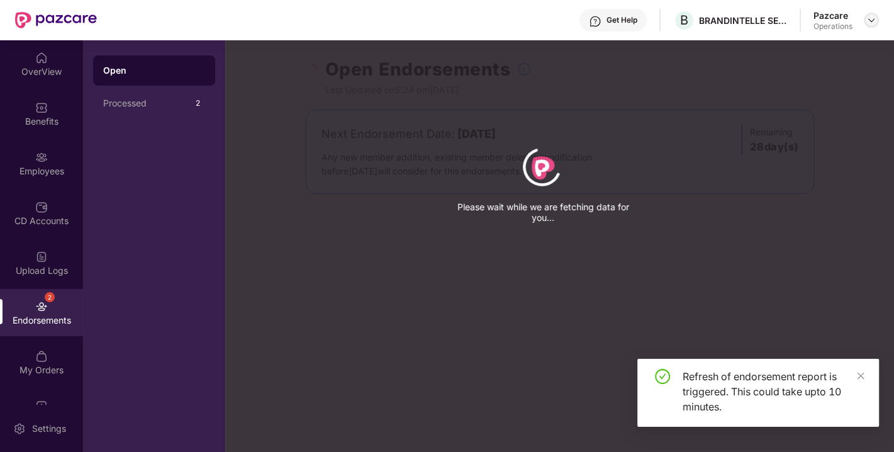
click at [866, 19] on img at bounding box center [871, 20] width 10 height 10
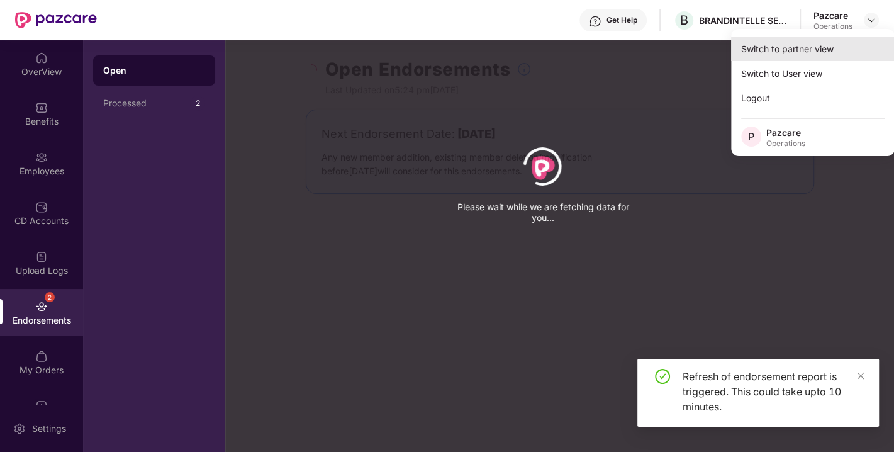
click at [804, 45] on div "Switch to partner view" at bounding box center [813, 48] width 164 height 25
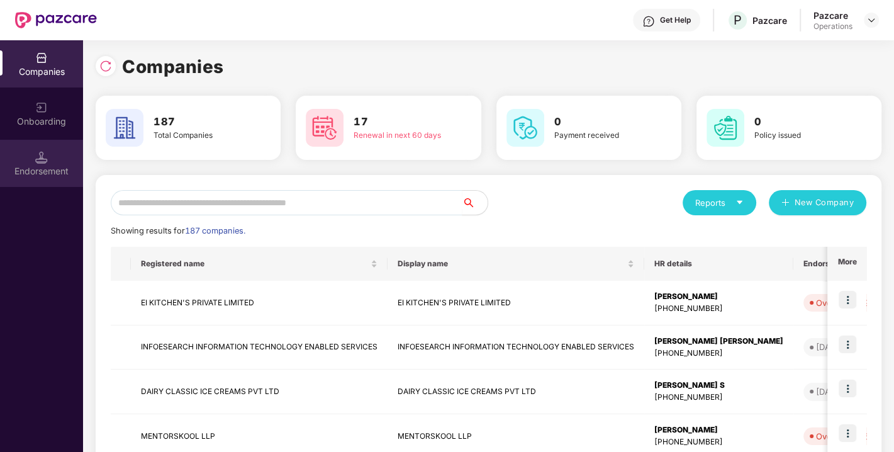
click at [21, 166] on div "Endorsement" at bounding box center [41, 171] width 83 height 13
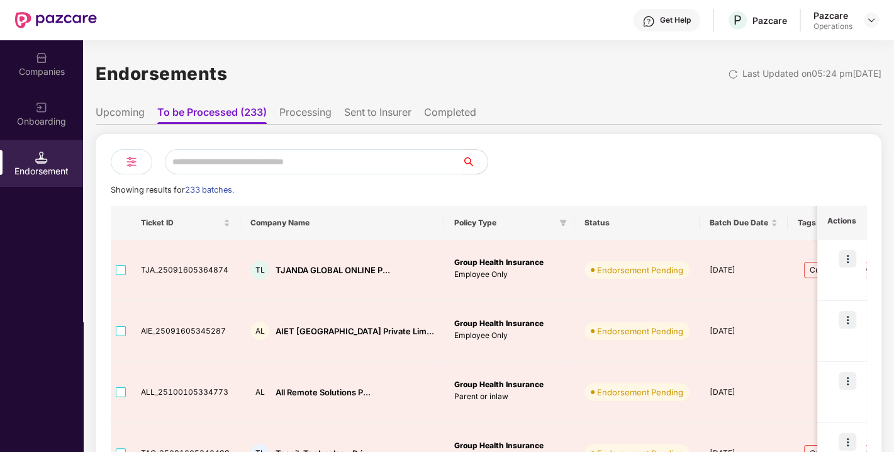
click at [53, 65] on div "Companies" at bounding box center [41, 71] width 83 height 13
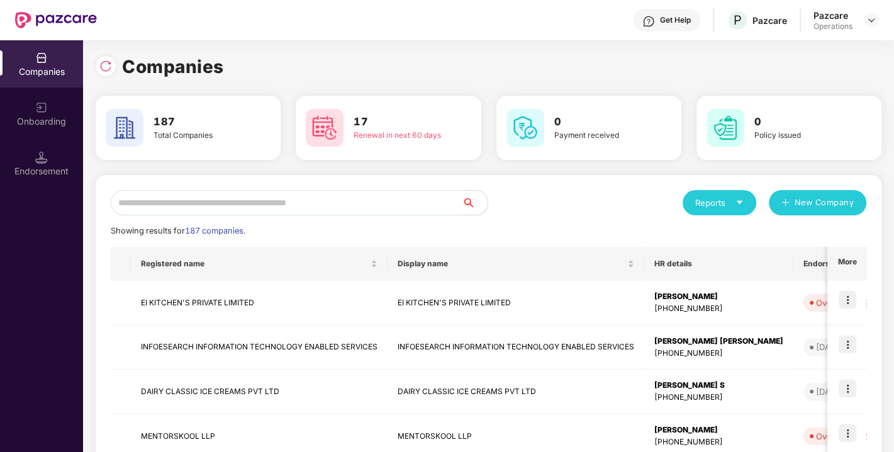
click at [208, 202] on input "text" at bounding box center [287, 202] width 352 height 25
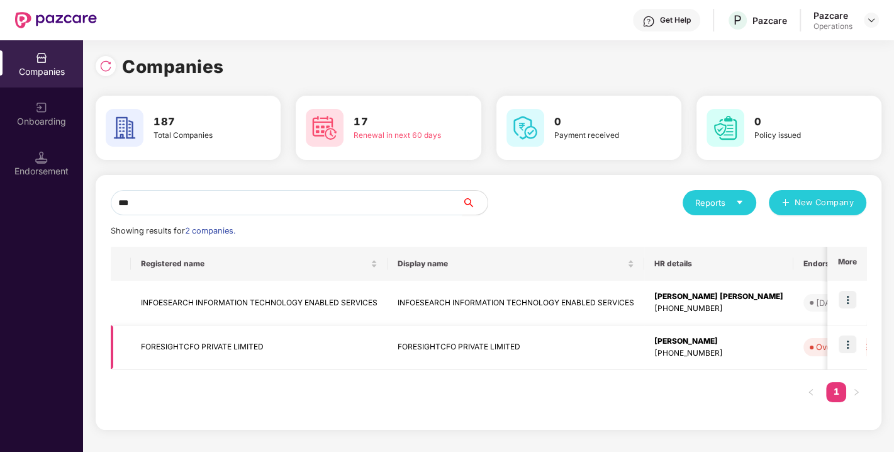
type input "***"
click at [851, 345] on img at bounding box center [847, 344] width 18 height 18
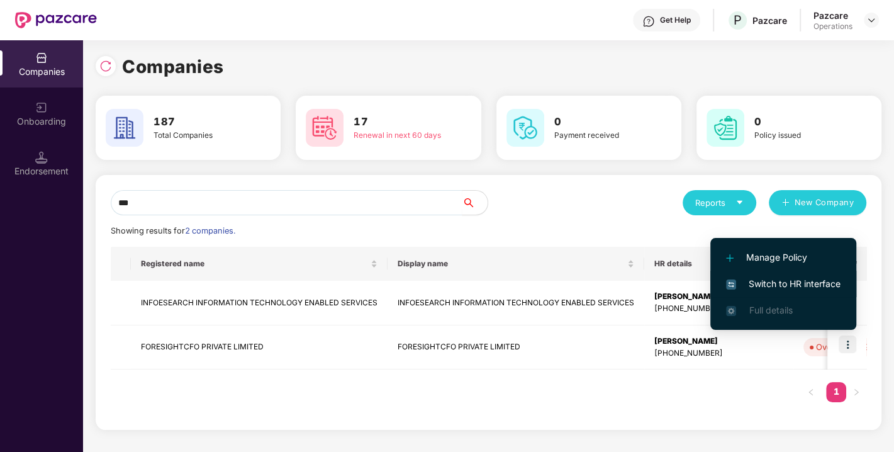
click at [764, 275] on li "Switch to HR interface" at bounding box center [783, 283] width 146 height 26
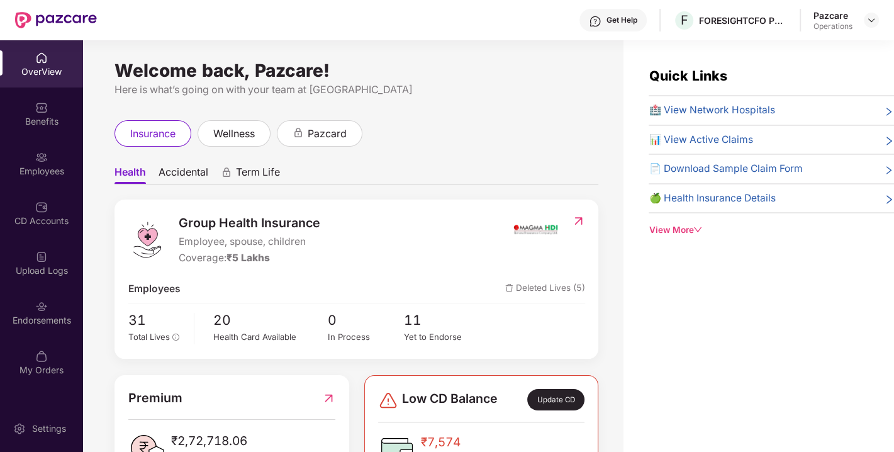
click at [52, 312] on div "Endorsements" at bounding box center [41, 312] width 83 height 47
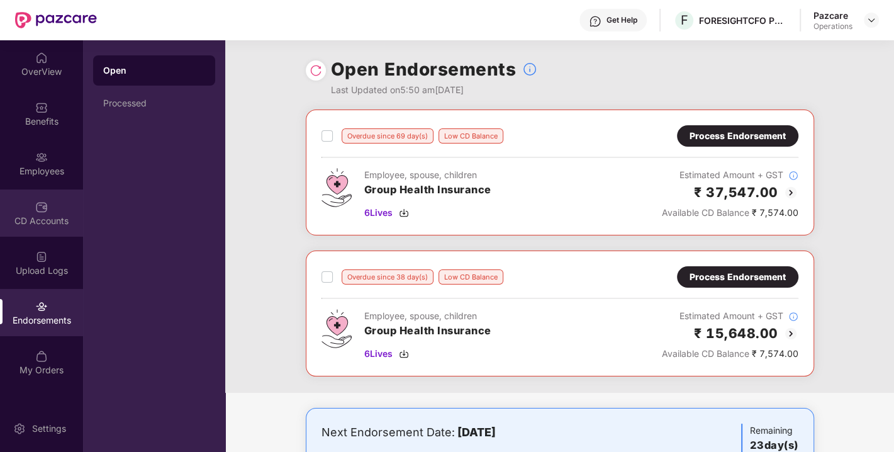
click at [43, 206] on img at bounding box center [41, 207] width 13 height 13
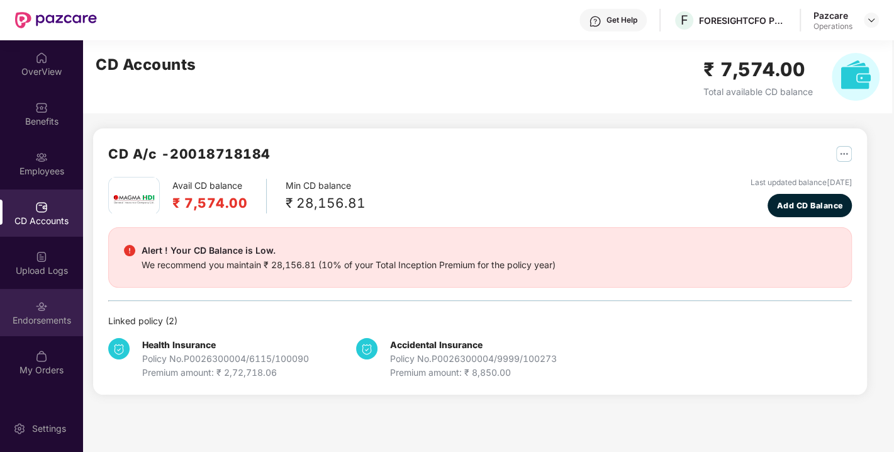
click at [45, 309] on img at bounding box center [41, 306] width 13 height 13
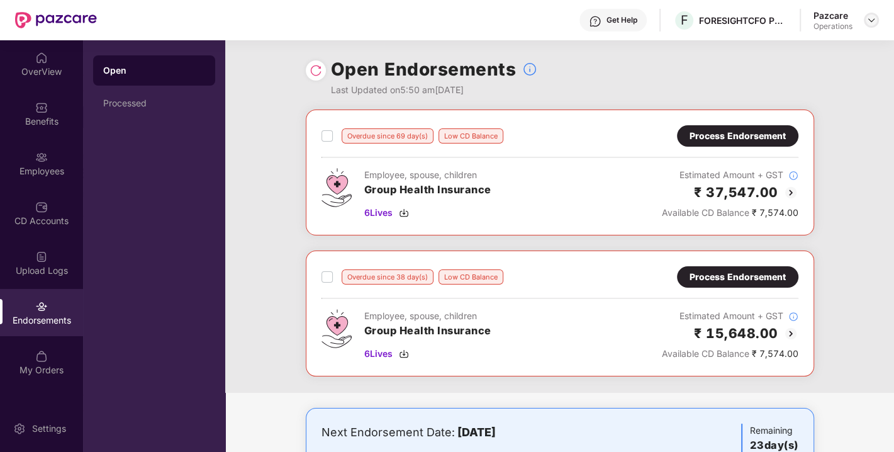
click at [872, 21] on img at bounding box center [871, 20] width 10 height 10
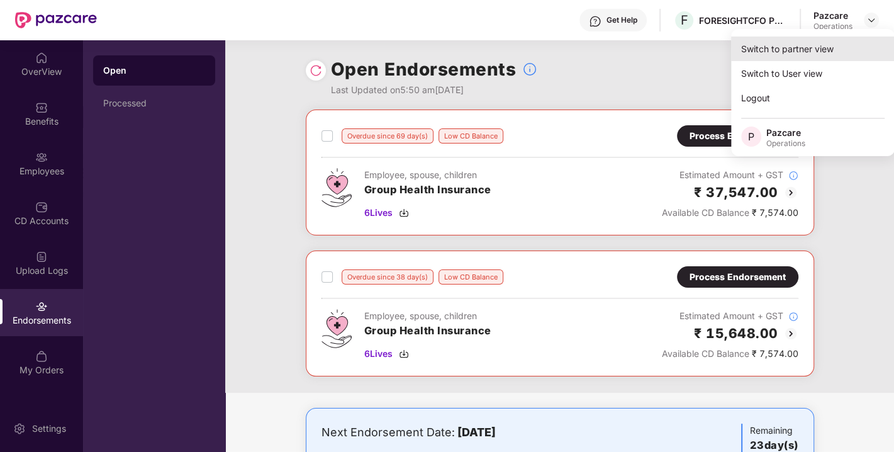
click at [795, 52] on div "Switch to partner view" at bounding box center [813, 48] width 164 height 25
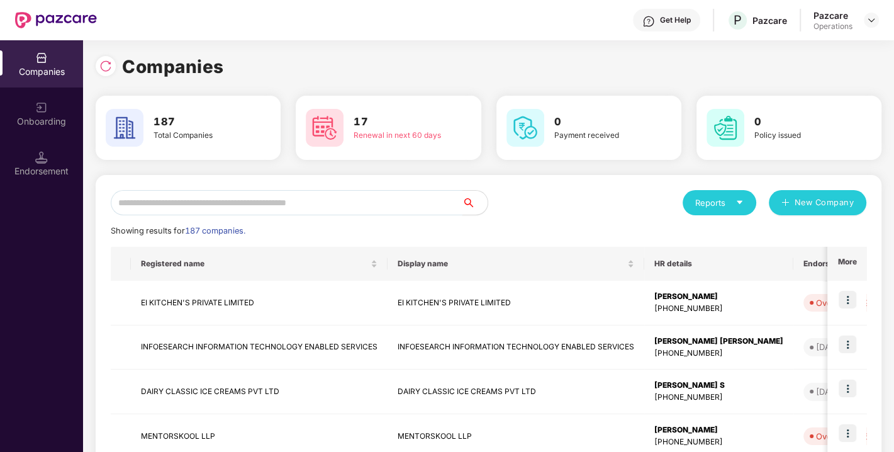
click at [316, 192] on input "text" at bounding box center [287, 202] width 352 height 25
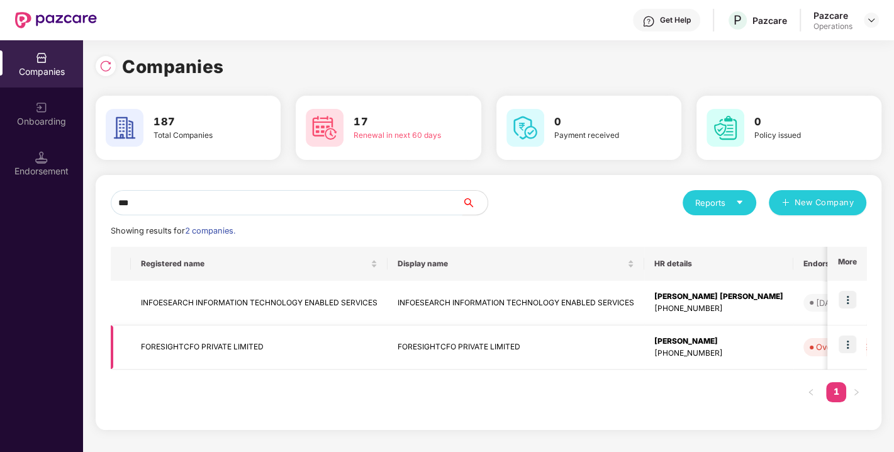
type input "***"
click at [176, 343] on td "FORESIGHTCFO PRIVATE LIMITED" at bounding box center [259, 347] width 257 height 45
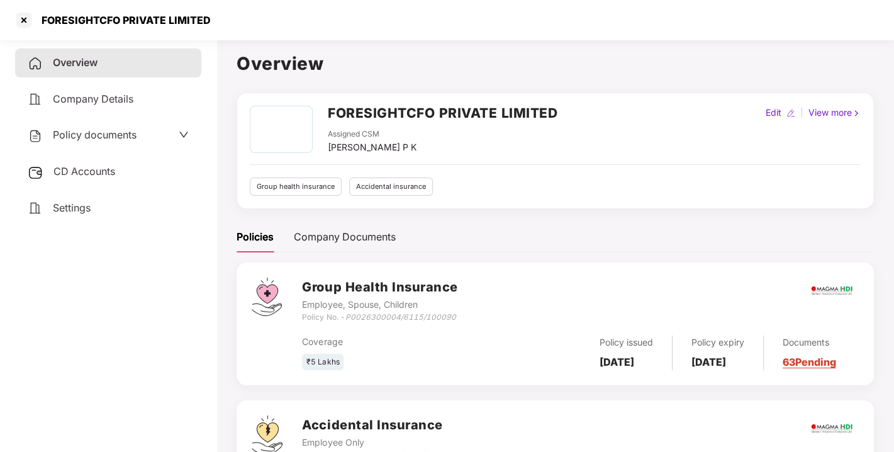
click at [83, 165] on span "CD Accounts" at bounding box center [84, 171] width 62 height 13
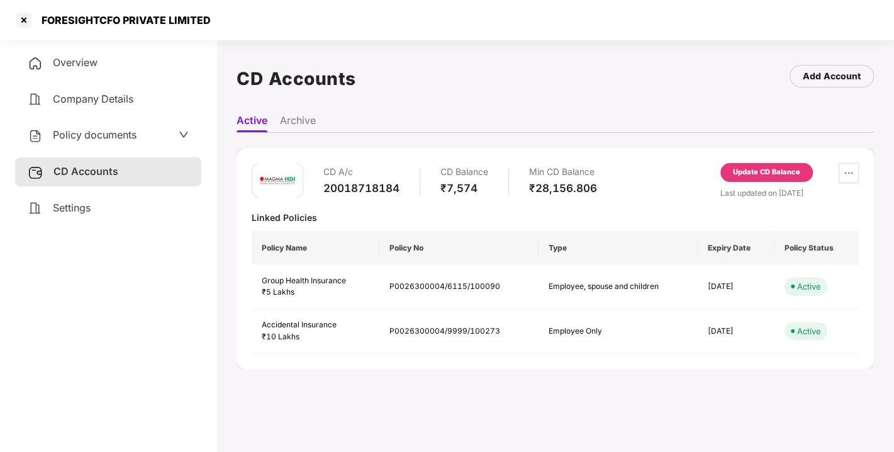
click at [763, 174] on div "Update CD Balance" at bounding box center [766, 172] width 67 height 11
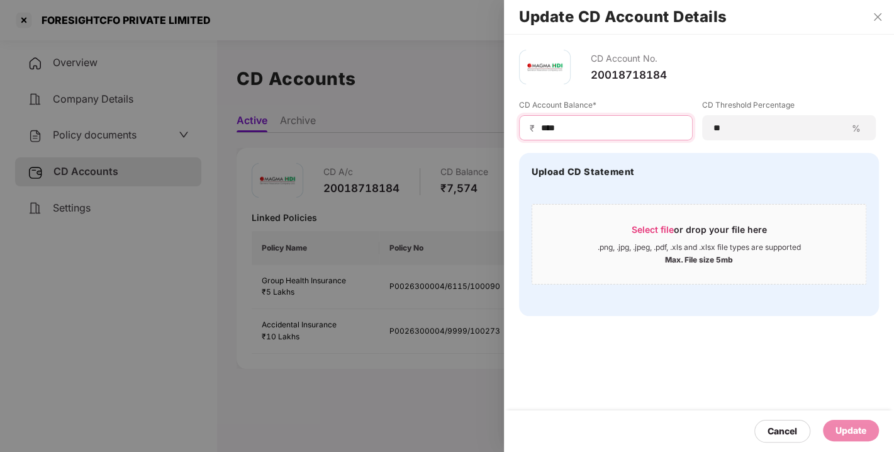
drag, startPoint x: 611, startPoint y: 131, endPoint x: 479, endPoint y: 142, distance: 133.1
click at [479, 142] on div "Update CD Account Details CD Account No. 20018718184 CD Account Balance* ₹ ****…" at bounding box center [447, 226] width 894 height 452
type input "*****"
click at [841, 435] on div "Update" at bounding box center [850, 430] width 31 height 14
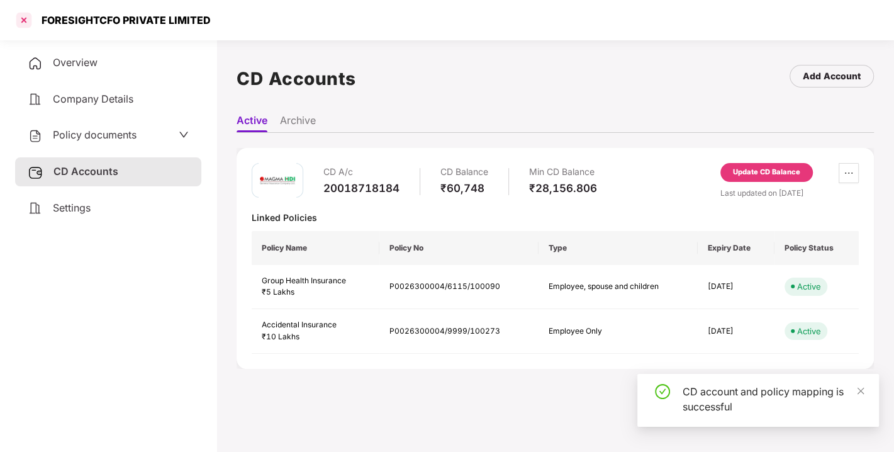
click at [21, 19] on div at bounding box center [24, 20] width 20 height 20
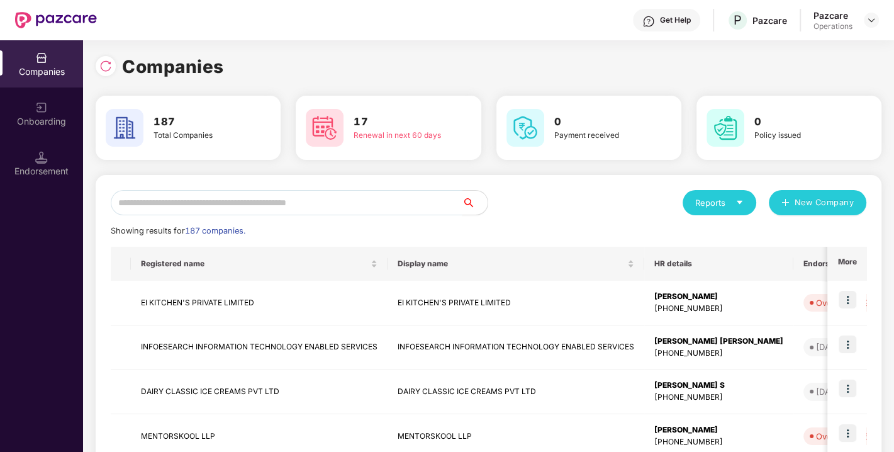
click at [185, 195] on input "text" at bounding box center [287, 202] width 352 height 25
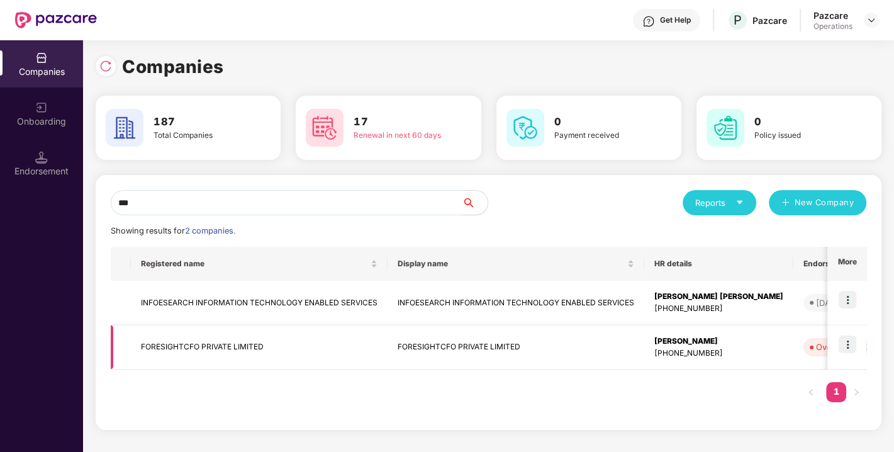
type input "***"
click at [839, 330] on td at bounding box center [846, 347] width 39 height 45
click at [844, 335] on img at bounding box center [847, 344] width 18 height 18
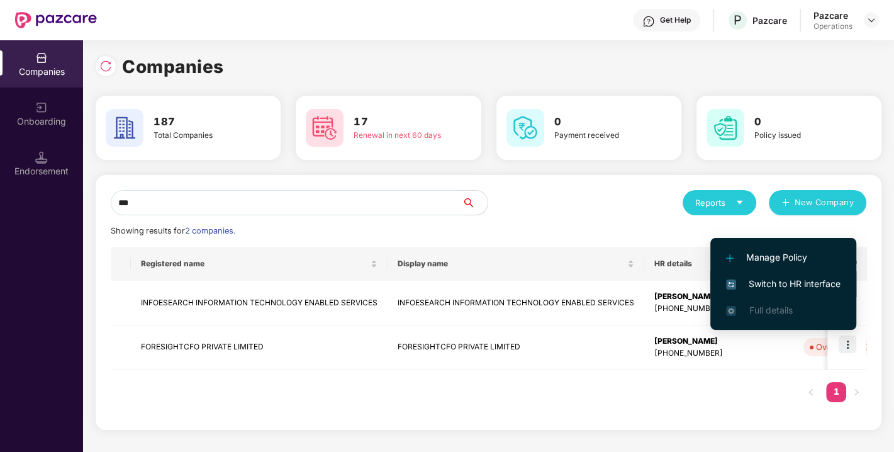
click at [754, 280] on span "Switch to HR interface" at bounding box center [783, 284] width 114 height 14
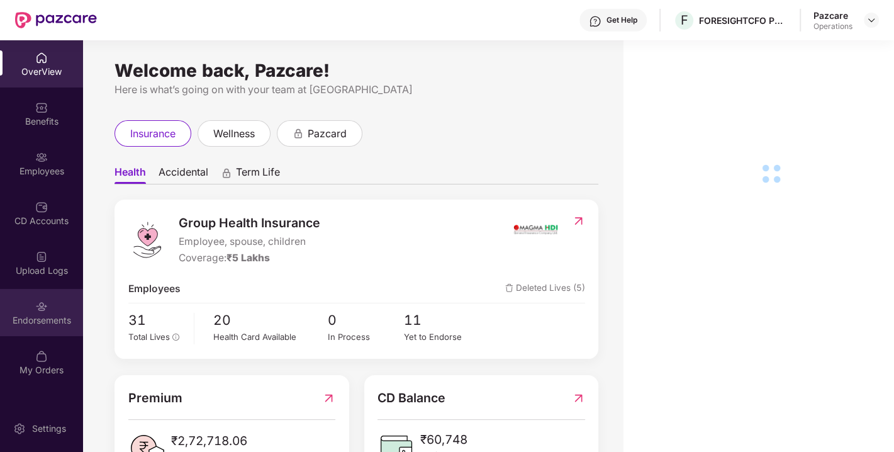
click at [34, 307] on div "Endorsements" at bounding box center [41, 312] width 83 height 47
